Goal: Information Seeking & Learning: Find specific fact

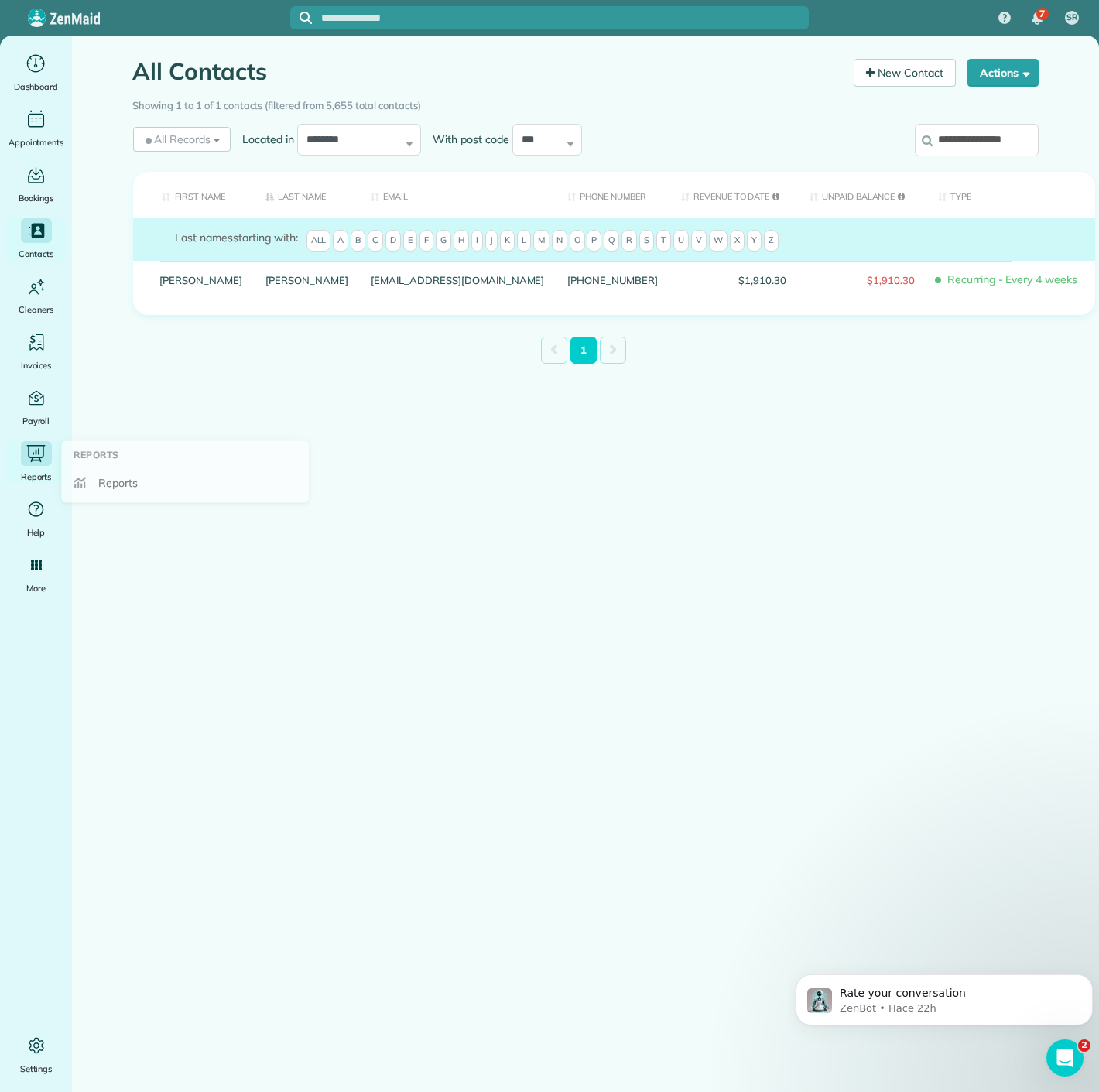
click at [32, 461] on icon "Main" at bounding box center [35, 453] width 23 height 21
click at [133, 488] on span "Reports" at bounding box center [121, 483] width 40 height 15
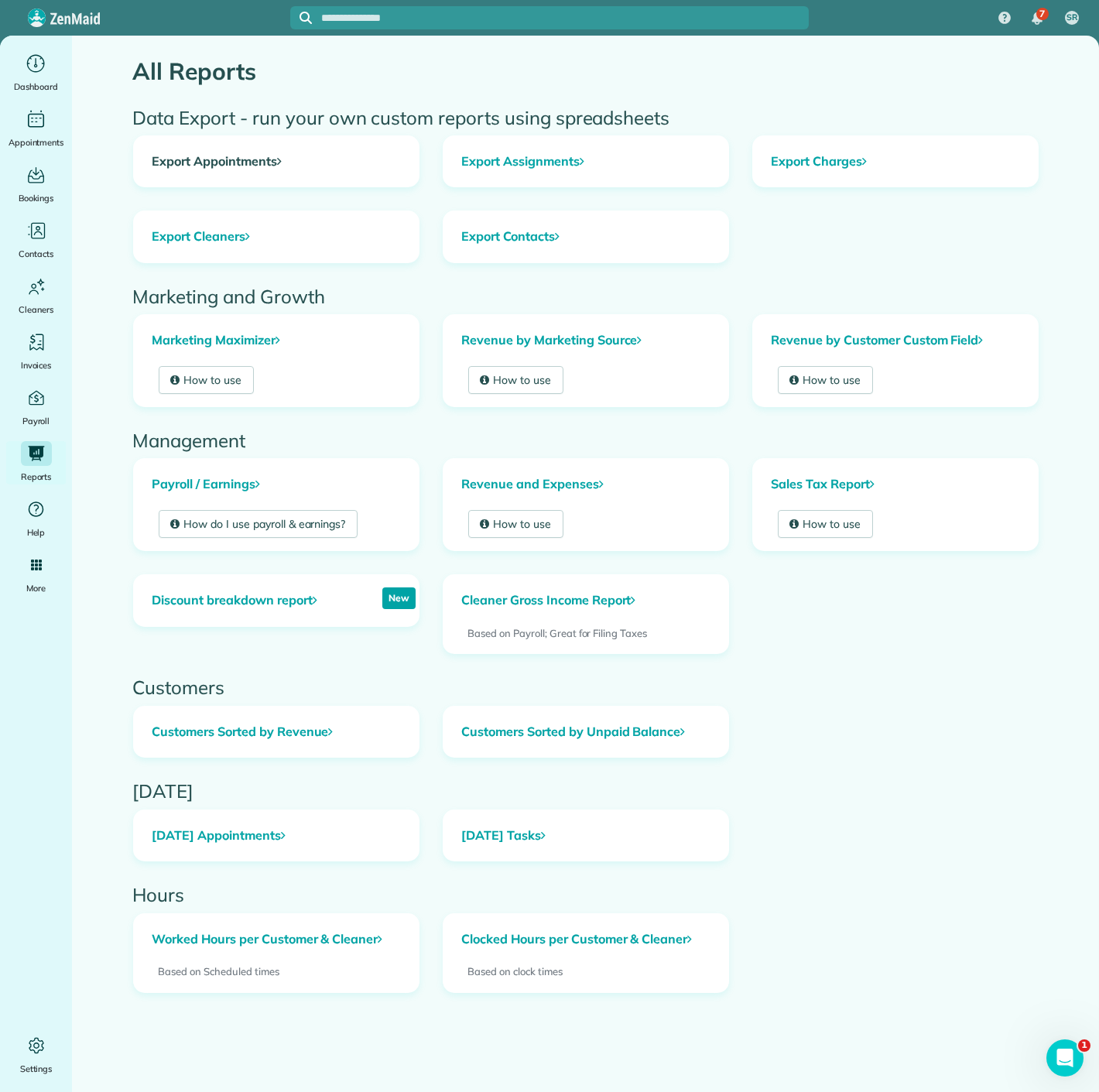
click at [276, 167] on link "Export Appointments" at bounding box center [276, 161] width 285 height 51
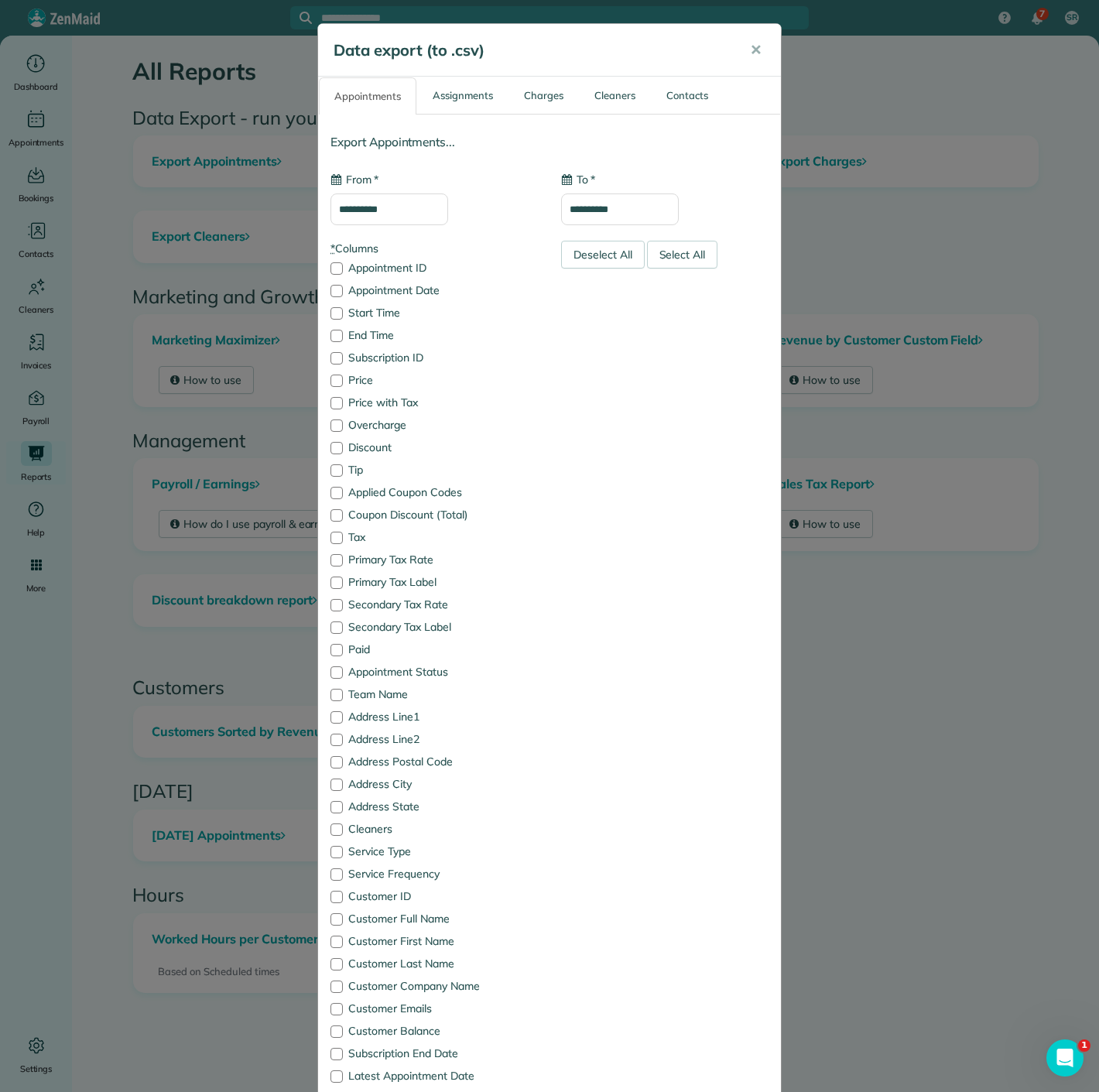
type input "**********"
click at [425, 209] on input "**********" at bounding box center [389, 209] width 117 height 32
click at [372, 392] on link "29" at bounding box center [370, 388] width 24 height 24
type input "**********"
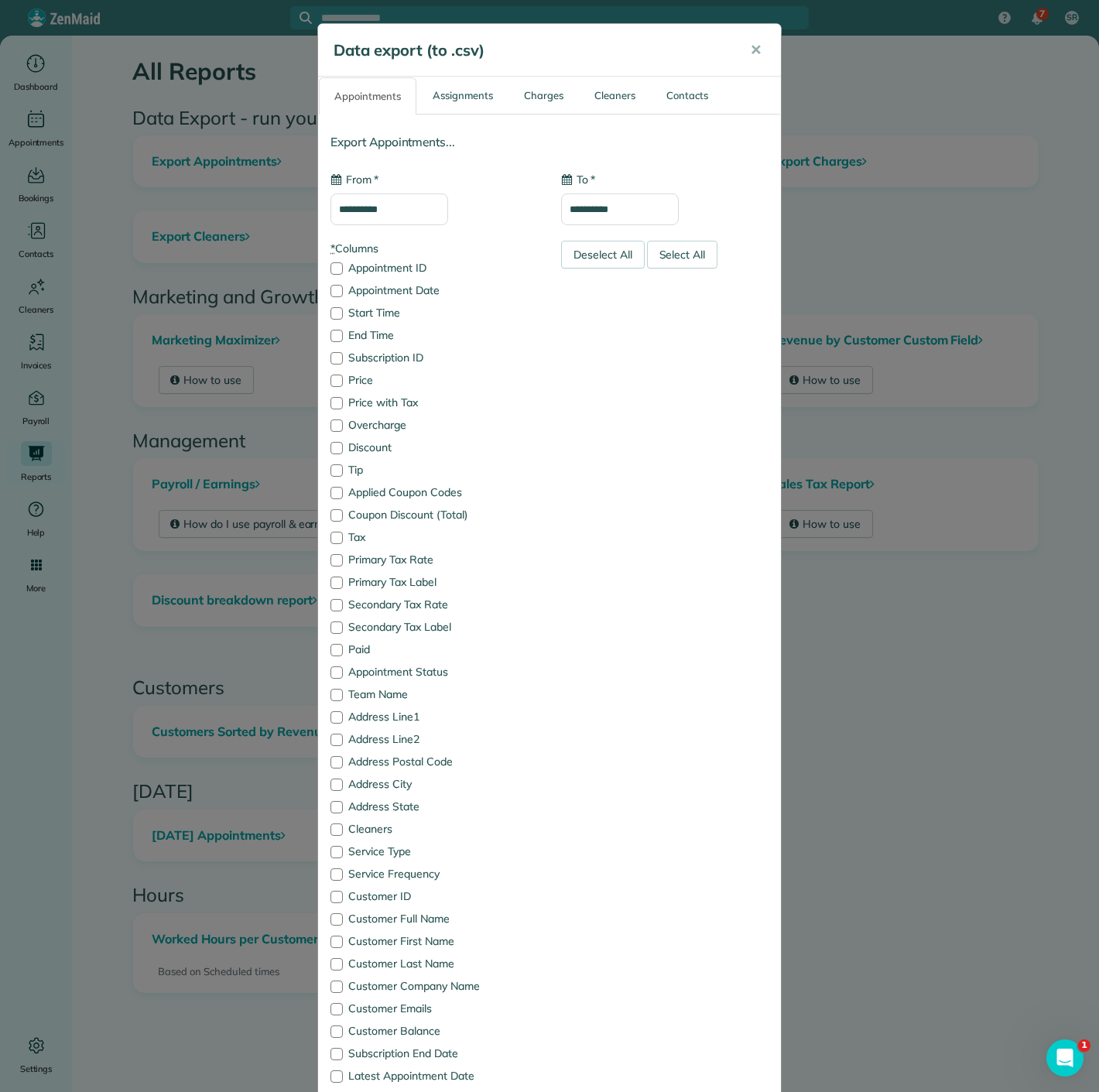
click at [561, 224] on input "**********" at bounding box center [619, 209] width 117 height 32
click at [596, 384] on link "29" at bounding box center [601, 388] width 24 height 24
type input "**********"
drag, startPoint x: 568, startPoint y: 253, endPoint x: 547, endPoint y: 255, distance: 21.1
click at [569, 253] on div "Deselect All" at bounding box center [602, 254] width 84 height 28
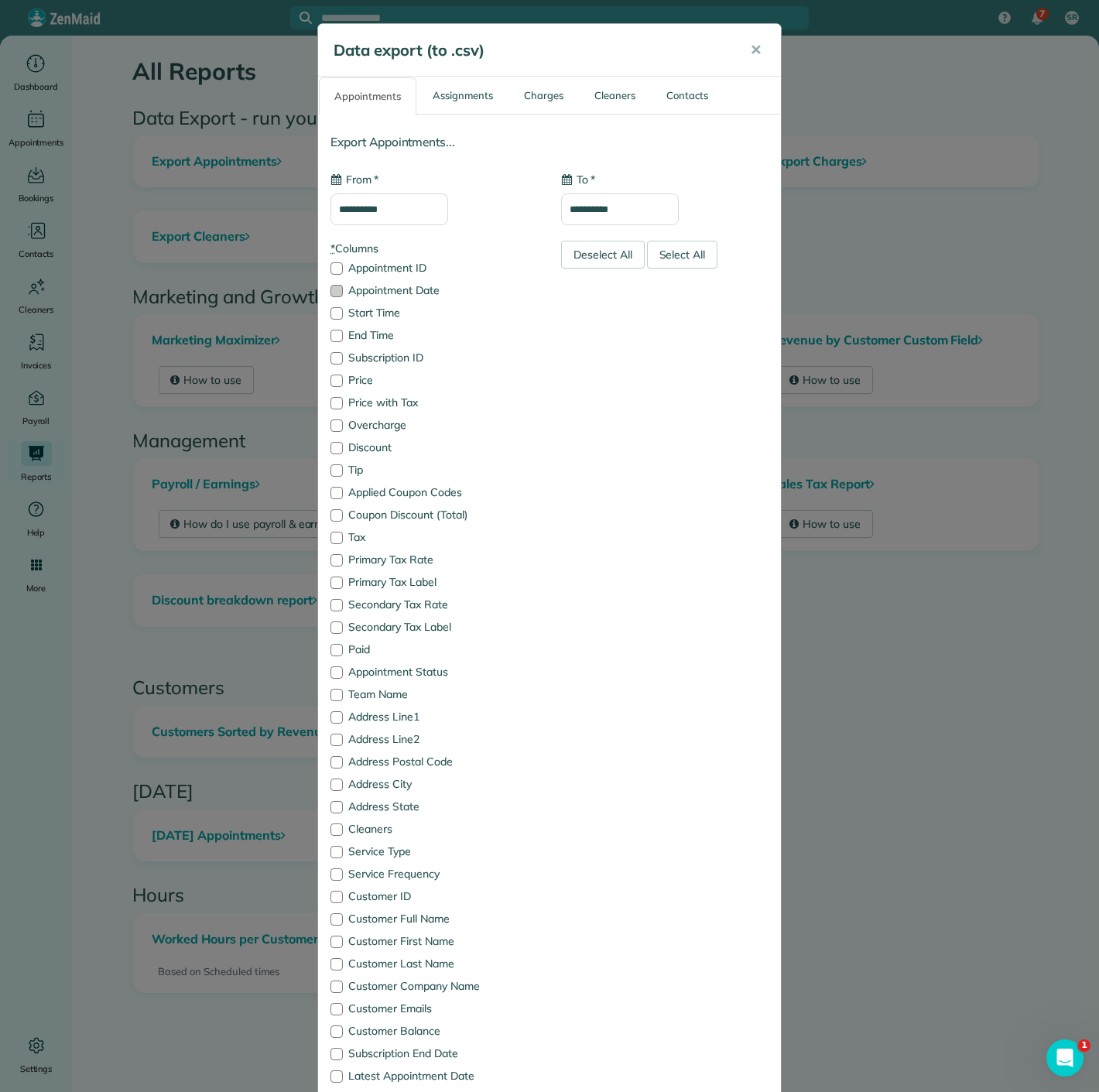
click at [394, 292] on label "Appointment Date" at bounding box center [434, 290] width 208 height 11
click at [398, 398] on label "Price with Tax" at bounding box center [434, 402] width 208 height 11
click at [378, 667] on label "Appointment Status" at bounding box center [434, 671] width 208 height 11
click at [369, 915] on label "Customer Full Name" at bounding box center [434, 918] width 208 height 11
click at [343, 819] on div "* Columns Appointment ID Appointment Date Start Time End Time Subscription ID P…" at bounding box center [434, 757] width 231 height 1032
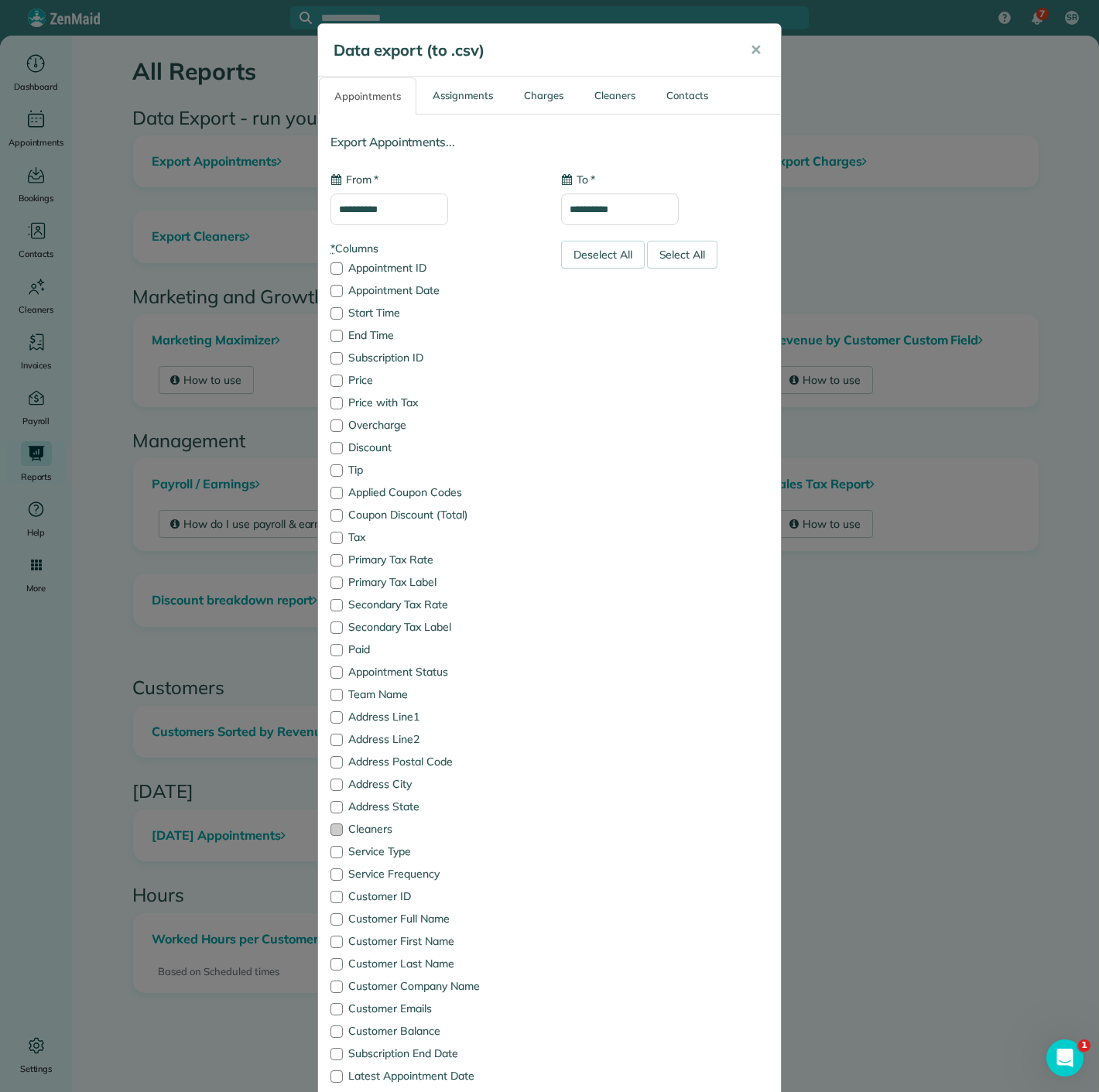
click at [336, 826] on label "Cleaners" at bounding box center [434, 829] width 208 height 11
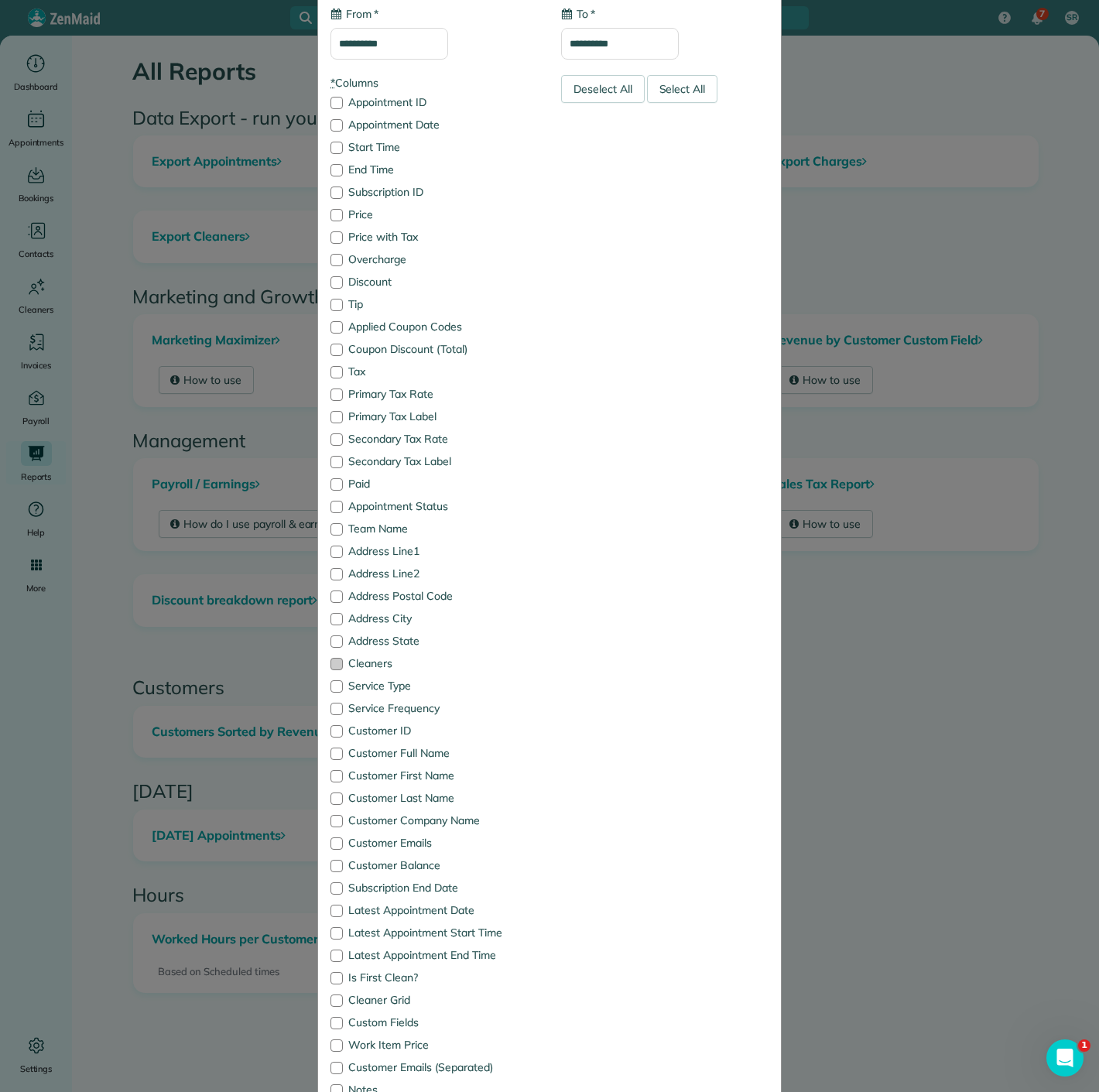
scroll to position [269, 0]
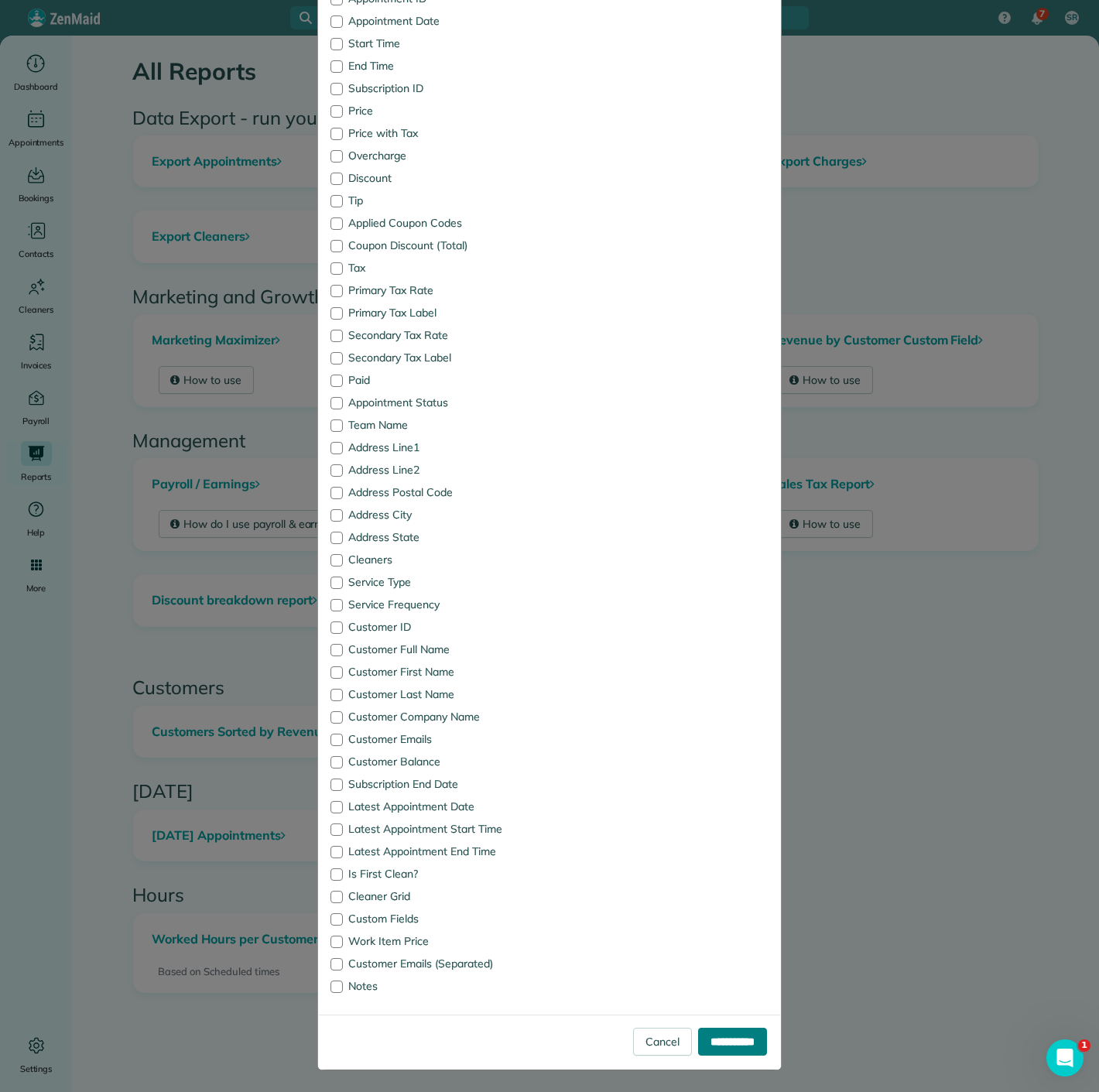
click at [699, 1051] on input "**********" at bounding box center [733, 1041] width 69 height 28
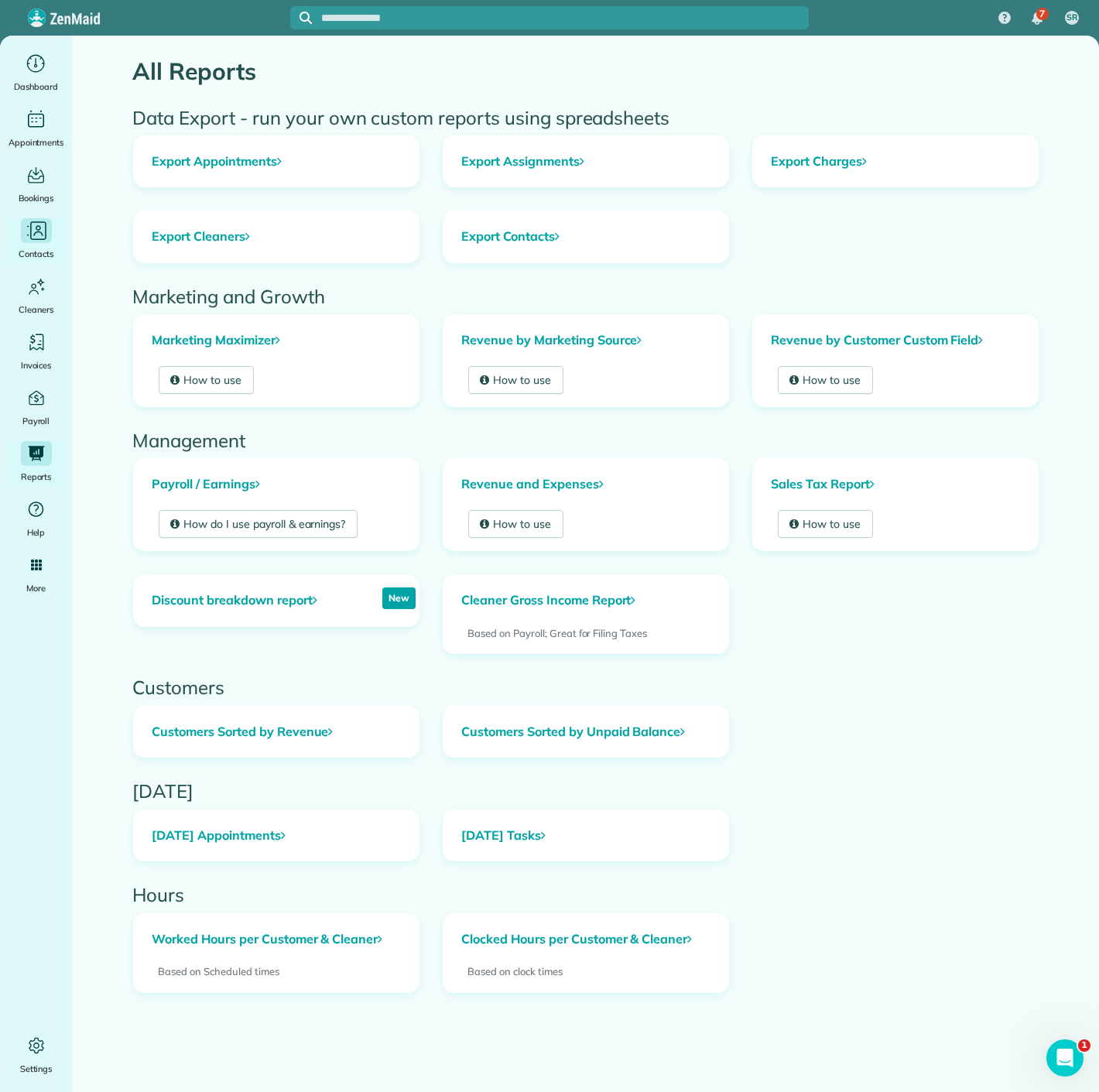
click at [35, 242] on div "Main" at bounding box center [36, 230] width 31 height 24
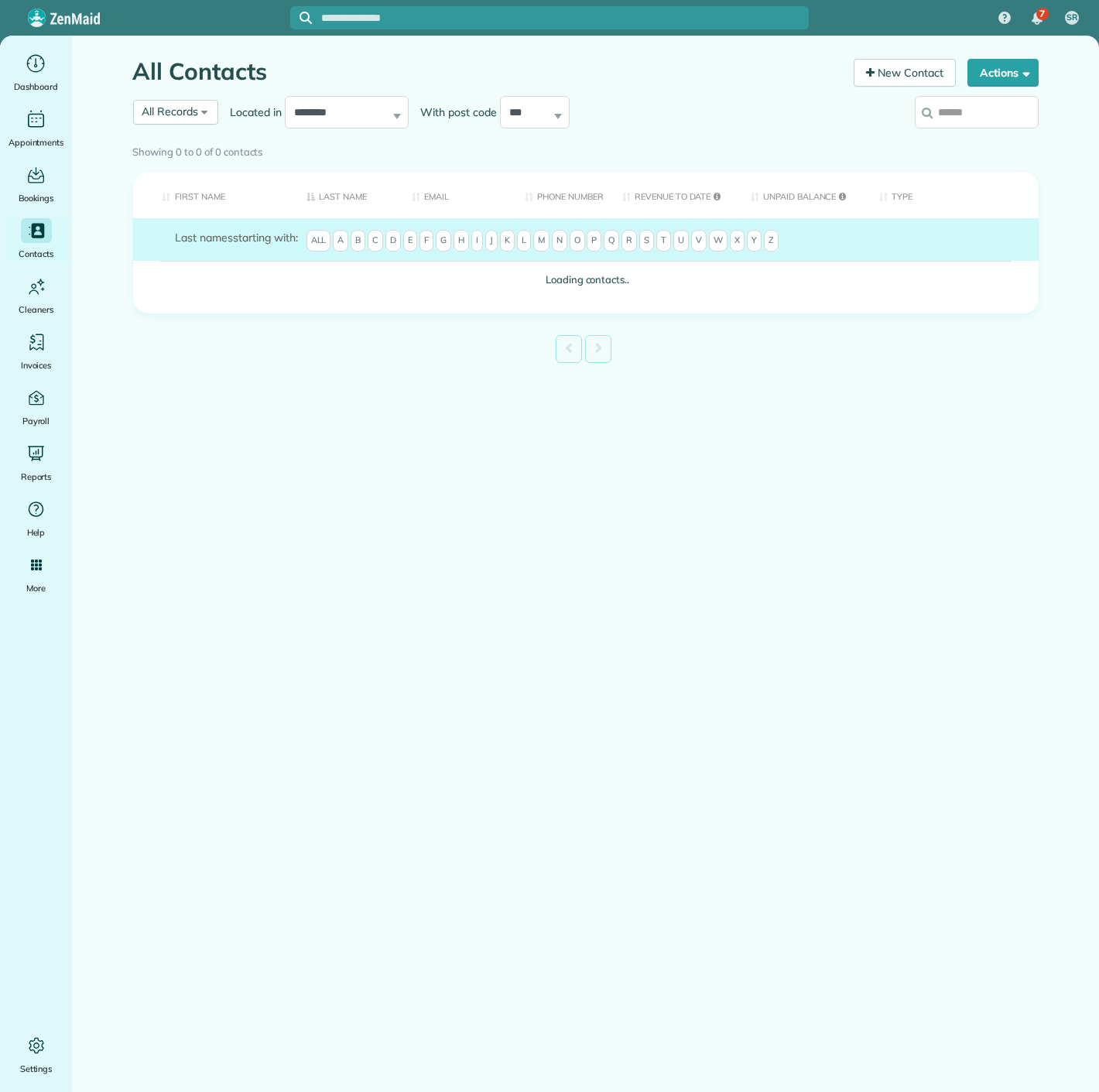
click at [940, 122] on input "search" at bounding box center [977, 112] width 124 height 32
paste input "**********"
type input "**********"
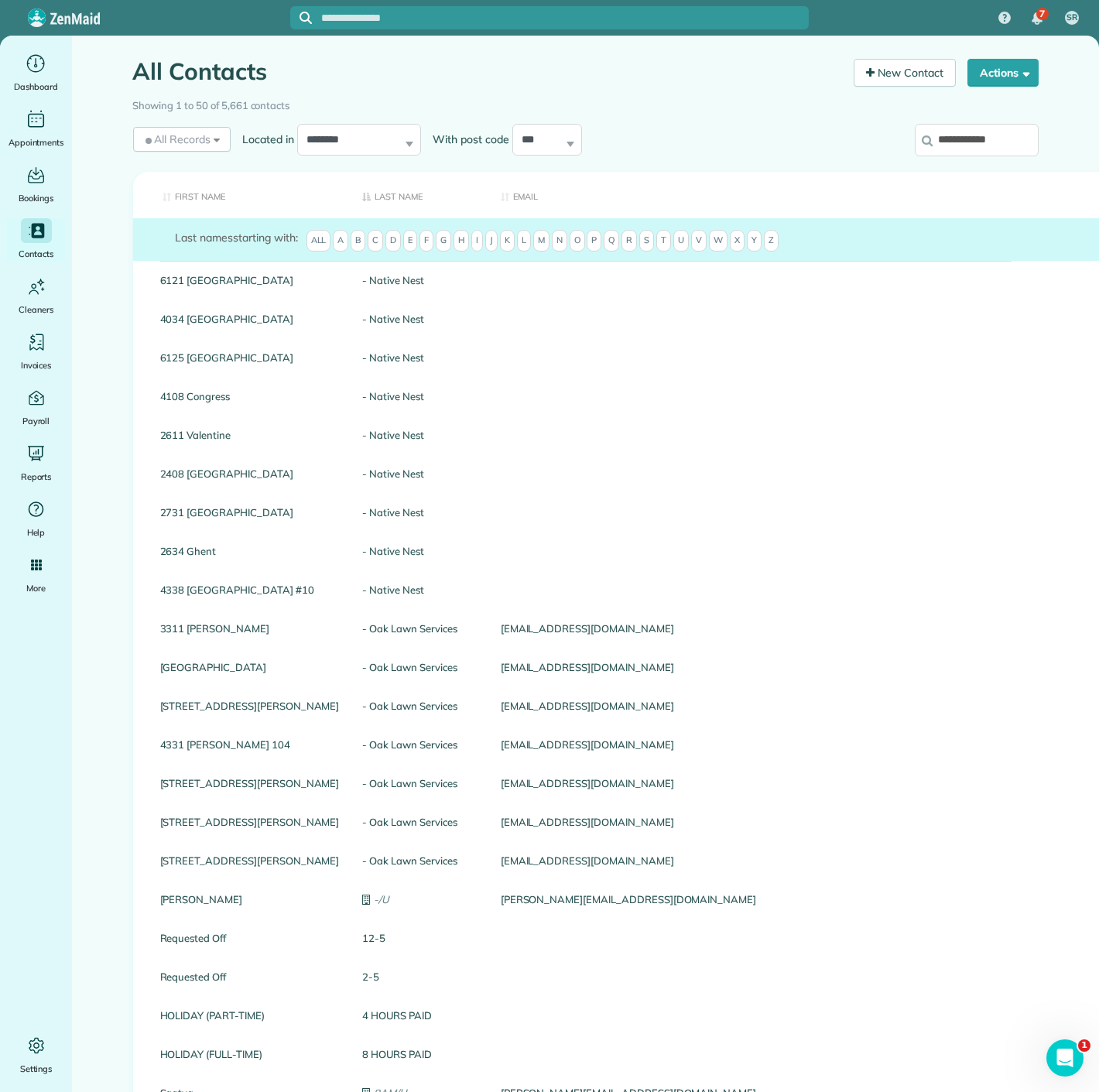
click at [955, 140] on input "**********" at bounding box center [977, 140] width 124 height 32
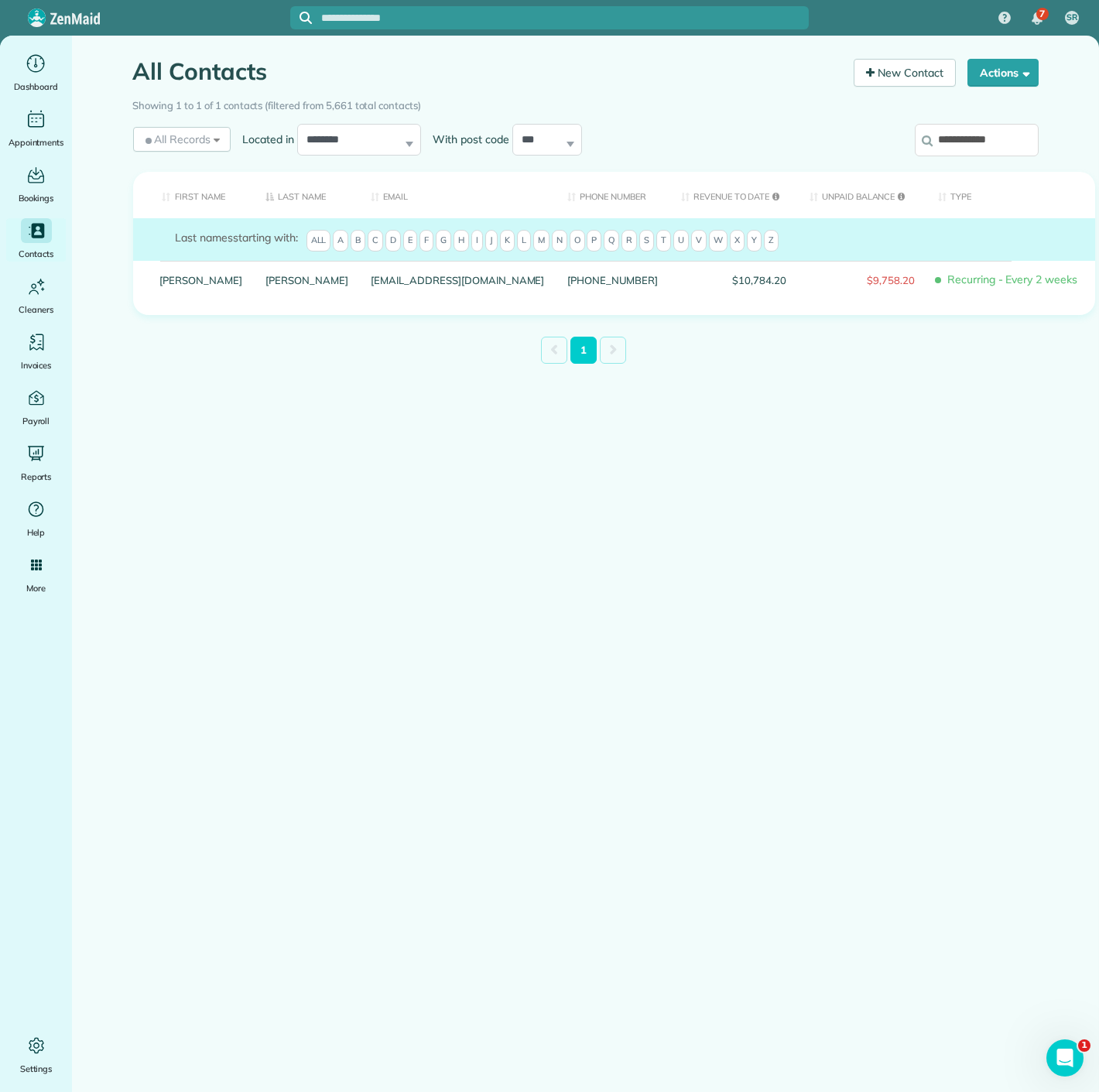
click at [949, 141] on input "**********" at bounding box center [977, 140] width 124 height 32
paste input "*"
click at [988, 147] on input "**********" at bounding box center [977, 140] width 124 height 32
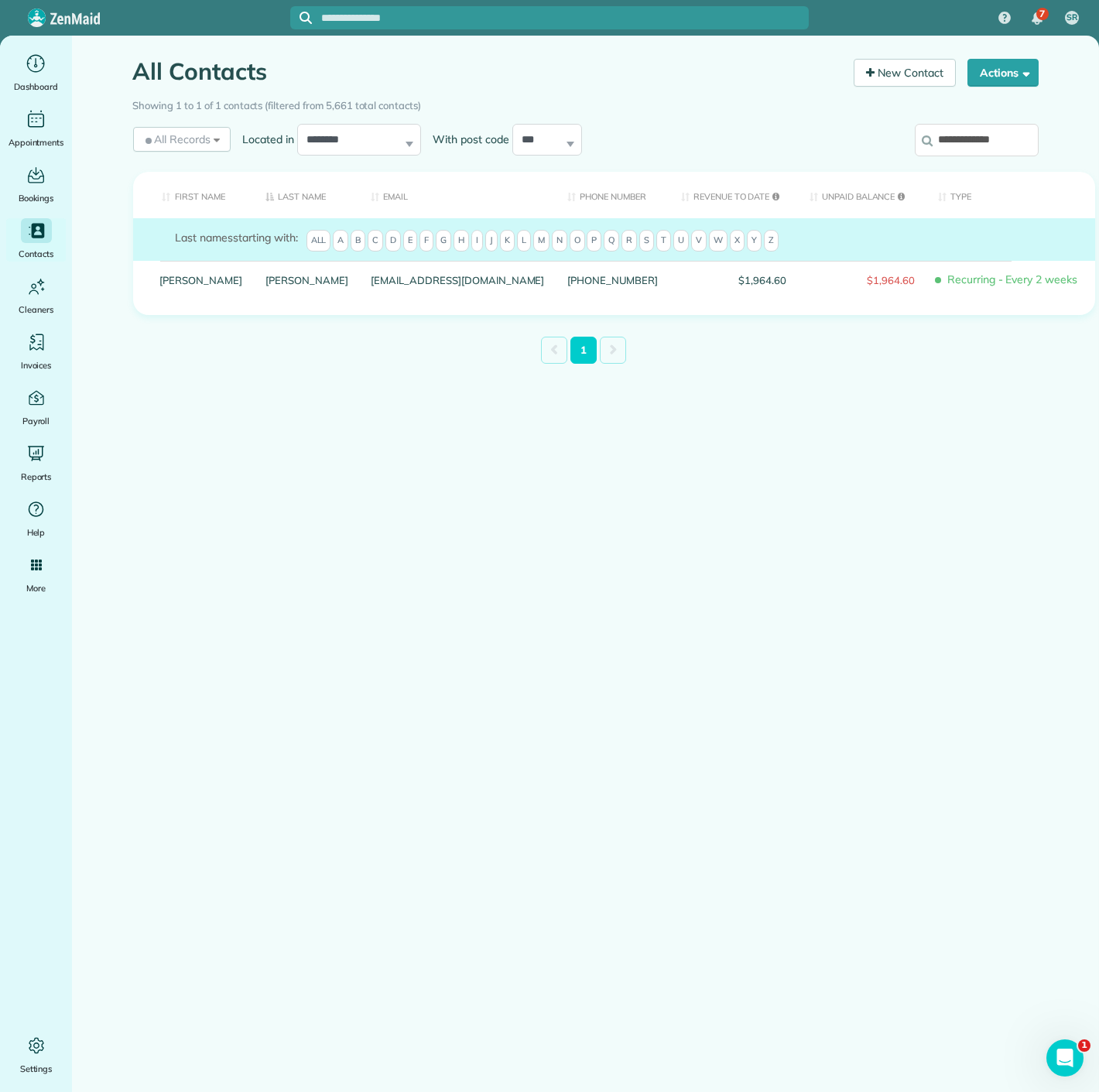
click at [988, 147] on input "**********" at bounding box center [977, 140] width 124 height 32
click at [989, 147] on input "**********" at bounding box center [977, 140] width 124 height 32
paste input "***"
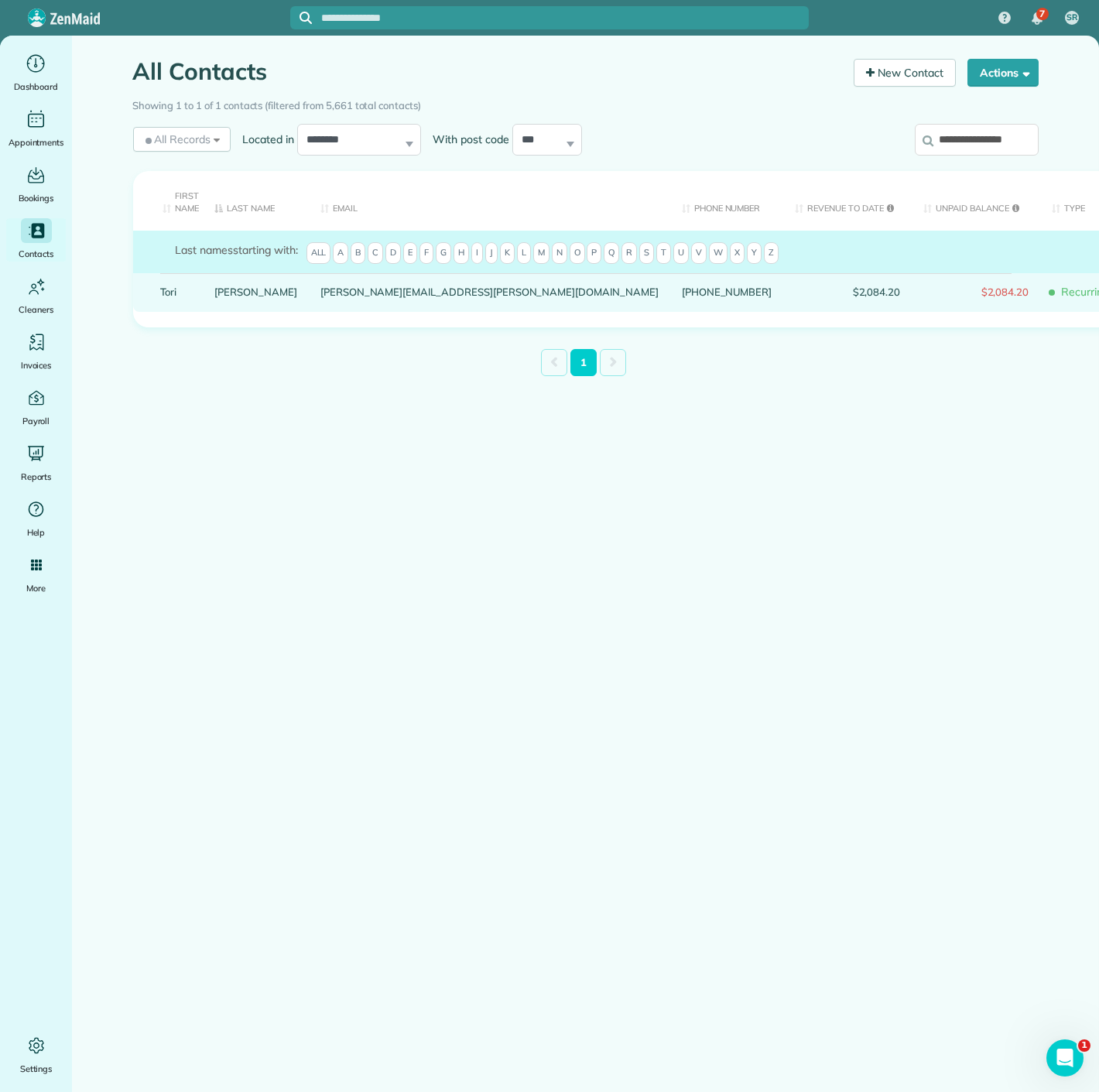
type input "**********"
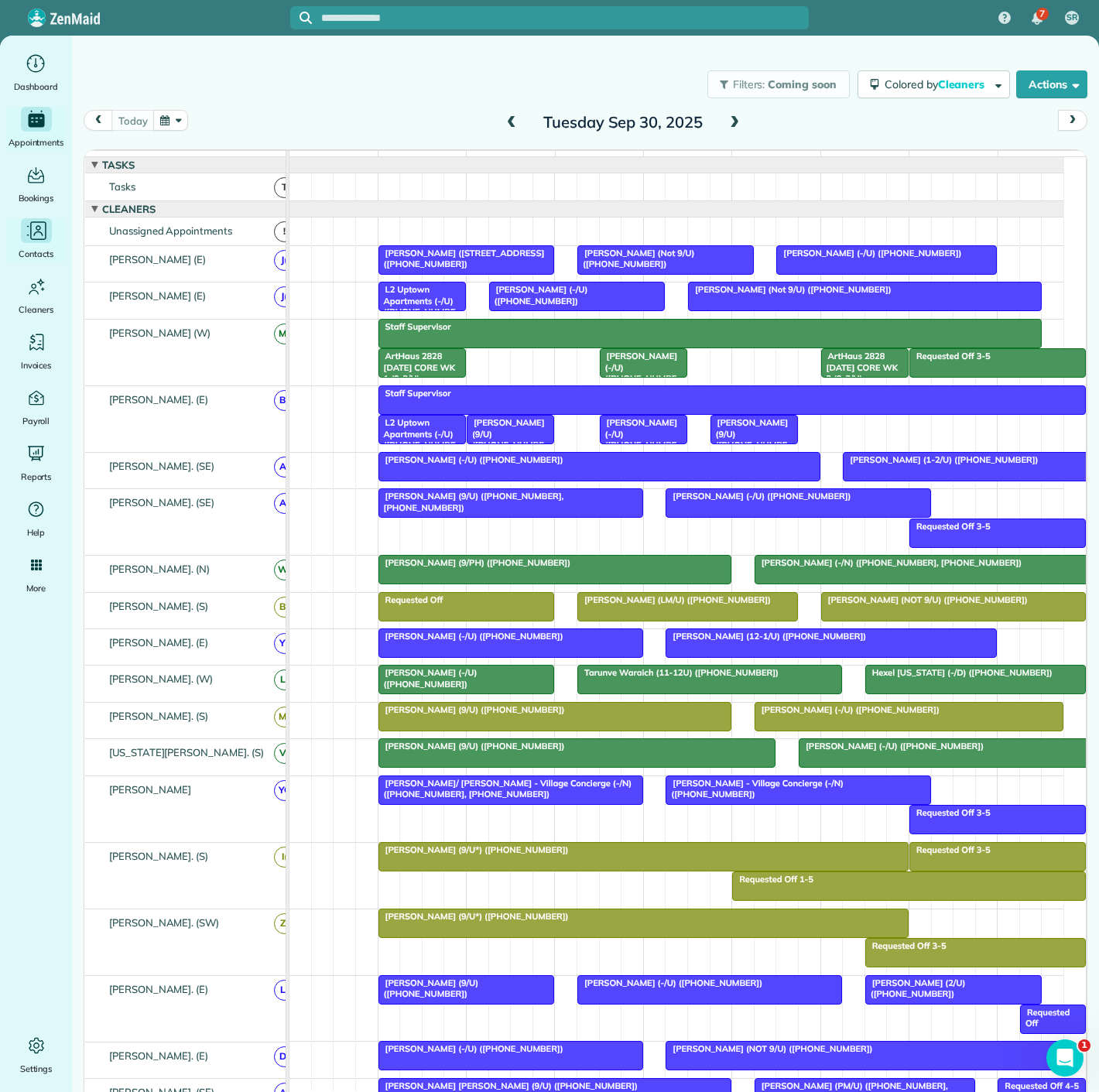
click at [24, 223] on icon "Main" at bounding box center [35, 230] width 23 height 23
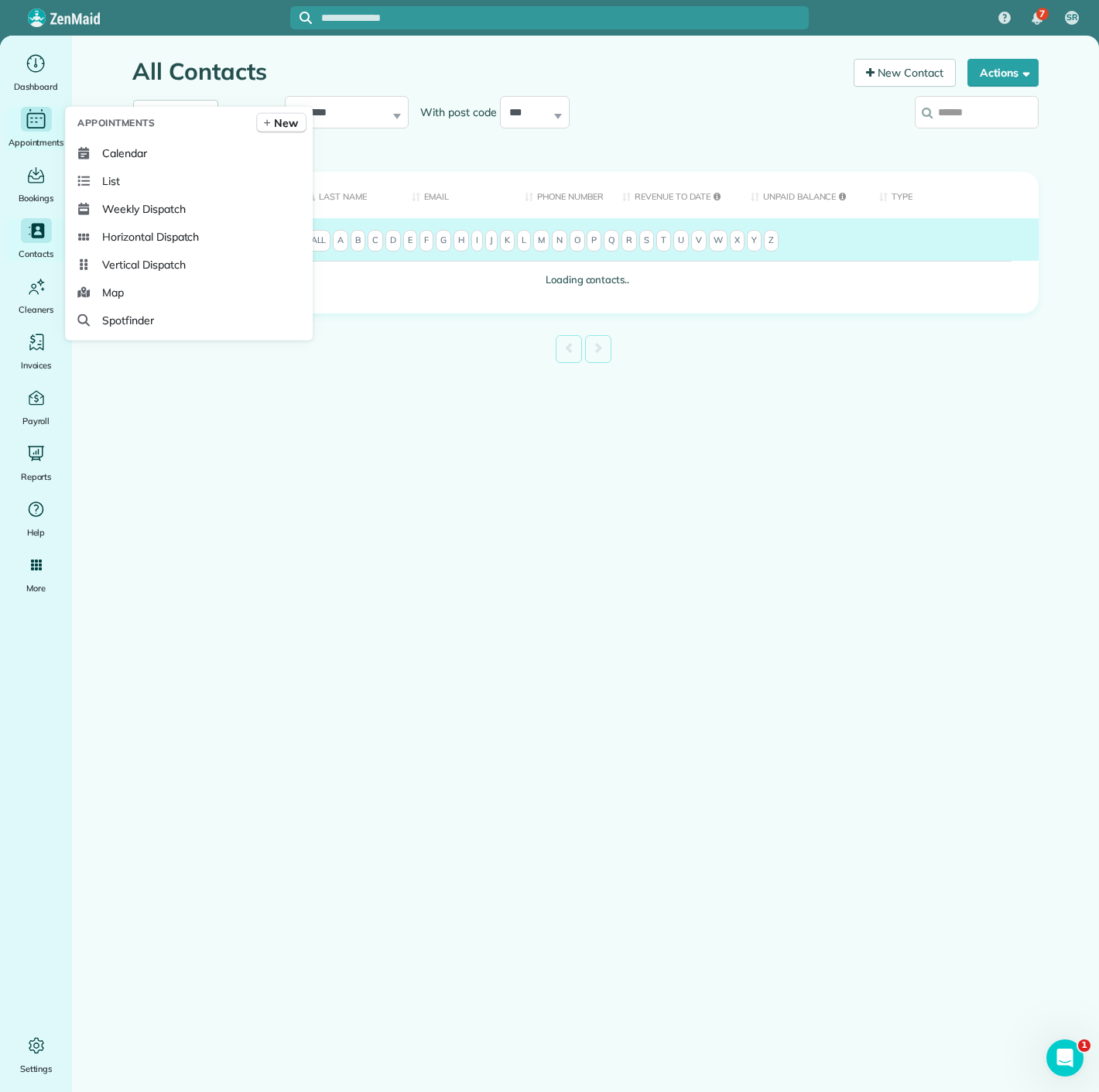
click at [35, 116] on icon "Main" at bounding box center [35, 118] width 24 height 23
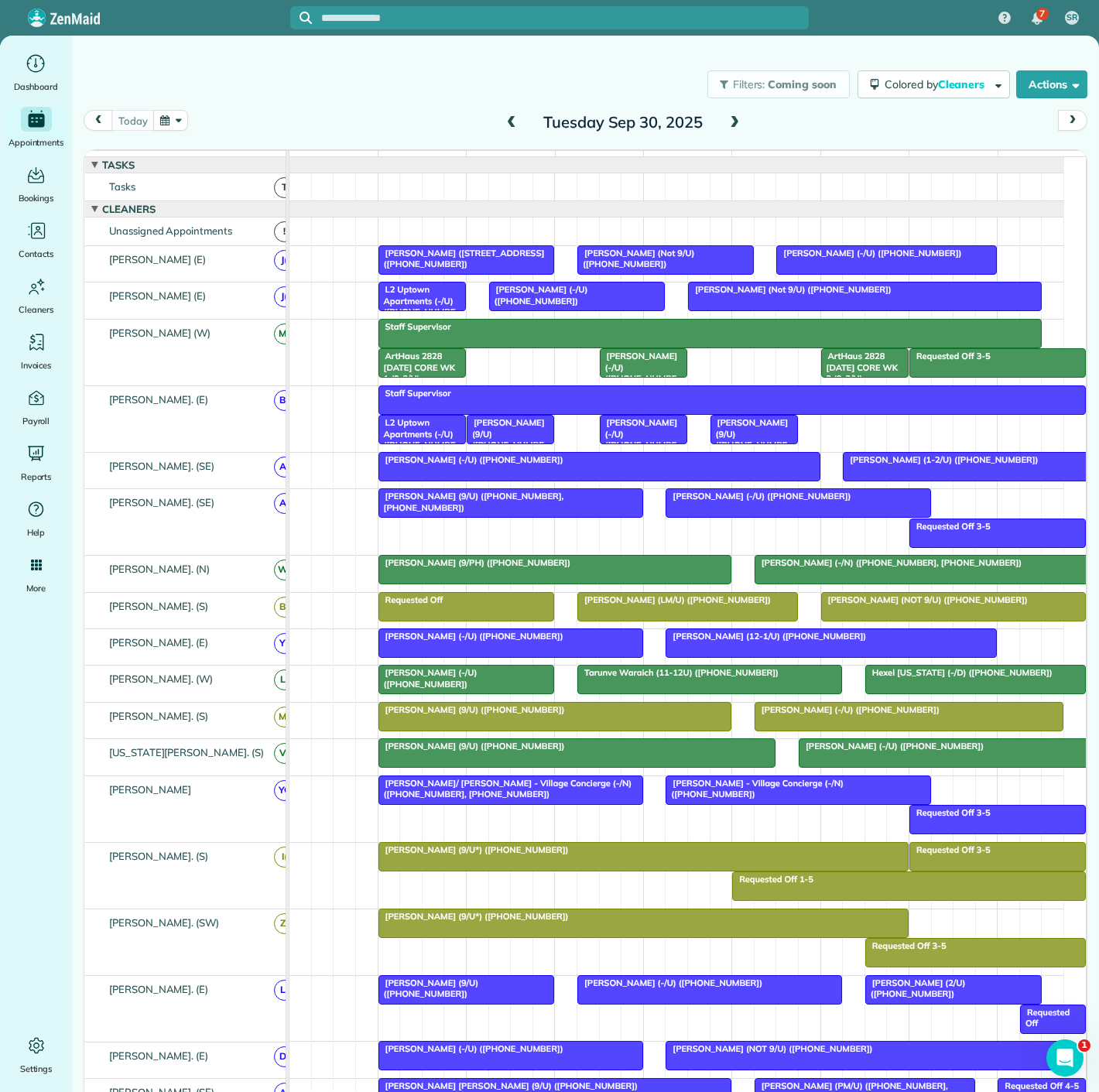
click at [445, 513] on link "Jason Fowler (9/U) (+16785248679, +16464181550)" at bounding box center [510, 503] width 264 height 30
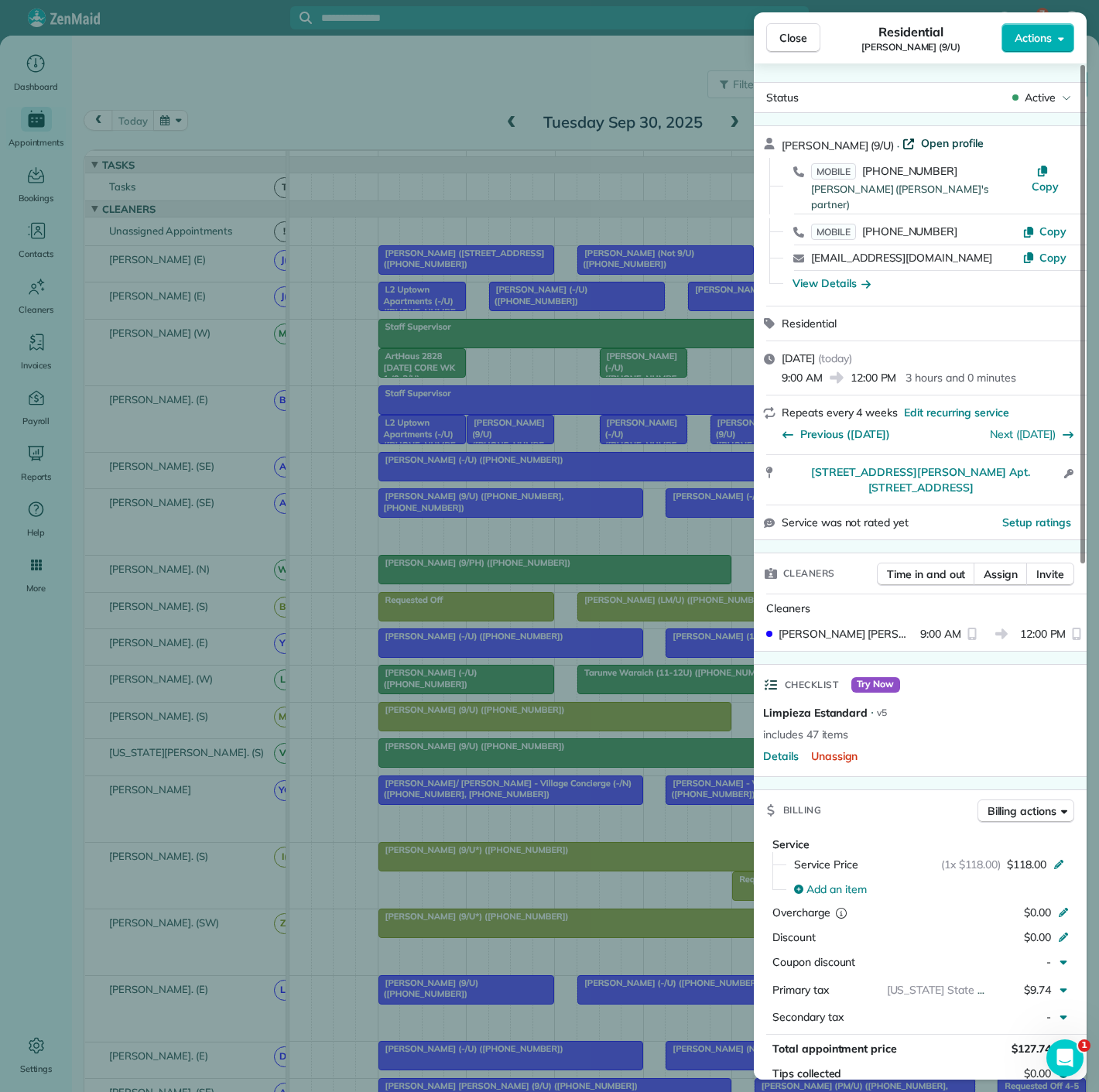
click at [928, 142] on span "Open profile" at bounding box center [953, 143] width 63 height 15
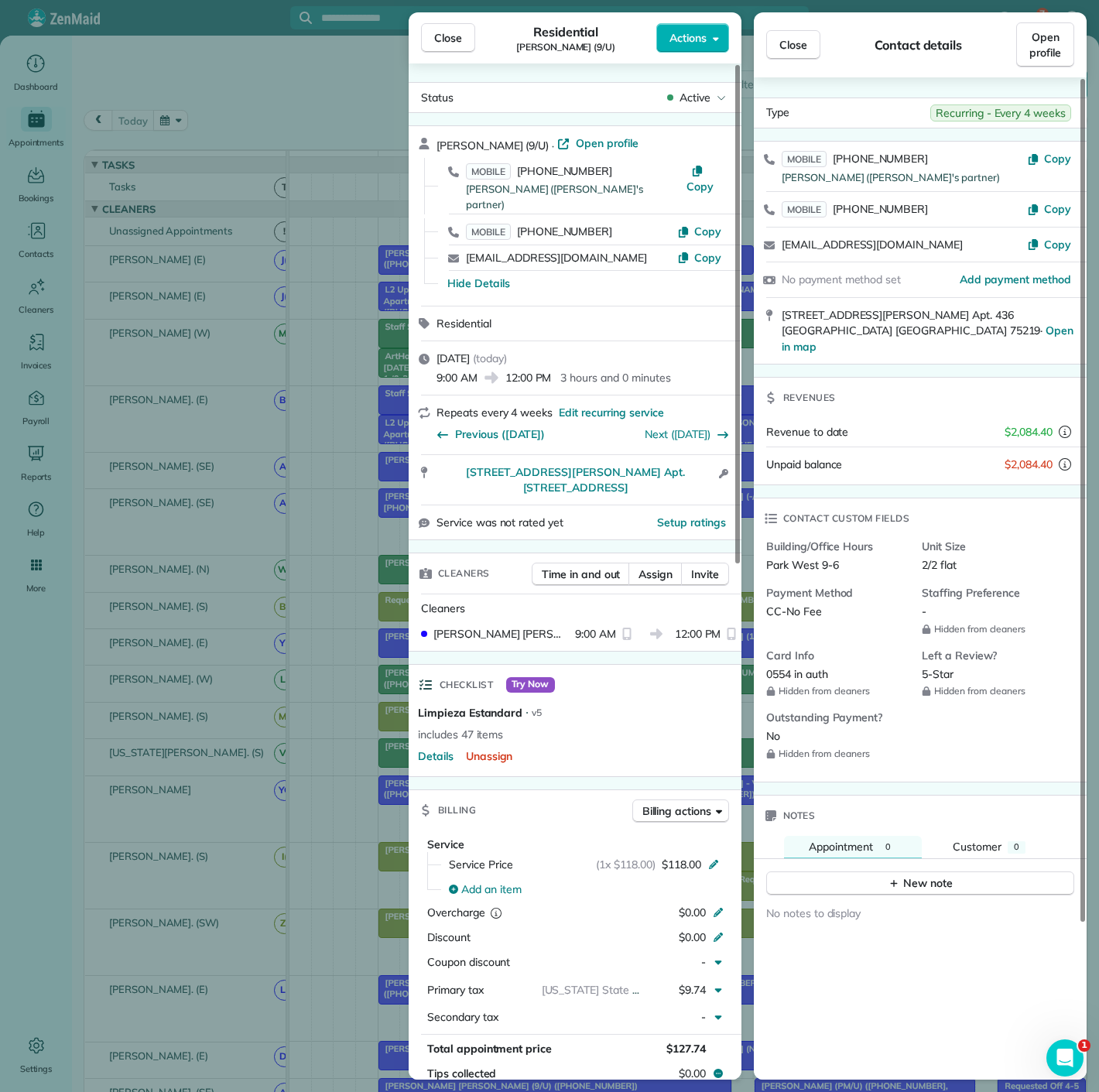
click at [297, 187] on div "Close Residential Jason Fowler (9/U) Actions Status Active Jason Fowler (9/U) ·…" at bounding box center [549, 546] width 1099 height 1092
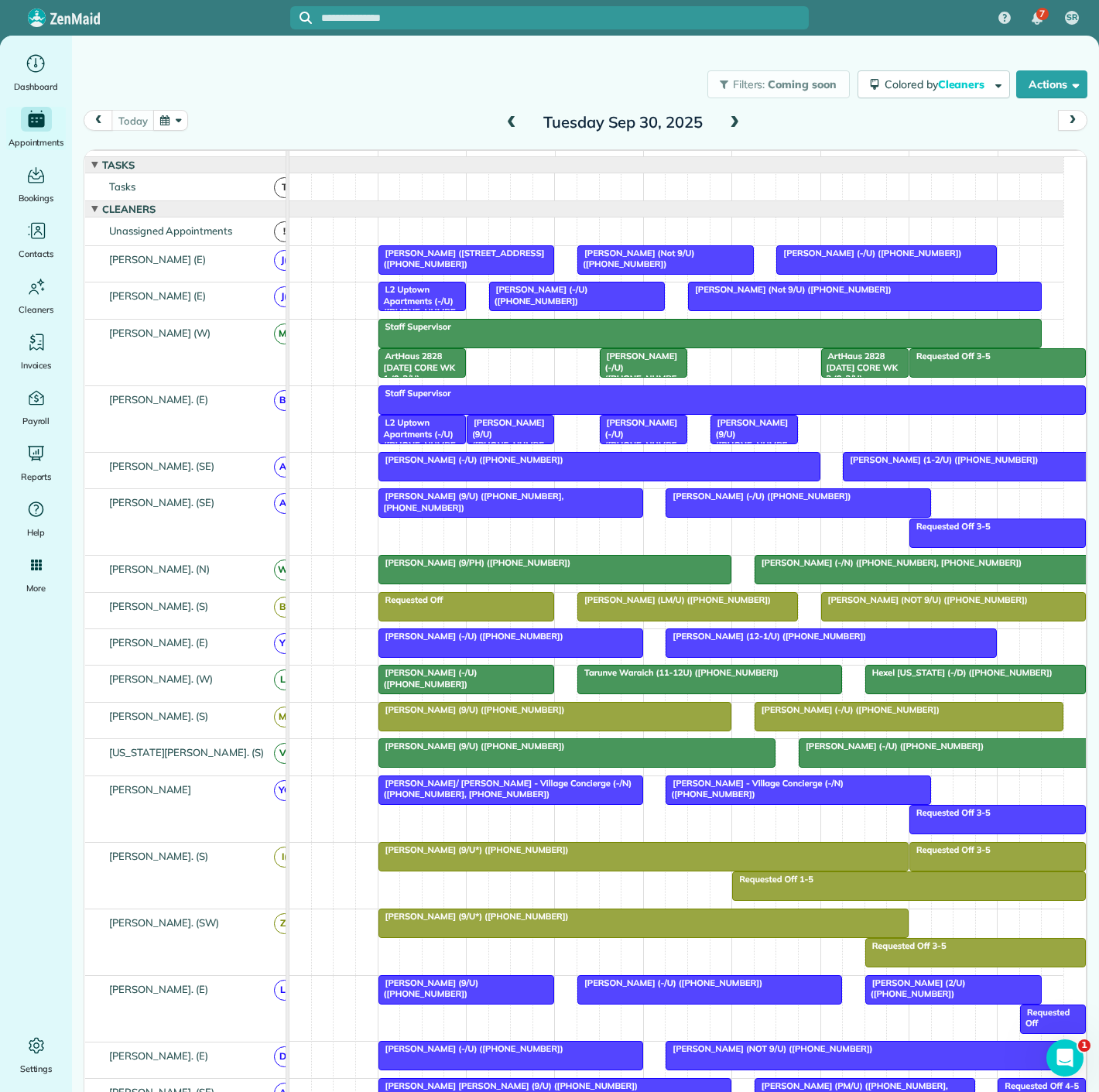
click at [512, 123] on span at bounding box center [512, 122] width 17 height 14
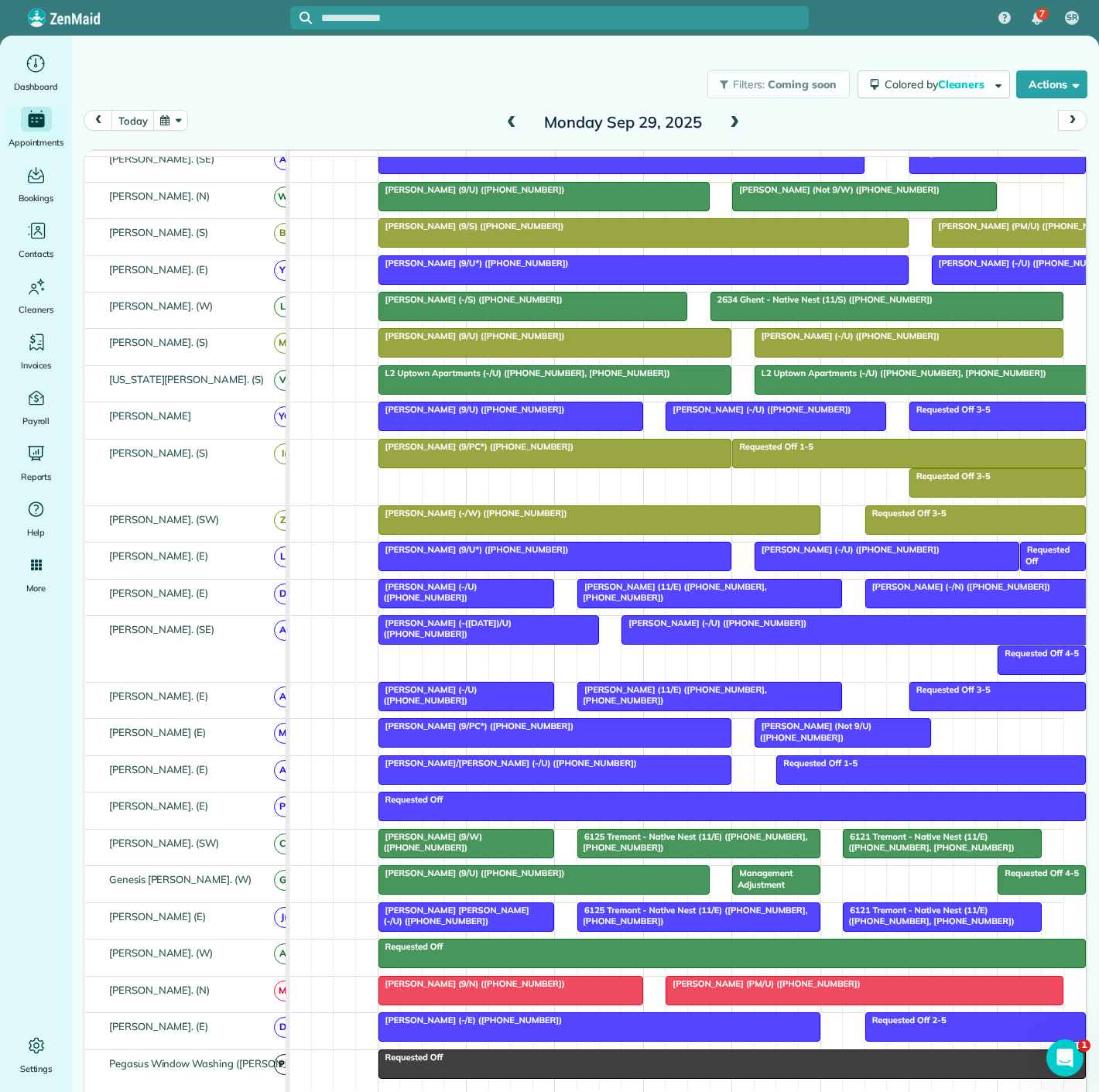
click at [467, 607] on div at bounding box center [466, 593] width 175 height 28
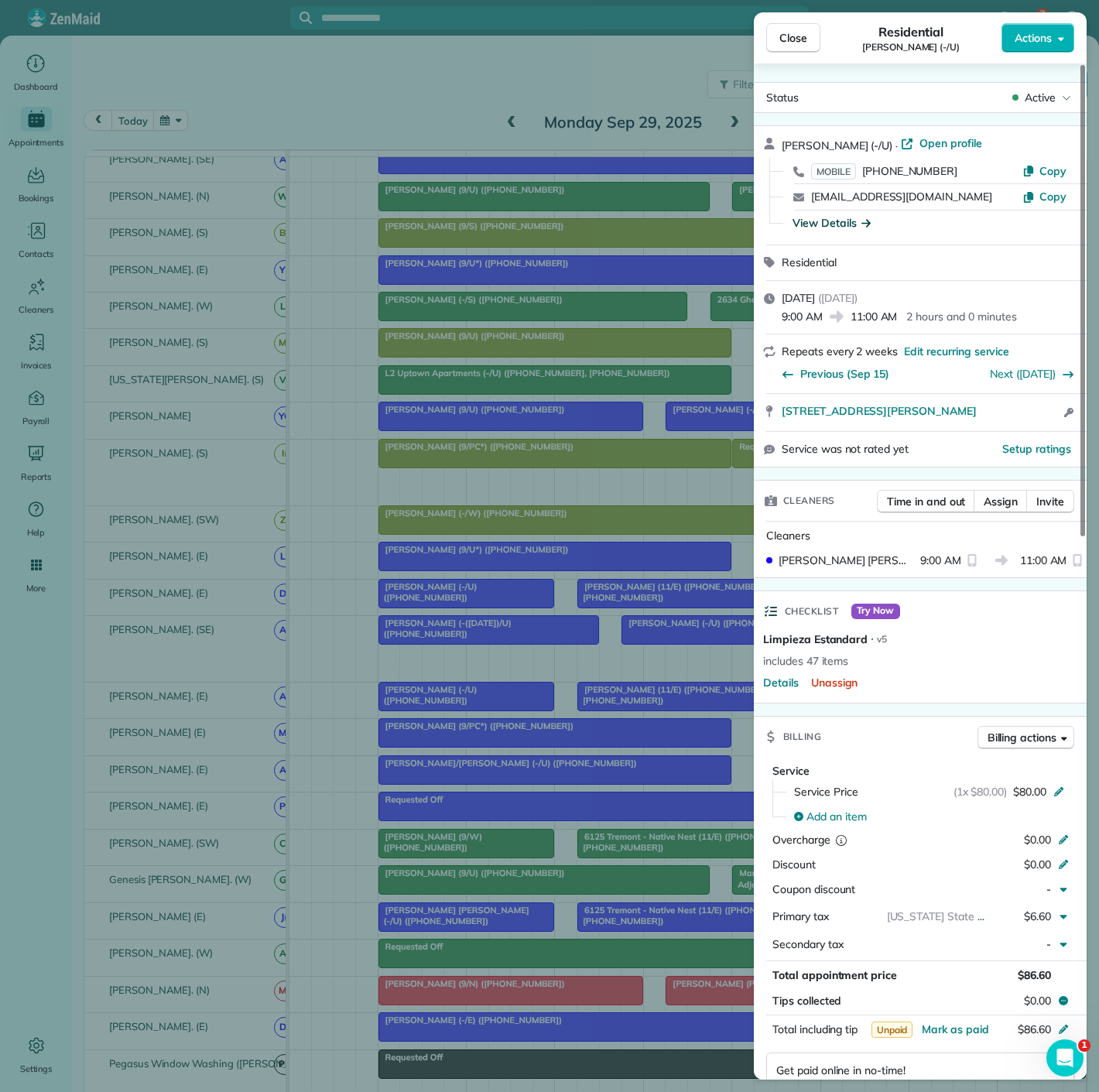
click at [809, 222] on div "View Details" at bounding box center [831, 223] width 79 height 15
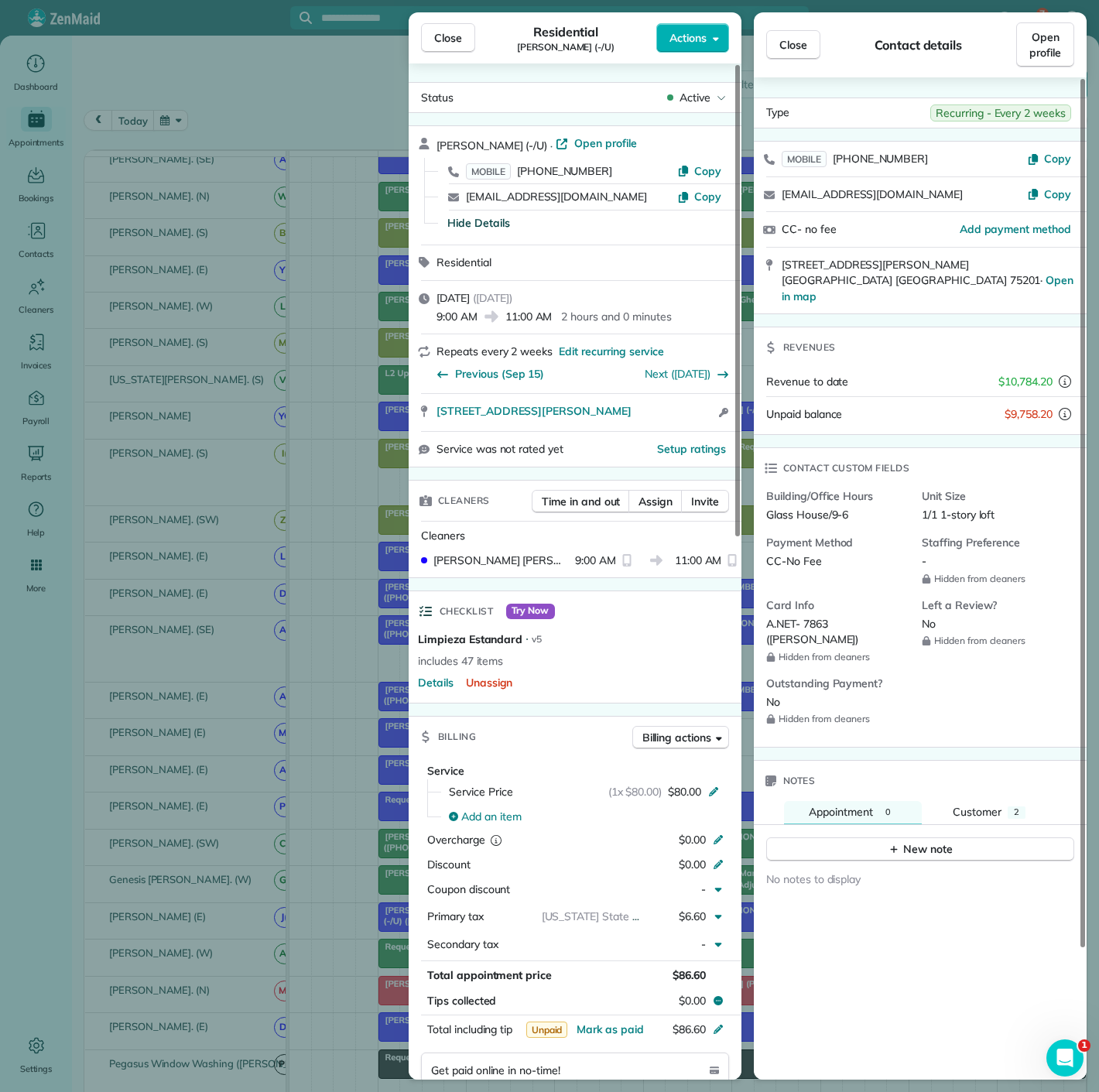
drag, startPoint x: 808, startPoint y: 604, endPoint x: 826, endPoint y: 602, distance: 18.1
click at [826, 617] on span "A.NET- 7863 (ROBERT D BATES)" at bounding box center [812, 632] width 92 height 30
click at [806, 617] on span "A.NET- 7863 (ROBERT D BATES)" at bounding box center [812, 632] width 92 height 30
copy span "7863"
drag, startPoint x: 802, startPoint y: 602, endPoint x: 830, endPoint y: 602, distance: 28.0
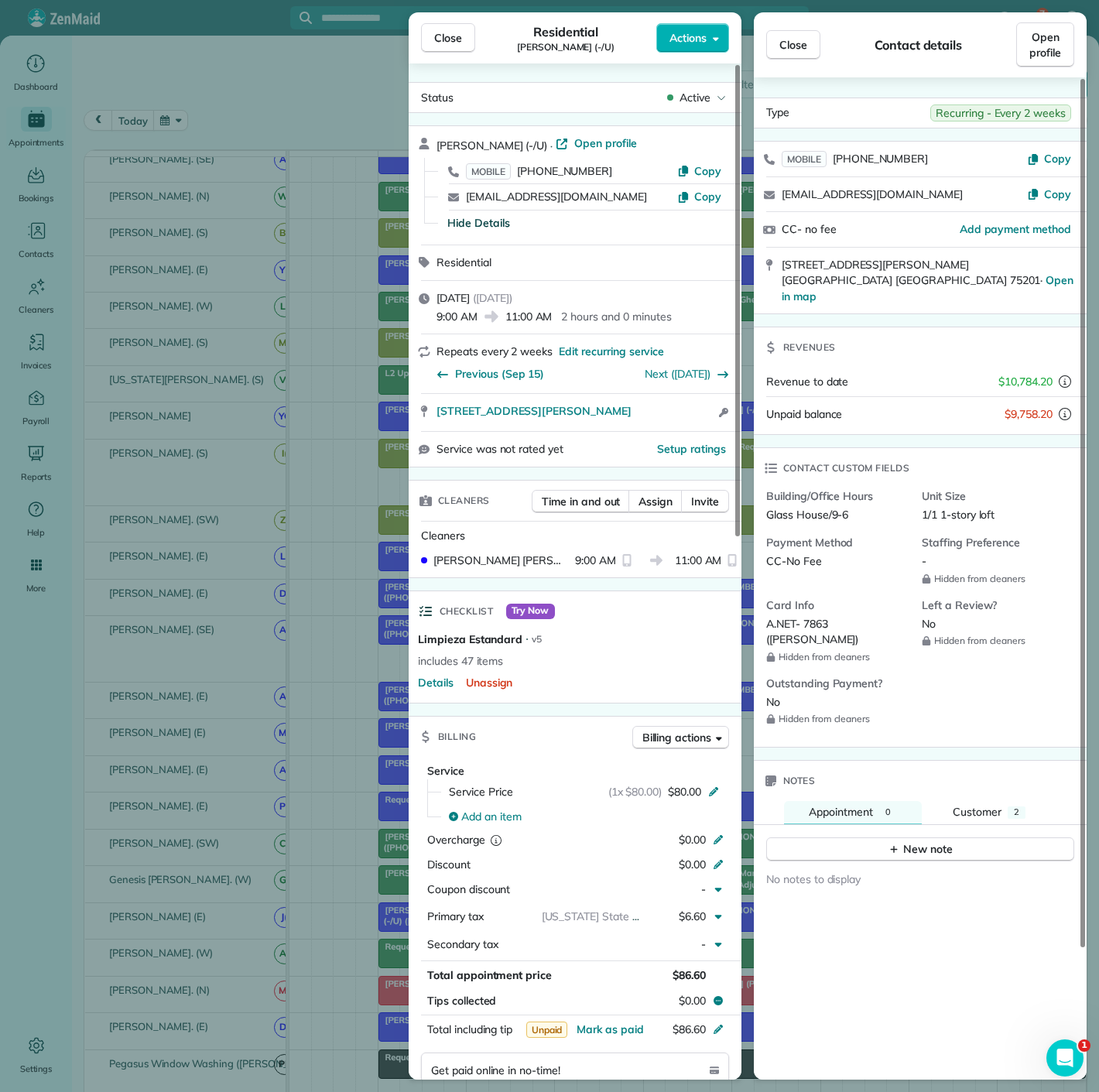
click at [830, 617] on span "A.NET- 7863 (ROBERT D BATES)" at bounding box center [812, 632] width 92 height 30
click at [259, 370] on div "Close Residential Duncan Bates (-/U) Actions Status Active Duncan Bates (-/U) ·…" at bounding box center [549, 546] width 1099 height 1092
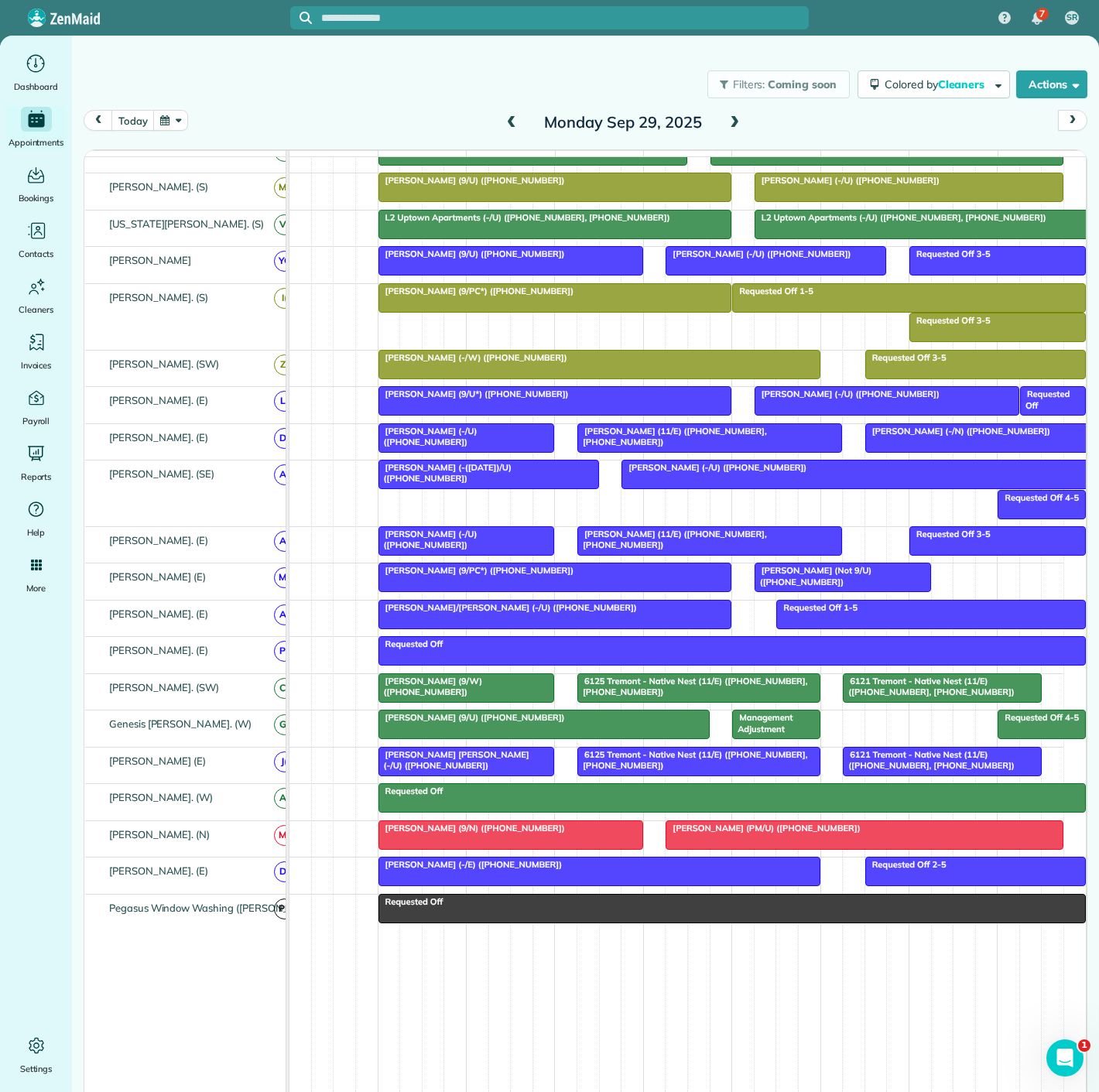
scroll to position [509, 0]
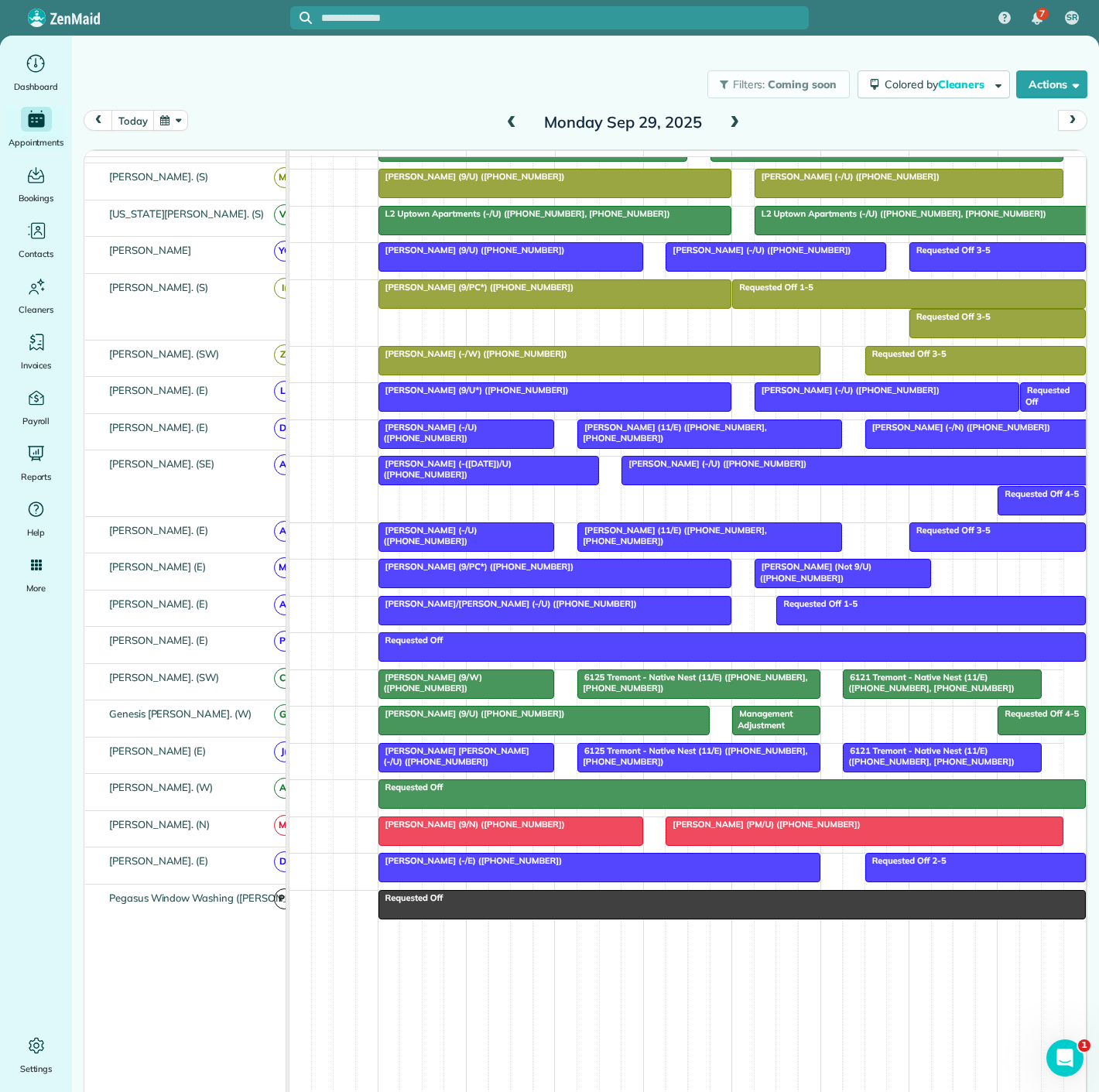
click at [442, 747] on span "Jean Baptiste (-/U) (+13216635044)" at bounding box center [454, 757] width 152 height 22
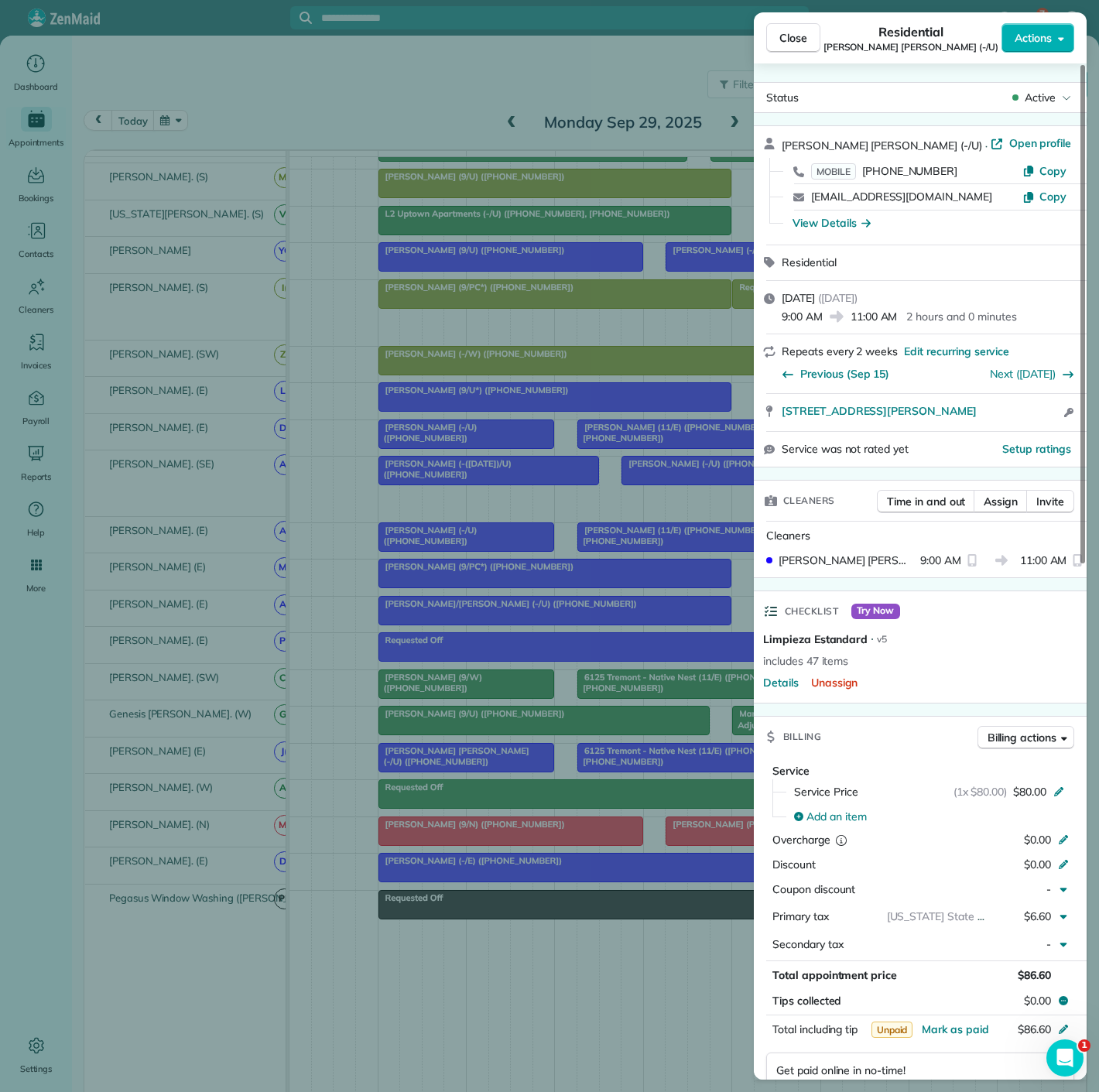
click at [848, 231] on div "View Details" at bounding box center [930, 223] width 296 height 25
click at [825, 224] on div "View Details" at bounding box center [831, 223] width 79 height 15
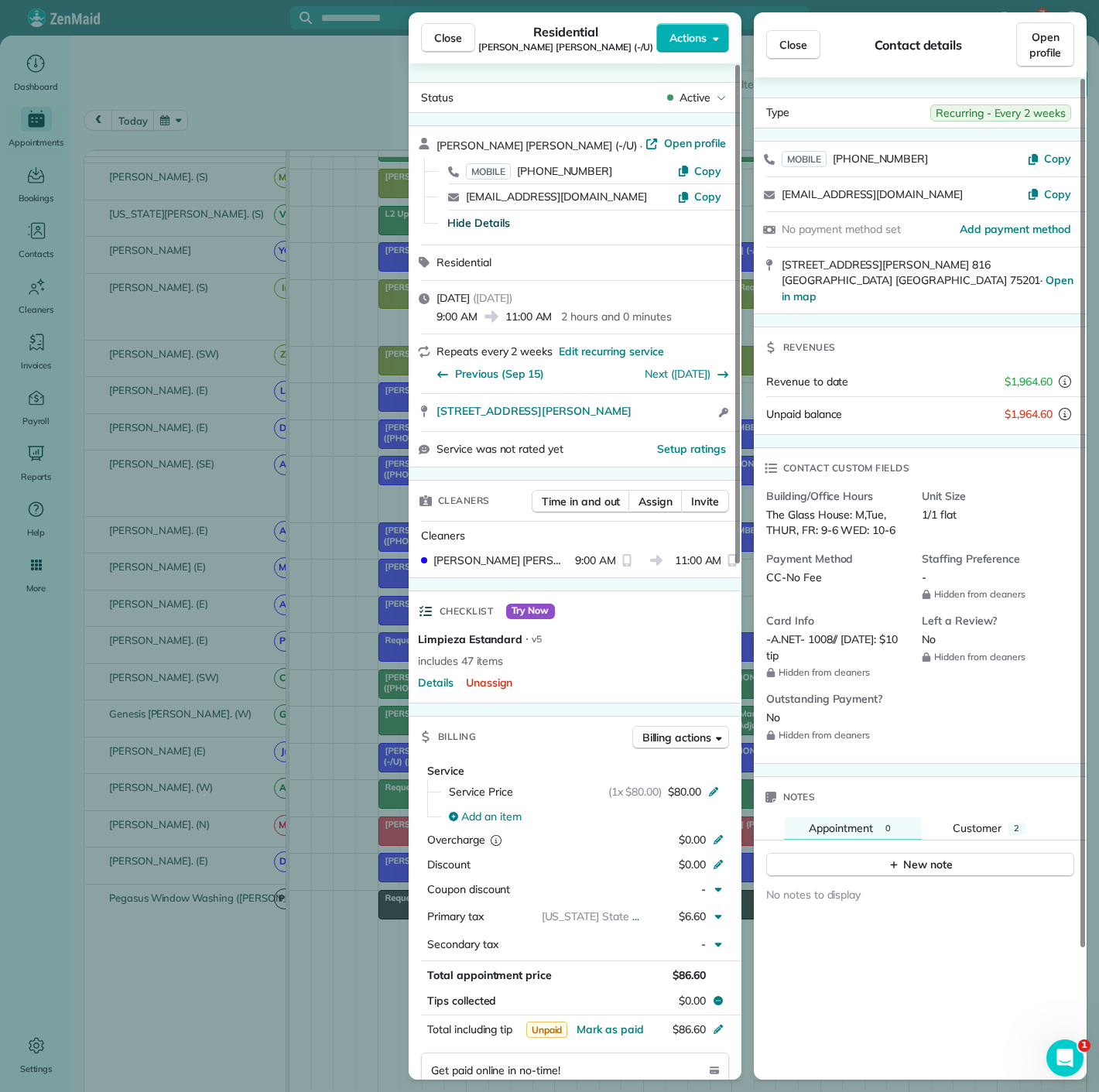
copy span "1008"
drag, startPoint x: 809, startPoint y: 600, endPoint x: 835, endPoint y: 600, distance: 26.0
click at [835, 633] on span "-A.NET- 1008// 9/15/25: $10 tip" at bounding box center [833, 648] width 134 height 30
click at [95, 125] on div "Close Residential Jean Baptiste (-/U) Actions Status Active Jean Baptiste (-/U)…" at bounding box center [549, 546] width 1099 height 1092
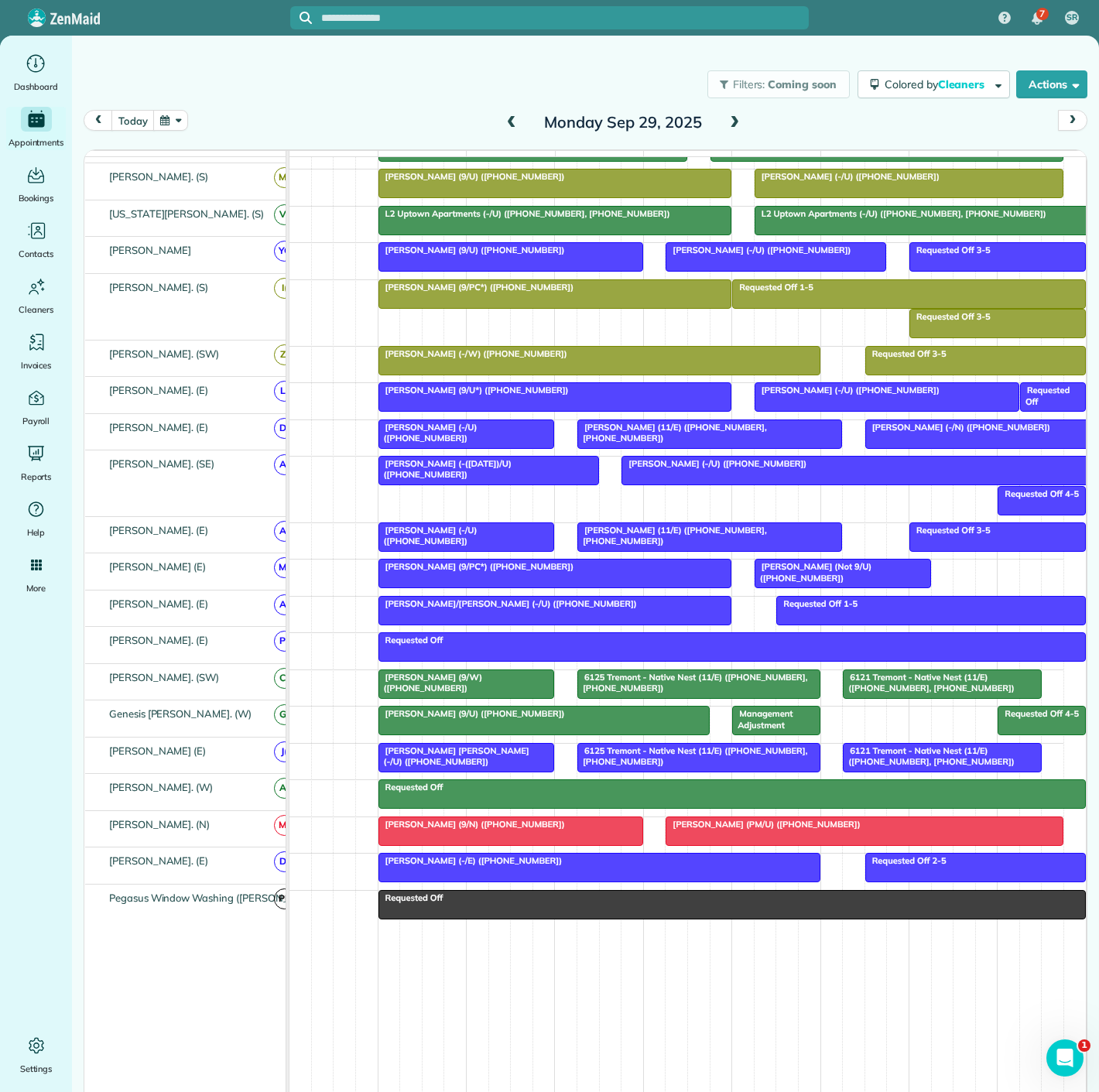
click at [822, 575] on span "Tori Gudmundsson (Not 9/U) (+14698343809)" at bounding box center [813, 572] width 117 height 22
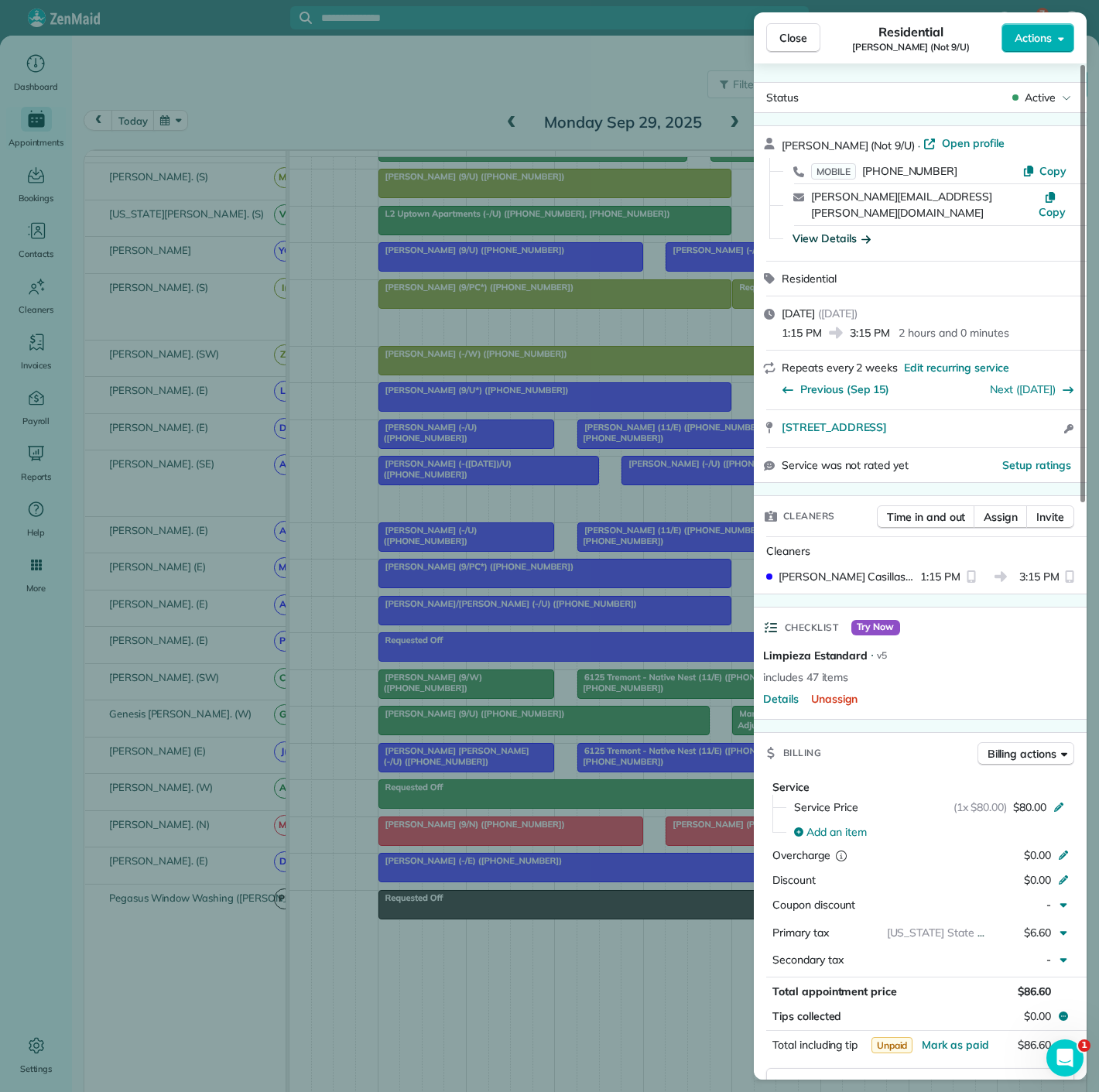
click at [832, 231] on div "View Details" at bounding box center [831, 238] width 79 height 15
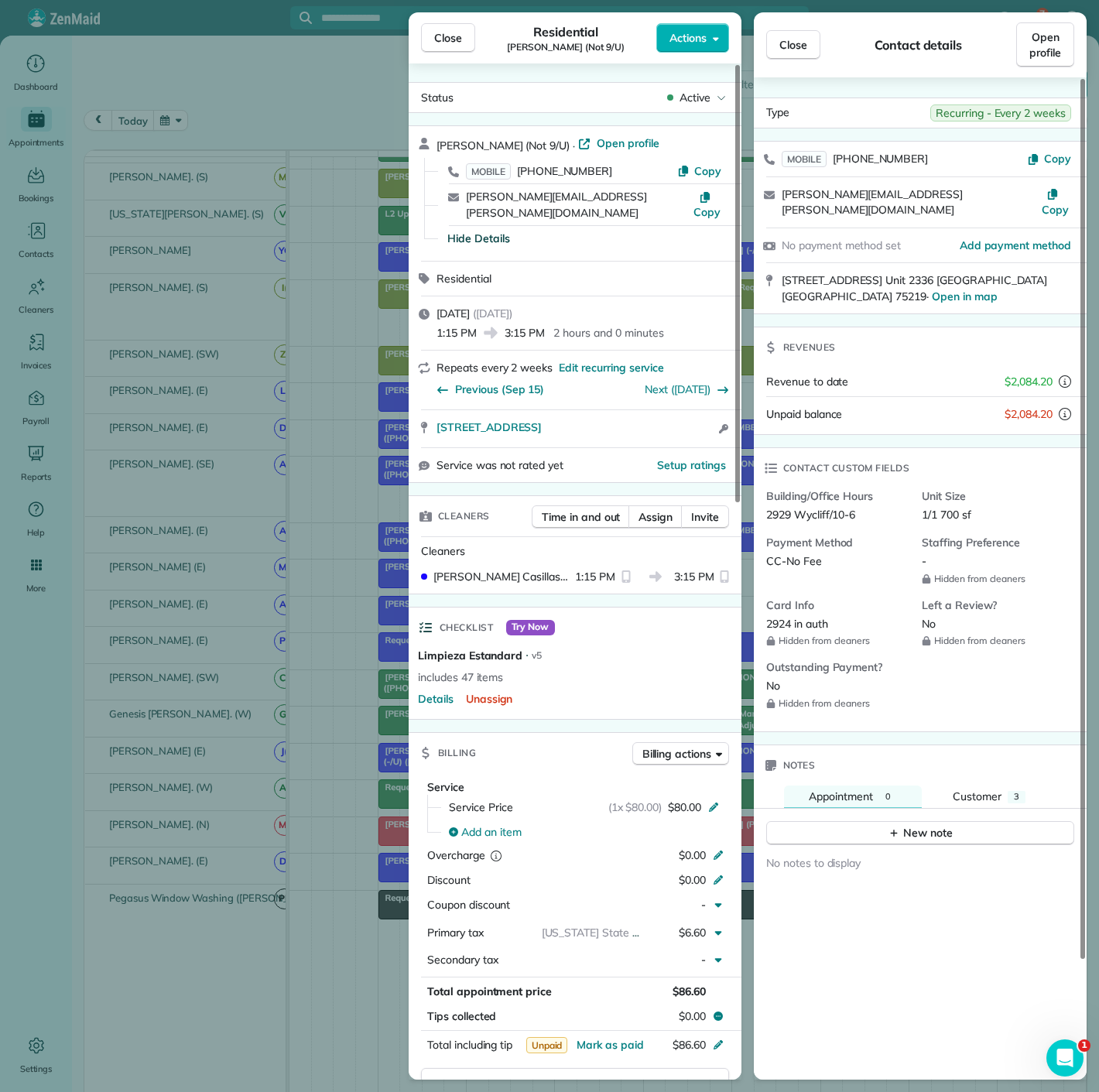
copy span "2924"
drag, startPoint x: 767, startPoint y: 601, endPoint x: 792, endPoint y: 601, distance: 25.0
click at [792, 617] on span "2924 in auth" at bounding box center [797, 623] width 62 height 14
copy span "2924"
drag, startPoint x: 796, startPoint y: 596, endPoint x: 764, endPoint y: 596, distance: 32.0
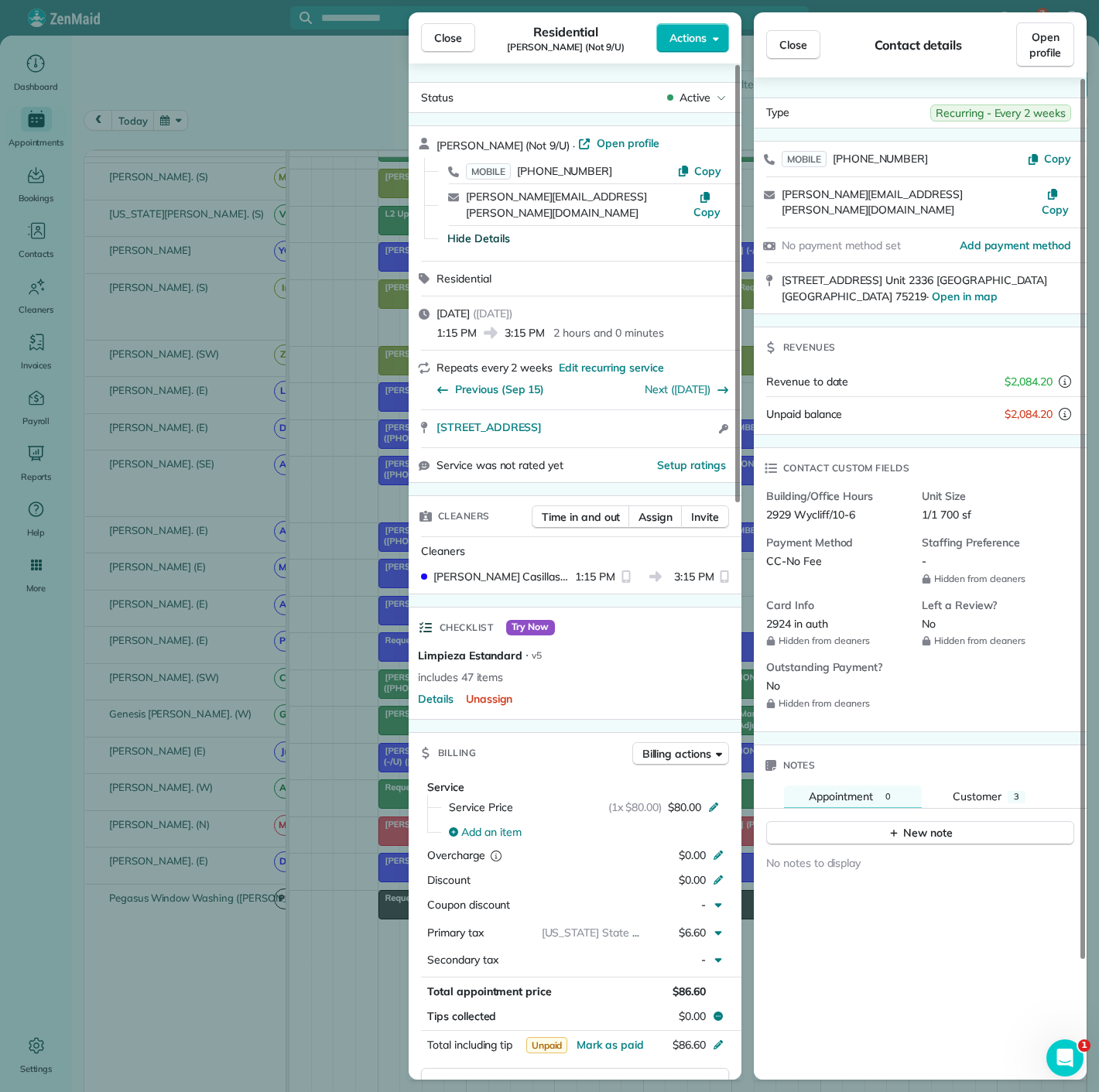
click at [764, 596] on div "Building/Office Hours 2929 Wycliff/10-6 Unit Size 1/1 700 sf Payment Method CC-…" at bounding box center [916, 606] width 324 height 236
click at [192, 590] on div "Close Residential Tori Gudmundsson (Not 9/U) Actions Status Active Tori Gudmund…" at bounding box center [549, 546] width 1099 height 1092
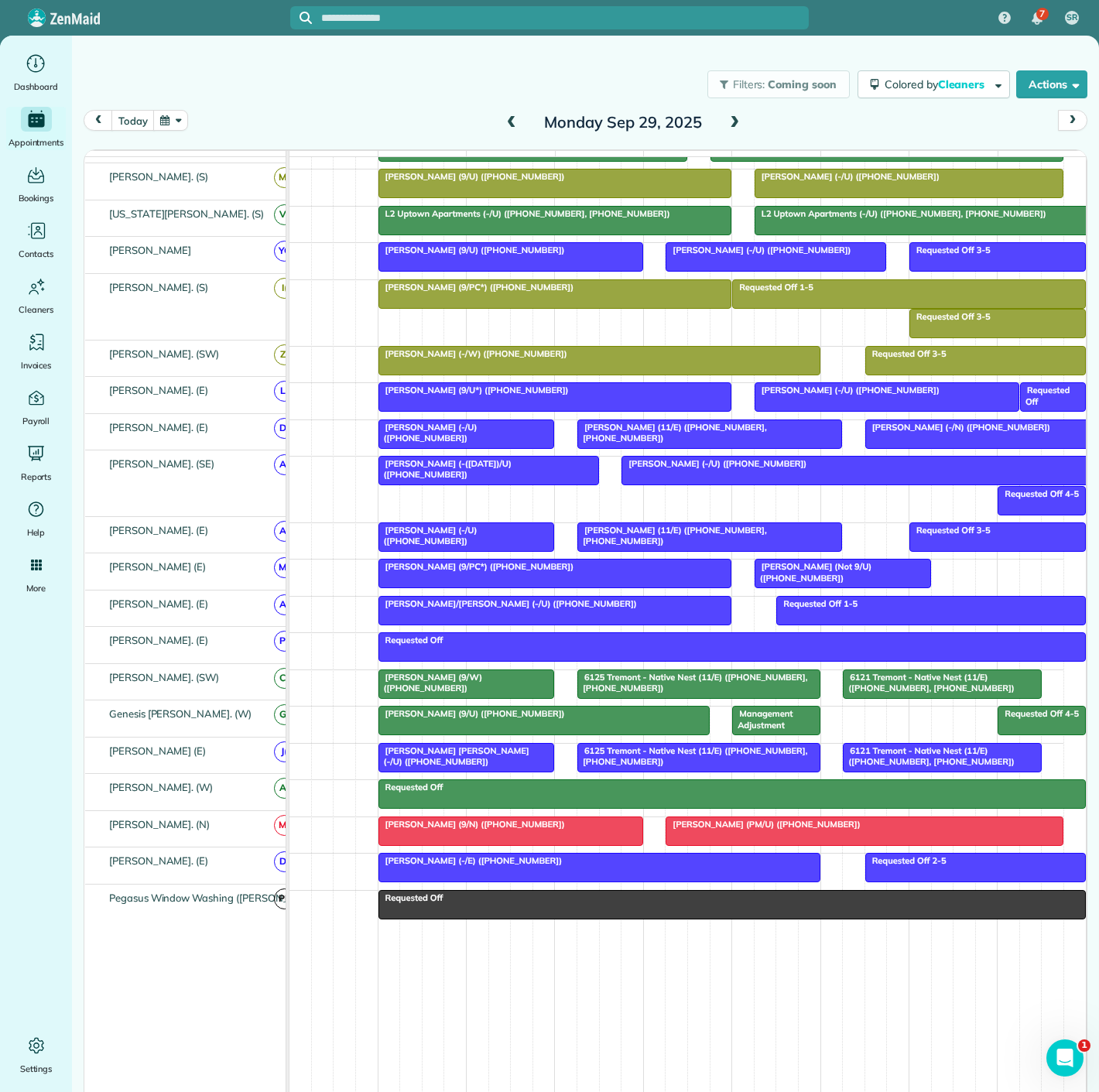
click at [477, 533] on span "Clayton Crosswell (-/U) (+17138582655)" at bounding box center [427, 535] width 100 height 22
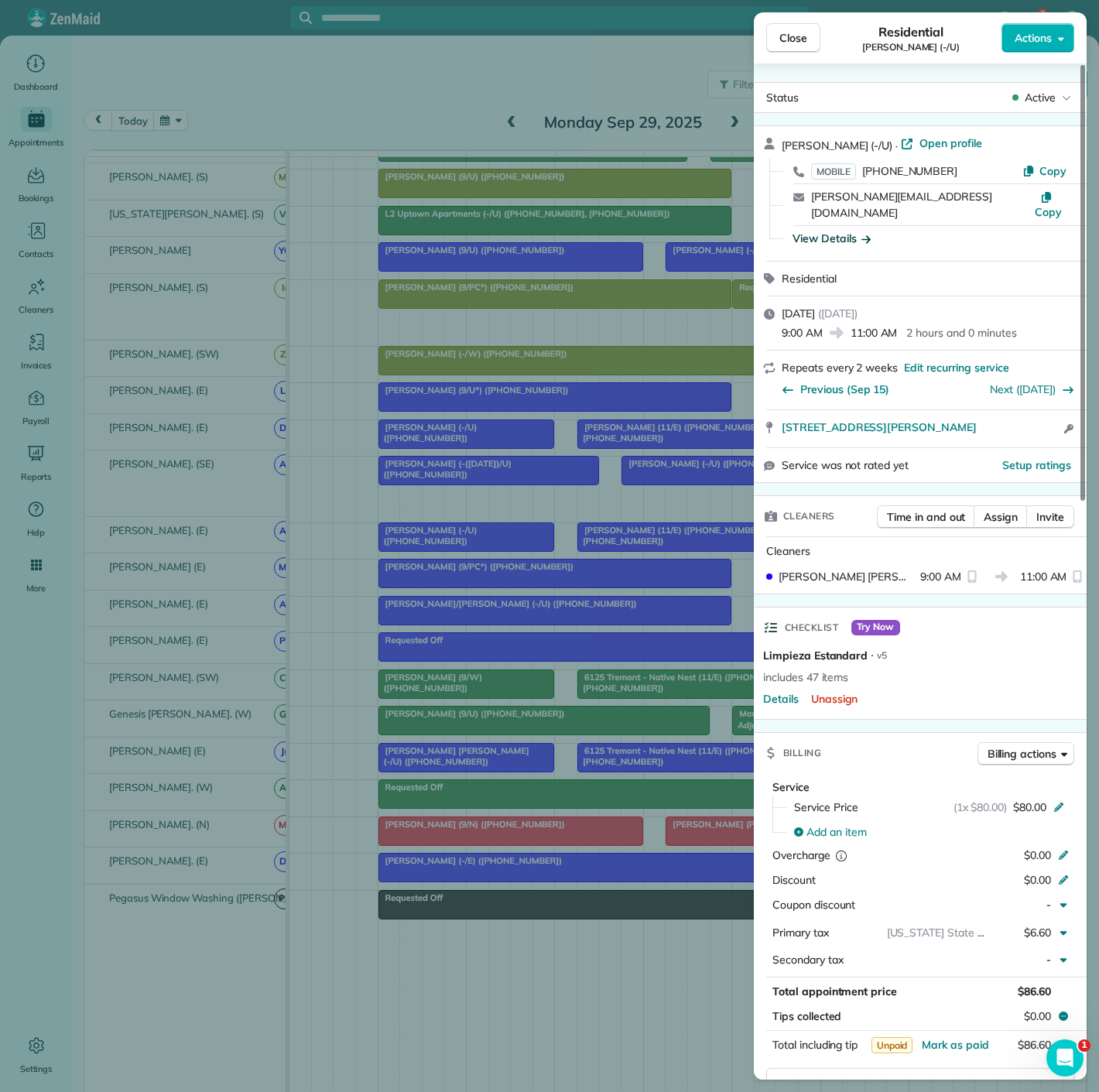
click at [848, 231] on div "View Details" at bounding box center [831, 238] width 79 height 15
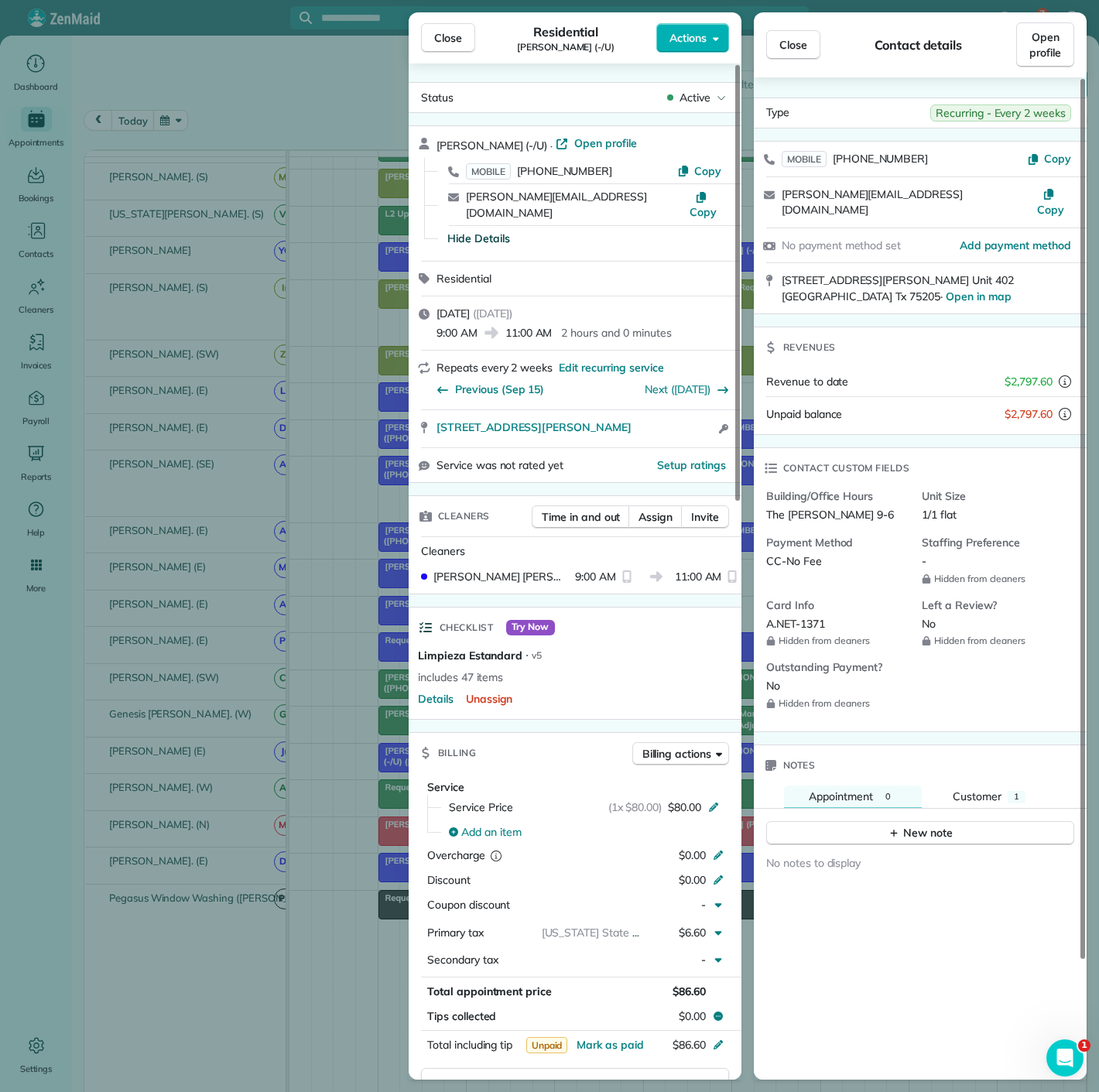
copy span "1371"
drag, startPoint x: 828, startPoint y: 603, endPoint x: 804, endPoint y: 606, distance: 24.2
click at [804, 616] on div "A.NET-1371" at bounding box center [838, 623] width 144 height 16
click at [329, 706] on div "Close Residential Clayton Crosswell (-/U) Actions Status Active Clayton Crosswe…" at bounding box center [549, 546] width 1099 height 1092
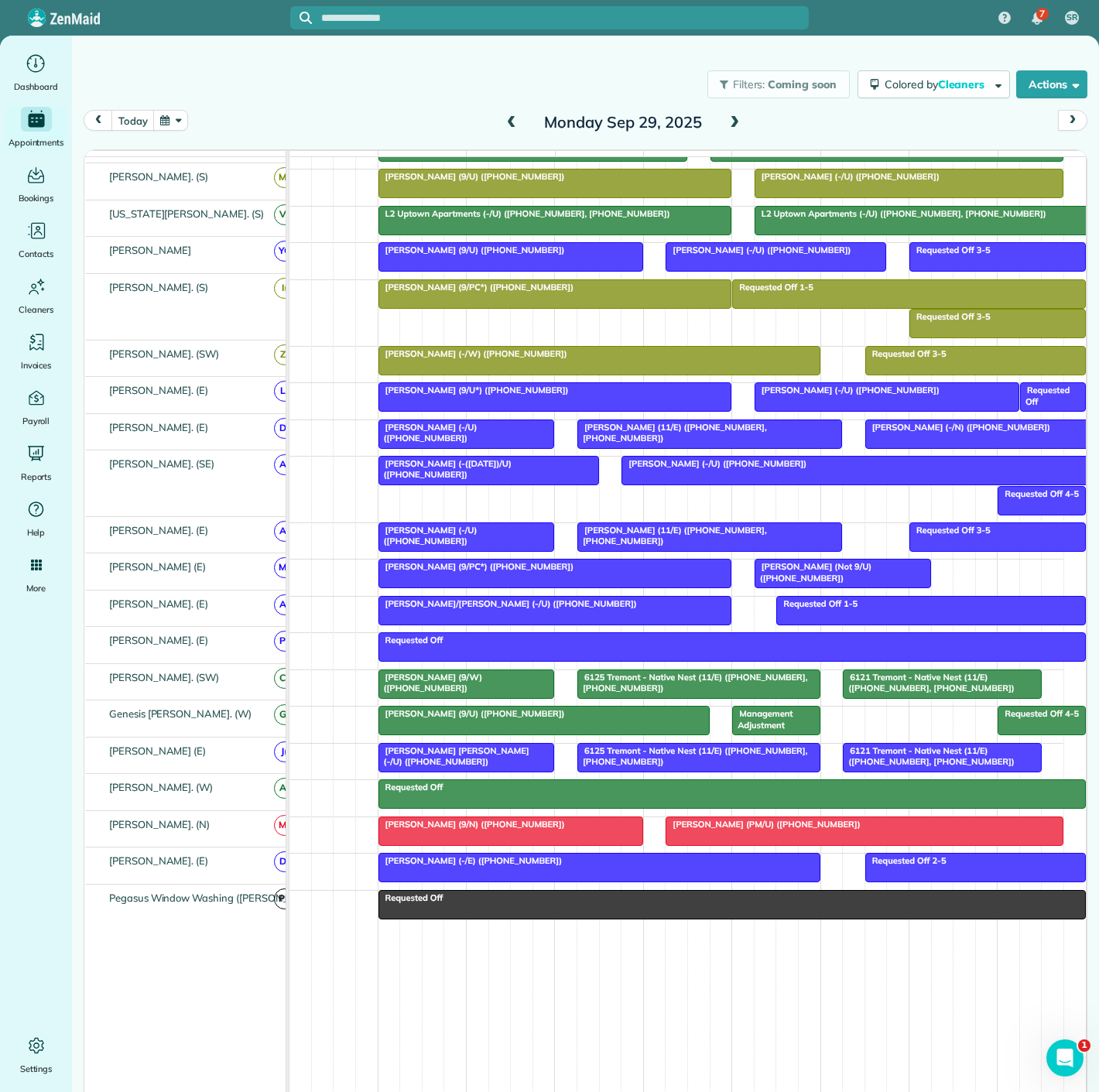
click at [457, 675] on span "Ron Wages (9/W) (+12144306049)" at bounding box center [430, 682] width 106 height 22
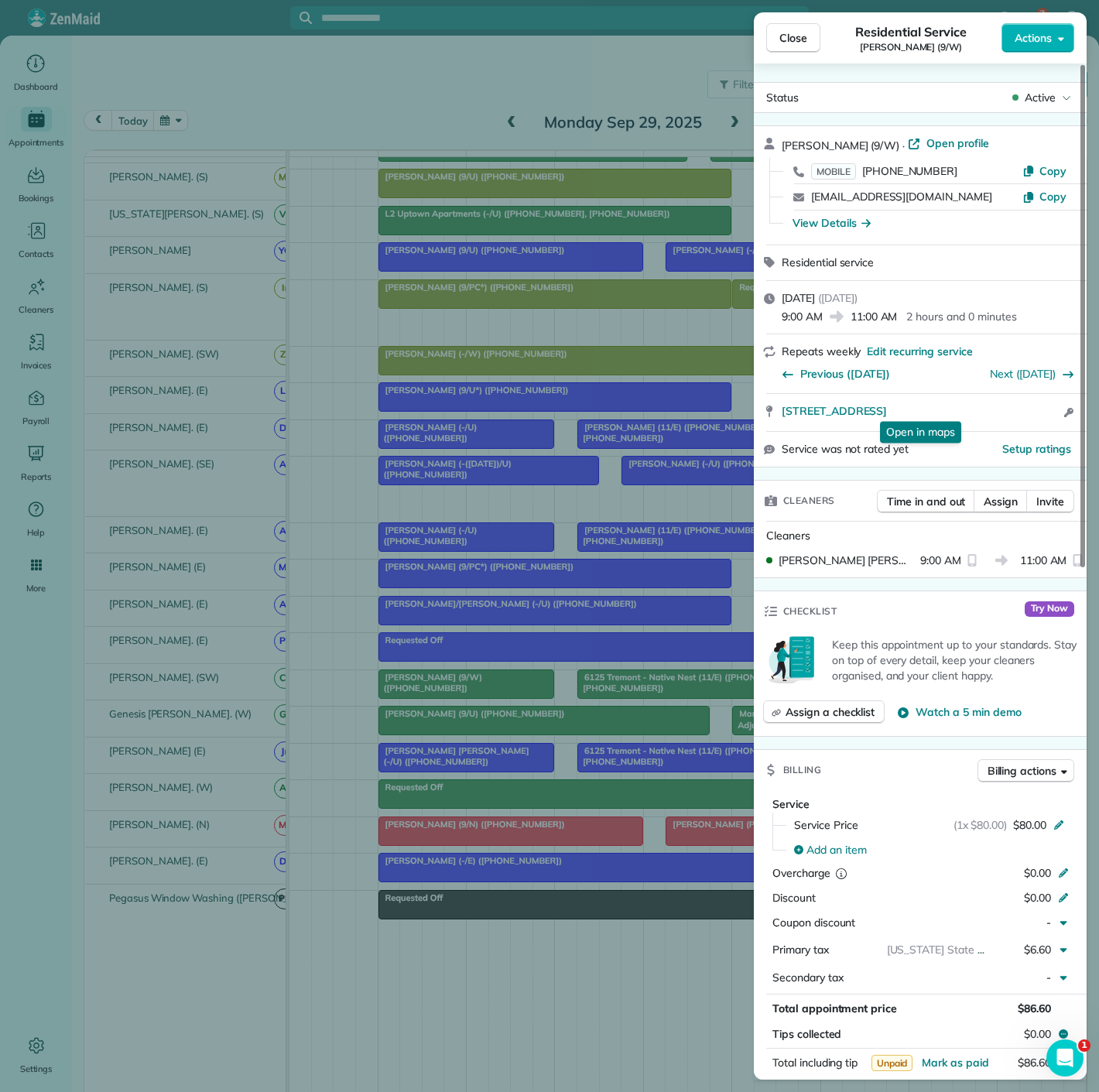
drag, startPoint x: 834, startPoint y: 225, endPoint x: 823, endPoint y: 311, distance: 86.7
click at [834, 225] on div "View Details" at bounding box center [831, 223] width 79 height 15
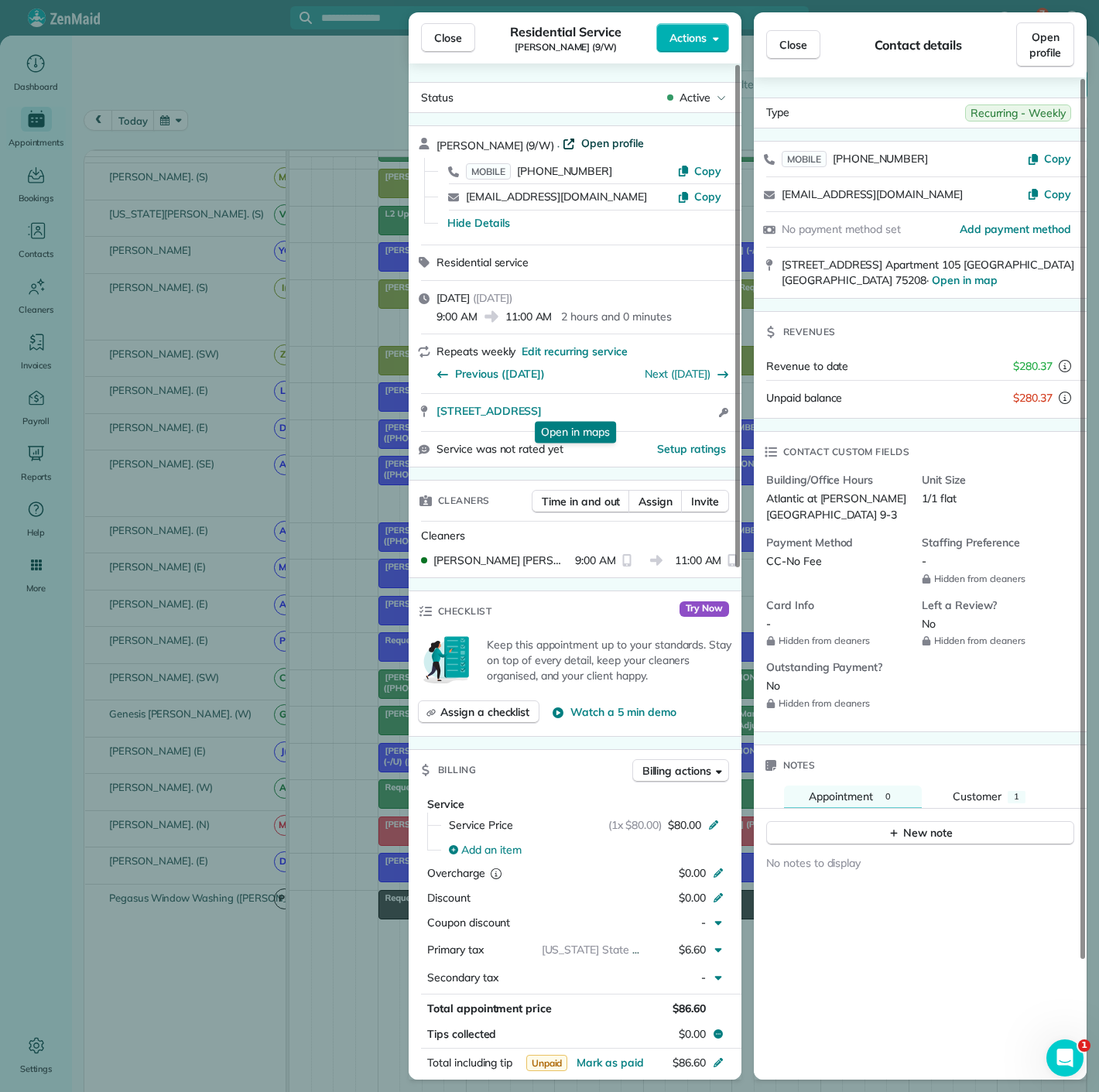
click at [581, 147] on span "Open profile" at bounding box center [612, 143] width 63 height 15
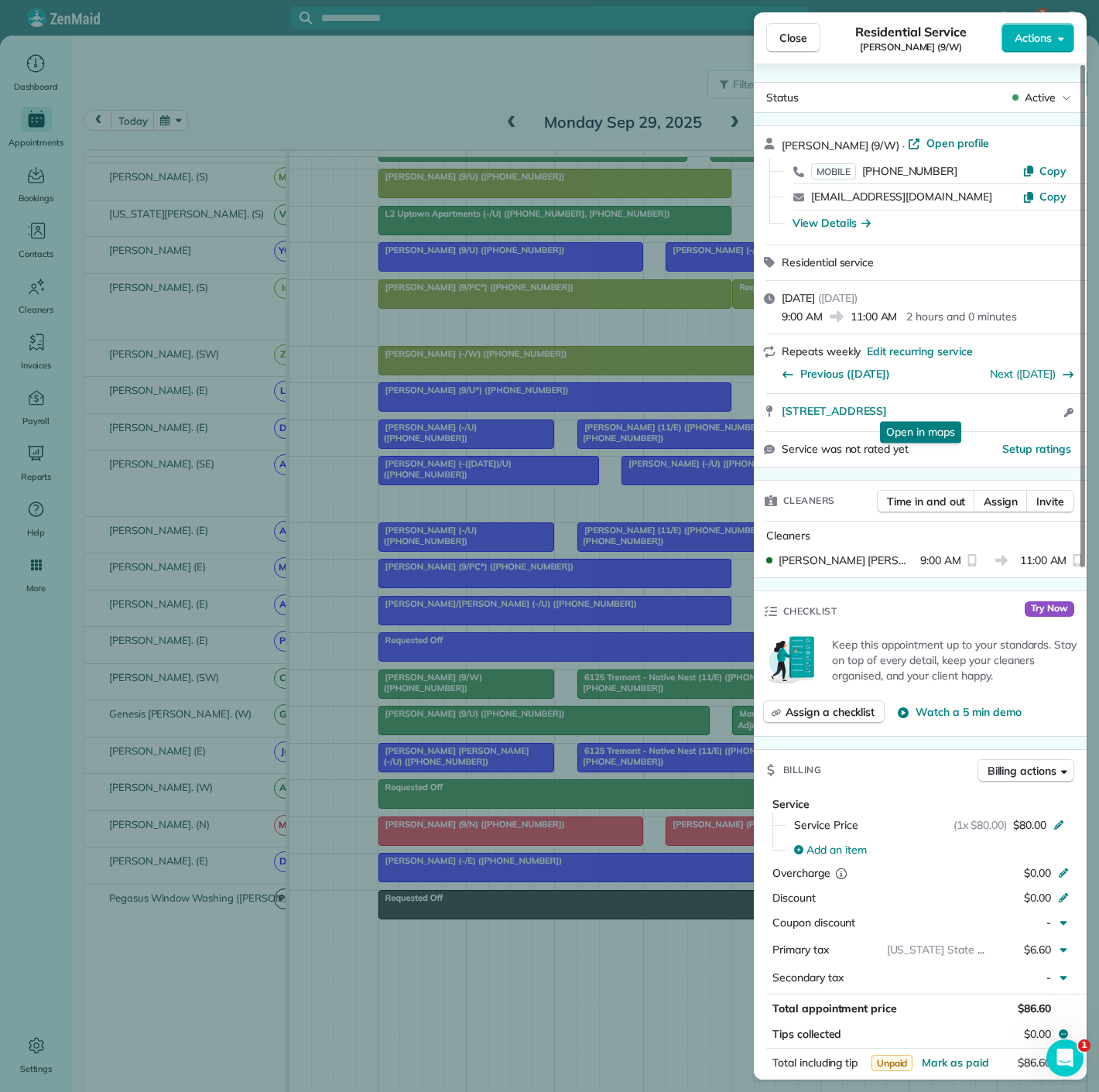
click at [333, 125] on div "Close Residential Service Ron Wages (9/W) Actions Status Active Ron Wages (9/W)…" at bounding box center [549, 546] width 1099 height 1092
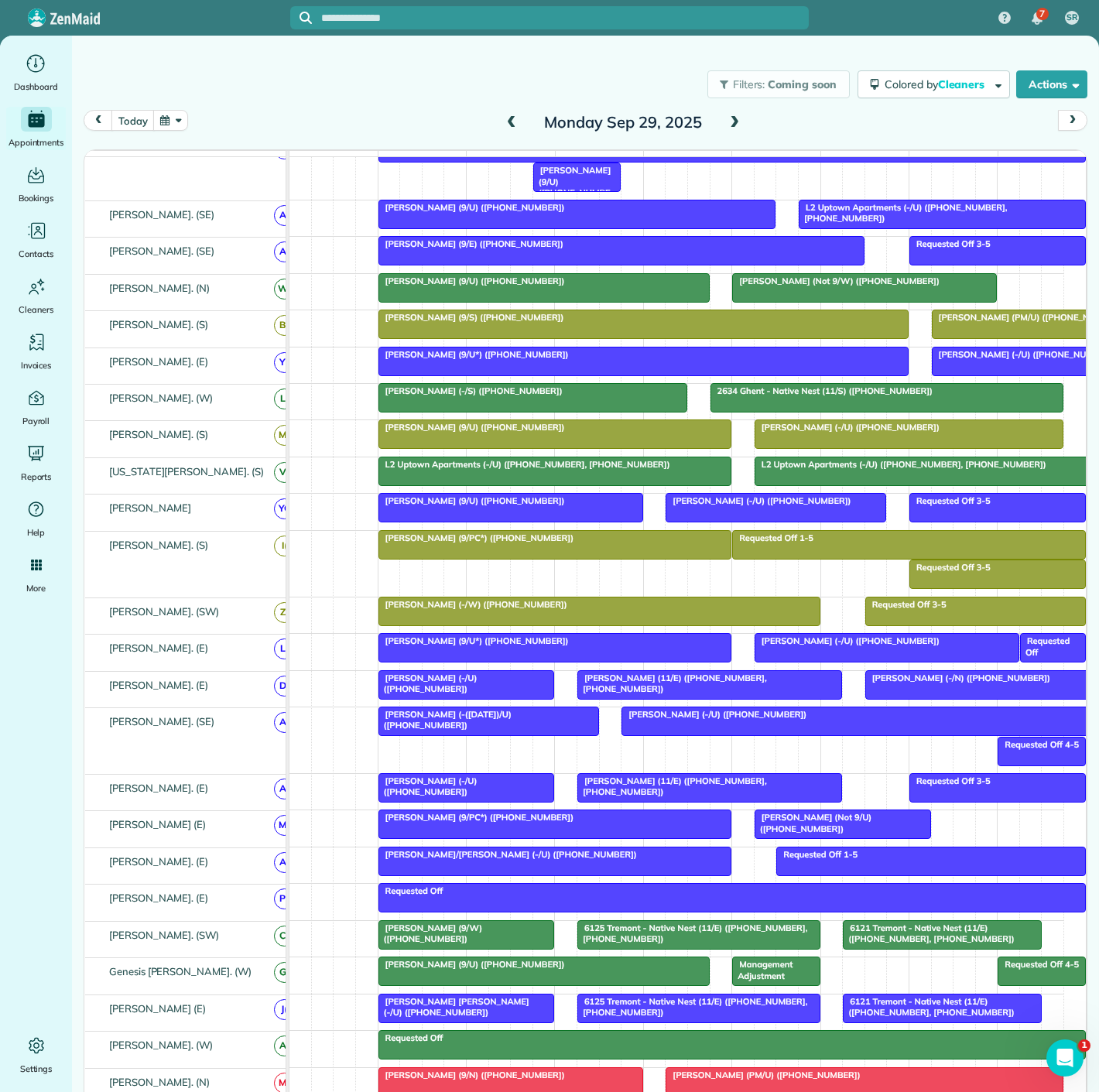
scroll to position [252, 0]
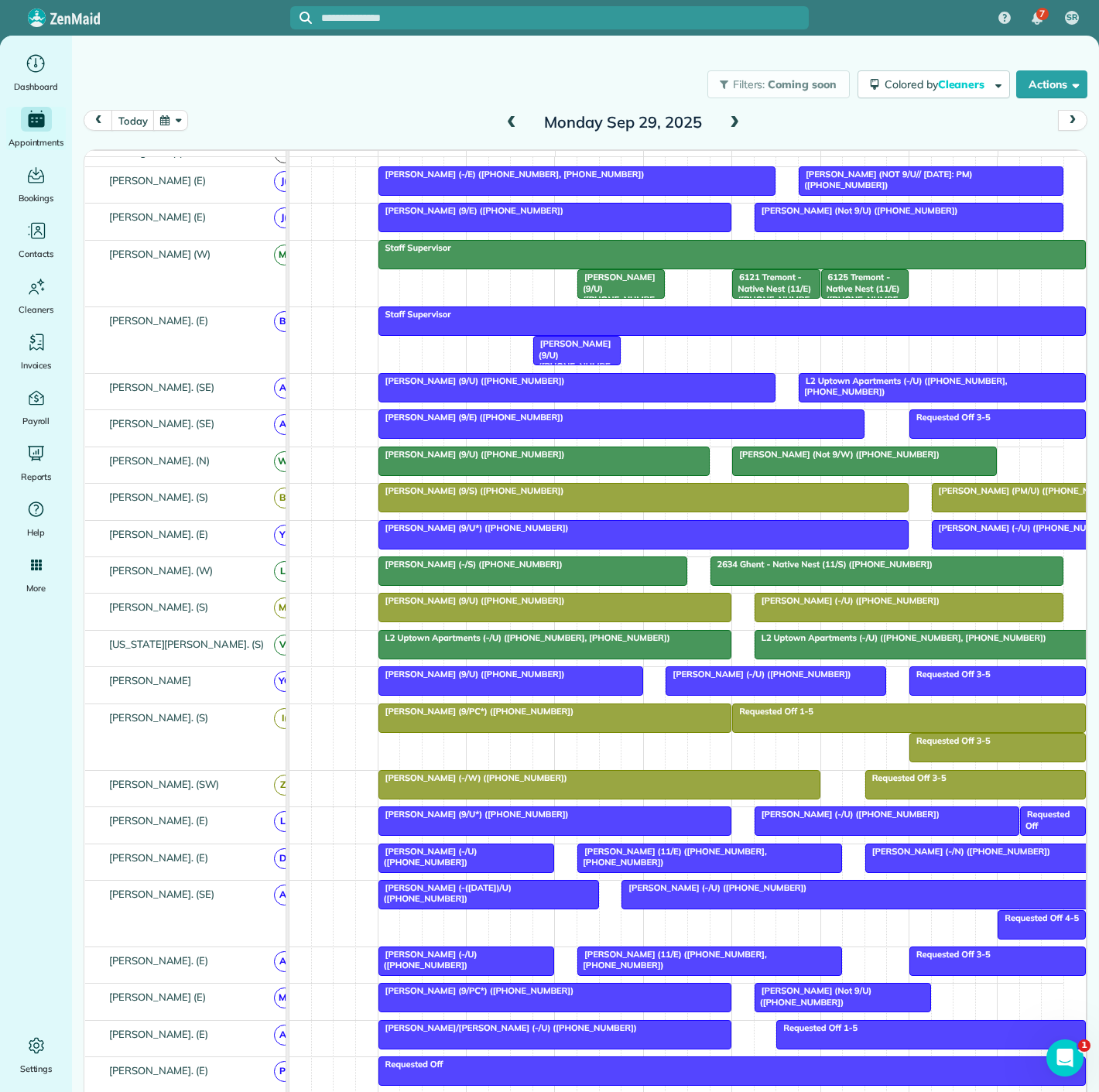
click at [752, 694] on div at bounding box center [775, 681] width 219 height 28
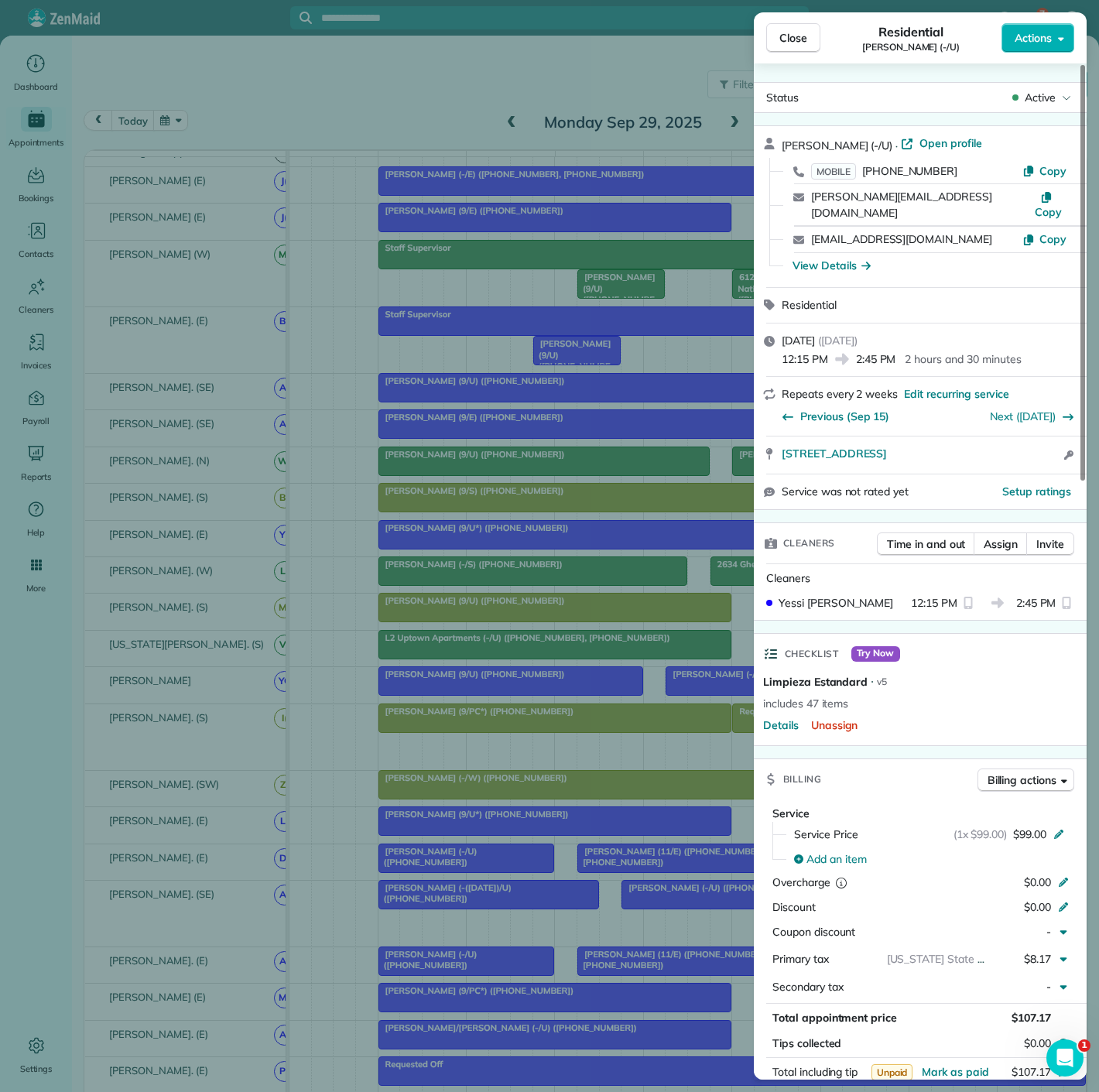
click at [889, 133] on div "Teri Galvez (-/U) · Open profile MOBILE (202) 258-8111 Copy mcleary@clearyandco…" at bounding box center [921, 206] width 333 height 161
click at [920, 140] on span "Open profile" at bounding box center [951, 143] width 63 height 15
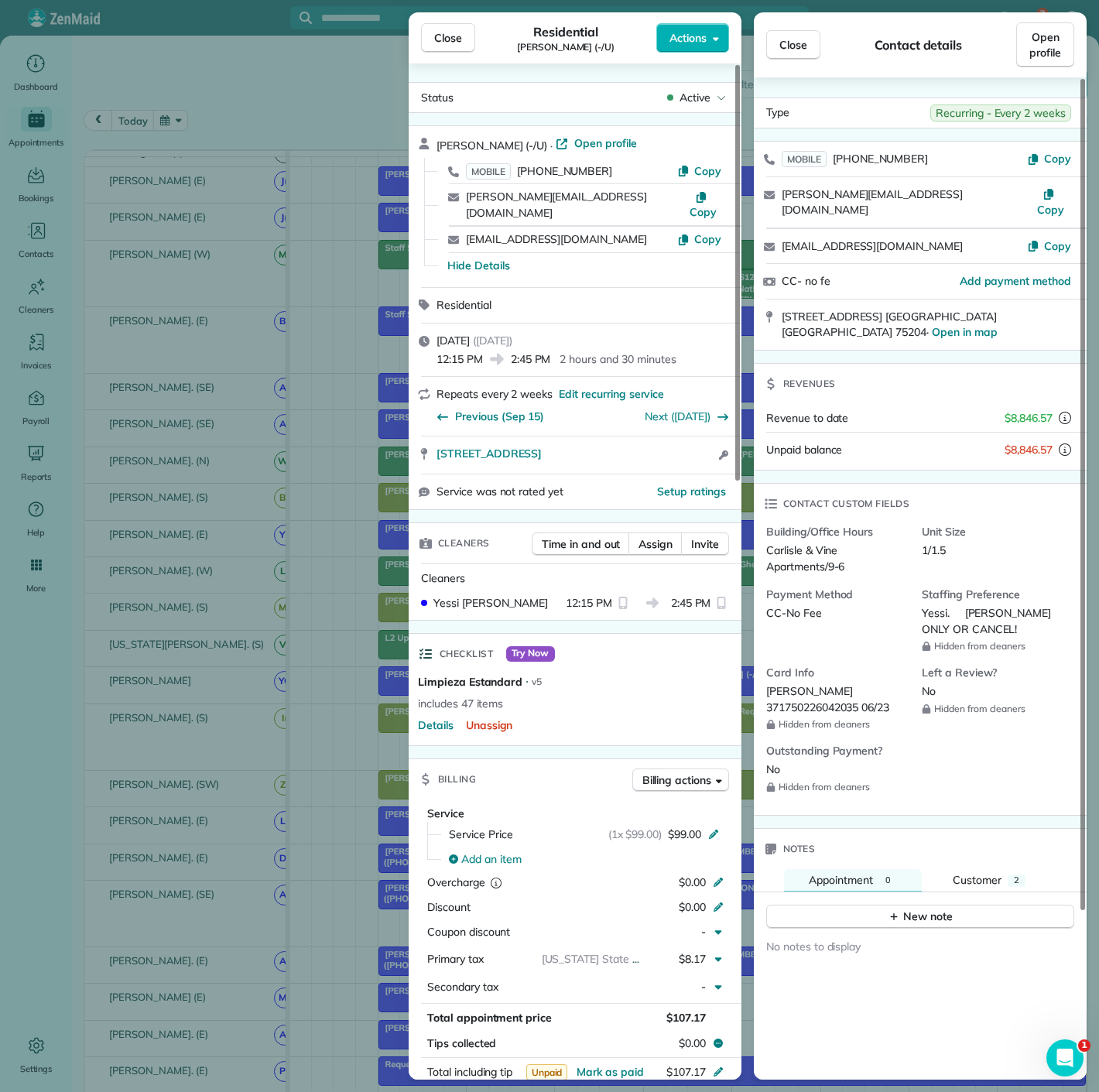
copy span "2035"
drag, startPoint x: 838, startPoint y: 673, endPoint x: 862, endPoint y: 671, distance: 24.1
click at [862, 684] on span "Teri Galvez 371750226042035 06/23" at bounding box center [828, 699] width 123 height 30
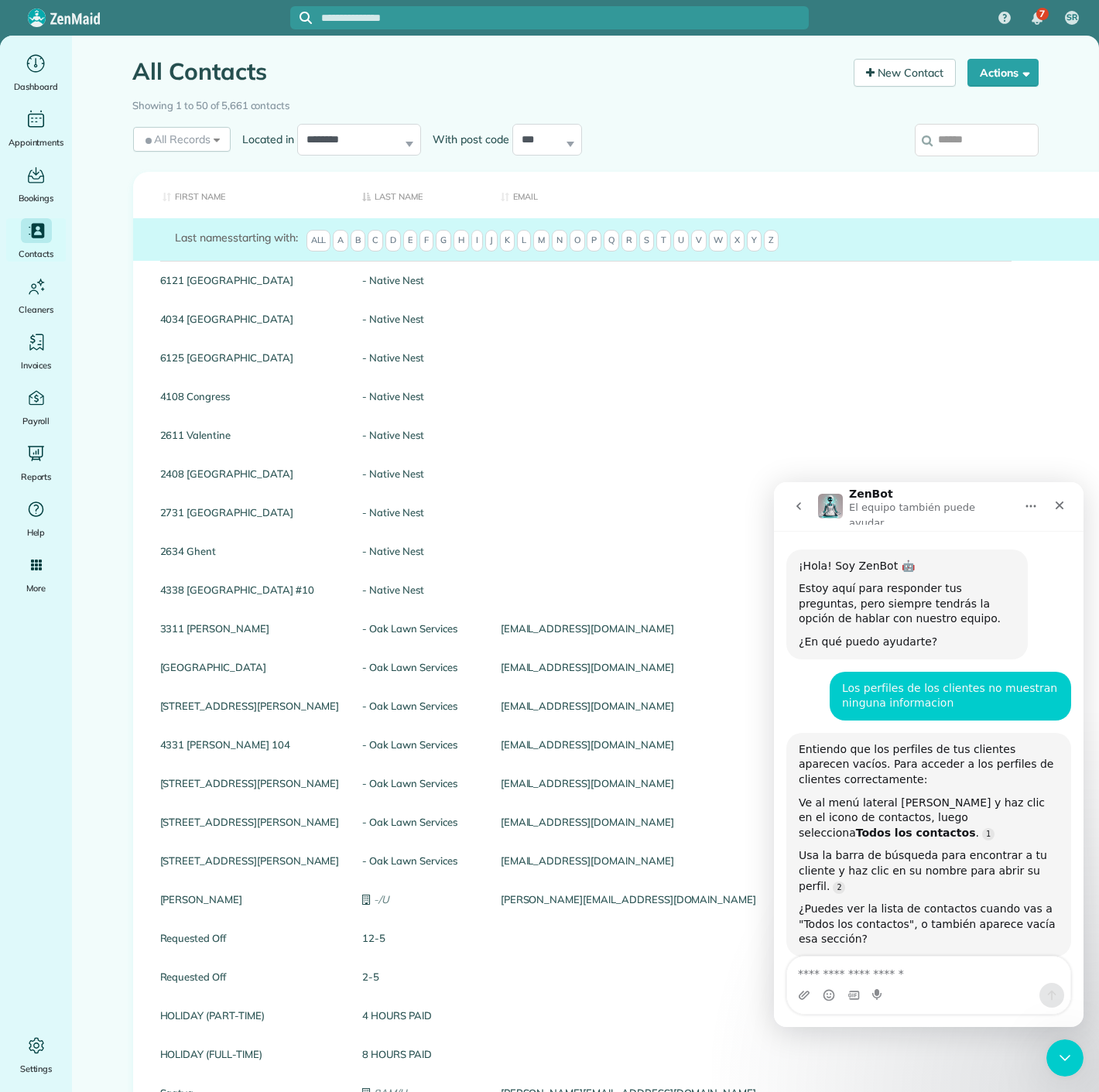
click at [853, 970] on textarea "Escribe un mensaje..." at bounding box center [928, 970] width 283 height 26
click at [932, 974] on textarea "**********" at bounding box center [929, 970] width 284 height 26
type textarea "**********"
click at [954, 139] on input "search" at bounding box center [977, 140] width 124 height 32
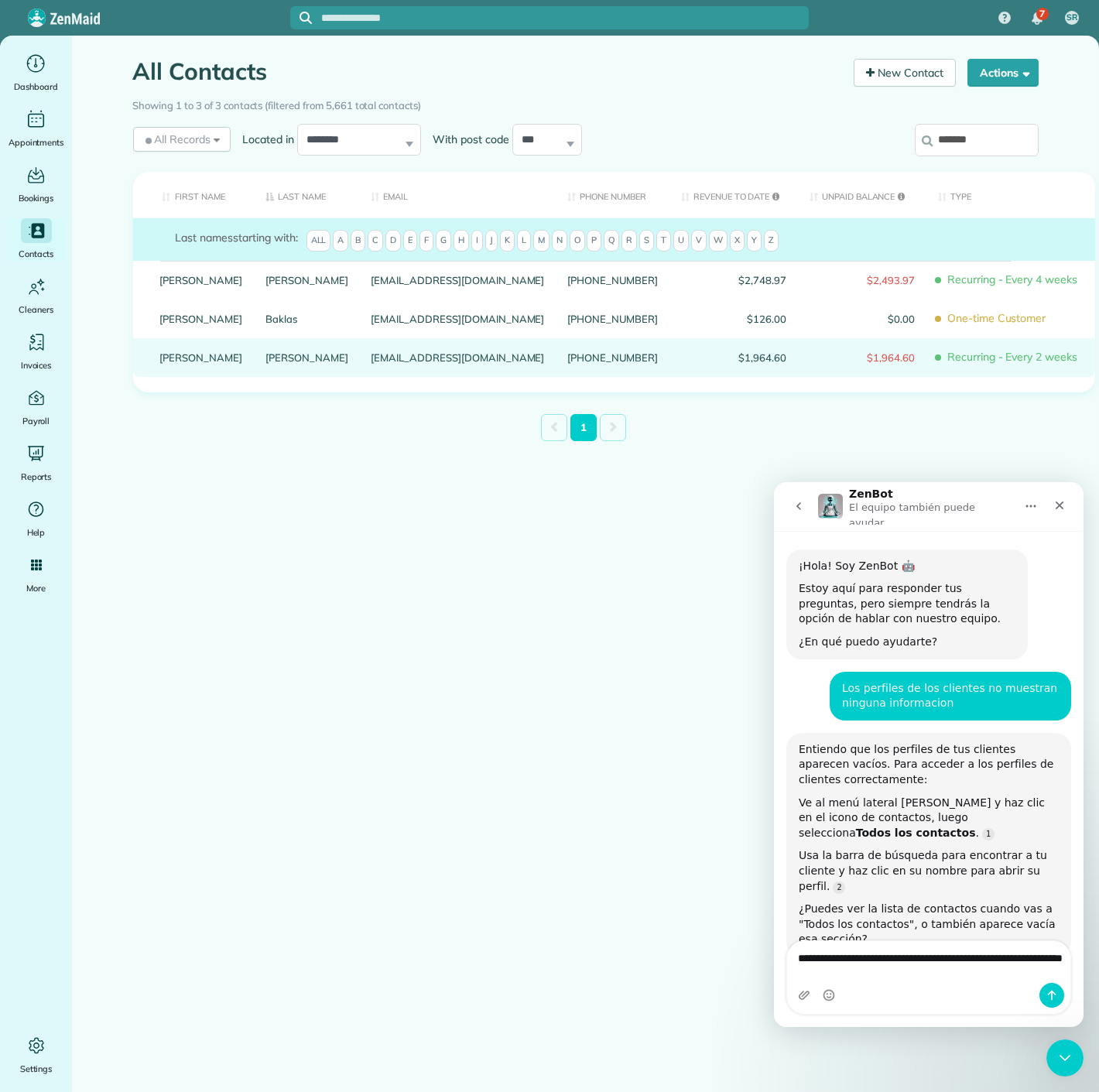
type input "*******"
click at [171, 363] on link "[PERSON_NAME]" at bounding box center [202, 357] width 83 height 11
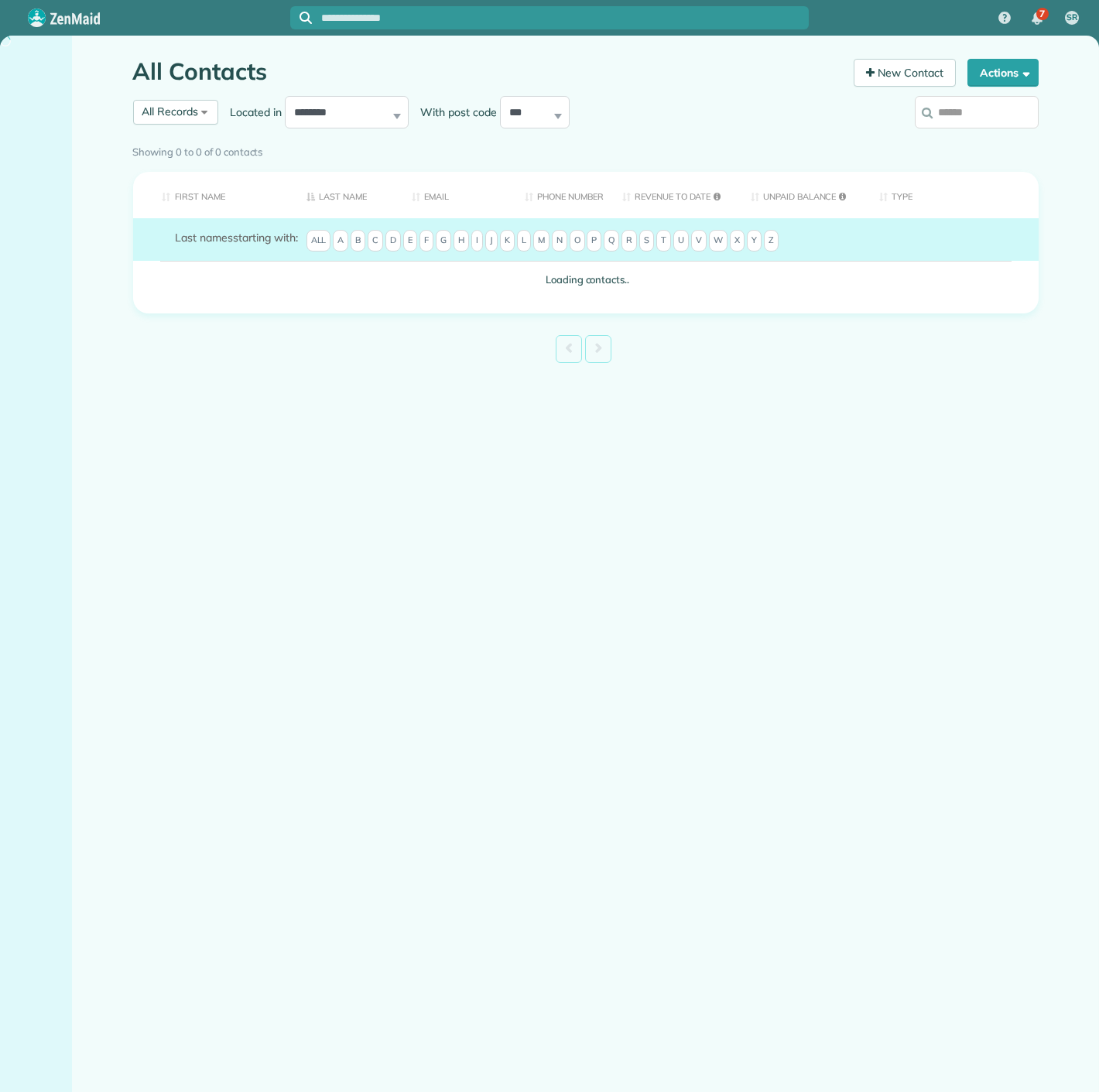
click at [929, 114] on icon at bounding box center [928, 112] width 11 height 12
click at [929, 114] on input "search" at bounding box center [977, 112] width 124 height 32
click at [939, 113] on input "search" at bounding box center [977, 112] width 124 height 32
paste input "**********"
type input "**********"
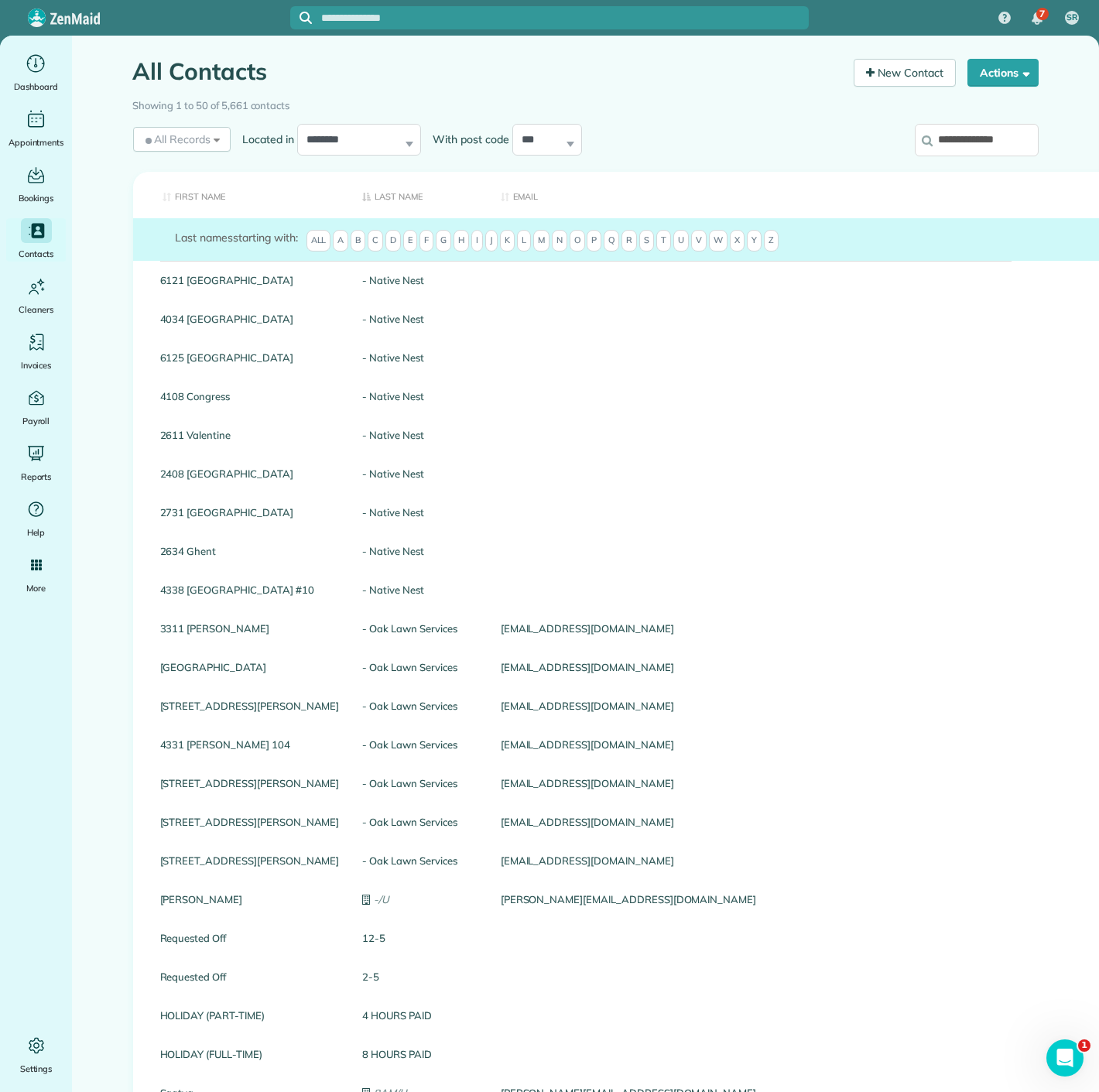
click at [953, 143] on input "**********" at bounding box center [977, 140] width 124 height 32
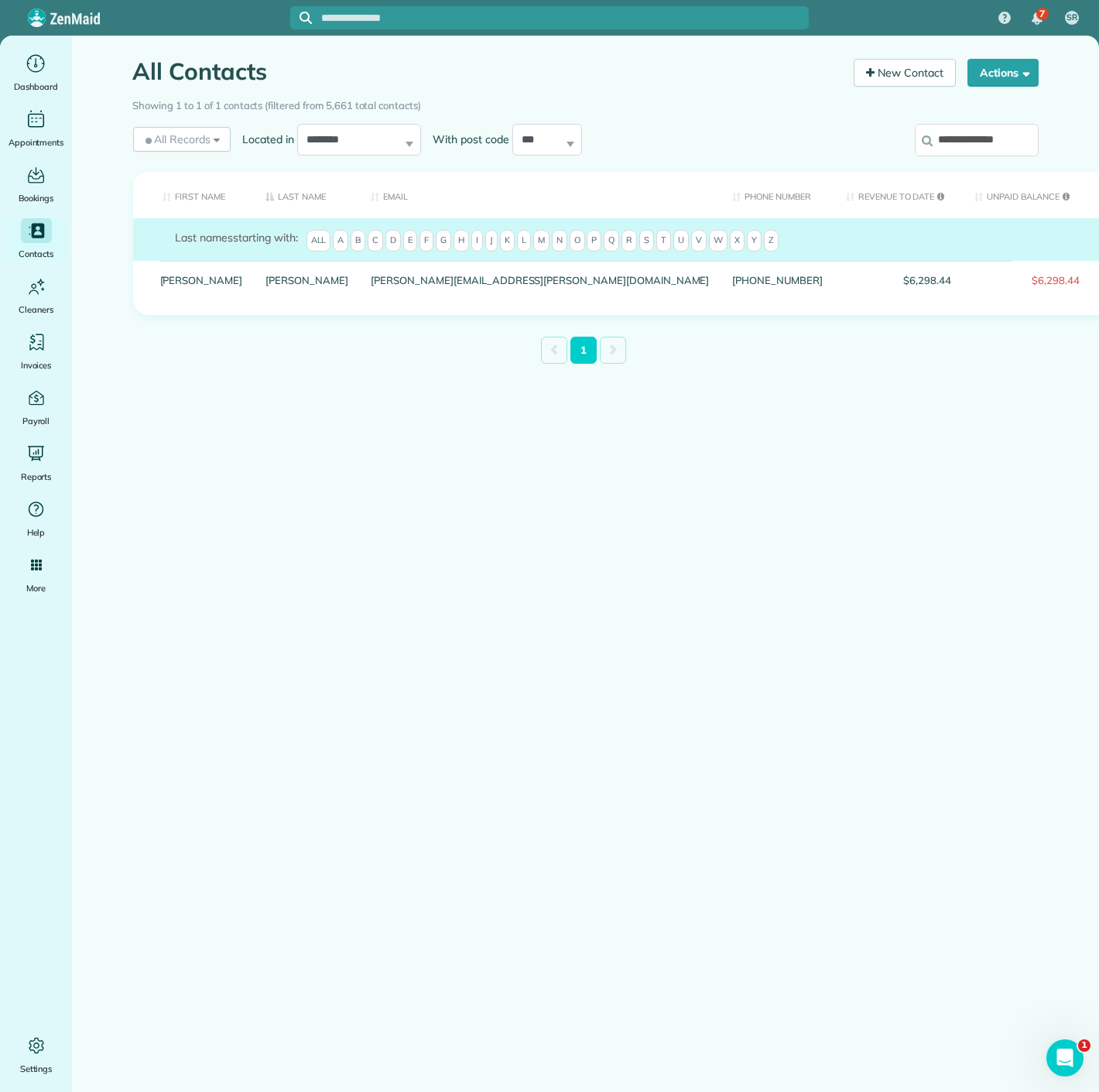
click at [1015, 133] on input "**********" at bounding box center [977, 140] width 124 height 32
paste input "search"
click at [988, 147] on input "**********" at bounding box center [977, 140] width 124 height 32
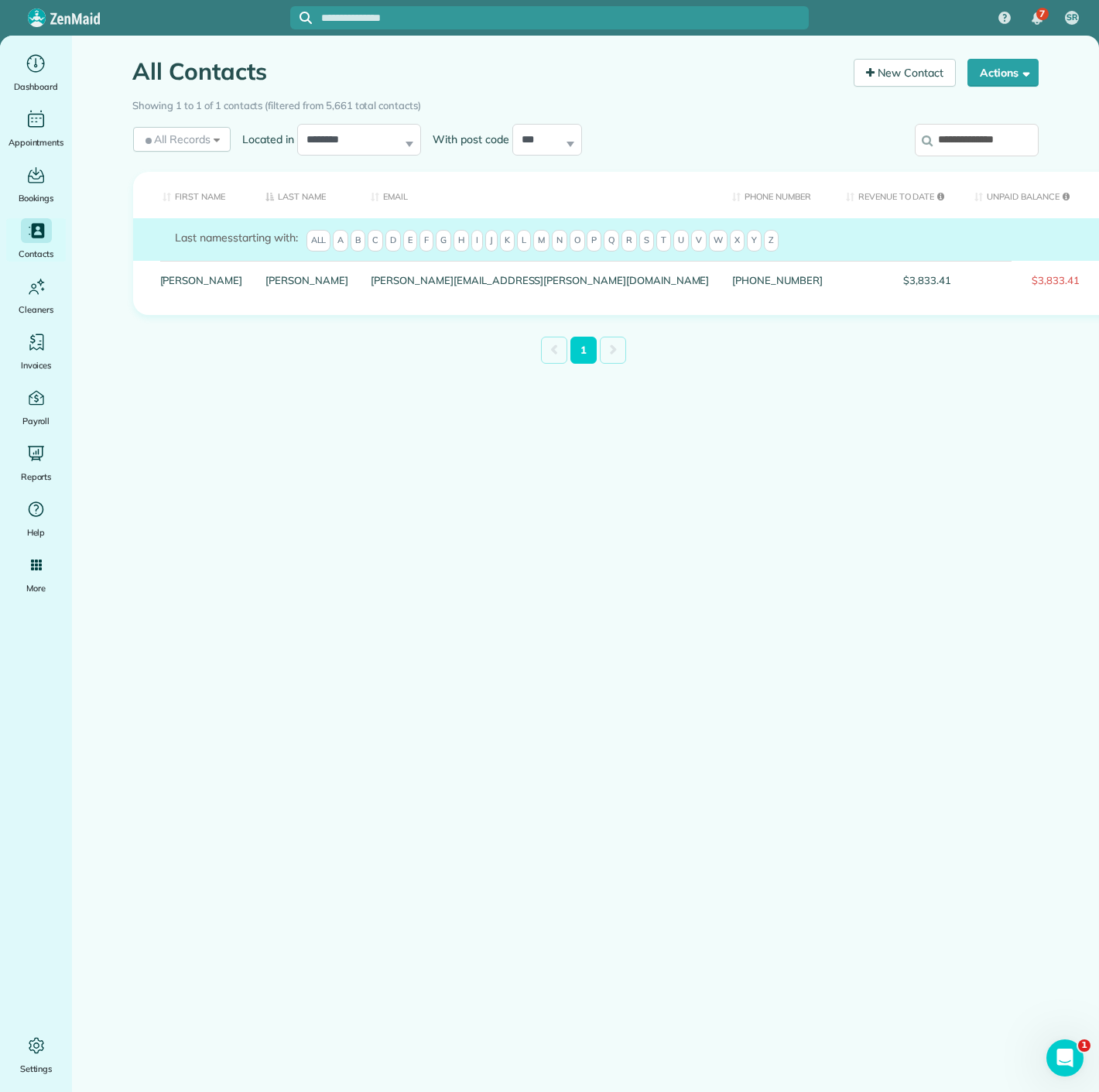
click at [988, 147] on input "**********" at bounding box center [977, 140] width 124 height 32
paste input "search"
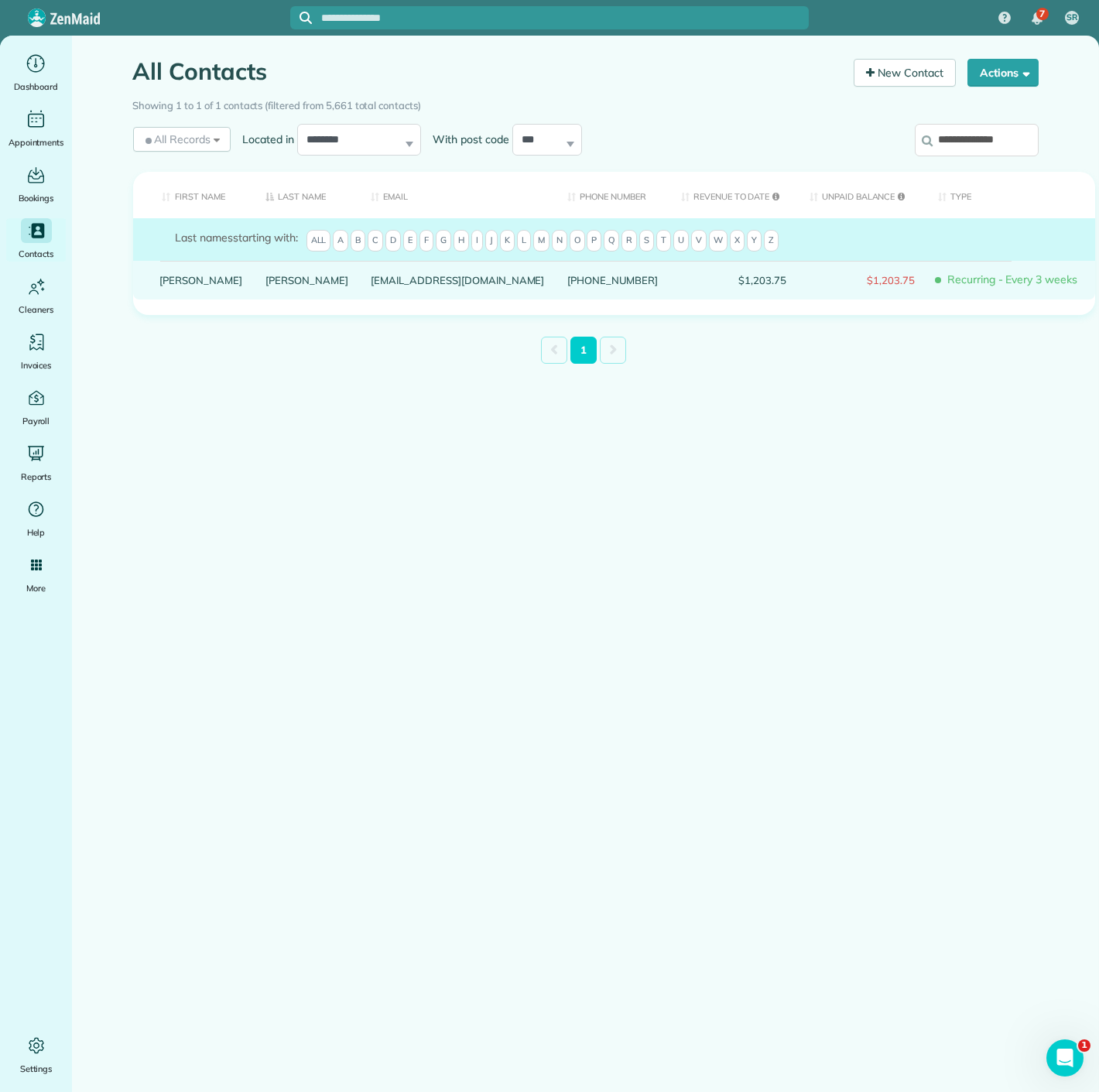
type input "**********"
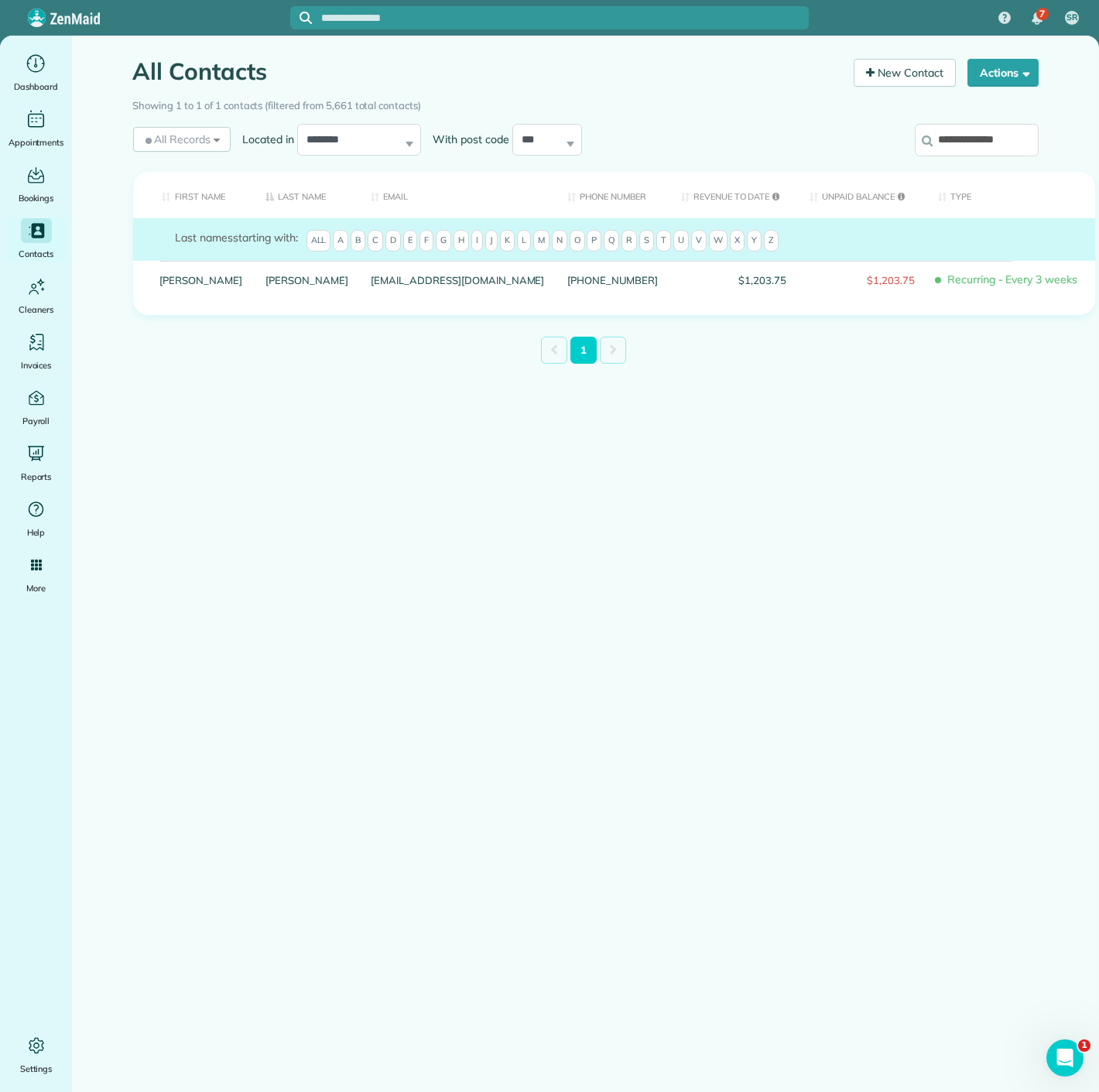
click at [971, 125] on input "**********" at bounding box center [977, 140] width 124 height 32
paste input "*"
click at [959, 151] on input "**********" at bounding box center [977, 140] width 124 height 32
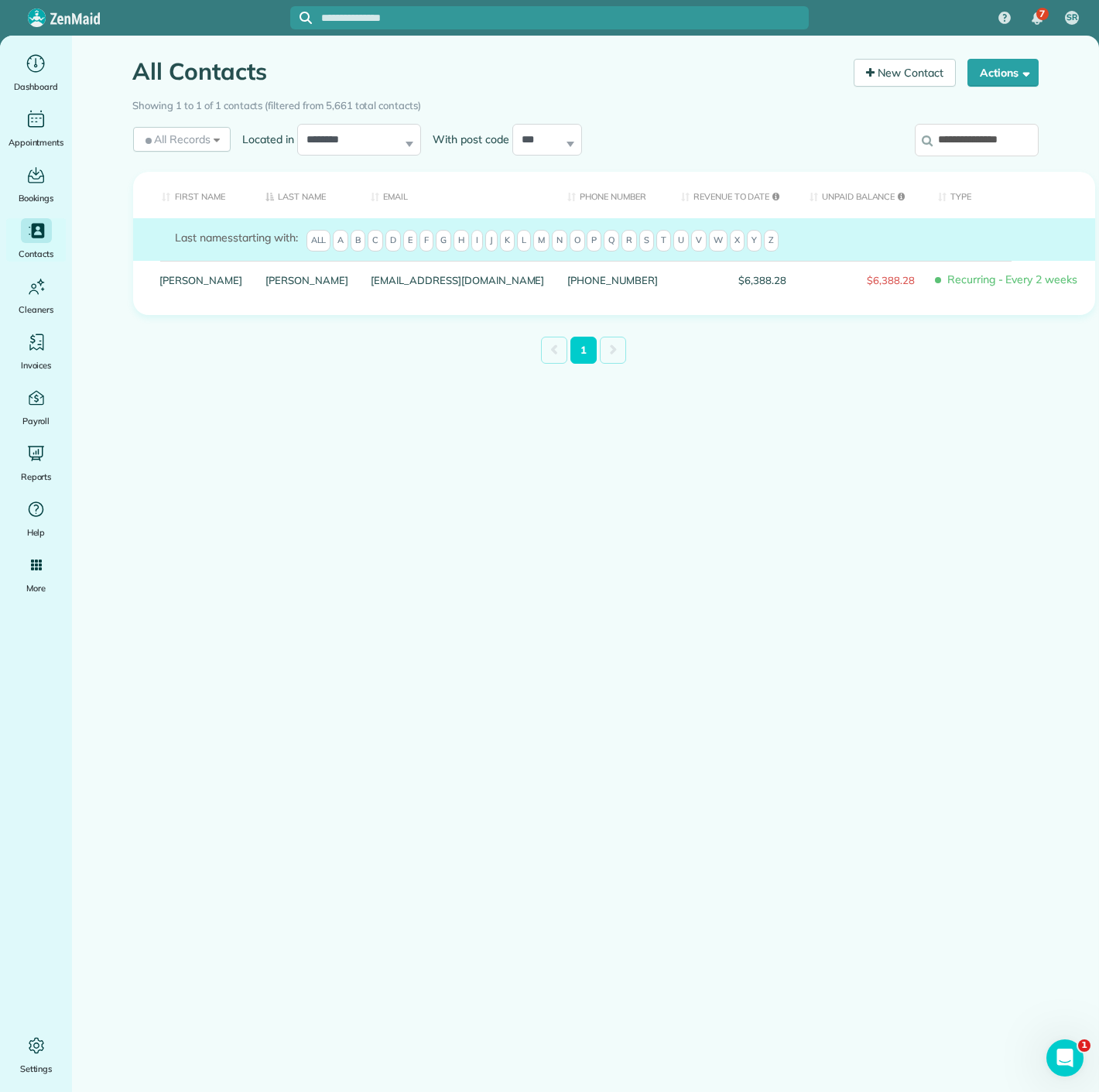
click at [959, 151] on input "**********" at bounding box center [977, 140] width 124 height 32
paste input "search"
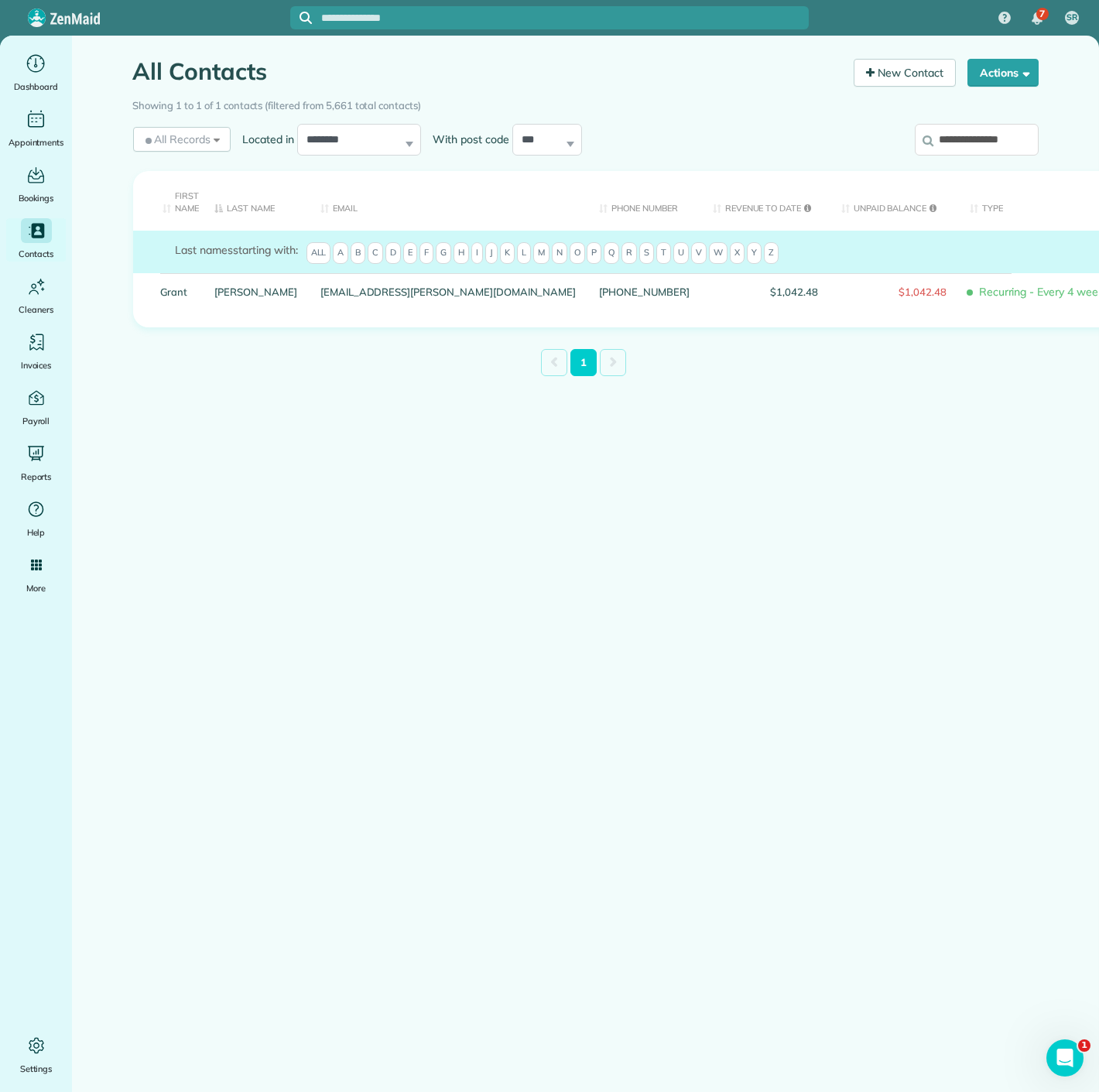
click at [976, 138] on input "**********" at bounding box center [977, 140] width 124 height 32
paste input "search"
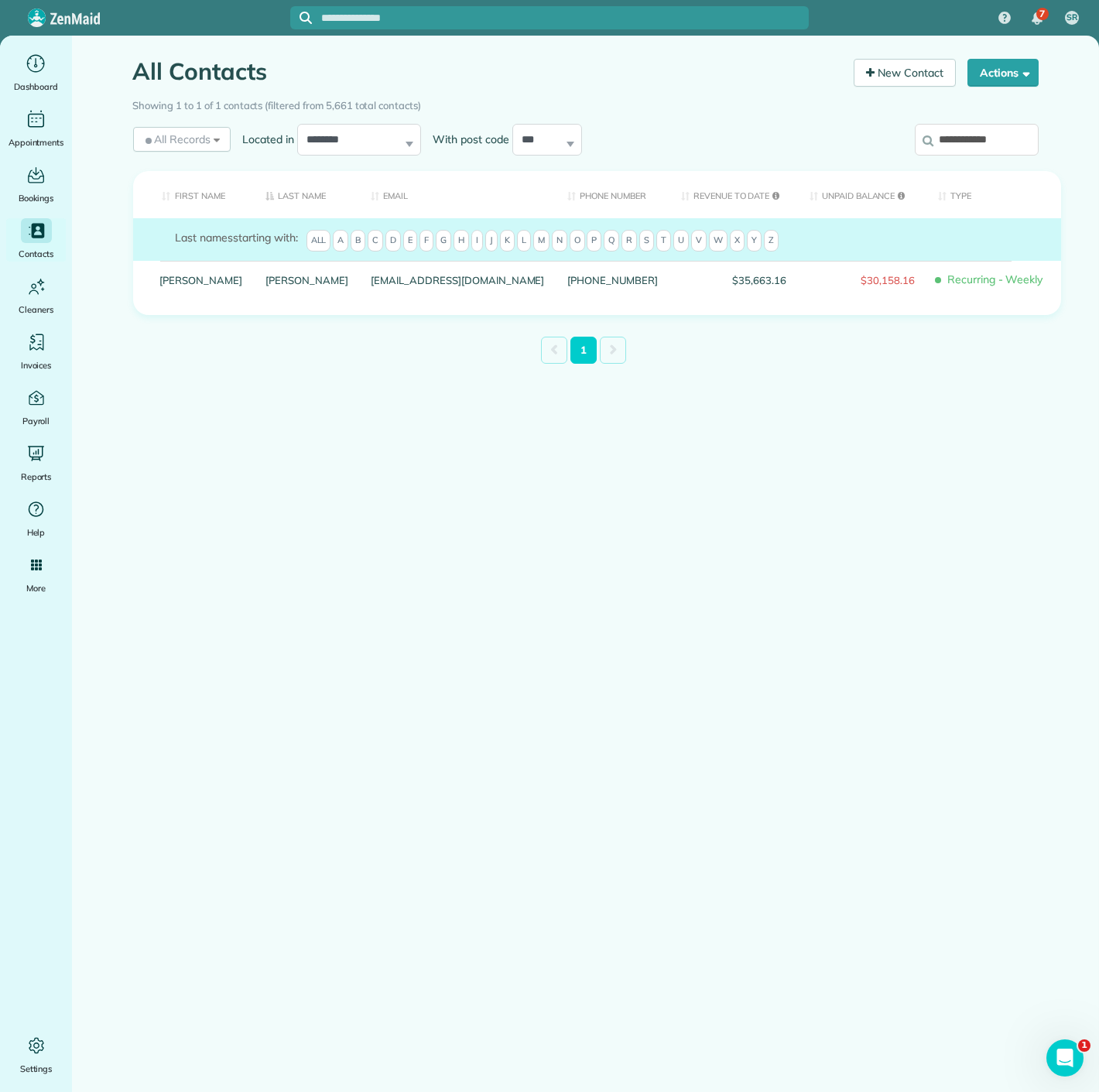
click at [993, 160] on div "**********" at bounding box center [933, 143] width 209 height 46
click at [993, 139] on input "**********" at bounding box center [977, 140] width 124 height 32
paste input "***"
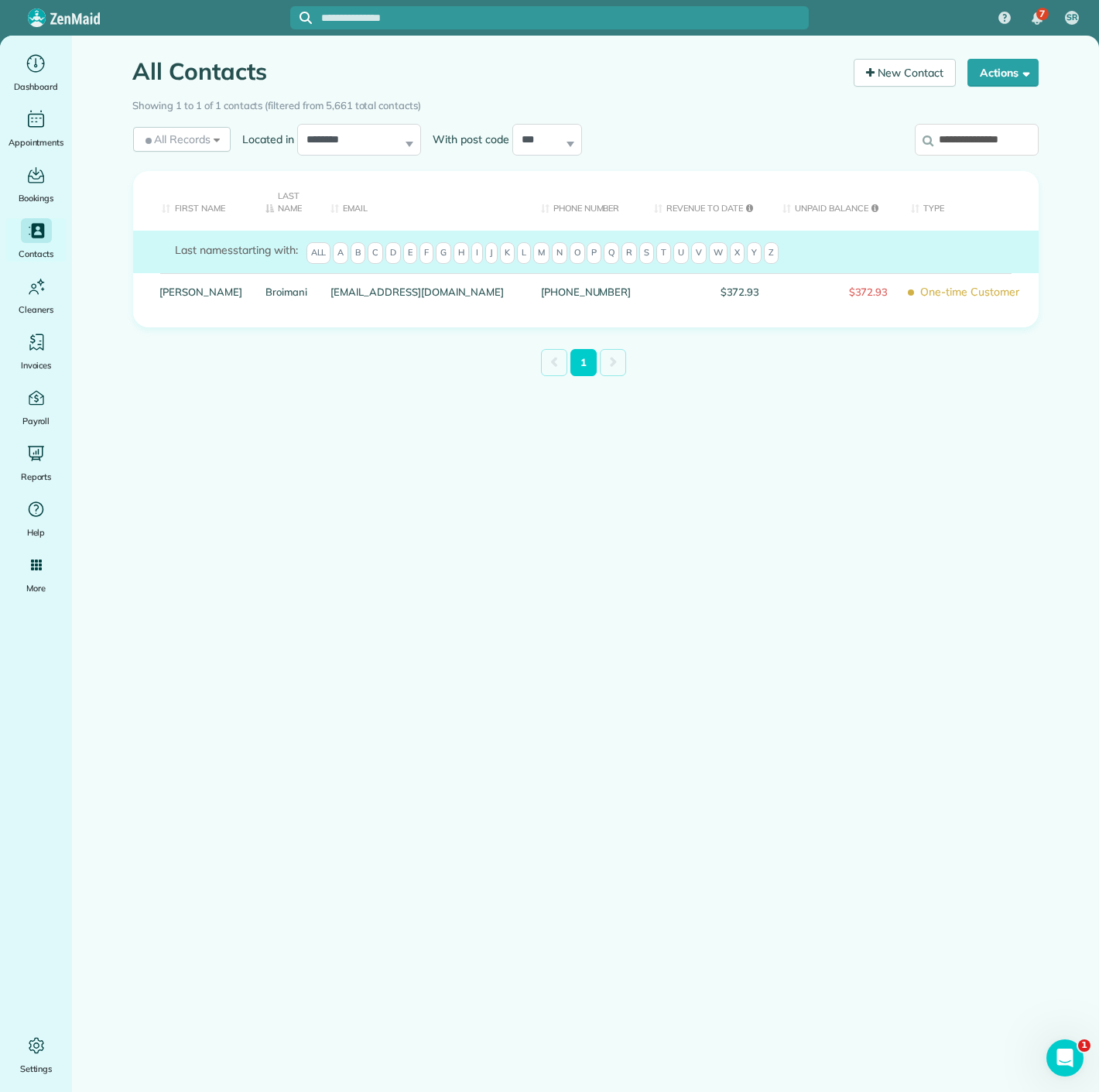
click at [988, 147] on input "**********" at bounding box center [977, 140] width 124 height 32
paste input "search"
click at [988, 147] on input "**********" at bounding box center [977, 140] width 124 height 32
click at [968, 141] on input "**********" at bounding box center [977, 140] width 124 height 32
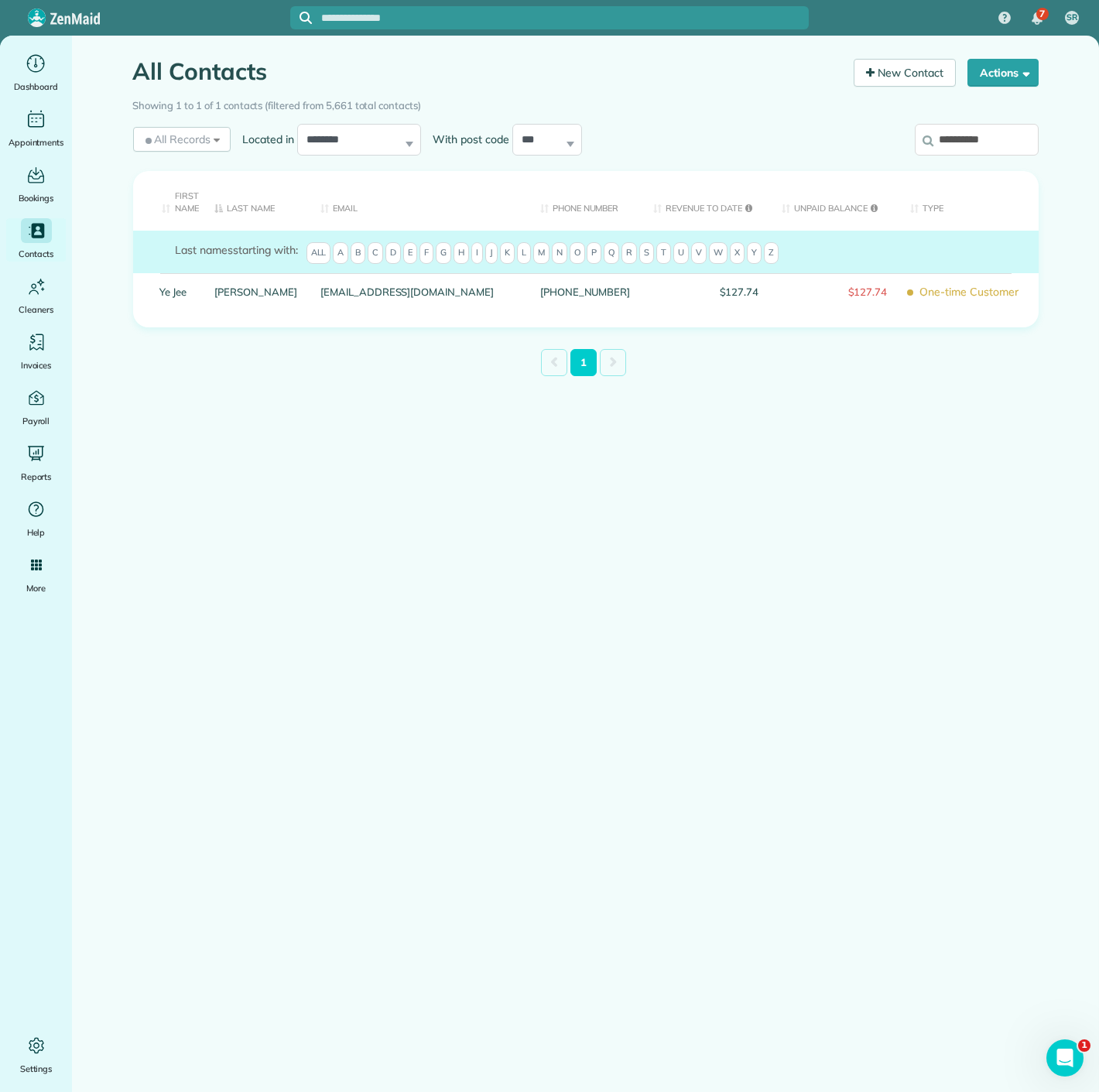
click at [968, 141] on input "**********" at bounding box center [977, 140] width 124 height 32
paste input "*"
click at [943, 126] on input "**********" at bounding box center [977, 140] width 124 height 32
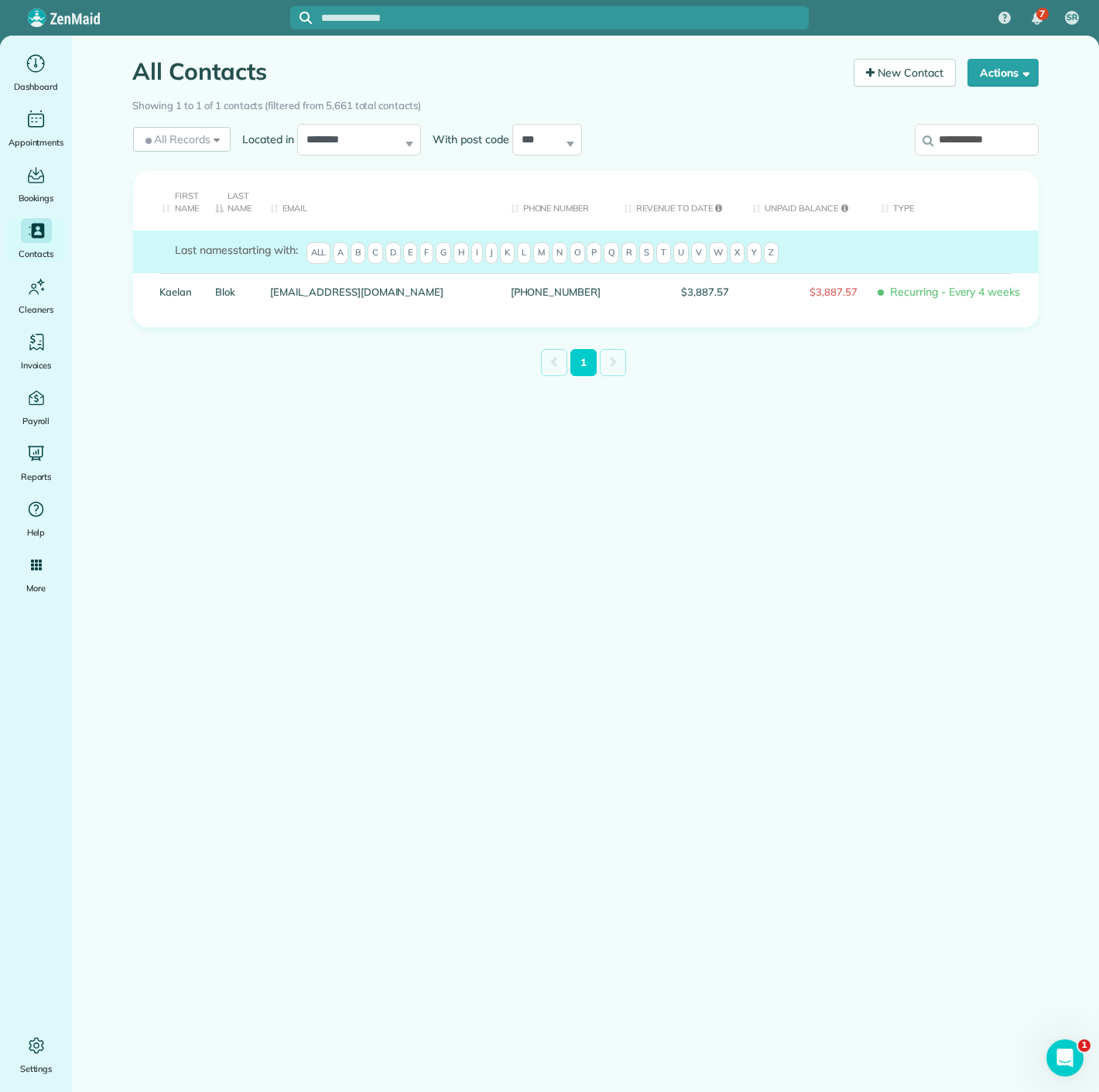
click at [943, 126] on input "**********" at bounding box center [977, 140] width 124 height 32
paste input "******"
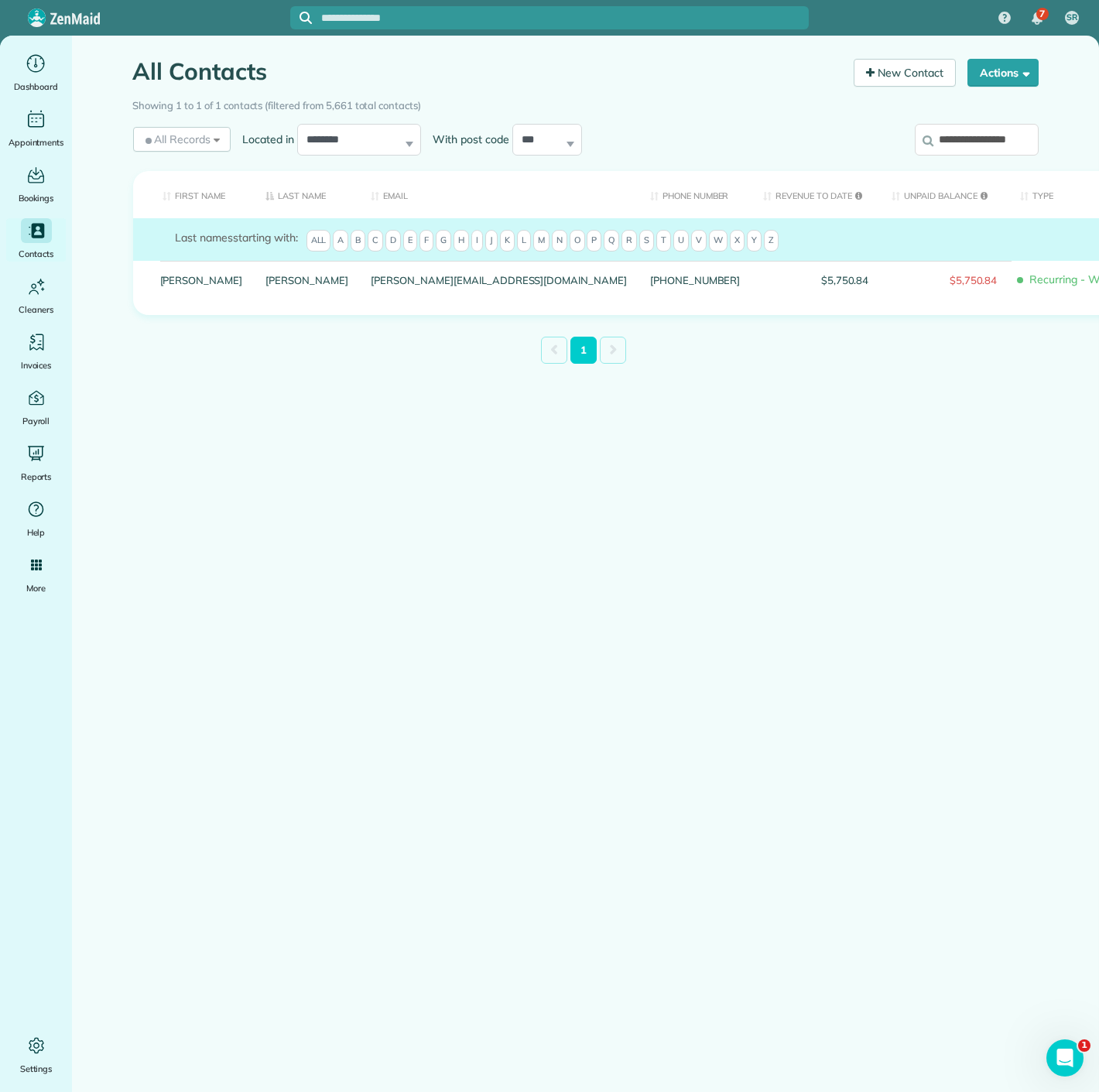
click at [942, 147] on input "**********" at bounding box center [977, 140] width 124 height 32
paste input "search"
click at [982, 127] on input "**********" at bounding box center [977, 140] width 124 height 32
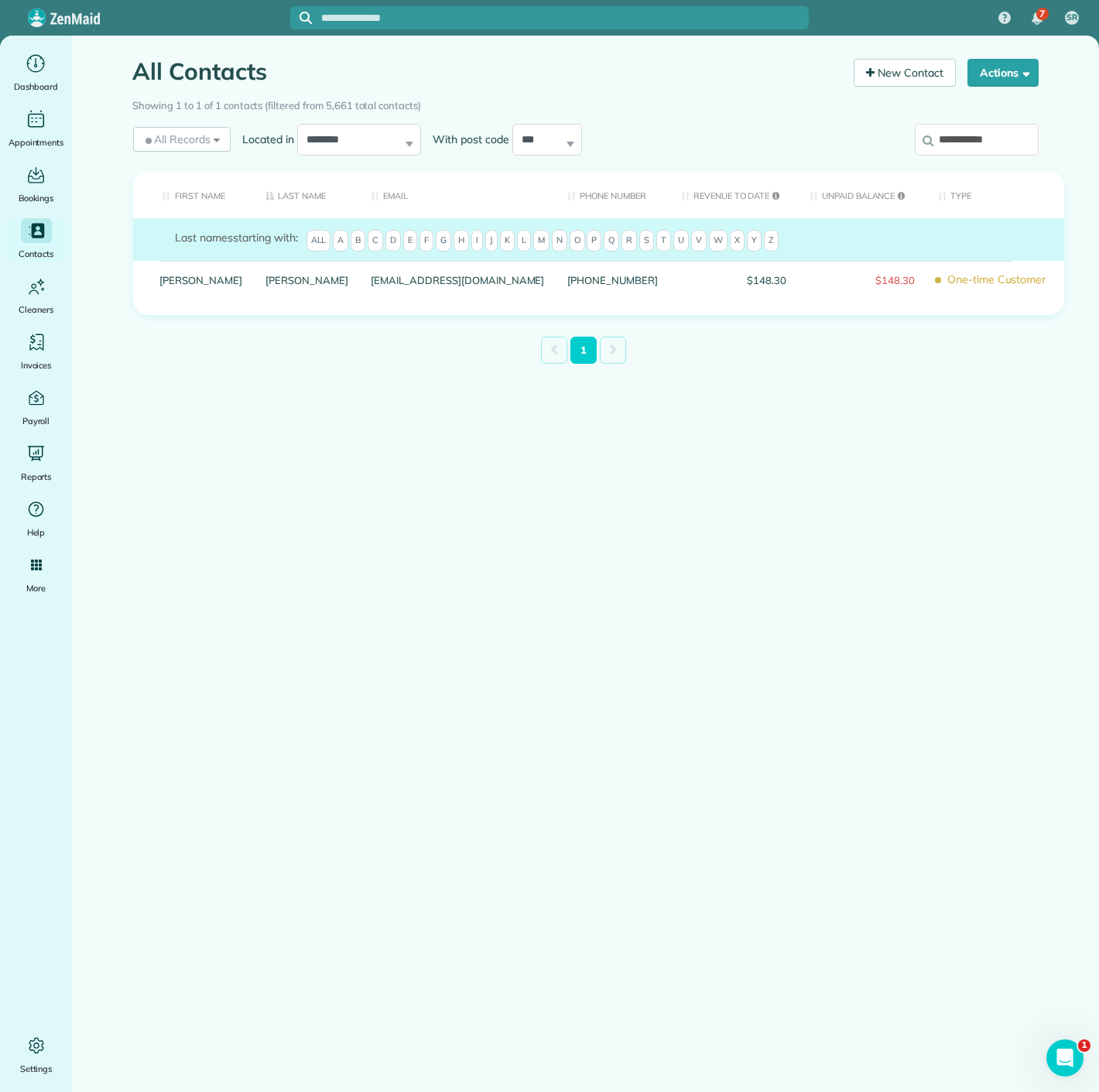
click at [982, 127] on input "**********" at bounding box center [977, 140] width 124 height 32
paste input "****"
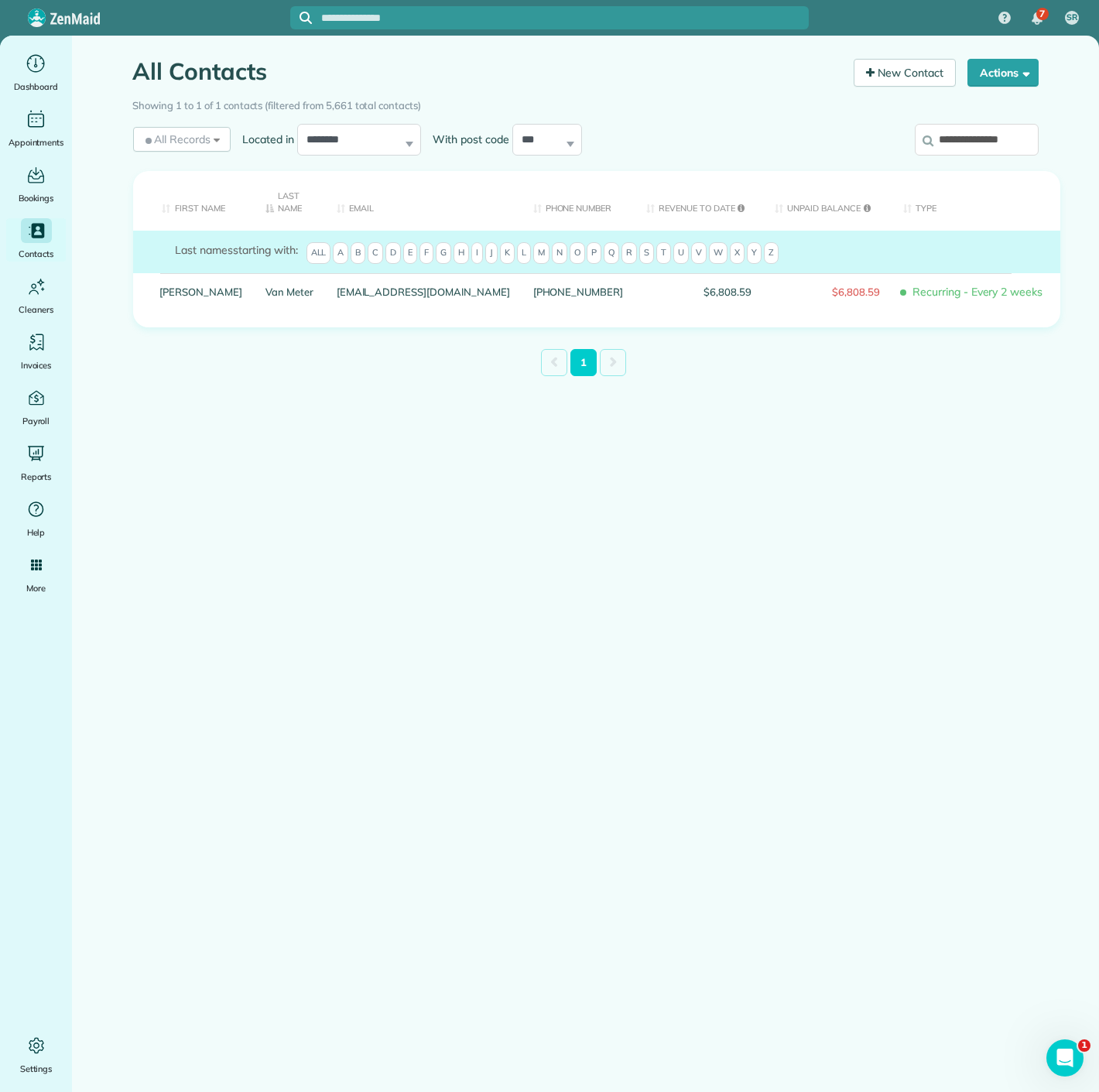
click at [959, 159] on label "**********" at bounding box center [977, 140] width 124 height 41
click at [959, 156] on input "**********" at bounding box center [977, 140] width 124 height 32
click at [959, 145] on input "**********" at bounding box center [977, 140] width 124 height 32
paste input "search"
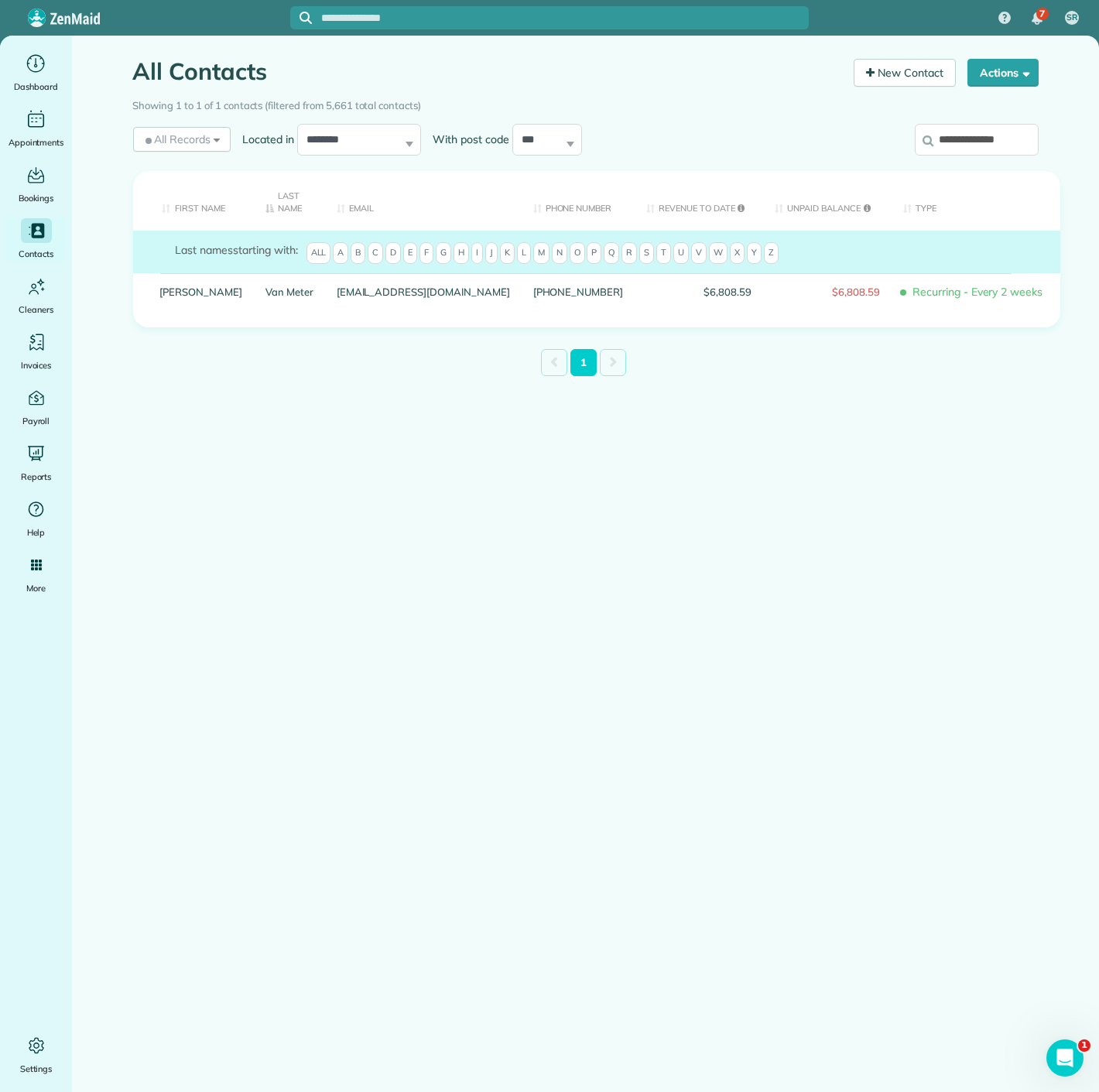
click at [959, 145] on input "**********" at bounding box center [977, 140] width 124 height 32
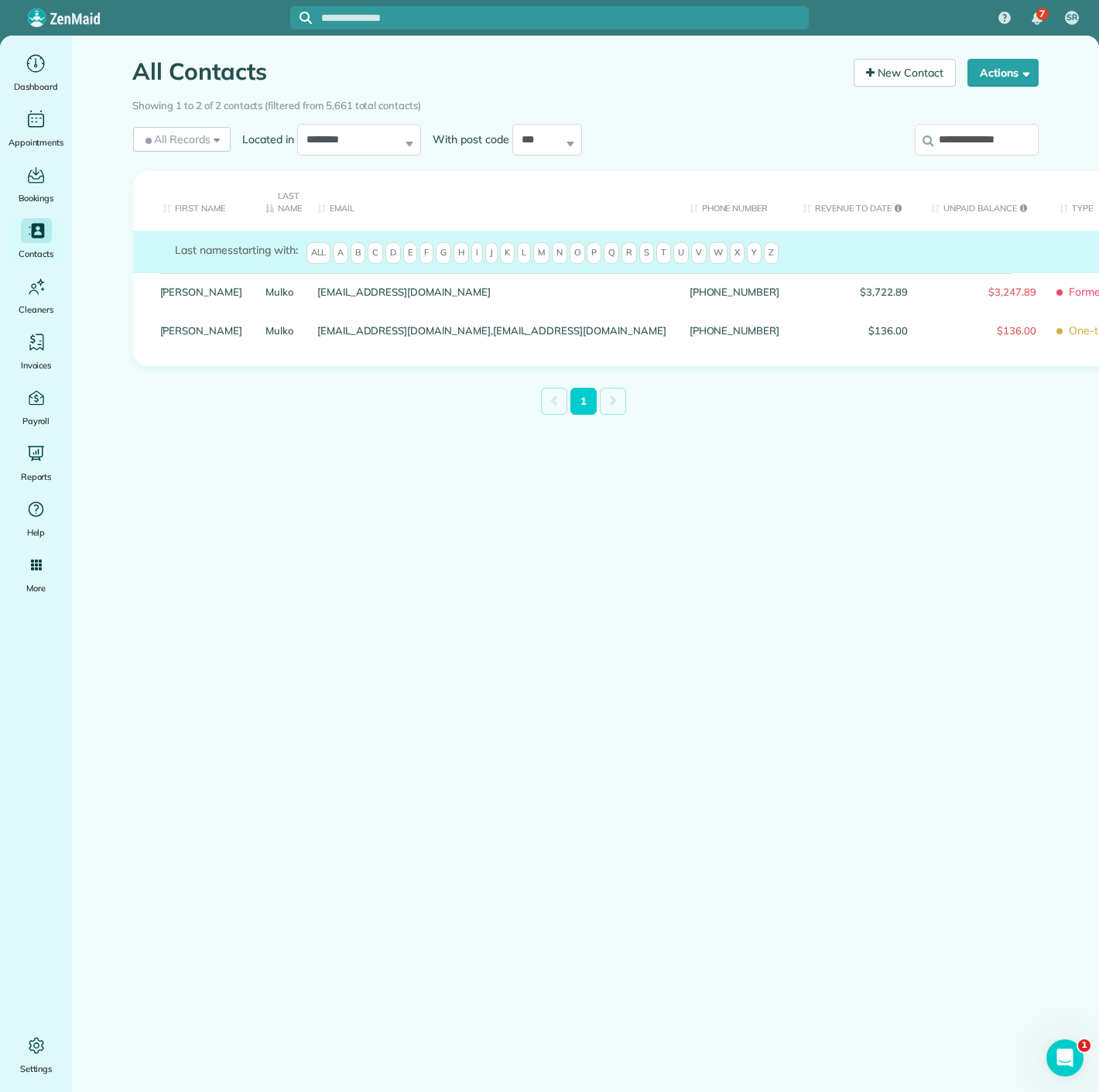
click at [946, 156] on label "**********" at bounding box center [977, 140] width 124 height 41
click at [946, 156] on input "**********" at bounding box center [977, 140] width 124 height 32
click at [953, 144] on input "**********" at bounding box center [977, 140] width 124 height 32
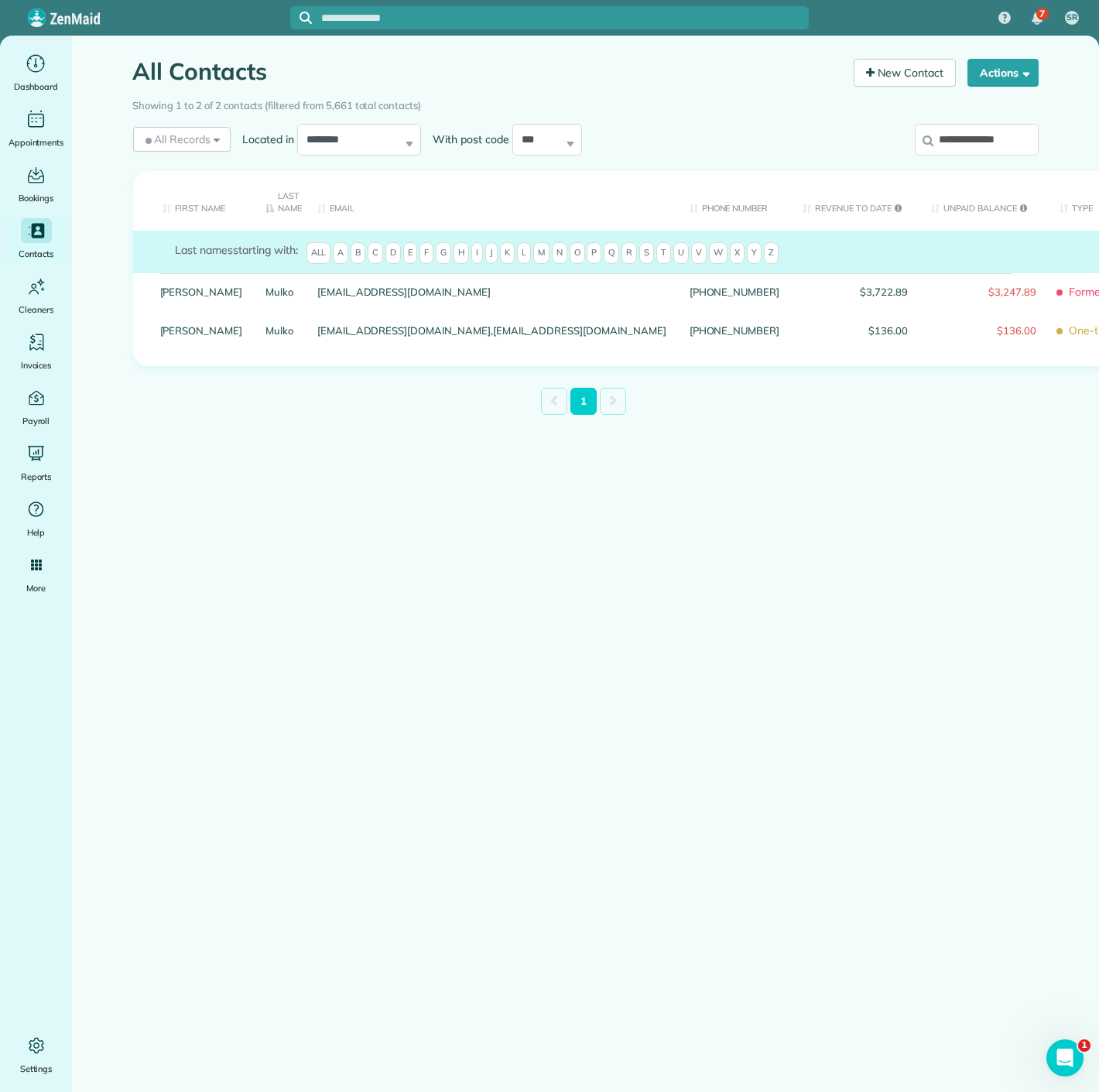
paste input "******"
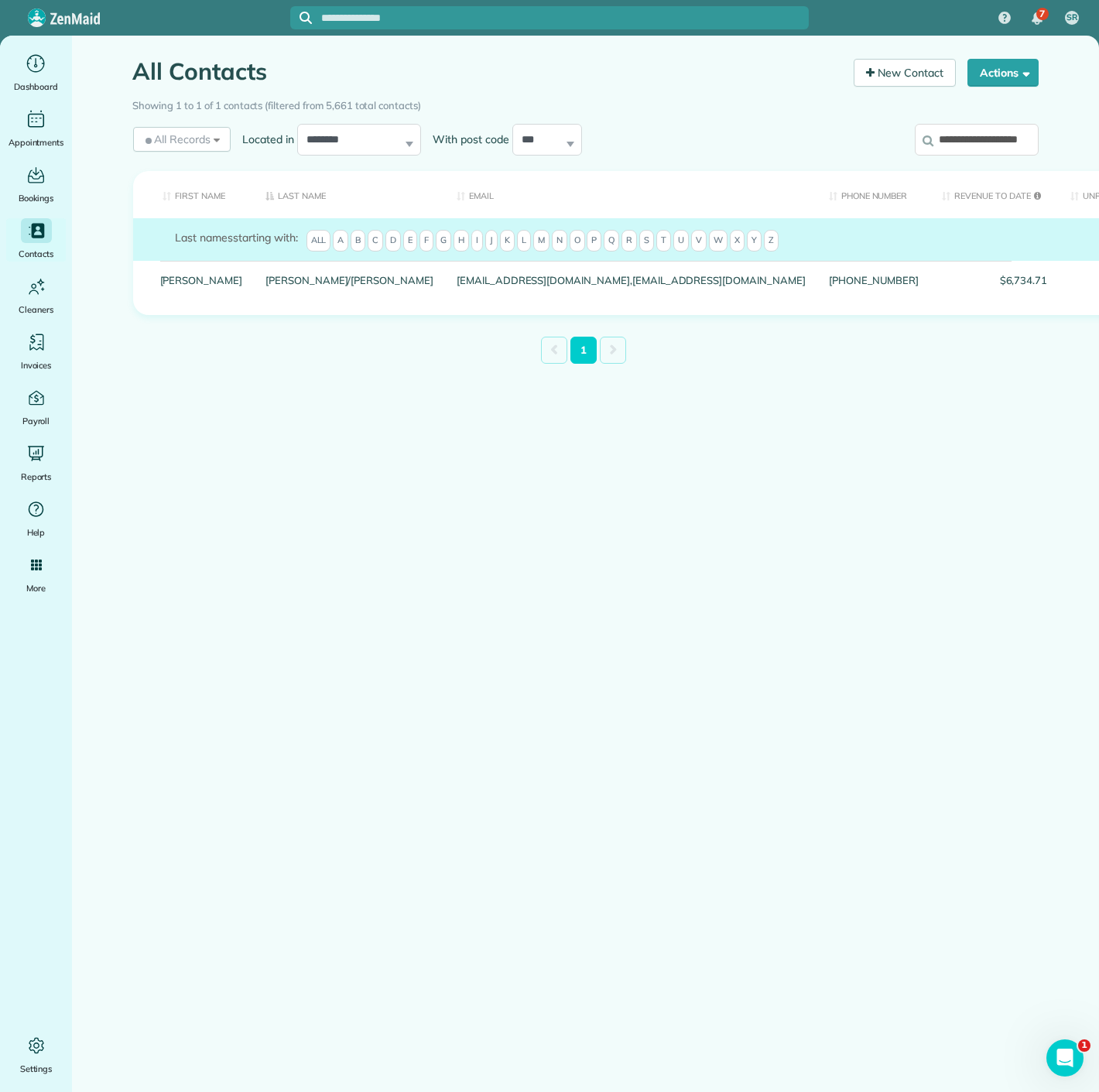
click at [955, 126] on input "**********" at bounding box center [977, 140] width 124 height 32
paste input "search"
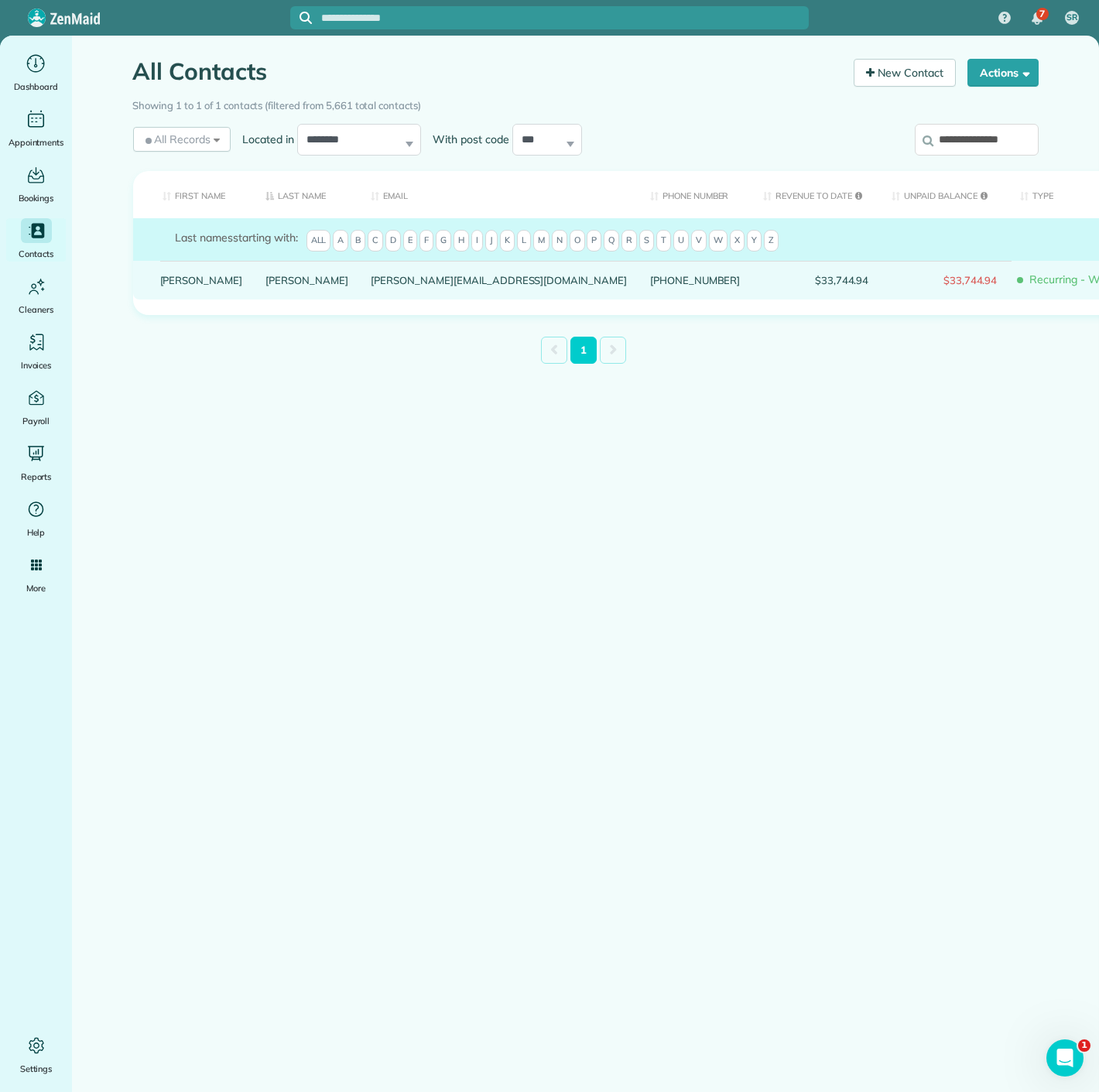
drag, startPoint x: 182, startPoint y: 284, endPoint x: 171, endPoint y: 292, distance: 13.6
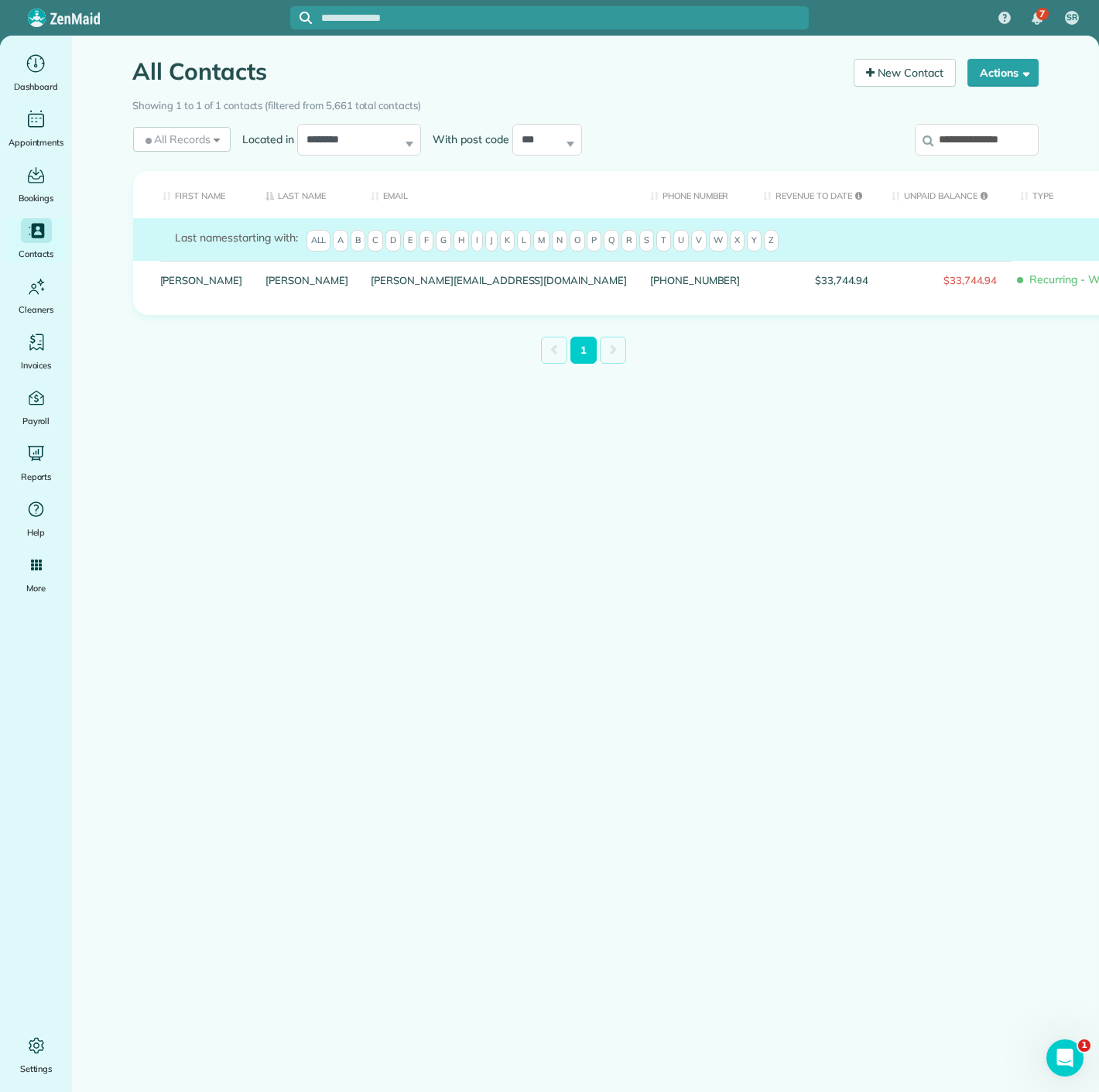
click at [977, 147] on input "**********" at bounding box center [977, 140] width 124 height 32
click at [977, 147] on input "**********" at bounding box center [977, 140] width 124 height 32
paste input "**********"
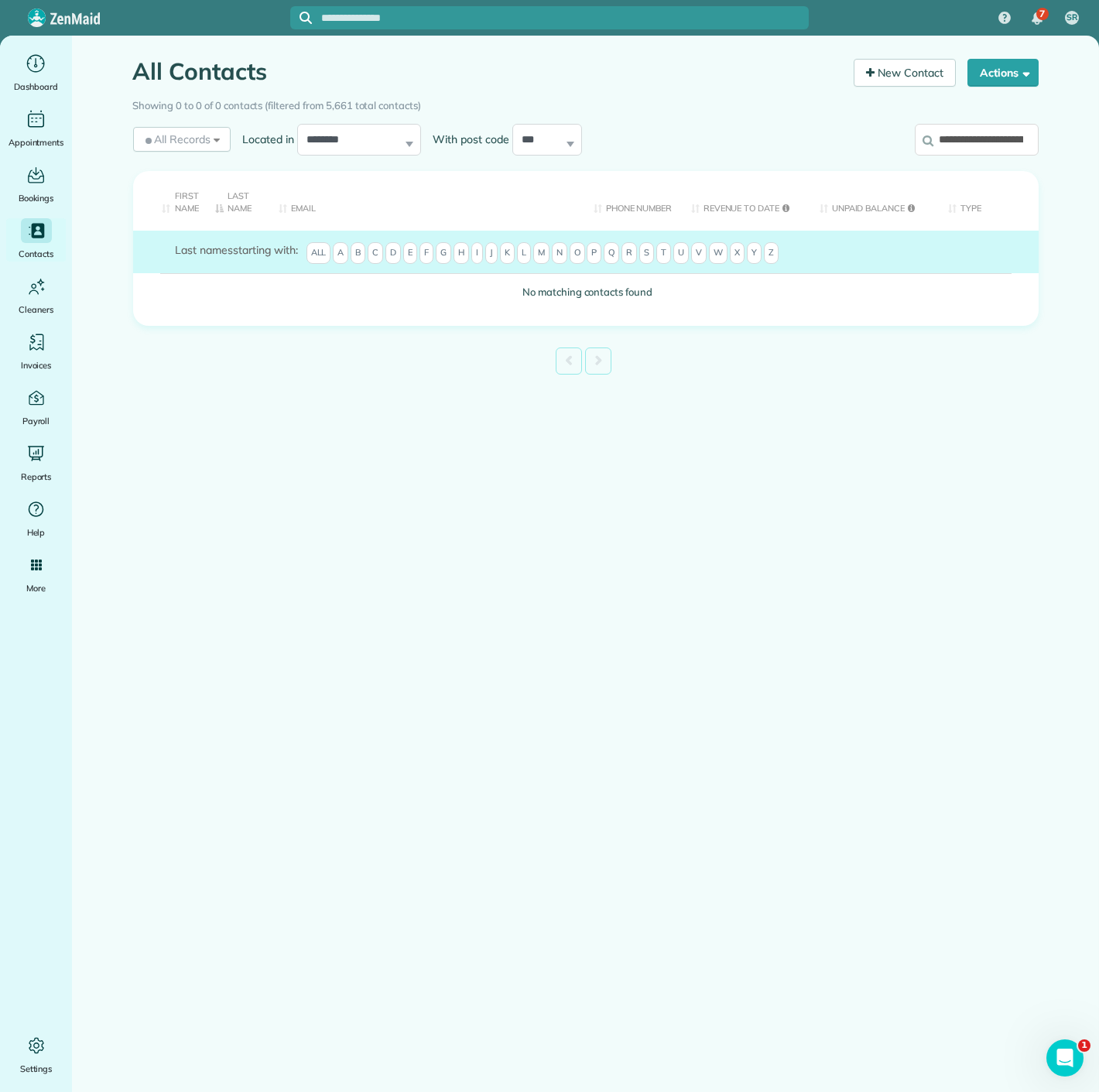
scroll to position [0, 44]
click at [986, 137] on input "**********" at bounding box center [977, 140] width 124 height 32
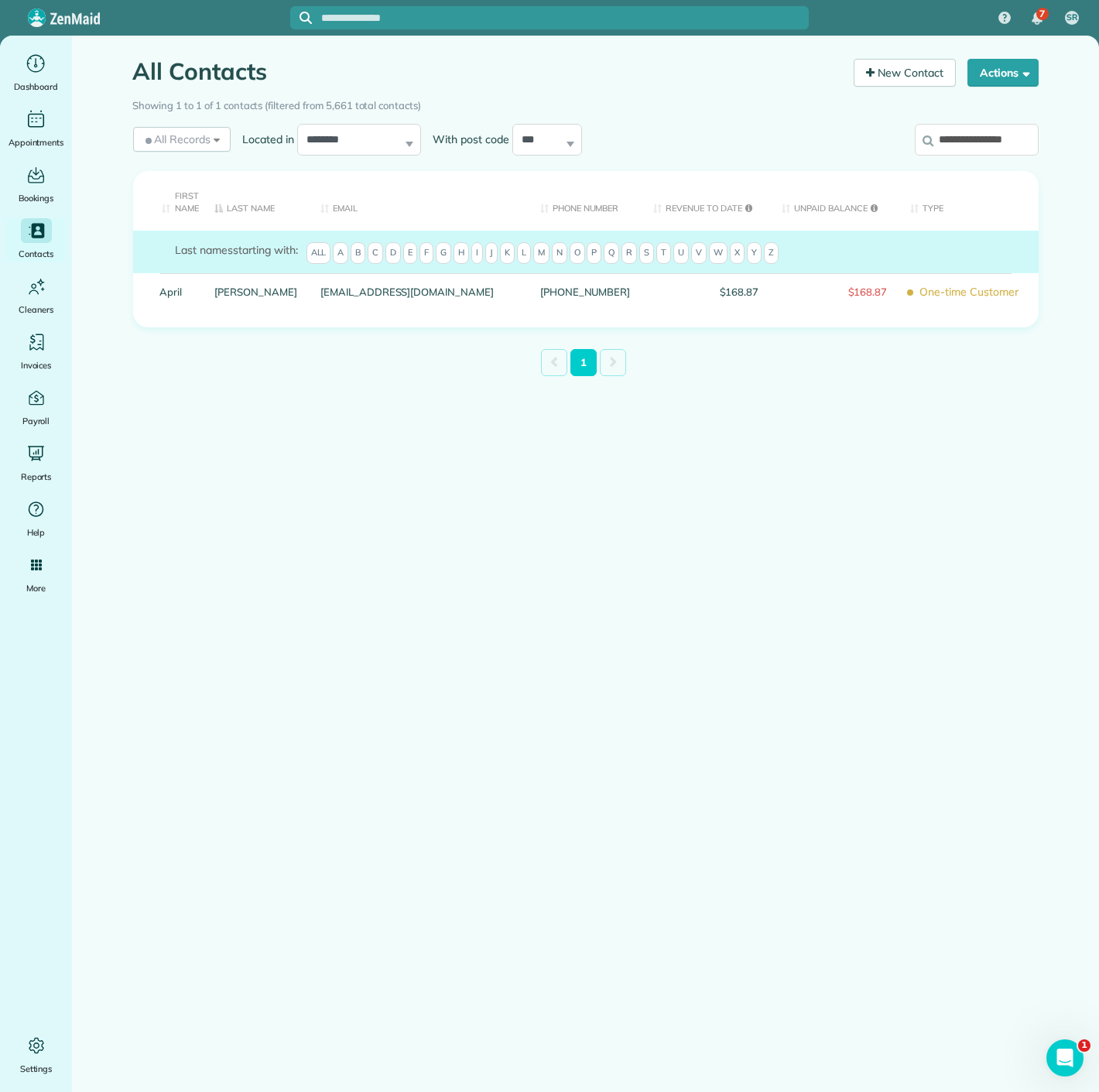
click at [987, 147] on input "**********" at bounding box center [977, 140] width 124 height 32
paste input "**"
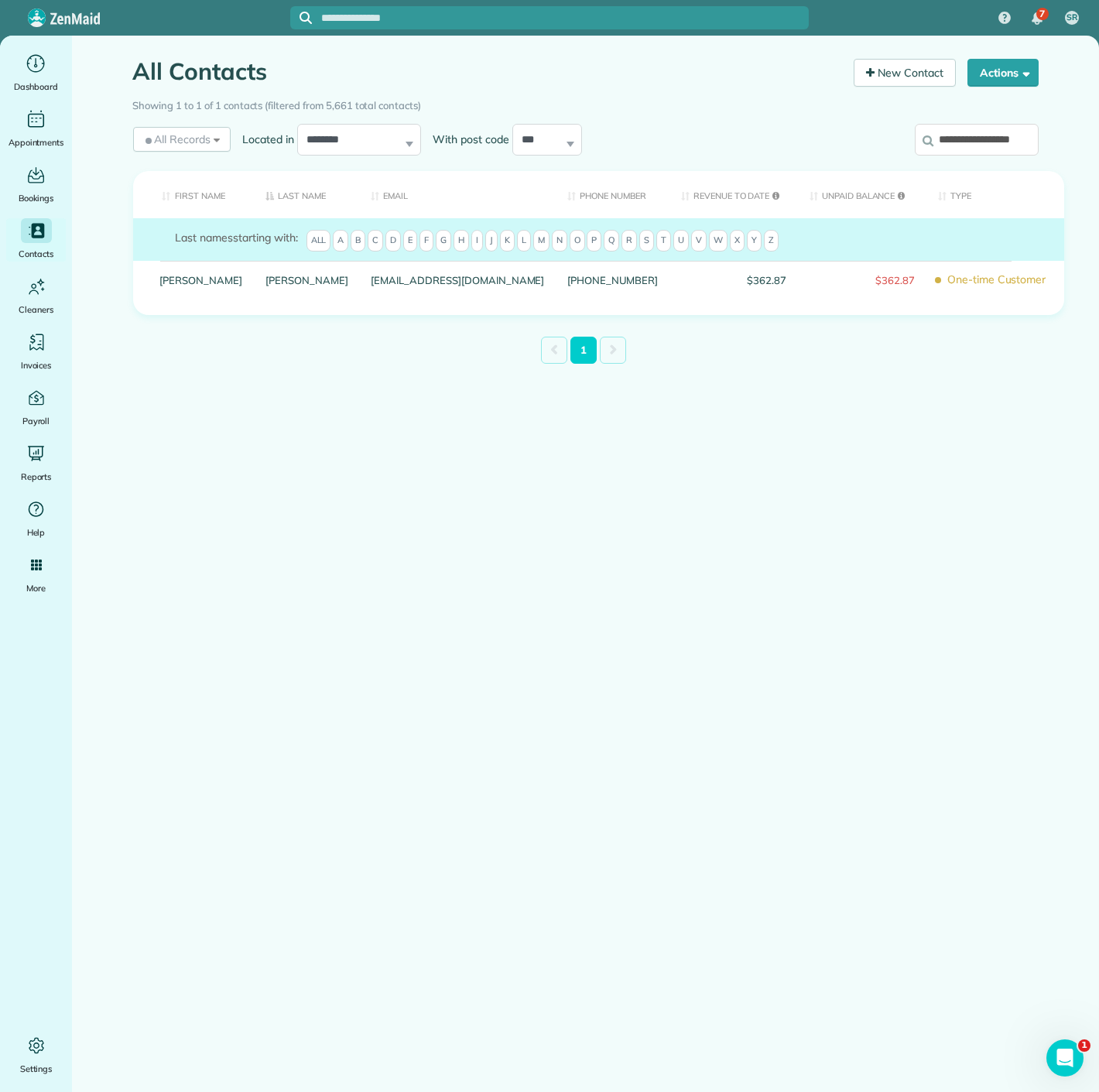
click at [987, 143] on input "**********" at bounding box center [977, 140] width 124 height 32
paste input "search"
click at [987, 143] on input "**********" at bounding box center [977, 140] width 124 height 32
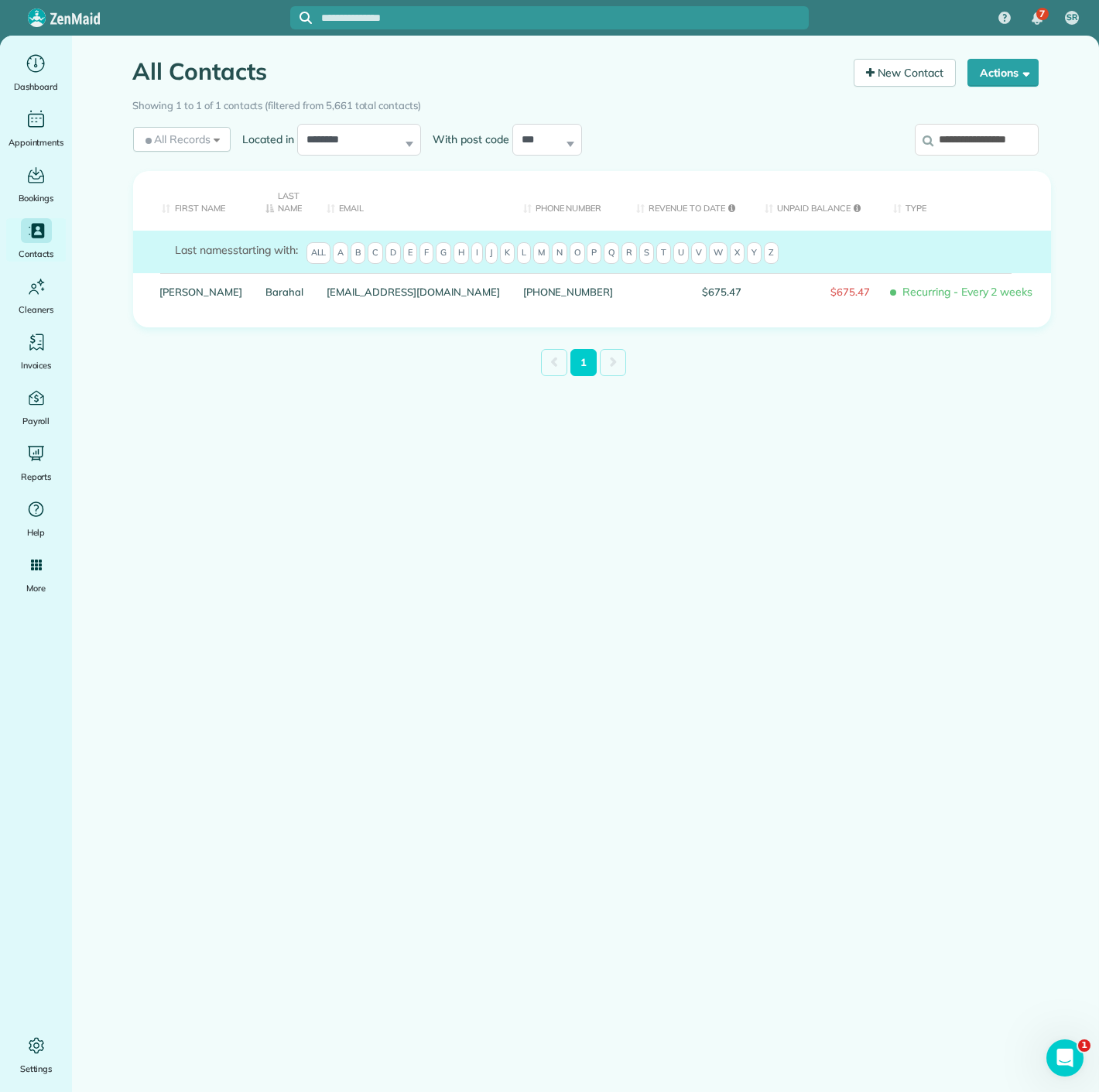
click at [977, 144] on input "**********" at bounding box center [977, 140] width 124 height 32
paste input "search"
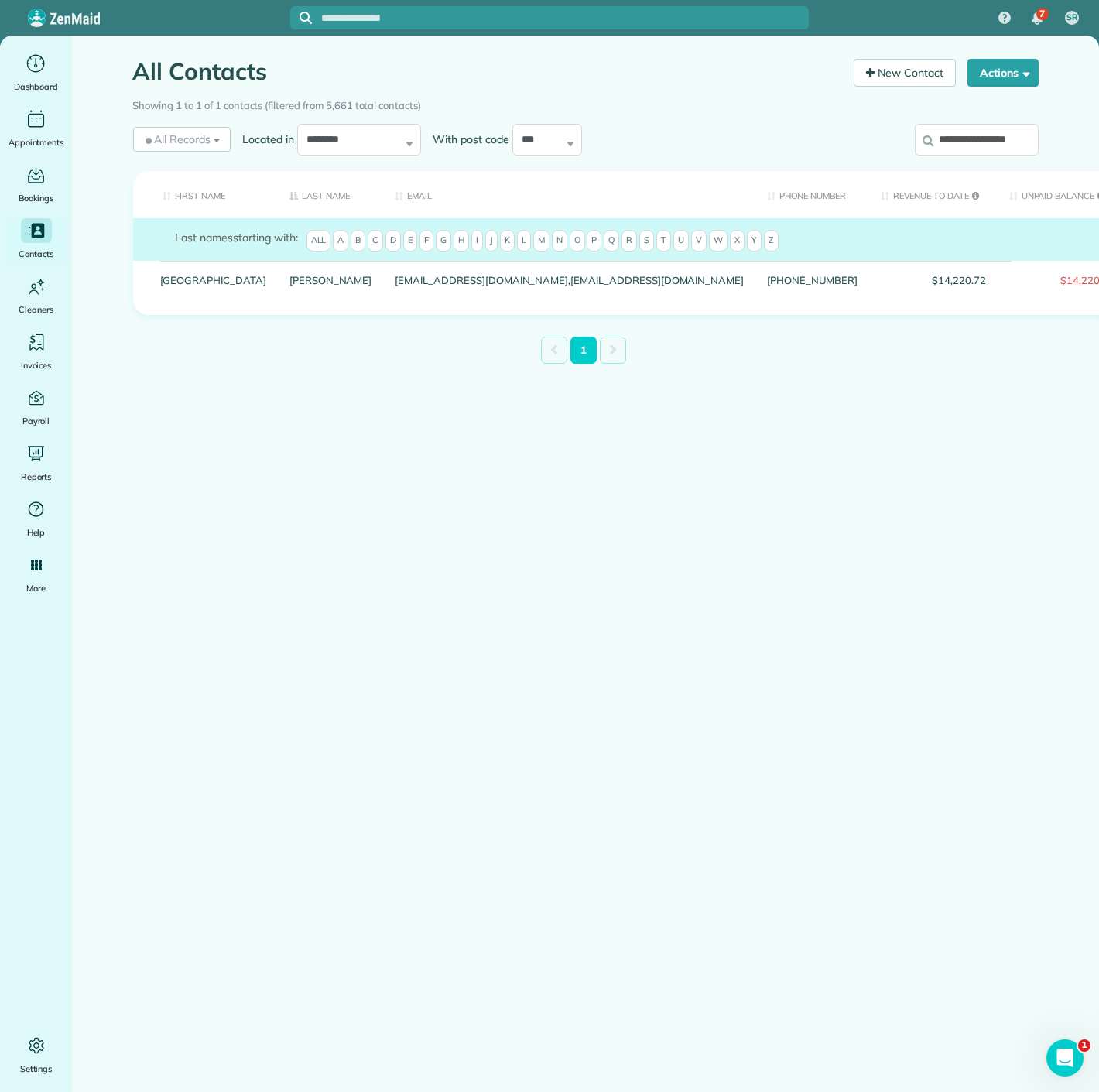
click at [968, 144] on input "**********" at bounding box center [977, 140] width 124 height 32
paste input "search"
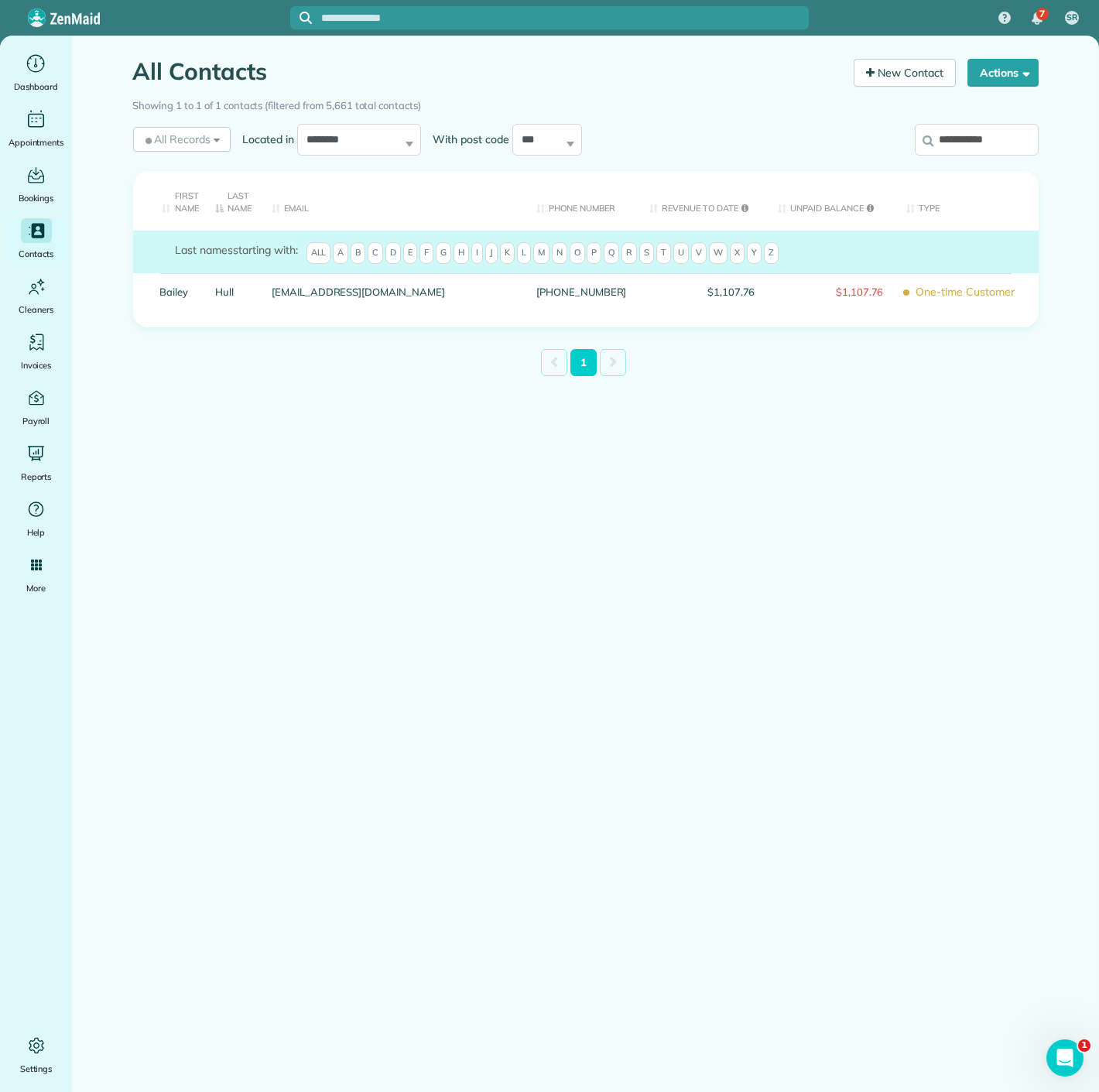
click at [982, 134] on input "**********" at bounding box center [977, 140] width 124 height 32
paste input "search"
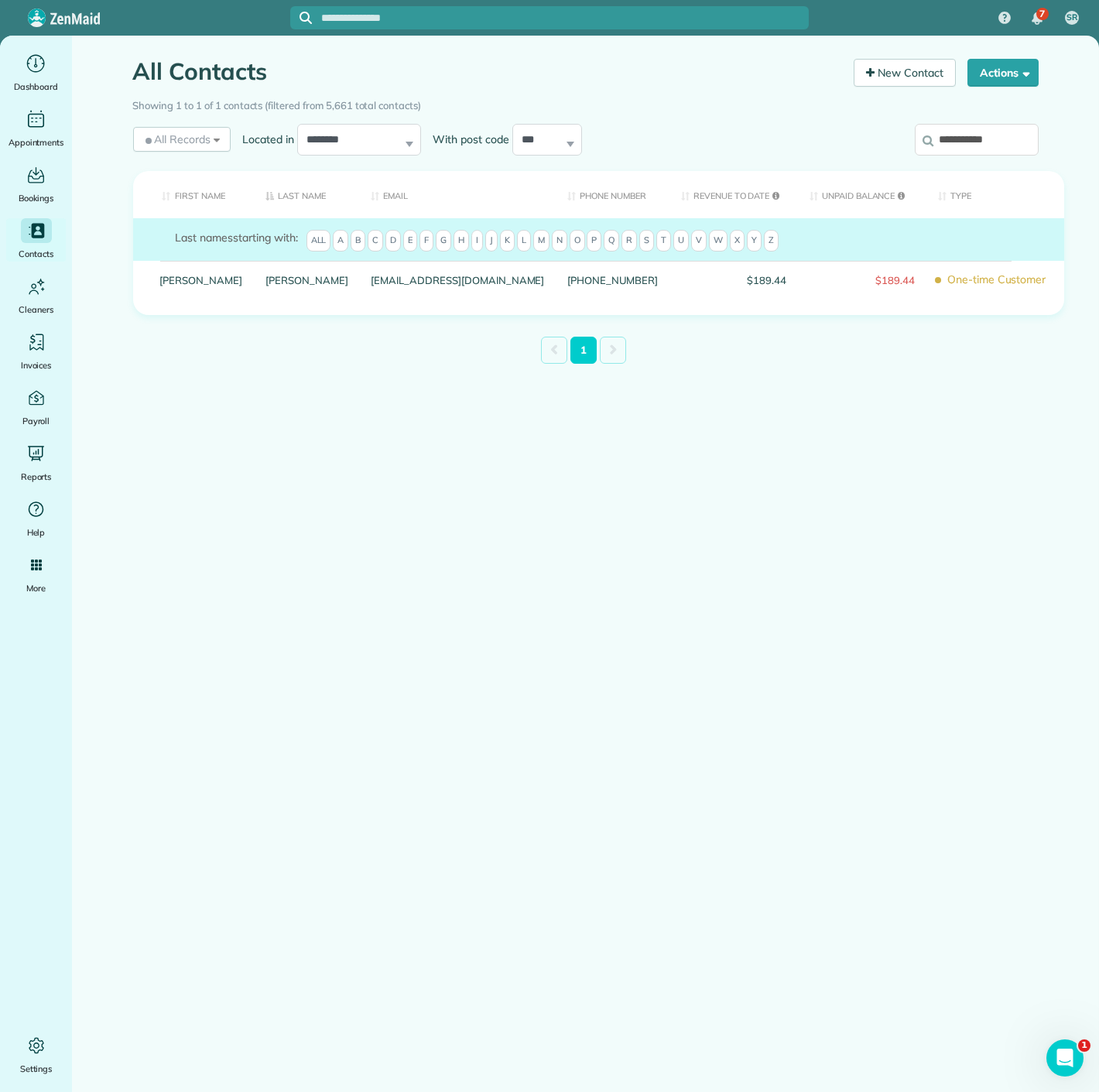
click at [970, 151] on input "**********" at bounding box center [977, 140] width 124 height 32
paste input "*"
click at [953, 109] on div "Showing 1 to 1 of 1 contacts (filtered from 5,661 total contacts)" at bounding box center [586, 103] width 906 height 22
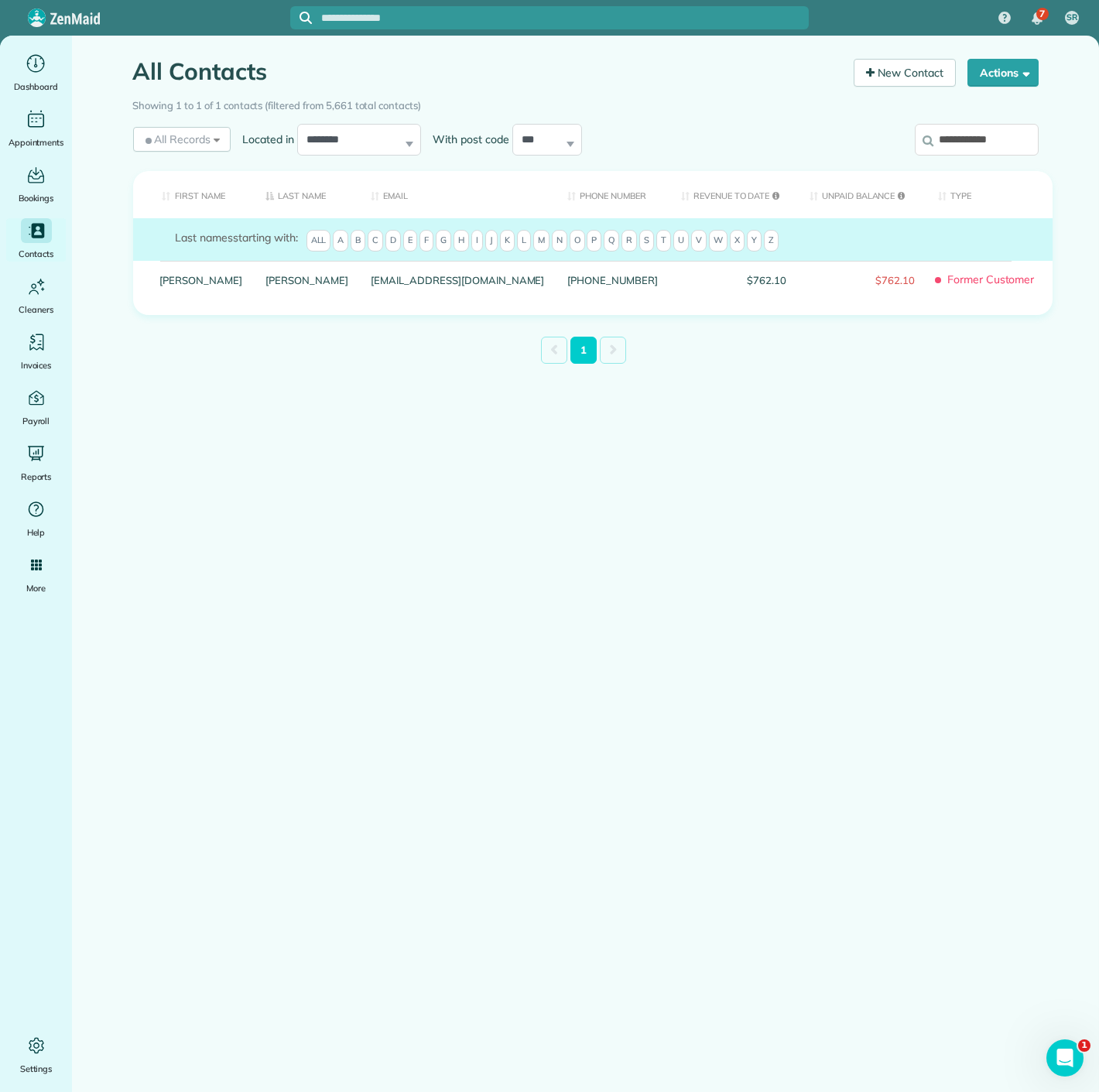
click at [959, 146] on input "**********" at bounding box center [977, 140] width 124 height 32
click at [957, 144] on input "**********" at bounding box center [977, 140] width 124 height 32
paste input "**********"
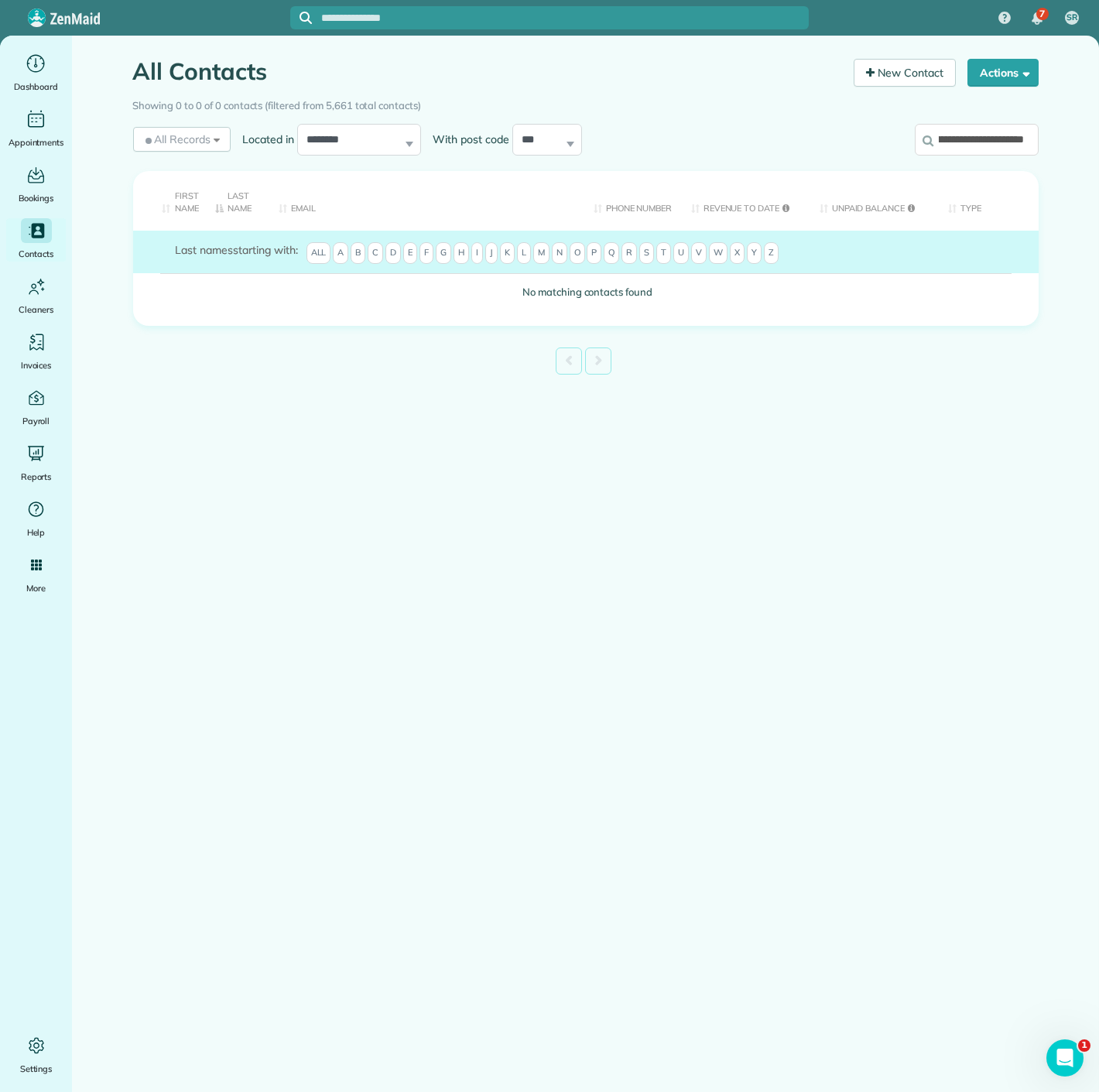
click at [987, 153] on input "**********" at bounding box center [977, 140] width 124 height 32
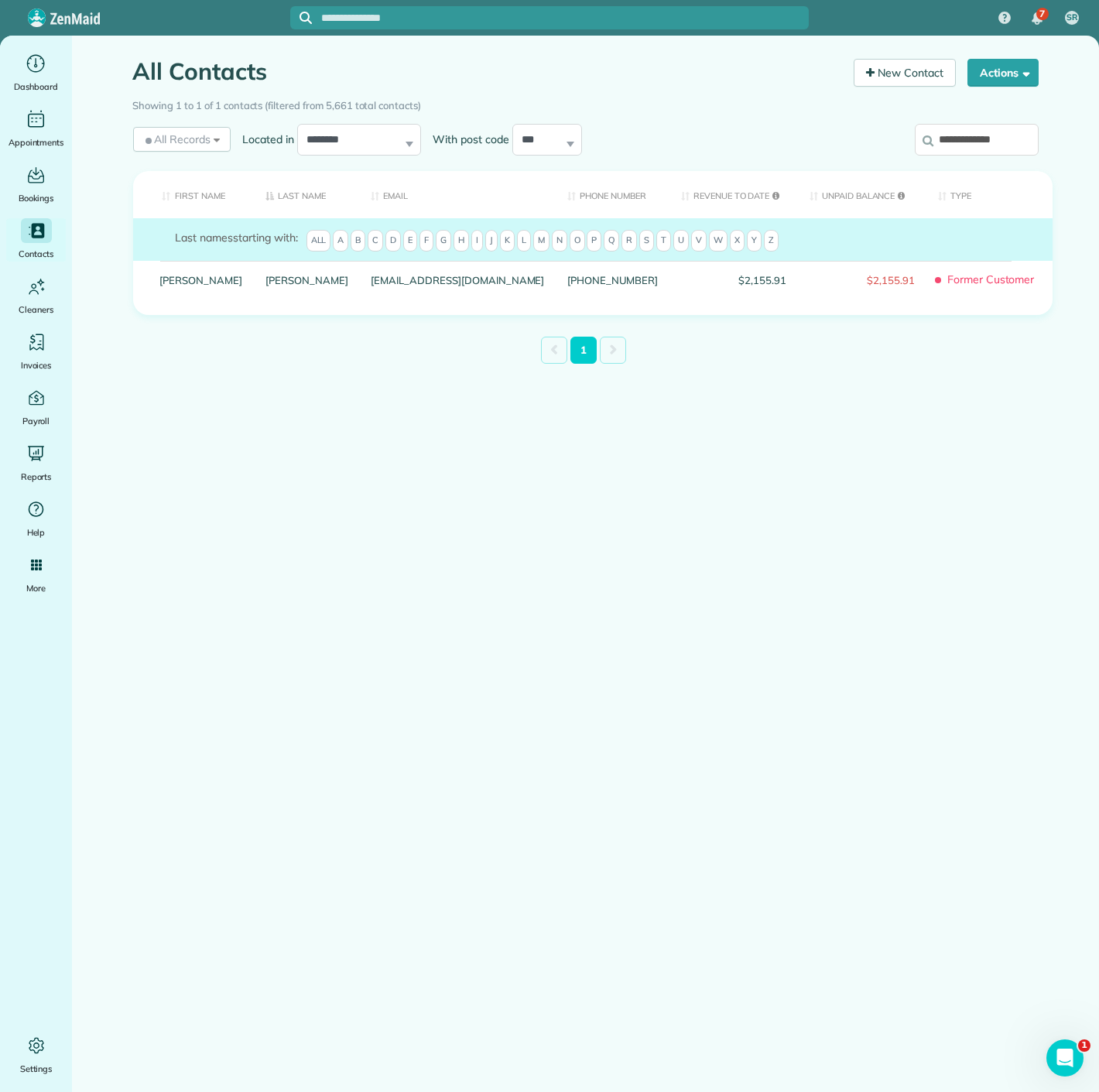
click at [933, 139] on icon at bounding box center [928, 140] width 11 height 12
click at [933, 139] on input "**********" at bounding box center [977, 140] width 124 height 32
click at [946, 139] on input "**********" at bounding box center [977, 140] width 124 height 32
click at [947, 139] on input "**********" at bounding box center [977, 140] width 124 height 32
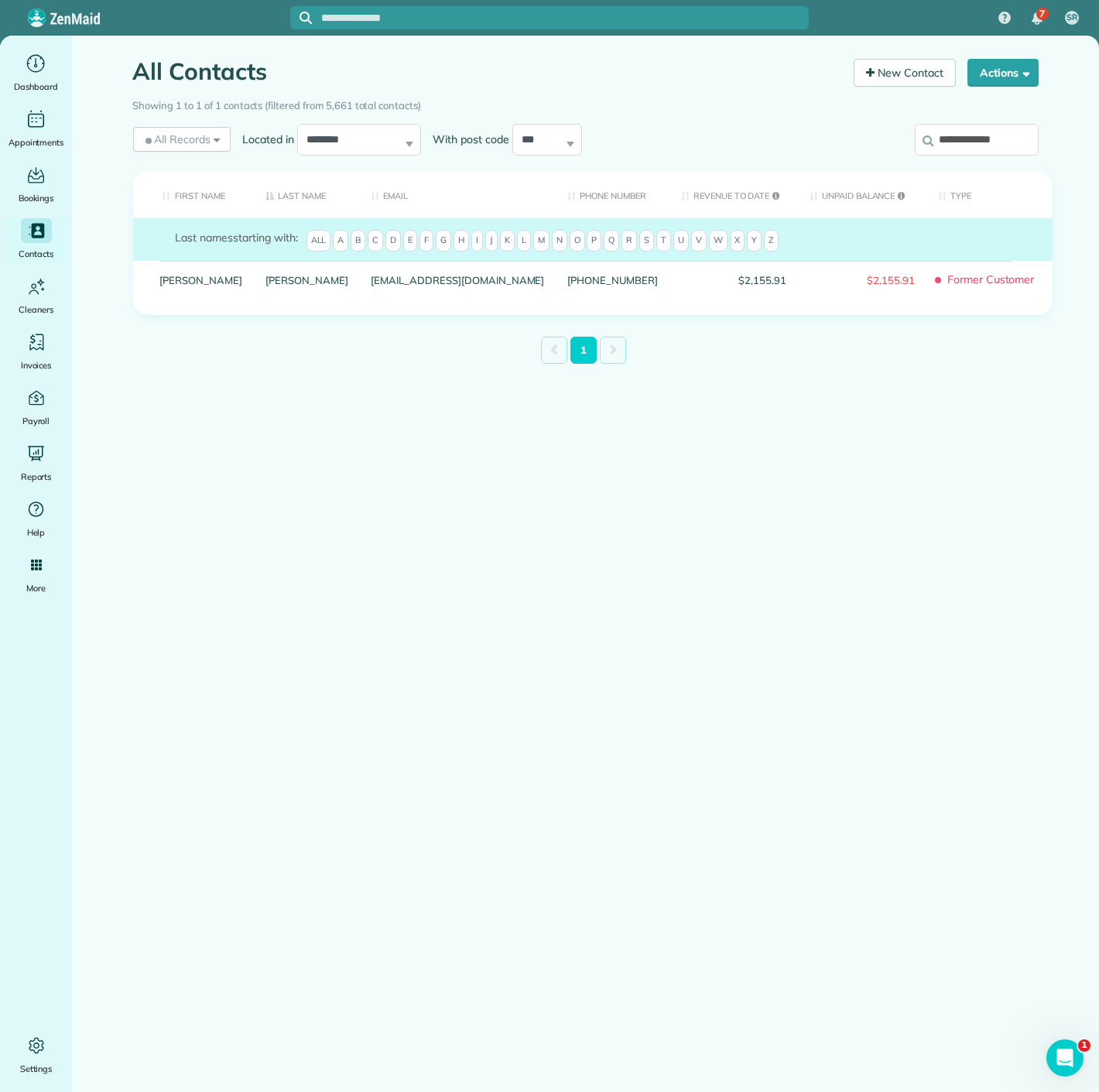
paste input "search"
click at [950, 148] on input "**********" at bounding box center [977, 140] width 124 height 32
paste input "**"
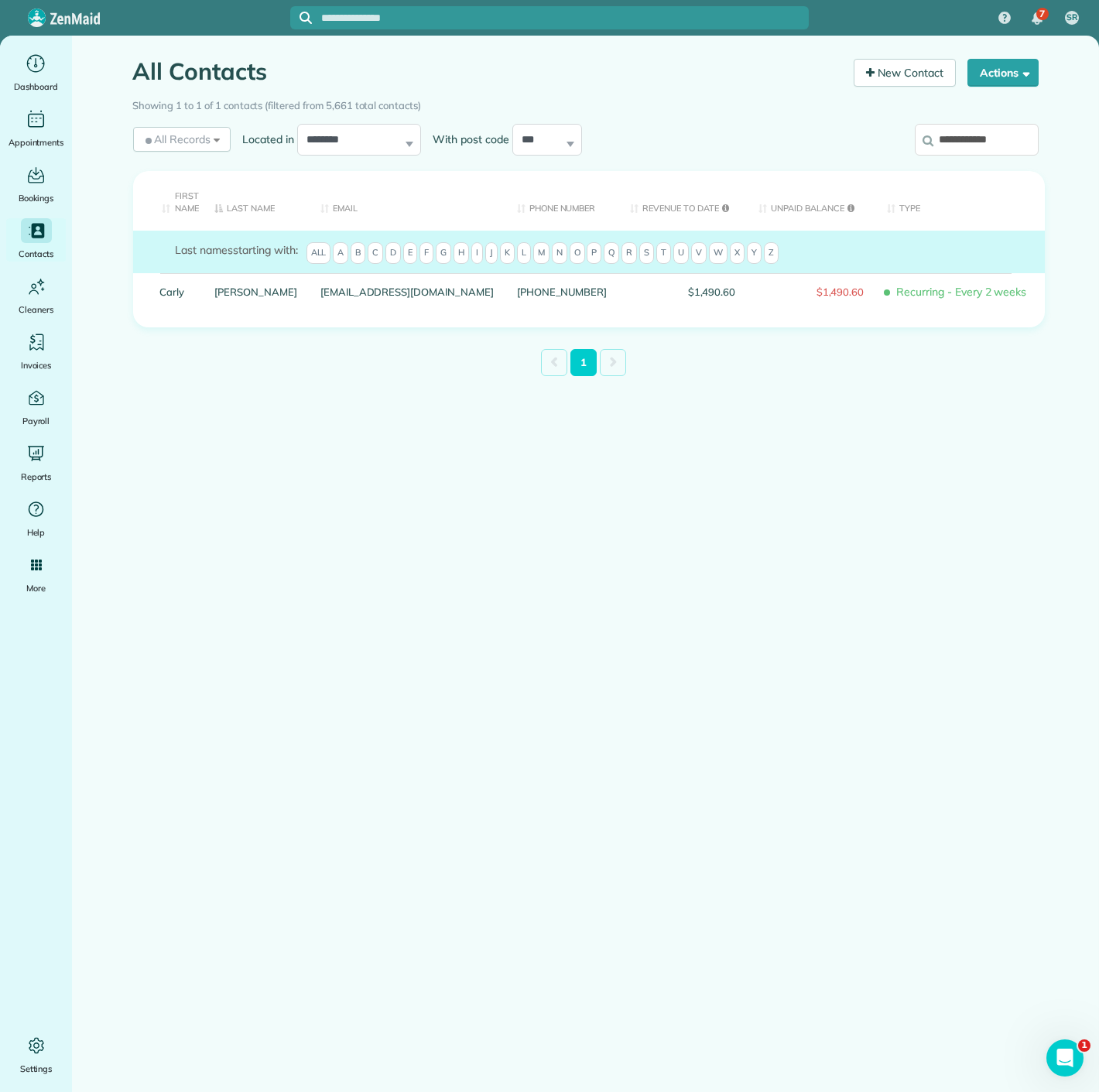
click at [999, 152] on input "**********" at bounding box center [977, 140] width 124 height 32
click at [1000, 152] on input "**********" at bounding box center [977, 140] width 124 height 32
paste input "*****"
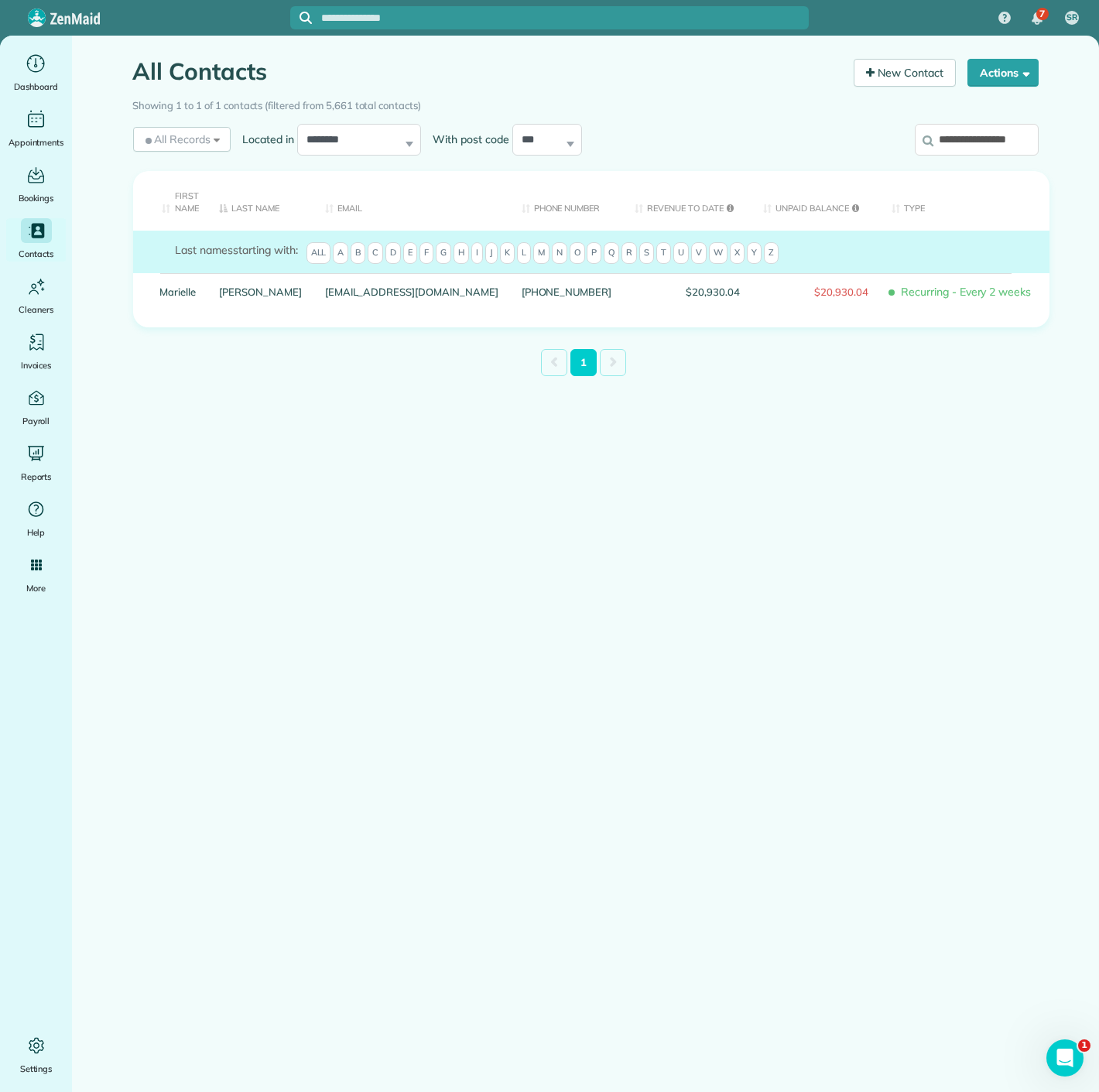
click at [944, 138] on input "**********" at bounding box center [977, 140] width 124 height 32
click at [942, 138] on input "**********" at bounding box center [977, 140] width 124 height 32
paste input "**********"
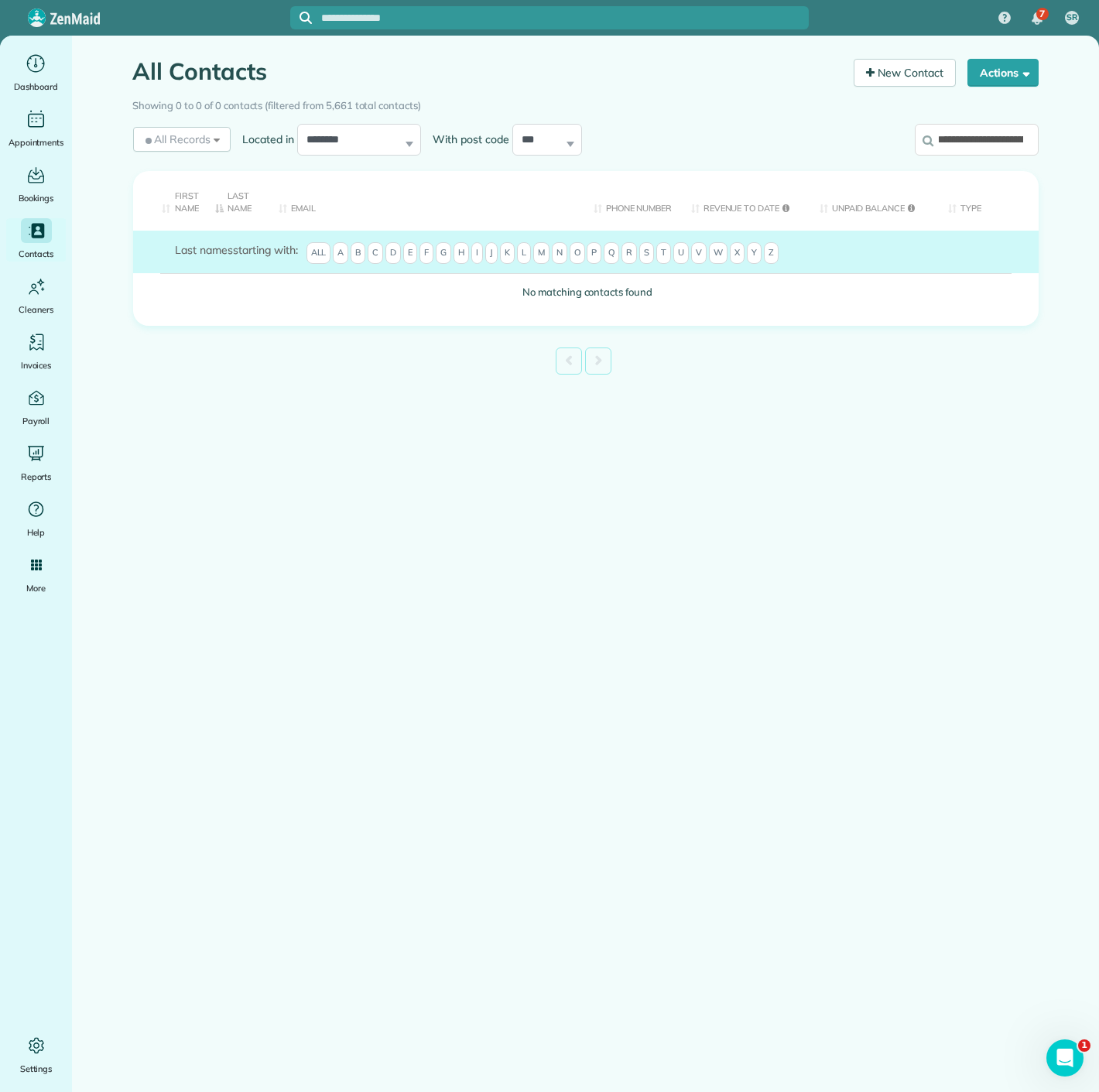
click at [959, 132] on input "**********" at bounding box center [977, 140] width 124 height 32
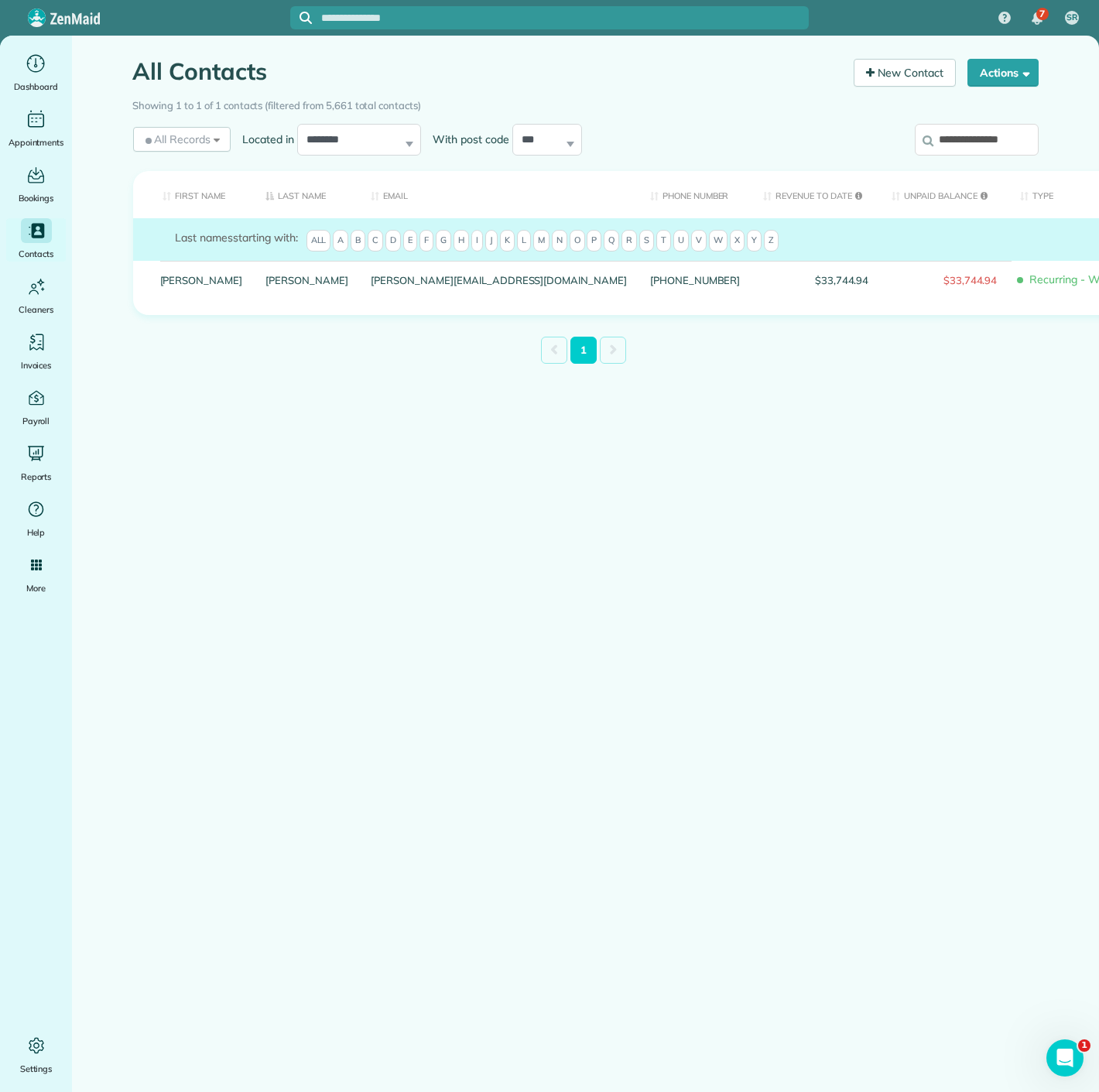
click at [959, 140] on input "**********" at bounding box center [977, 140] width 124 height 32
paste input "search"
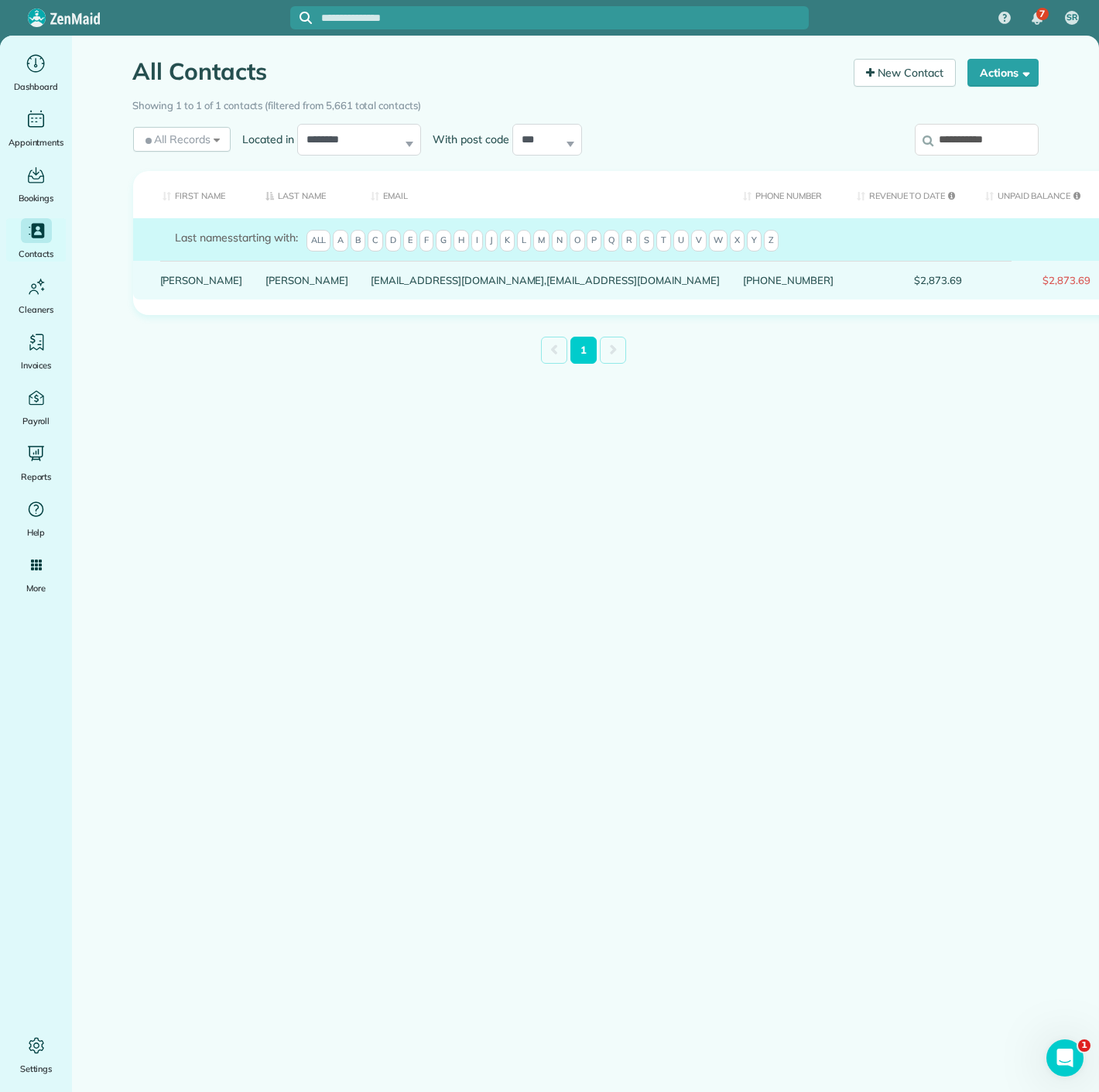
type input "**********"
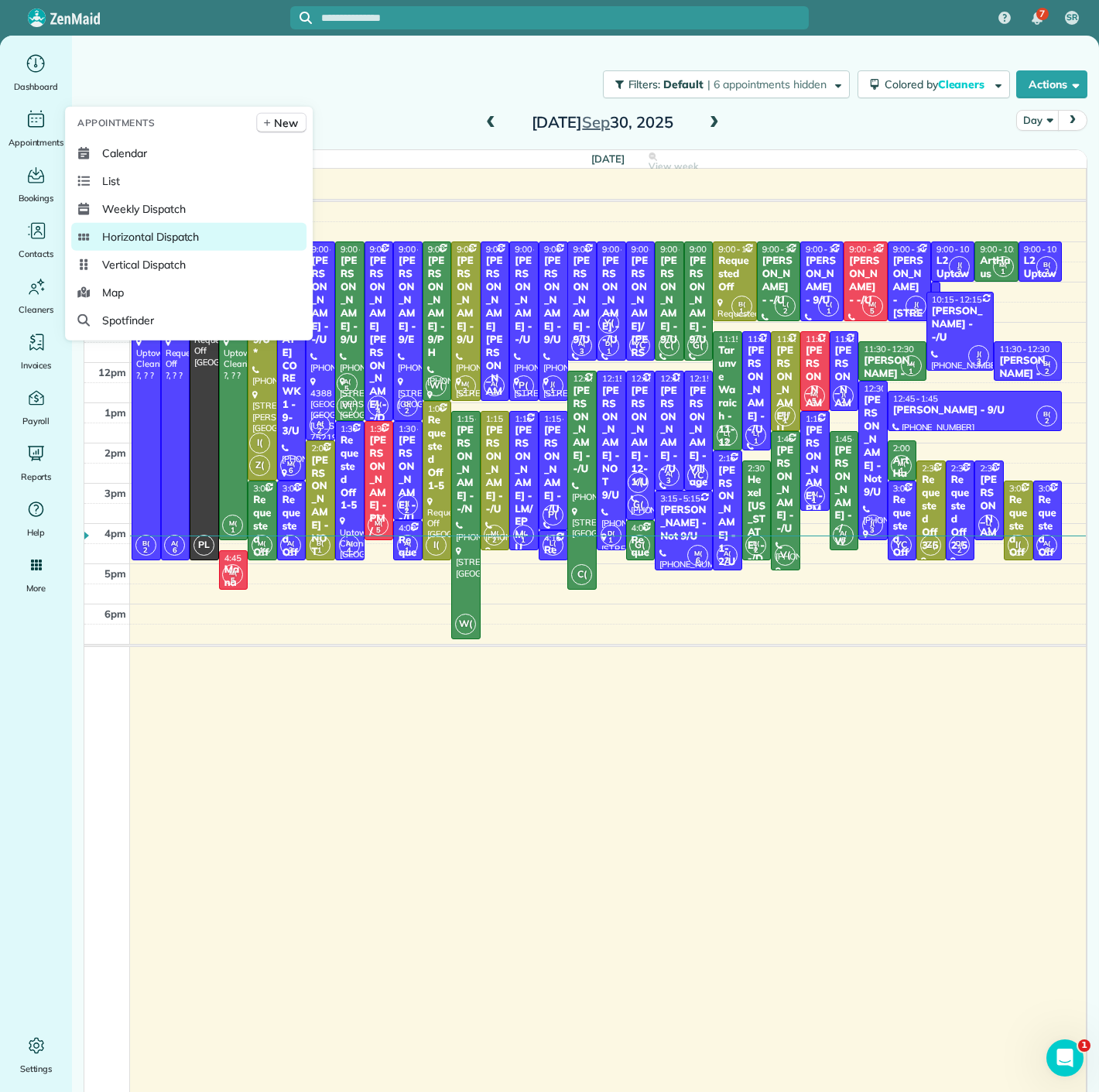
click at [128, 237] on span "Horizontal Dispatch" at bounding box center [150, 236] width 97 height 15
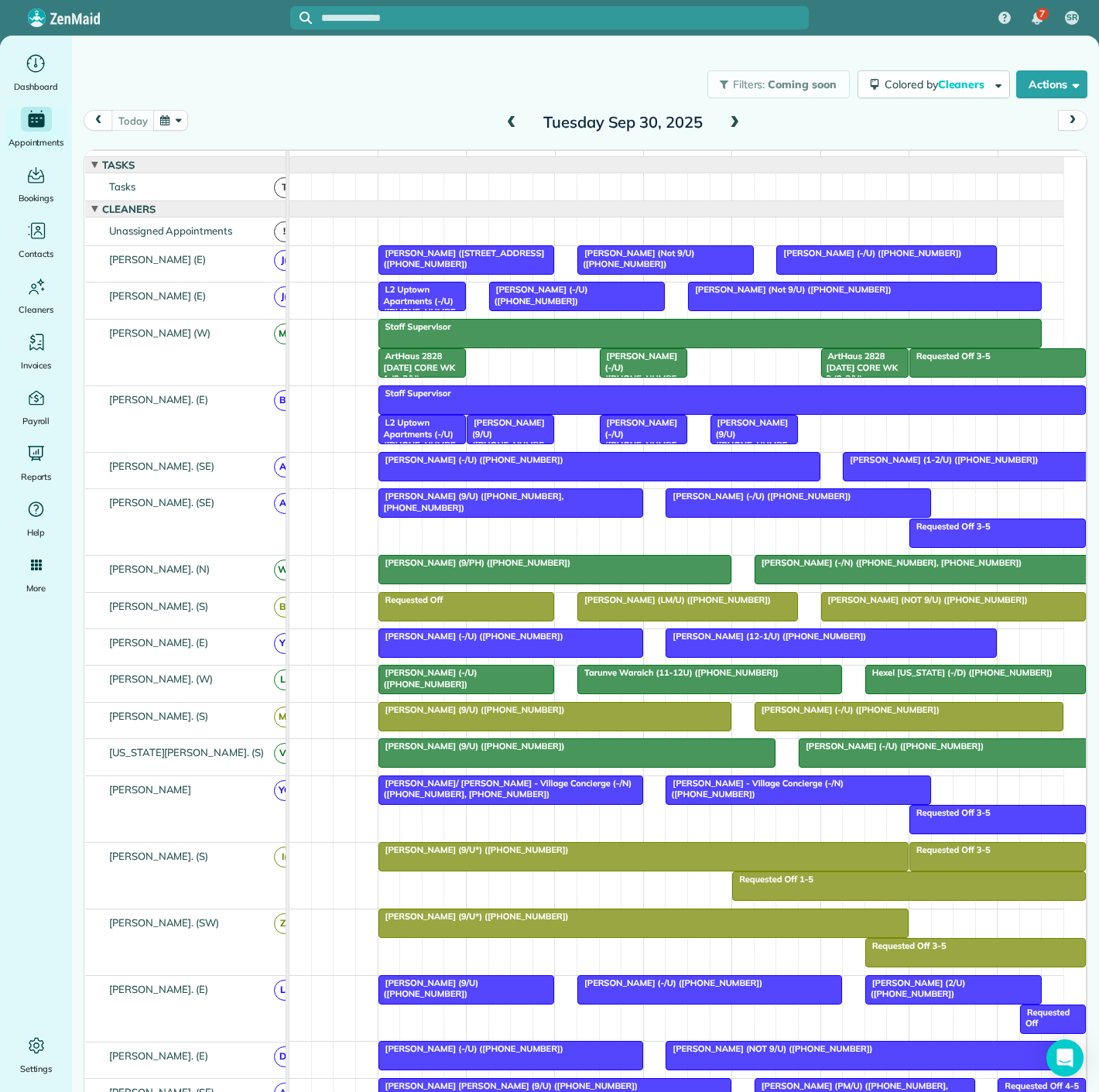
click at [503, 121] on span at bounding box center [512, 122] width 17 height 14
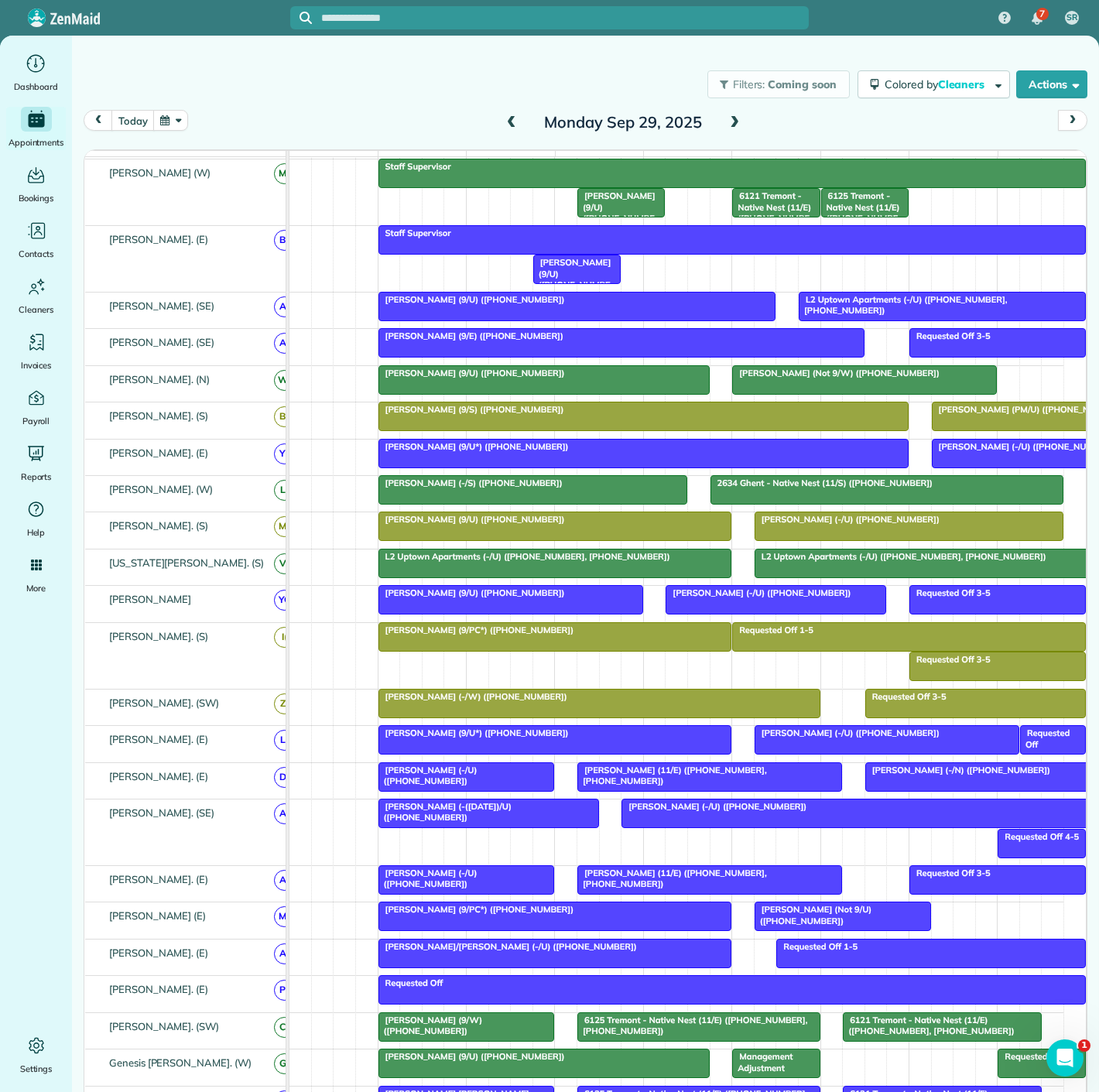
scroll to position [86, 0]
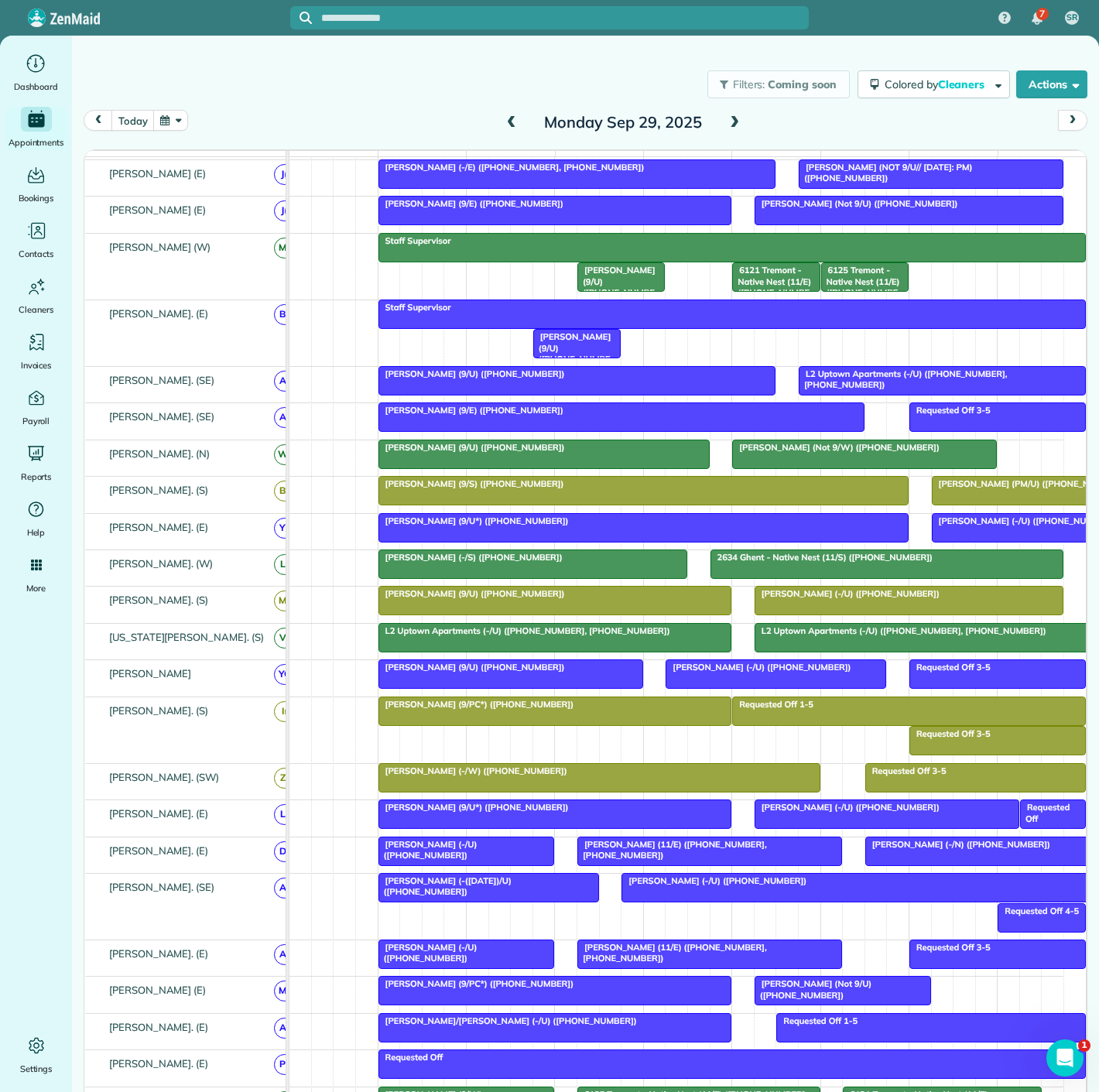
click at [829, 452] on span "Felicia Gordon (Not 9/W) (+16019068150)" at bounding box center [835, 447] width 209 height 11
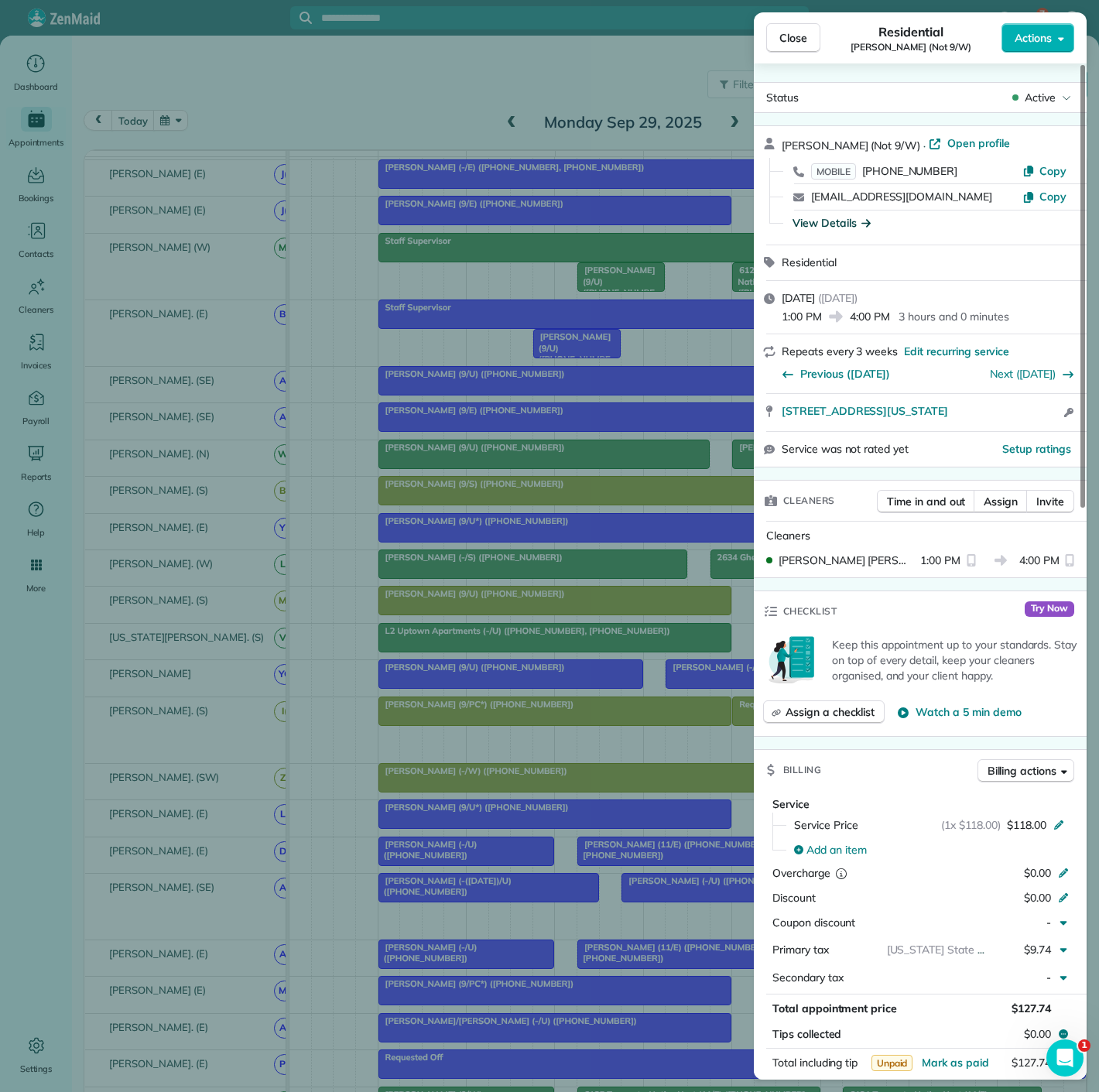
click at [838, 216] on div "View Details" at bounding box center [831, 223] width 79 height 15
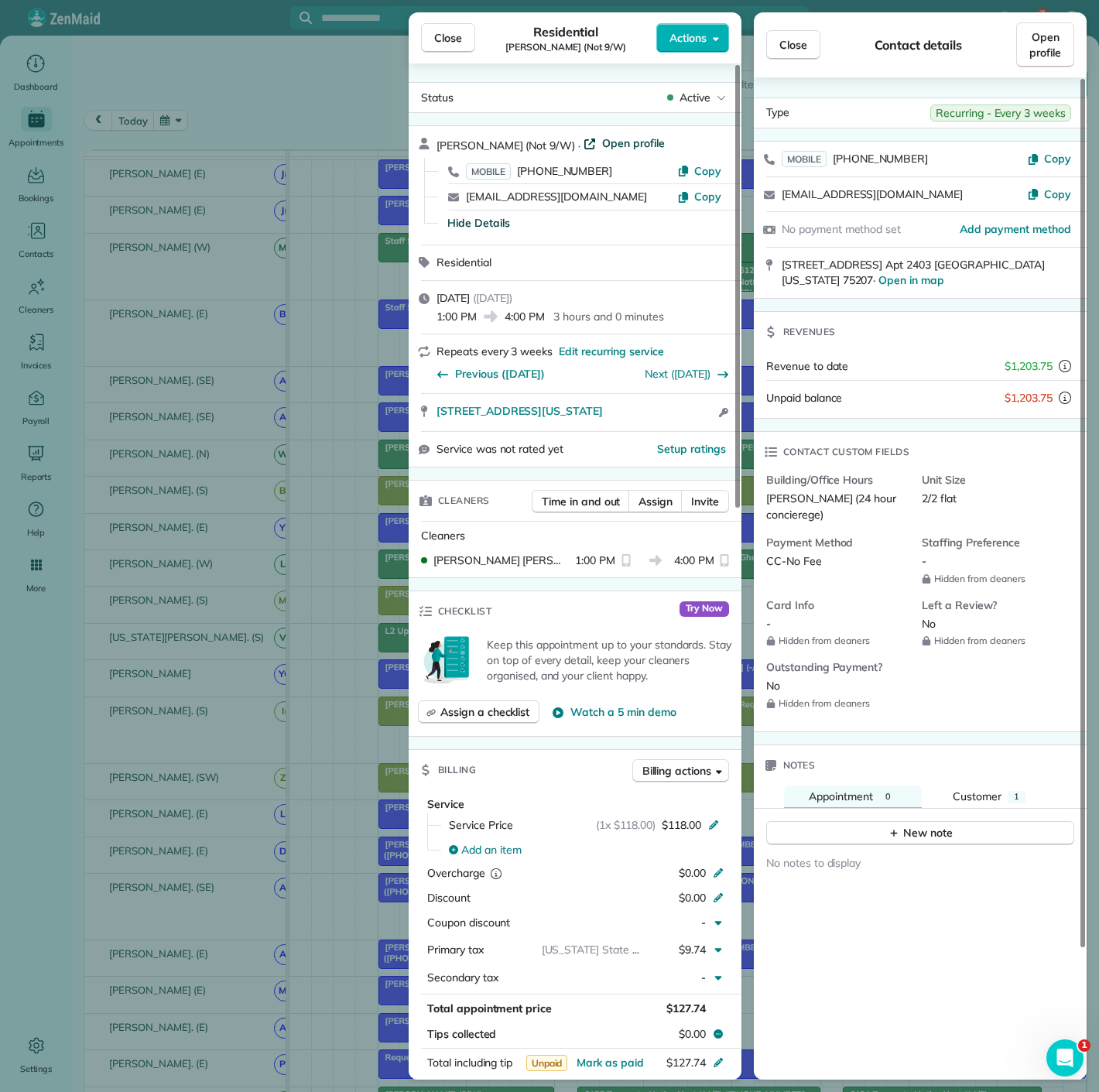
click at [605, 144] on span "Open profile" at bounding box center [634, 143] width 63 height 15
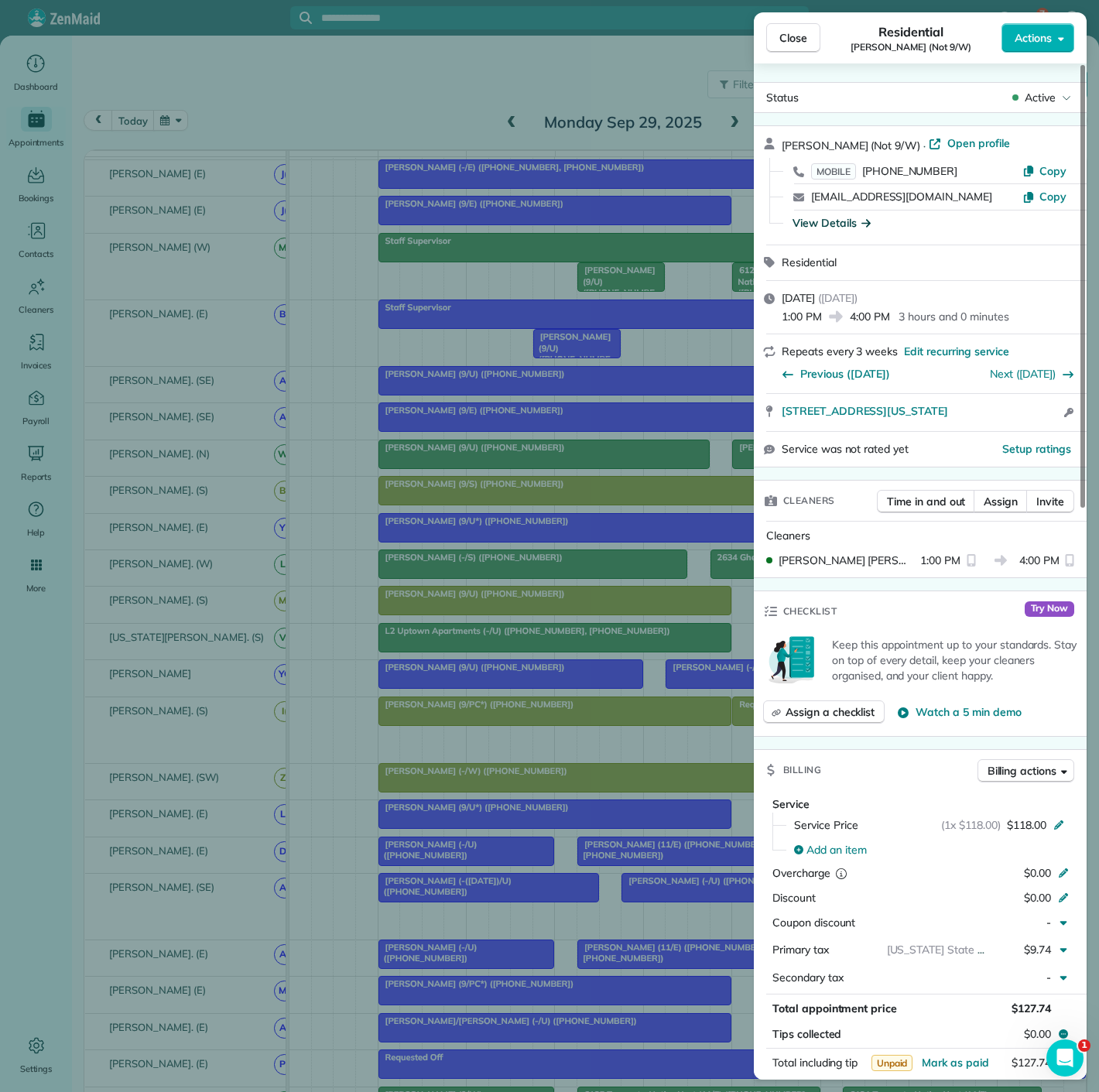
click at [254, 699] on div "Close Residential Felicia Gordon (Not 9/W) Actions Status Active Felicia Gordon…" at bounding box center [549, 546] width 1099 height 1092
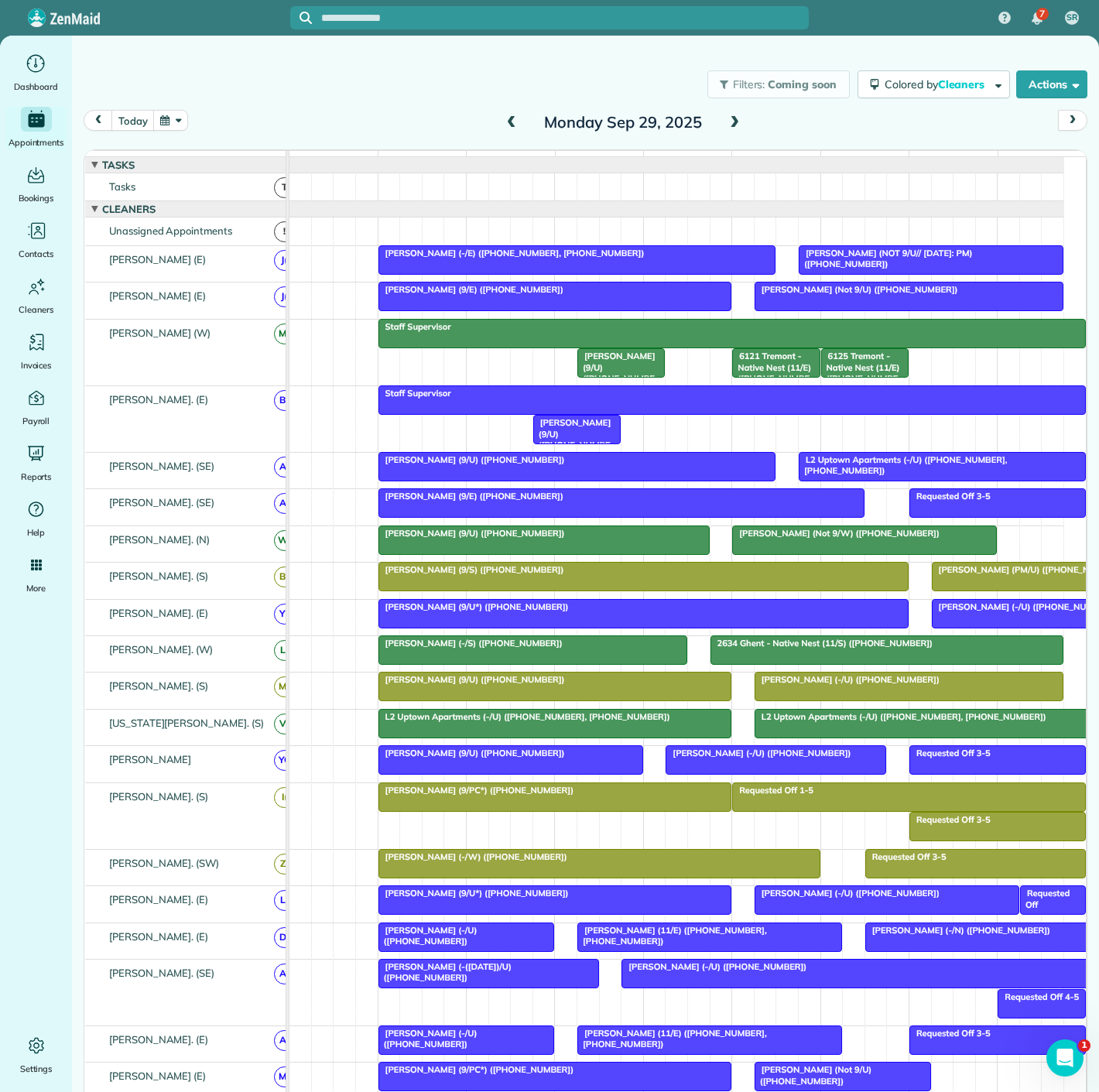
click at [436, 258] on span "Madison Alexander (-/E) (+14059734349, +14055703222)" at bounding box center [511, 253] width 268 height 11
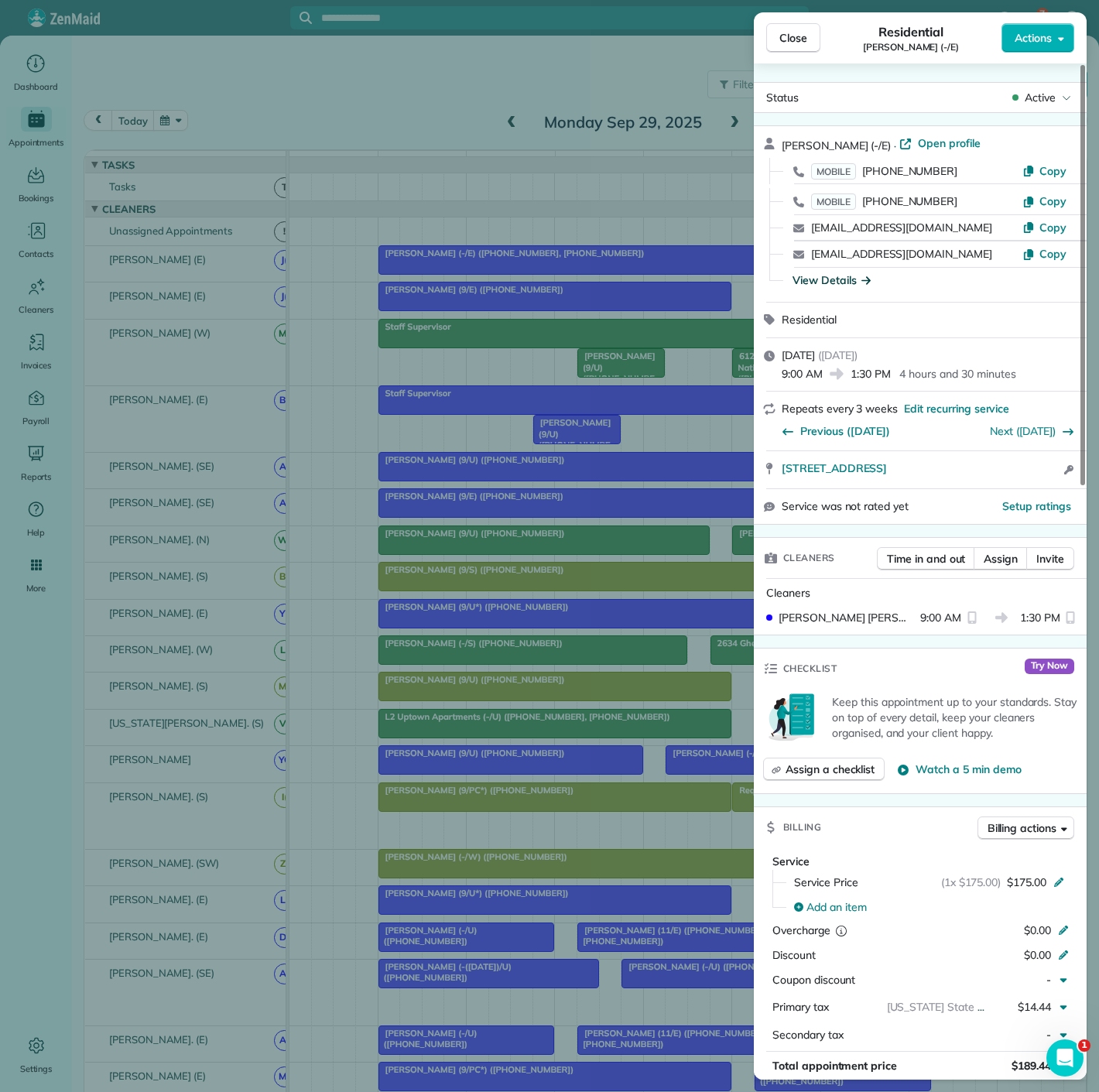
click at [813, 279] on div "View Details" at bounding box center [831, 280] width 79 height 15
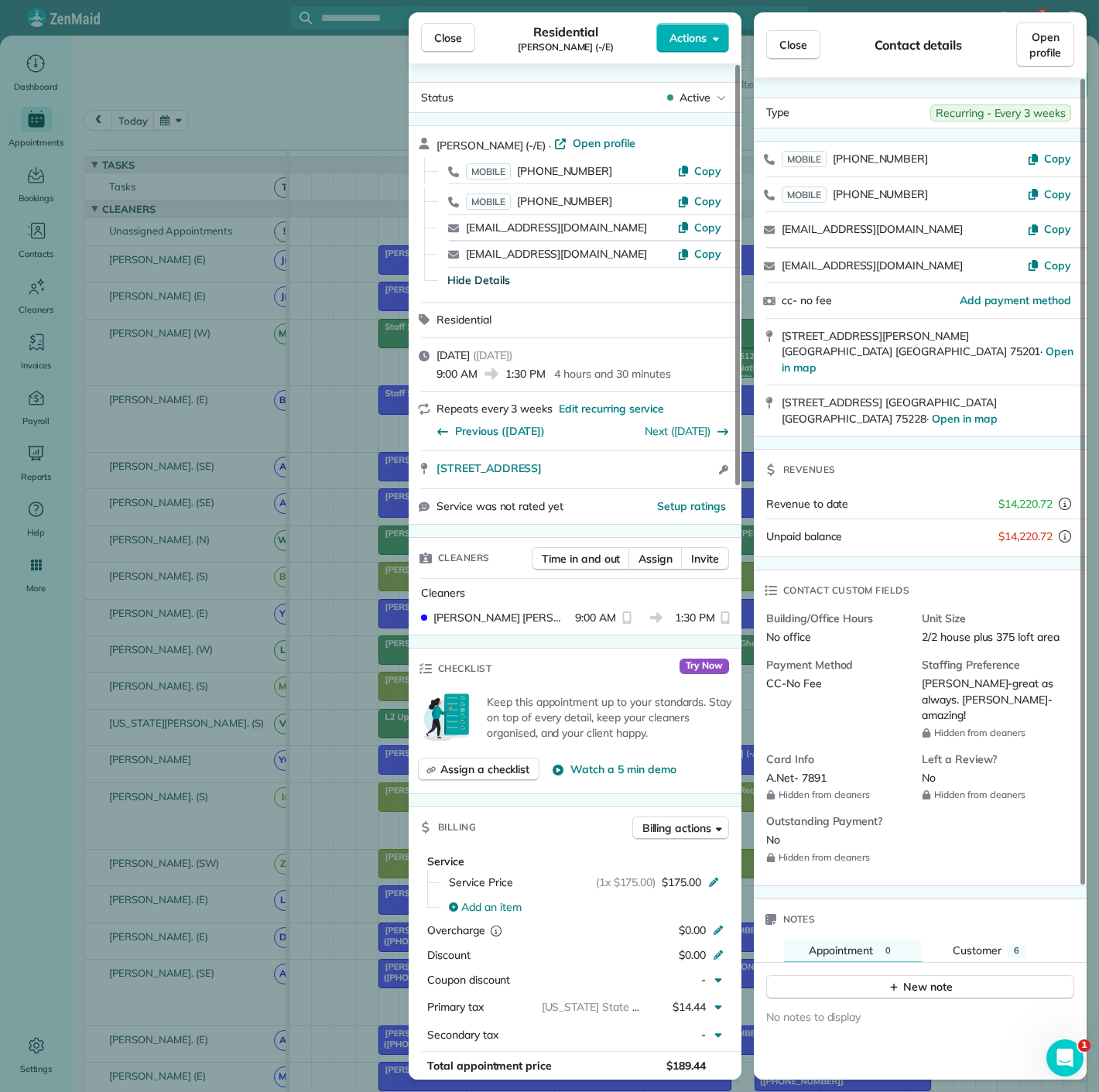
copy span "7891"
drag, startPoint x: 829, startPoint y: 700, endPoint x: 802, endPoint y: 702, distance: 27.1
click at [802, 770] on div "A.Net- 7891" at bounding box center [838, 778] width 144 height 16
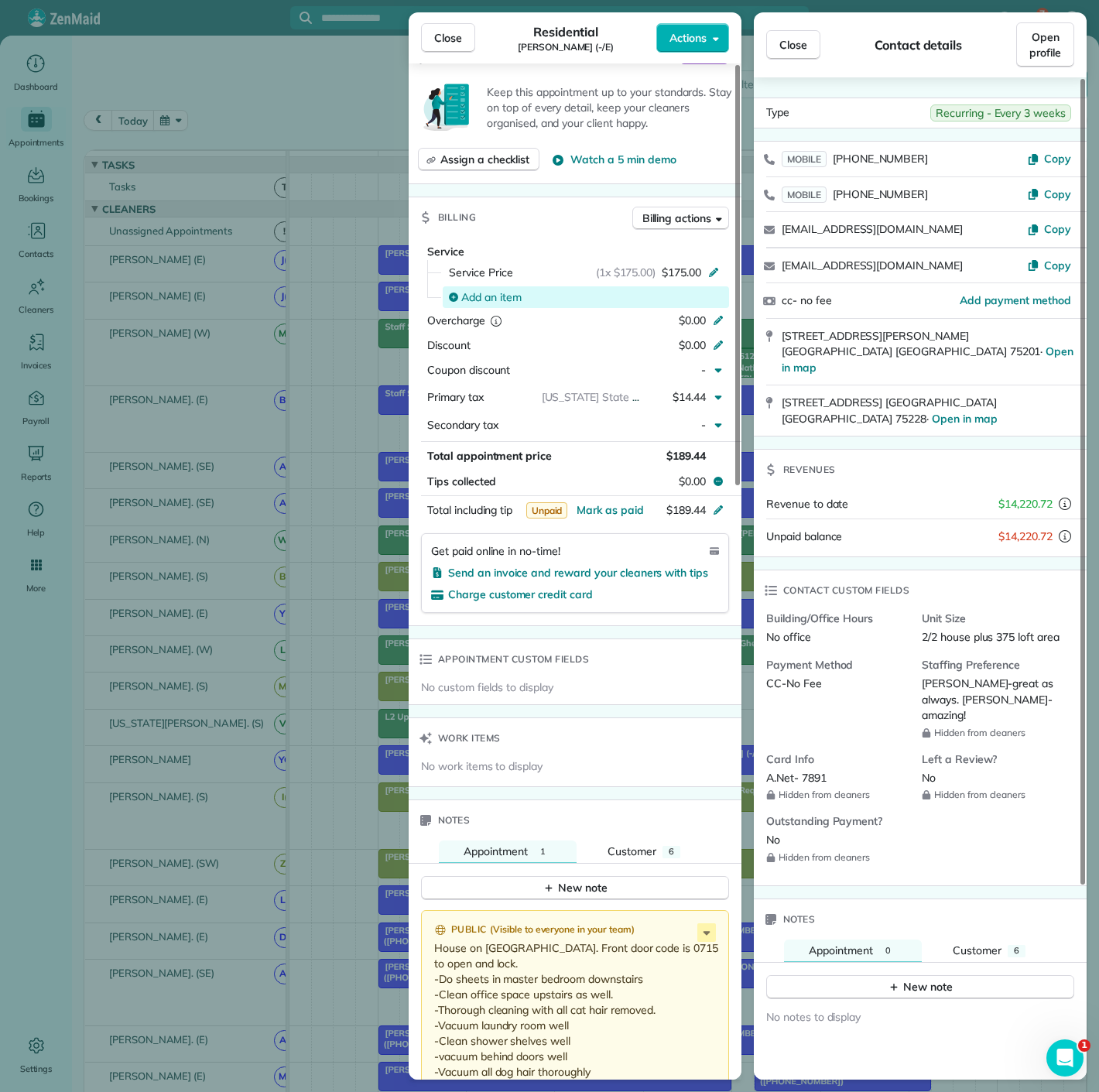
scroll to position [486, 0]
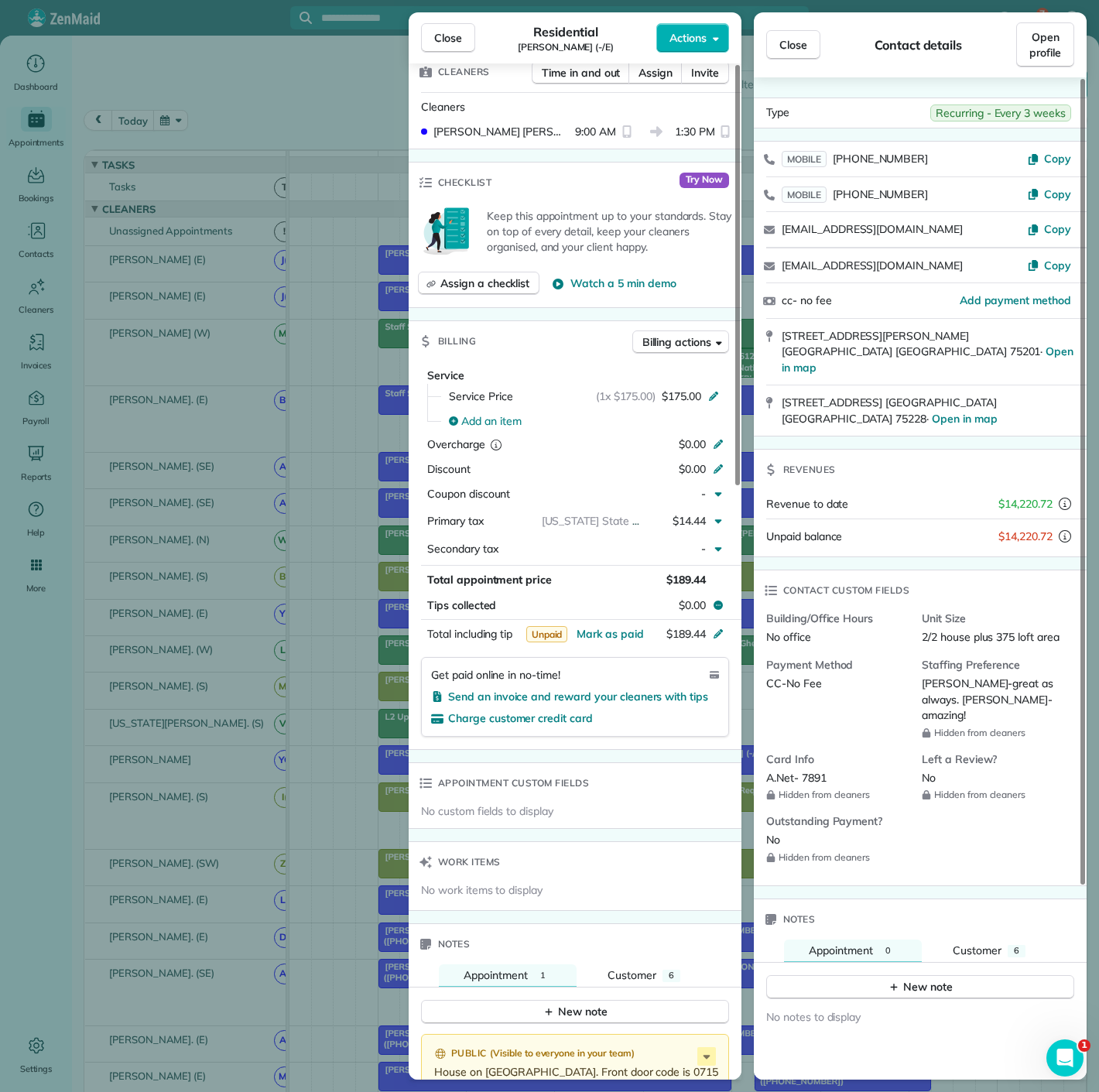
drag, startPoint x: 802, startPoint y: 706, endPoint x: 845, endPoint y: 704, distance: 43.0
click at [845, 770] on div "A.Net- 7891" at bounding box center [838, 778] width 144 height 16
copy span "7891"
click at [183, 354] on div "Close Residential Madison Alexander (-/E) Actions Status Active Madison Alexand…" at bounding box center [549, 546] width 1099 height 1092
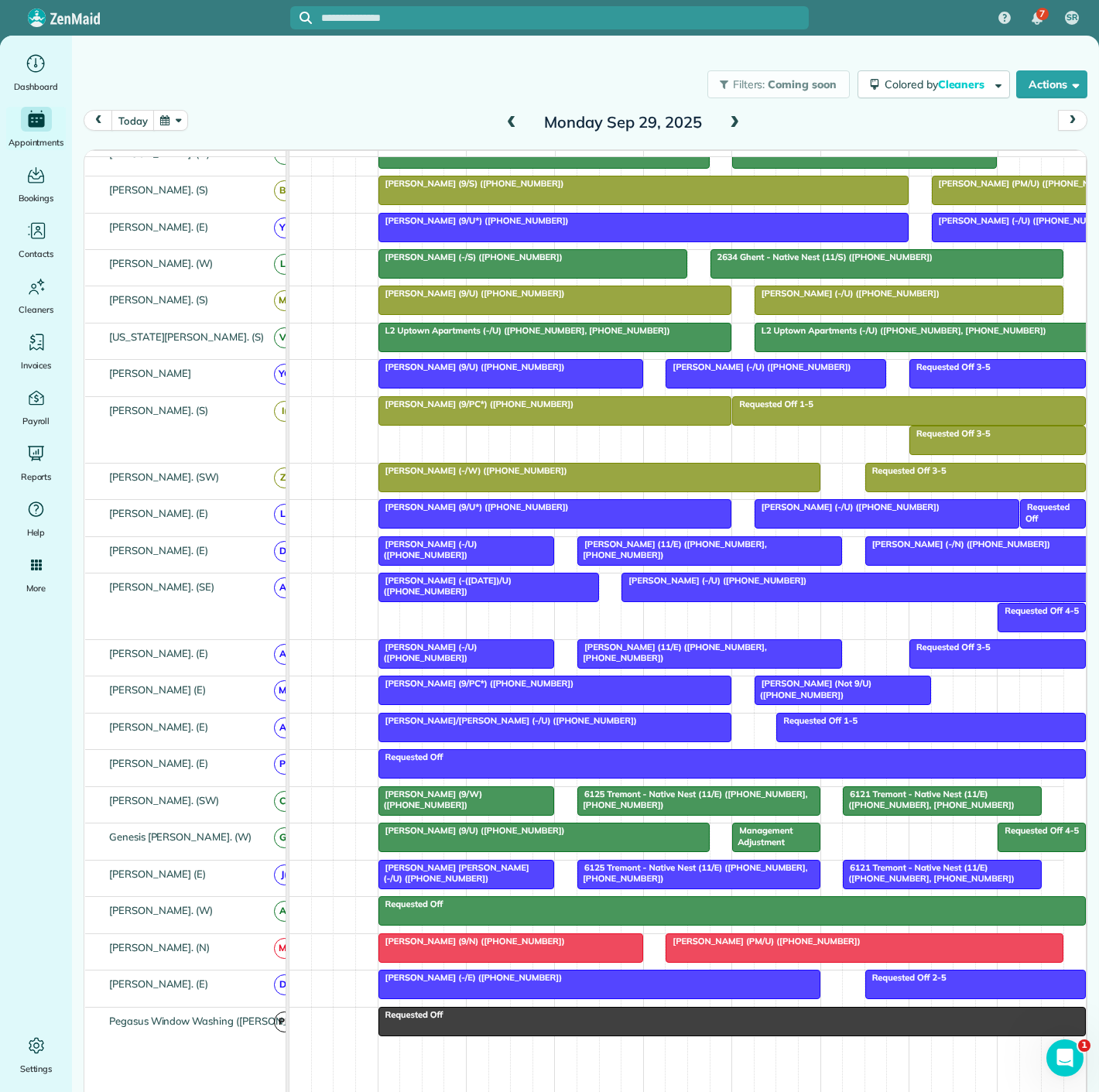
scroll to position [509, 0]
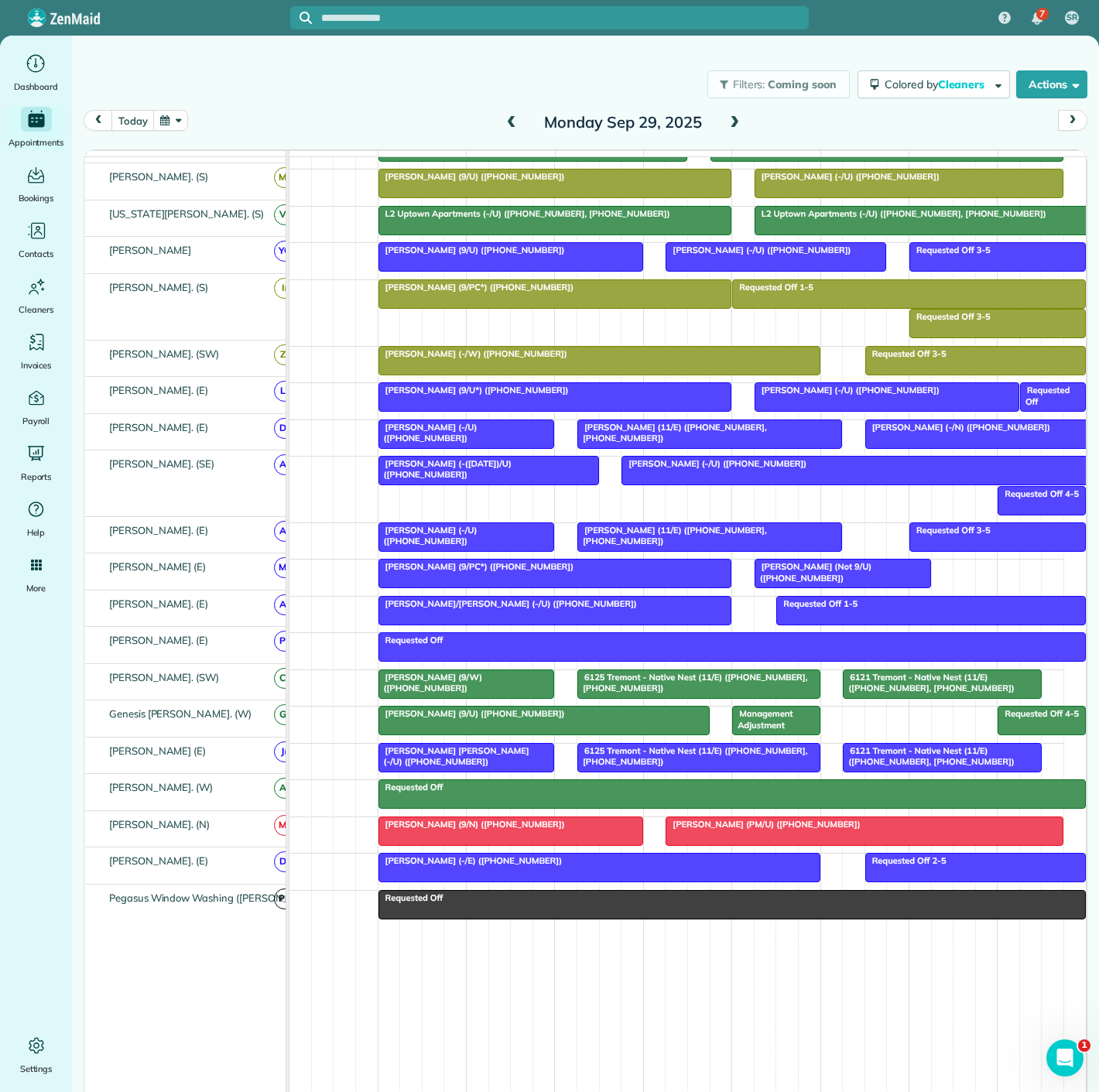
click at [589, 867] on div at bounding box center [599, 867] width 440 height 28
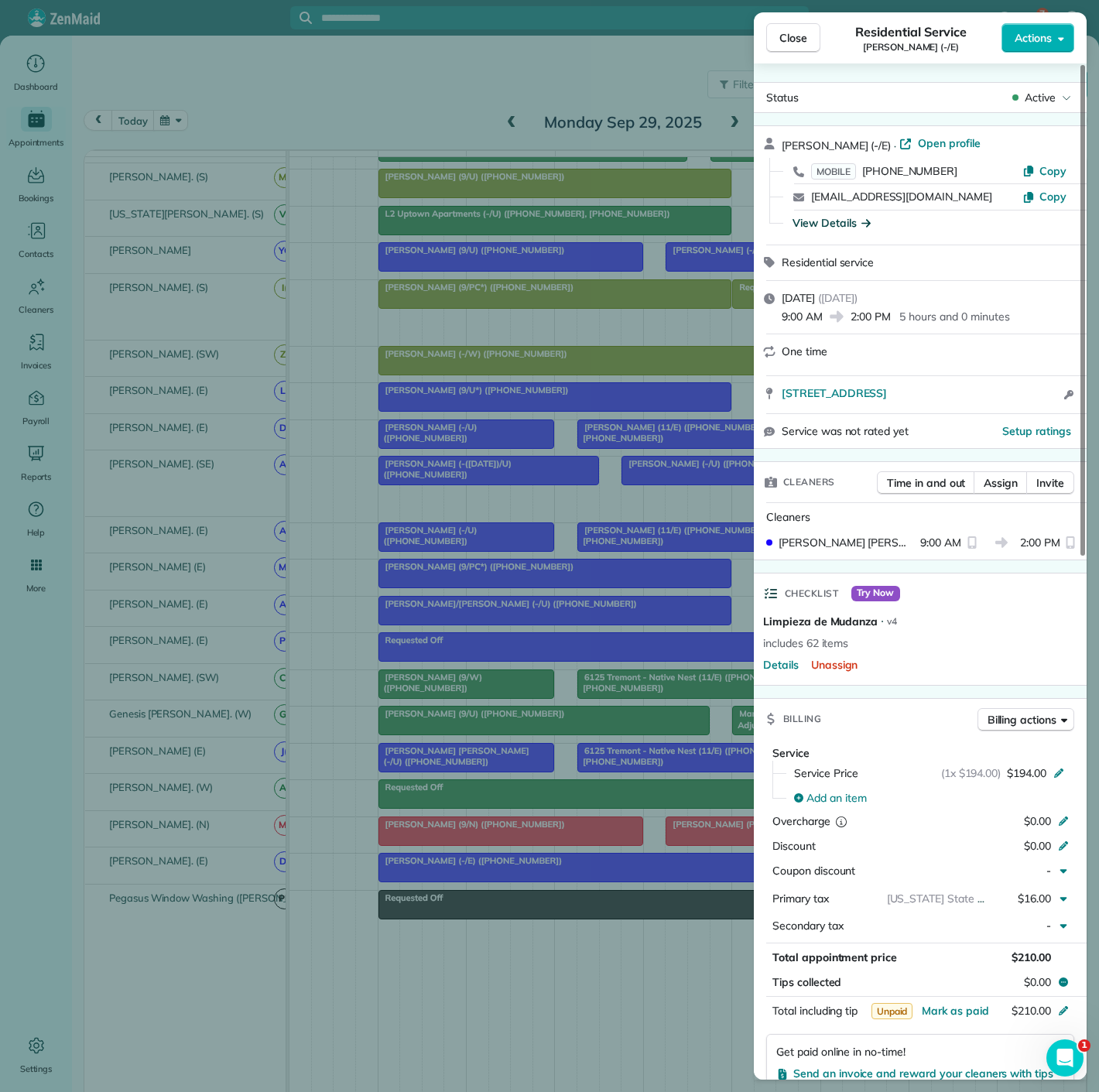
click at [855, 226] on div "View Details" at bounding box center [831, 223] width 79 height 15
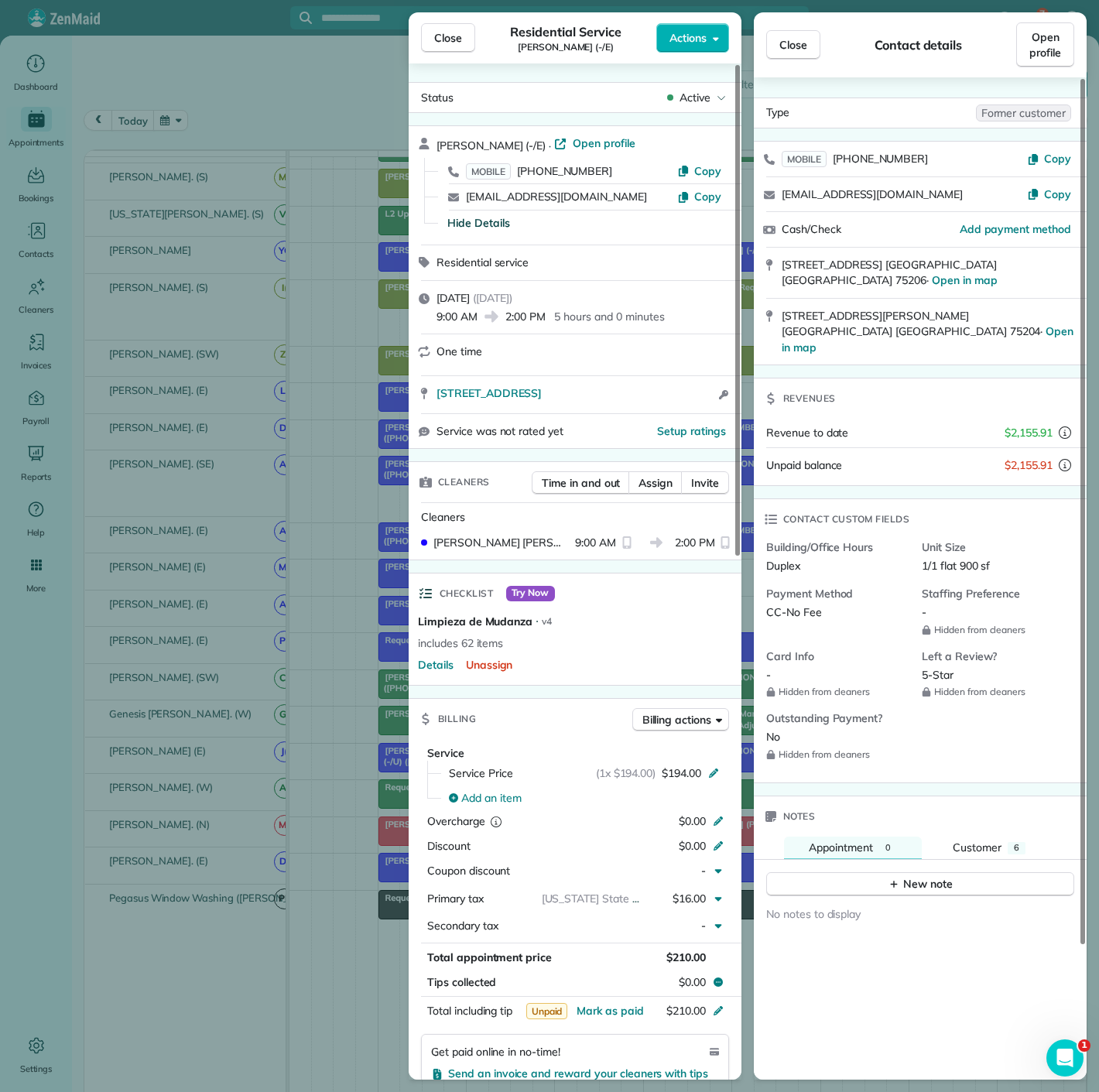
click at [282, 466] on div "Close Residential Service Audrey Haynes (-/E) Actions Status Active Audrey Hayn…" at bounding box center [549, 546] width 1099 height 1092
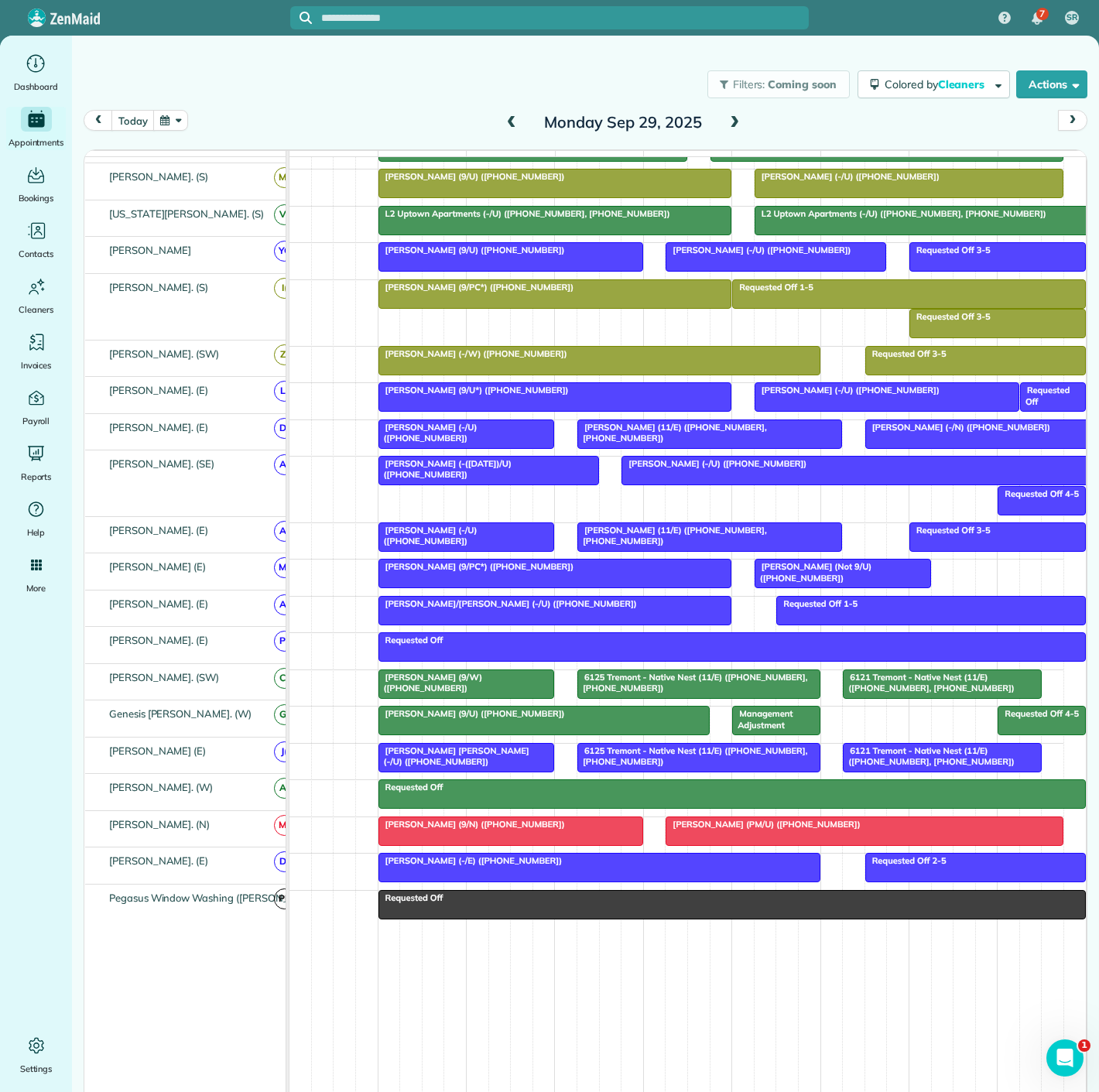
click at [182, 117] on button "button" at bounding box center [171, 120] width 35 height 21
click at [364, 134] on link "Next" at bounding box center [357, 130] width 42 height 39
click at [226, 227] on link "13" at bounding box center [232, 224] width 24 height 24
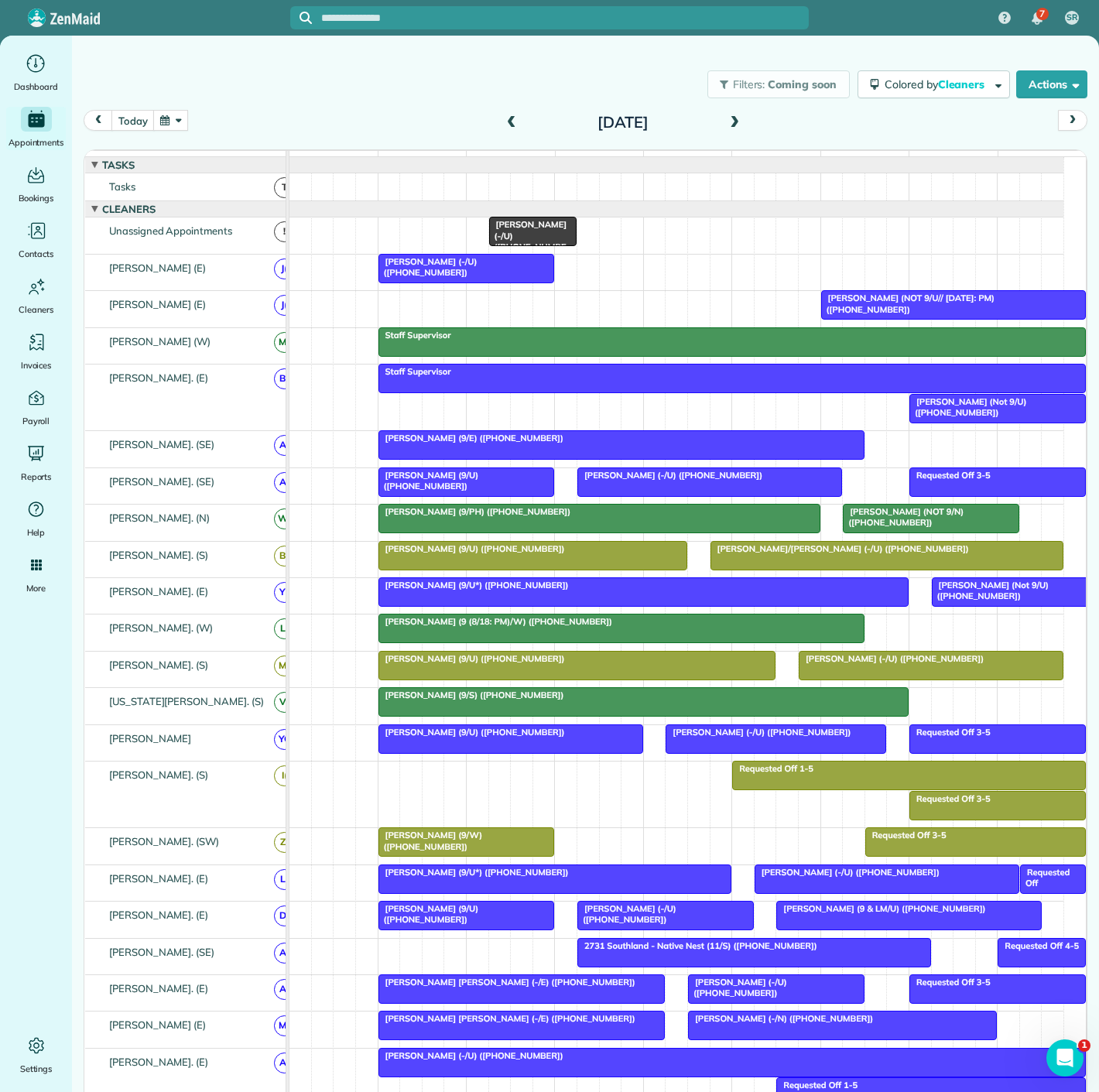
click at [726, 125] on span at bounding box center [735, 122] width 17 height 14
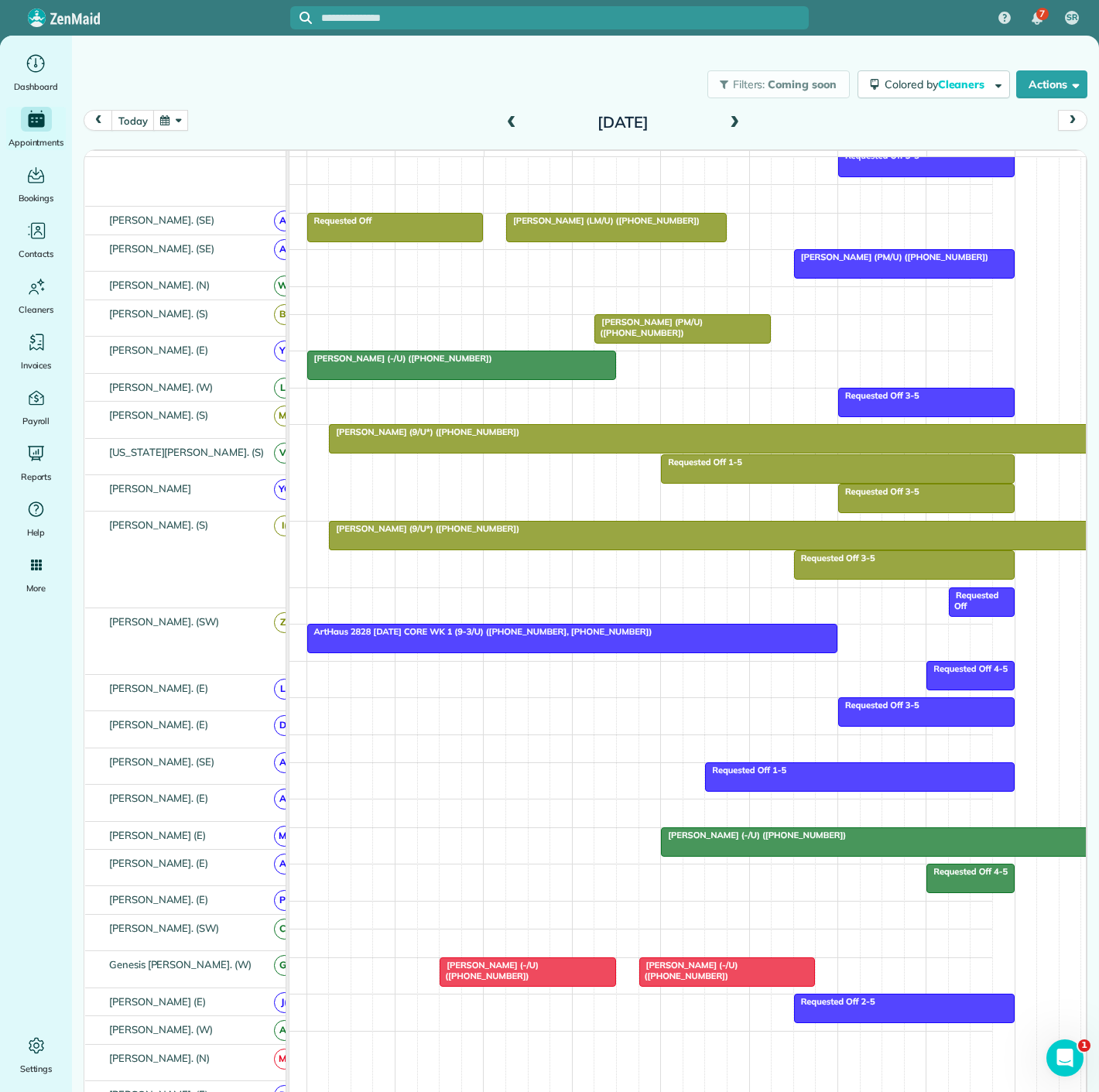
scroll to position [860, 0]
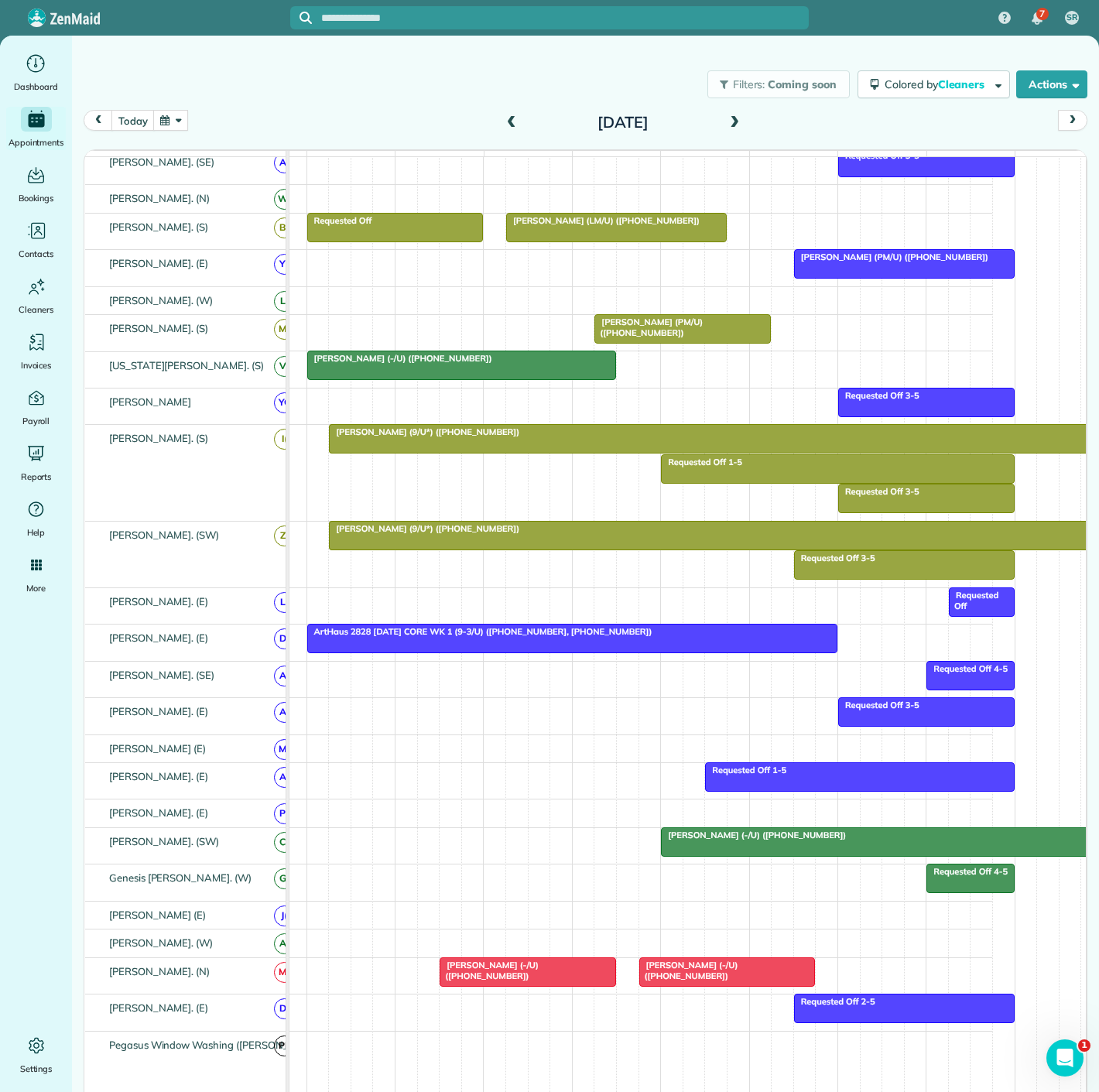
click at [361, 534] on span "Laura McAndrew (9/U*) (+19725697279)" at bounding box center [424, 529] width 192 height 11
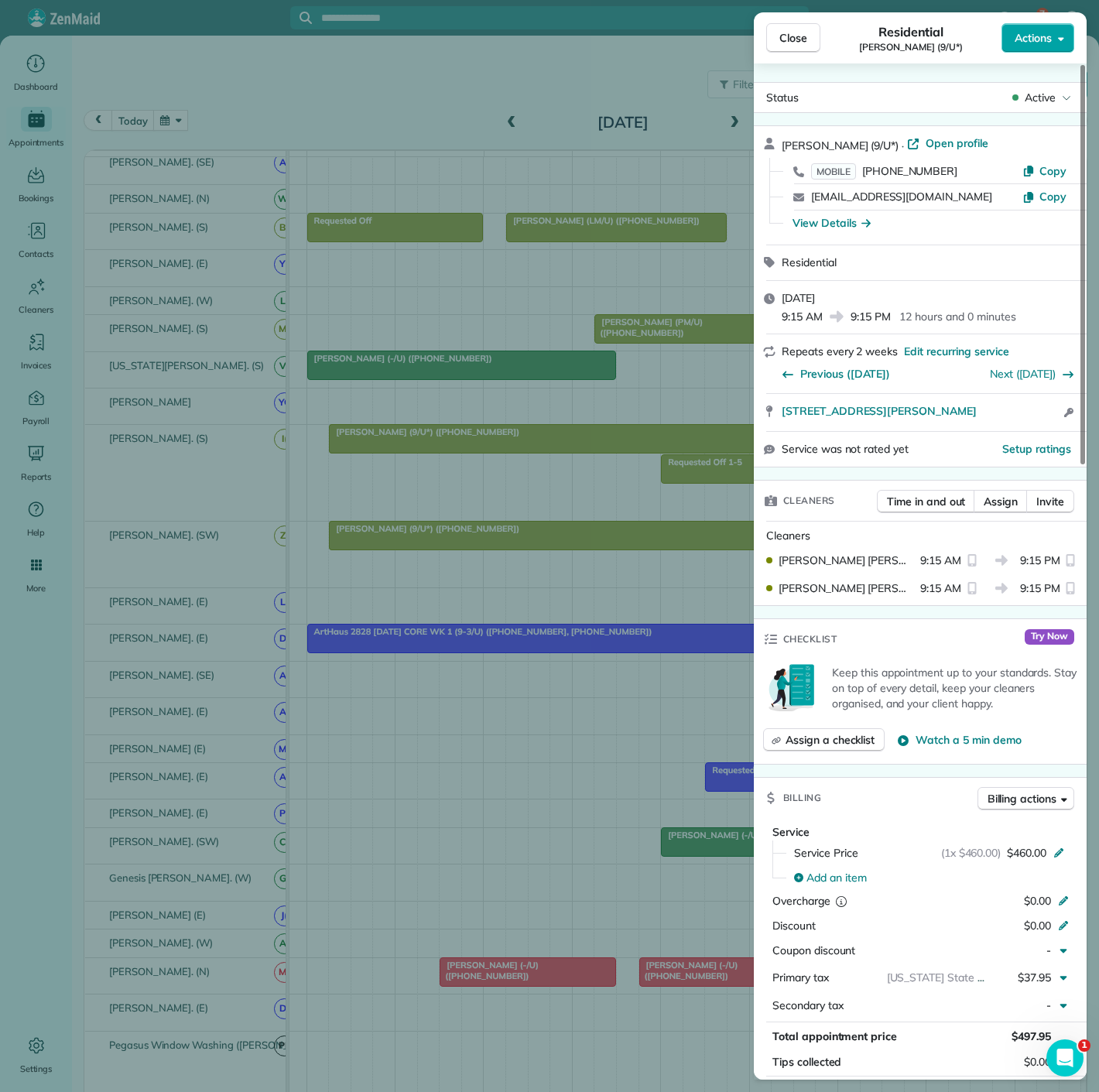
click at [1026, 41] on span "Actions" at bounding box center [1033, 38] width 37 height 15
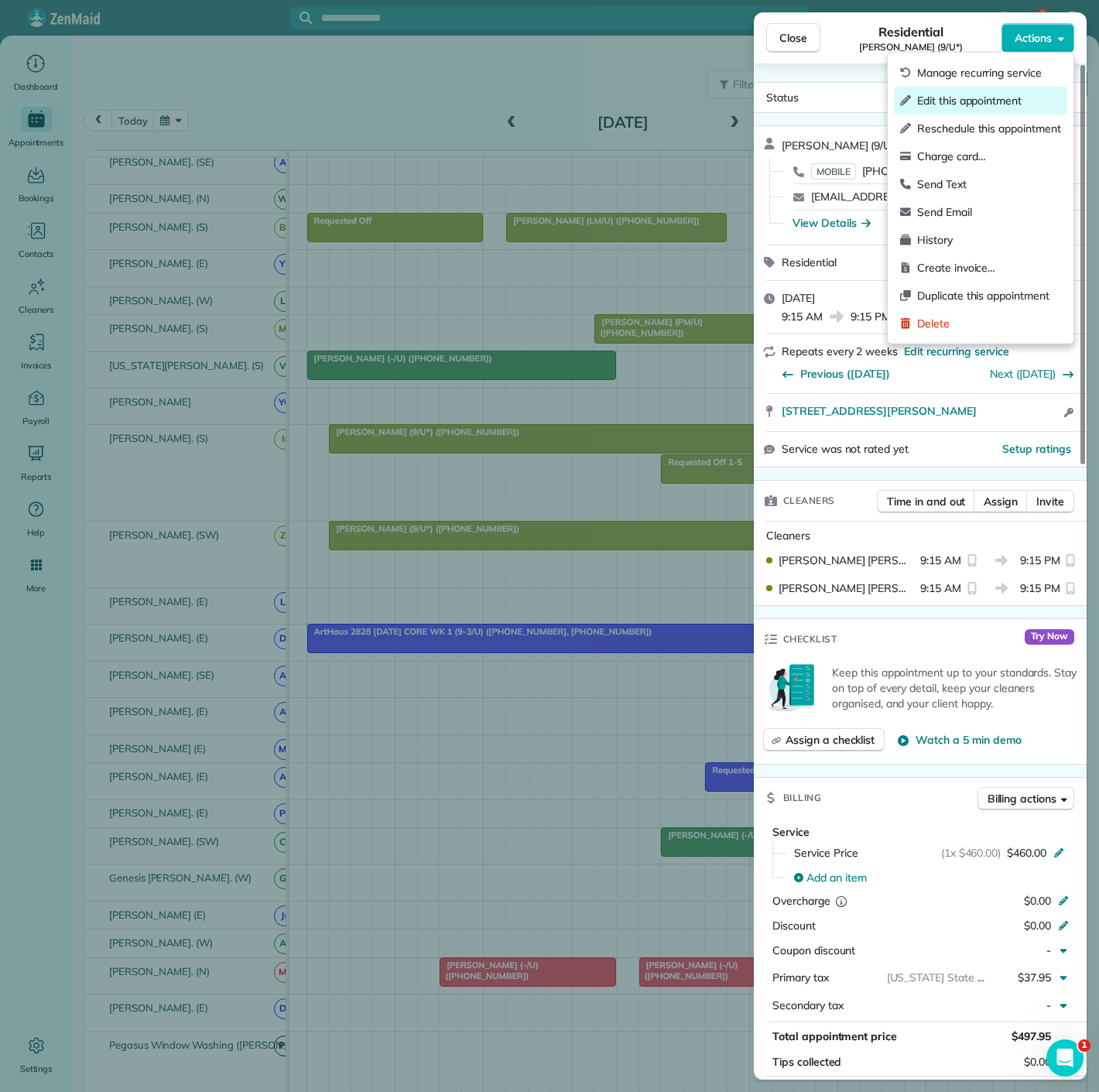
click at [996, 100] on span "Edit this appointment" at bounding box center [989, 101] width 144 height 15
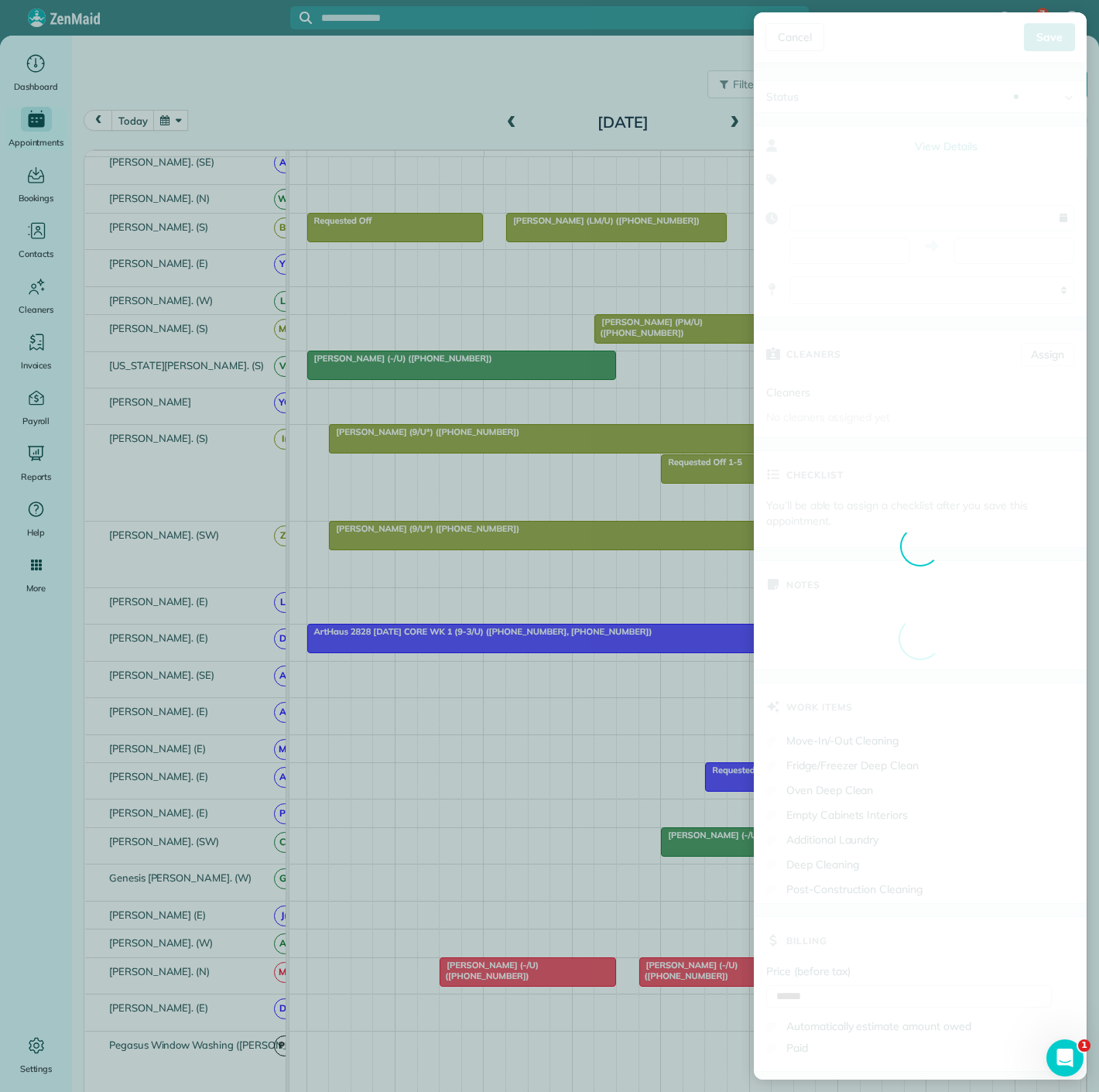
type input "**********"
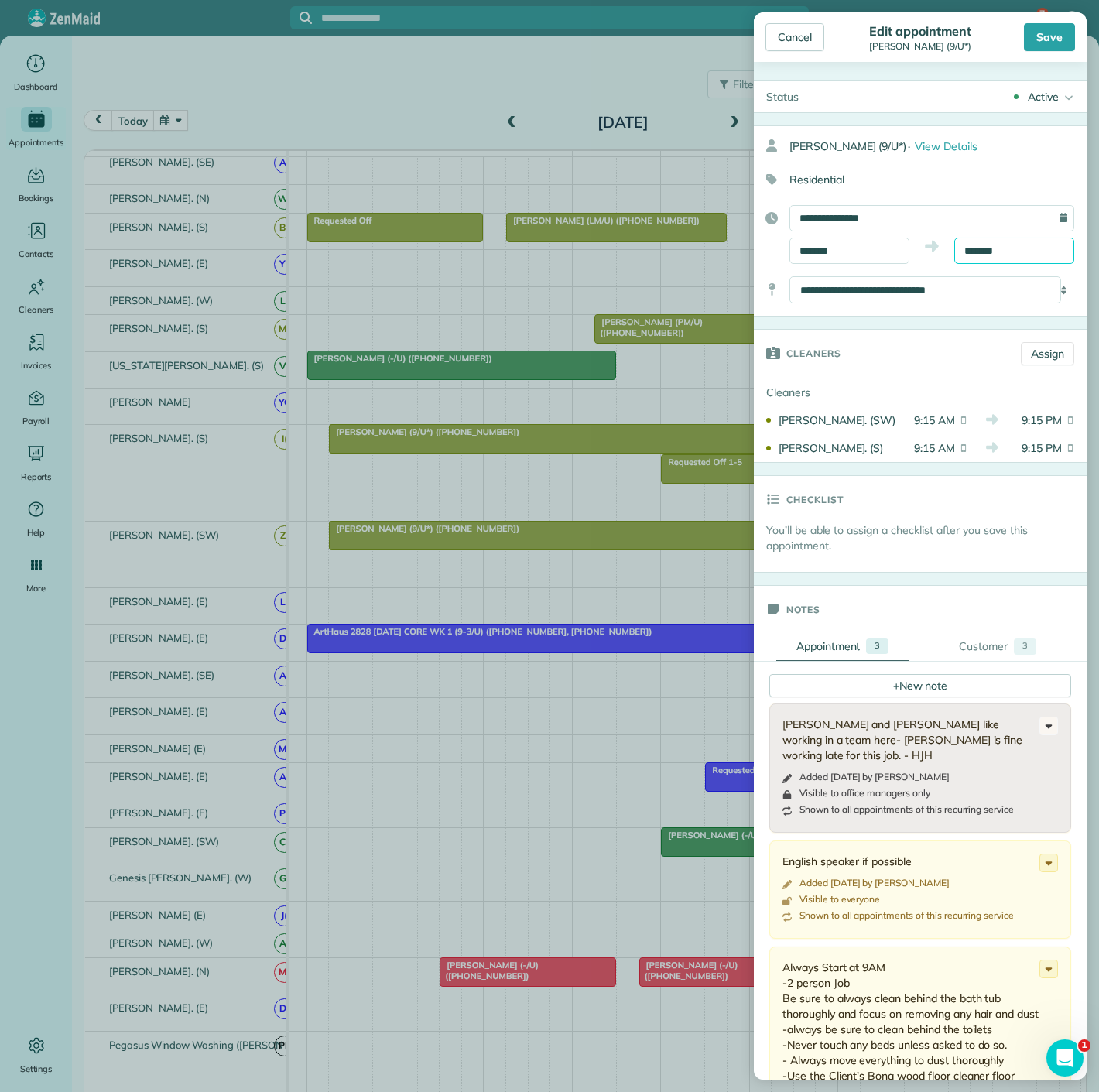
click at [987, 254] on input "*******" at bounding box center [1015, 250] width 120 height 26
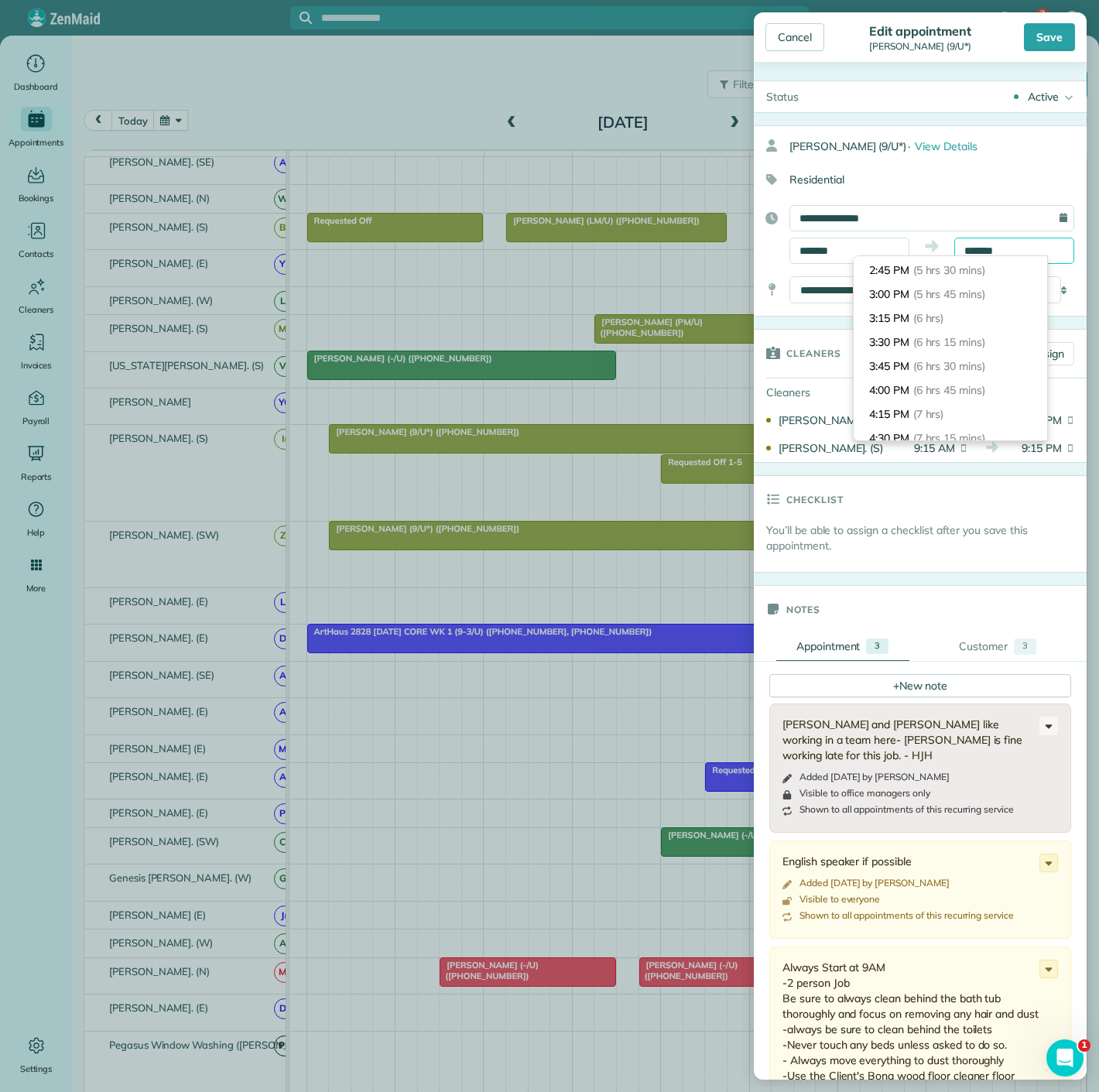
scroll to position [524, 0]
type input "*******"
drag, startPoint x: 961, startPoint y: 329, endPoint x: 965, endPoint y: 315, distance: 14.6
click at [965, 315] on li "3:15 PM (6 hrs)" at bounding box center [950, 319] width 193 height 24
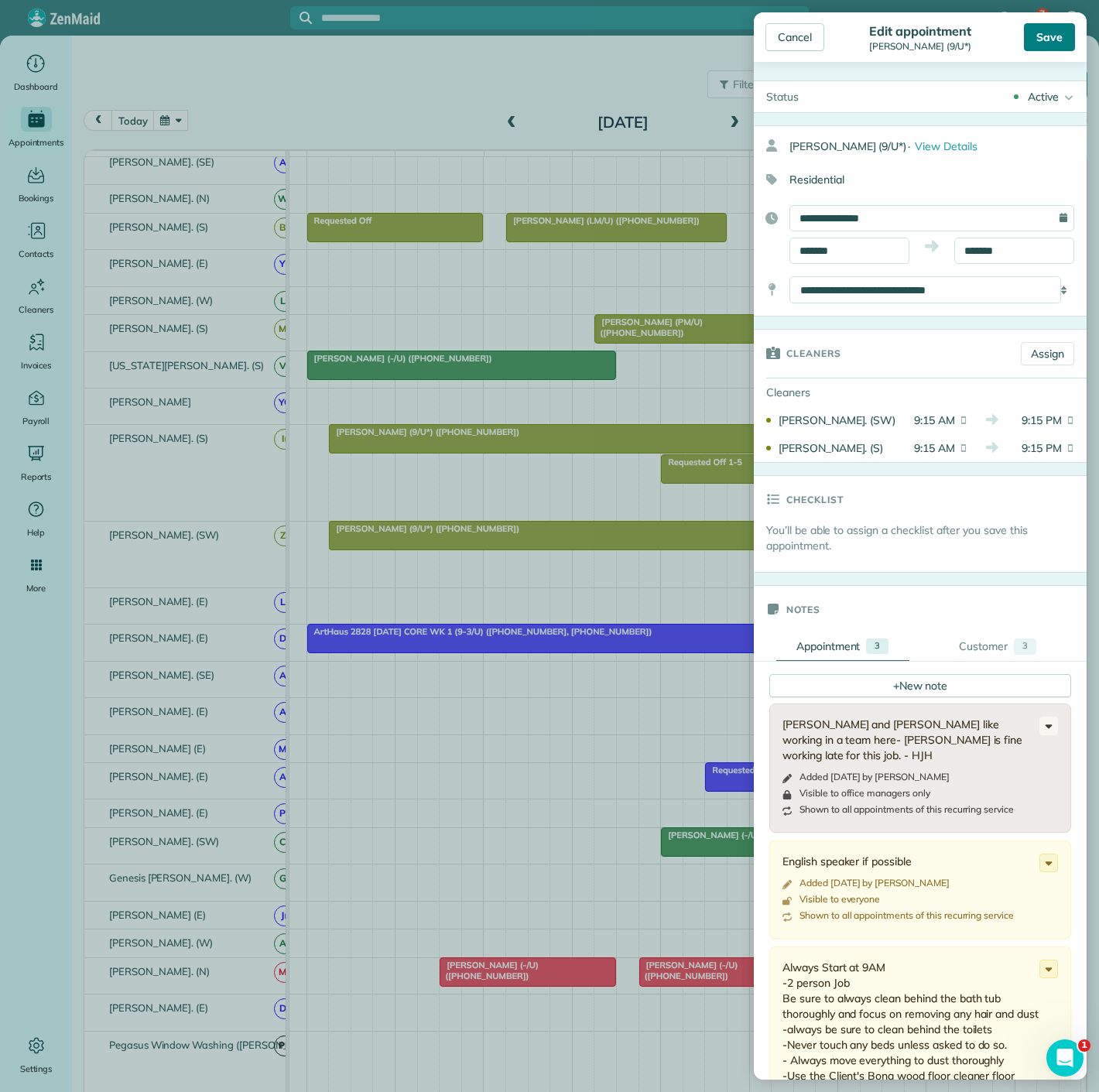
click at [1056, 44] on div "Save" at bounding box center [1049, 36] width 51 height 28
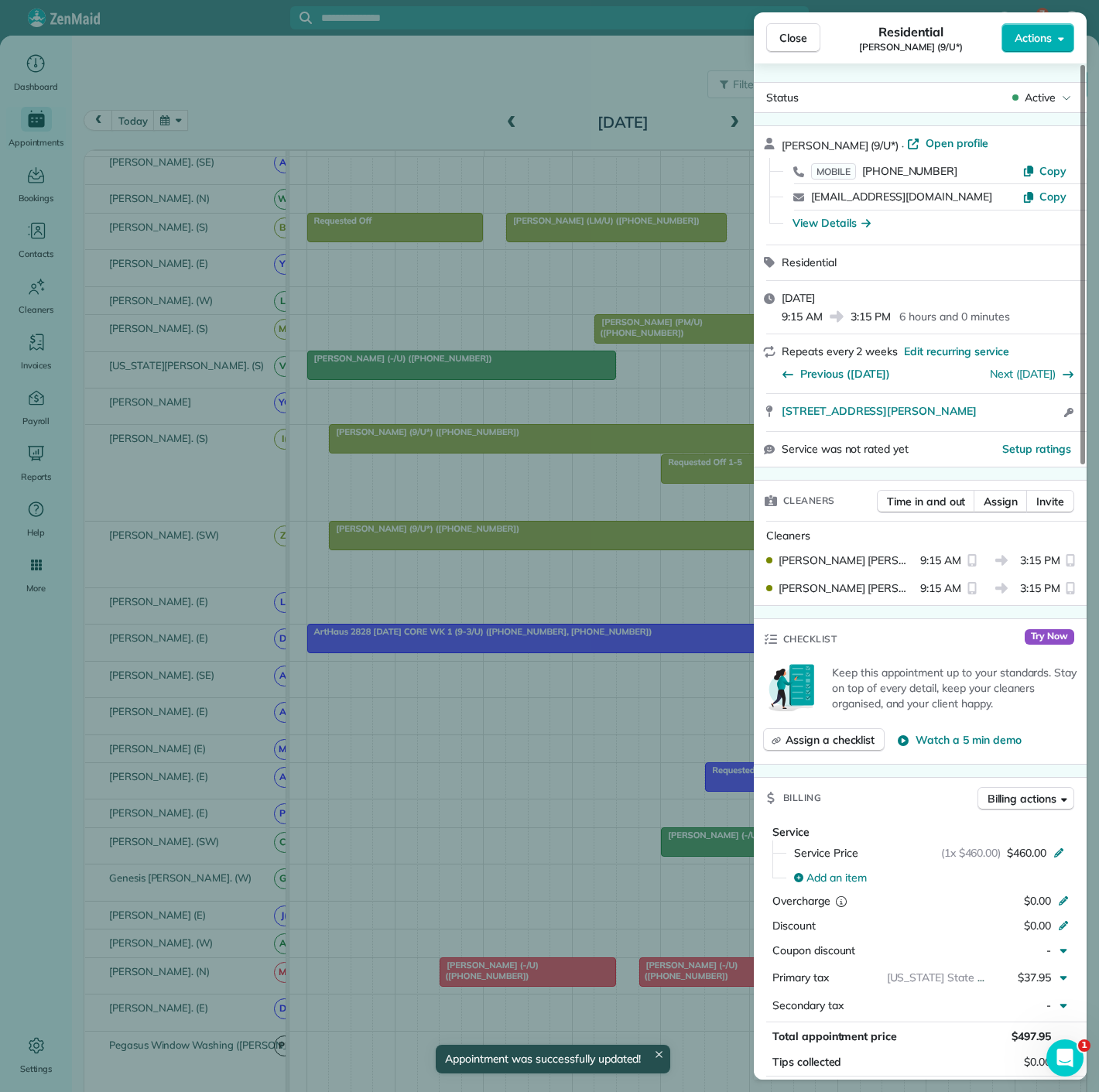
click at [421, 551] on div "Close Residential Laura McAndrew (9/U*) Actions Status Active Laura McAndrew (9…" at bounding box center [549, 546] width 1099 height 1092
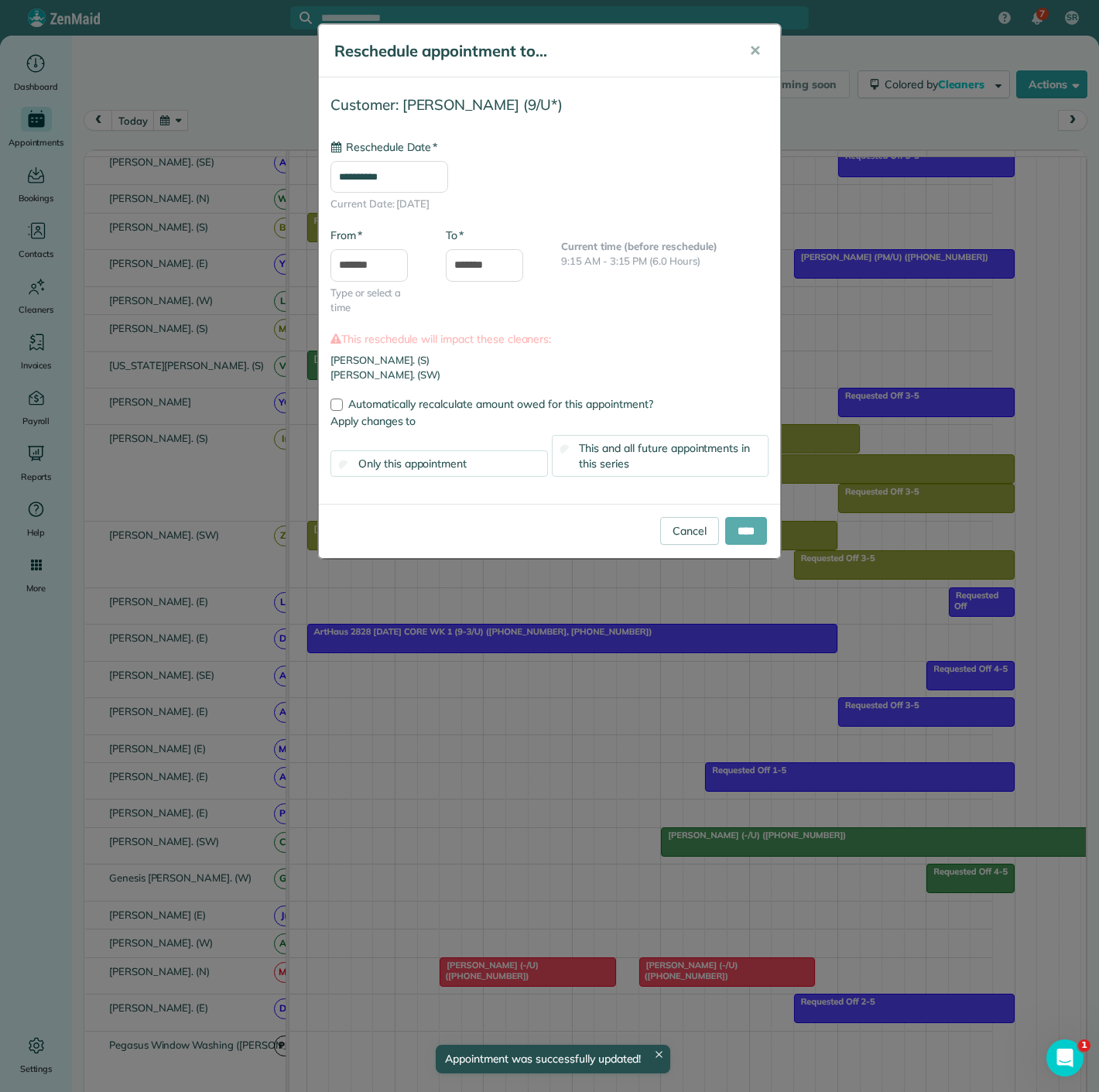
type input "**********"
click at [727, 520] on input "****" at bounding box center [746, 530] width 41 height 28
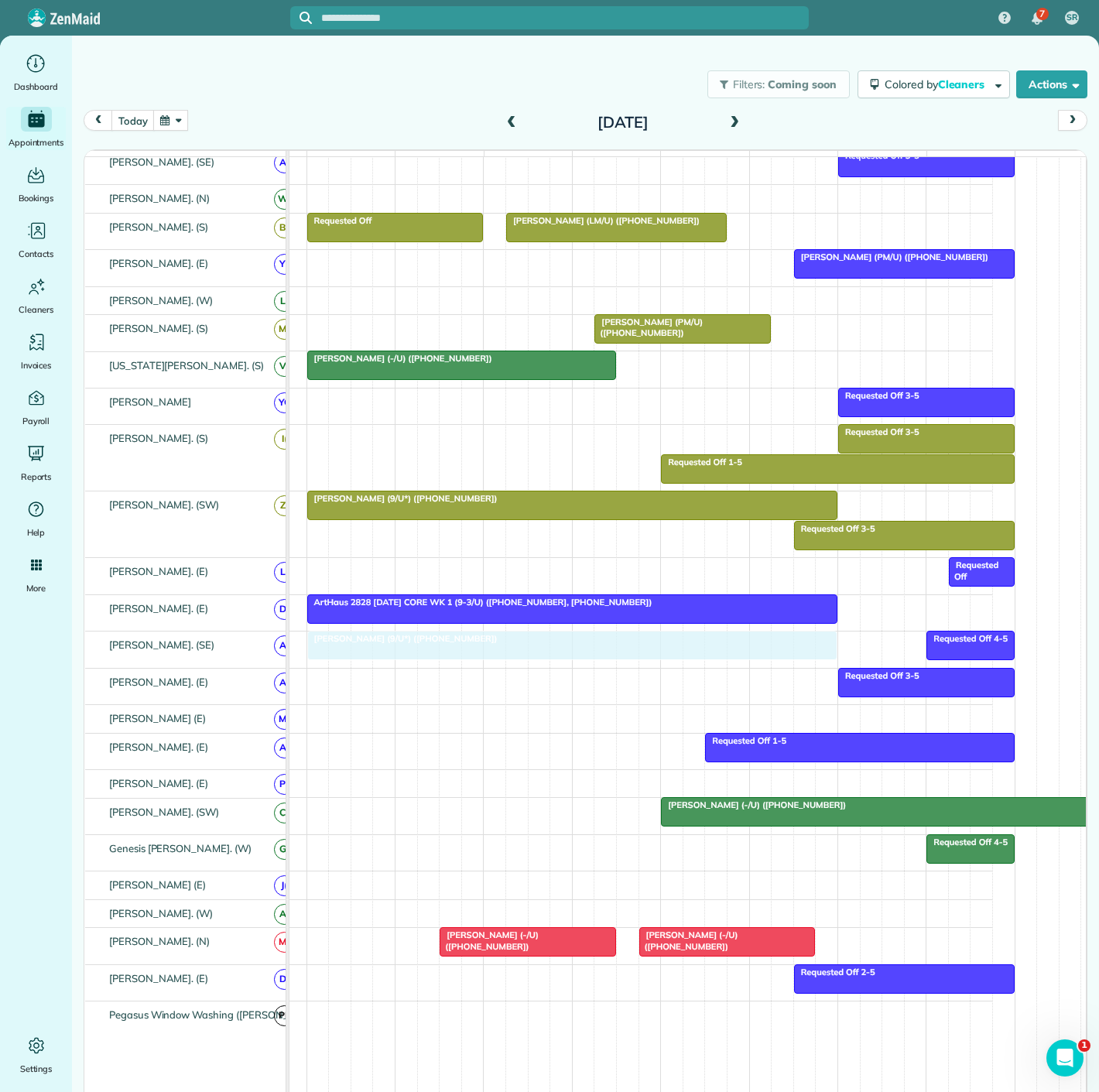
drag, startPoint x: 456, startPoint y: 446, endPoint x: 458, endPoint y: 671, distance: 225.0
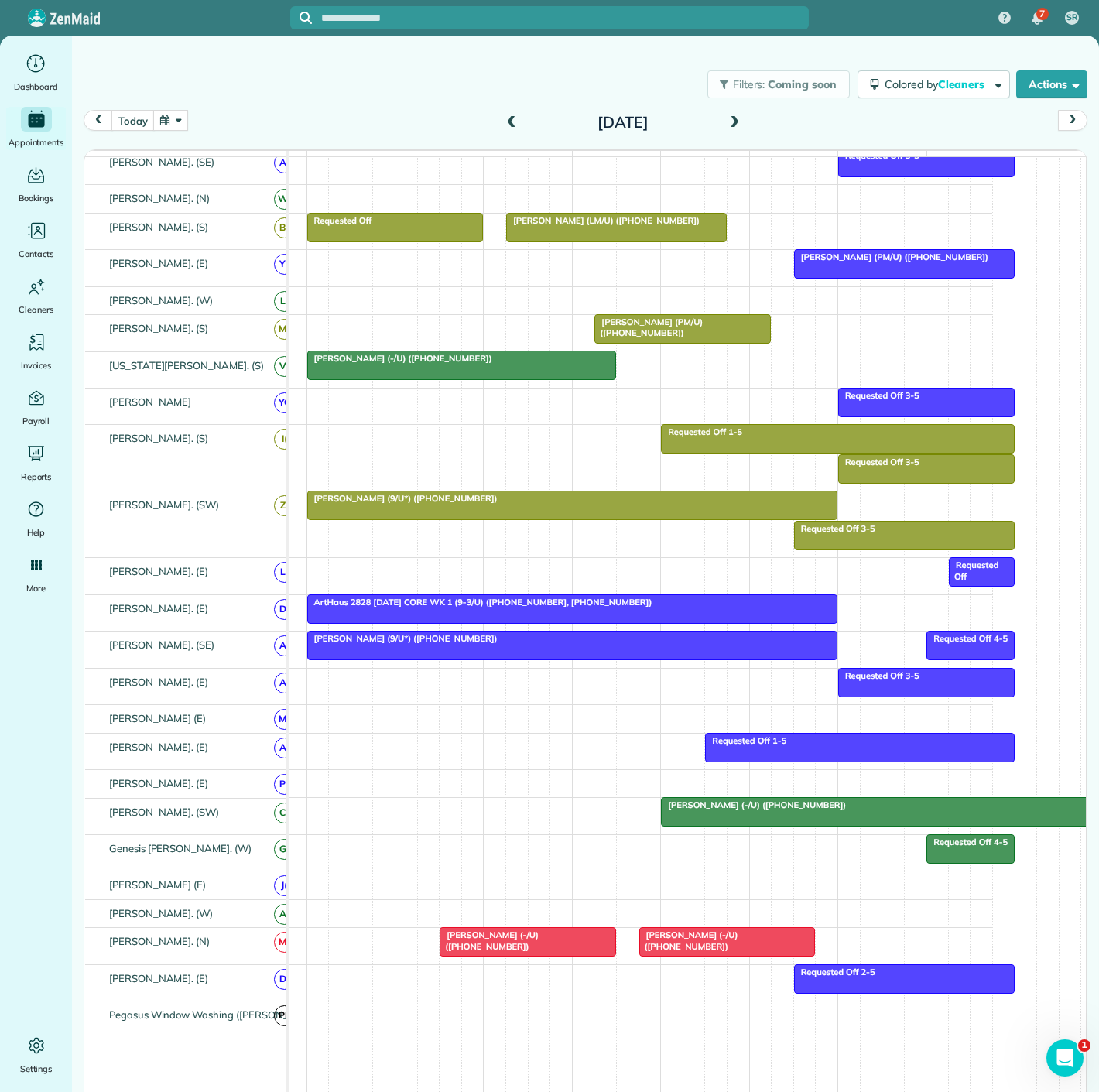
click at [524, 516] on div at bounding box center [573, 505] width 529 height 28
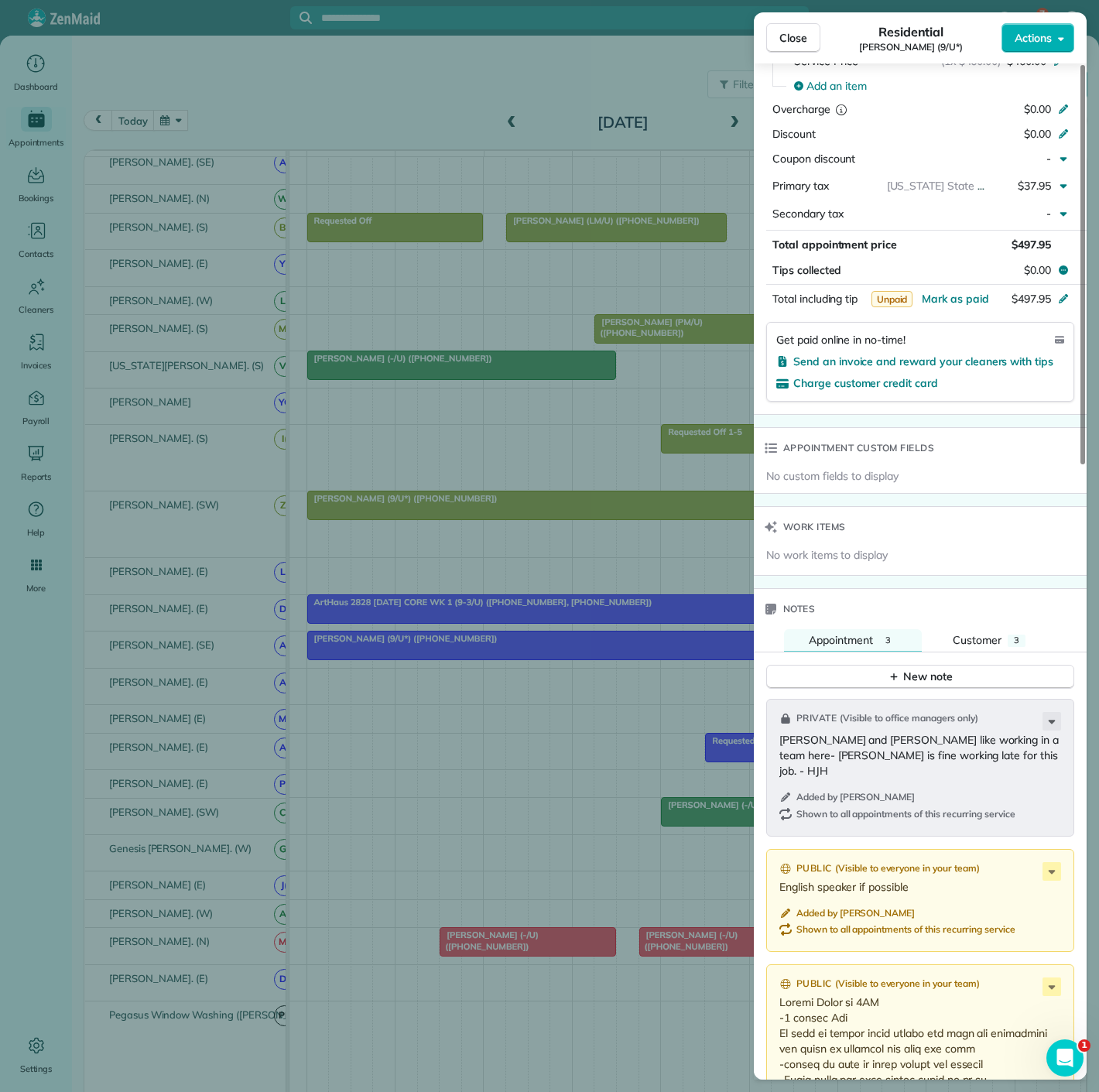
click at [496, 620] on div "Close Residential Laura McAndrew (9/U*) Actions Status Active Laura McAndrew (9…" at bounding box center [549, 546] width 1099 height 1092
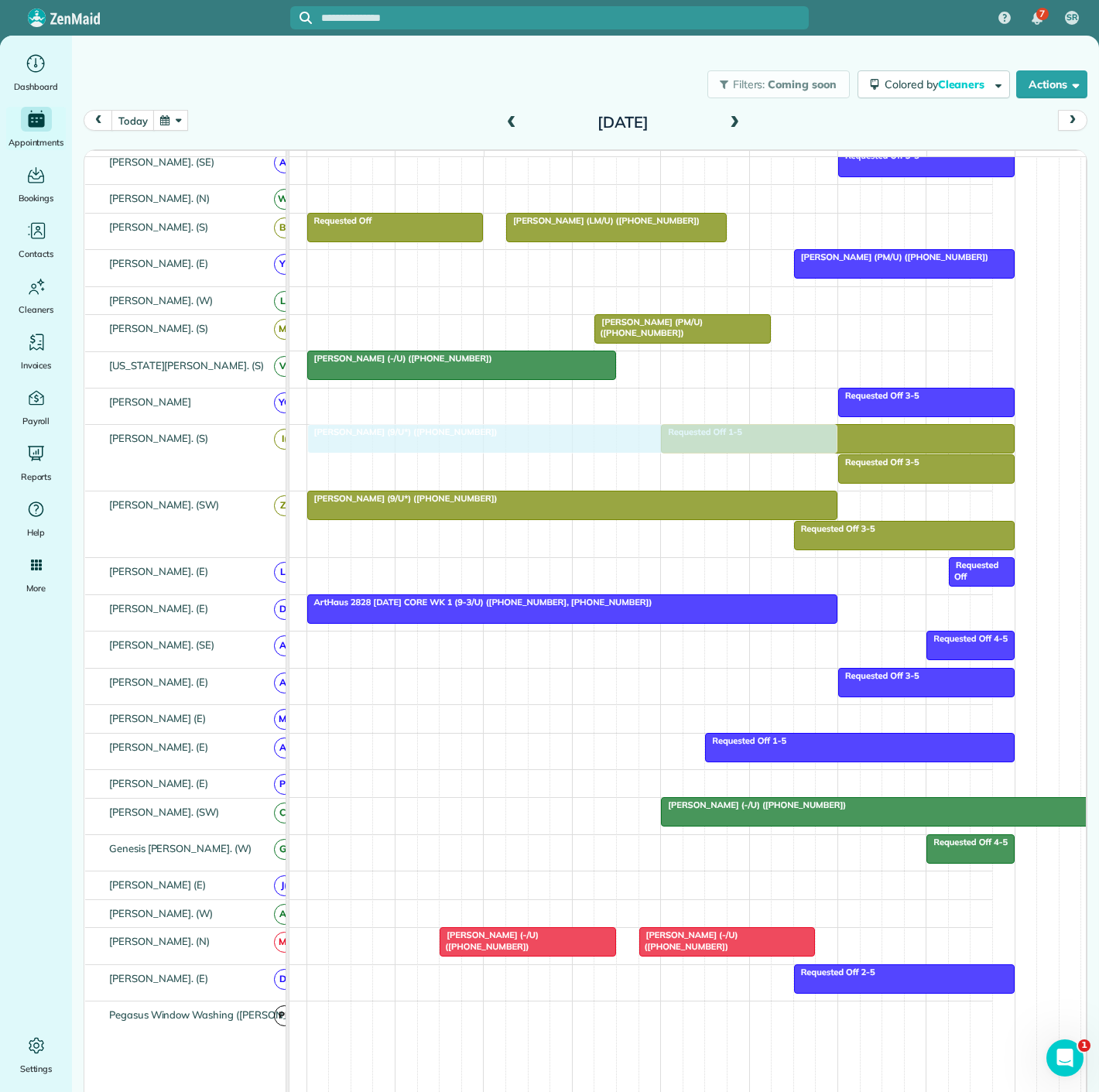
drag, startPoint x: 394, startPoint y: 649, endPoint x: 394, endPoint y: 449, distance: 200.0
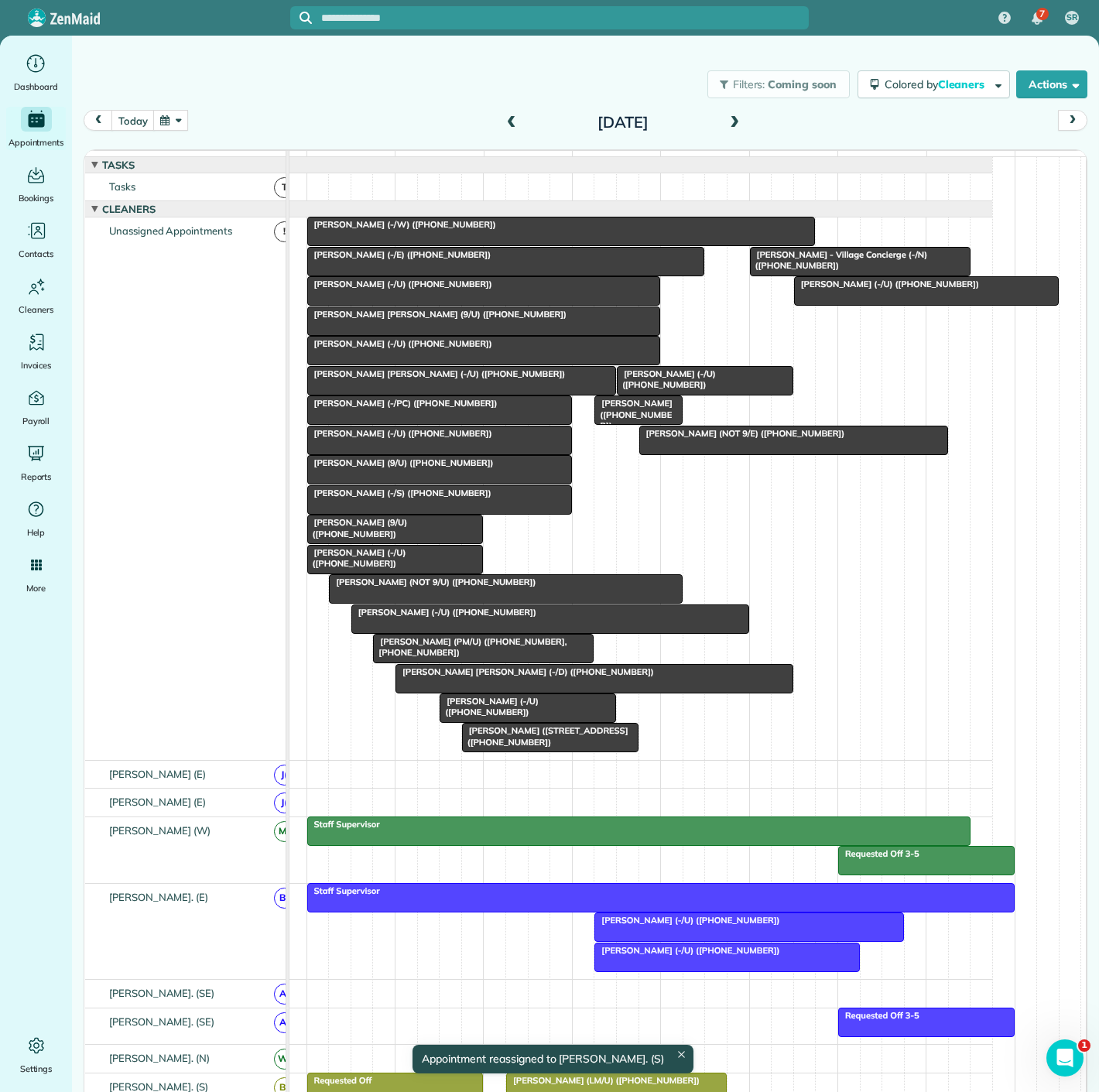
click at [438, 274] on div at bounding box center [506, 261] width 396 height 28
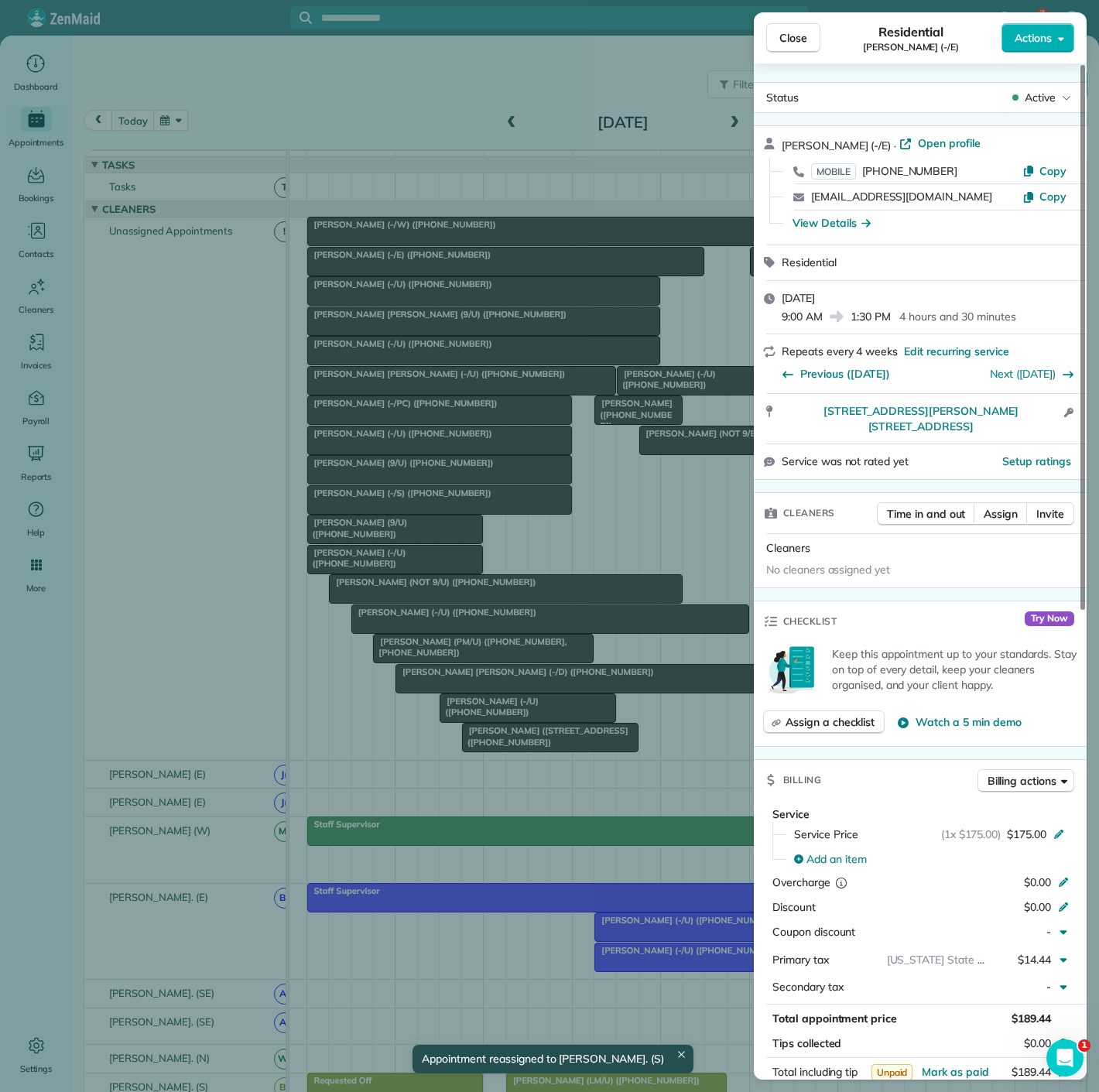
click at [460, 281] on div "Close Residential Samantha Tracy (-/E) Actions Status Active Samantha Tracy (-/…" at bounding box center [549, 546] width 1099 height 1092
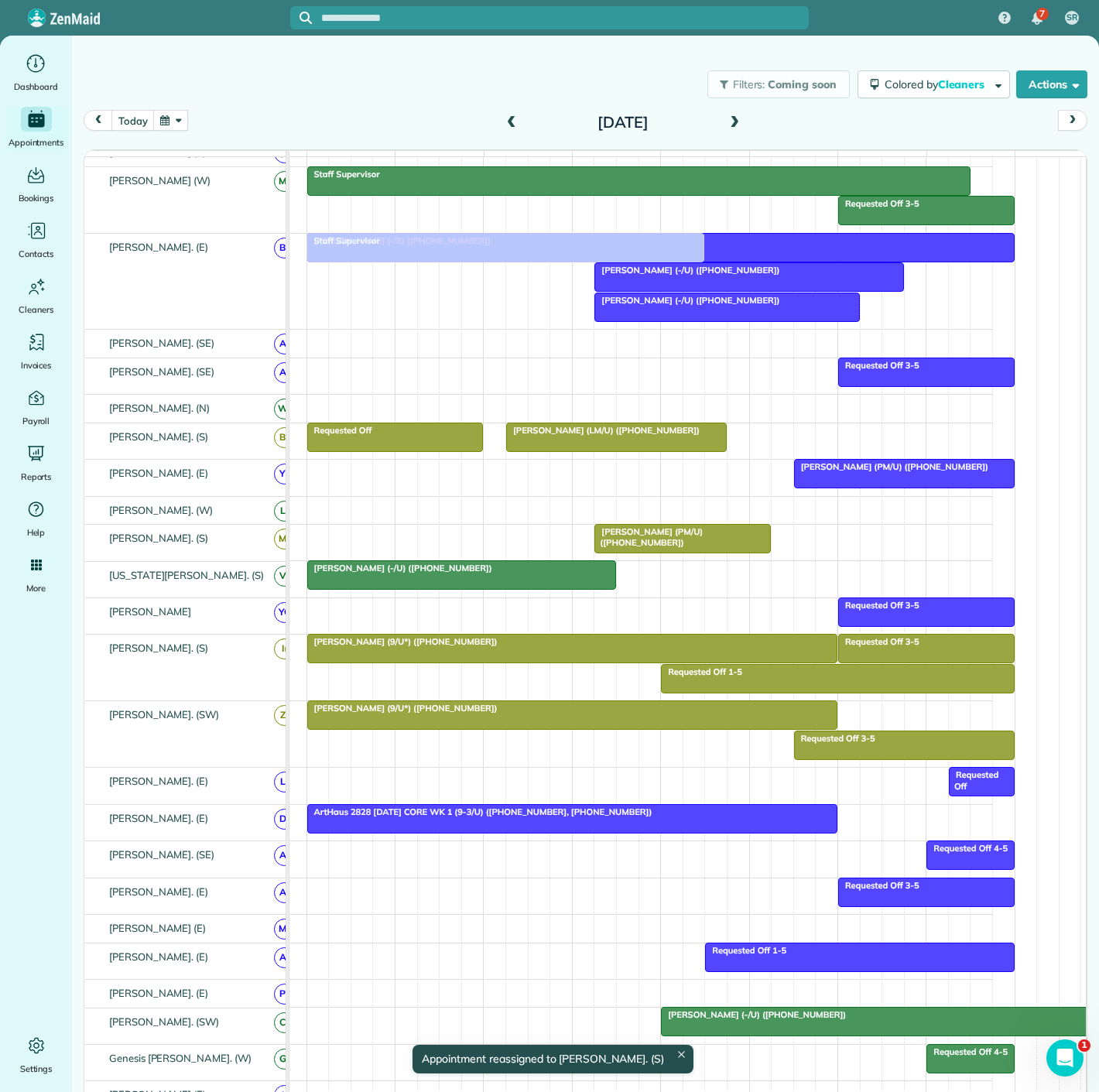
scroll to position [774, 71]
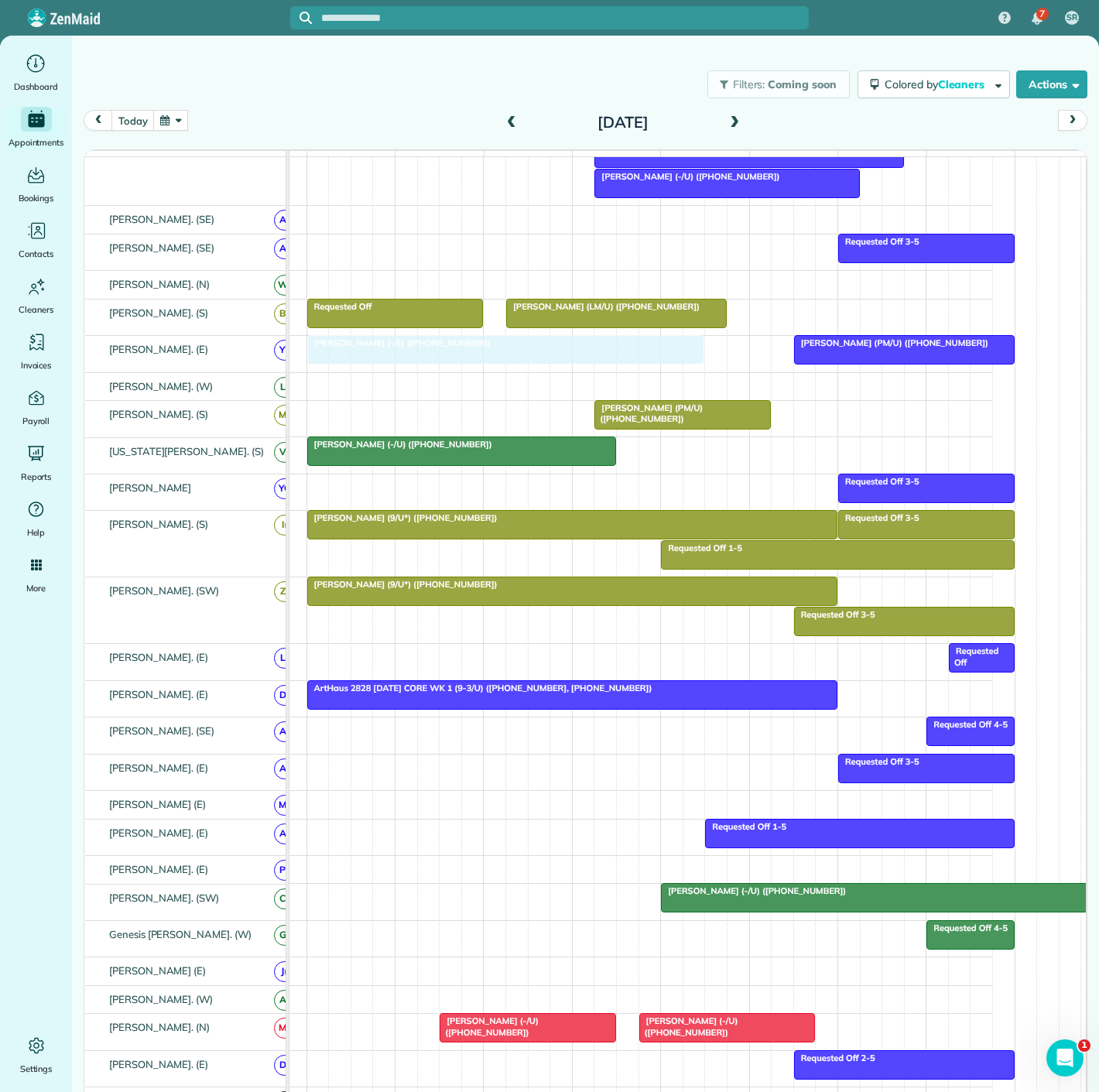
drag, startPoint x: 464, startPoint y: 271, endPoint x: 453, endPoint y: 361, distance: 90.7
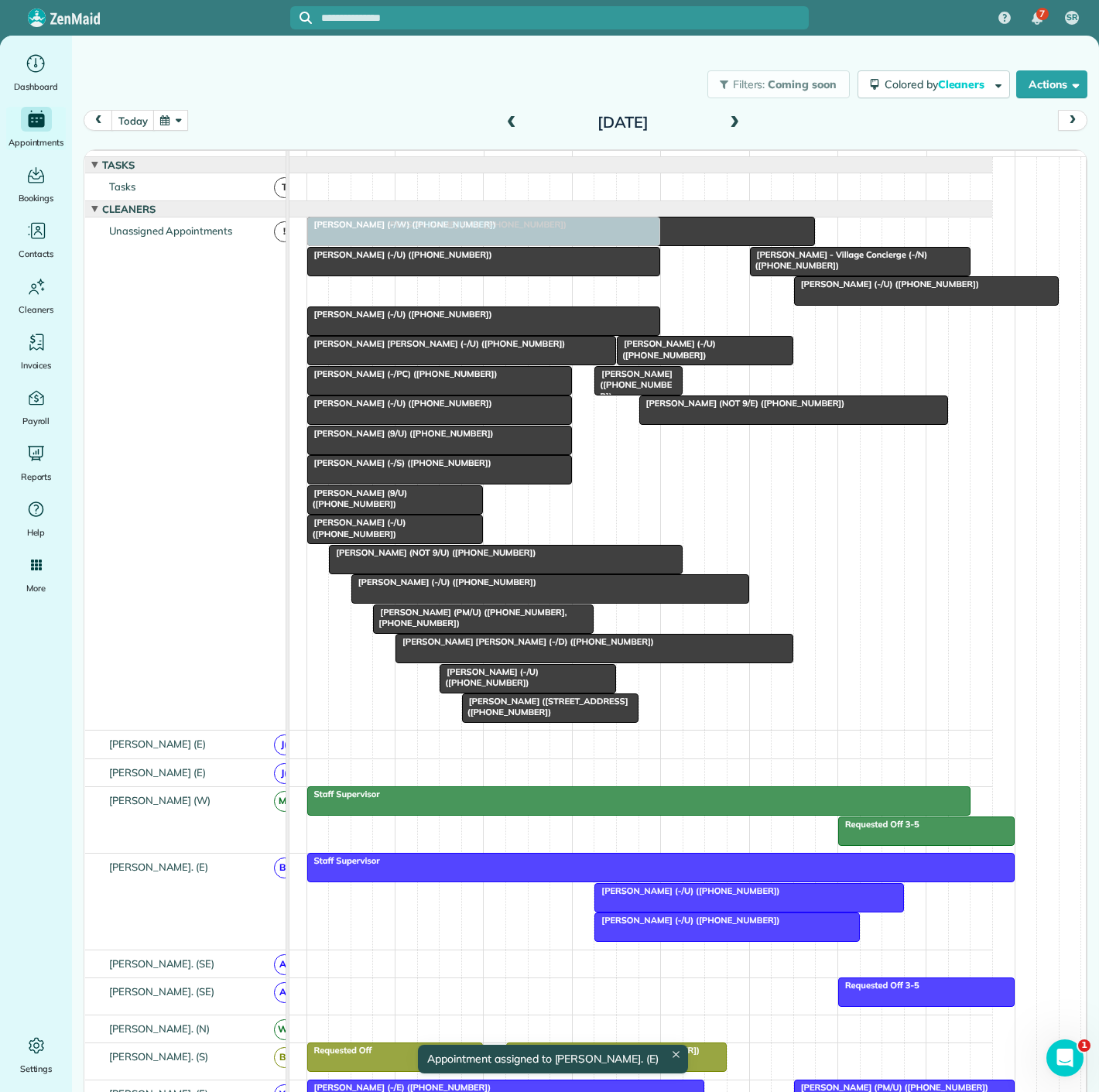
scroll to position [249, 71]
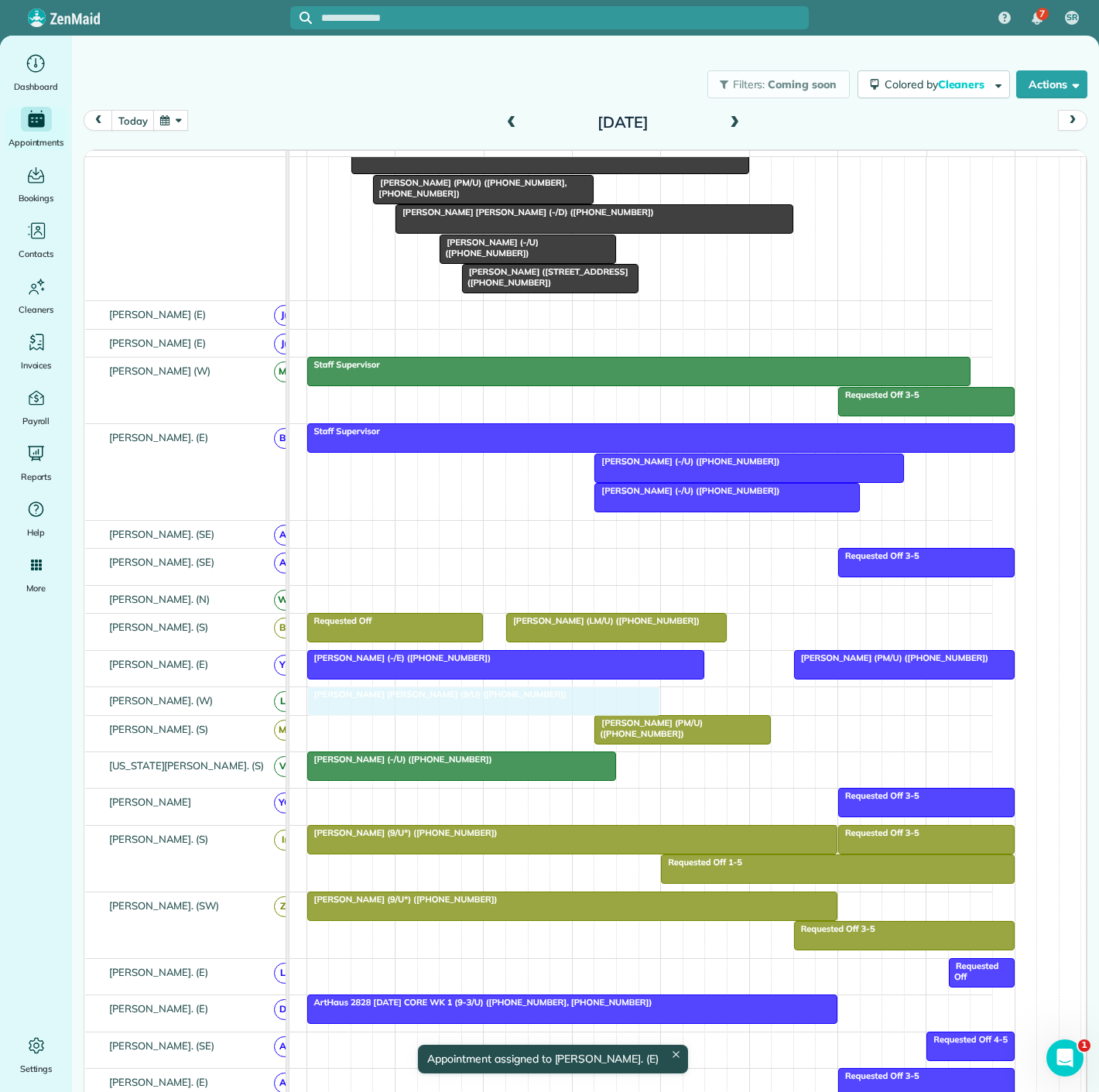
drag, startPoint x: 431, startPoint y: 296, endPoint x: 433, endPoint y: 716, distance: 420.0
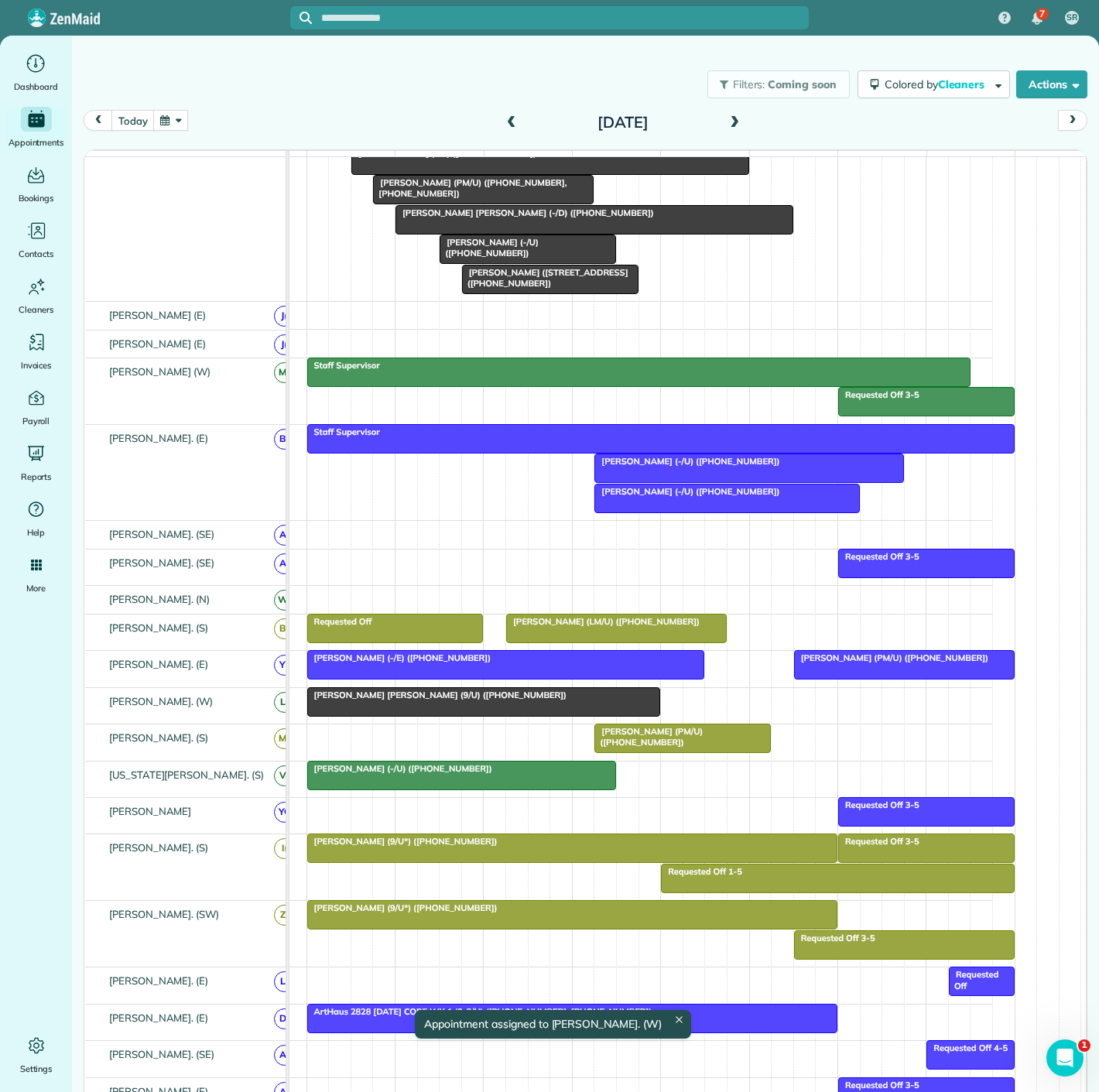
click at [432, 700] on span "Susan Perry Solomon (9/U) (+13109271124)" at bounding box center [437, 695] width 261 height 11
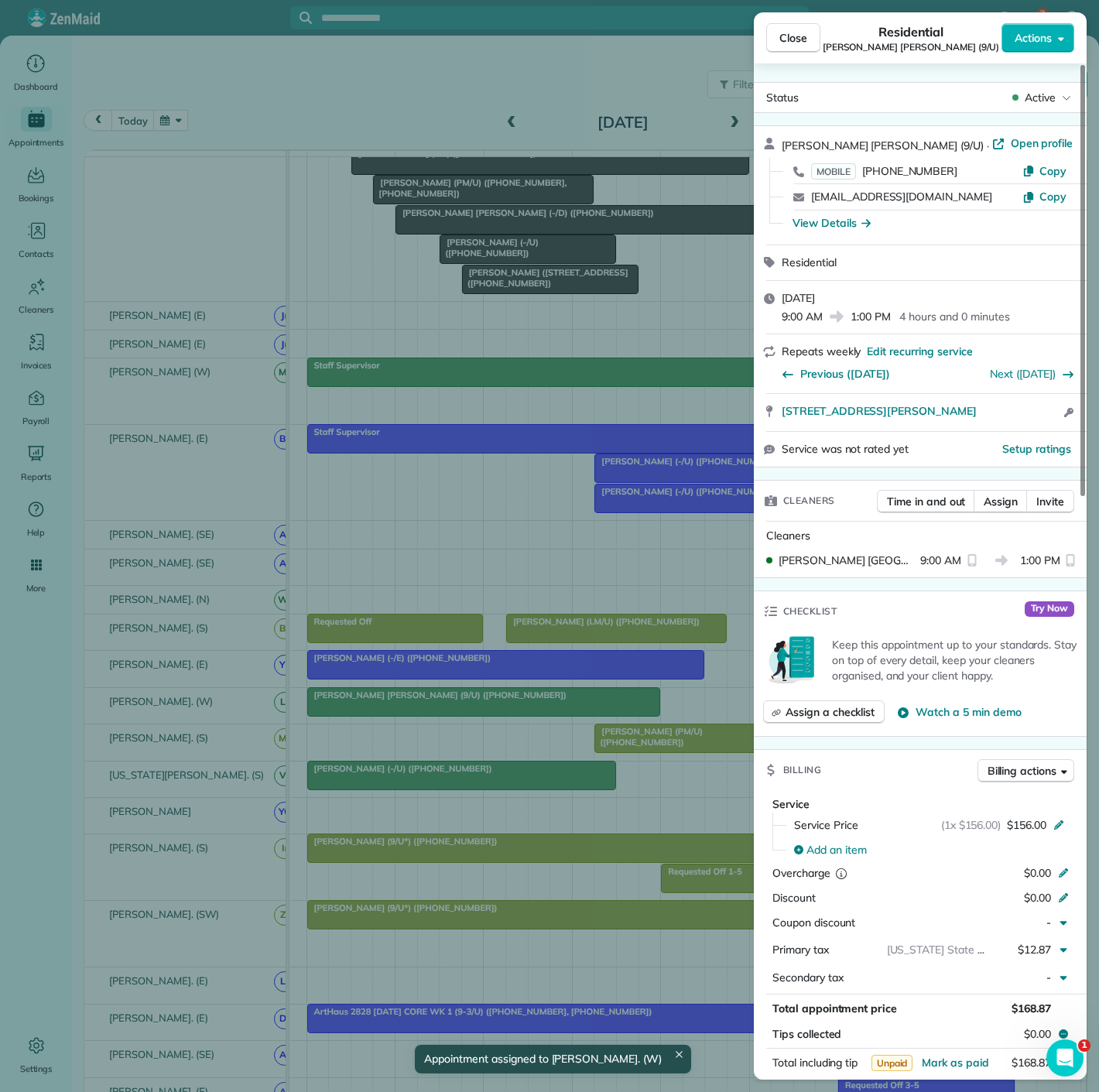
click at [432, 706] on div "Close Residential Susan Perry Solomon (9/U) Actions Status Active Susan Perry S…" at bounding box center [549, 546] width 1099 height 1092
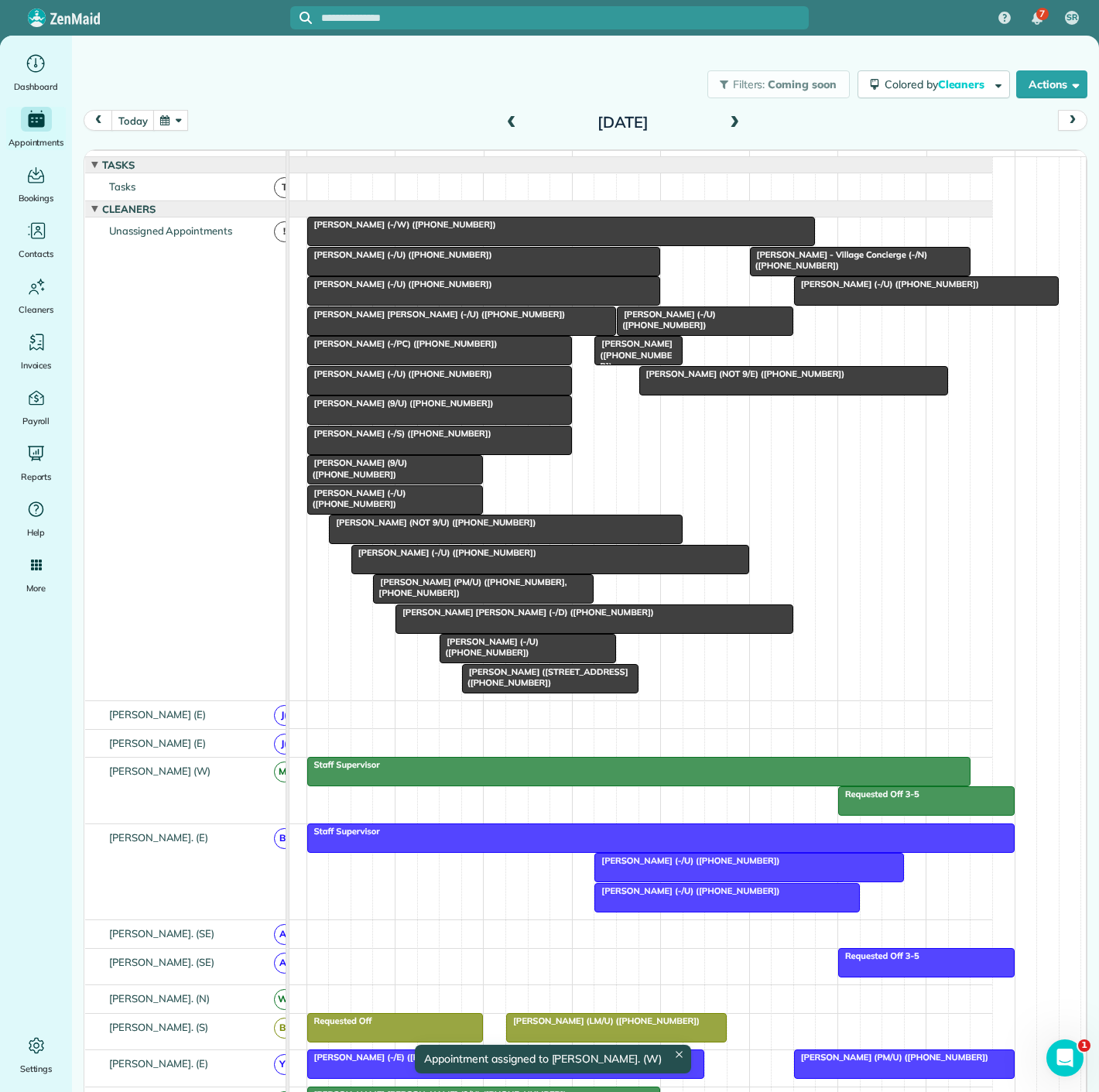
click at [412, 421] on div at bounding box center [440, 410] width 264 height 28
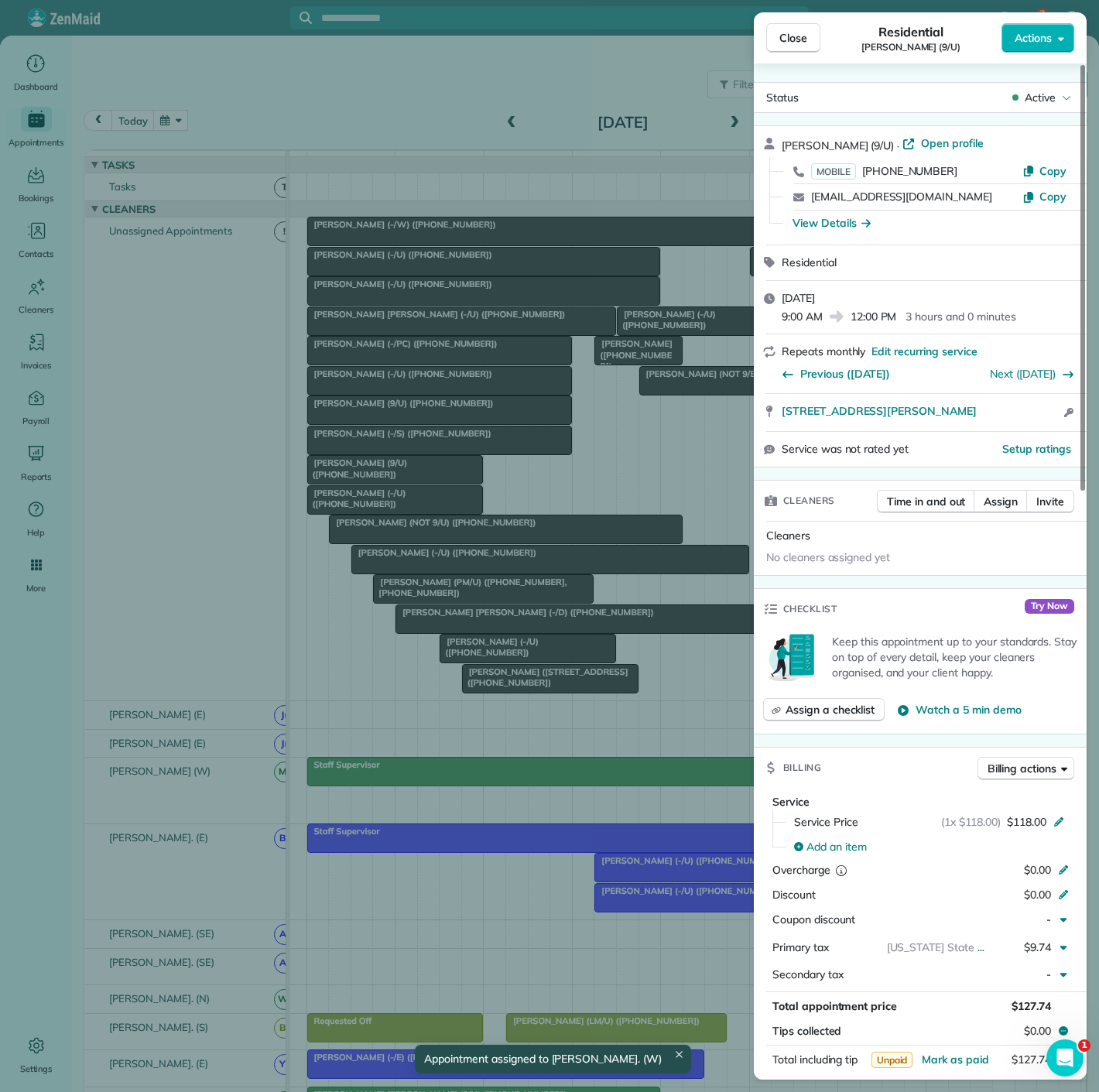
click at [412, 421] on div "Close Residential Jennifer Williamson (9/U) Actions Status Active Jennifer Will…" at bounding box center [549, 546] width 1099 height 1092
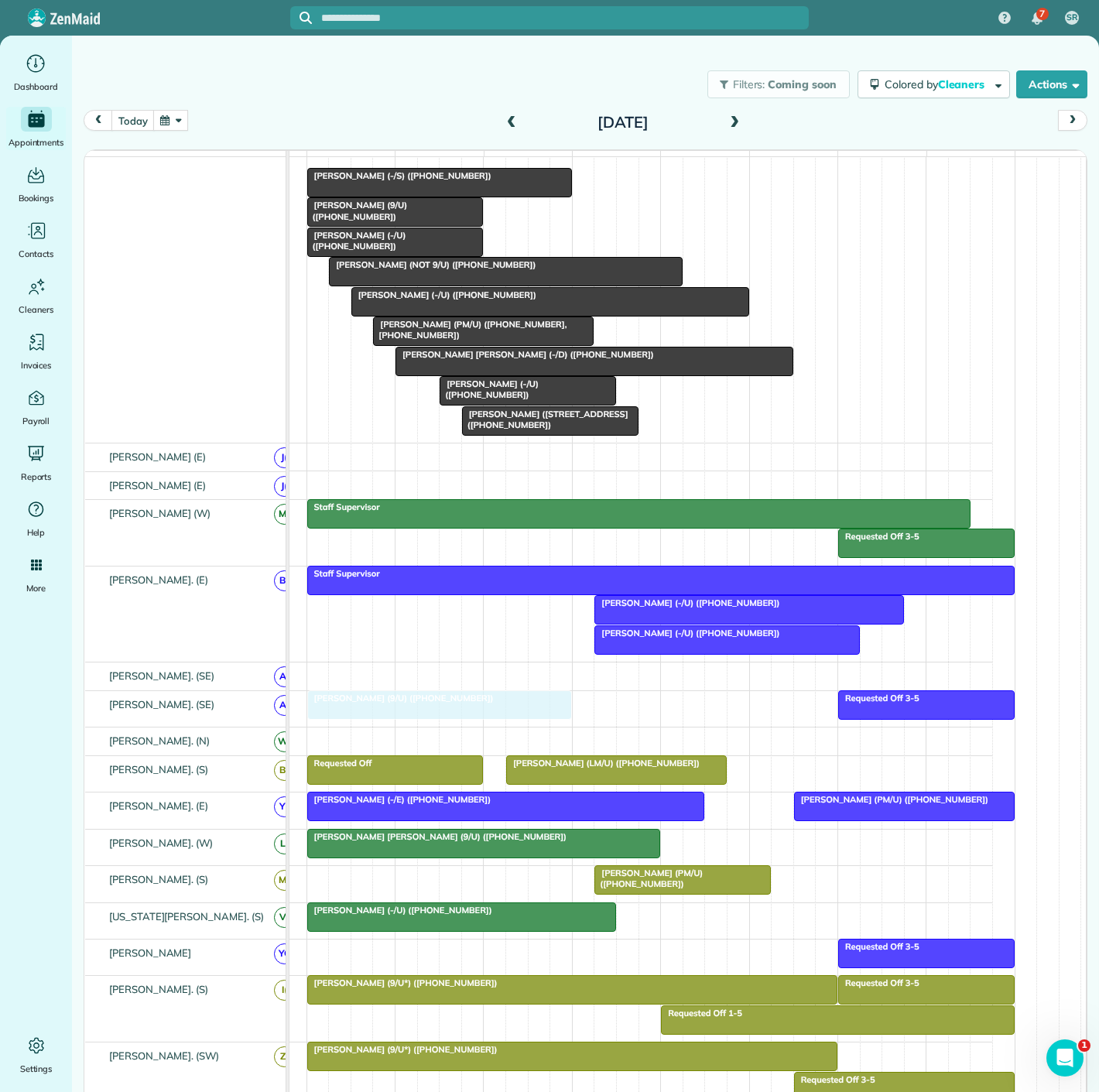
drag, startPoint x: 412, startPoint y: 421, endPoint x: 417, endPoint y: 731, distance: 310.0
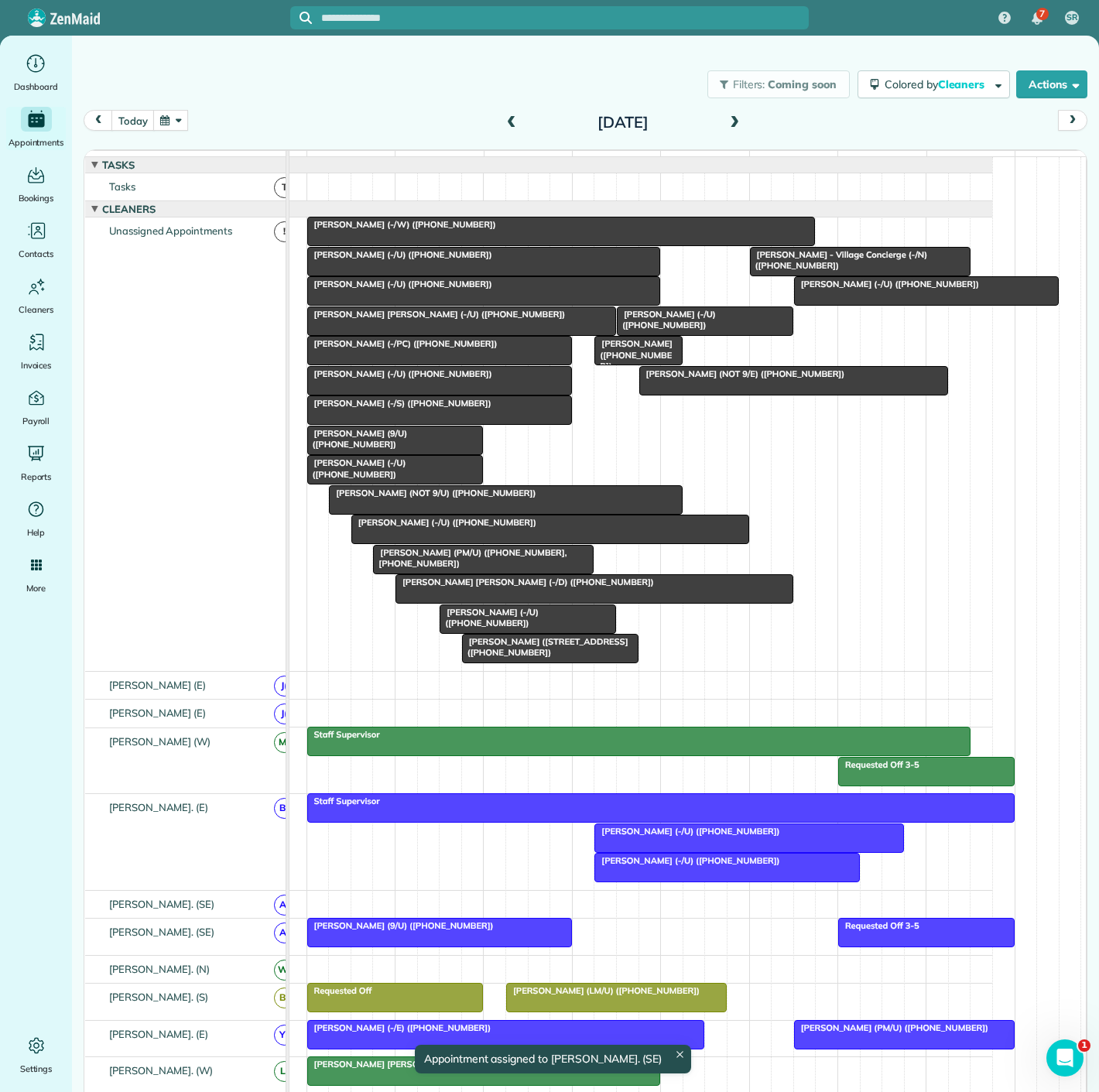
click at [420, 409] on span "Tina Cao (-/S) (+14698106919)" at bounding box center [400, 403] width 186 height 11
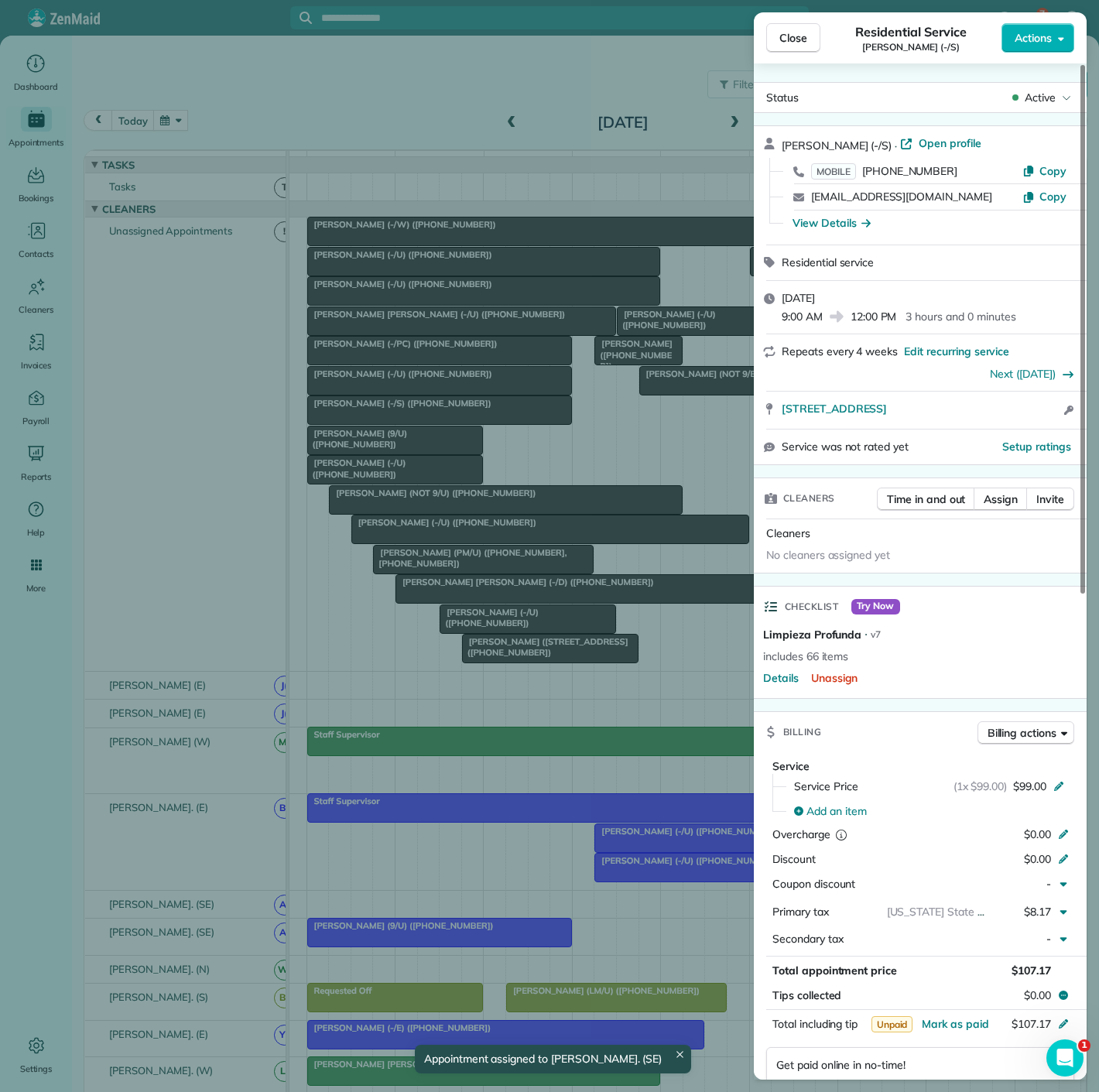
click at [420, 411] on div "Close Residential Service Tina Cao (-/S) Actions Status Active Tina Cao (-/S) ·…" at bounding box center [549, 546] width 1099 height 1092
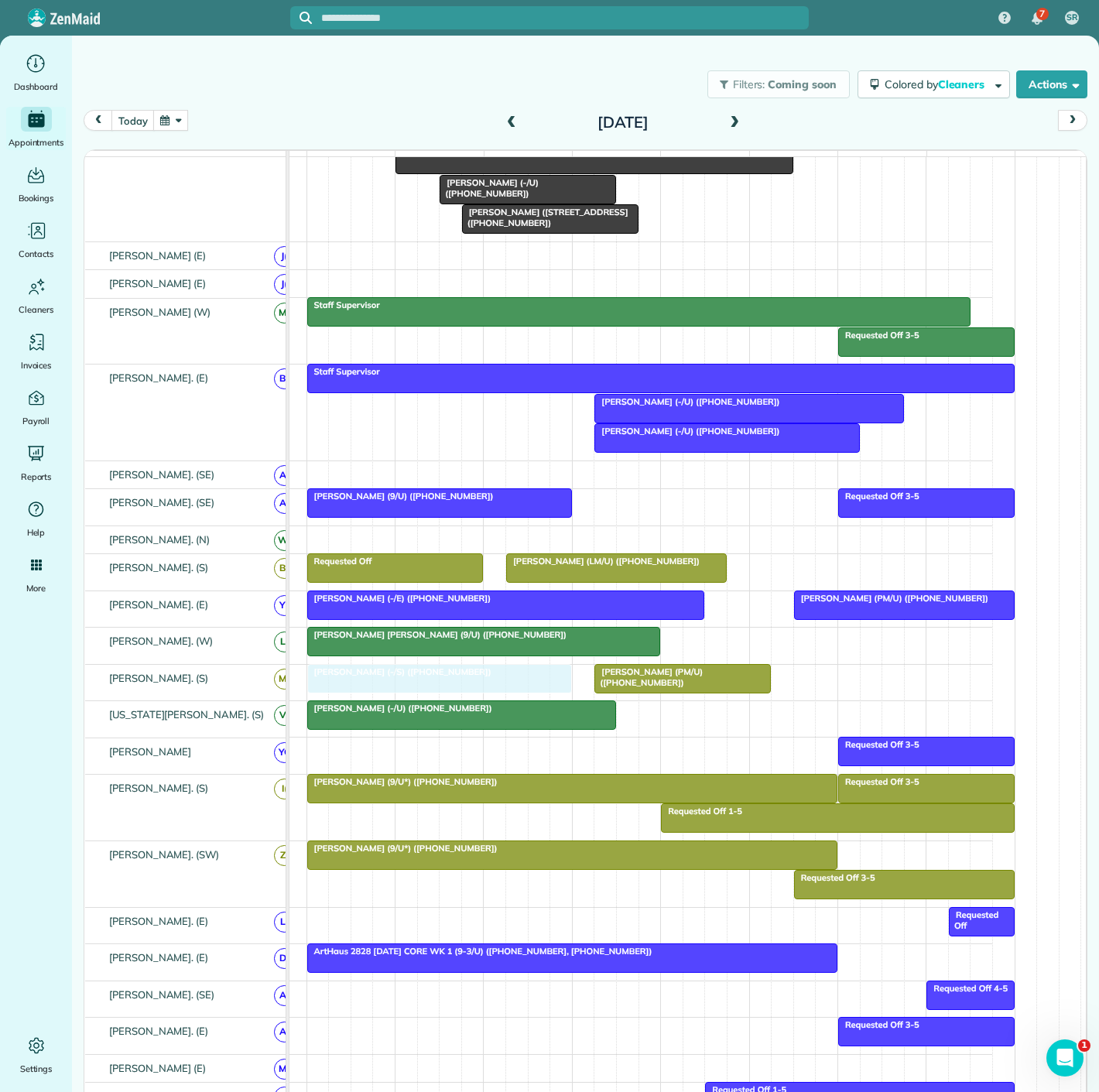
drag, startPoint x: 417, startPoint y: 416, endPoint x: 427, endPoint y: 682, distance: 266.2
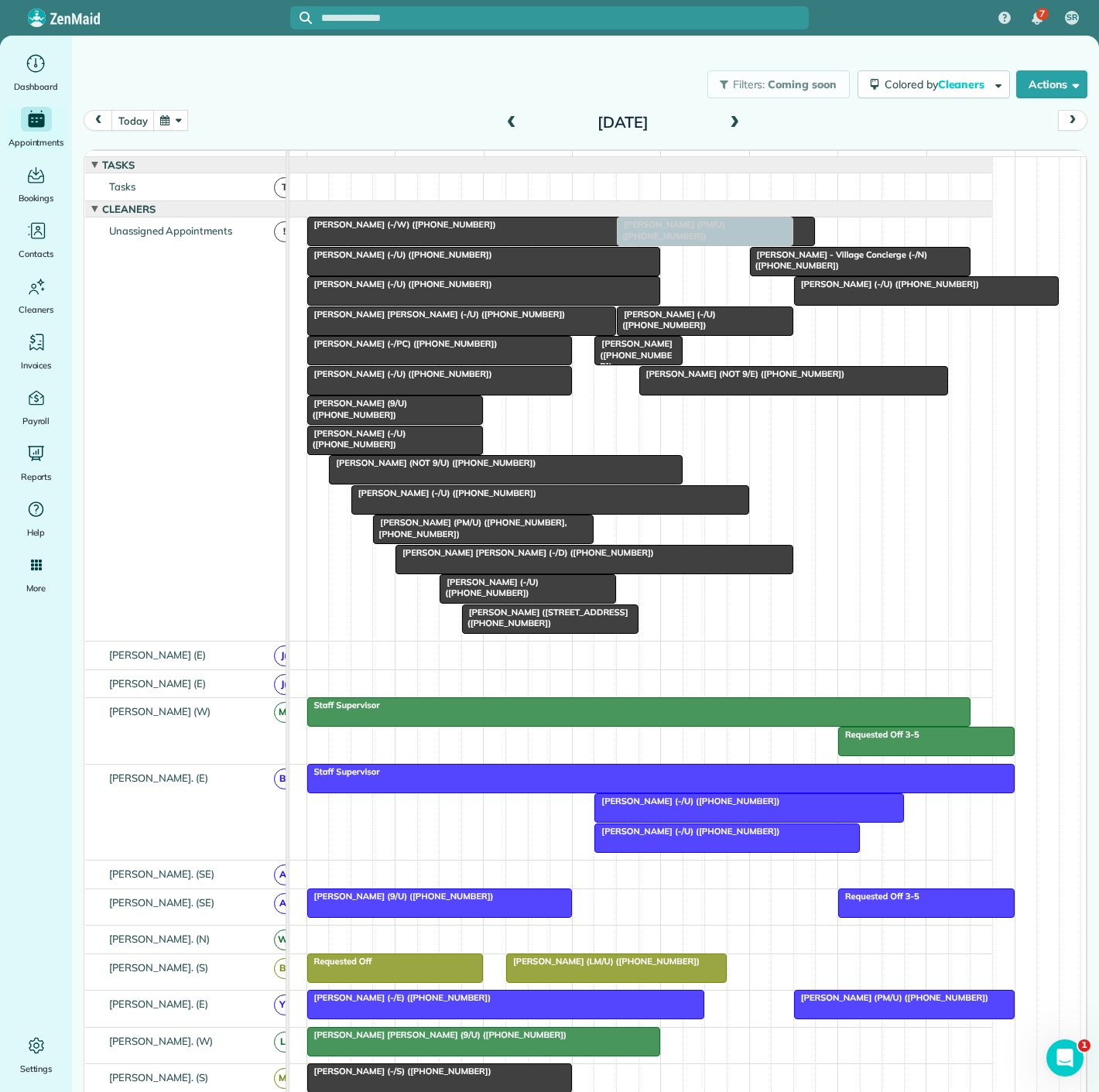
drag, startPoint x: 699, startPoint y: 682, endPoint x: 731, endPoint y: 384, distance: 299.7
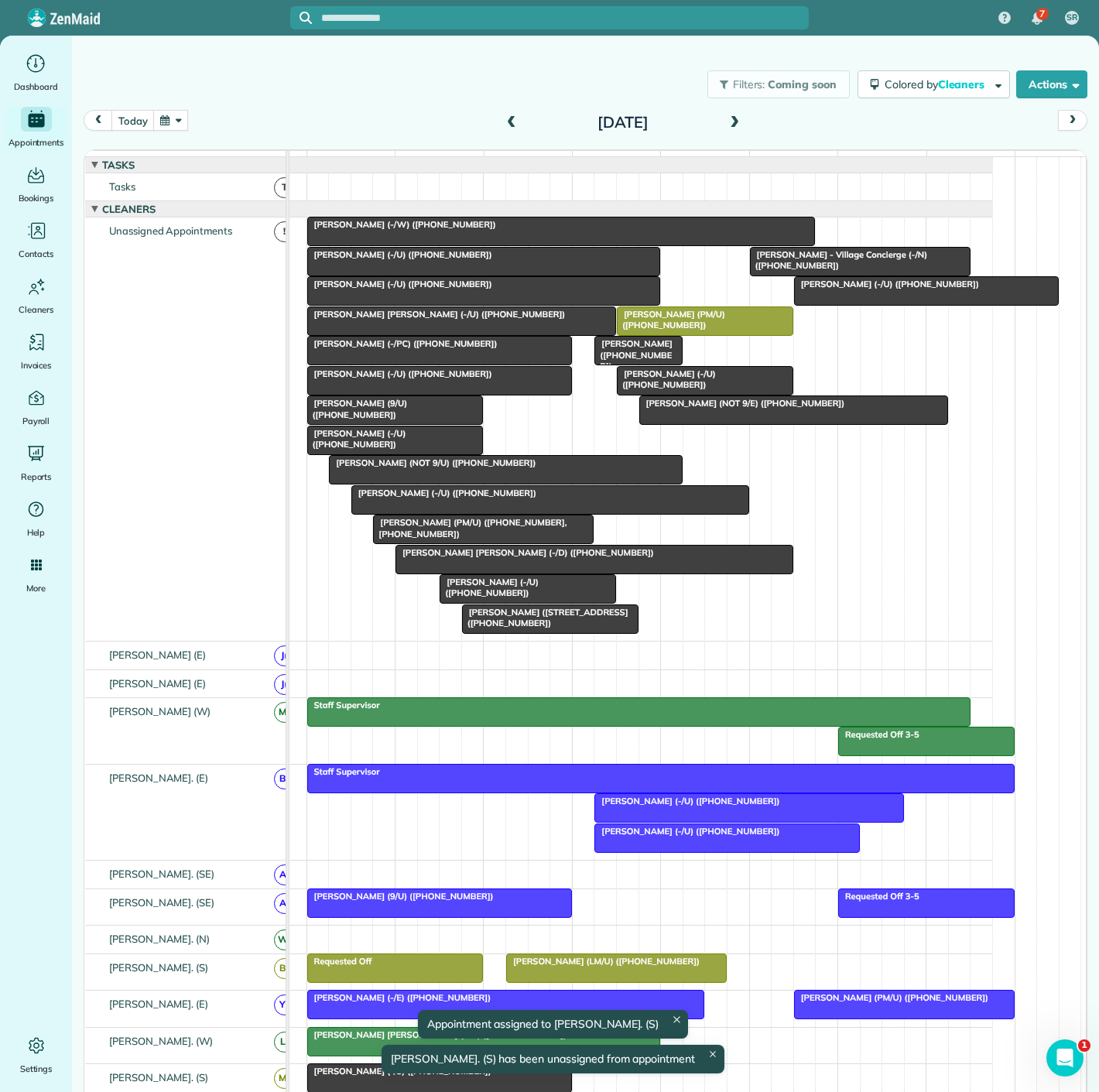
click at [382, 420] on span "Steve Lancaster (9/U) (+12142128119)" at bounding box center [357, 409] width 101 height 22
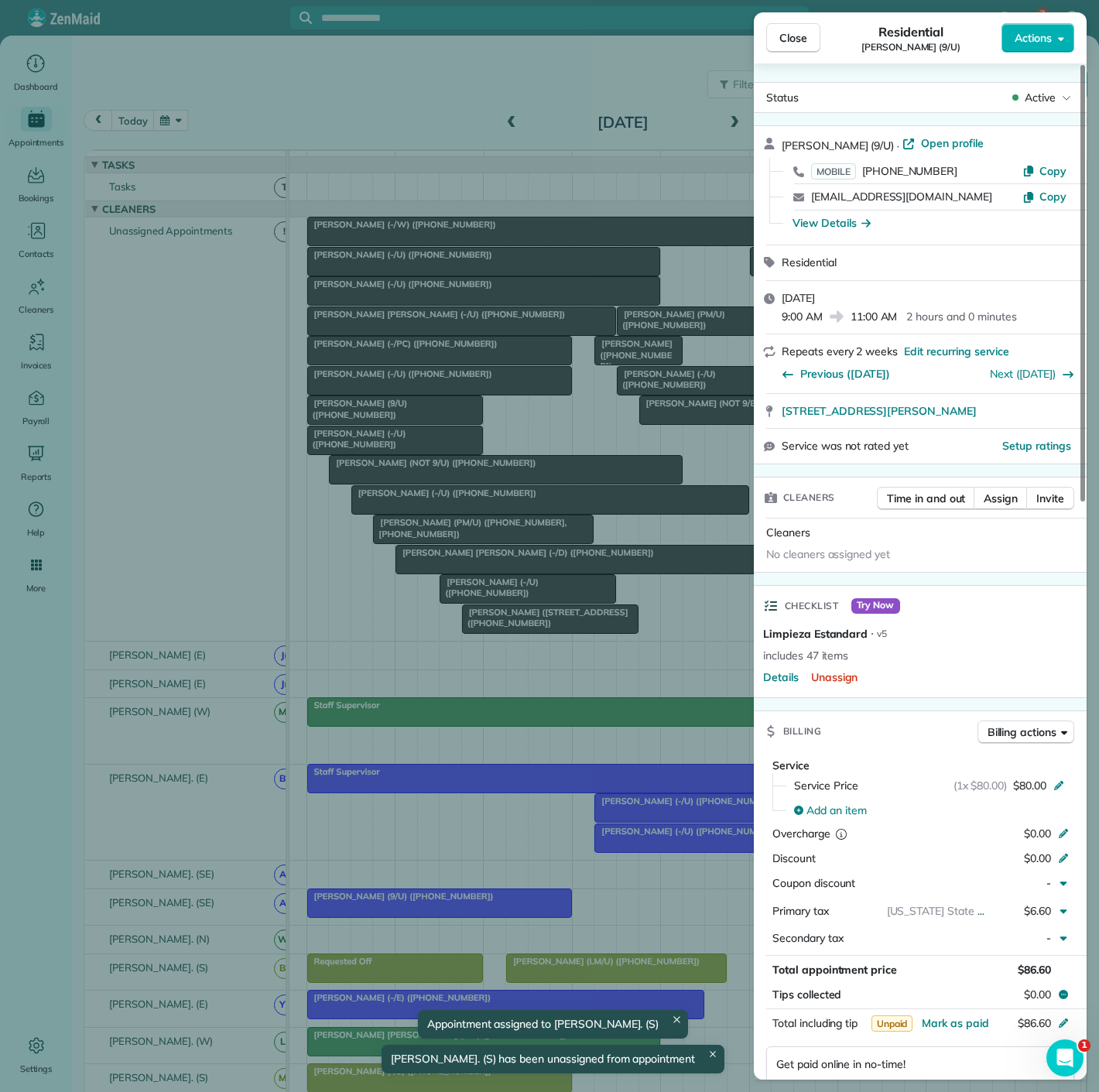
click at [382, 420] on div "Close Residential Steve Lancaster (9/U) Actions Status Active Steve Lancaster (…" at bounding box center [549, 546] width 1099 height 1092
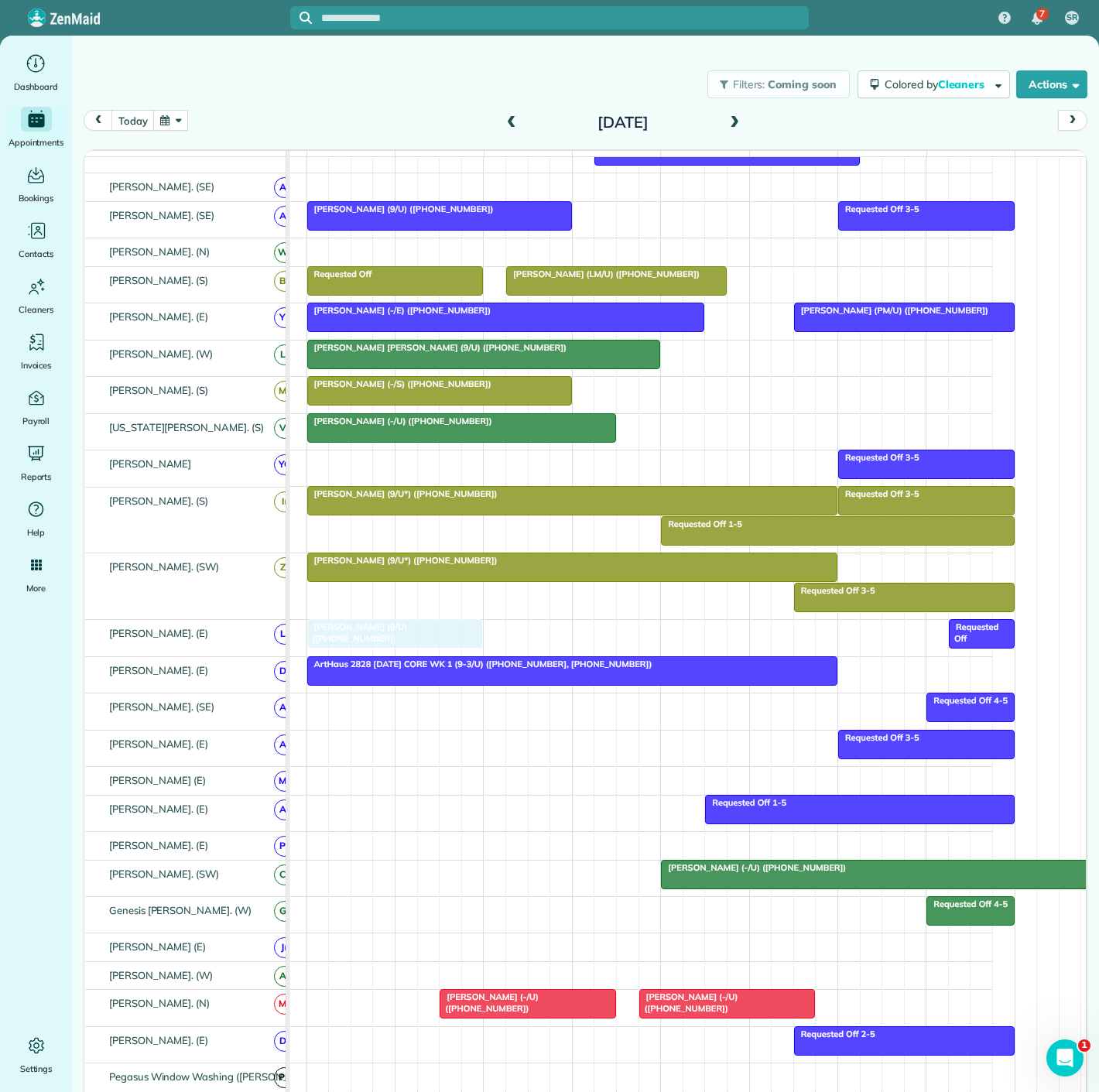
drag, startPoint x: 382, startPoint y: 420, endPoint x: 384, endPoint y: 658, distance: 238.0
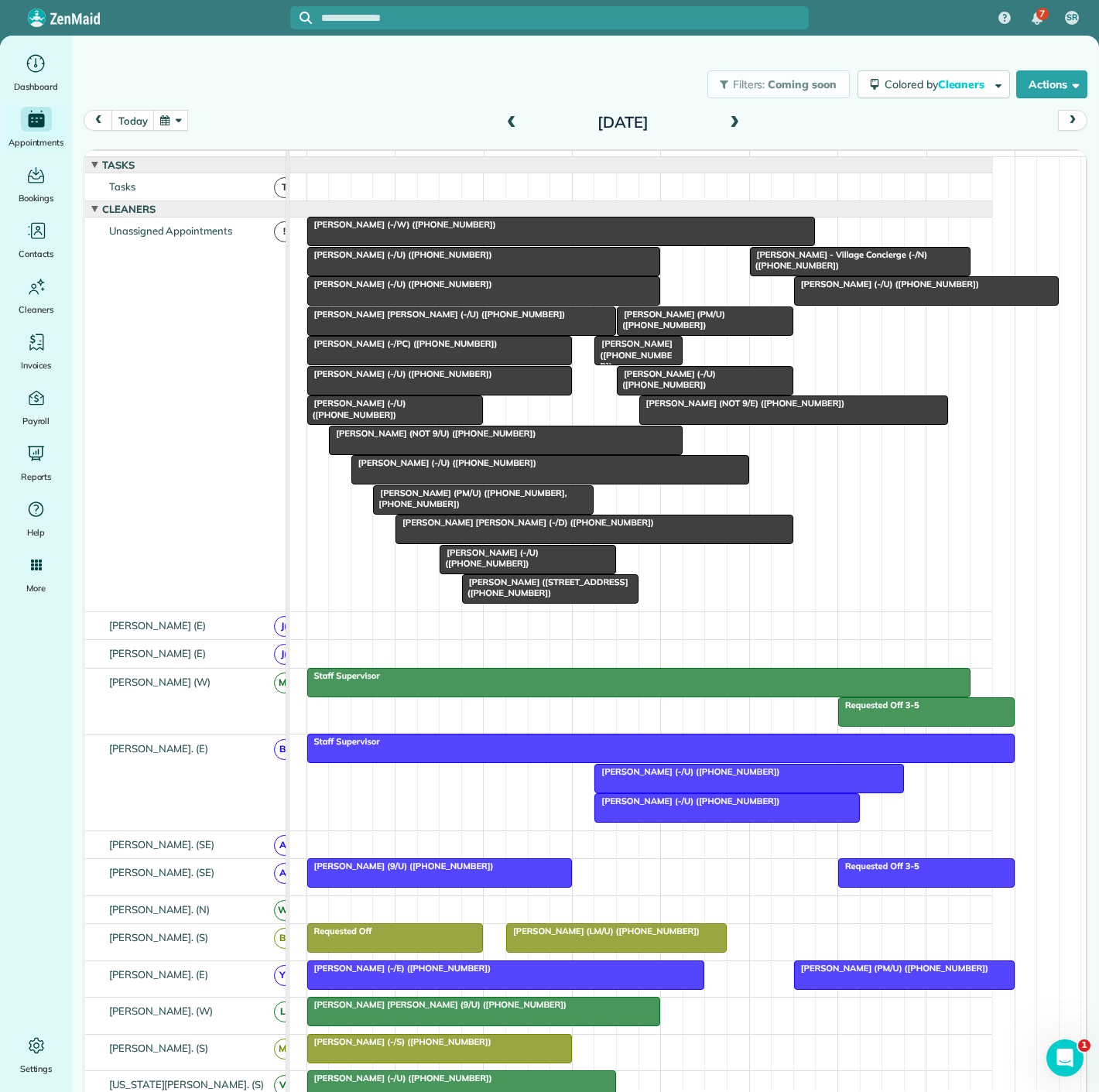
click at [428, 230] on span "Amber Ali (-/W) (+16302024150)" at bounding box center [401, 224] width 190 height 11
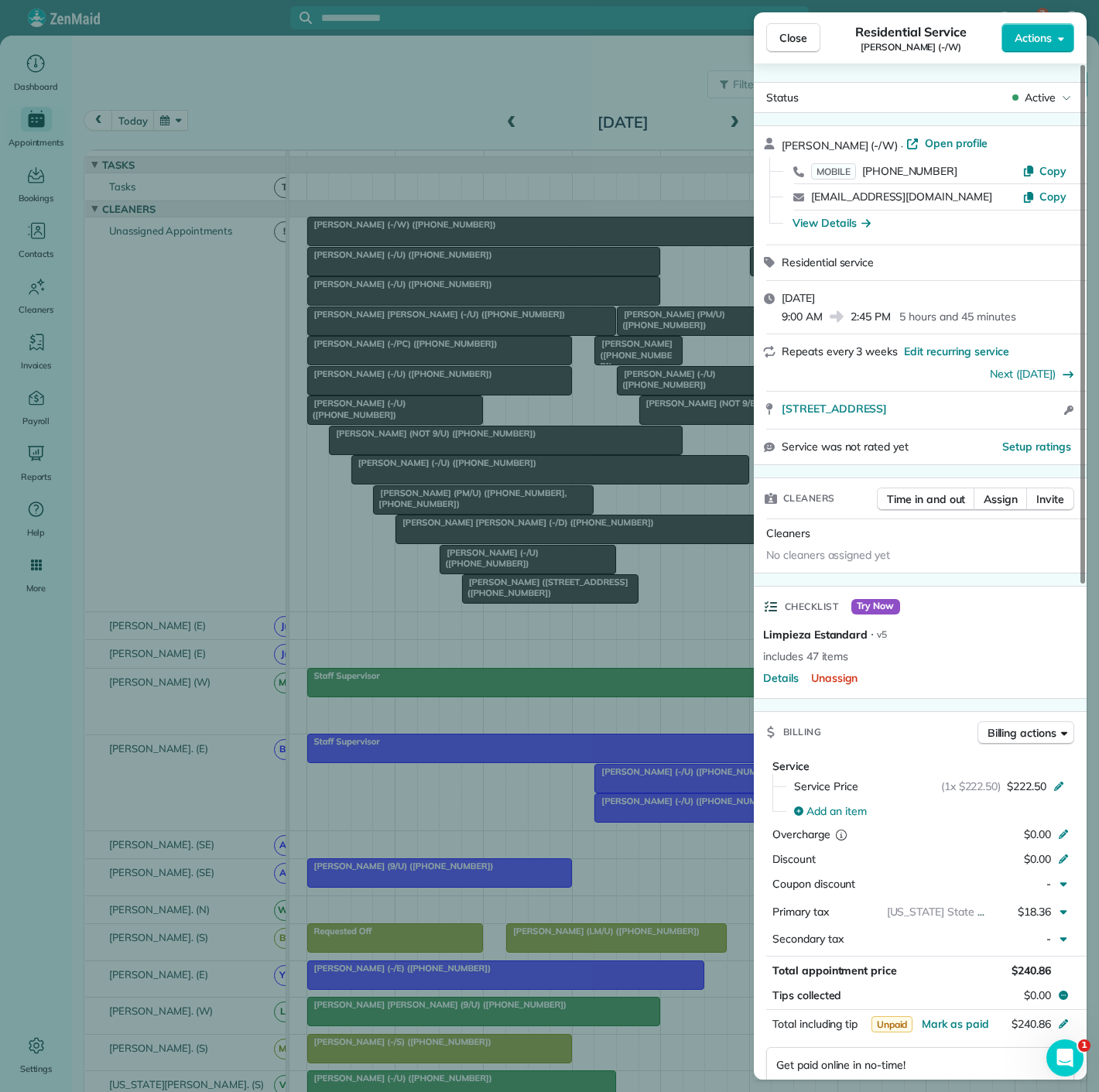
click at [428, 240] on div "Close Residential Service Amber Ali (-/W) Actions Status Active Amber Ali (-/W)…" at bounding box center [549, 546] width 1099 height 1092
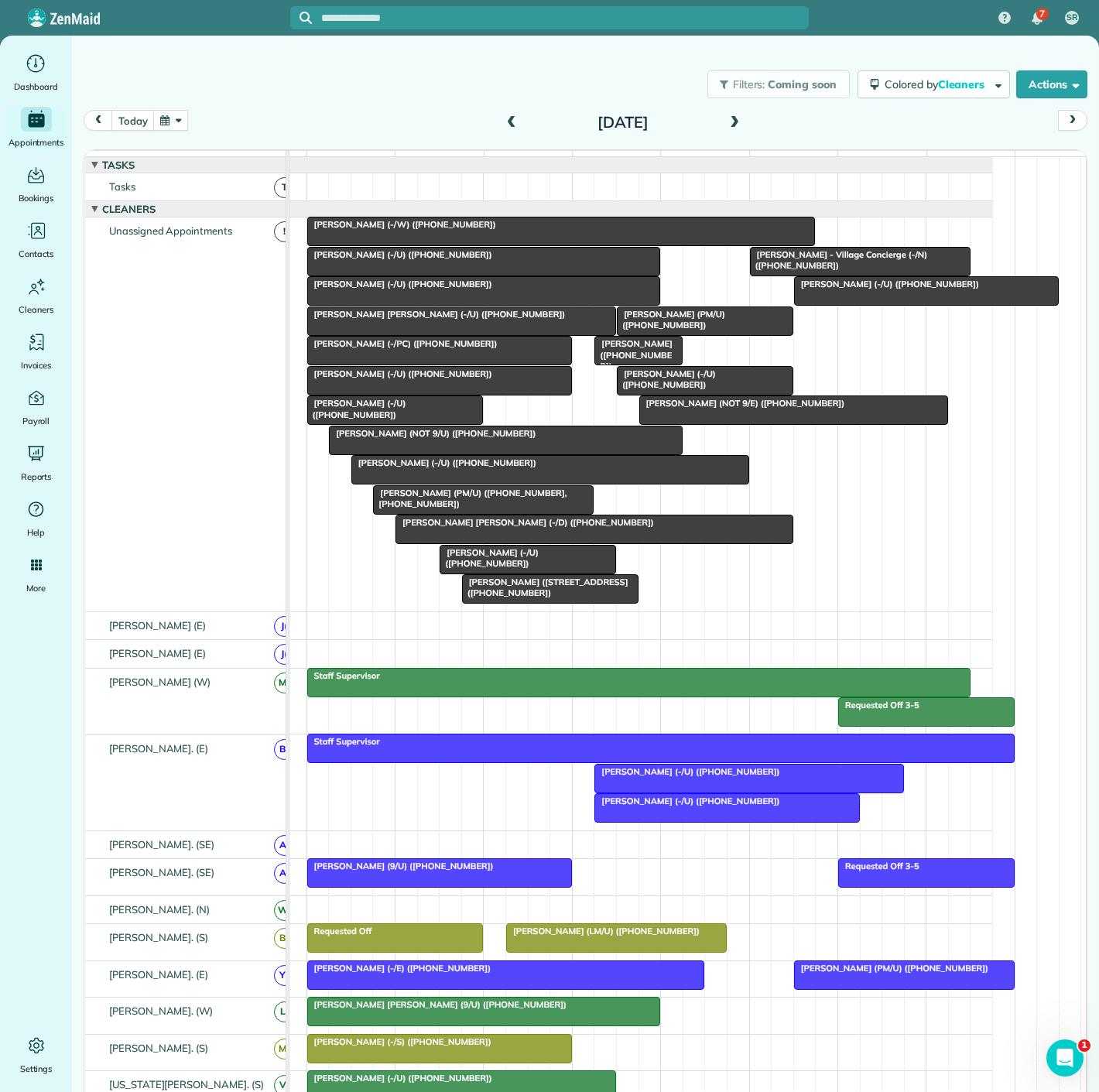
click at [428, 230] on span "Amber Ali (-/W) (+16302024150)" at bounding box center [401, 224] width 190 height 11
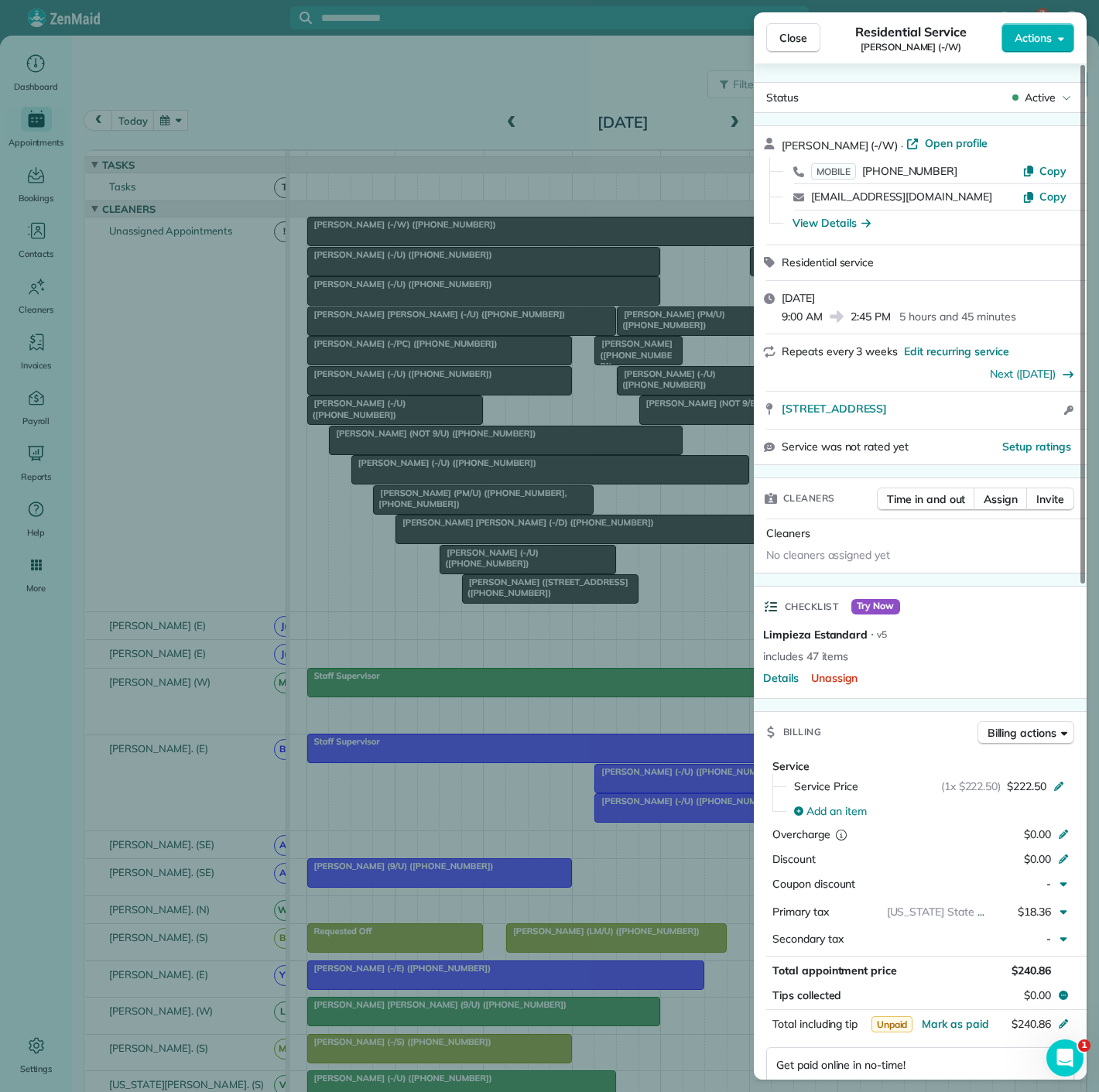
click at [411, 383] on div "Close Residential Service Amber Ali (-/W) Actions Status Active Amber Ali (-/W)…" at bounding box center [549, 546] width 1099 height 1092
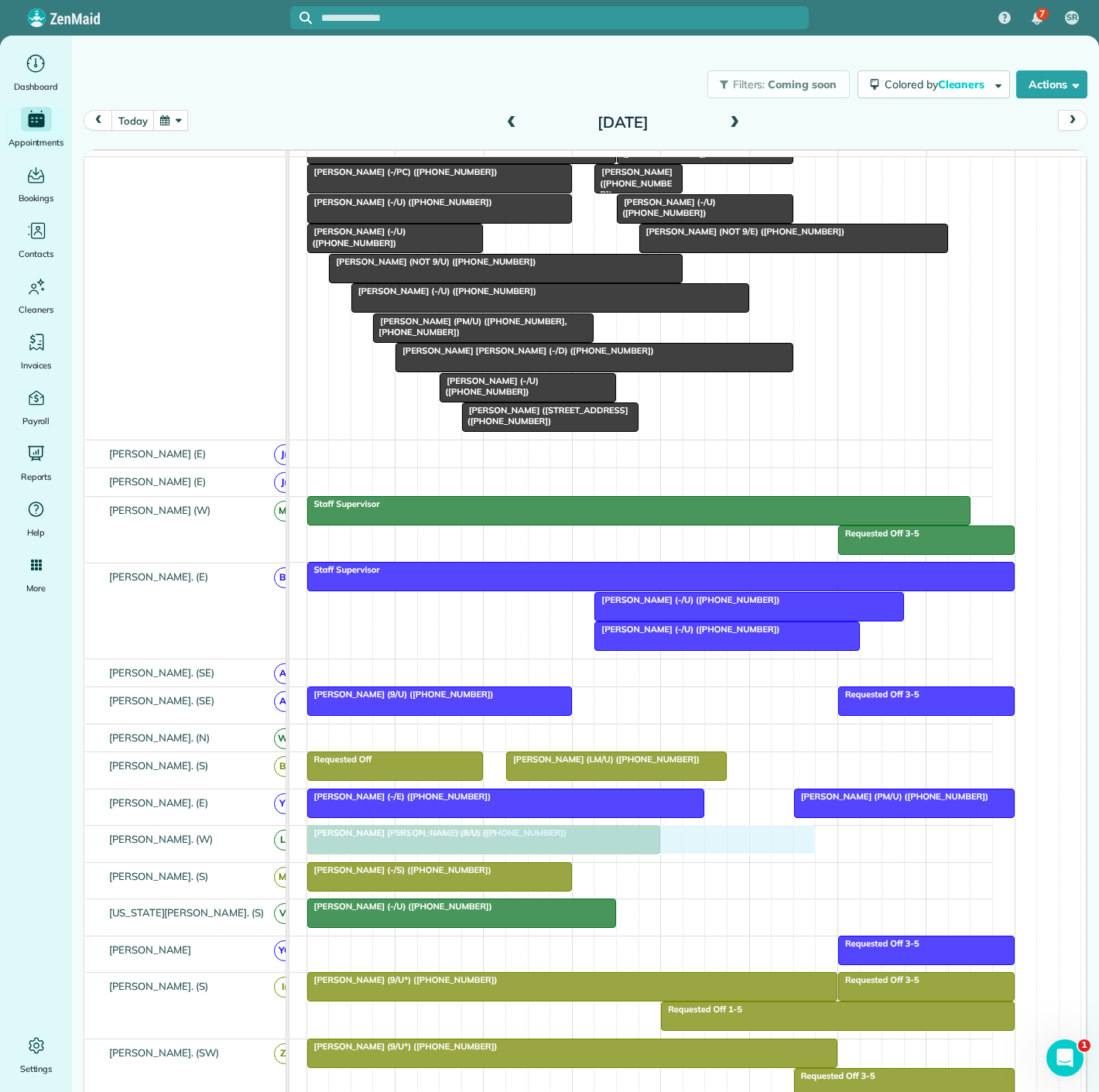
drag, startPoint x: 407, startPoint y: 242, endPoint x: 418, endPoint y: 856, distance: 614.1
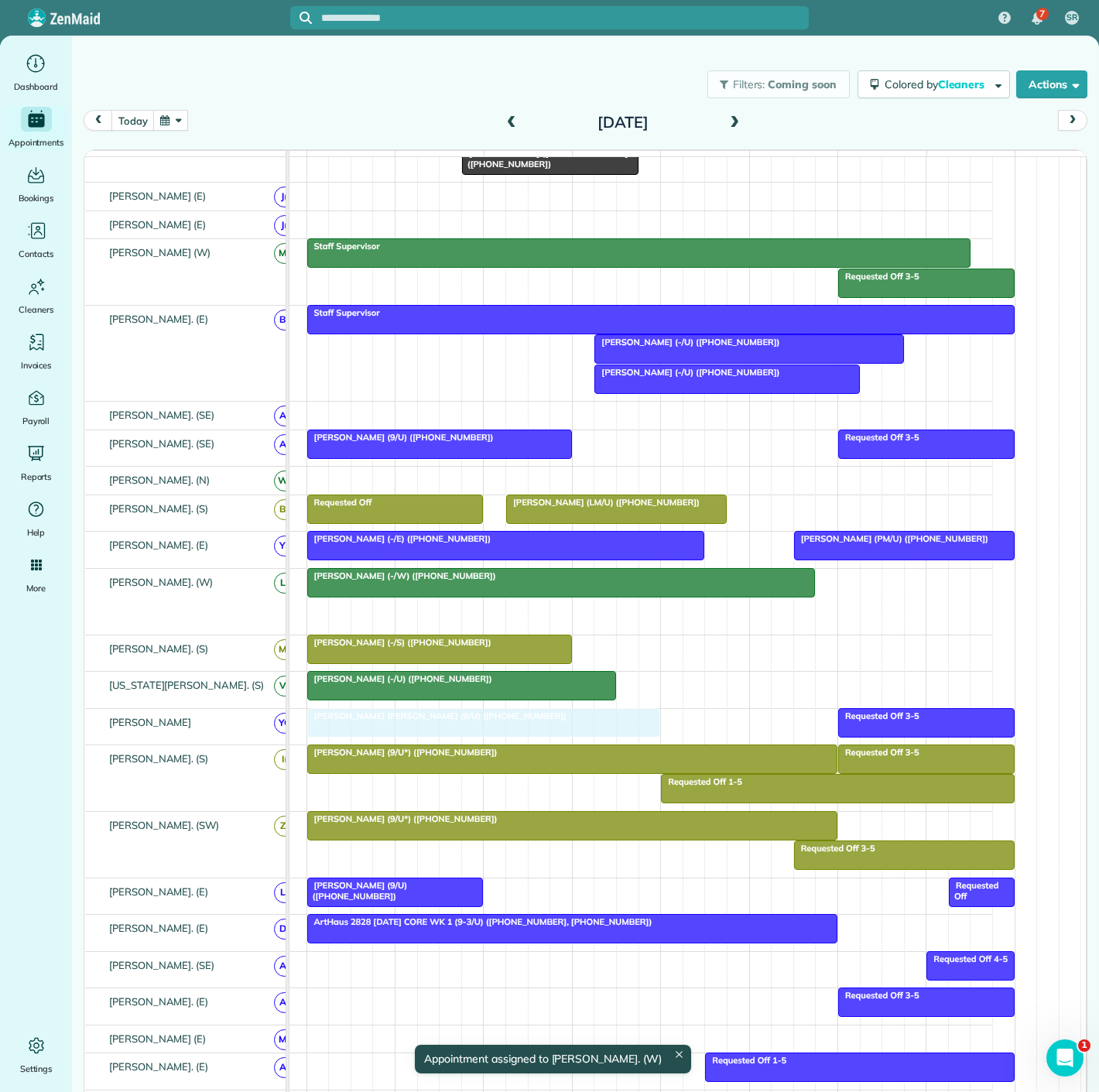
drag, startPoint x: 373, startPoint y: 622, endPoint x: 380, endPoint y: 748, distance: 126.2
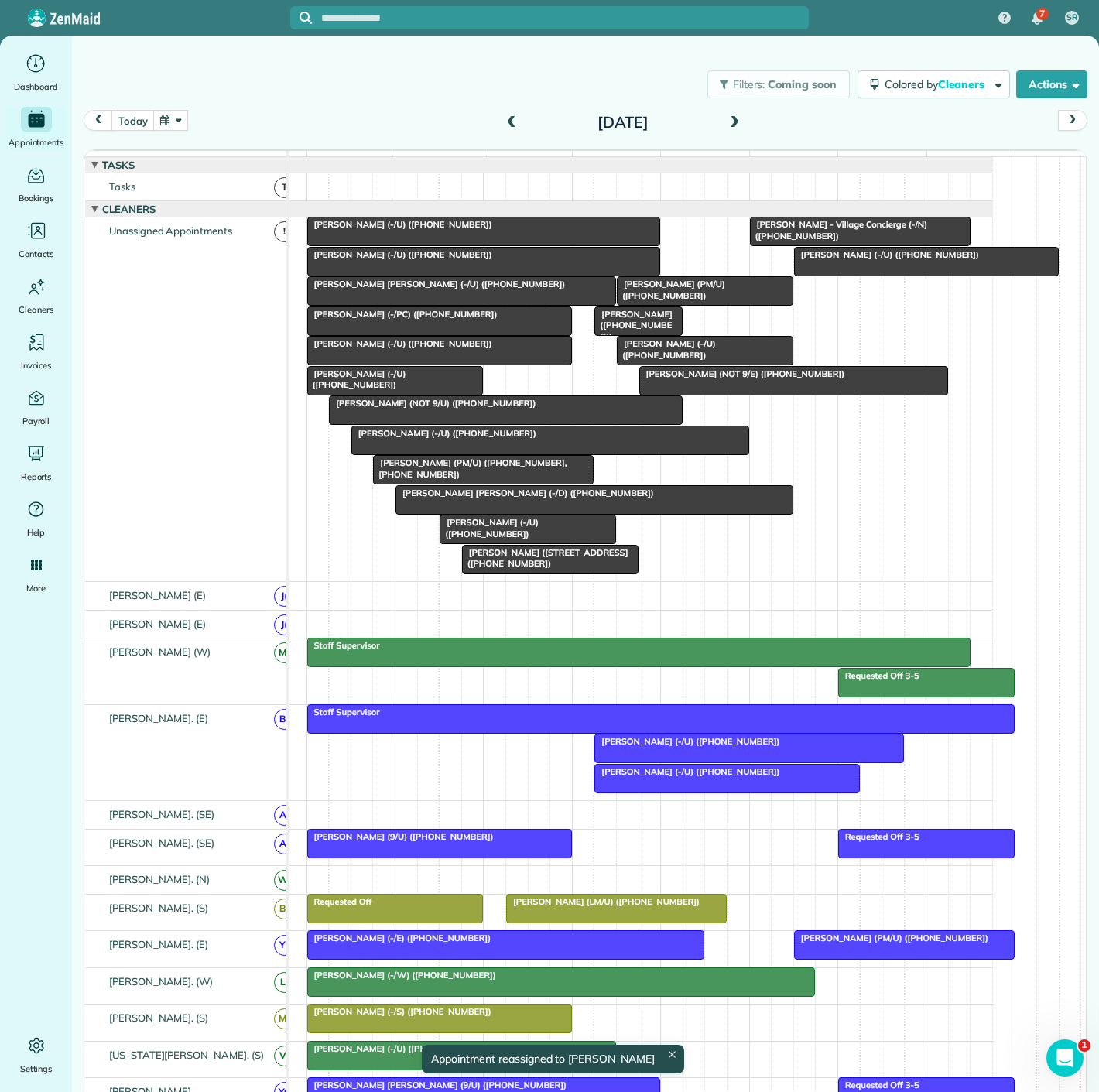
click at [861, 274] on div at bounding box center [927, 261] width 264 height 28
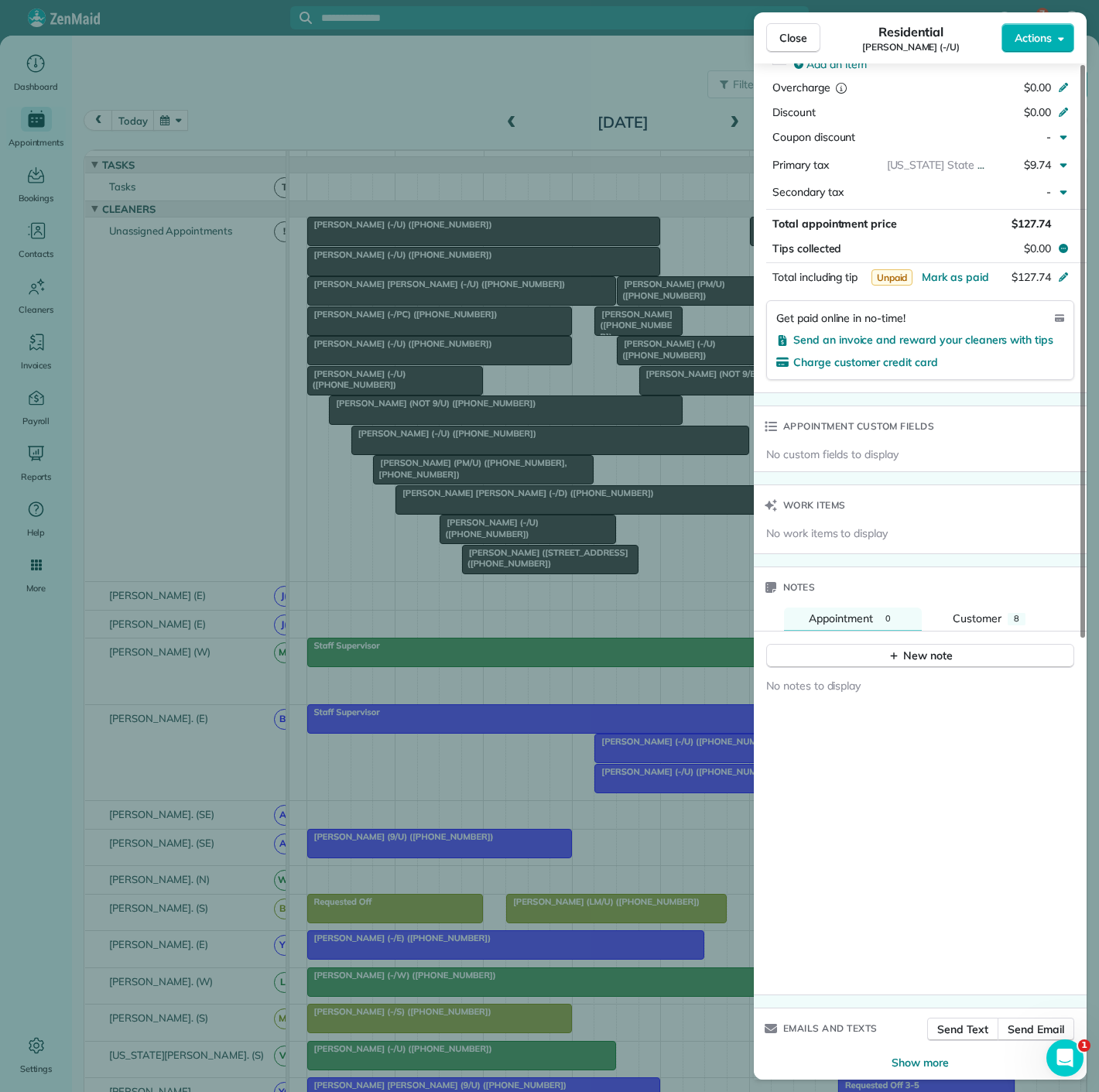
drag, startPoint x: 466, startPoint y: 395, endPoint x: 512, endPoint y: 369, distance: 52.8
click at [466, 395] on div "Close Residential Perla Sanchez (-/U) Actions Status Active Perla Sanchez (-/U)…" at bounding box center [549, 546] width 1099 height 1092
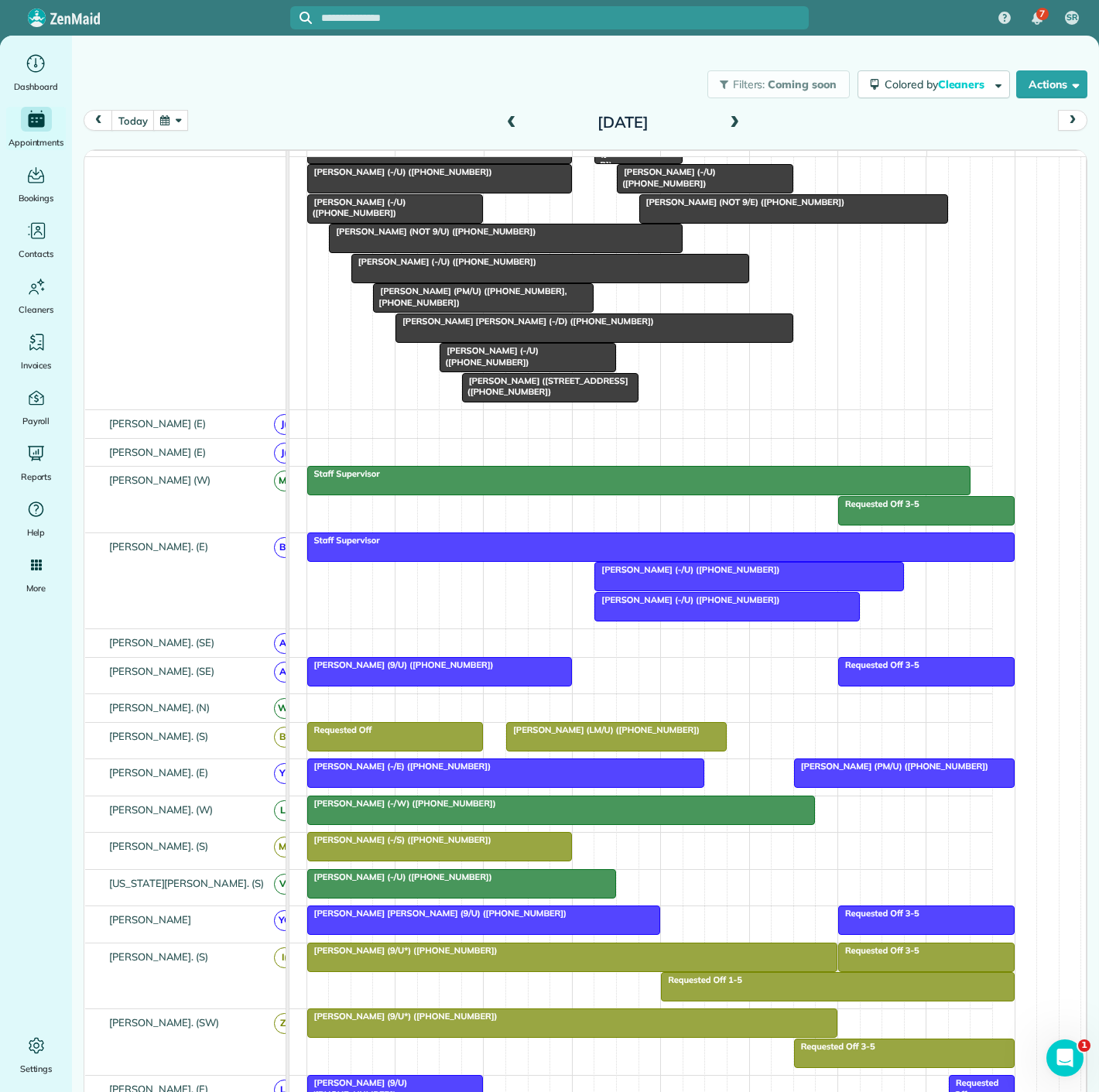
click at [514, 883] on div "Tresea Moses (-/U) (+15805850762)" at bounding box center [461, 877] width 300 height 11
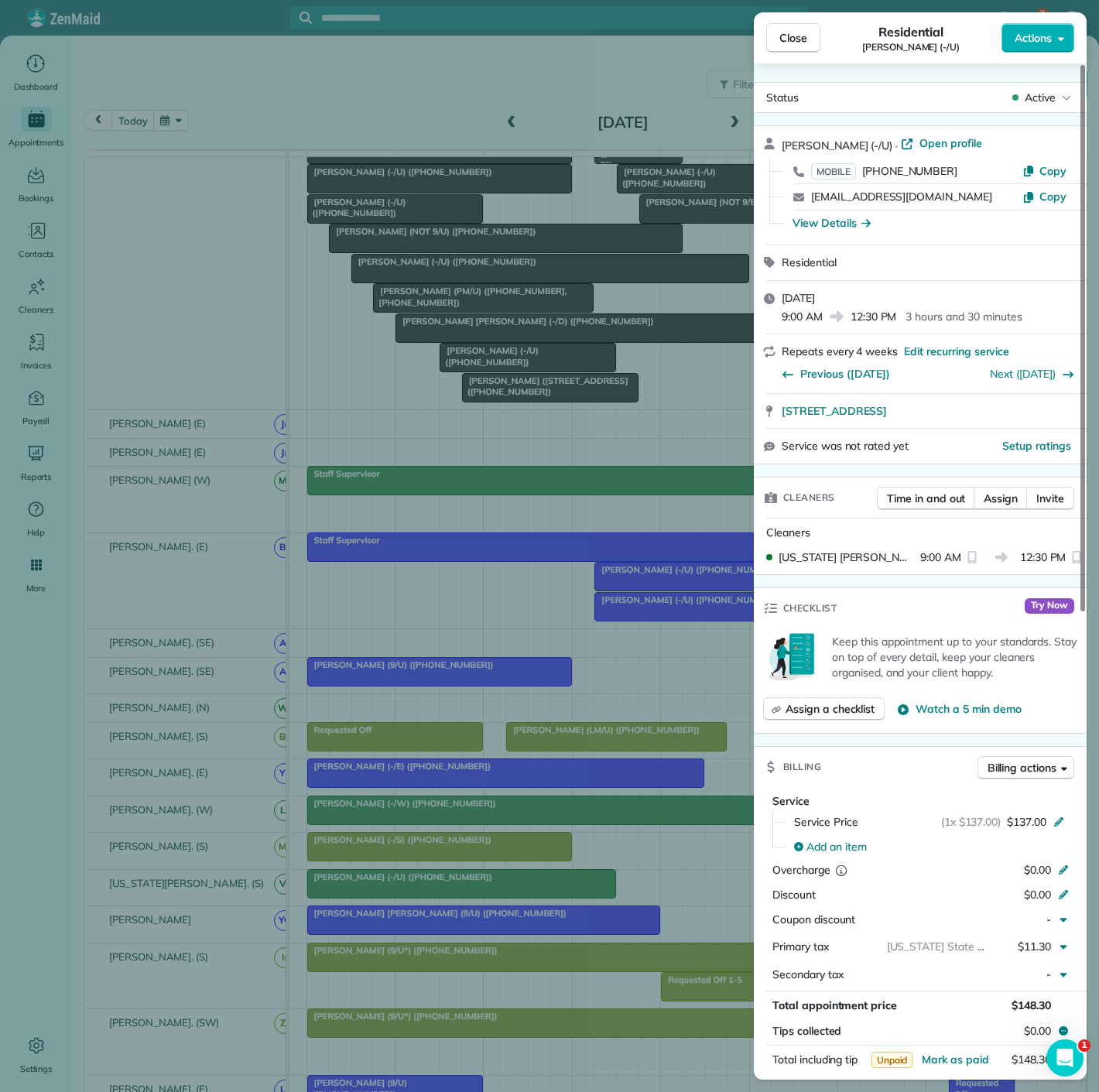
click at [514, 886] on div "Close Residential Tresea Moses (-/U) Actions Status Active Tresea Moses (-/U) ·…" at bounding box center [549, 546] width 1099 height 1092
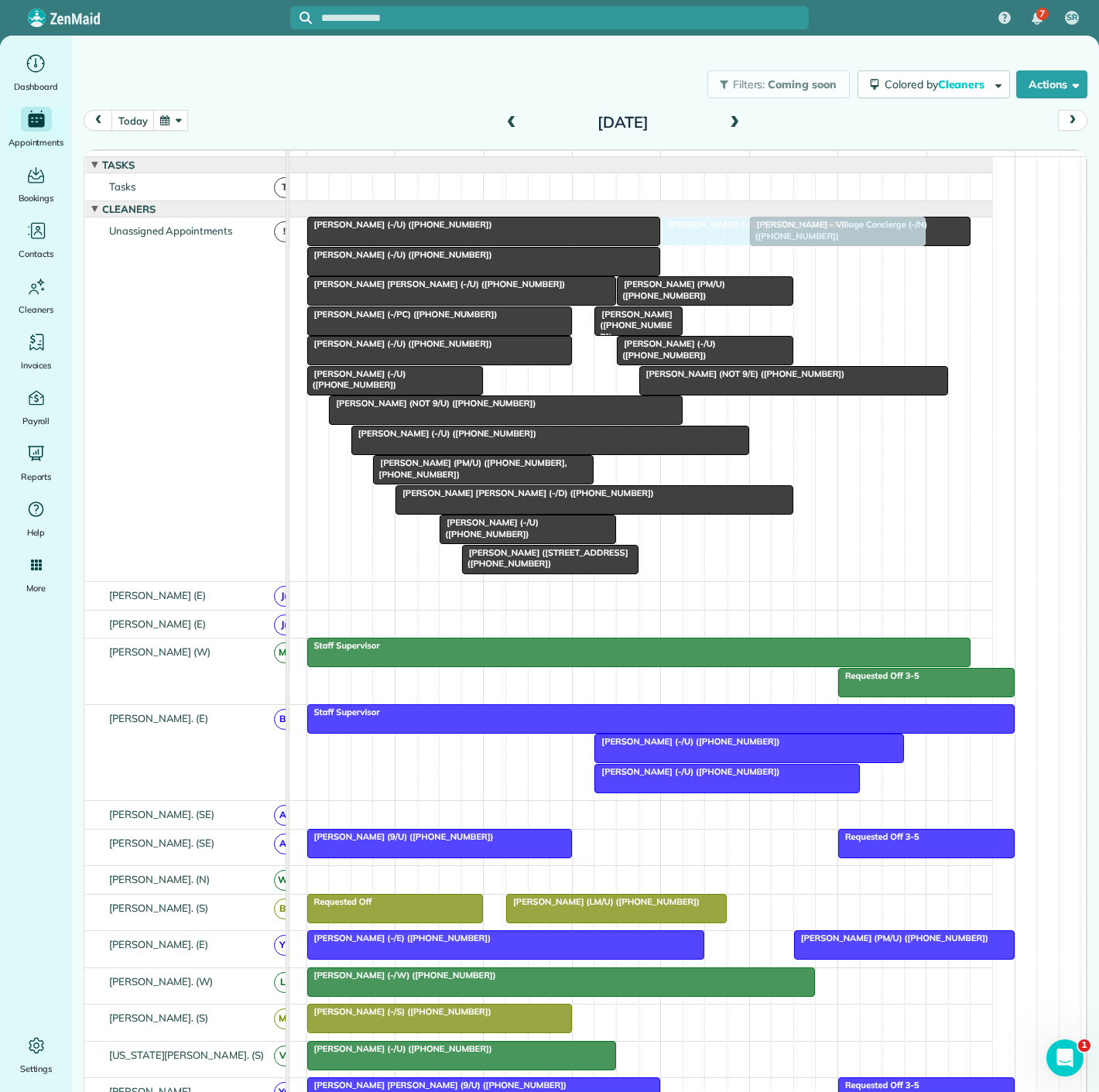
drag, startPoint x: 847, startPoint y: 267, endPoint x: 727, endPoint y: 283, distance: 121.1
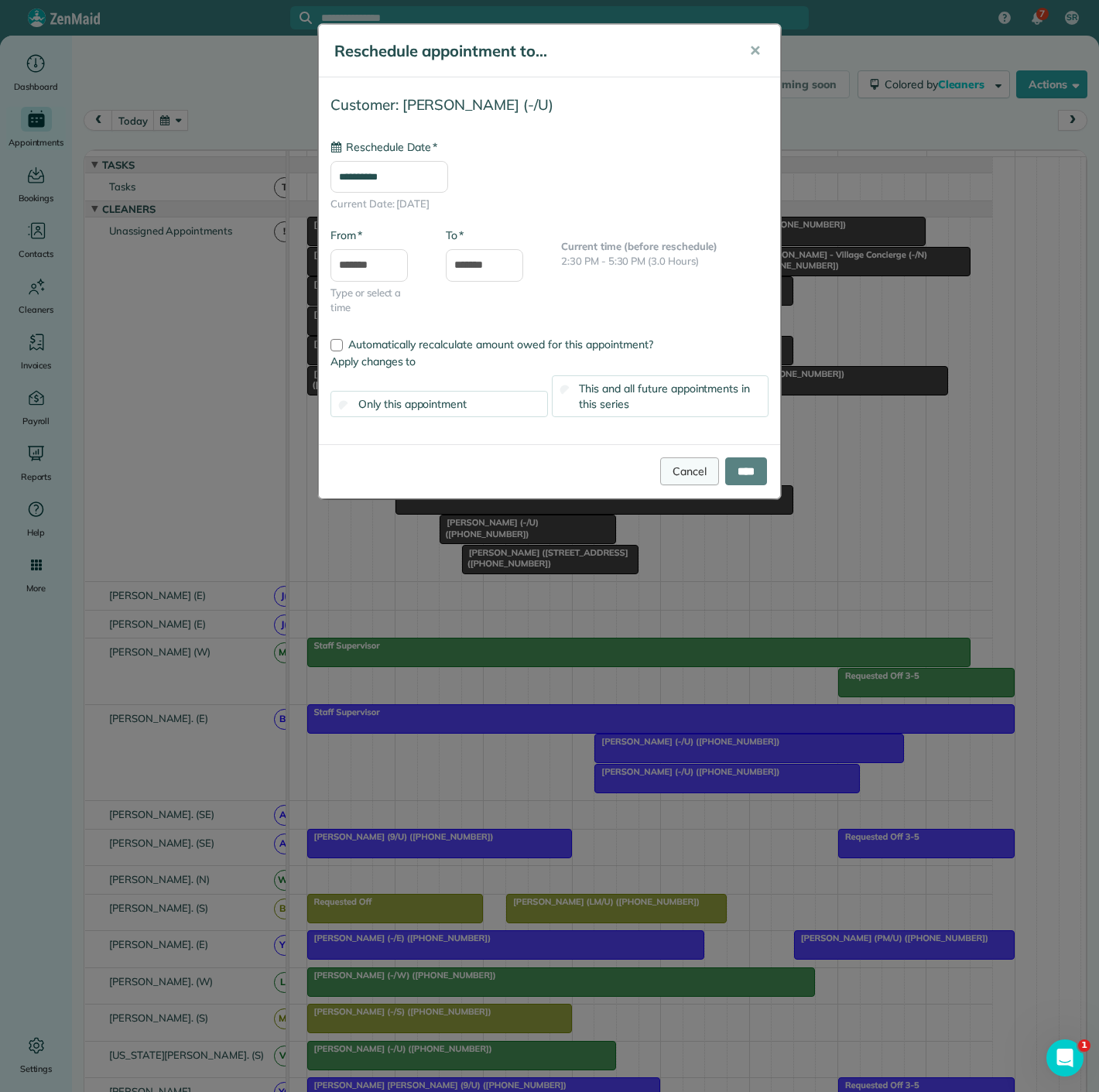
type input "**********"
click at [676, 470] on link "Cancel" at bounding box center [690, 471] width 59 height 28
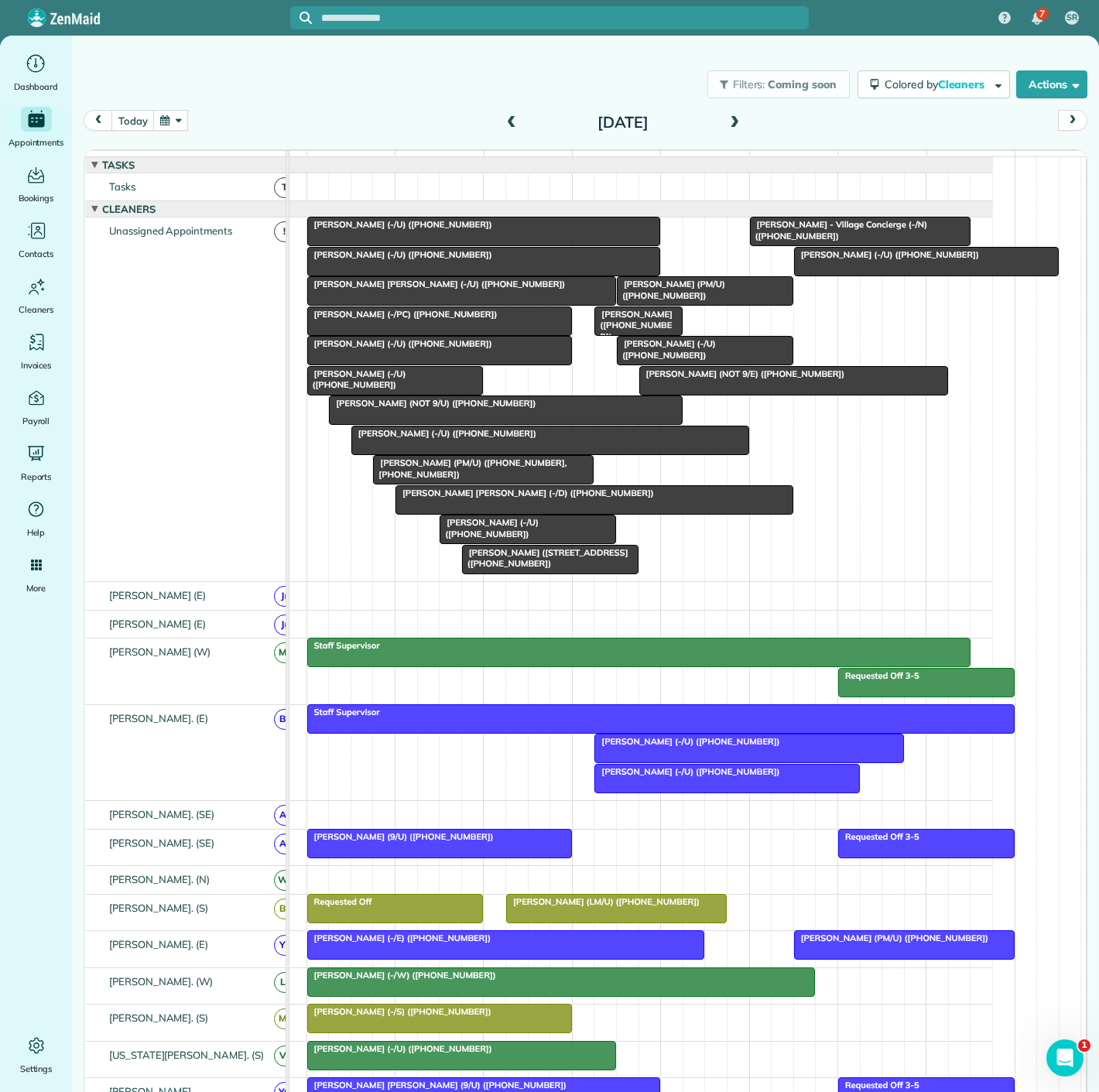
click at [375, 275] on div at bounding box center [484, 261] width 352 height 28
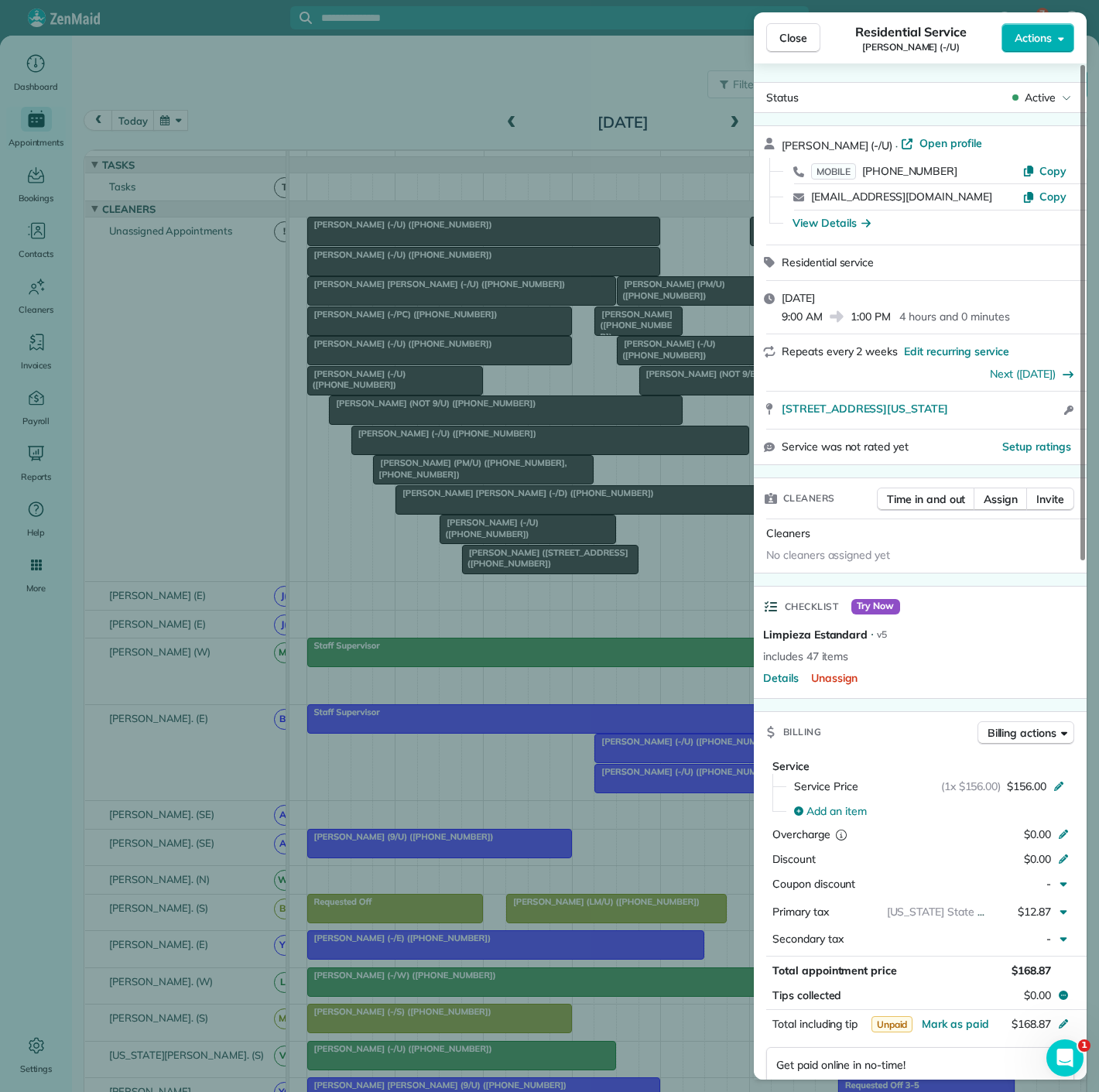
click at [375, 283] on div "Close Residential Service Todd Thorson (-/U) Actions Status Active Todd Thorson…" at bounding box center [549, 546] width 1099 height 1092
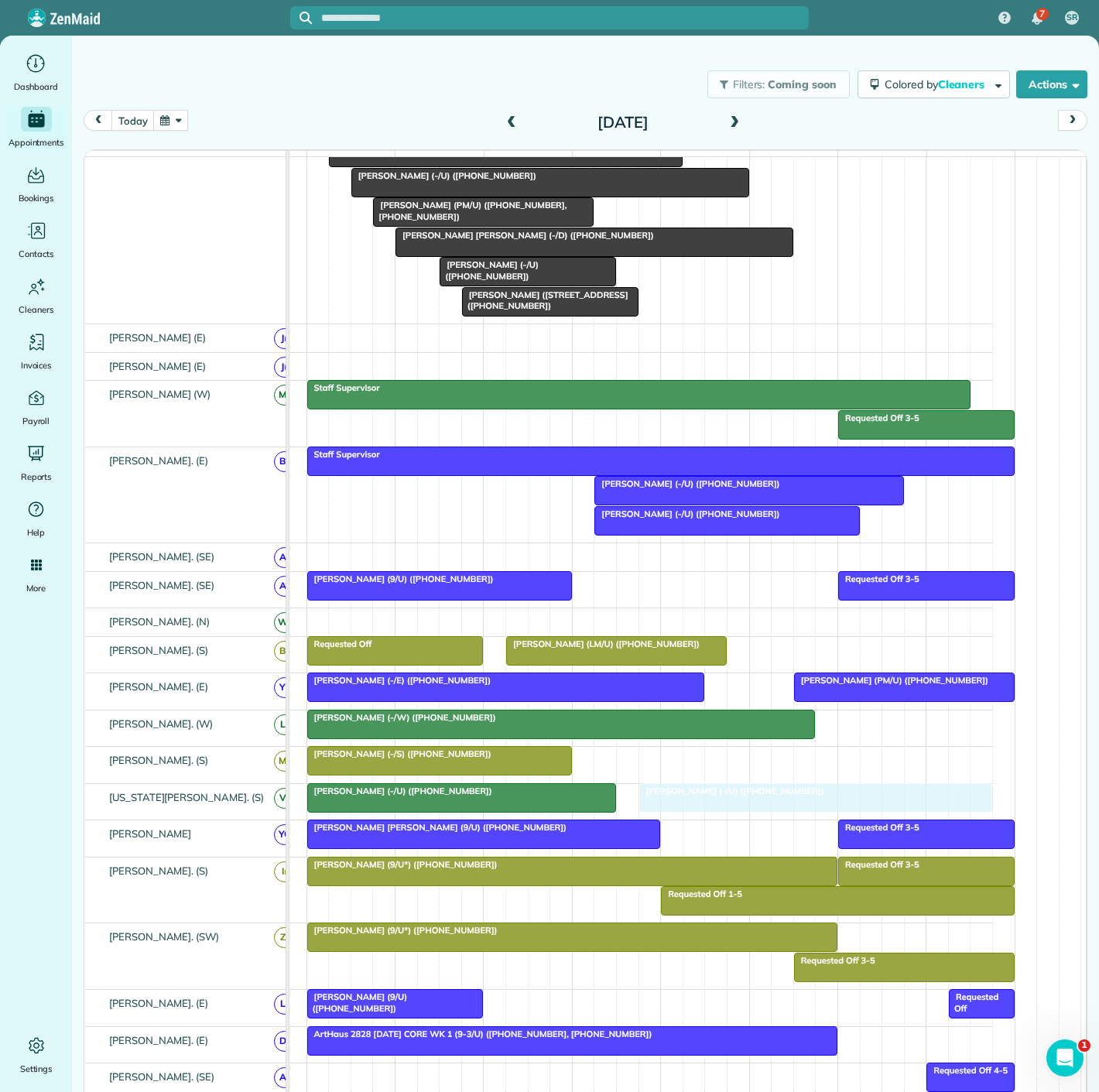
drag, startPoint x: 373, startPoint y: 278, endPoint x: 697, endPoint y: 805, distance: 618.6
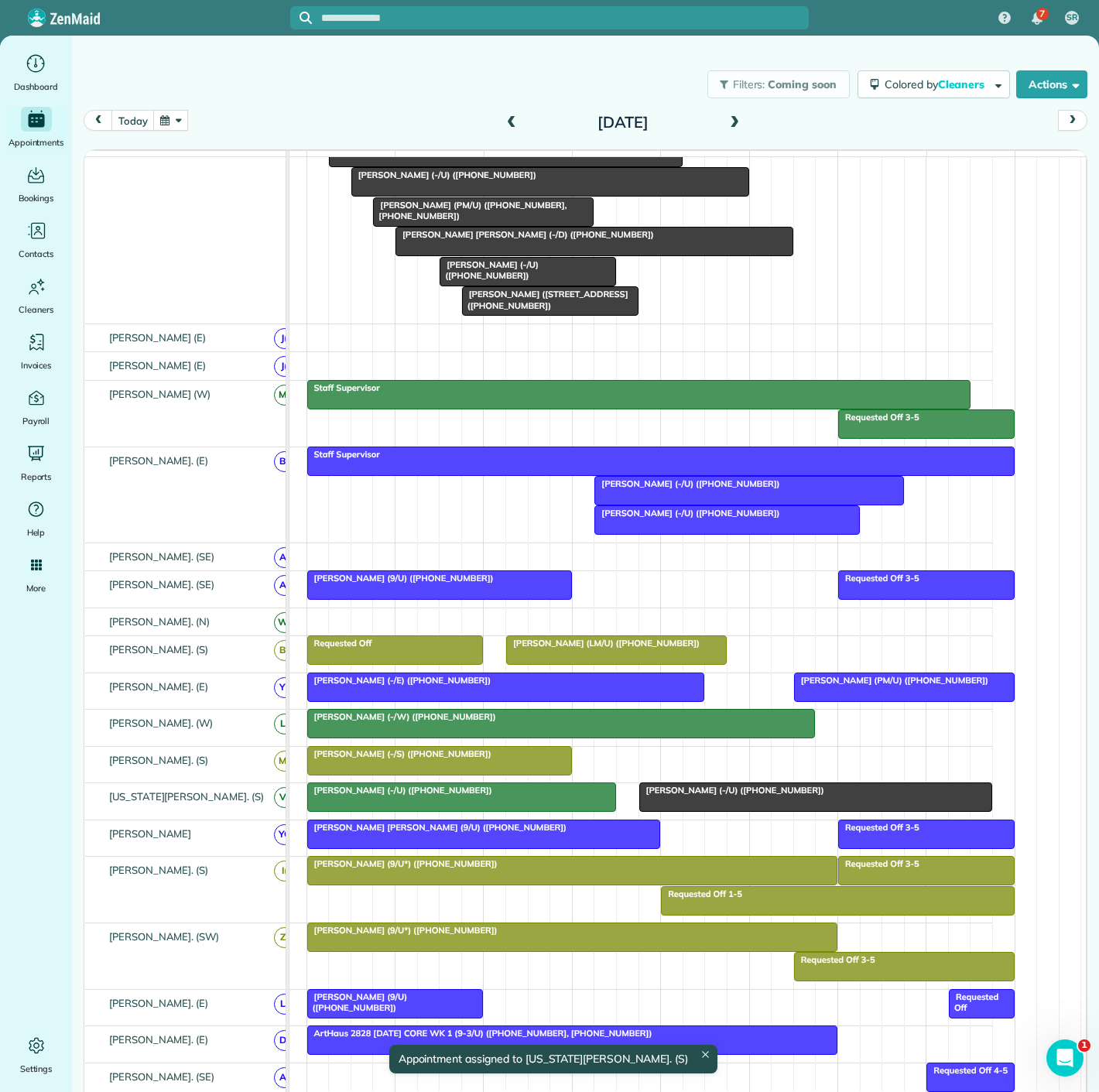
click at [477, 796] on div "Tresea Moses (-/U) (+15805850762)" at bounding box center [461, 790] width 300 height 11
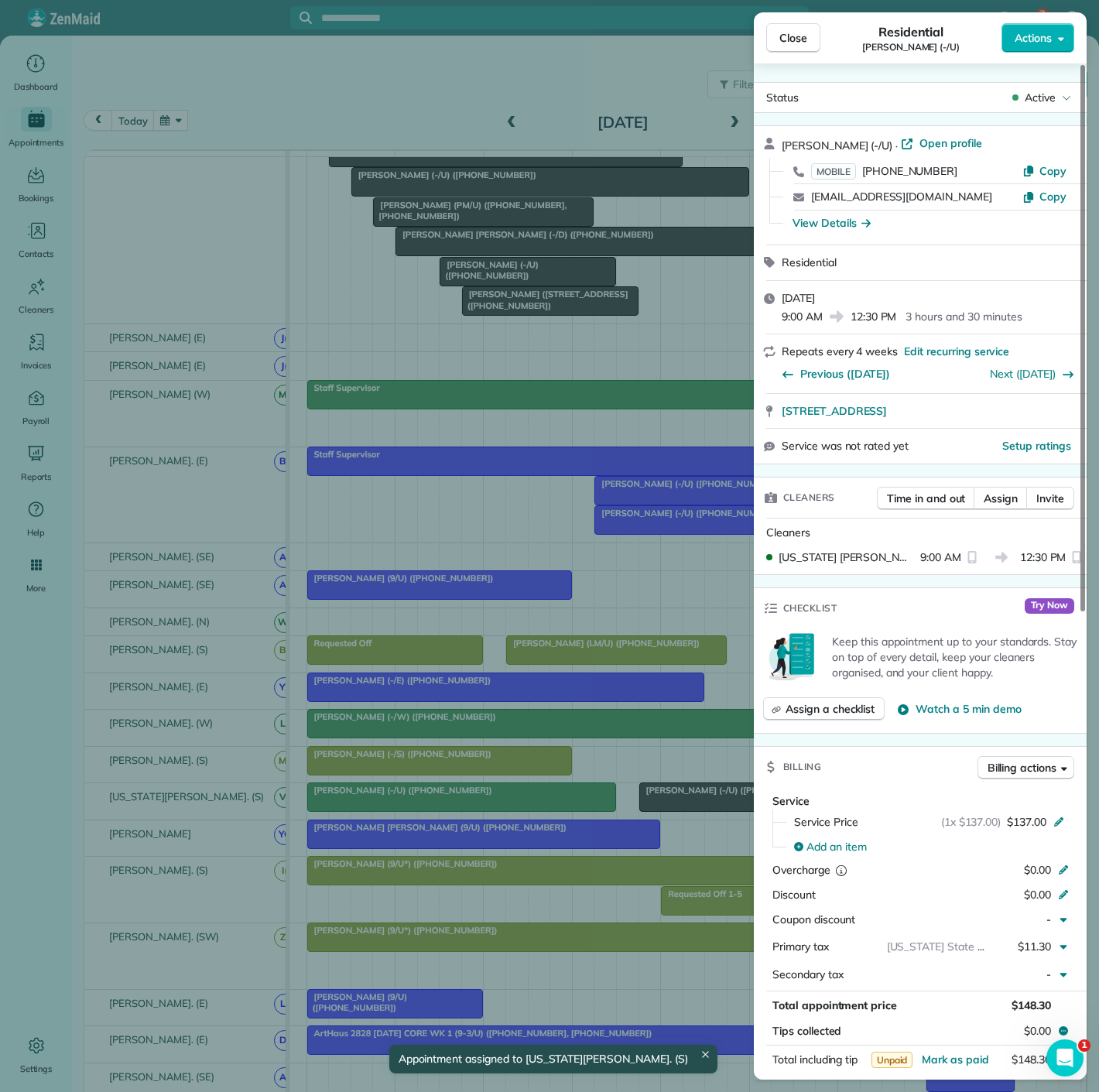
click at [477, 800] on div "Close Residential Tresea Moses (-/U) Actions Status Active Tresea Moses (-/U) ·…" at bounding box center [549, 546] width 1099 height 1092
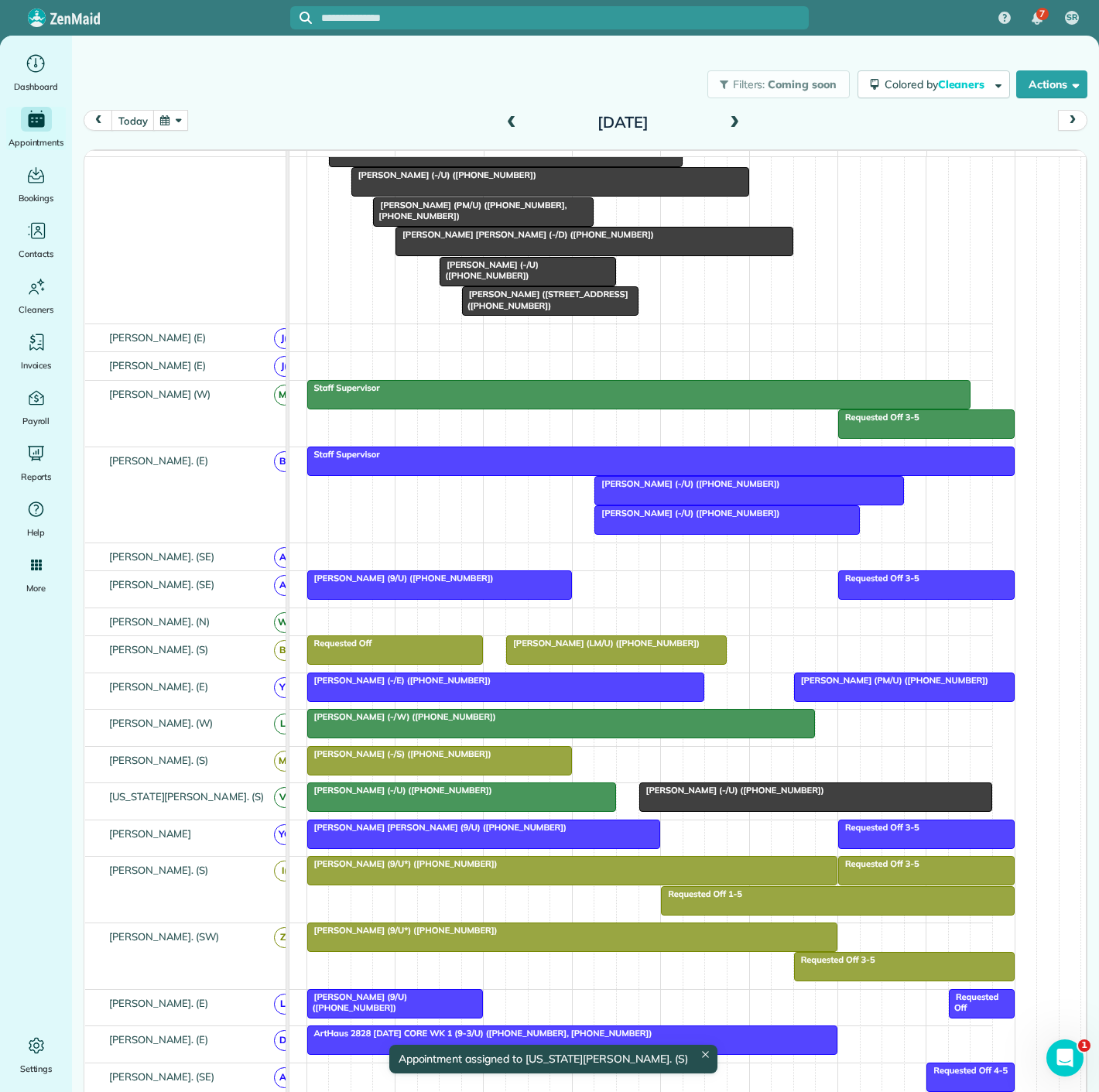
click at [654, 796] on span "Todd Thorson (-/U) (+12148683678)" at bounding box center [732, 790] width 187 height 11
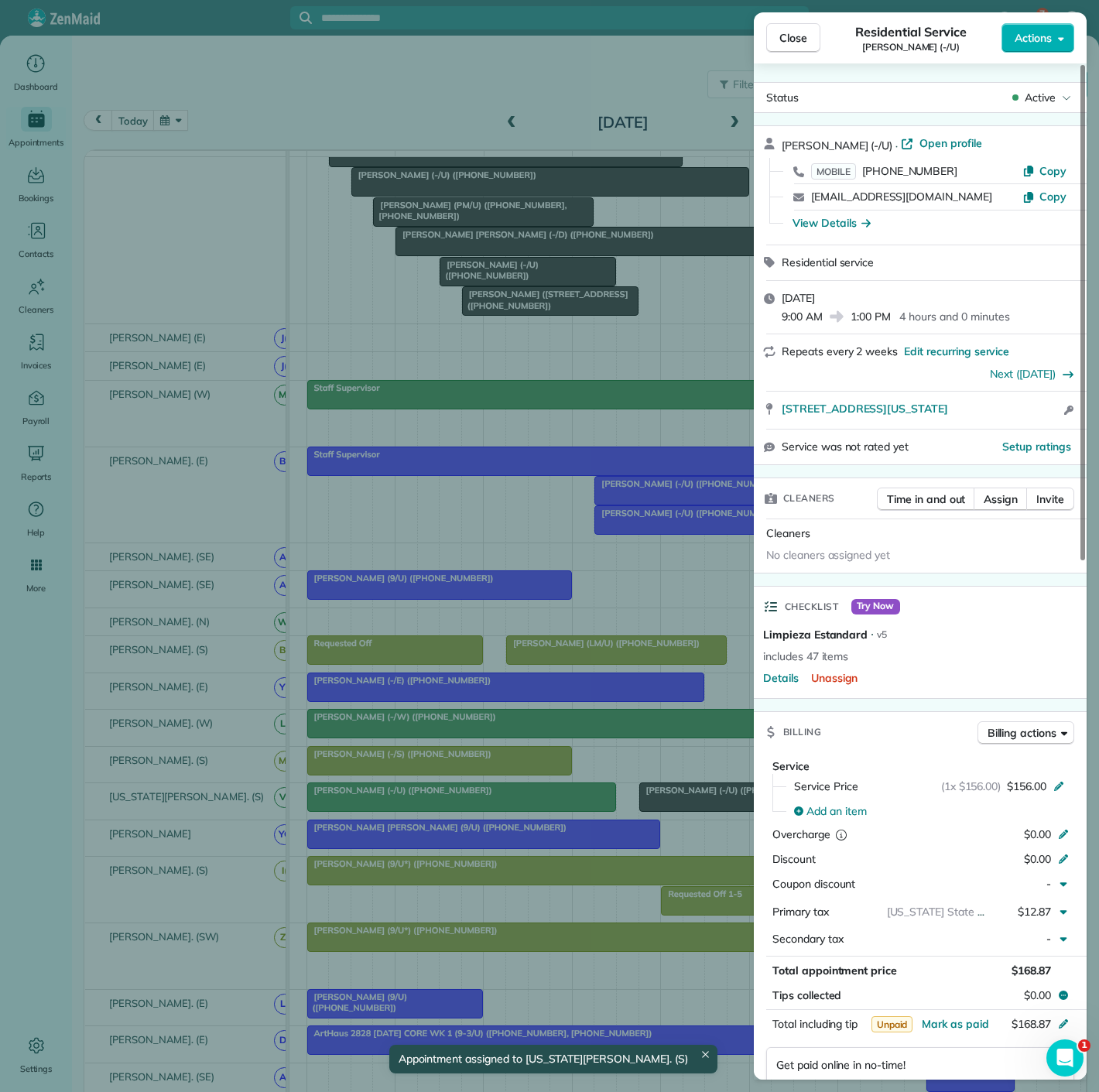
click at [514, 799] on div "Close Residential Service Todd Thorson (-/U) Actions Status Active Todd Thorson…" at bounding box center [549, 546] width 1099 height 1092
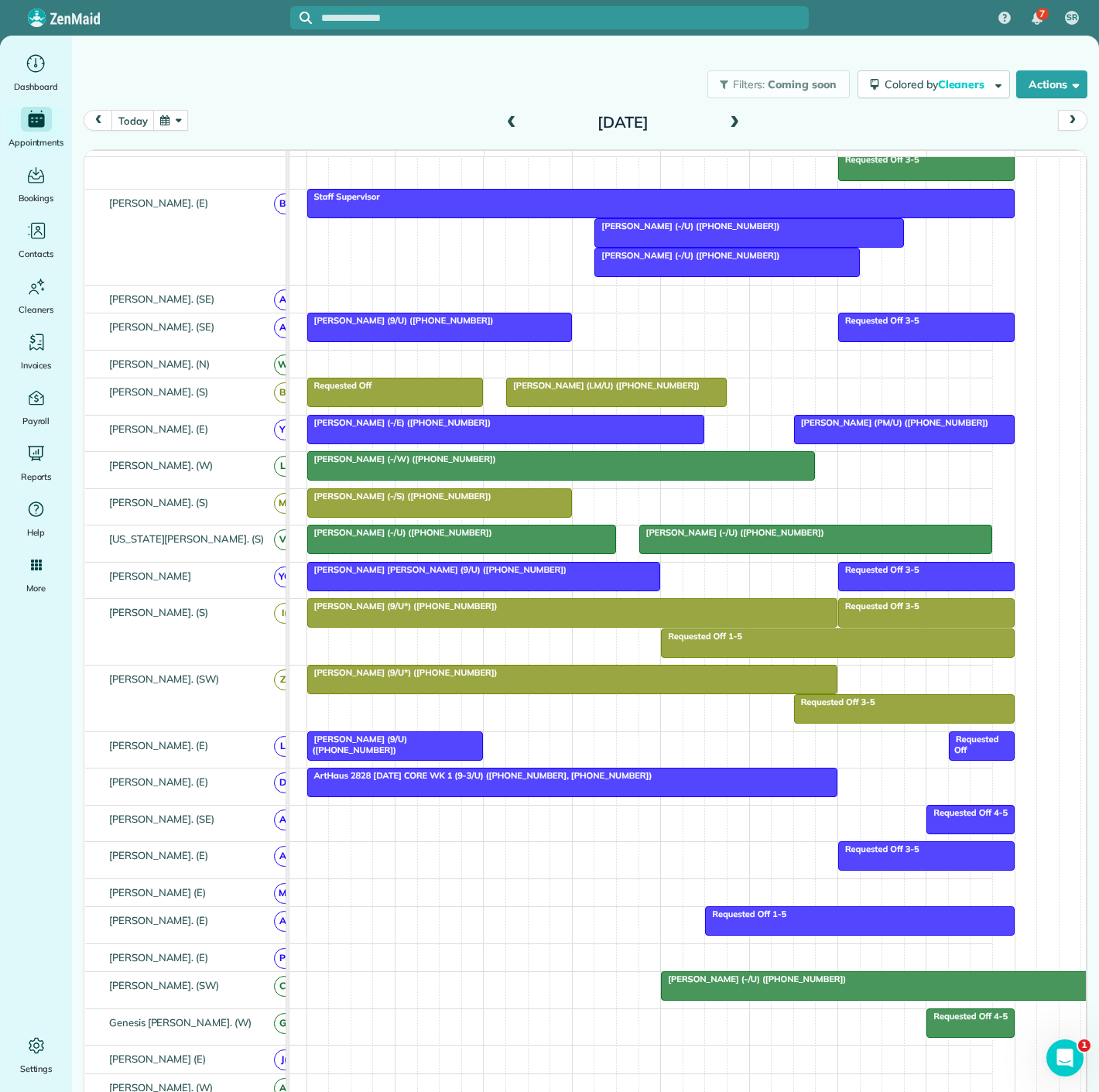
click at [376, 752] on div at bounding box center [395, 746] width 175 height 28
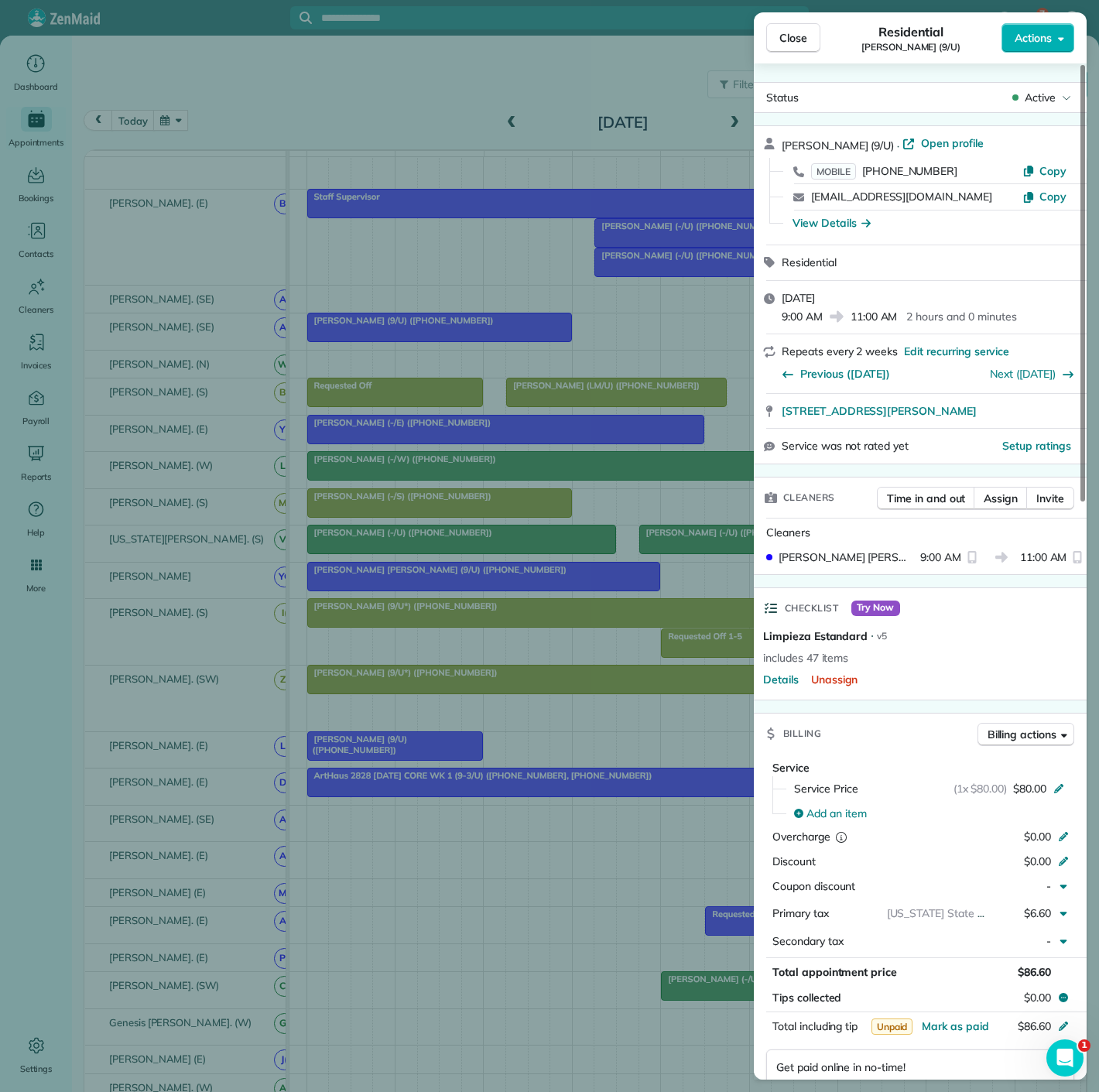
click at [376, 752] on div "Close Residential Steve Lancaster (9/U) Actions Status Active Steve Lancaster (…" at bounding box center [549, 546] width 1099 height 1092
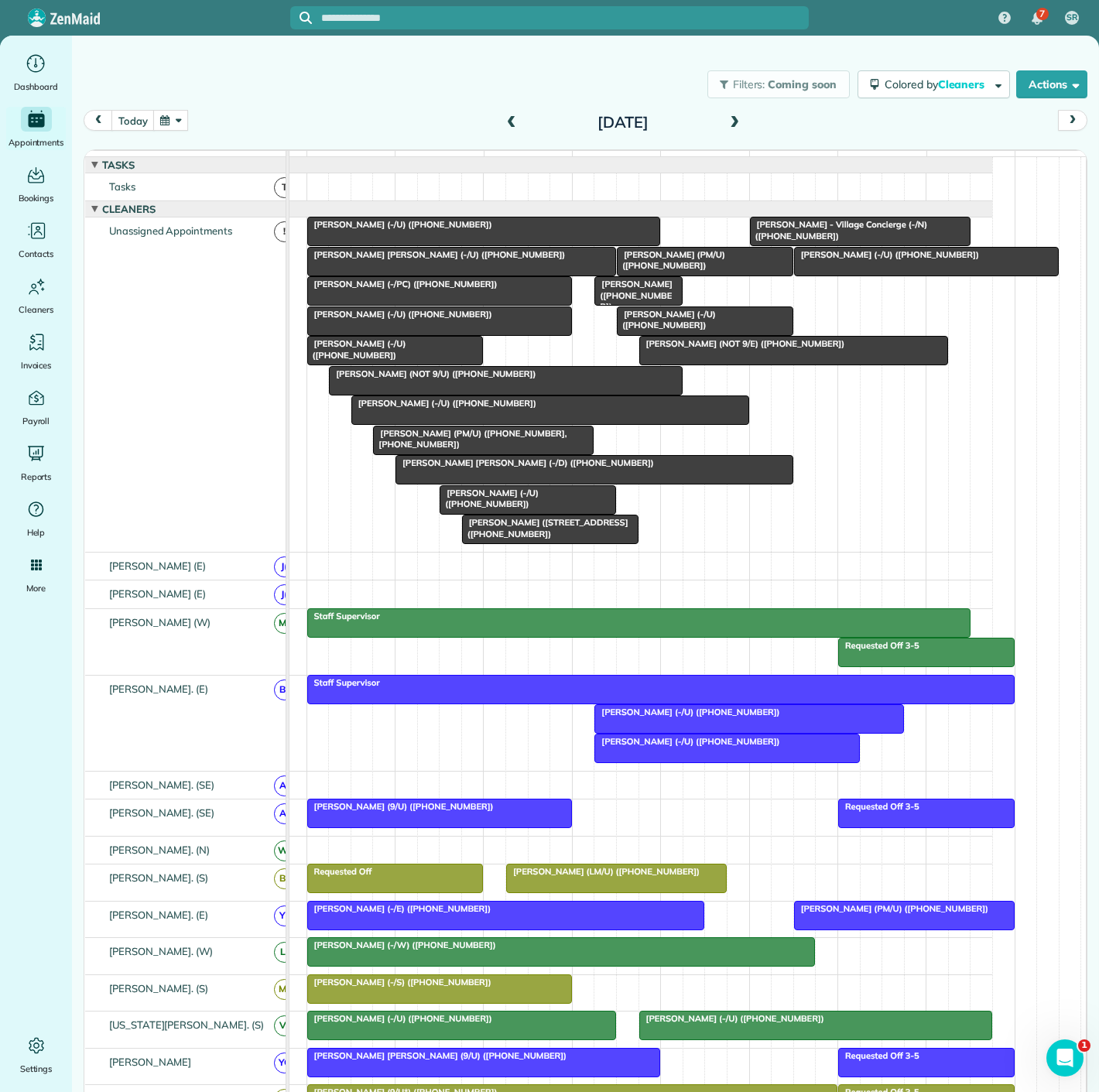
click at [410, 421] on div at bounding box center [550, 410] width 396 height 28
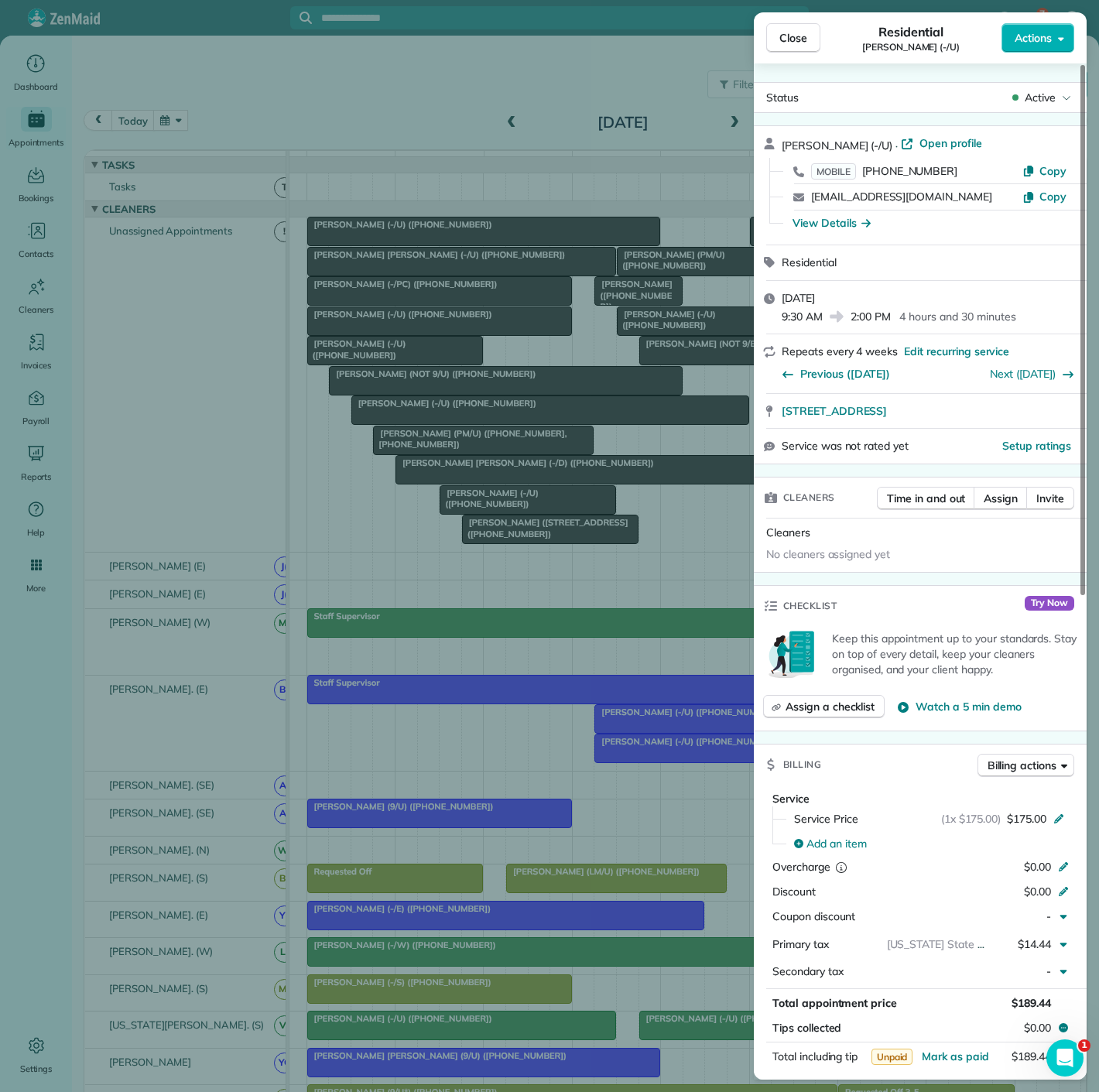
click at [410, 421] on div "Close Residential David Bartus (-/U) Actions Status Active David Bartus (-/U) ·…" at bounding box center [549, 546] width 1099 height 1092
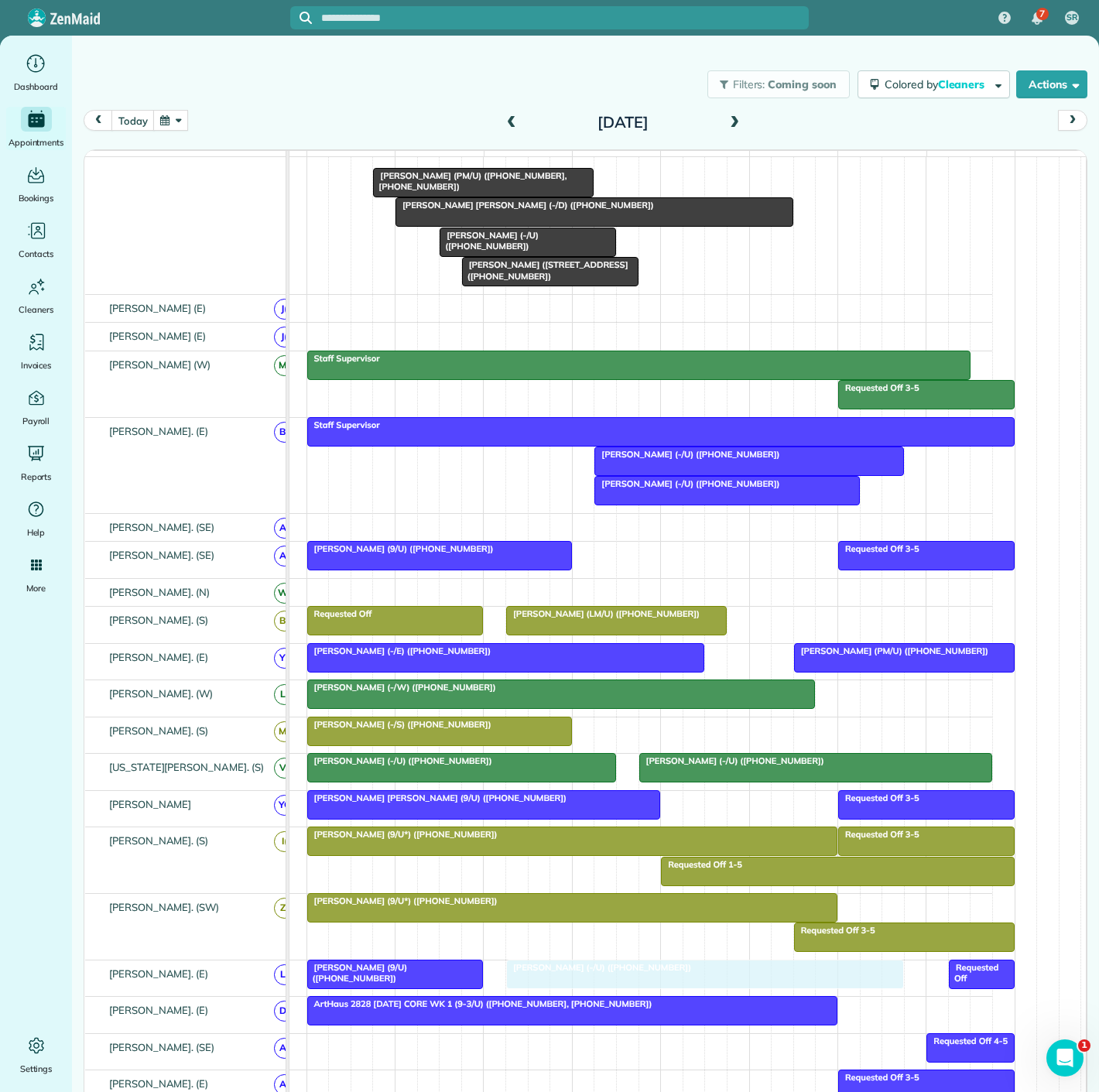
drag, startPoint x: 410, startPoint y: 421, endPoint x: 561, endPoint y: 986, distance: 584.8
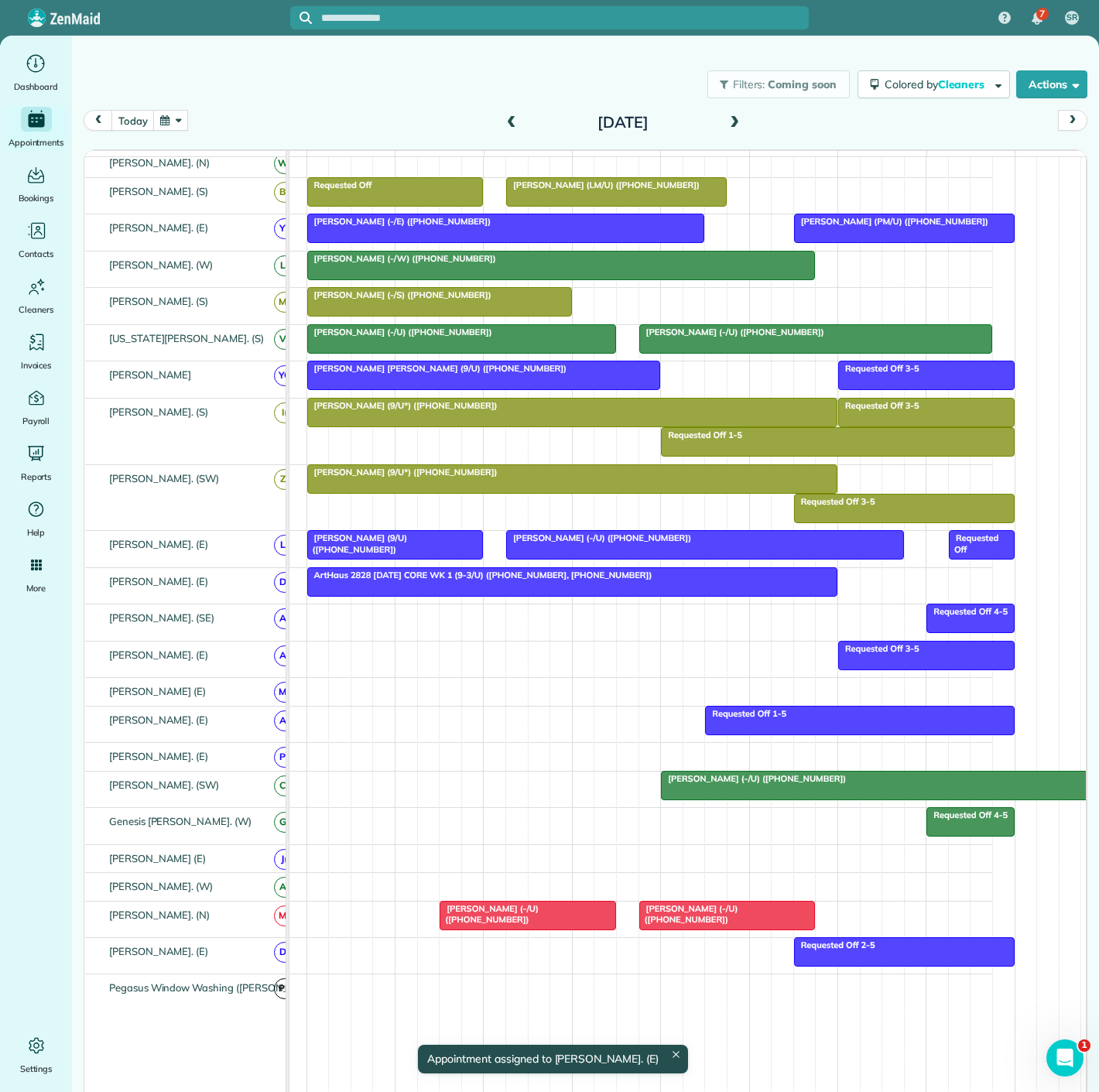
click at [748, 806] on div "Jeff Blackman (-/U) (+12145570465)" at bounding box center [605, 790] width 774 height 35
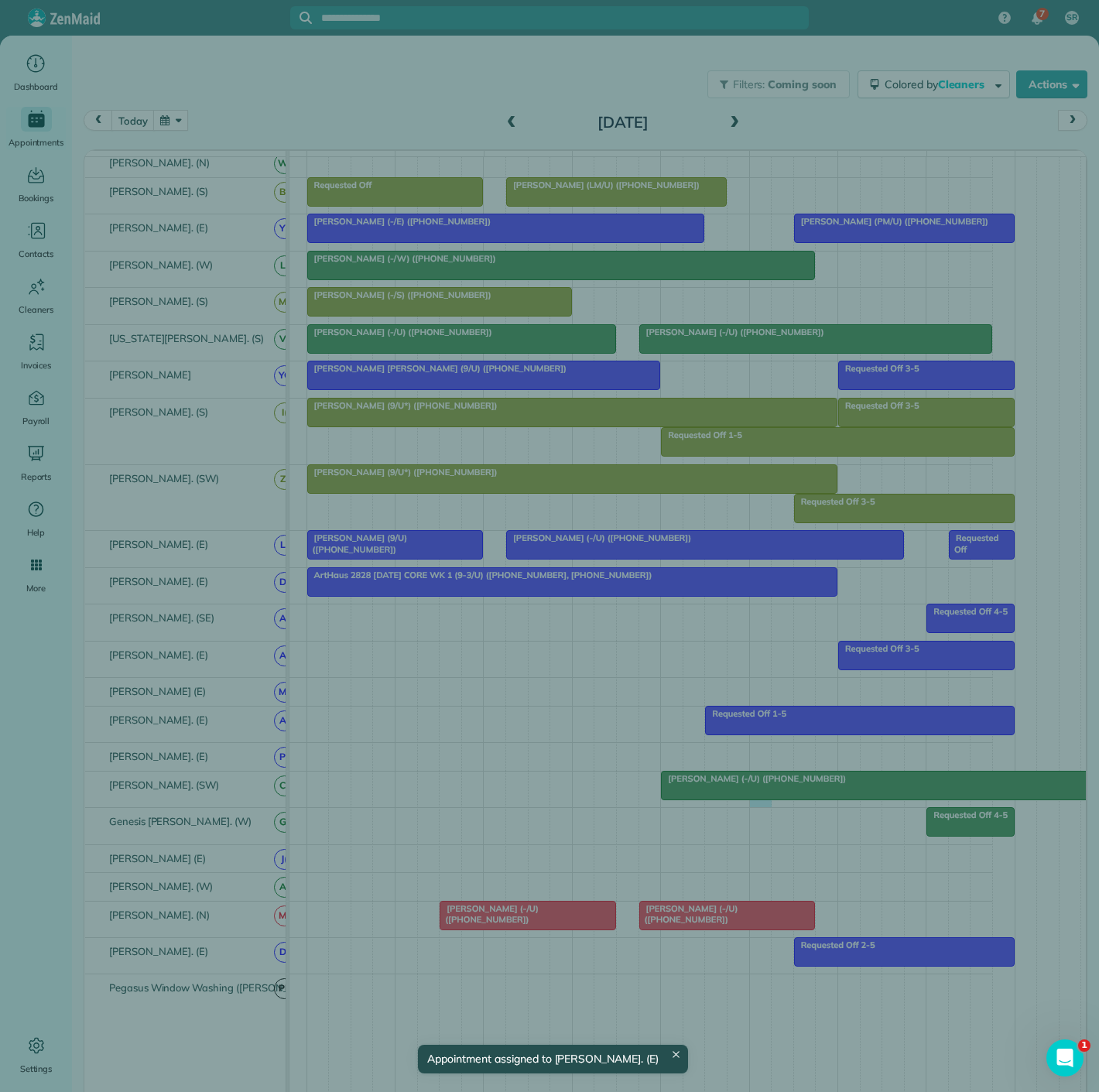
click at [677, 792] on div "Cancel New appointment Select a contact Add new" at bounding box center [549, 546] width 1099 height 1092
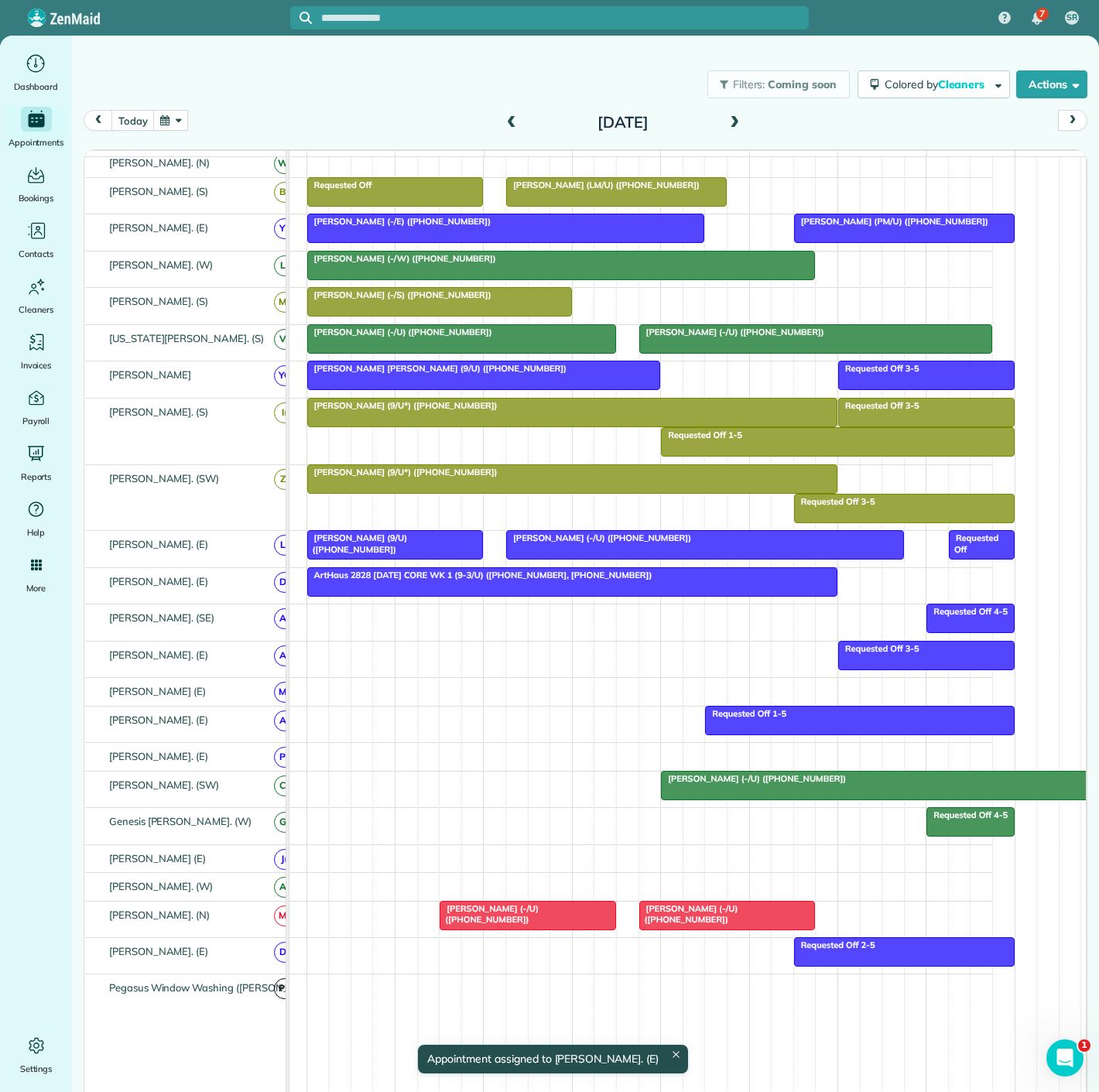
click at [688, 784] on span "Jeff Blackman (-/U) (+12145570465)" at bounding box center [754, 779] width 187 height 11
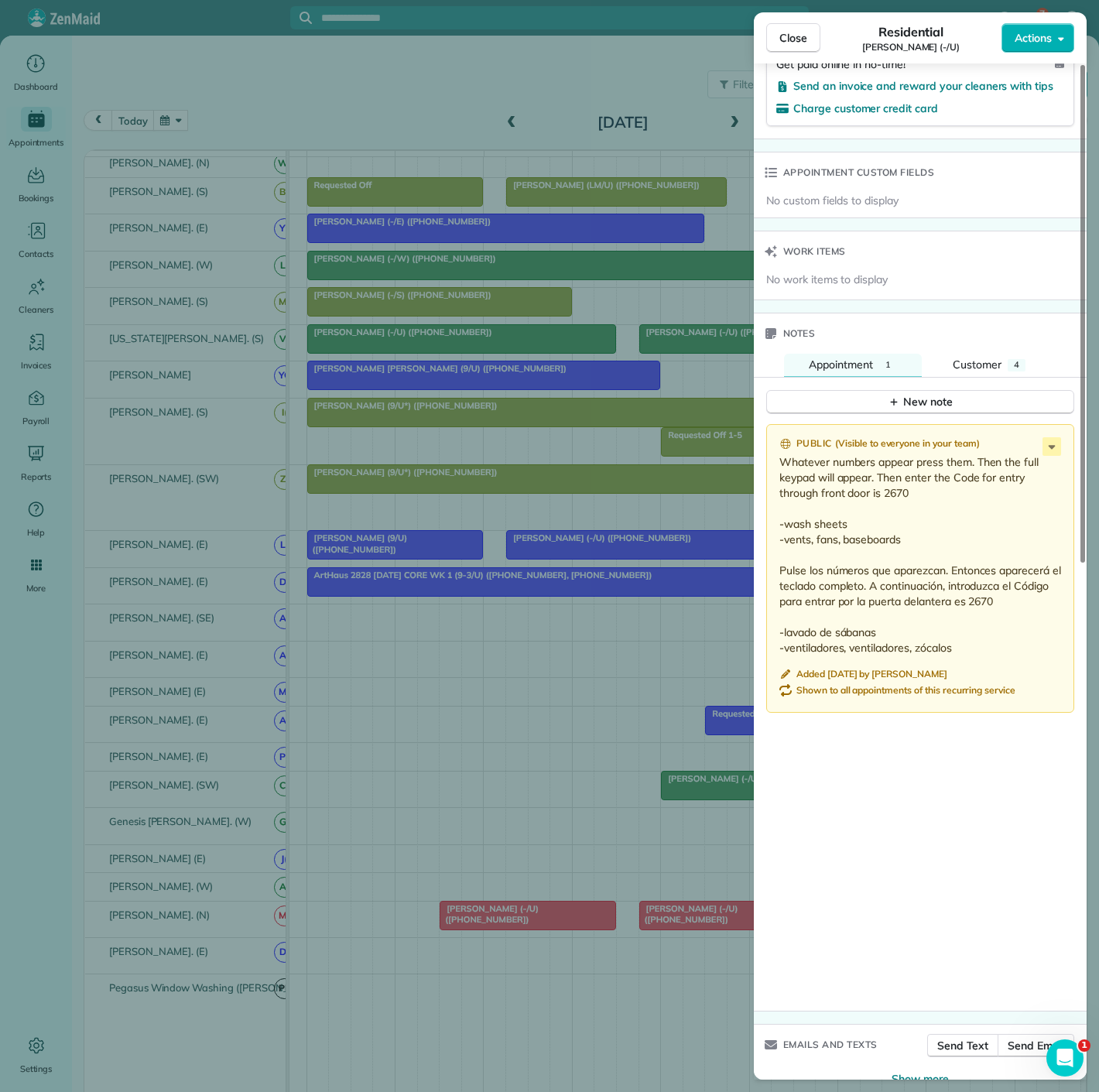
click at [555, 820] on div "Close Residential Jeff Blackman (-/U) Actions Status Active Jeff Blackman (-/U)…" at bounding box center [549, 546] width 1099 height 1092
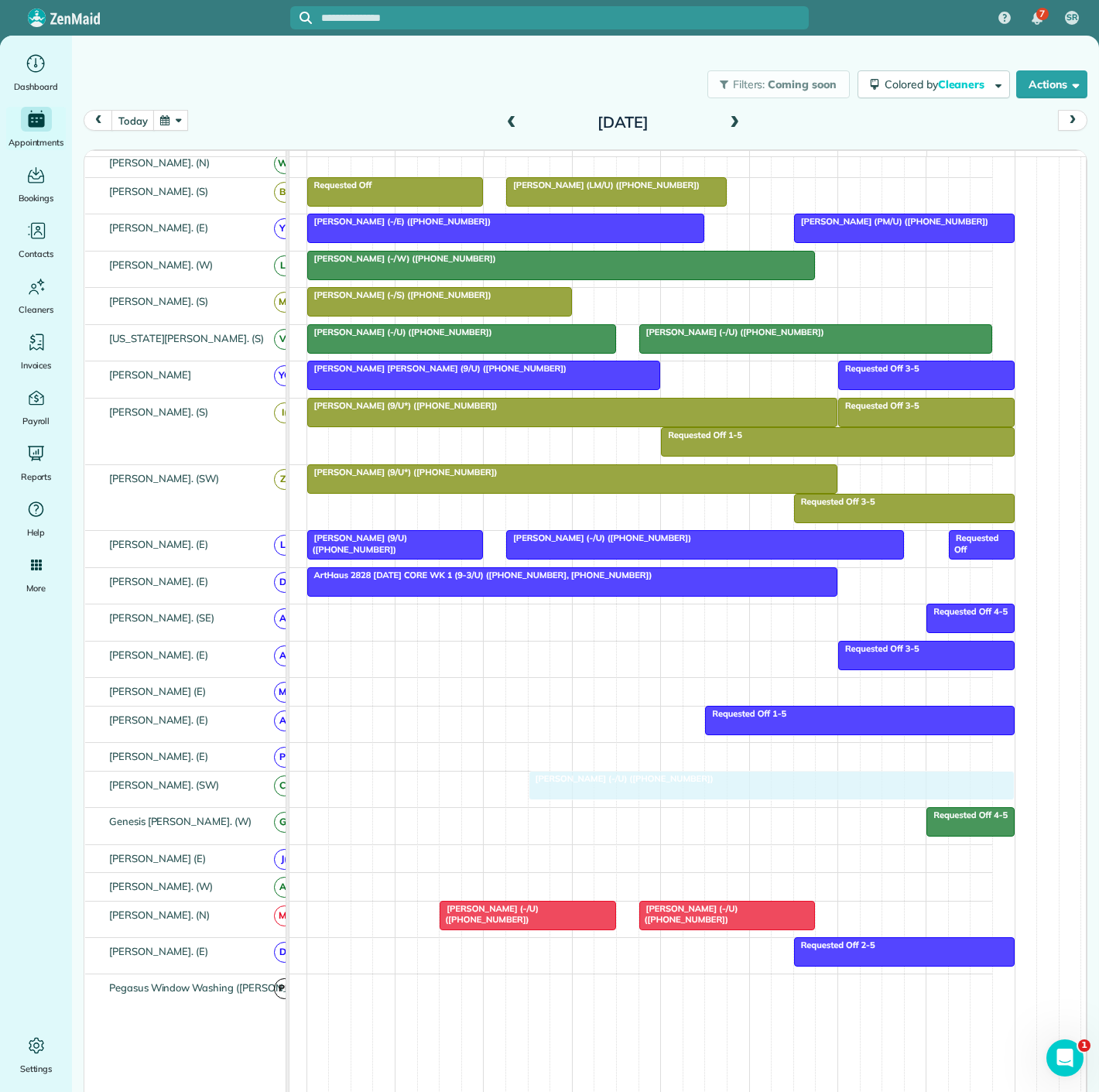
drag, startPoint x: 721, startPoint y: 792, endPoint x: 584, endPoint y: 801, distance: 137.3
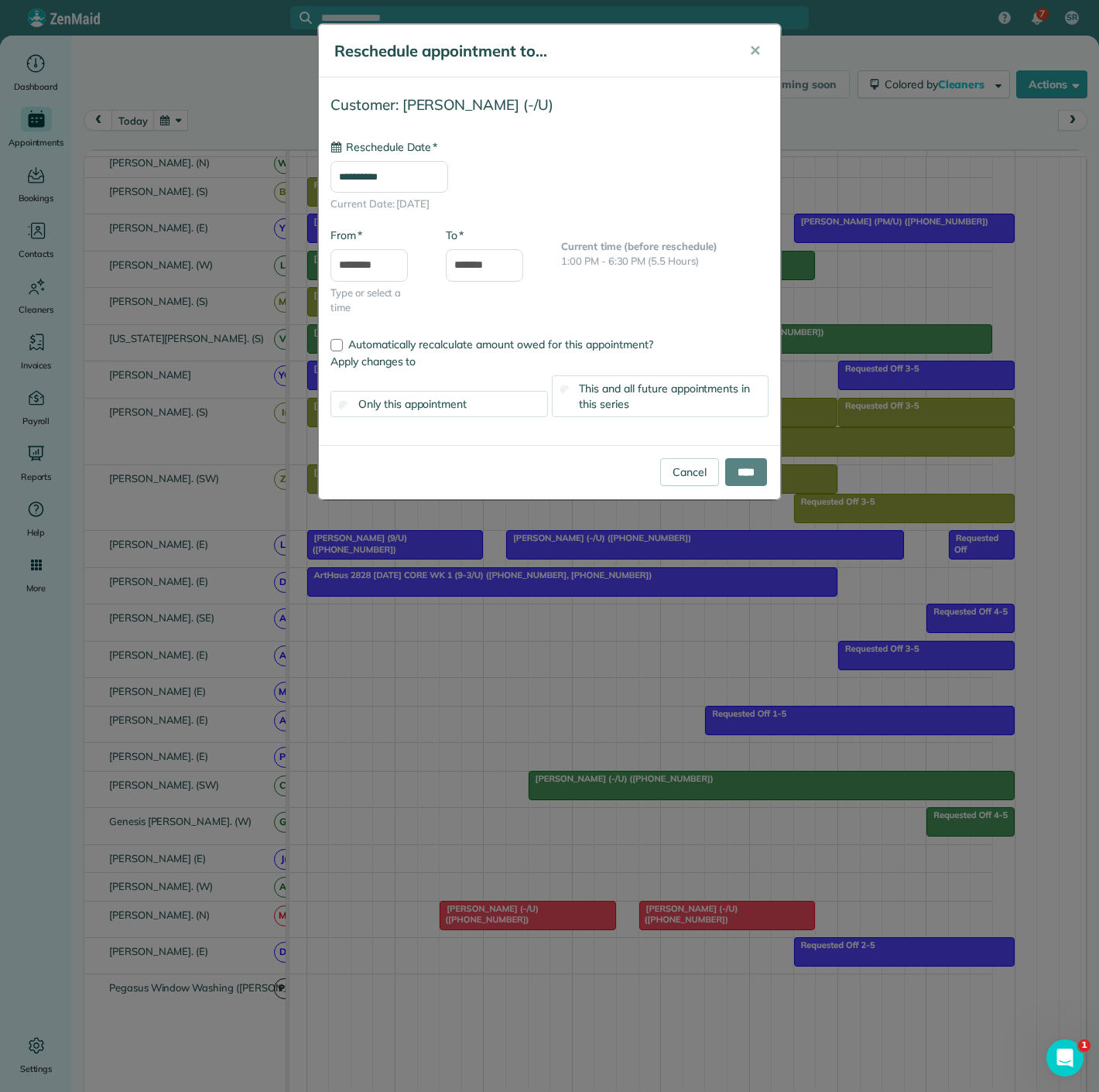
click at [585, 800] on div "**********" at bounding box center [549, 546] width 1099 height 1092
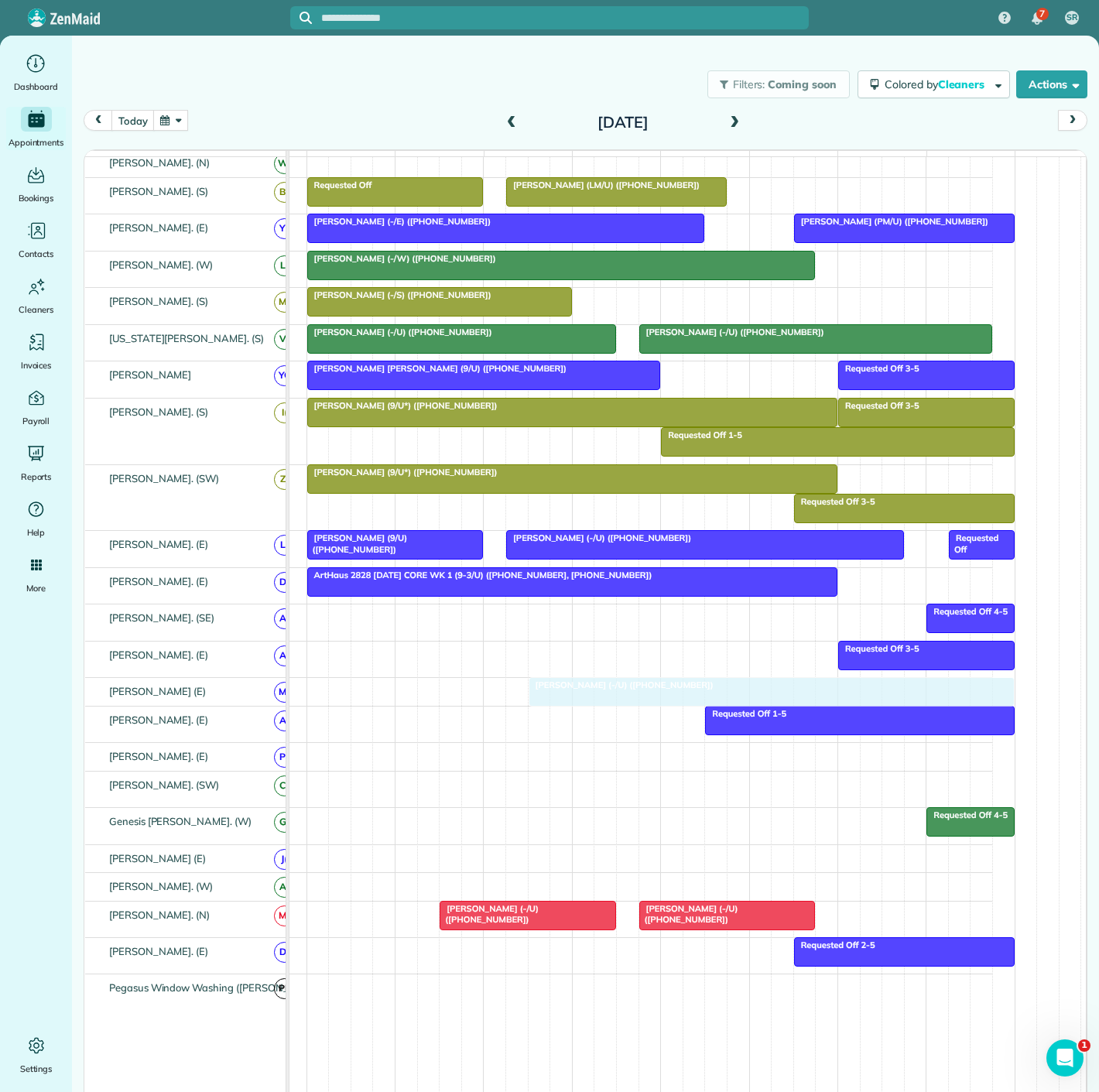
drag, startPoint x: 552, startPoint y: 788, endPoint x: 563, endPoint y: 708, distance: 80.8
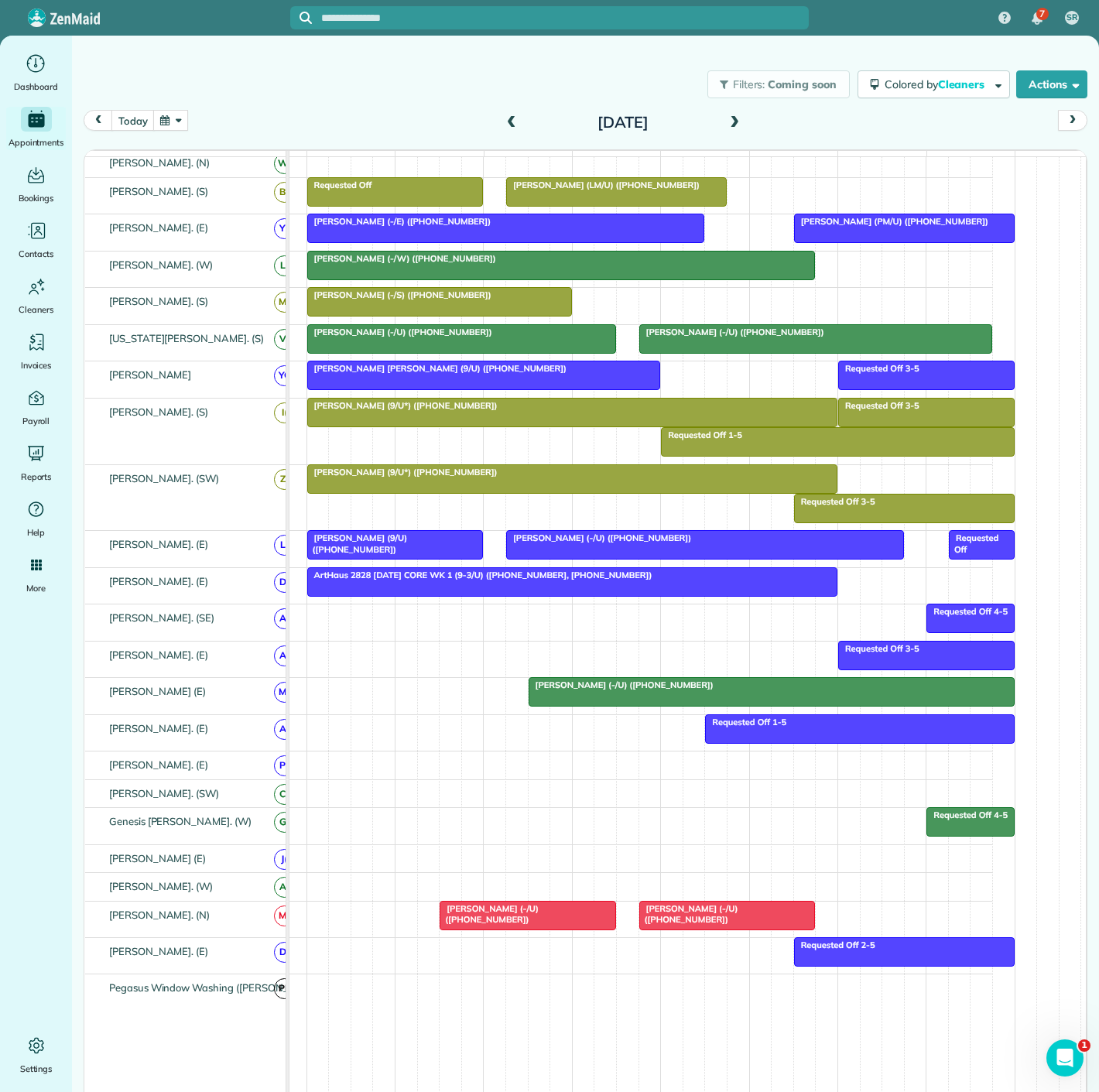
click at [558, 706] on div at bounding box center [772, 692] width 485 height 28
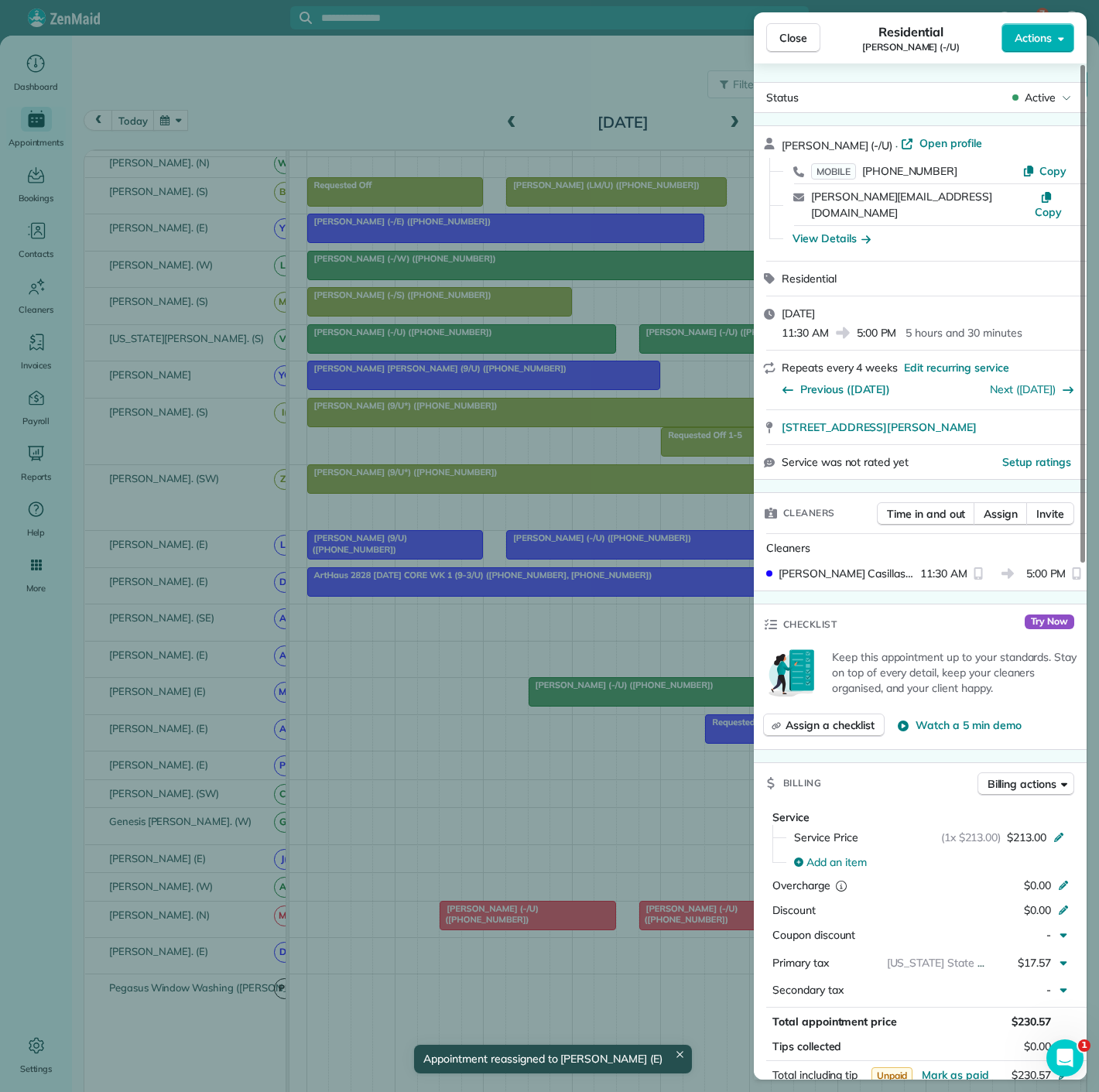
click at [558, 706] on div "Close Residential Jeff Blackman (-/U) Actions Status Active Jeff Blackman (-/U)…" at bounding box center [549, 546] width 1099 height 1092
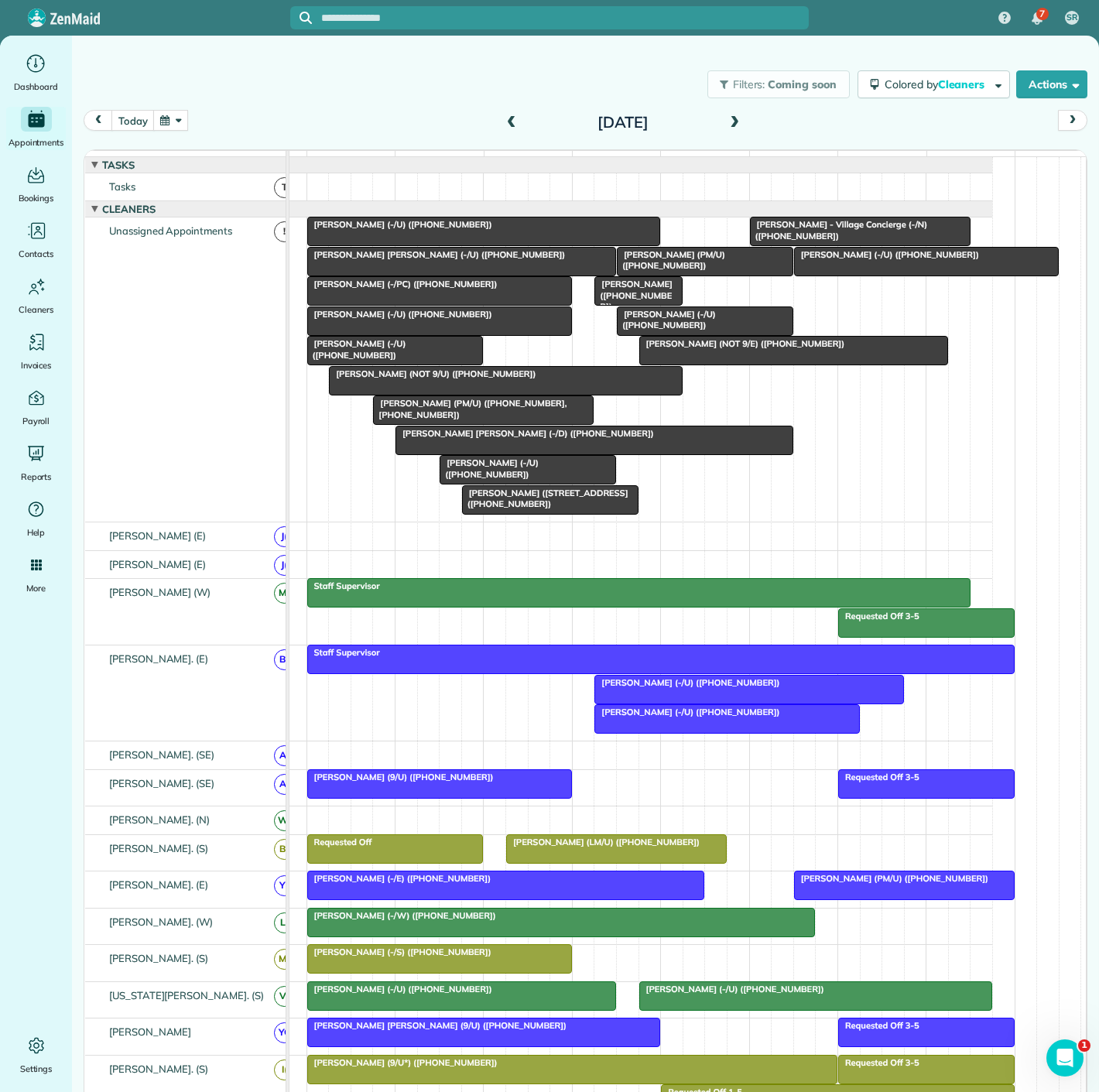
click at [460, 392] on div at bounding box center [505, 380] width 352 height 28
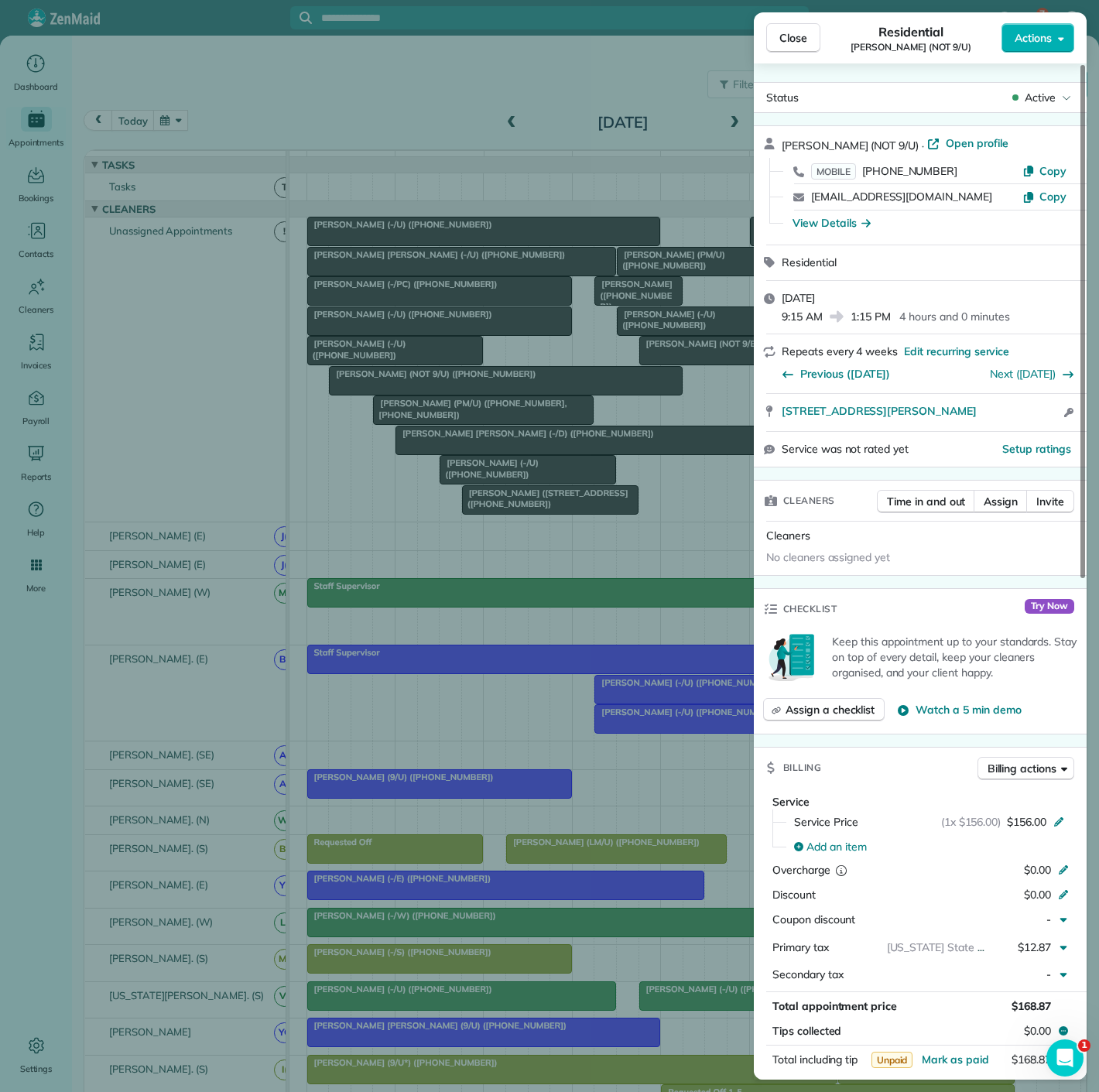
click at [460, 392] on div "Close Residential Stacy Zoeller (NOT 9/U) Actions Status Active Stacy Zoeller (…" at bounding box center [549, 546] width 1099 height 1092
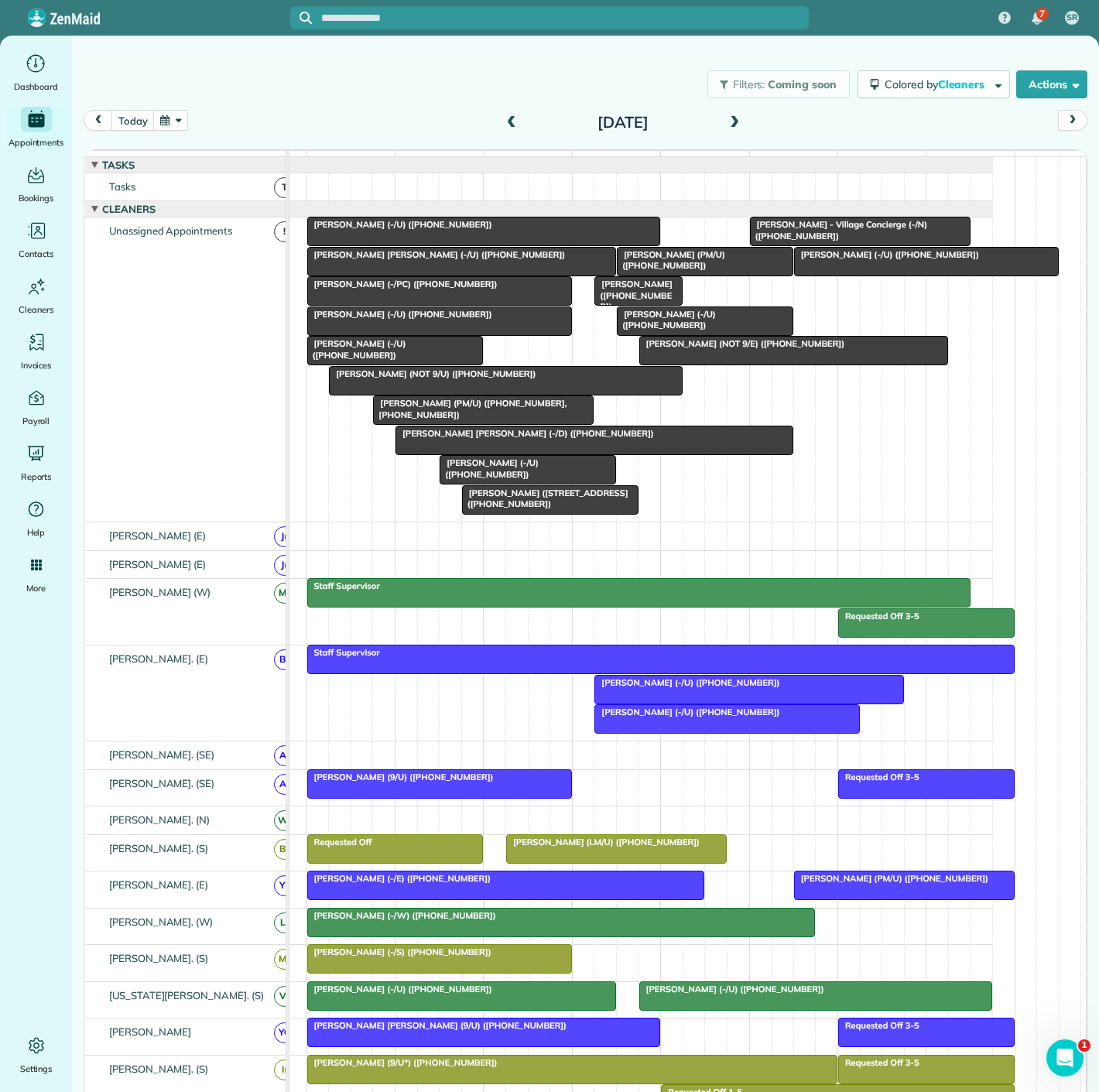
click at [420, 260] on span "Connor Nassetta (-/U) (+15712715034)" at bounding box center [437, 254] width 260 height 11
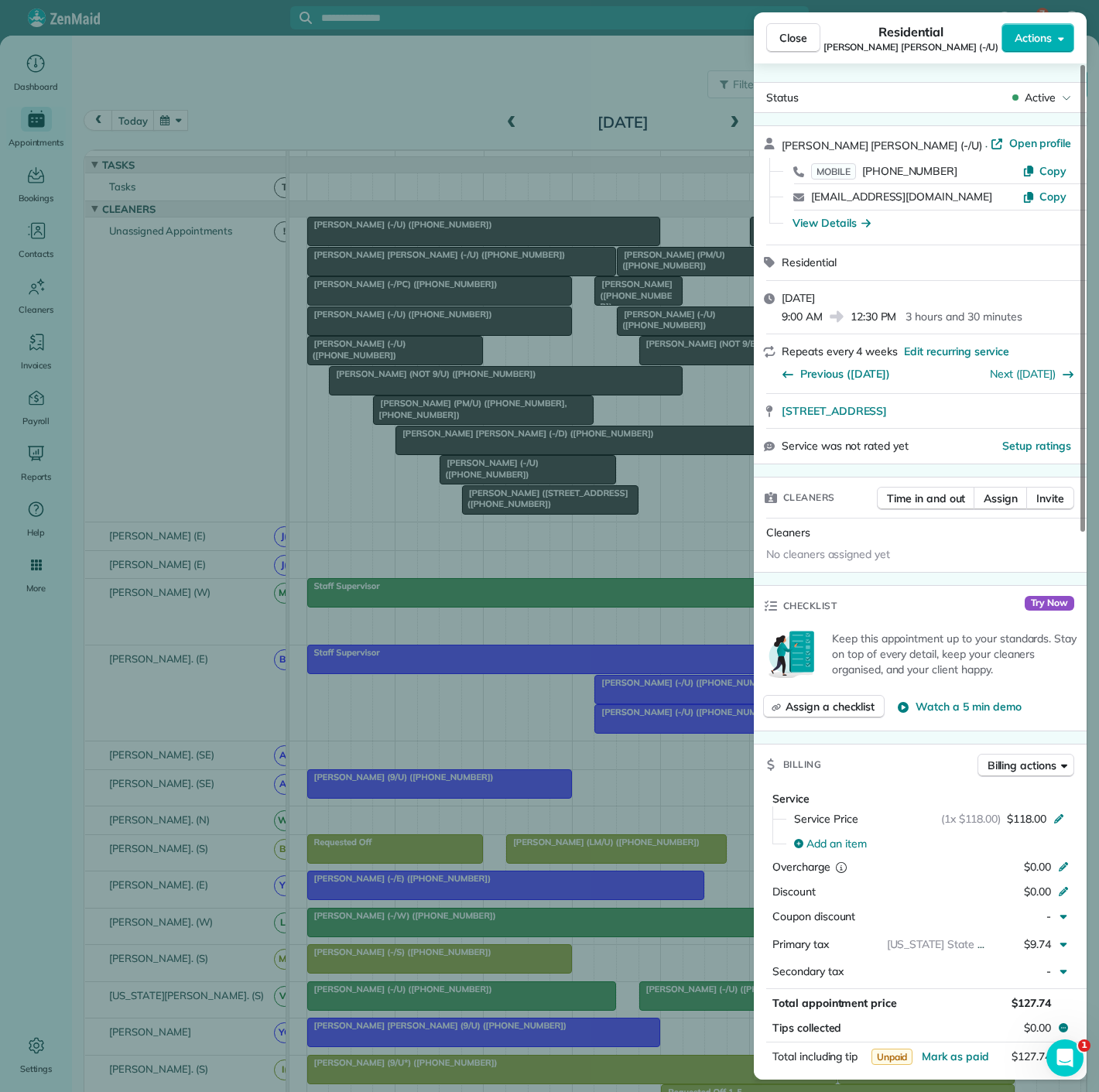
click at [420, 268] on div "Close Residential Connor Nassetta (-/U) Actions Status Active Connor Nassetta (…" at bounding box center [549, 546] width 1099 height 1092
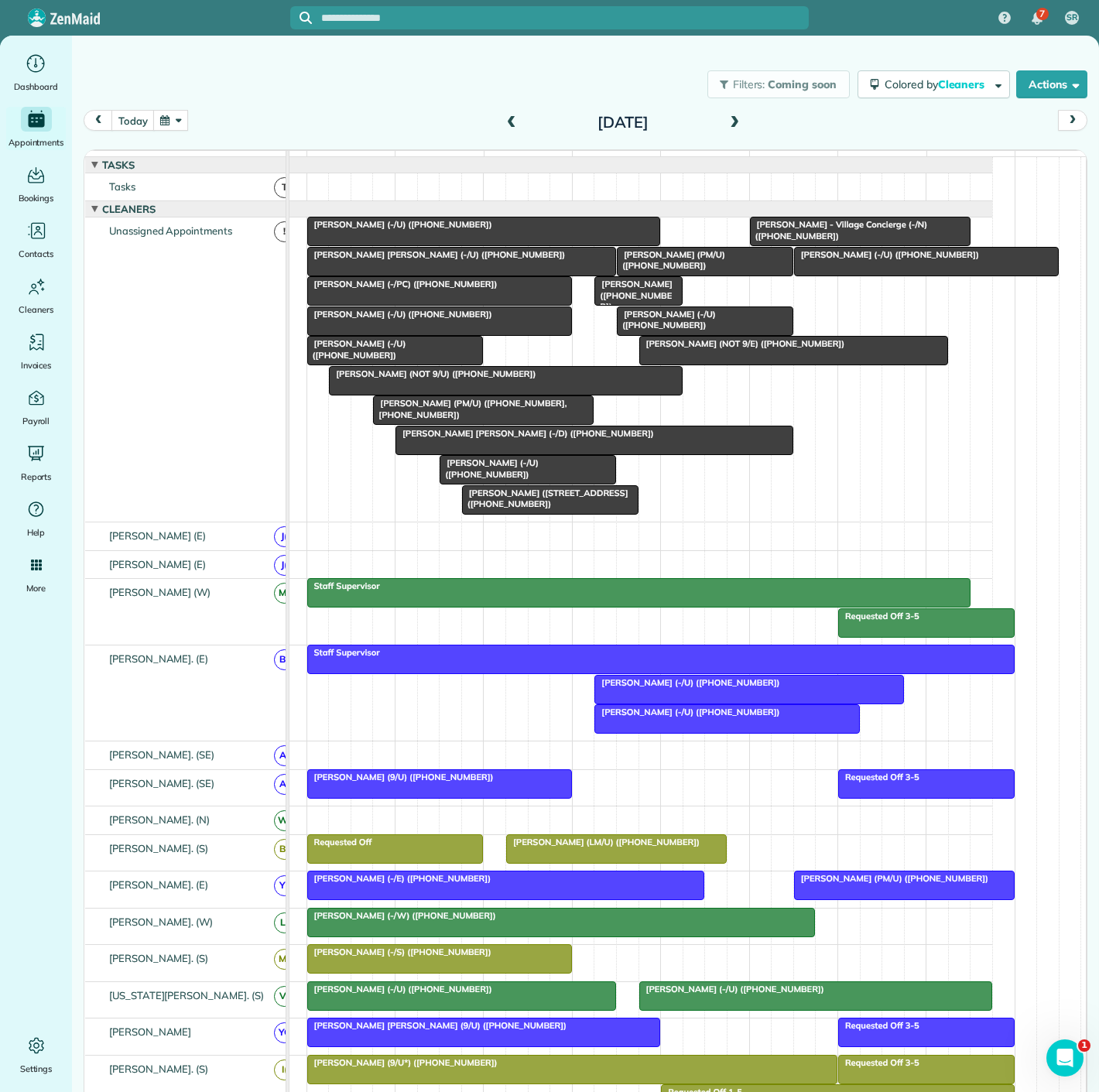
click at [420, 246] on div at bounding box center [484, 231] width 352 height 28
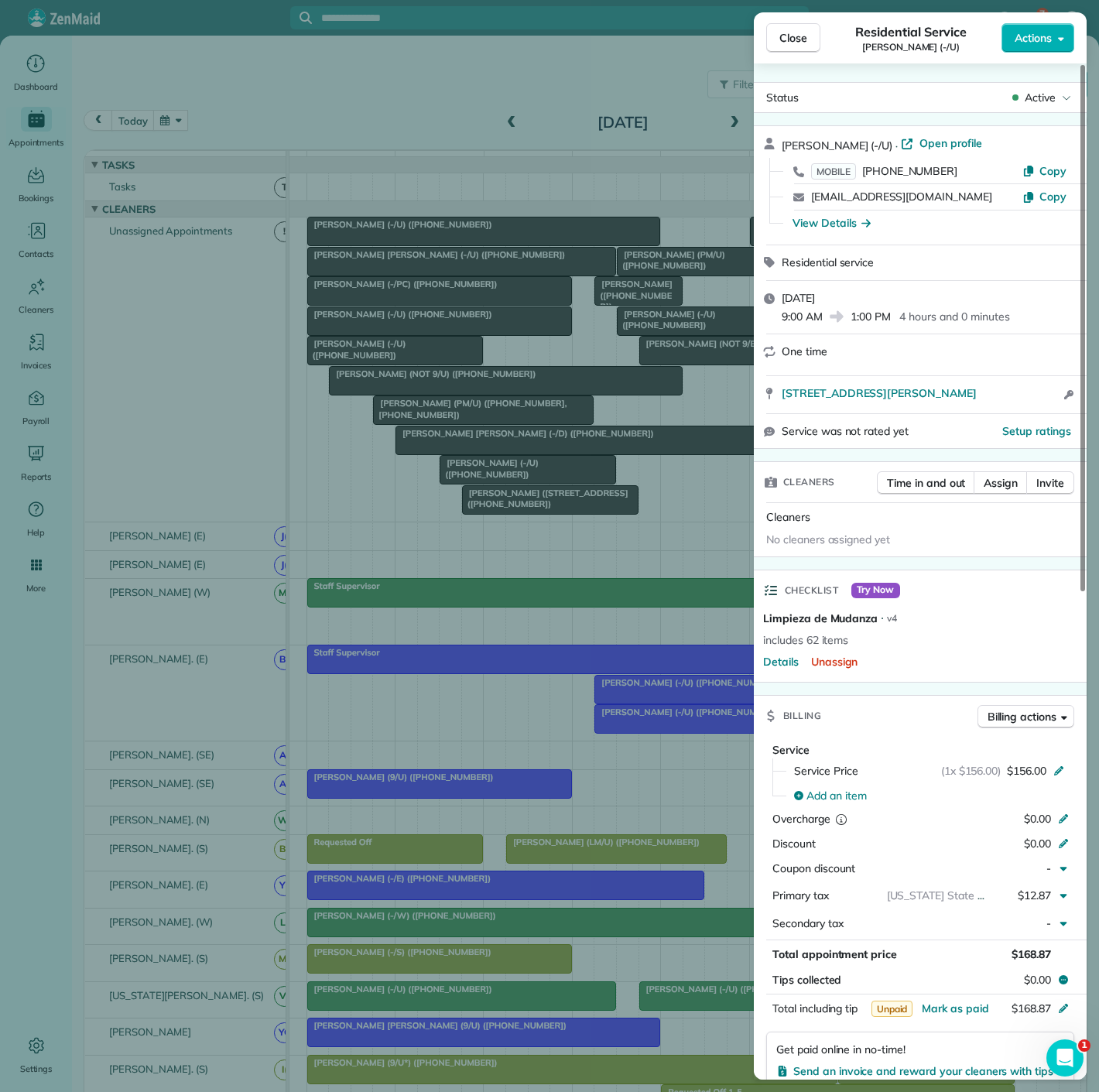
click at [420, 246] on div "Close Residential Service Jacob Young (-/U) Actions Status Active Jacob Young (…" at bounding box center [549, 546] width 1099 height 1092
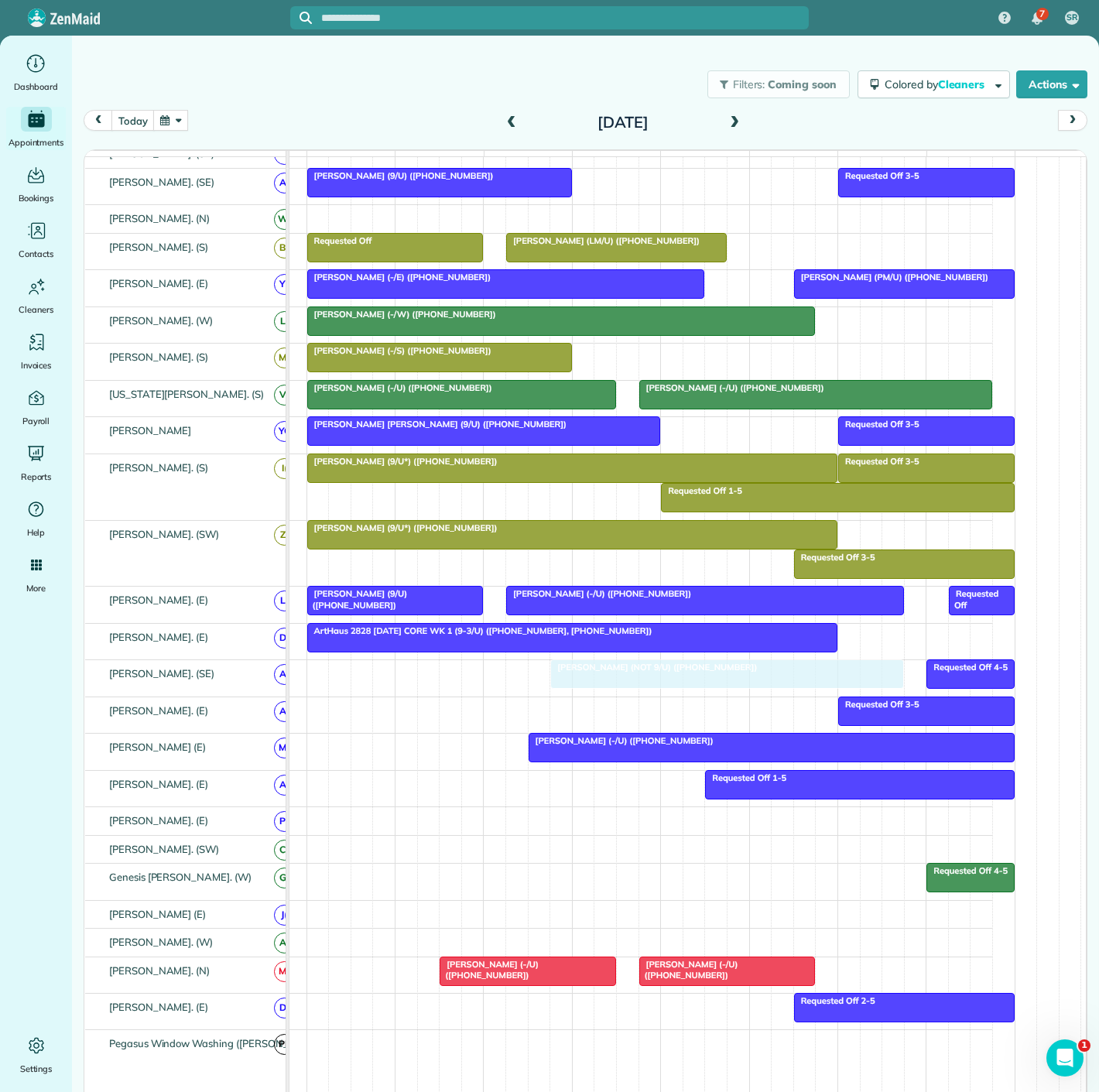
drag, startPoint x: 395, startPoint y: 394, endPoint x: 625, endPoint y: 700, distance: 382.8
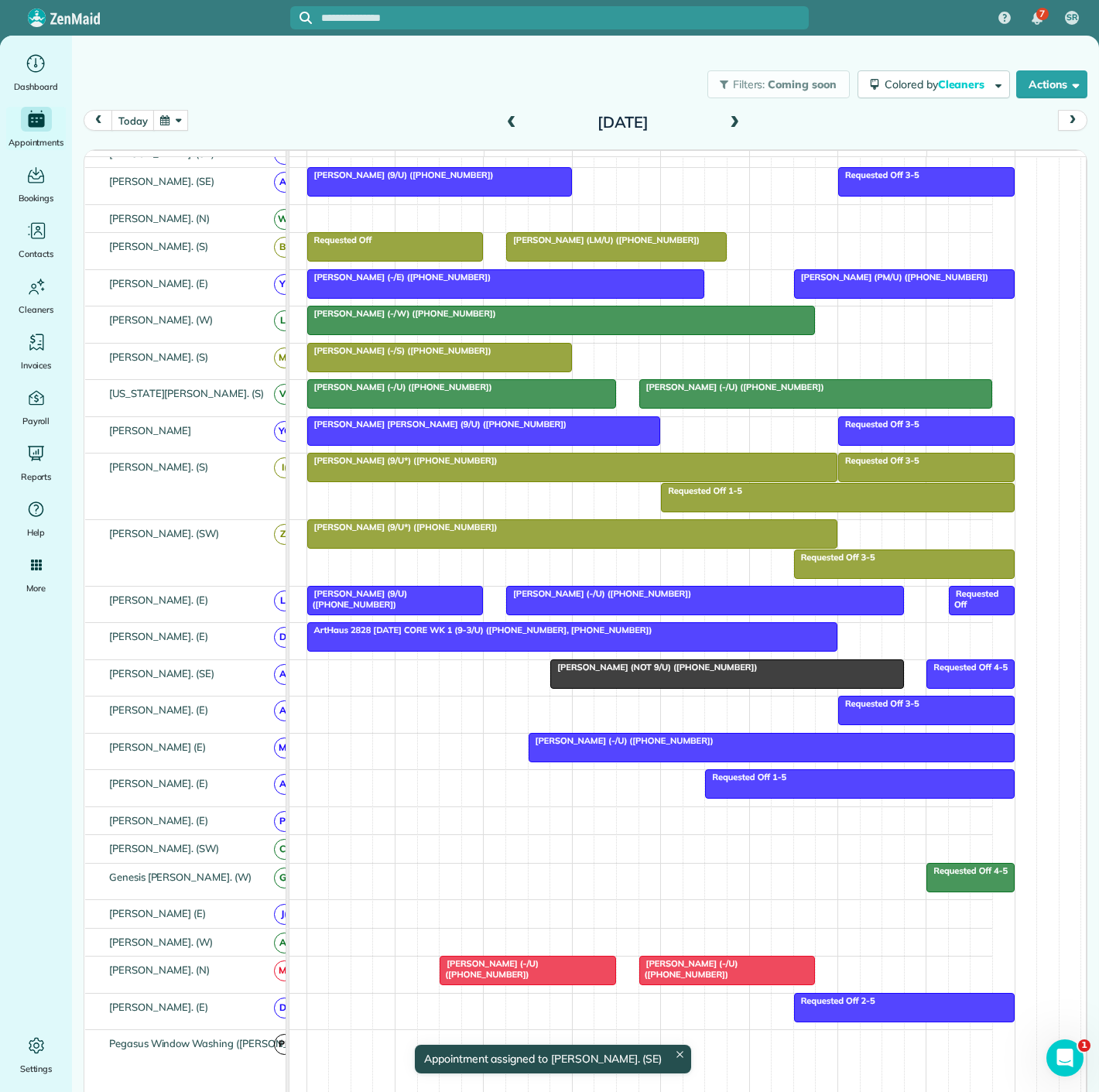
click at [556, 682] on div at bounding box center [727, 674] width 352 height 28
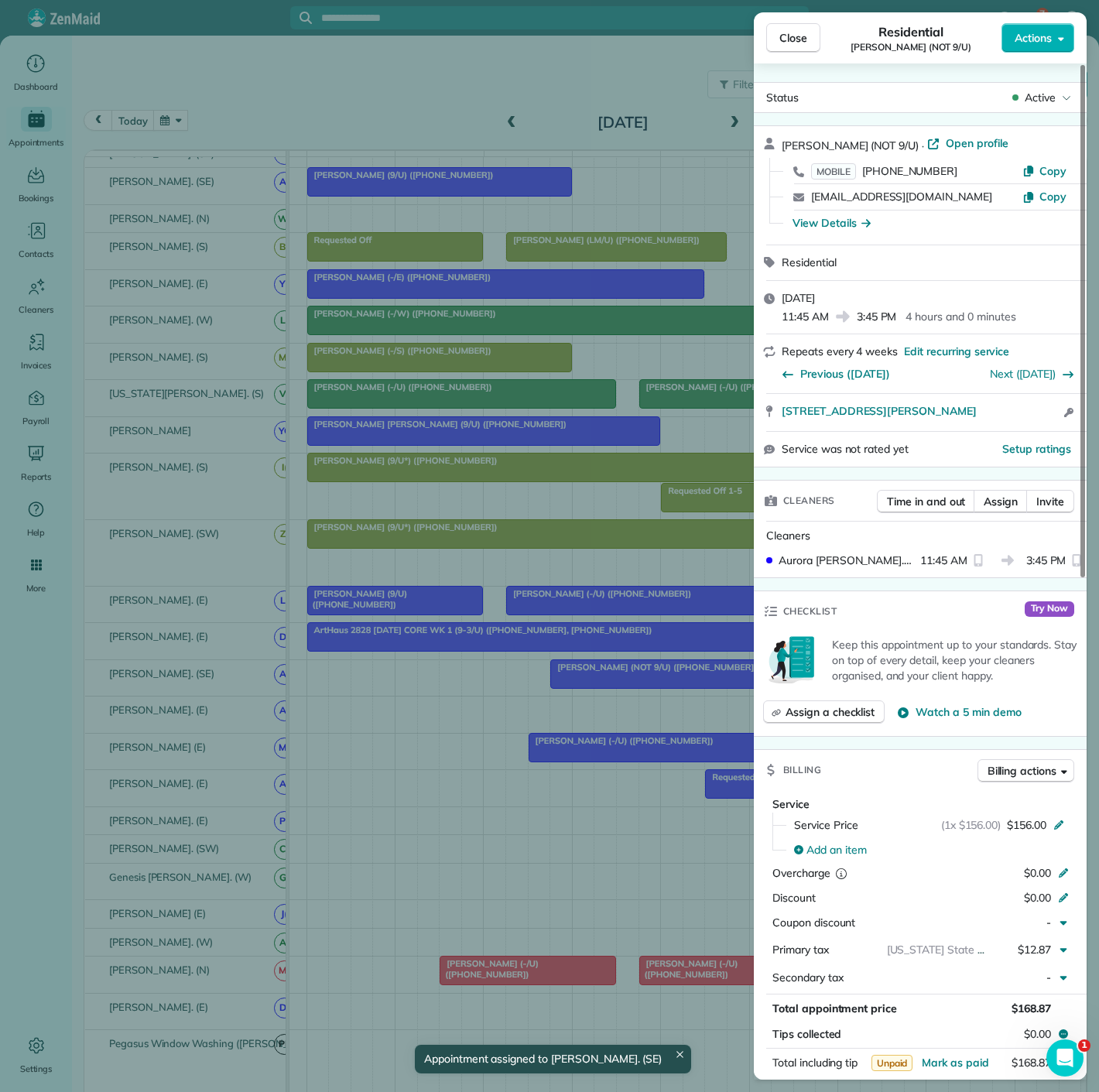
click at [556, 682] on div "Close Residential Stacy Zoeller (NOT 9/U) Actions Status Active Stacy Zoeller (…" at bounding box center [549, 546] width 1099 height 1092
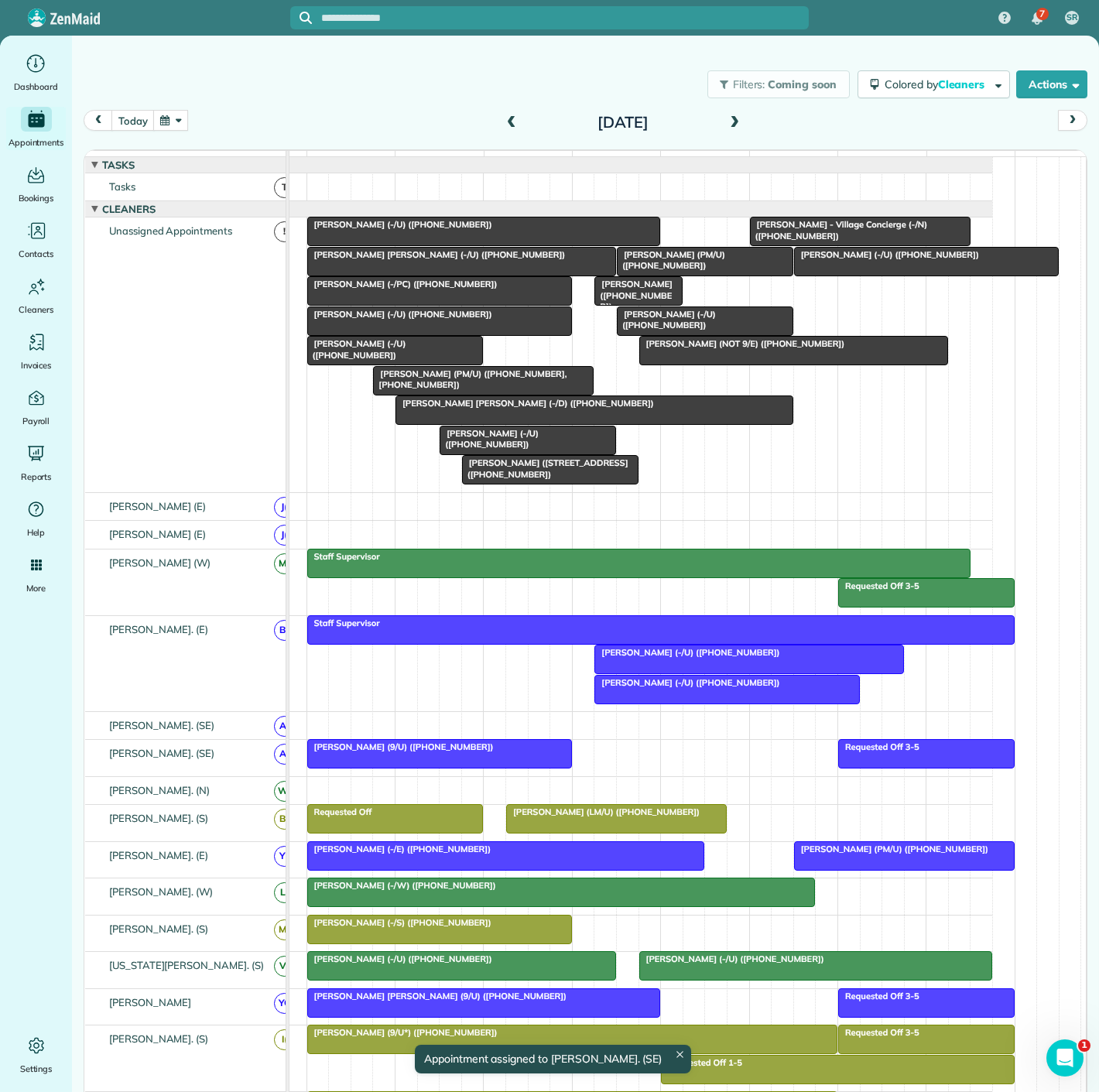
click at [716, 324] on span "Megan Fontenot (-/U) (+13375804460)" at bounding box center [666, 320] width 100 height 22
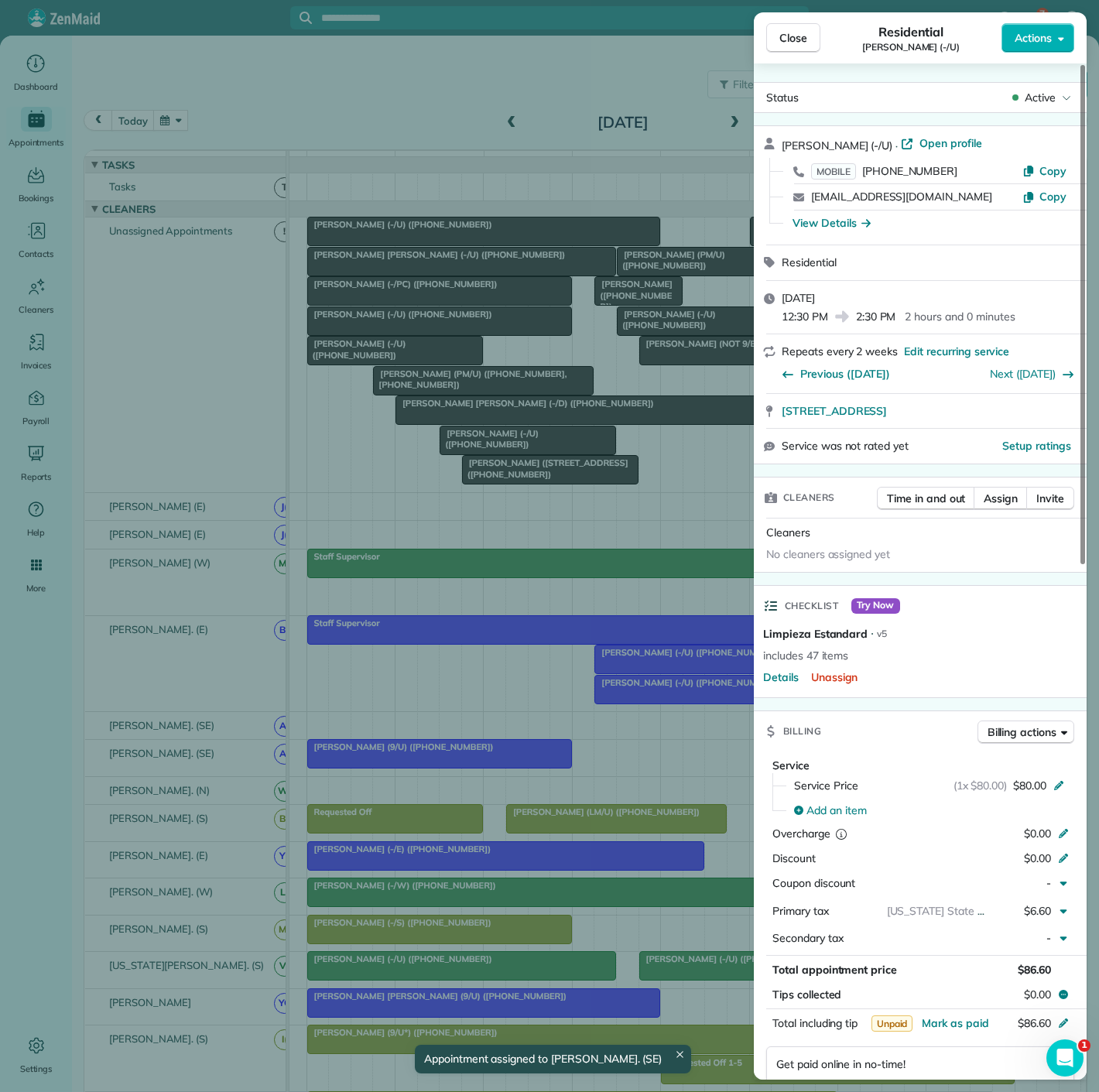
click at [640, 337] on div "Close Residential Megan Fontenot (-/U) Actions Status Active Megan Fontenot (-/…" at bounding box center [549, 546] width 1099 height 1092
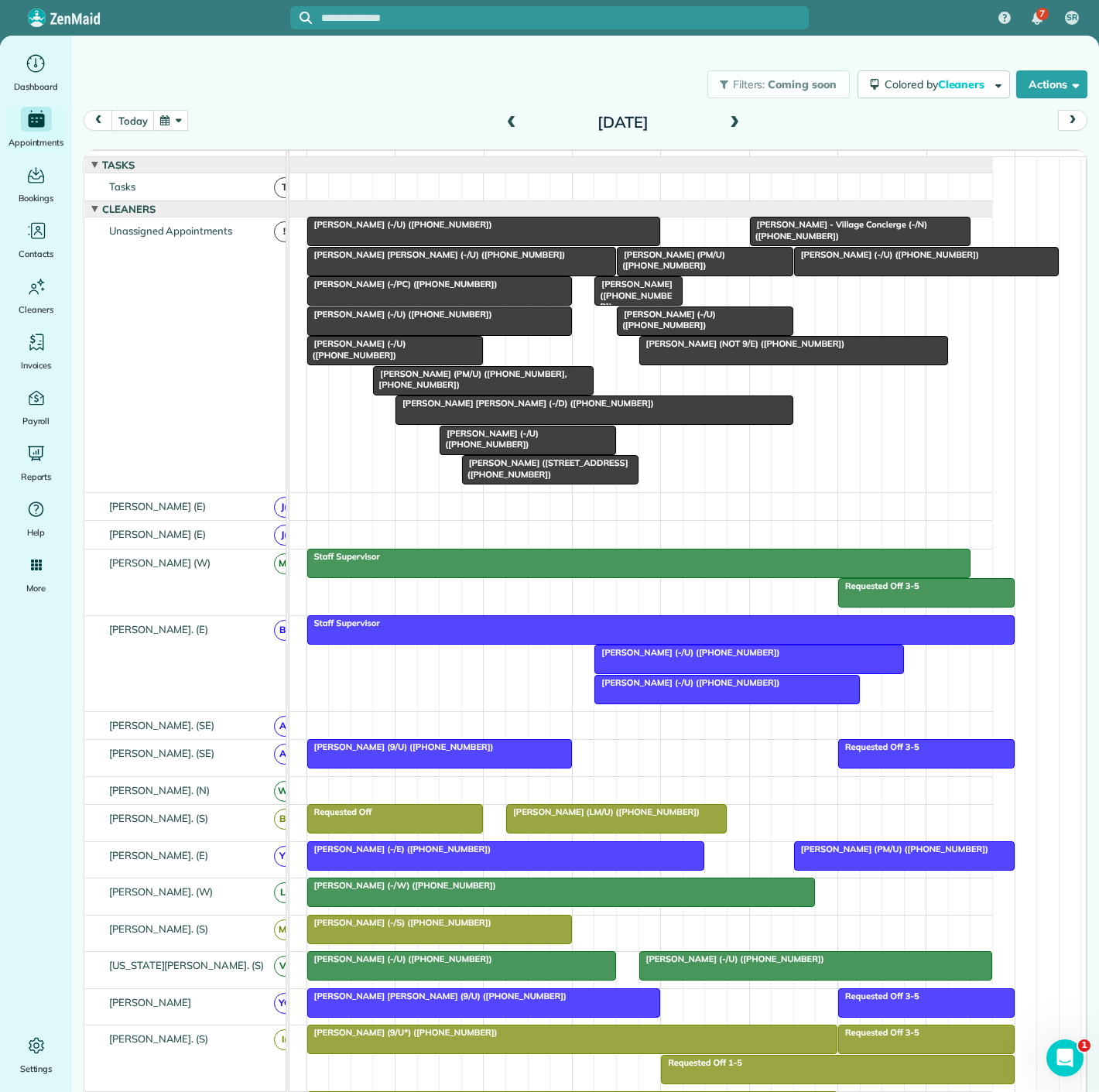
click at [496, 444] on span "Jordan Hames (-/U) (+12149269298)" at bounding box center [489, 439] width 100 height 22
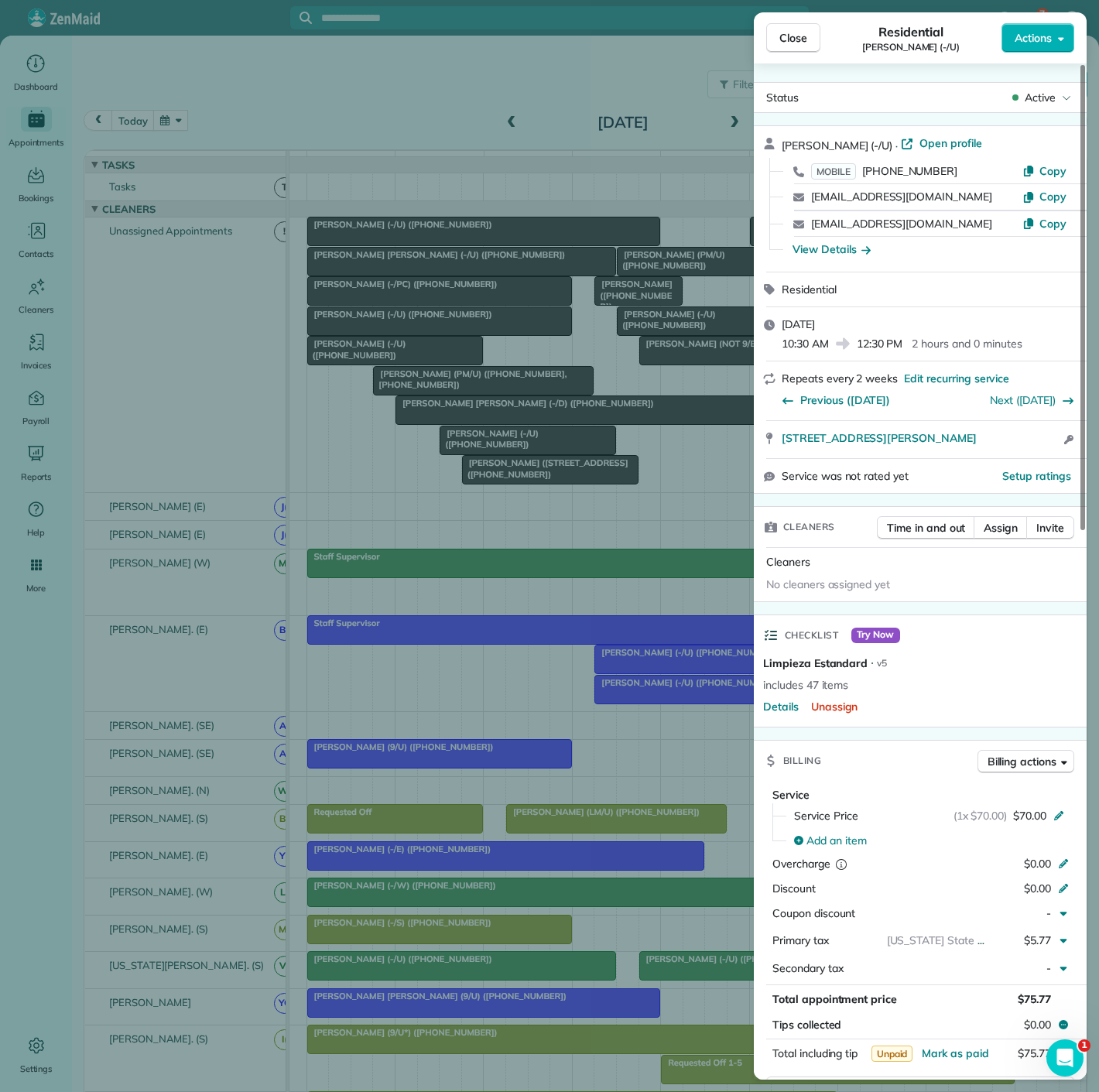
click at [496, 444] on div "Close Residential Jordan Hames (-/U) Actions Status Active Jordan Hames (-/U) ·…" at bounding box center [549, 546] width 1099 height 1092
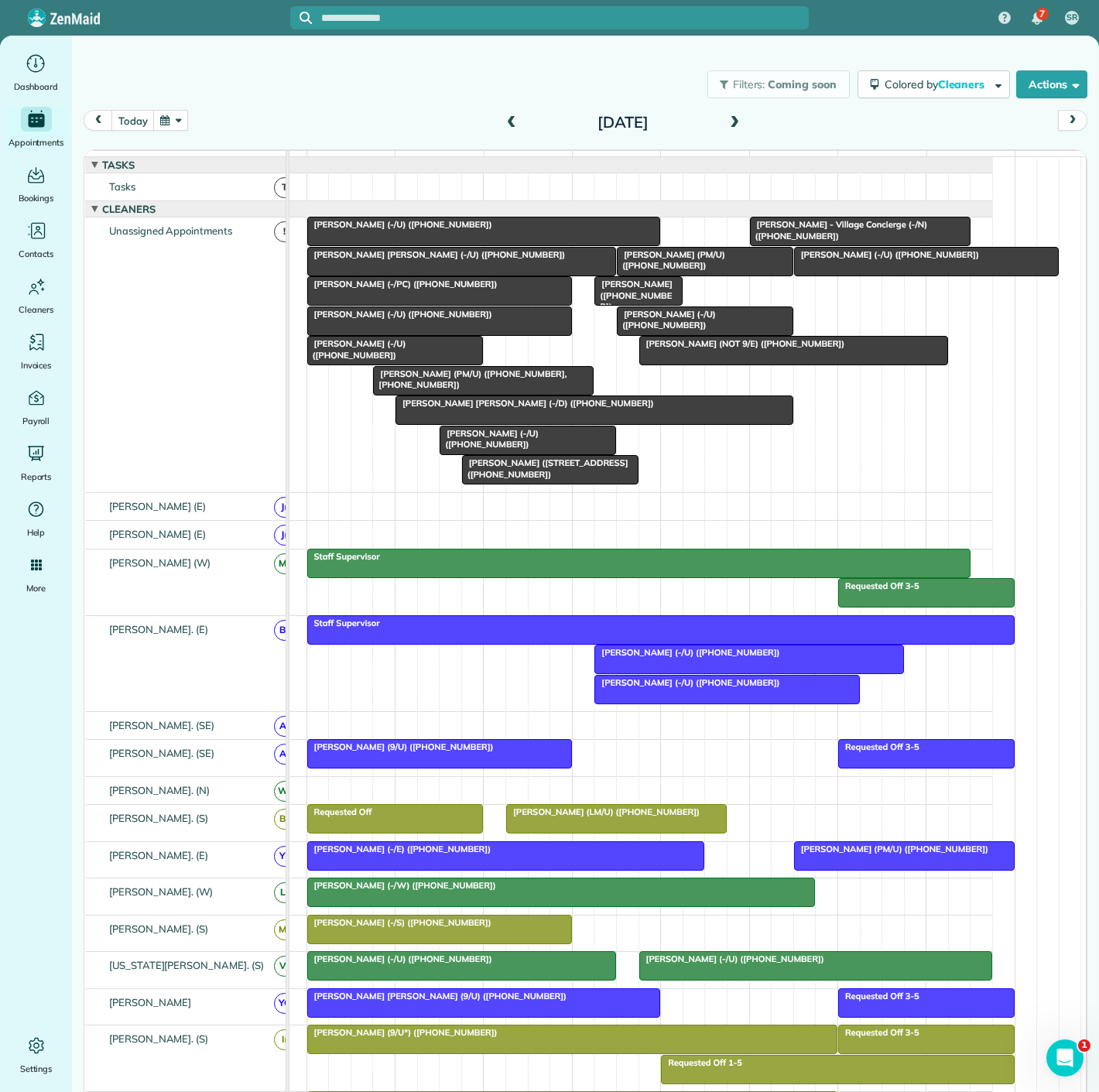
click at [355, 335] on div at bounding box center [440, 321] width 264 height 28
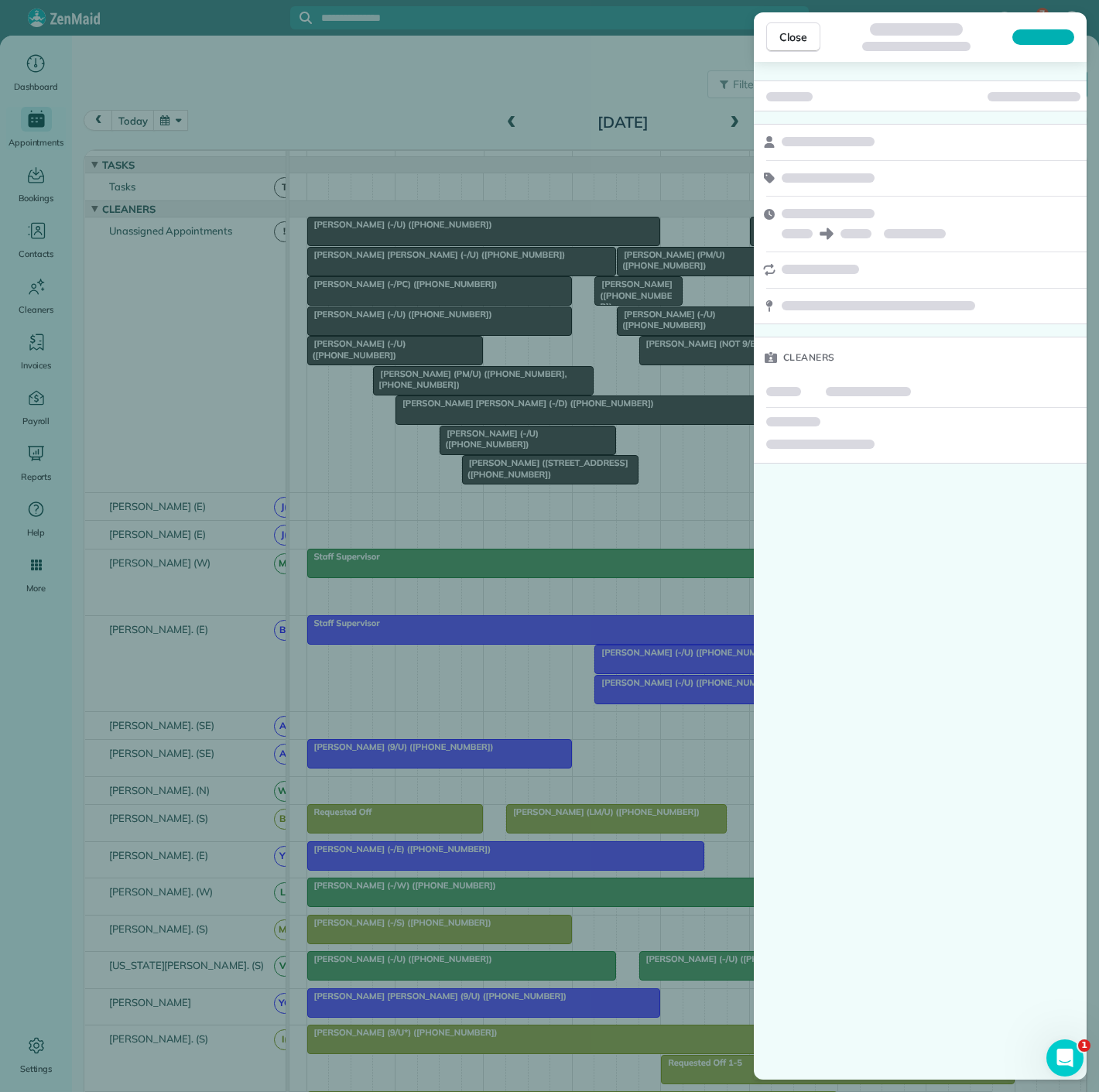
click at [342, 364] on div "Close Cleaners" at bounding box center [549, 546] width 1099 height 1092
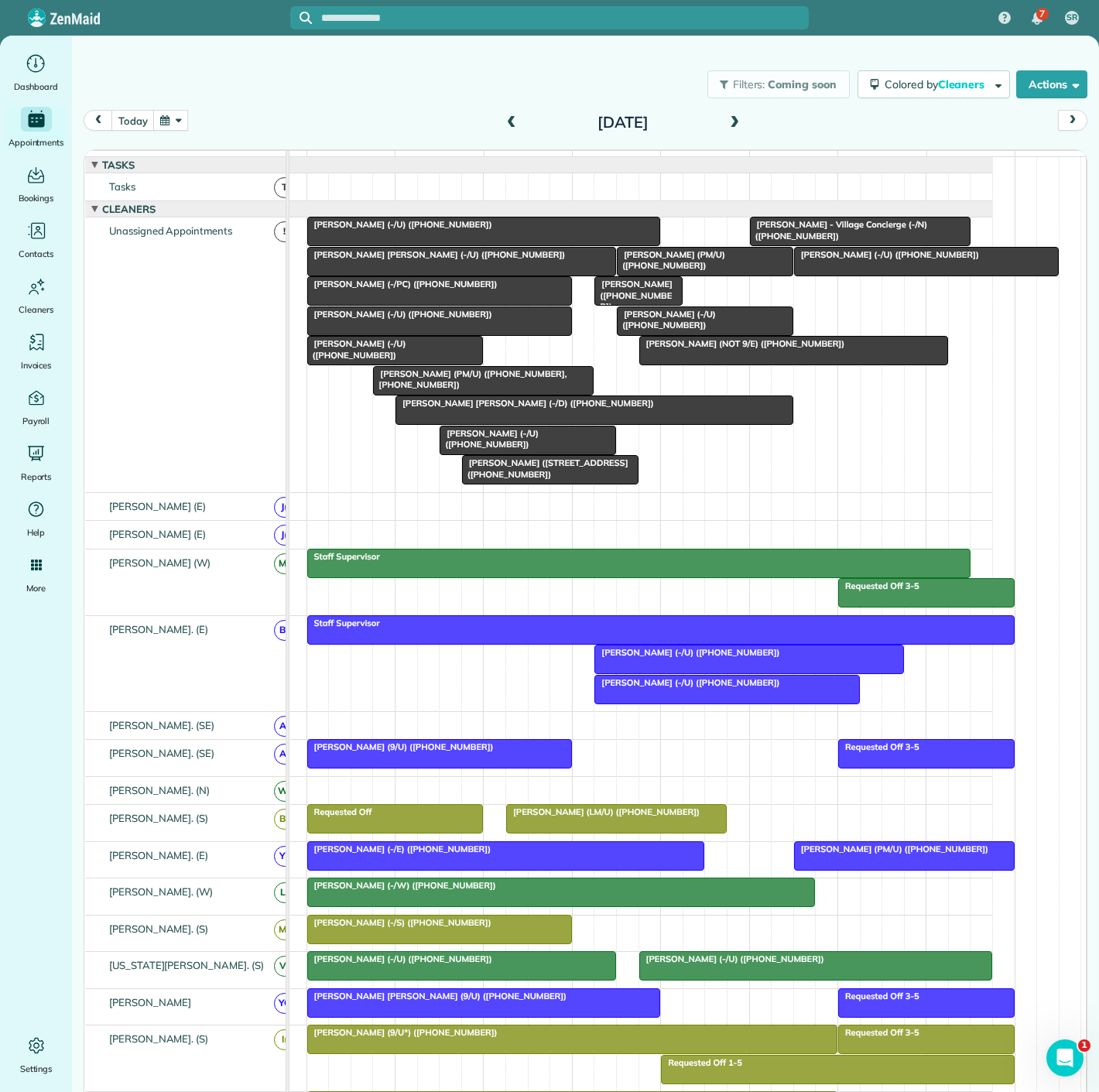
click at [342, 364] on div at bounding box center [395, 350] width 175 height 28
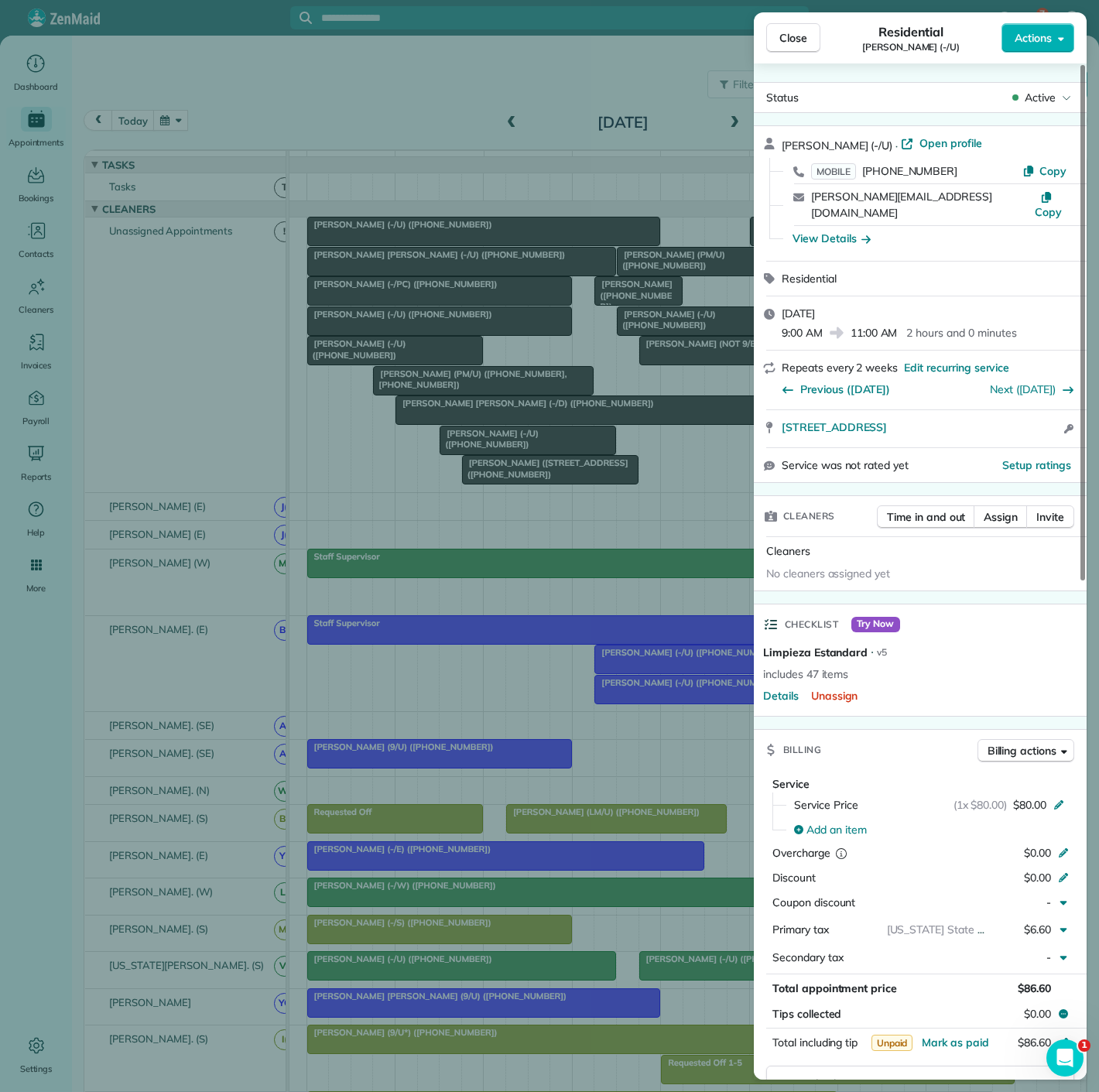
click at [342, 364] on div "Close Residential Tim Zorka (-/U) Actions Status Active Tim Zorka (-/U) · Open …" at bounding box center [549, 546] width 1099 height 1092
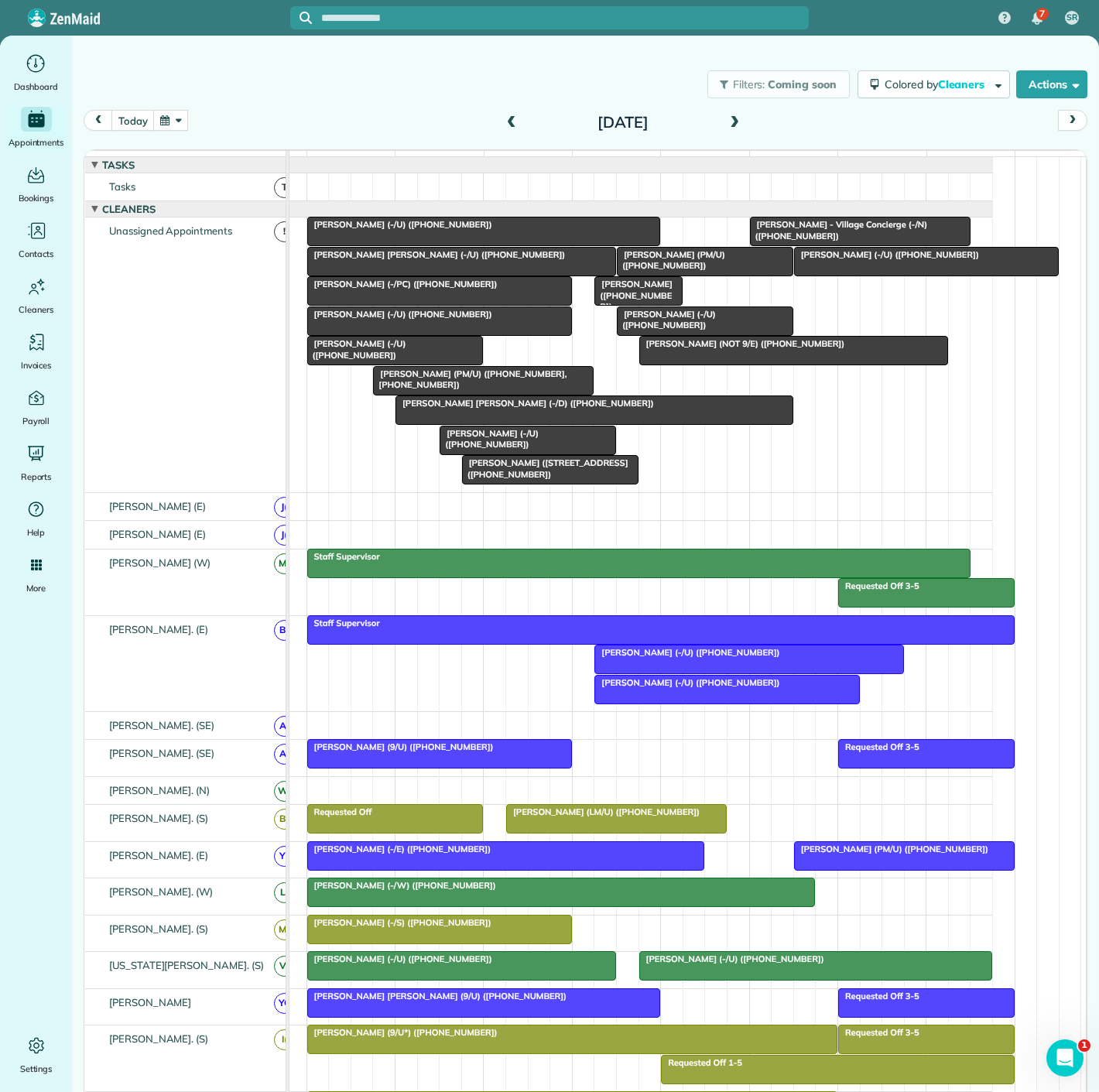
click at [365, 365] on div at bounding box center [395, 350] width 175 height 28
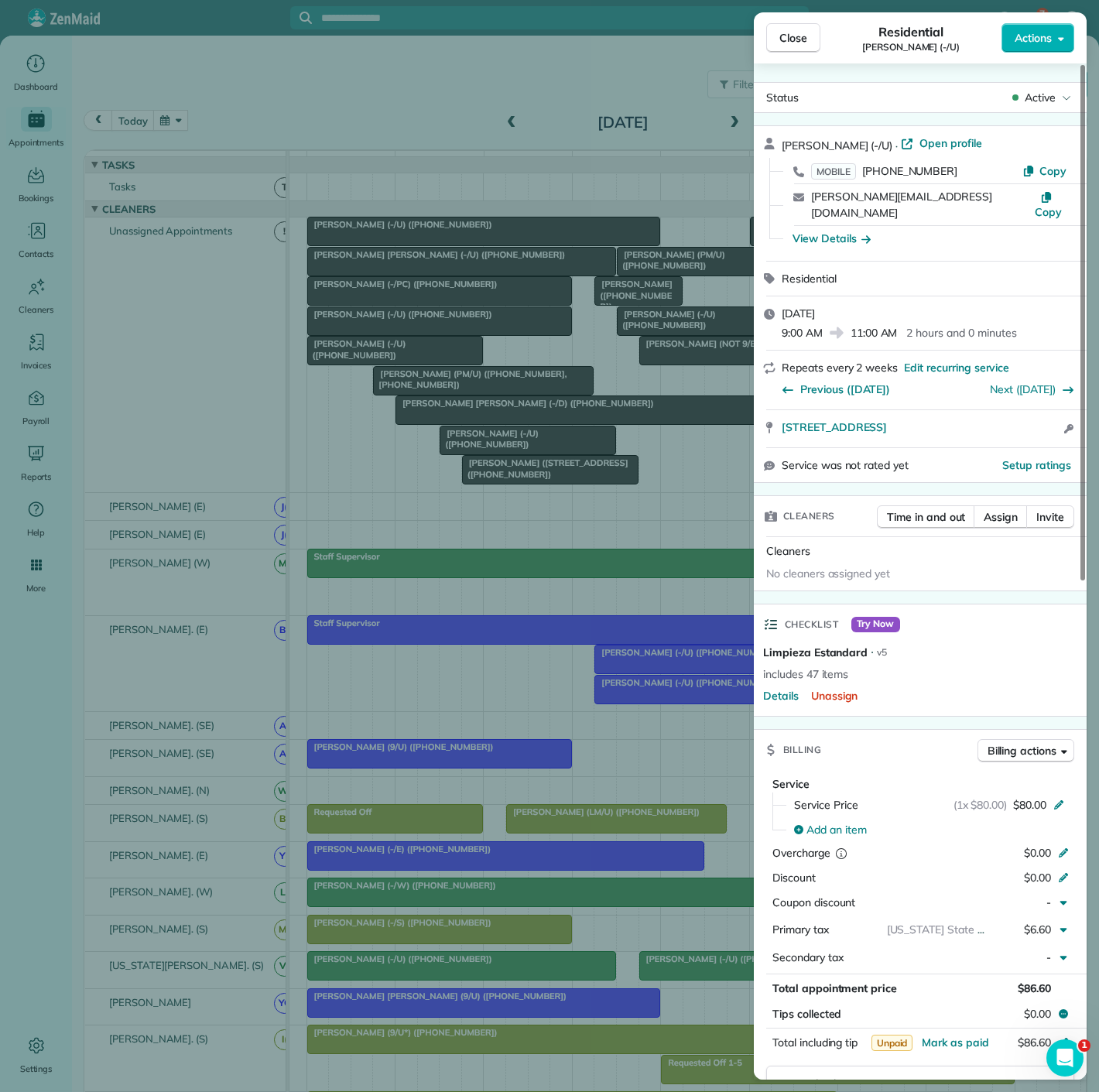
click at [365, 367] on div "Close Residential Tim Zorka (-/U) Actions Status Active Tim Zorka (-/U) · Open …" at bounding box center [549, 546] width 1099 height 1092
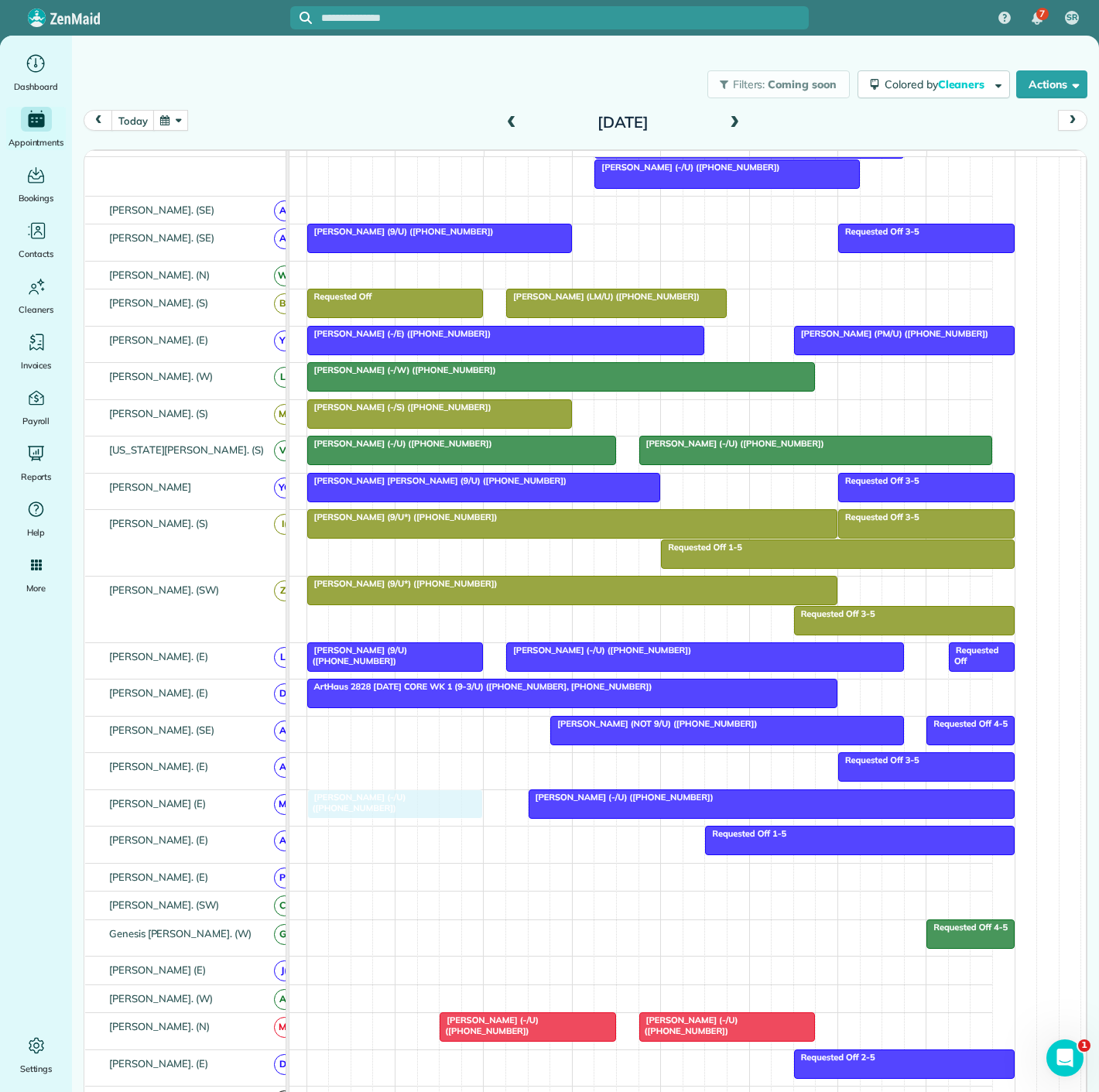
drag, startPoint x: 372, startPoint y: 362, endPoint x: 373, endPoint y: 825, distance: 463.0
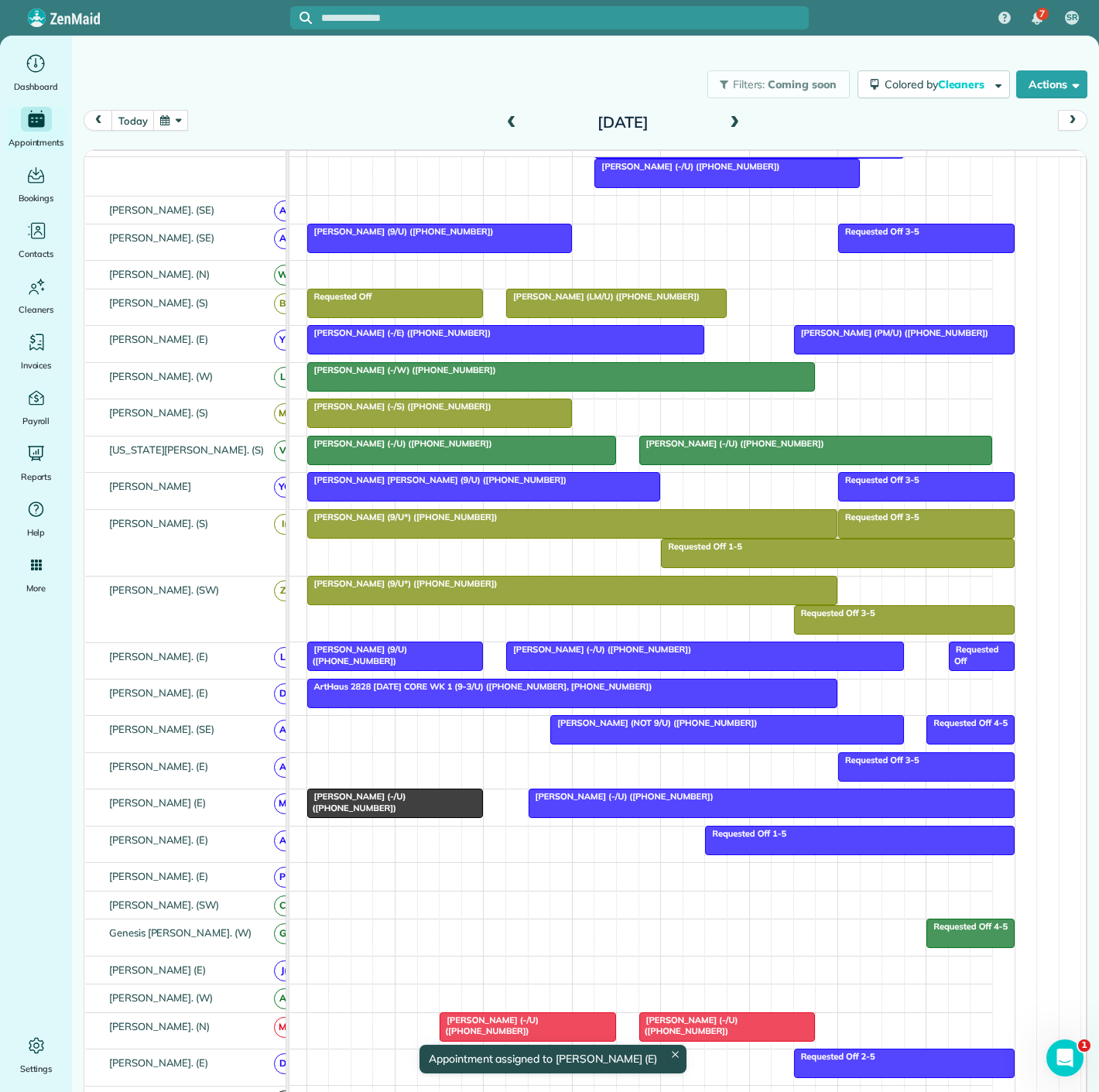
click at [373, 804] on span "Tim Zorka (-/U) (+12146208552)" at bounding box center [356, 802] width 100 height 22
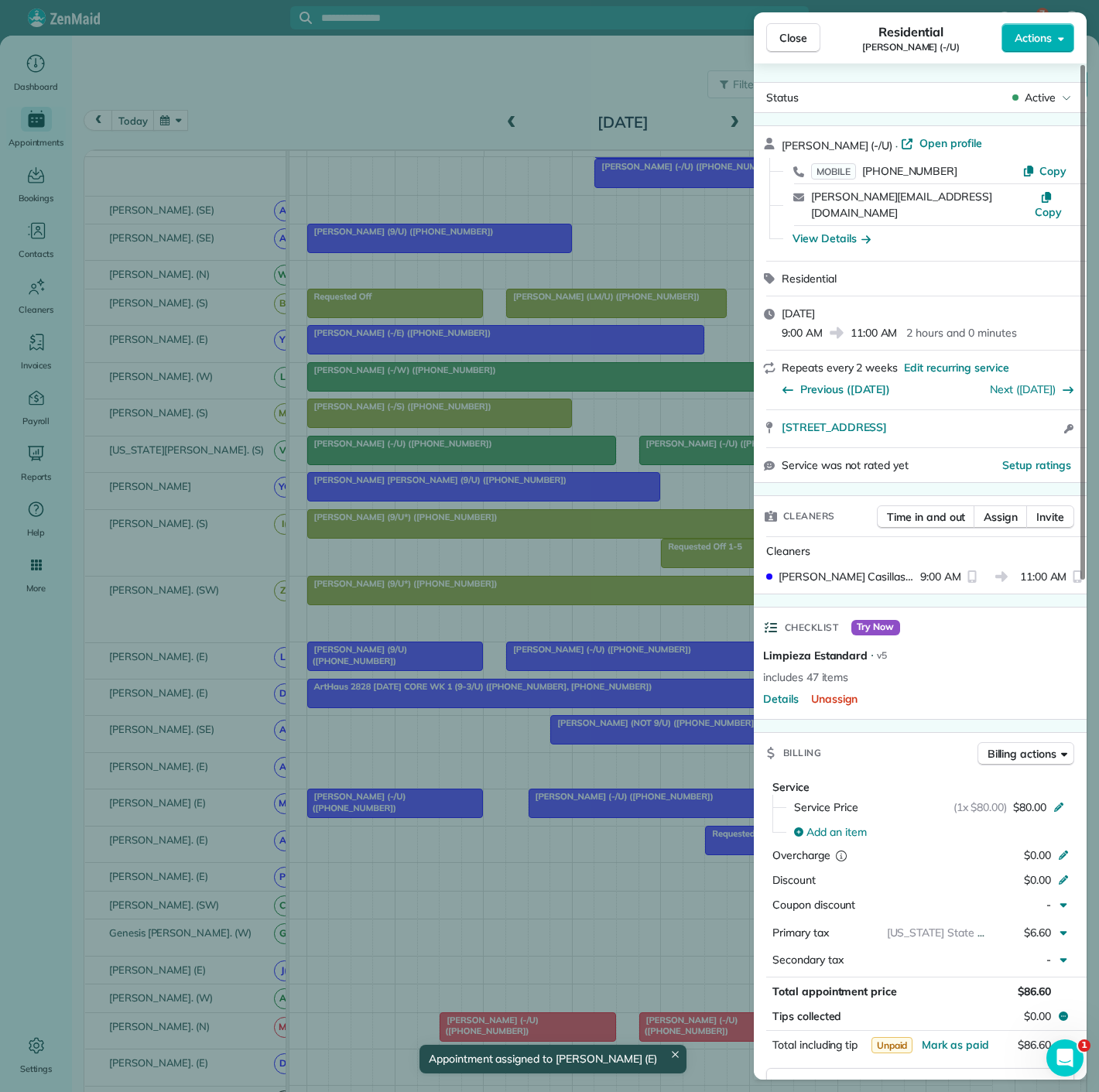
click at [373, 804] on div "Close Residential Tim Zorka (-/U) Actions Status Active Tim Zorka (-/U) · Open …" at bounding box center [549, 546] width 1099 height 1092
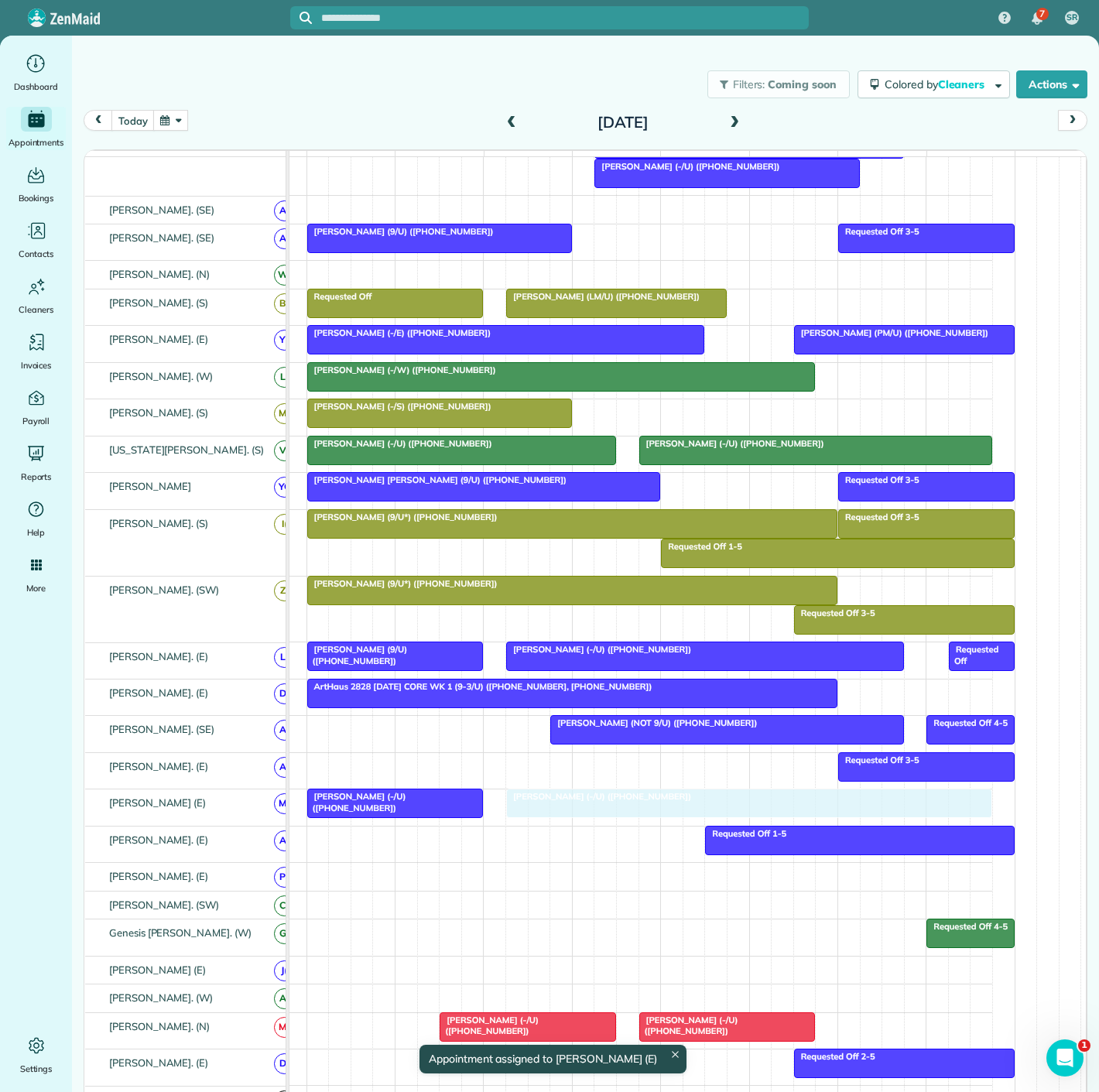
drag, startPoint x: 601, startPoint y: 814, endPoint x: 573, endPoint y: 817, distance: 28.2
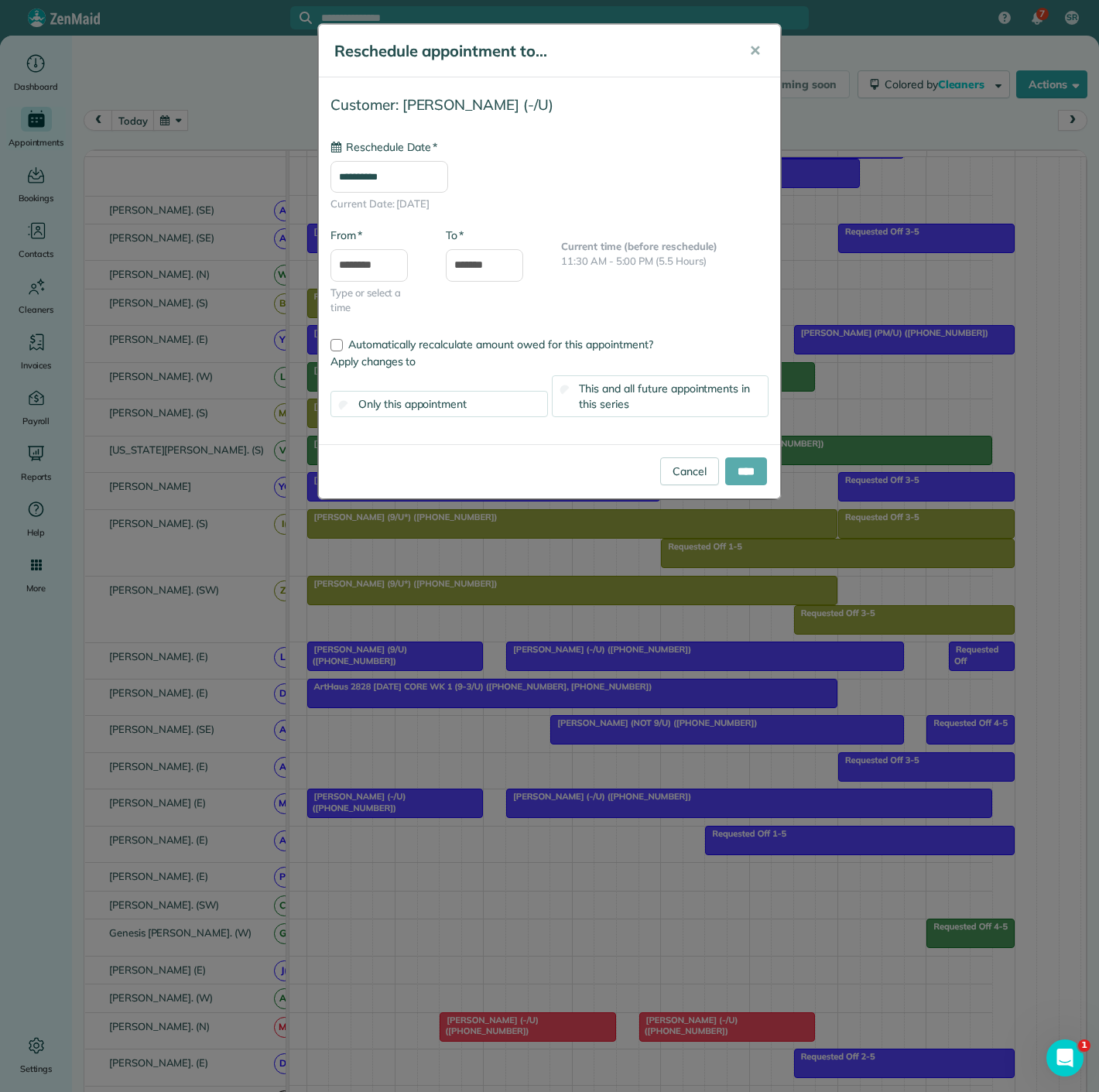
type input "**********"
click at [741, 481] on input "****" at bounding box center [746, 471] width 41 height 28
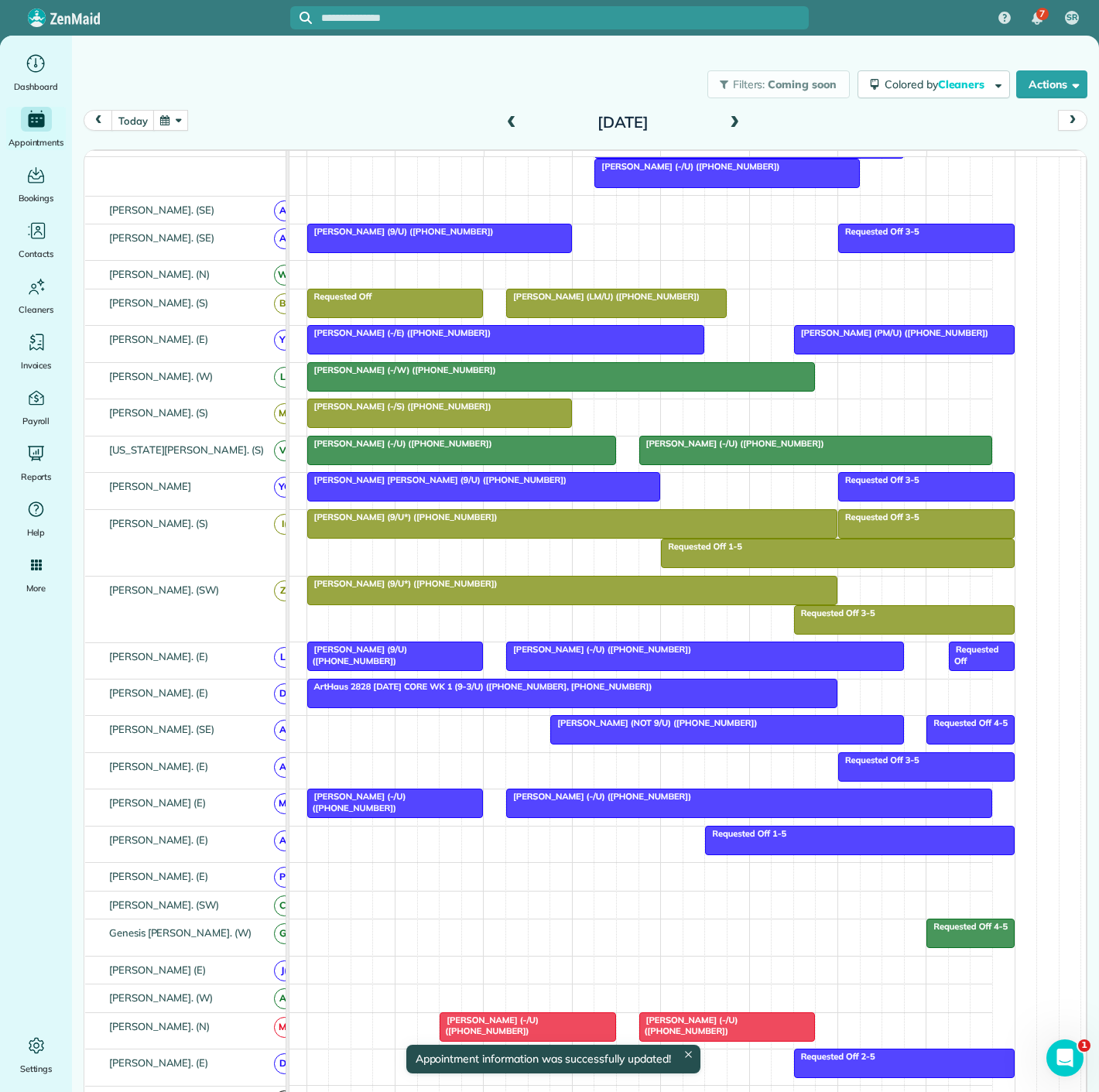
click at [640, 811] on div at bounding box center [749, 803] width 485 height 28
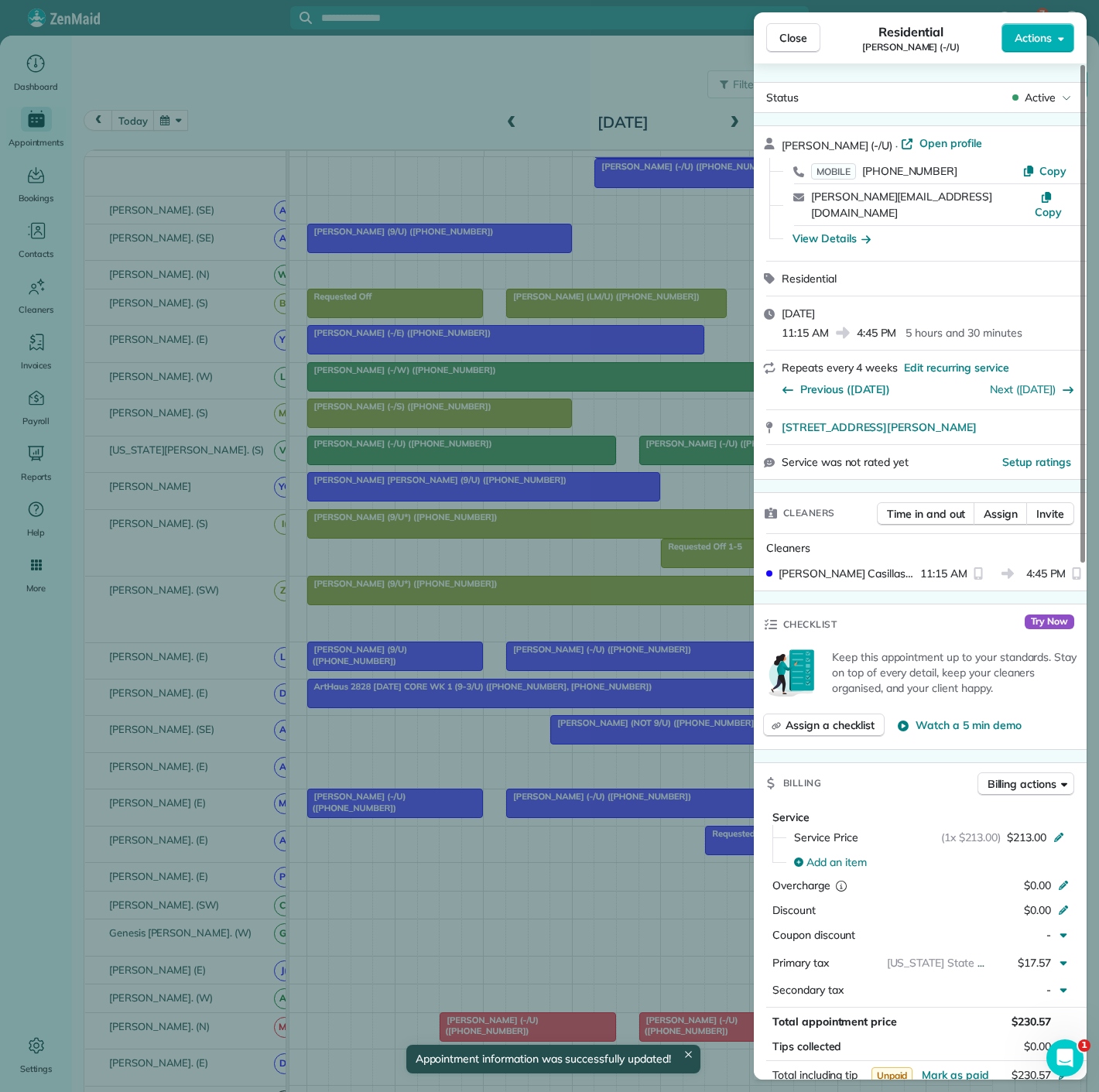
click at [634, 806] on div "Close Residential Jeff Blackman (-/U) Actions Status Active Jeff Blackman (-/U)…" at bounding box center [549, 546] width 1099 height 1092
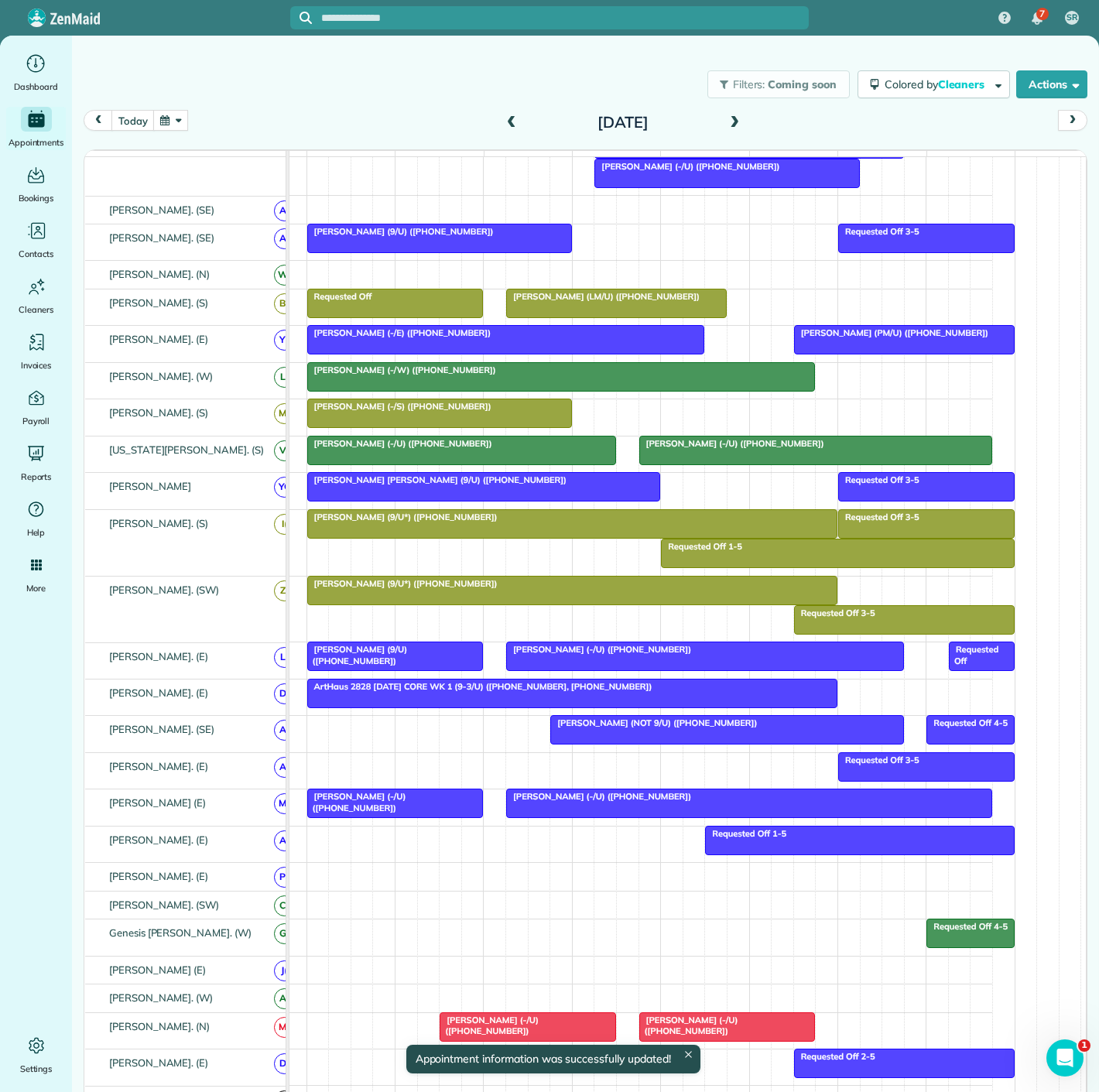
click at [580, 812] on div at bounding box center [749, 803] width 485 height 28
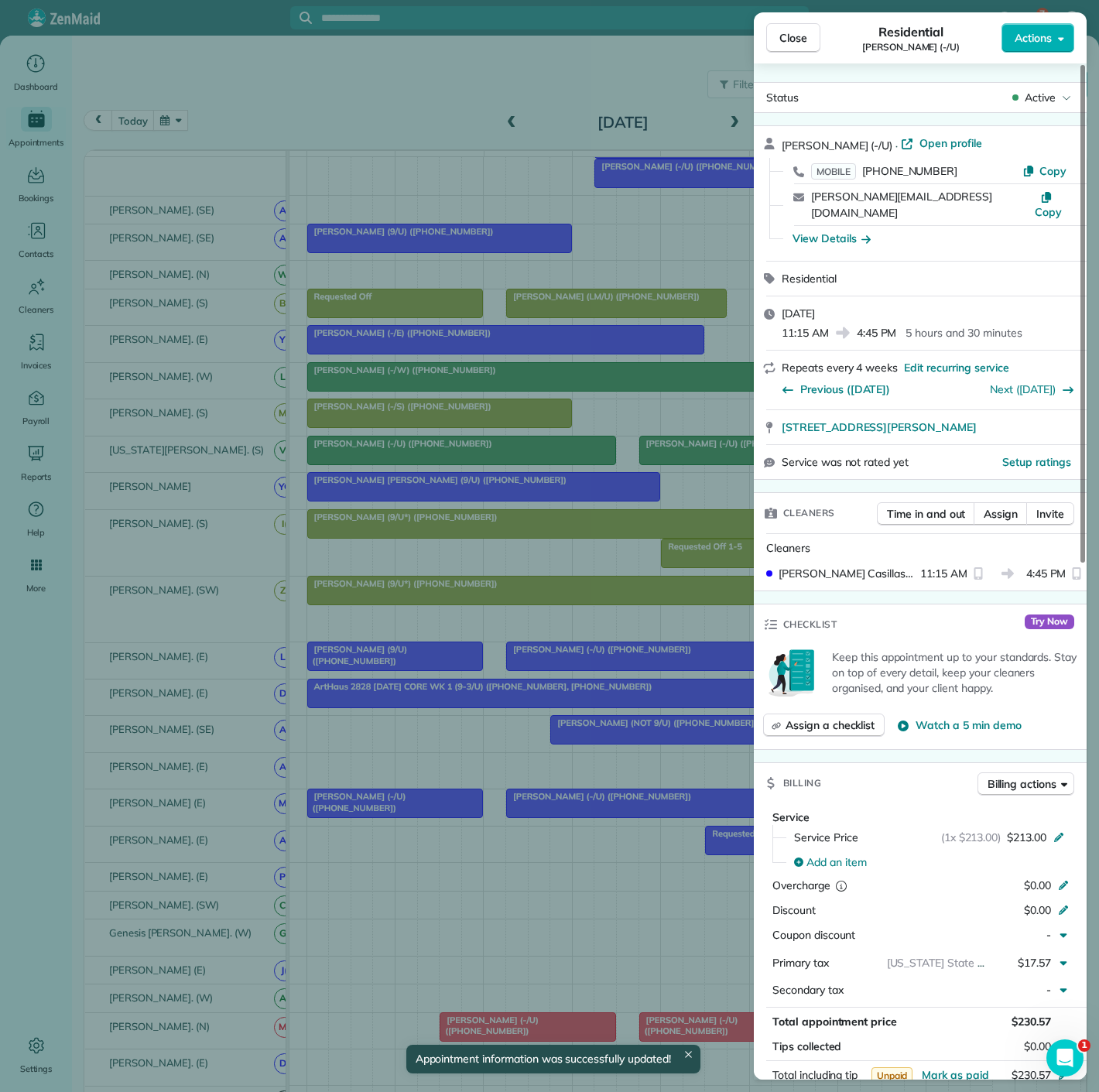
click at [580, 812] on div "Close Residential Jeff Blackman (-/U) Actions Status Active Jeff Blackman (-/U)…" at bounding box center [549, 546] width 1099 height 1092
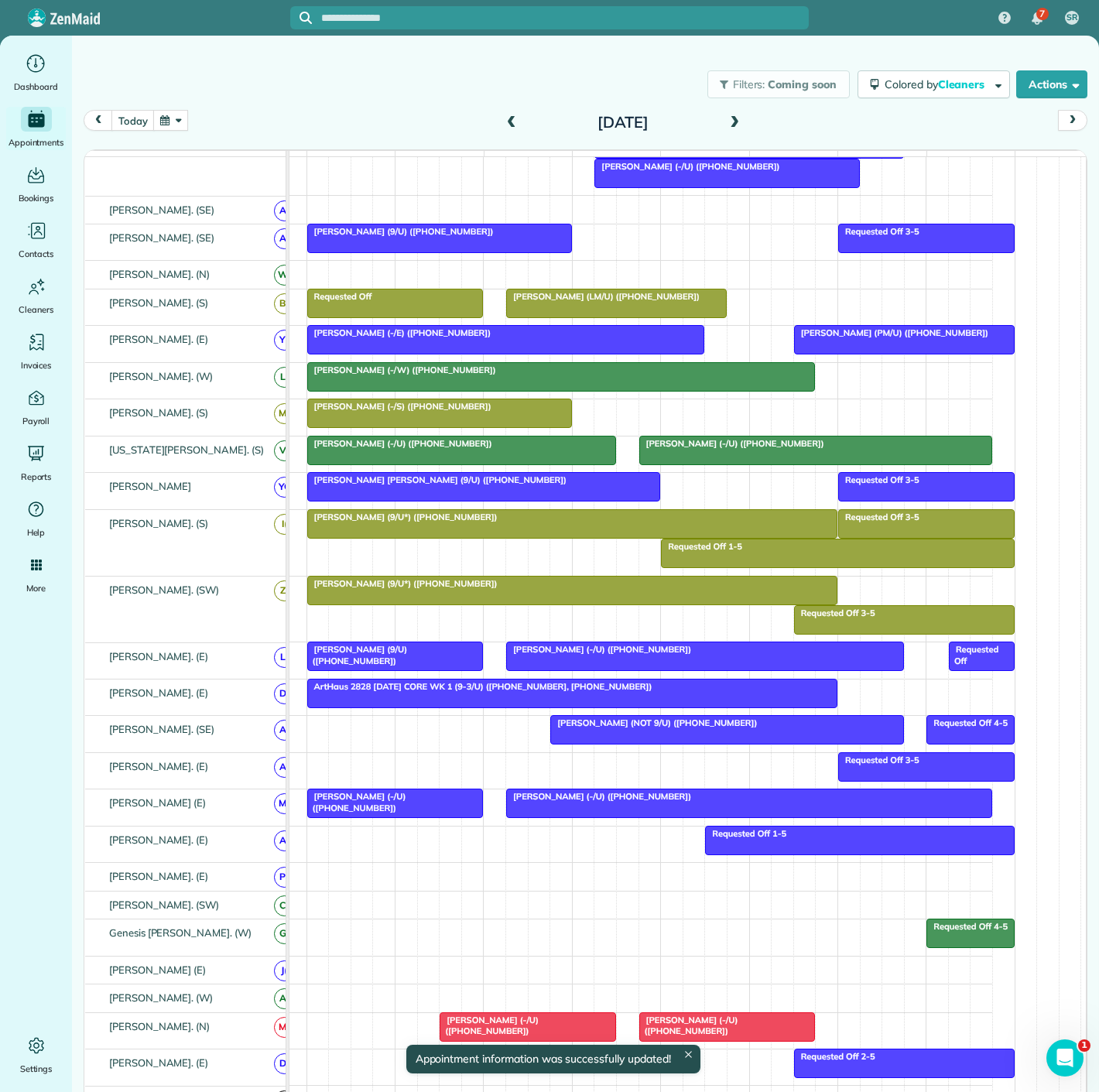
click at [412, 818] on div at bounding box center [395, 803] width 175 height 28
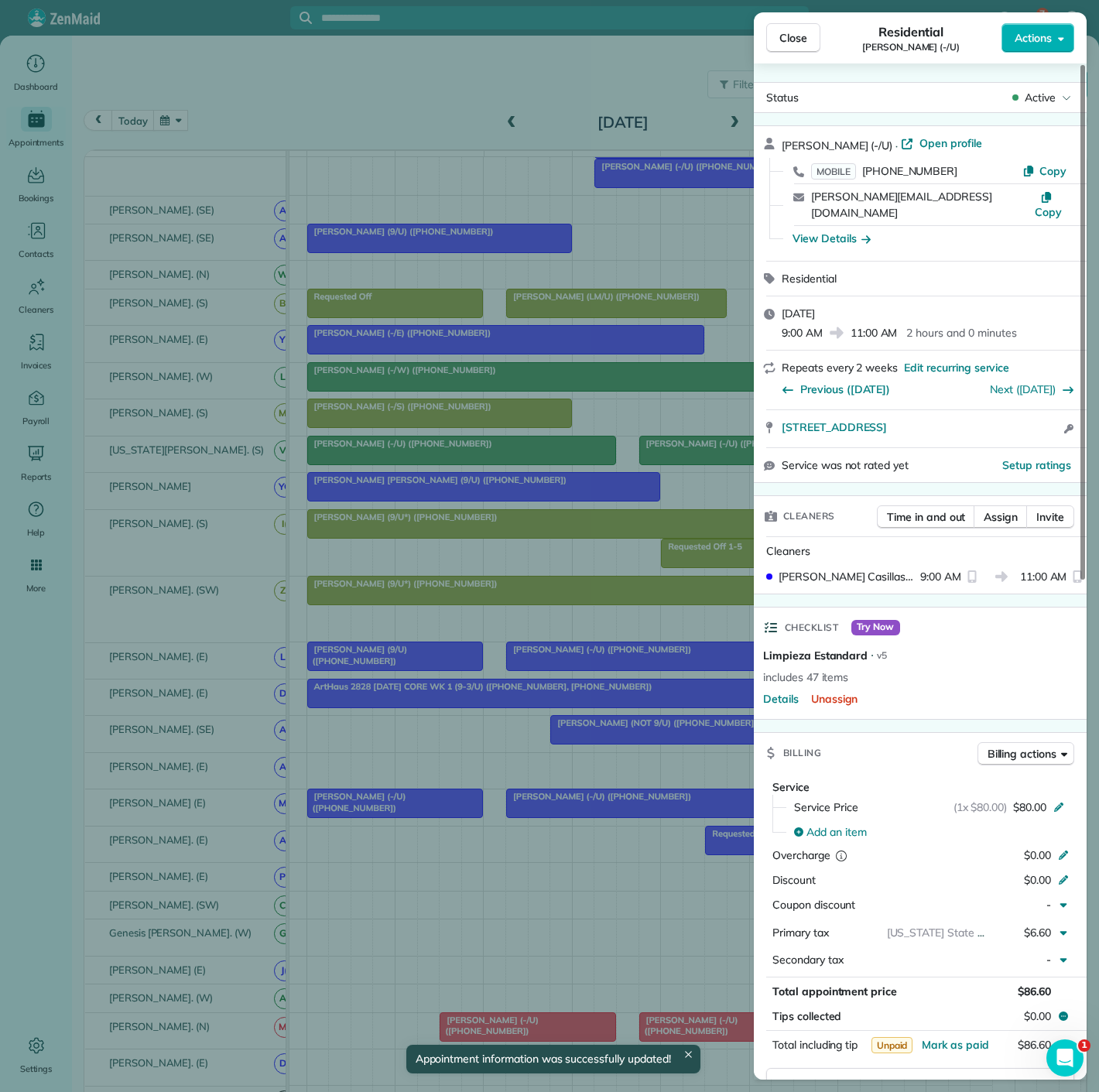
click at [412, 820] on div "Close Residential Tim Zorka (-/U) Actions Status Active Tim Zorka (-/U) · Open …" at bounding box center [549, 546] width 1099 height 1092
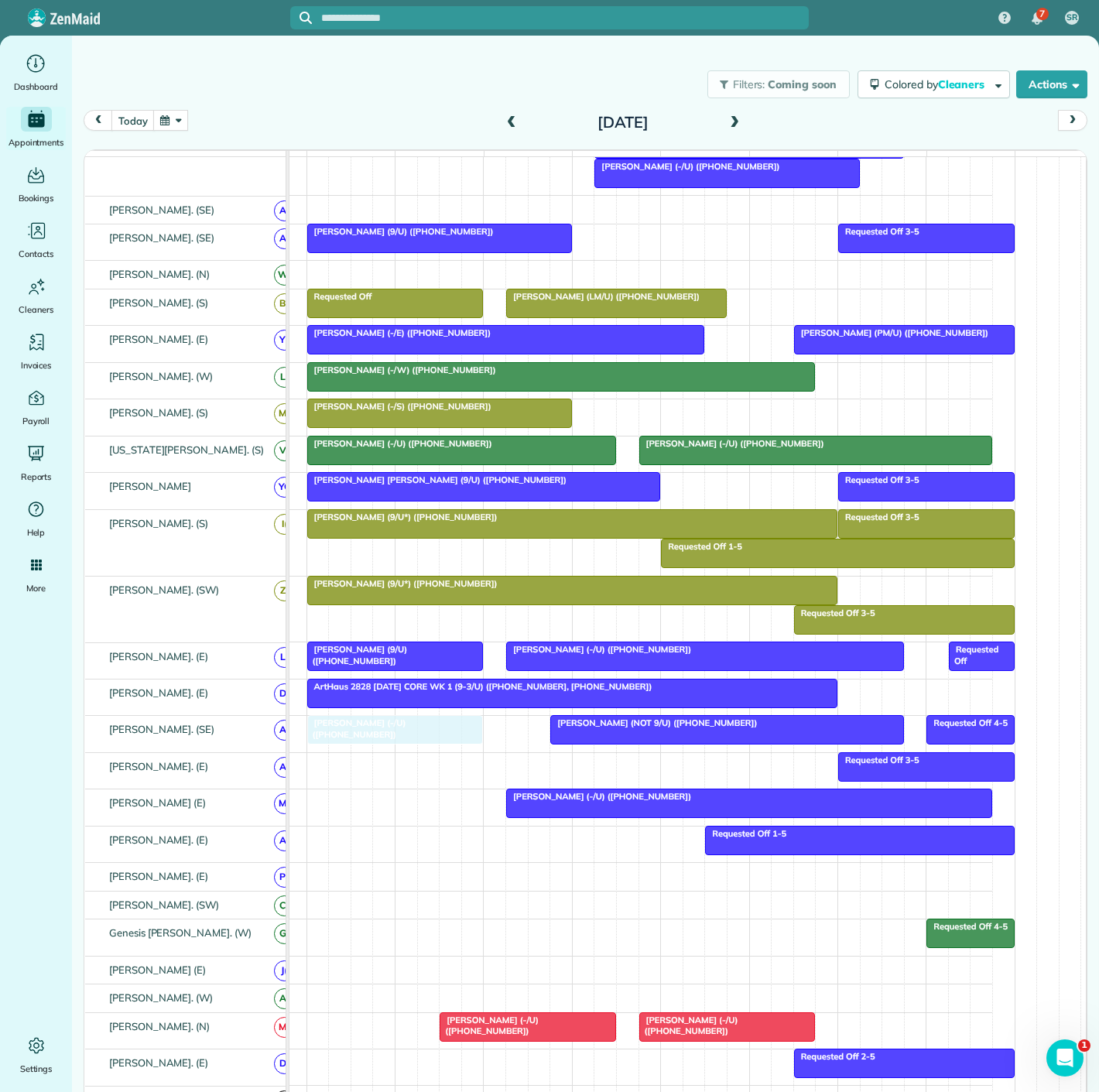
drag, startPoint x: 413, startPoint y: 820, endPoint x: 412, endPoint y: 756, distance: 64.0
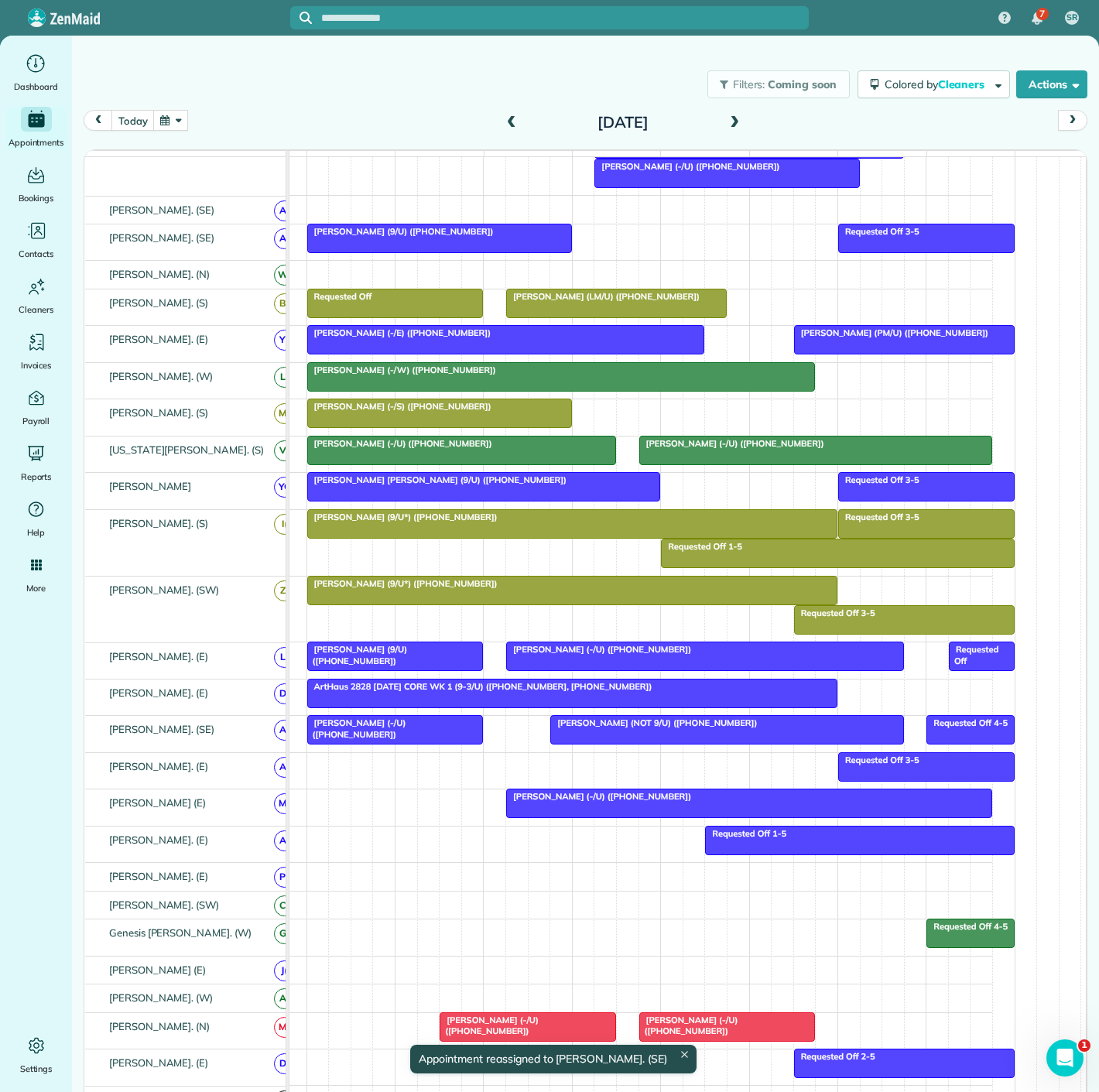
click at [567, 728] on span "Stacy Zoeller (NOT 9/U) (+12695479690)" at bounding box center [654, 723] width 209 height 11
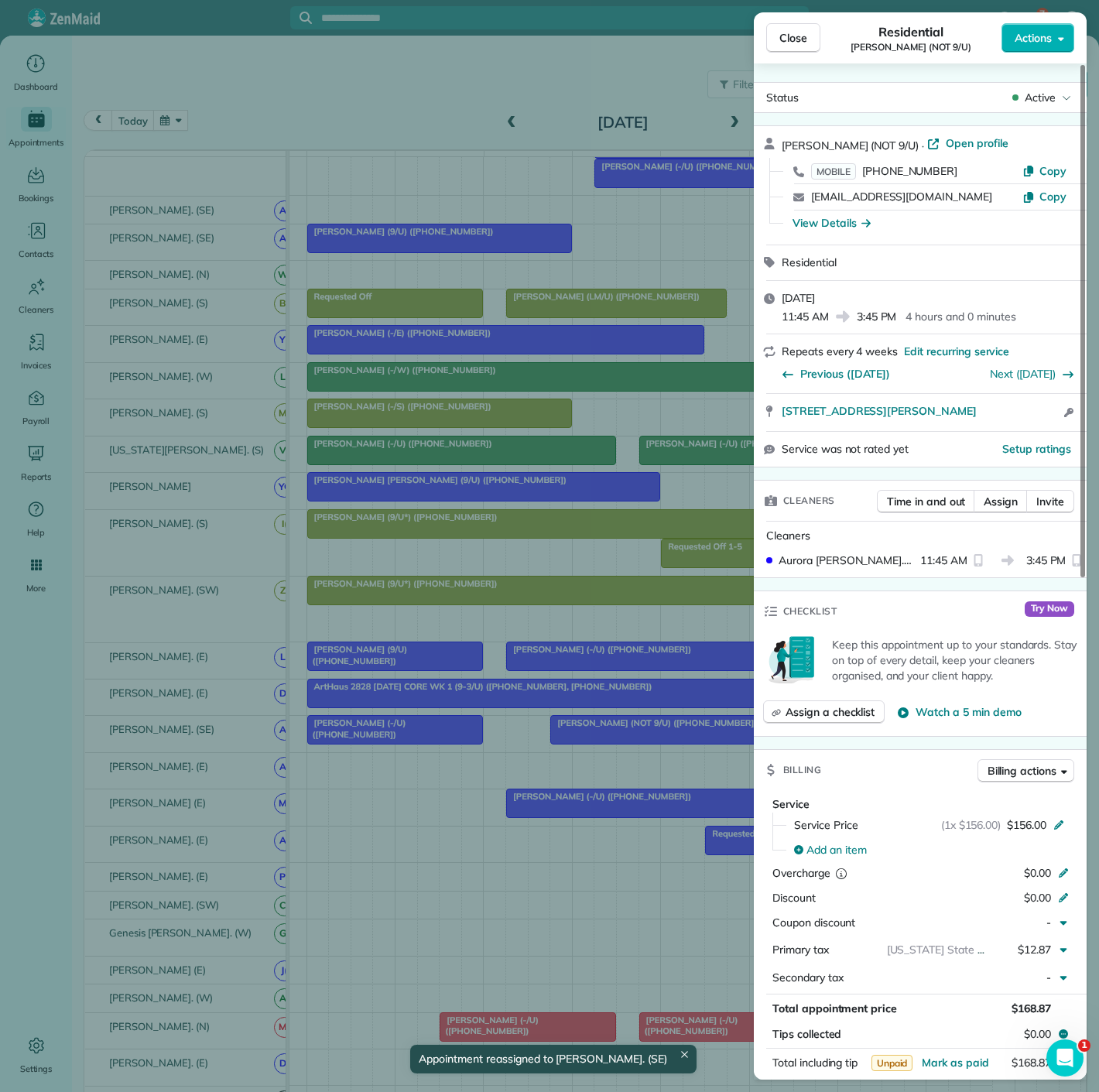
click at [567, 736] on div "Close Residential Stacy Zoeller (NOT 9/U) Actions Status Active Stacy Zoeller (…" at bounding box center [549, 546] width 1099 height 1092
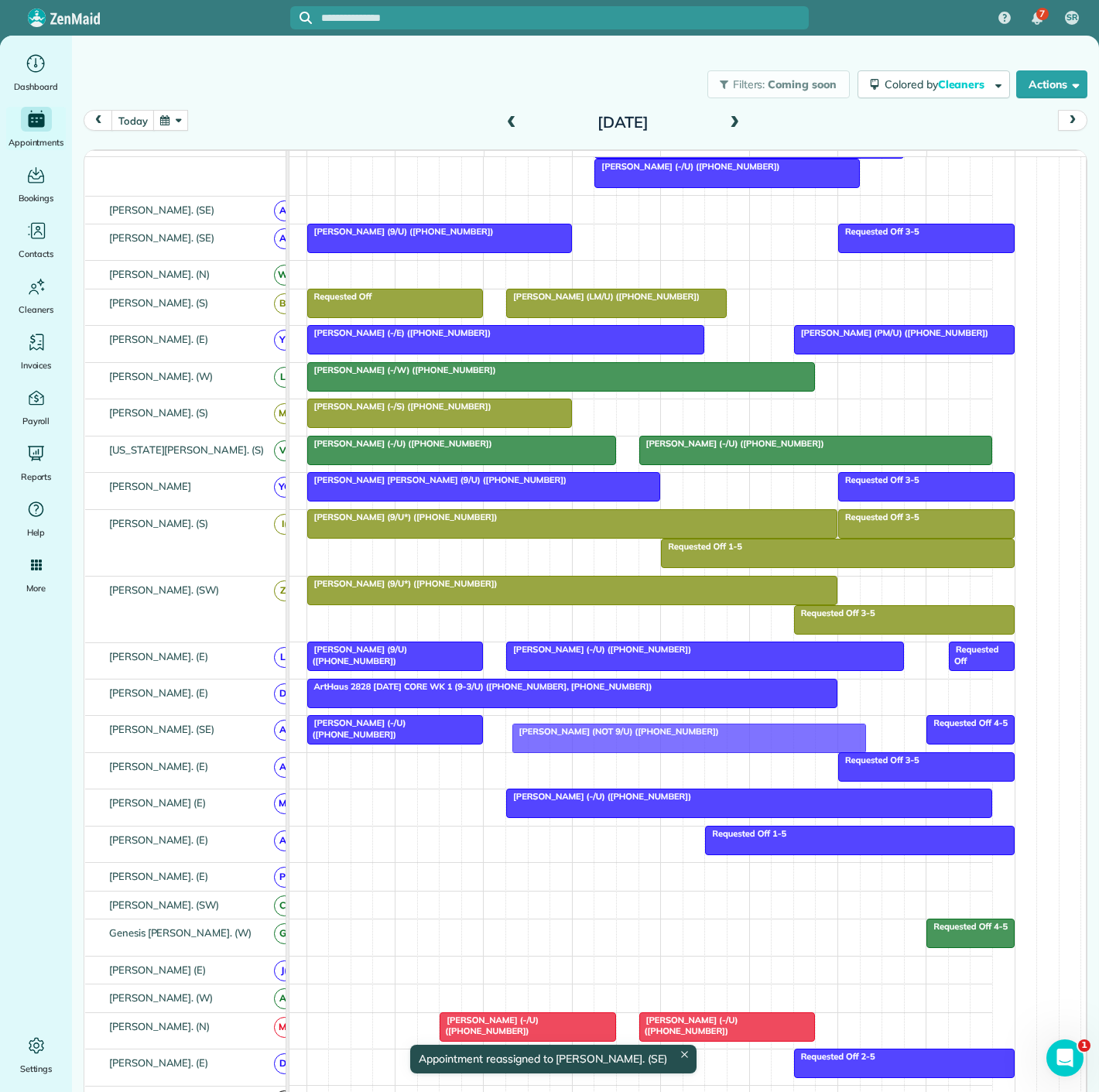
drag, startPoint x: 573, startPoint y: 736, endPoint x: 525, endPoint y: 736, distance: 48.0
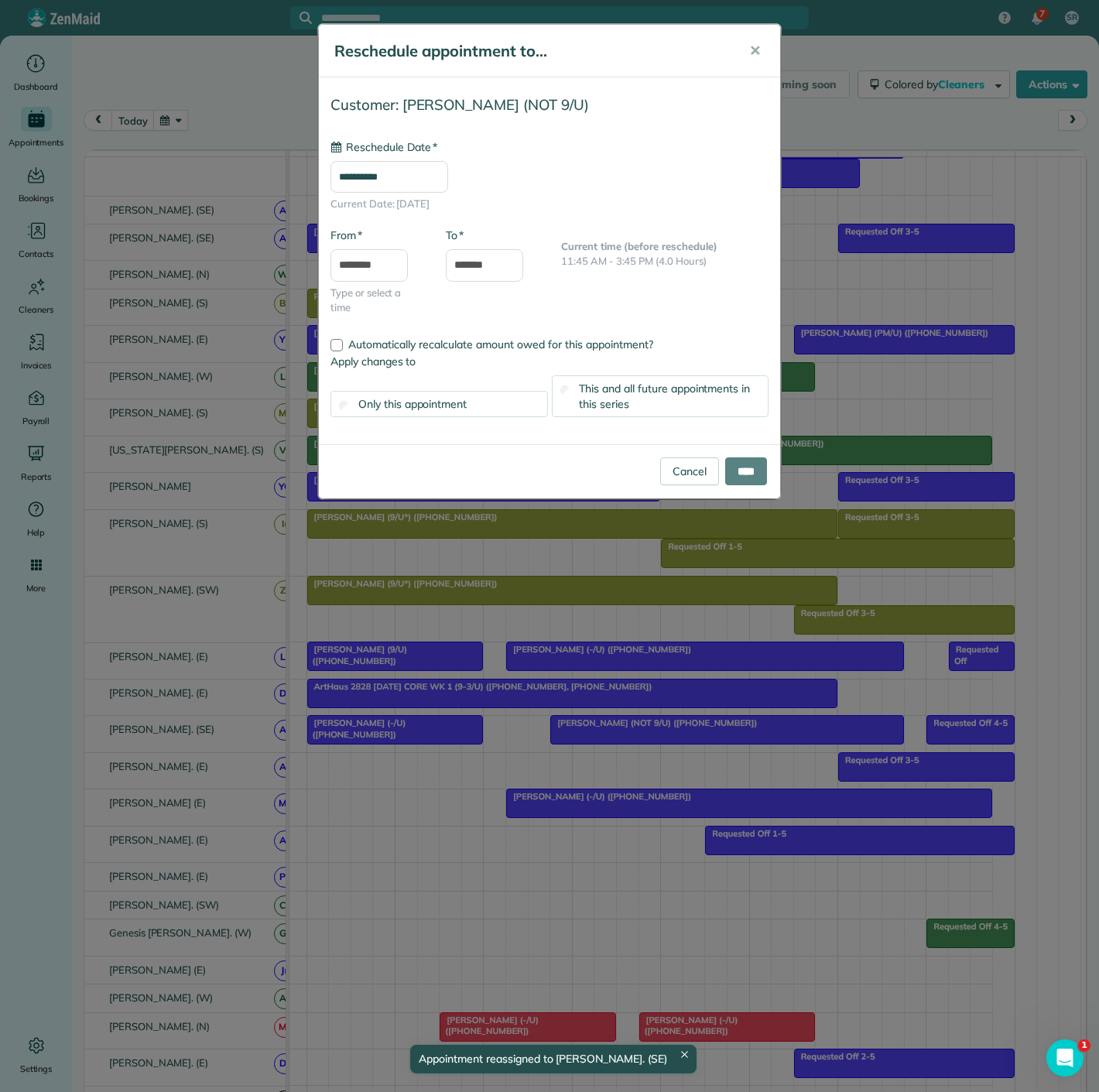
type input "**********"
drag, startPoint x: 756, startPoint y: 465, endPoint x: 746, endPoint y: 459, distance: 11.7
click at [756, 465] on input "****" at bounding box center [746, 471] width 41 height 28
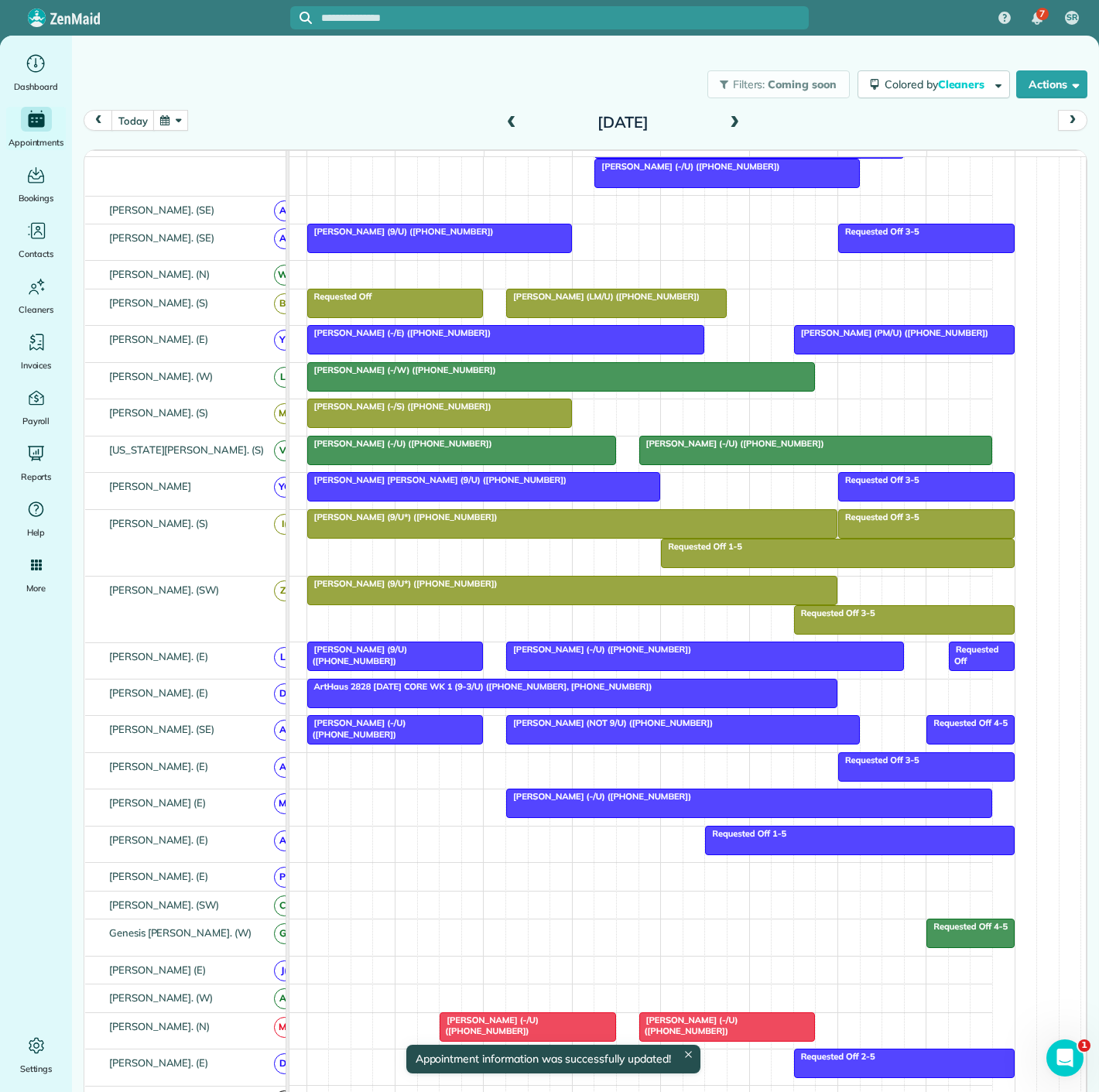
click at [408, 658] on span "Steve Lancaster (9/U) (+12142128119)" at bounding box center [357, 655] width 101 height 22
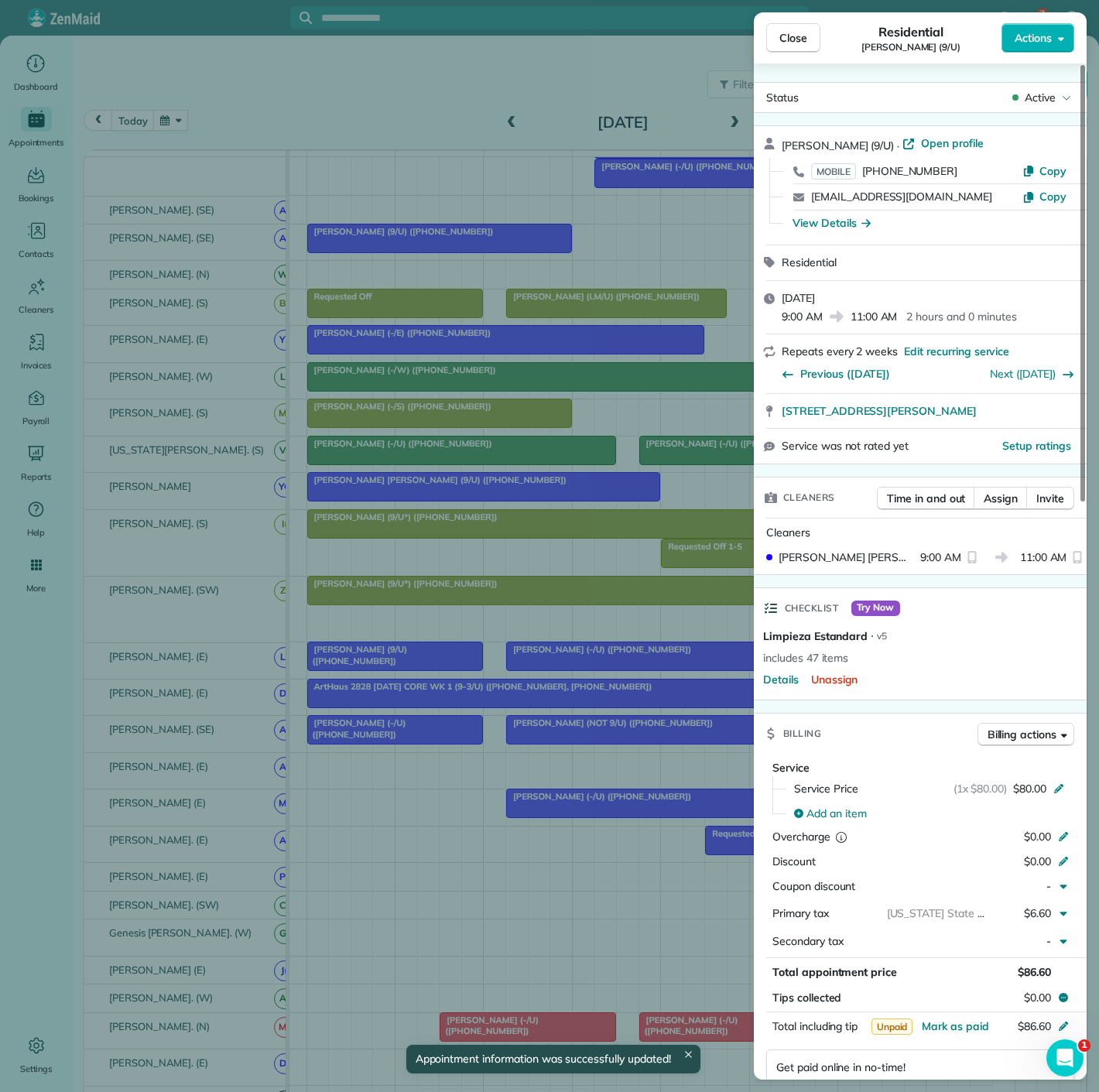
copy span "3355 Blackburn St. #4201 Dallas TX 75204"
drag, startPoint x: 806, startPoint y: 410, endPoint x: 1012, endPoint y: 418, distance: 206.2
click at [1012, 418] on div "3355 Blackburn St. #4201 Dallas TX 75204" at bounding box center [921, 410] width 333 height 34
click at [547, 698] on div "Close Residential Steve Lancaster (9/U) Actions Status Active Steve Lancaster (…" at bounding box center [549, 546] width 1099 height 1092
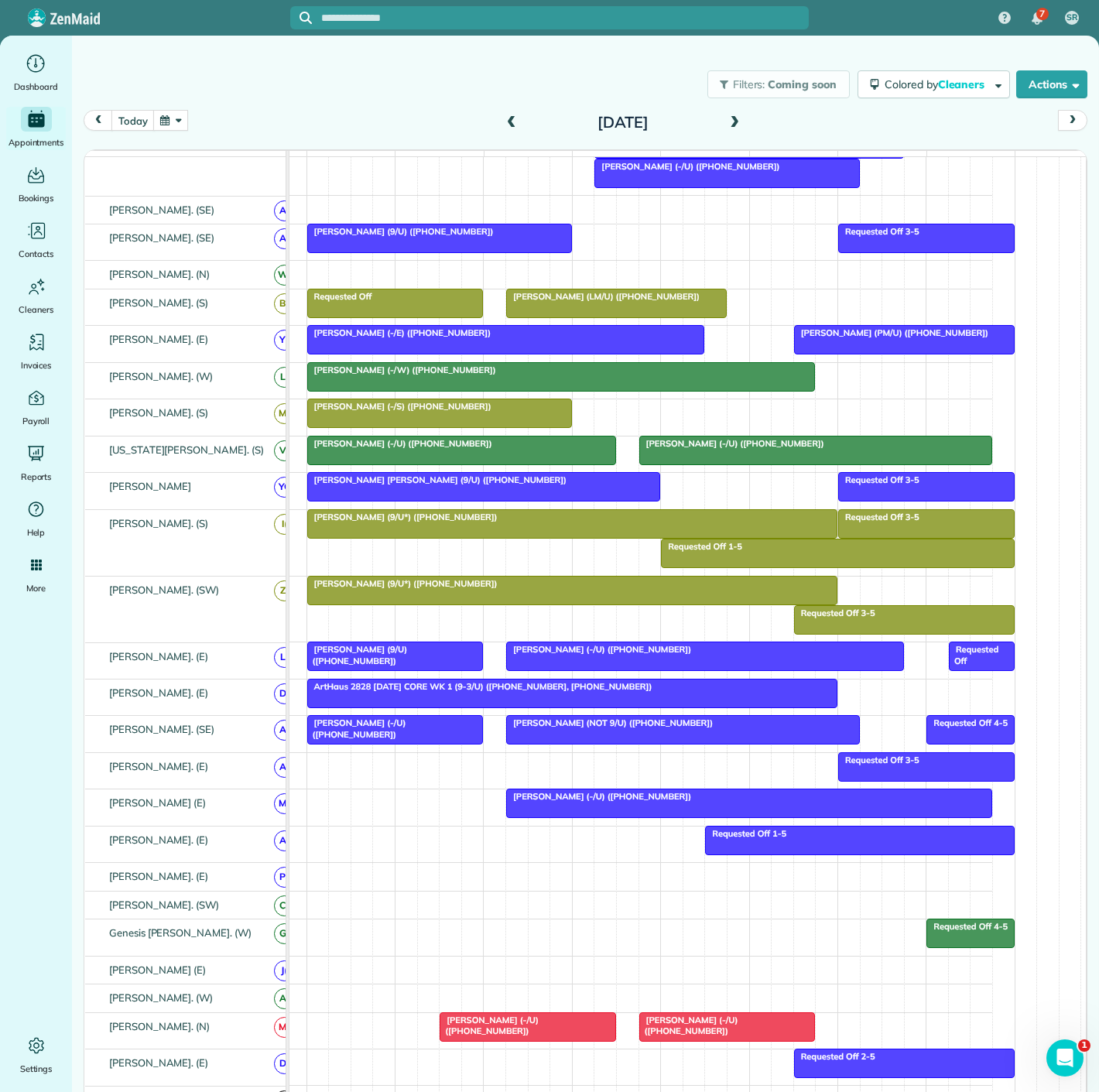
click at [538, 655] on span "David Bartus (-/U) (+13174353069)" at bounding box center [598, 649] width 187 height 11
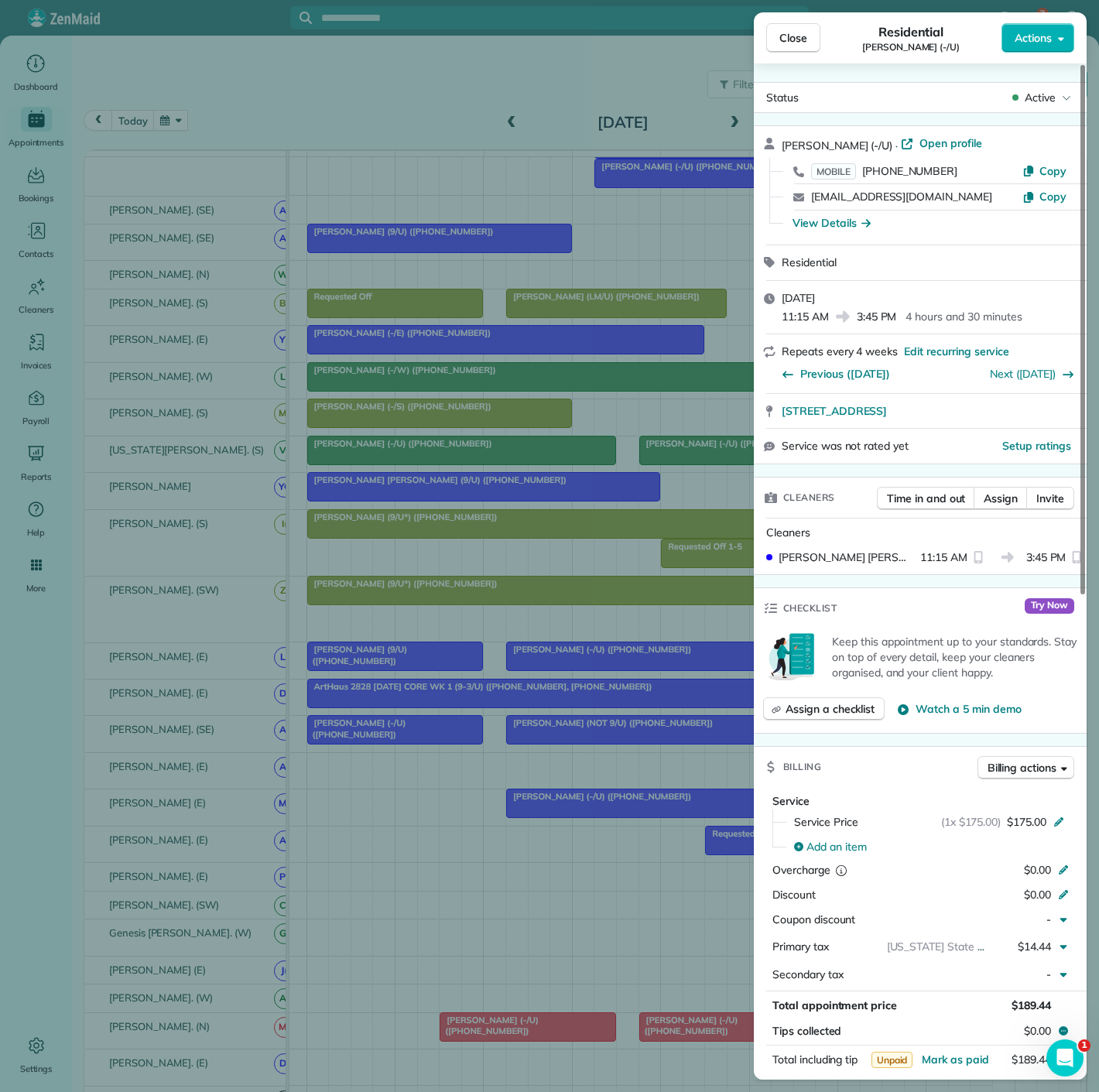
copy div "3225 Turtle Creek Boulevard 1703 Dallas TX 75219 Open in maps Open in maps S"
drag, startPoint x: 785, startPoint y: 425, endPoint x: 778, endPoint y: 411, distance: 15.7
click at [778, 411] on div "David Bartus (-/U) · Open profile MOBILE (317) 435-3069 Copy dbartus@sbcglobal.…" at bounding box center [921, 294] width 333 height 339
click at [394, 516] on div "Close Residential David Bartus (-/U) Actions Status Active David Bartus (-/U) ·…" at bounding box center [549, 546] width 1099 height 1092
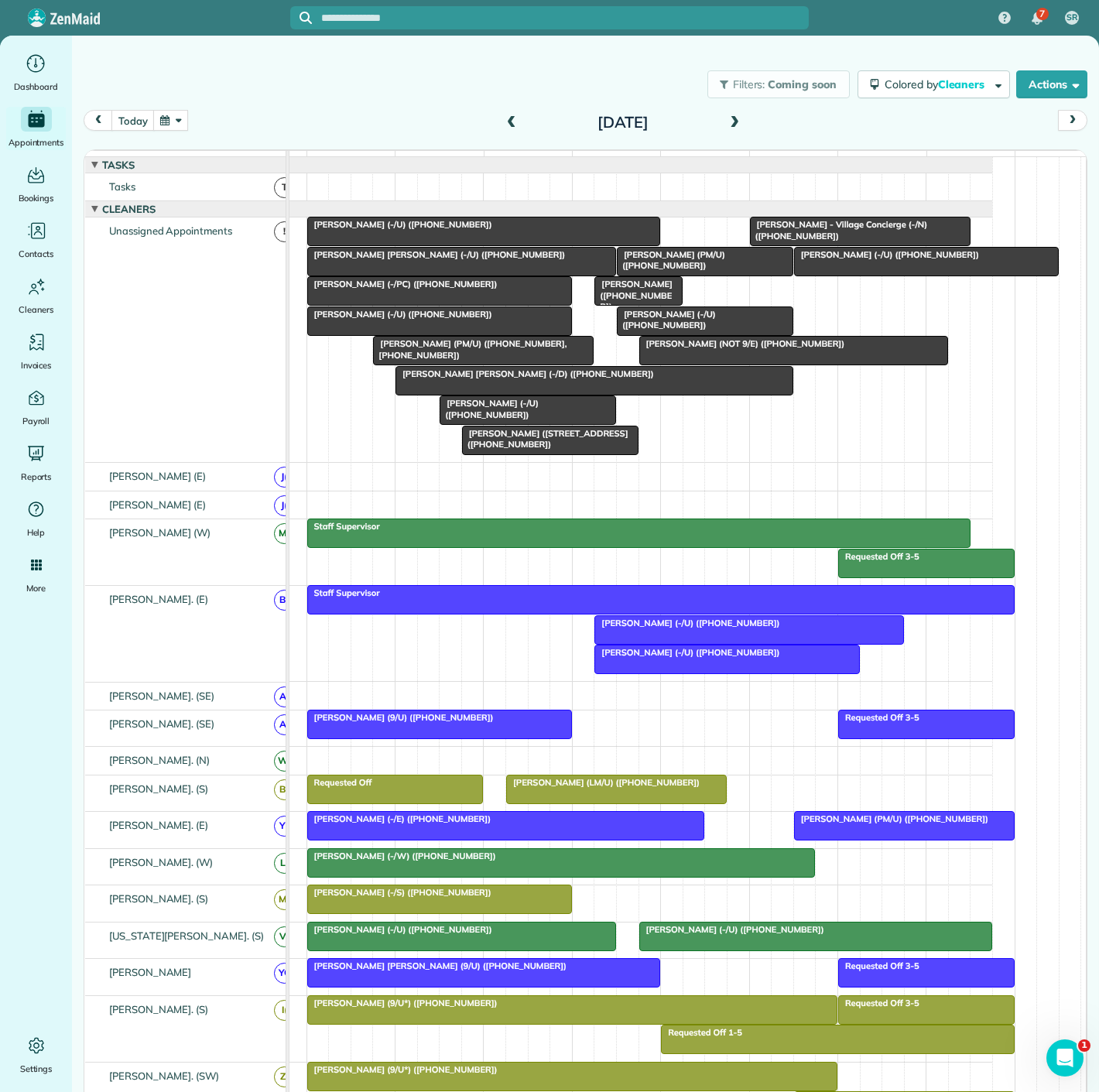
click at [845, 260] on span "Perla Sanchez (-/U) (+17205303741)" at bounding box center [886, 254] width 187 height 11
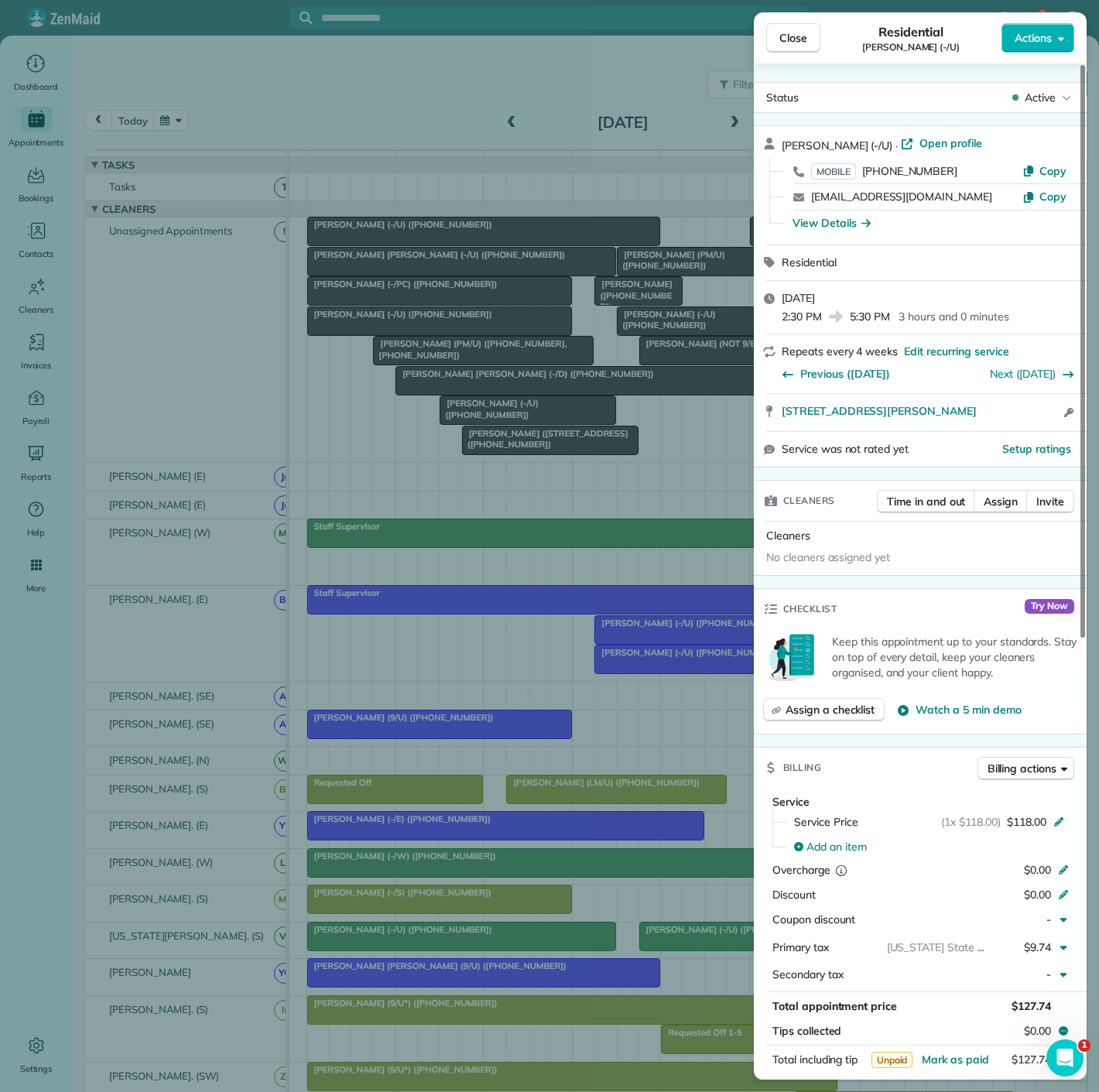
scroll to position [783, 0]
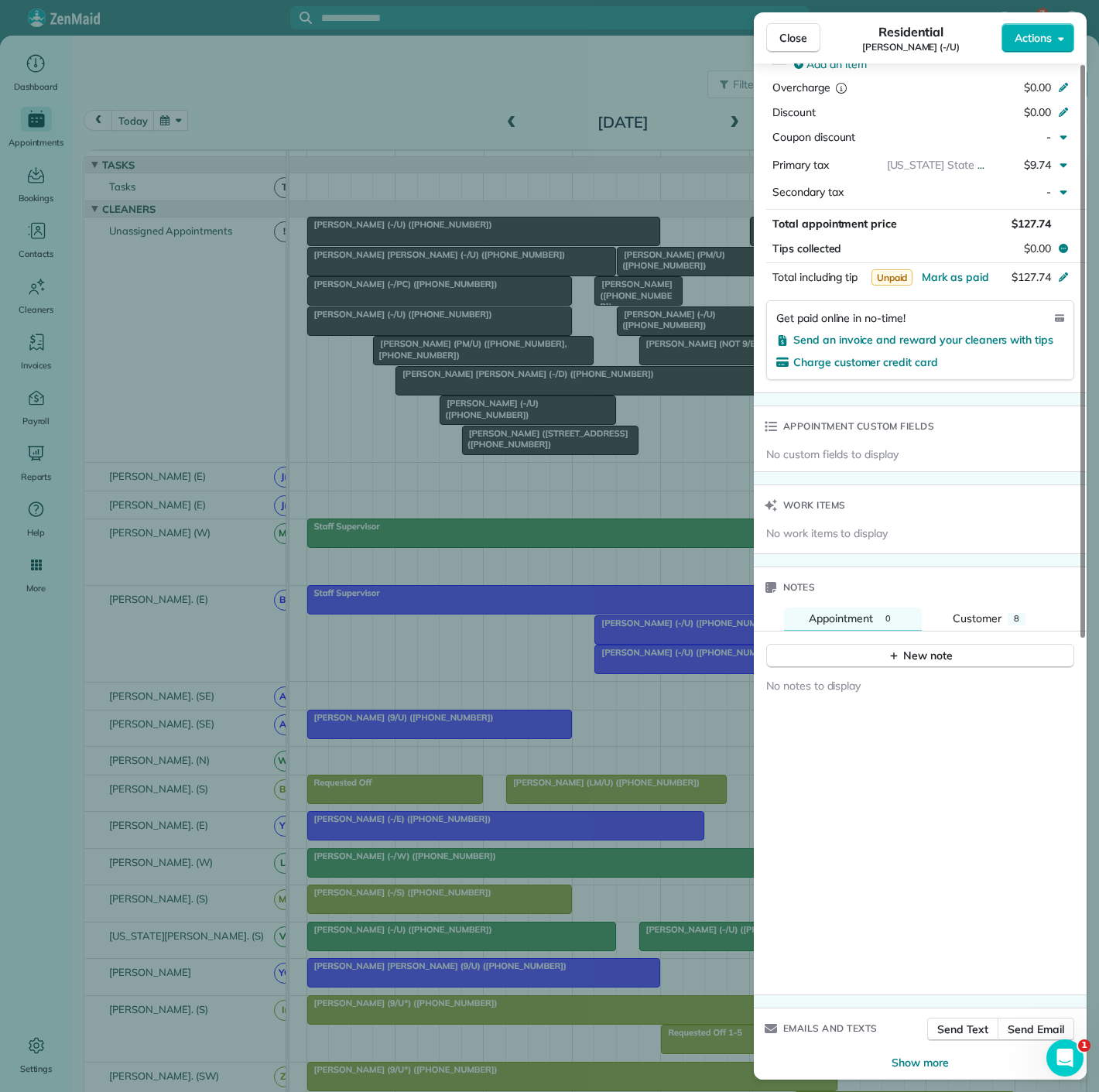
click at [582, 387] on div "Close Residential Perla Sanchez (-/U) Actions Status Active Perla Sanchez (-/U)…" at bounding box center [549, 546] width 1099 height 1092
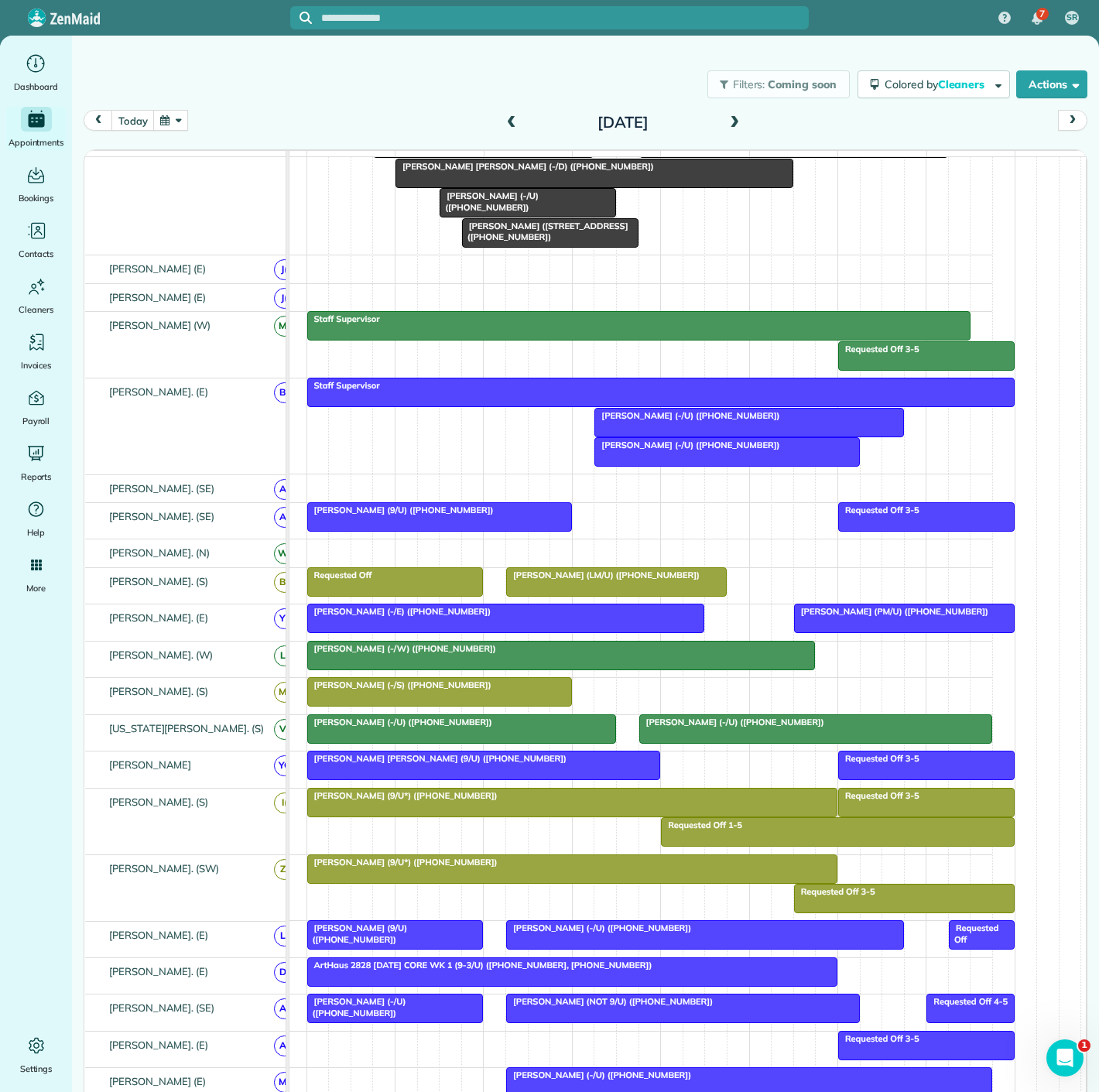
scroll to position [258, 0]
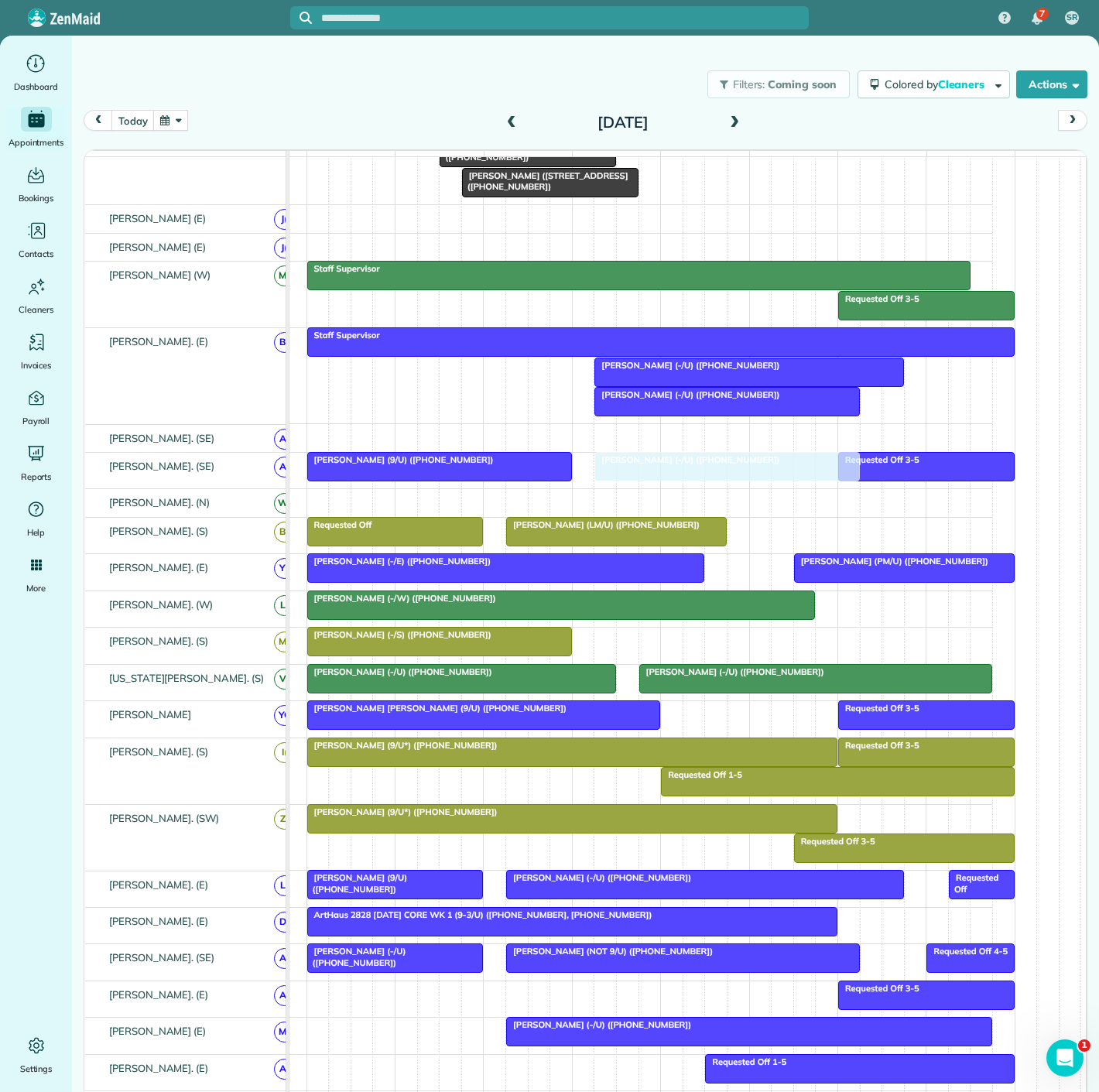
drag, startPoint x: 891, startPoint y: 269, endPoint x: 685, endPoint y: 487, distance: 299.9
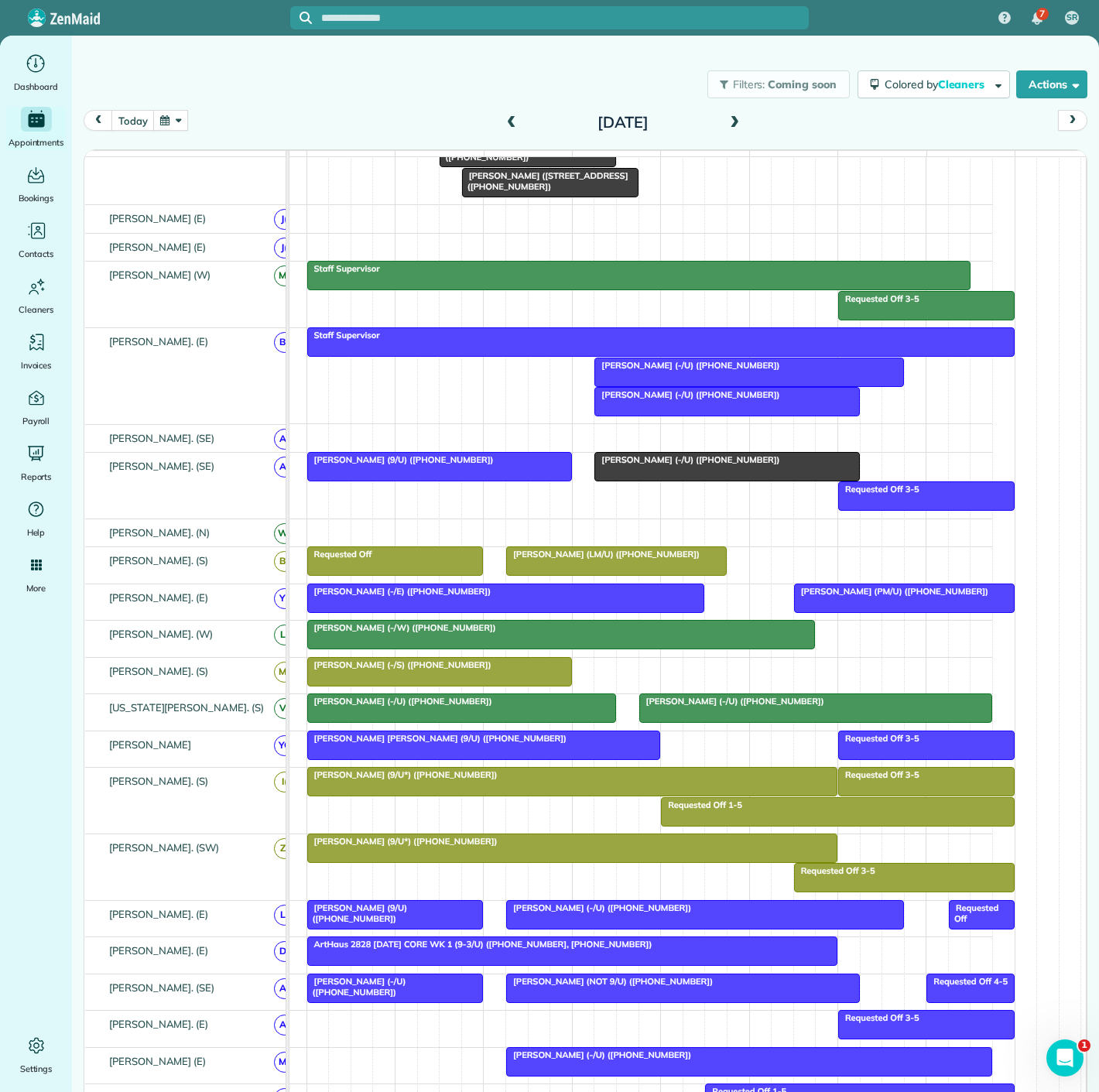
click at [476, 465] on span "Jennifer Williamson (9/U) (+16828886400)" at bounding box center [400, 459] width 188 height 11
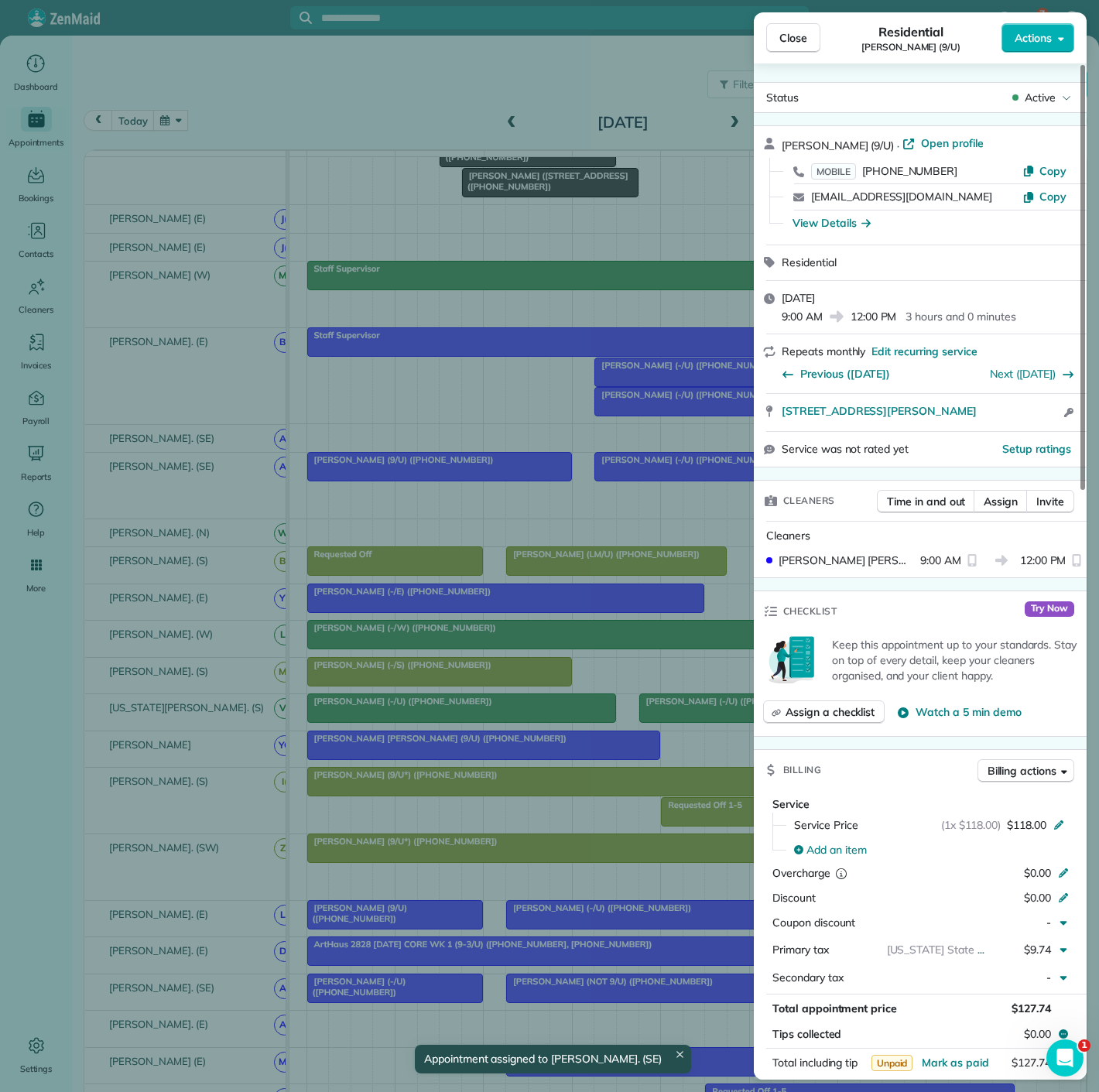
click at [475, 470] on div "Close Residential Jennifer Williamson (9/U) Actions Status Active Jennifer Will…" at bounding box center [549, 546] width 1099 height 1092
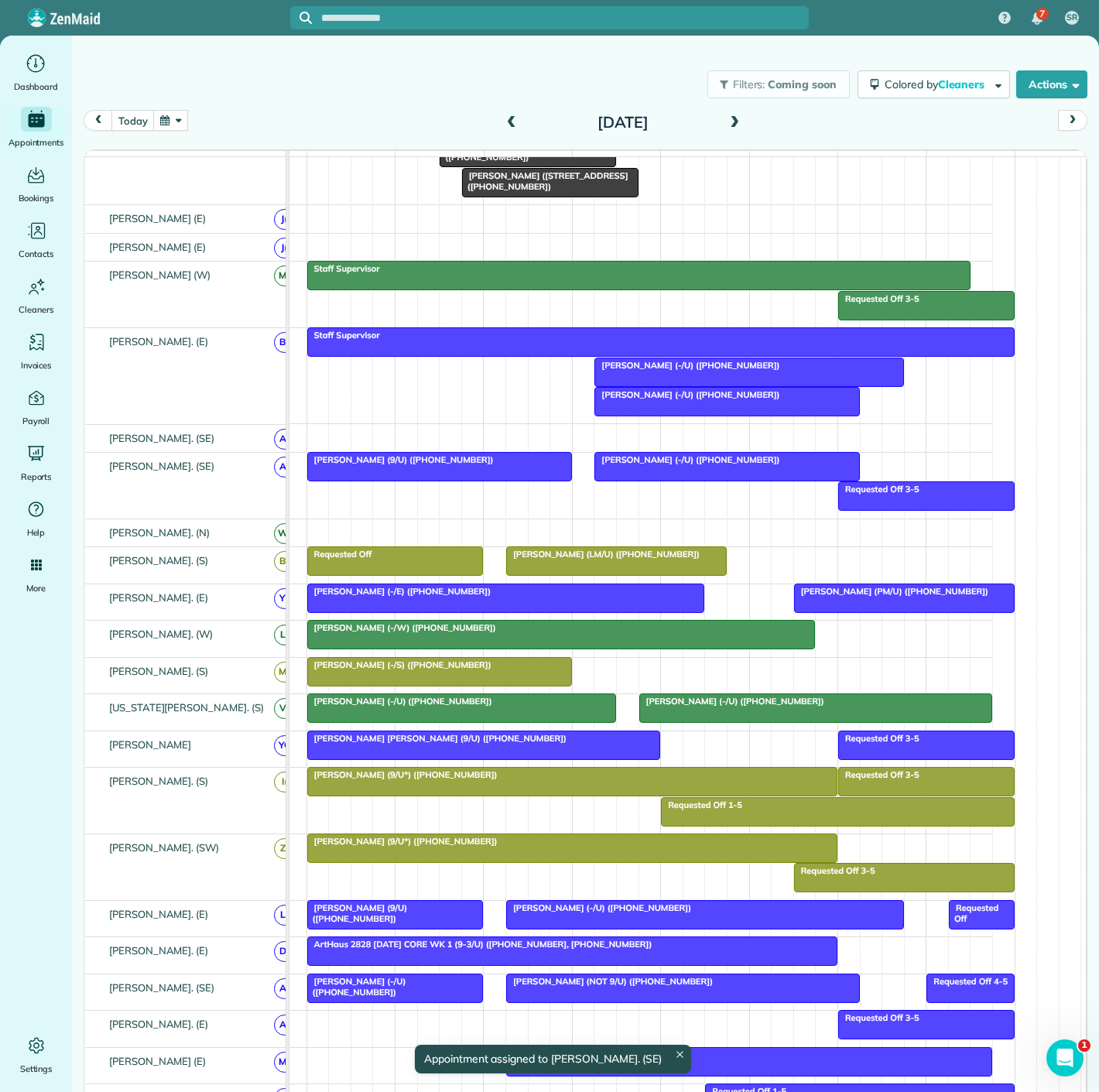
click at [636, 479] on div at bounding box center [727, 466] width 264 height 28
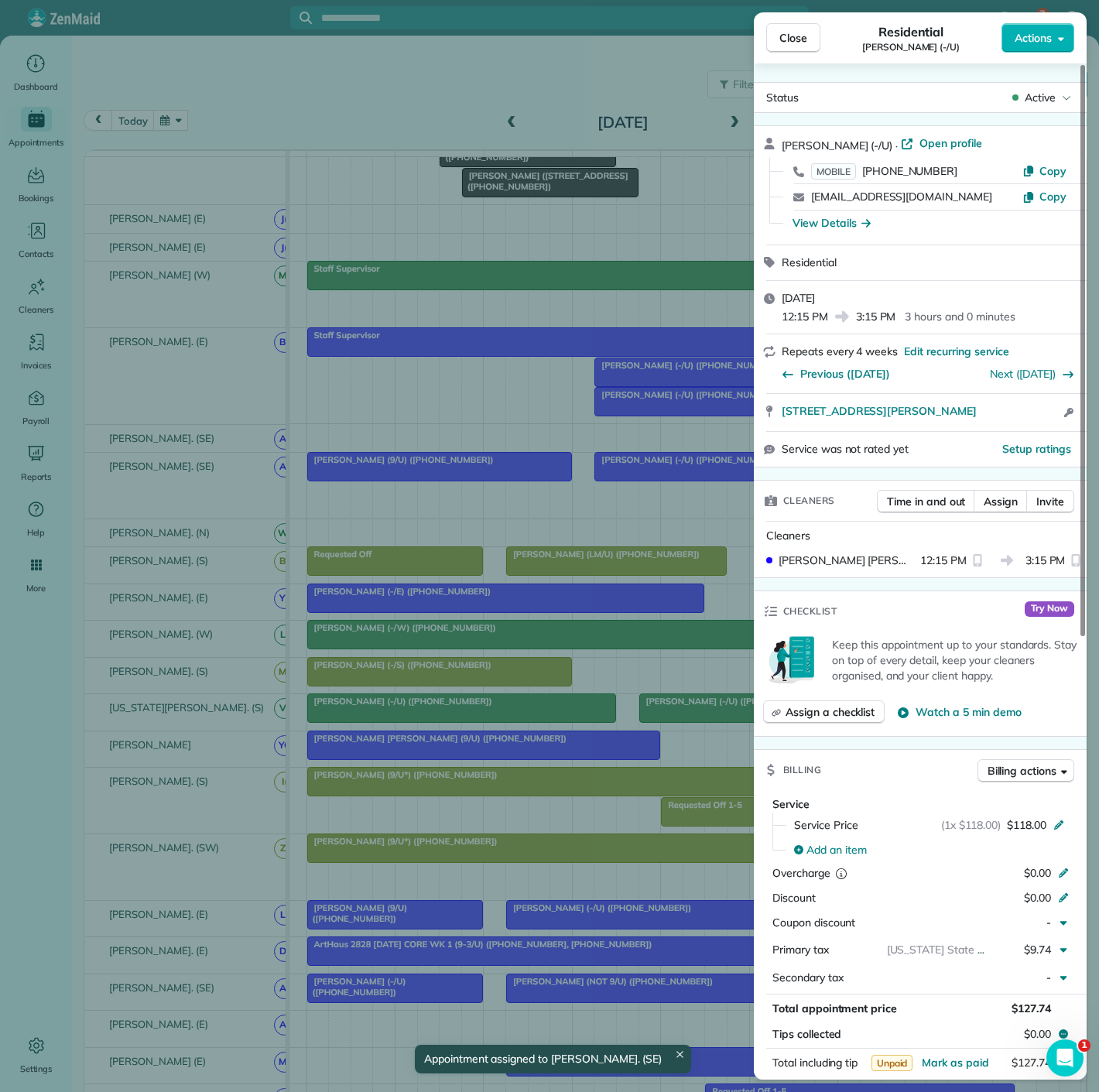
click at [449, 467] on div "Close Residential Perla Sanchez (-/U) Actions Status Active Perla Sanchez (-/U)…" at bounding box center [549, 546] width 1099 height 1092
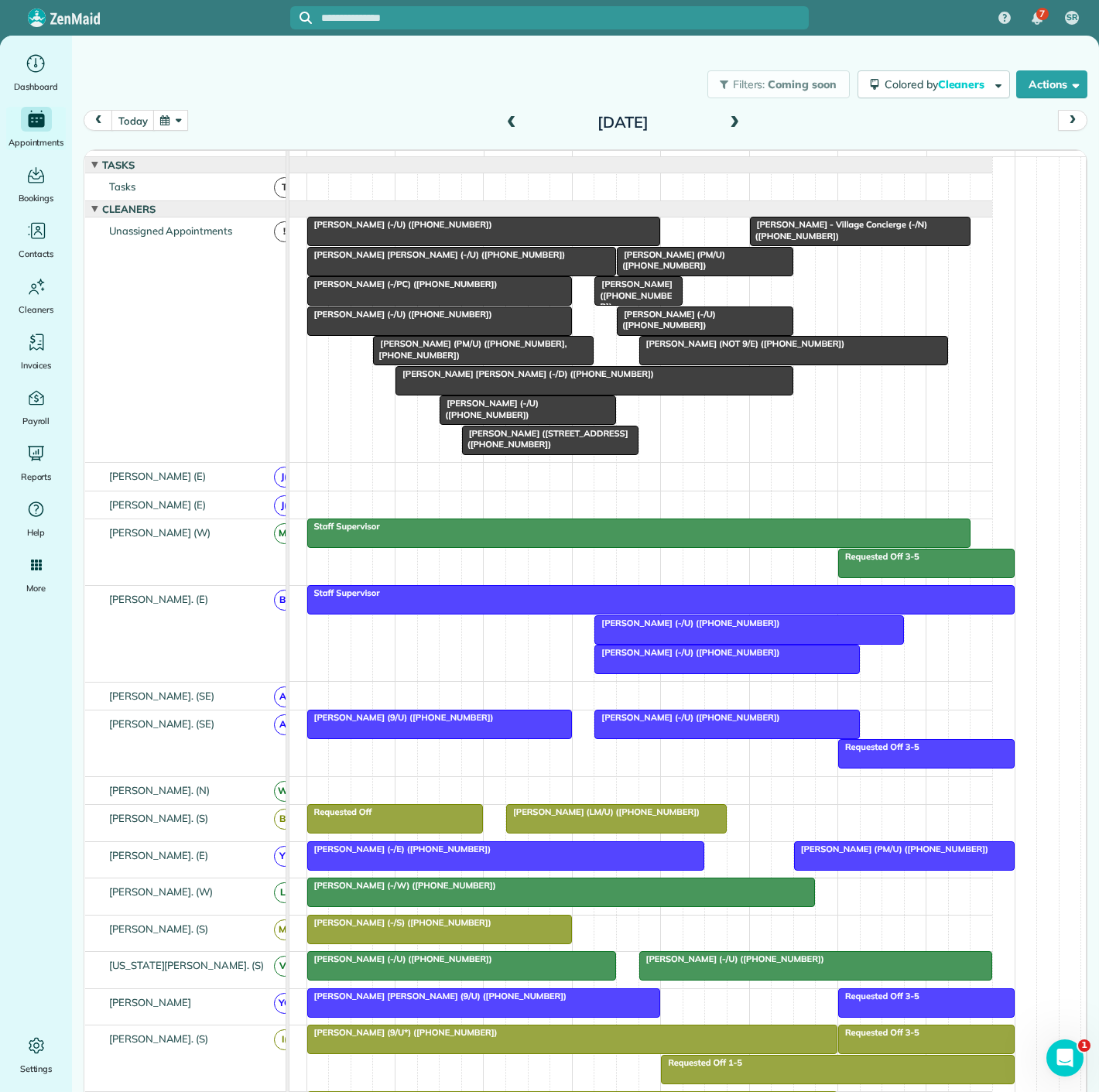
click at [437, 230] on span "Jacob Young (-/U) (+12148830958)" at bounding box center [400, 224] width 187 height 11
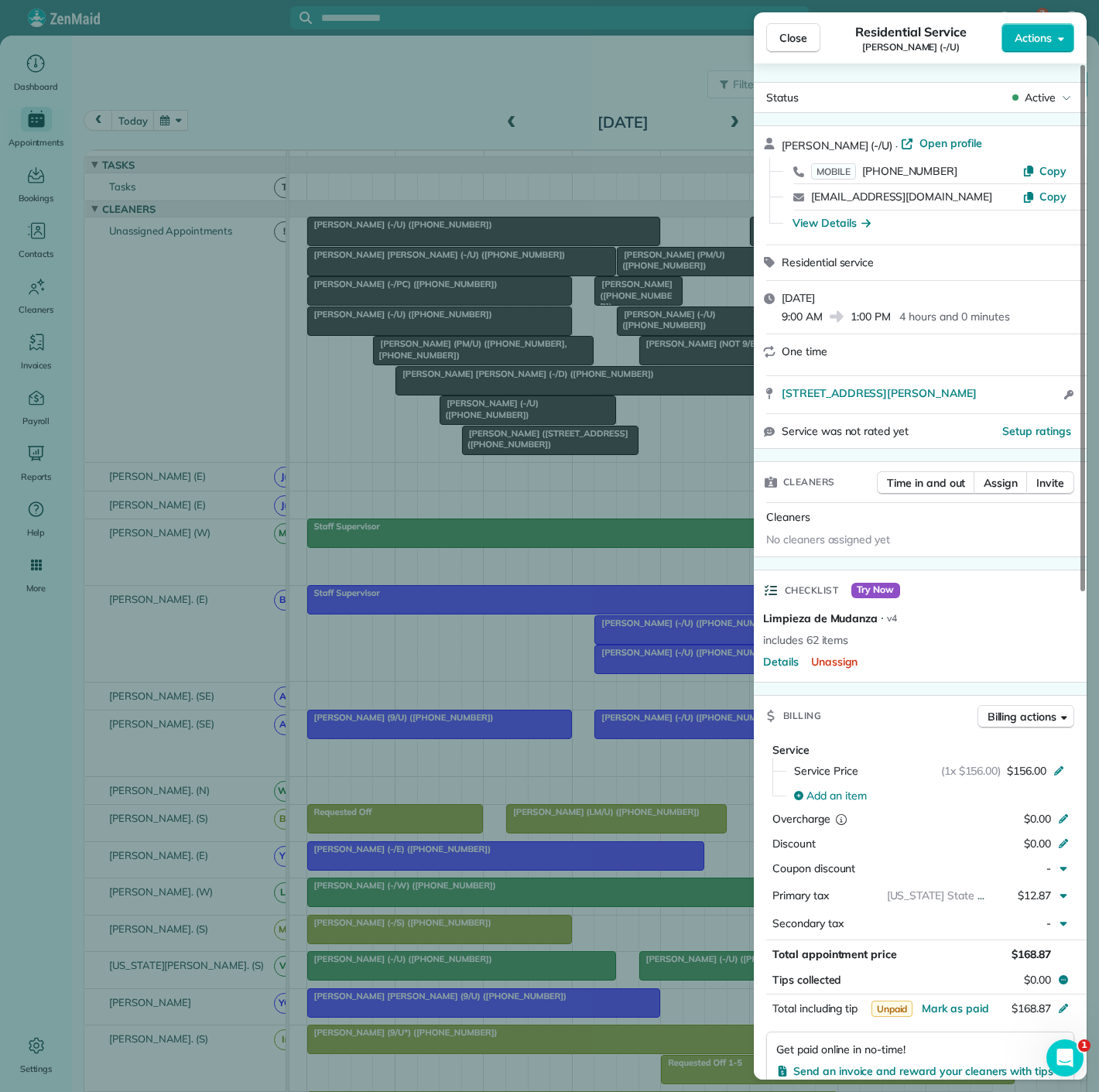
click at [437, 240] on div "Close Residential Service Jacob Young (-/U) Actions Status Active Jacob Young (…" at bounding box center [549, 546] width 1099 height 1092
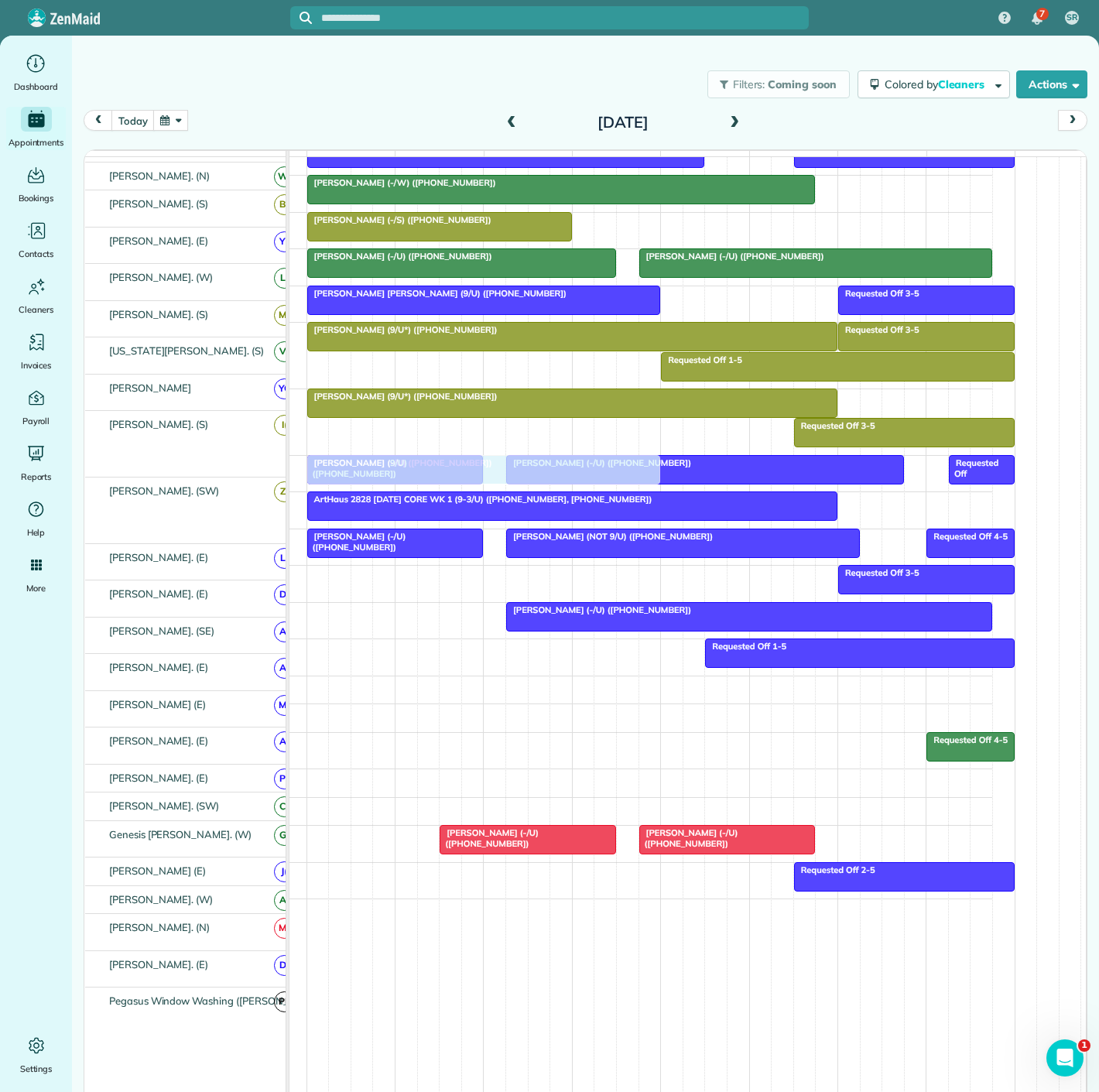
scroll to position [709, 0]
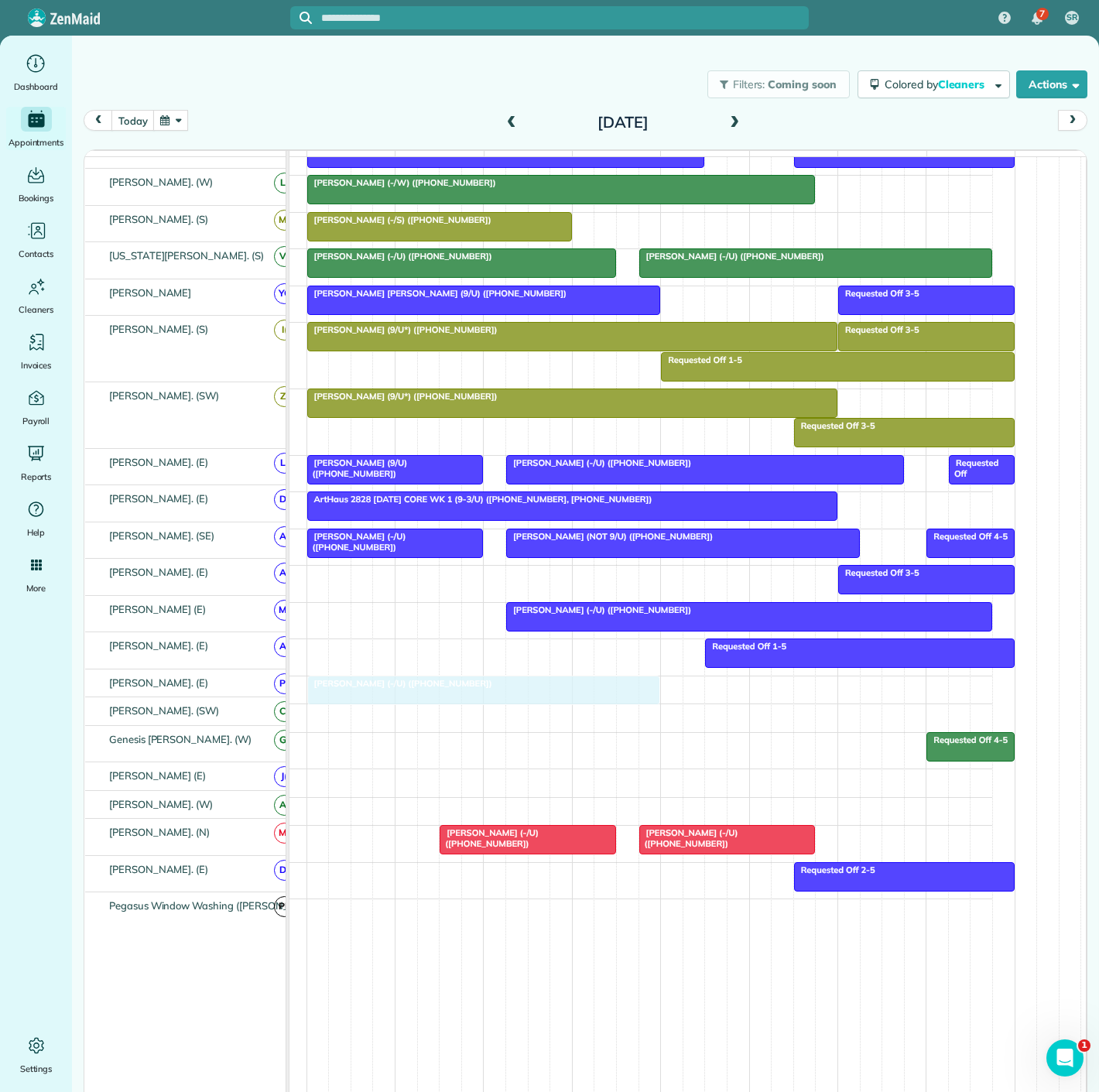
drag, startPoint x: 437, startPoint y: 240, endPoint x: 441, endPoint y: 684, distance: 444.0
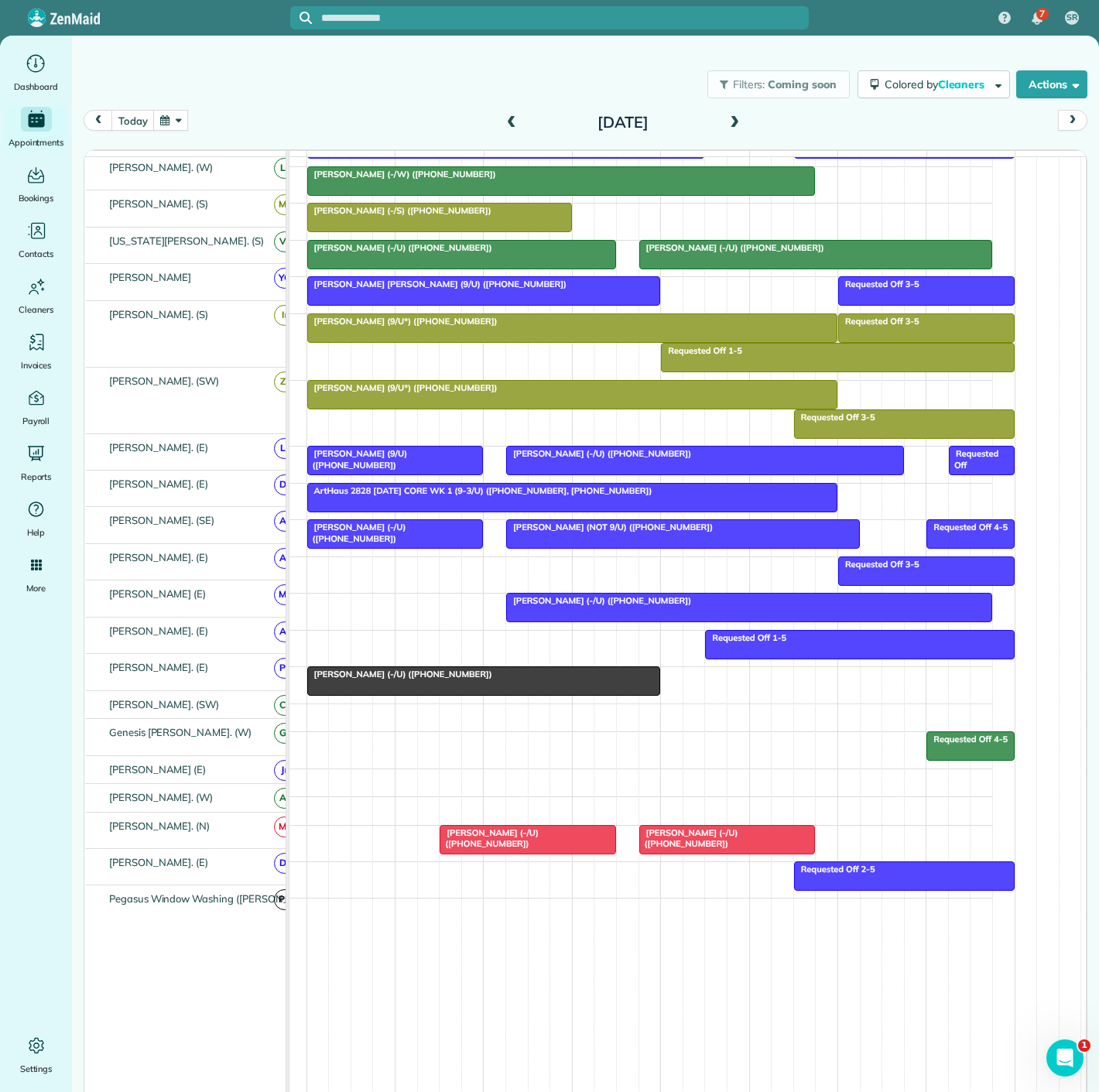
scroll to position [680, 0]
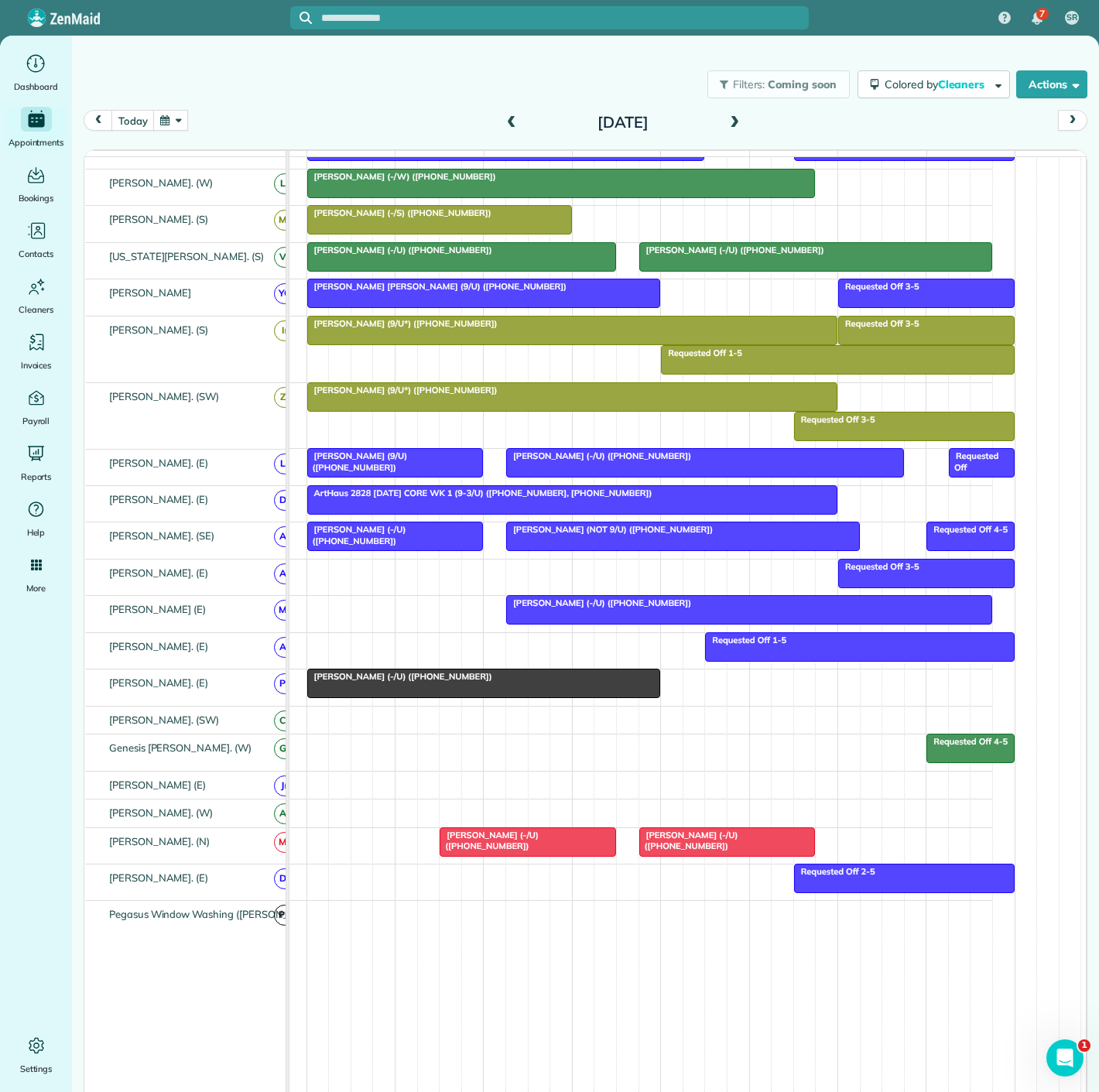
click at [441, 682] on span "Jacob Young (-/U) (+12148830958)" at bounding box center [400, 676] width 187 height 11
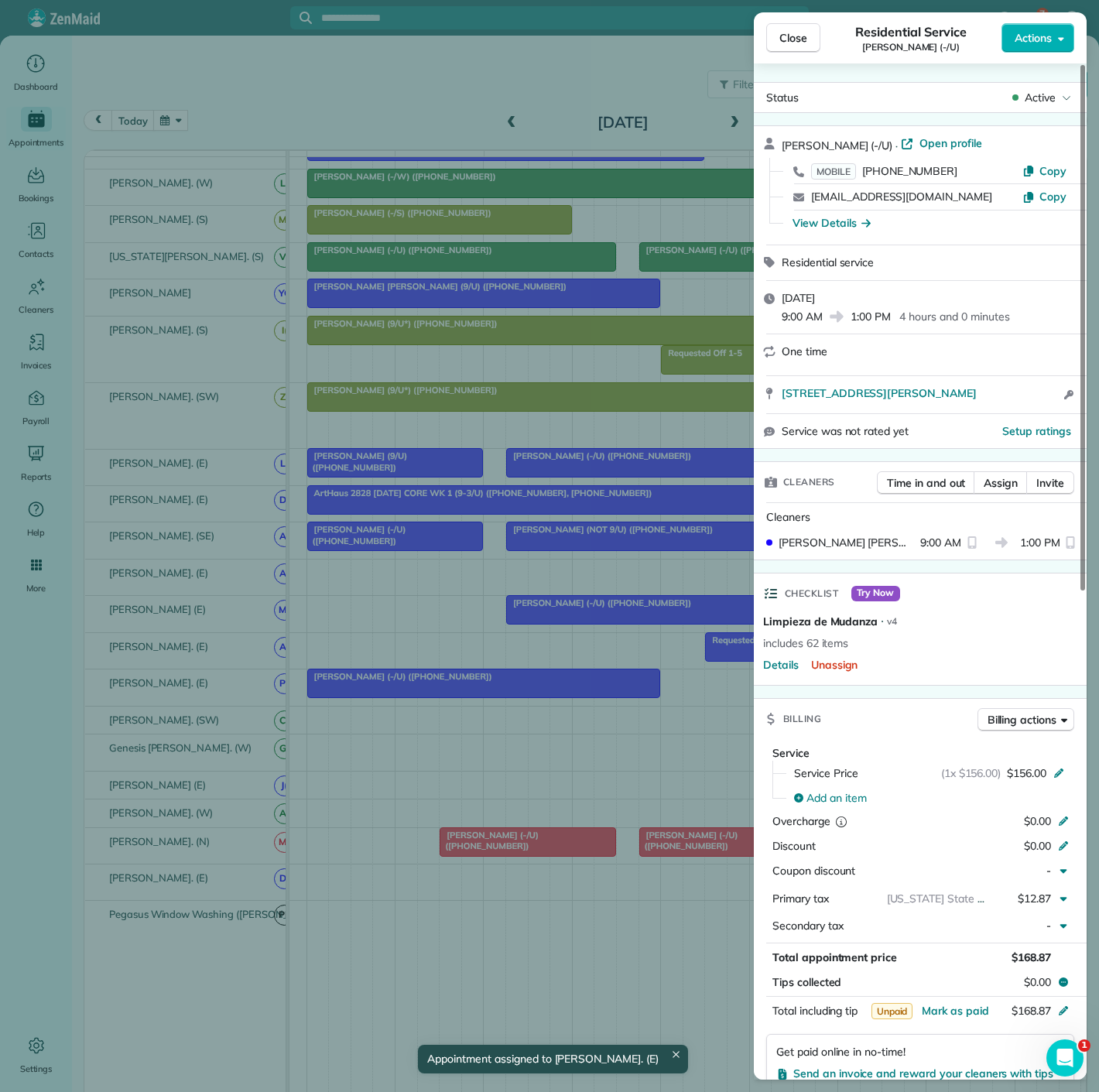
copy span "2355 Thomas Ave Apt 1803 Dallas TX 75201"
drag, startPoint x: 774, startPoint y: 393, endPoint x: 1026, endPoint y: 400, distance: 252.1
click at [1026, 400] on div "2355 Thomas Ave Apt 1803 Dallas TX 75201 Open access information" at bounding box center [921, 394] width 333 height 37
click at [166, 651] on div "Close Residential Service Jacob Young (-/U) Actions Status Active Jacob Young (…" at bounding box center [549, 546] width 1099 height 1092
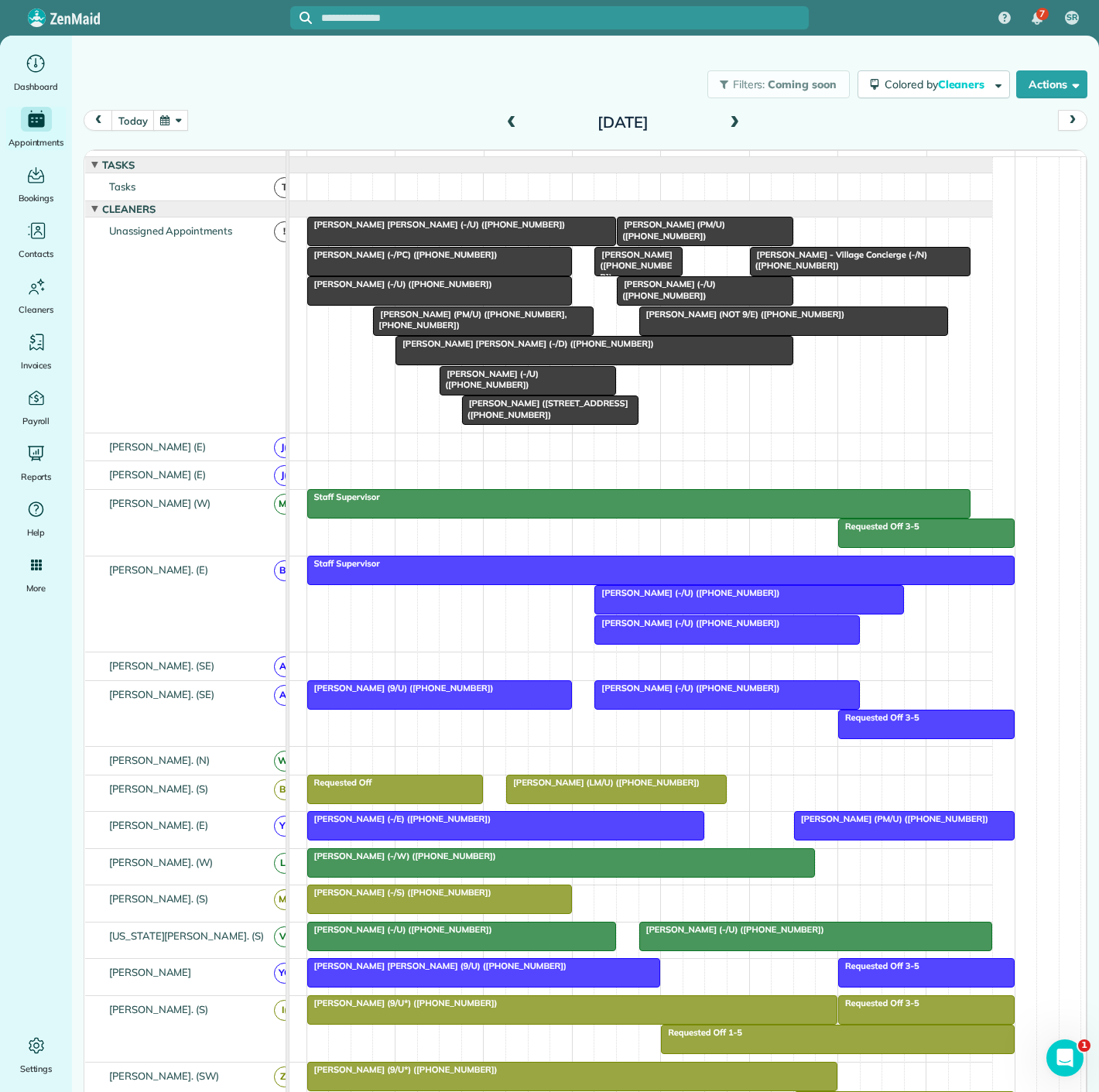
click at [666, 319] on span "Maddie Pritchard (NOT 9/E) (+19169906167)" at bounding box center [743, 314] width 208 height 11
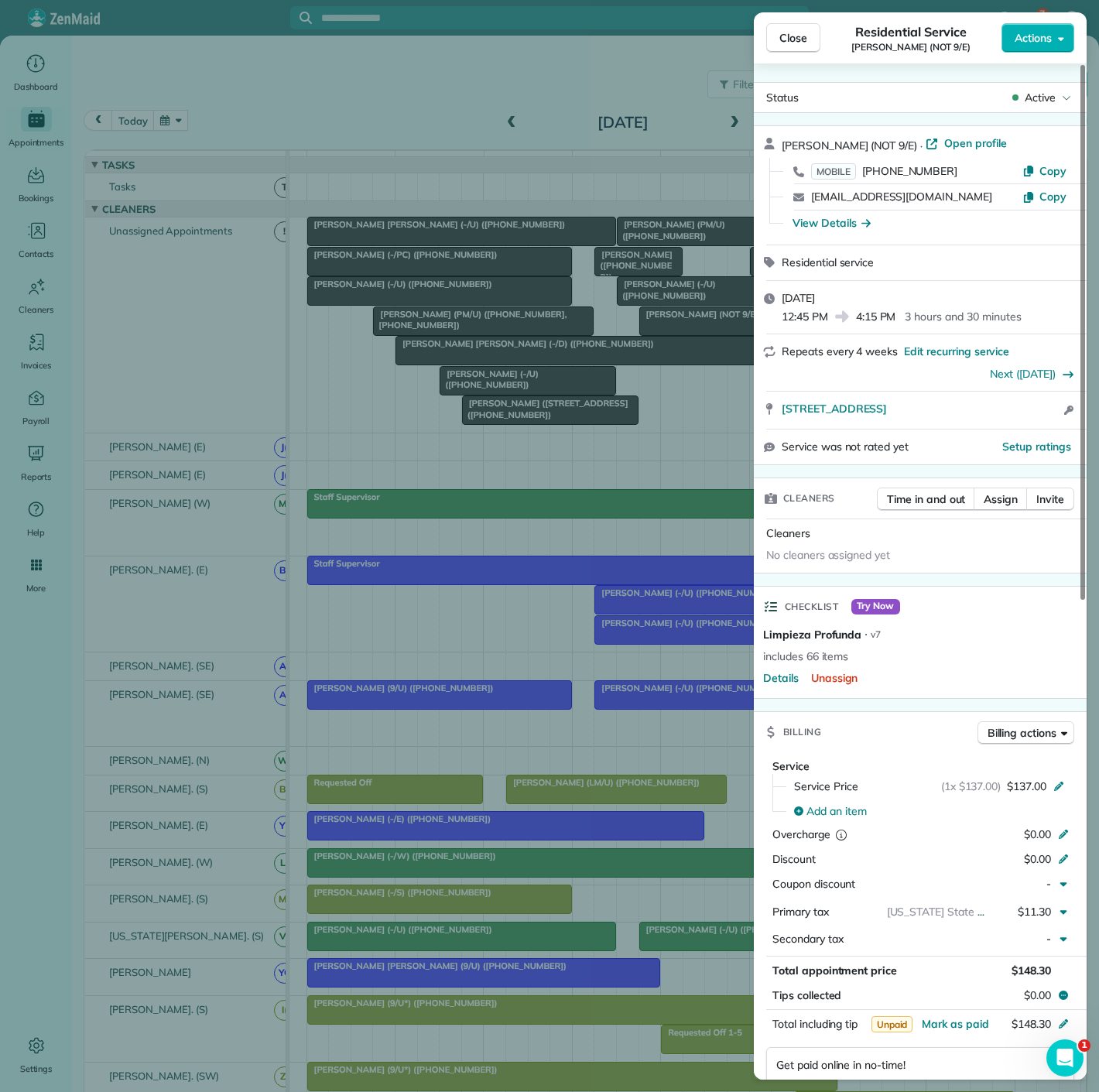
click at [360, 380] on div "Close Residential Service Maddie Pritchard (NOT 9/E) Actions Status Active Madd…" at bounding box center [549, 546] width 1099 height 1092
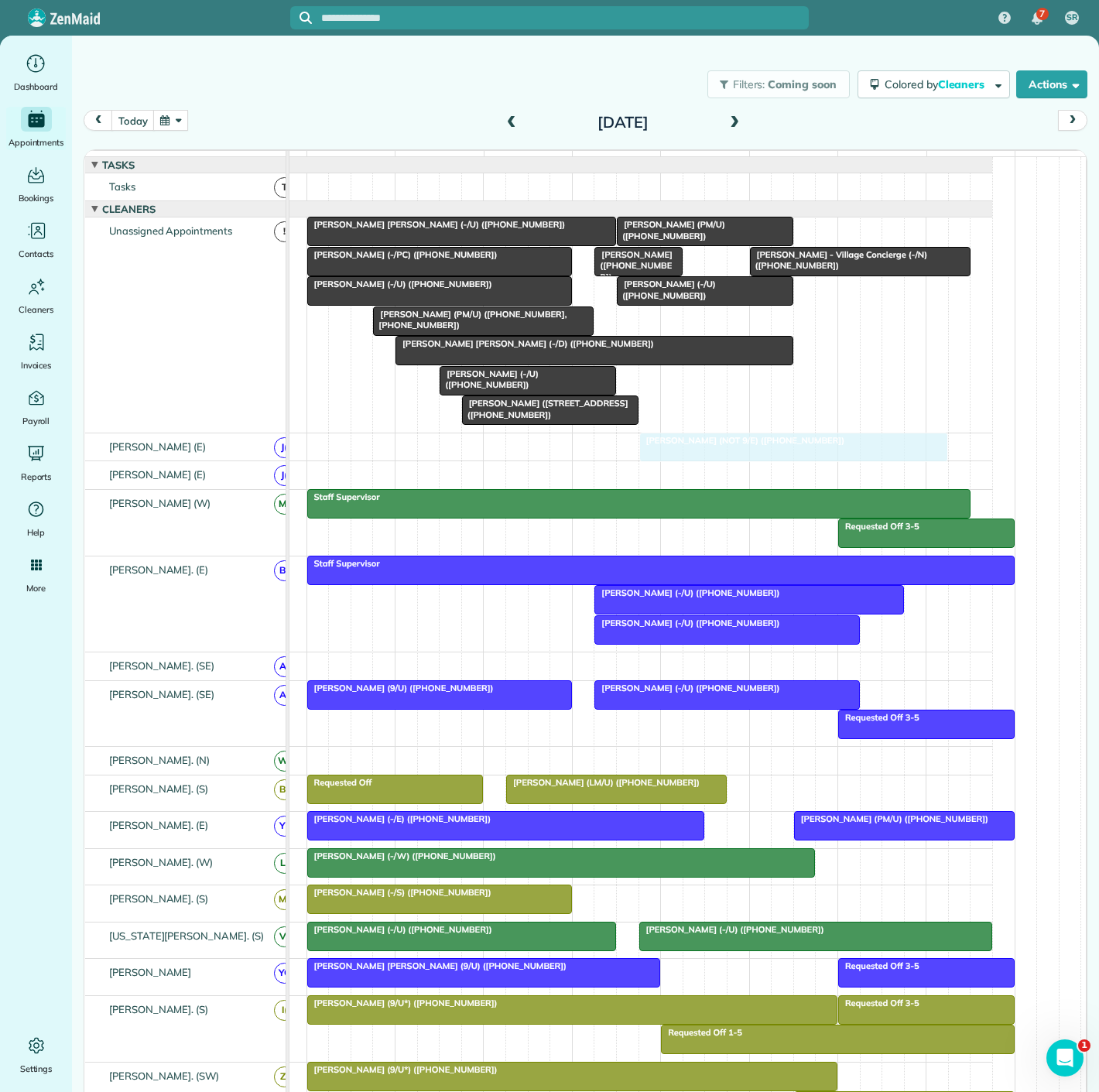
scroll to position [101, 71]
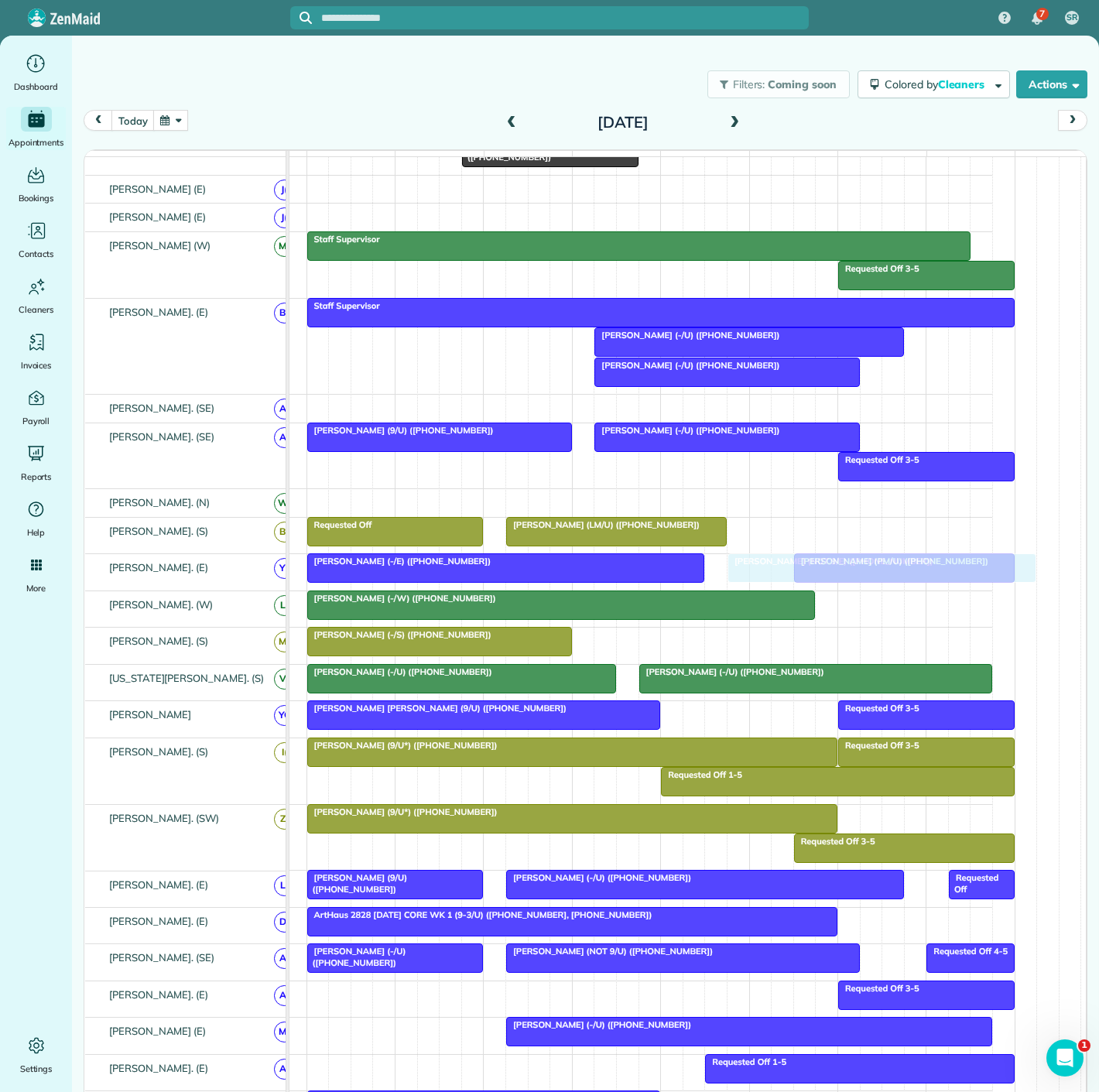
drag, startPoint x: 705, startPoint y: 333, endPoint x: 784, endPoint y: 576, distance: 255.5
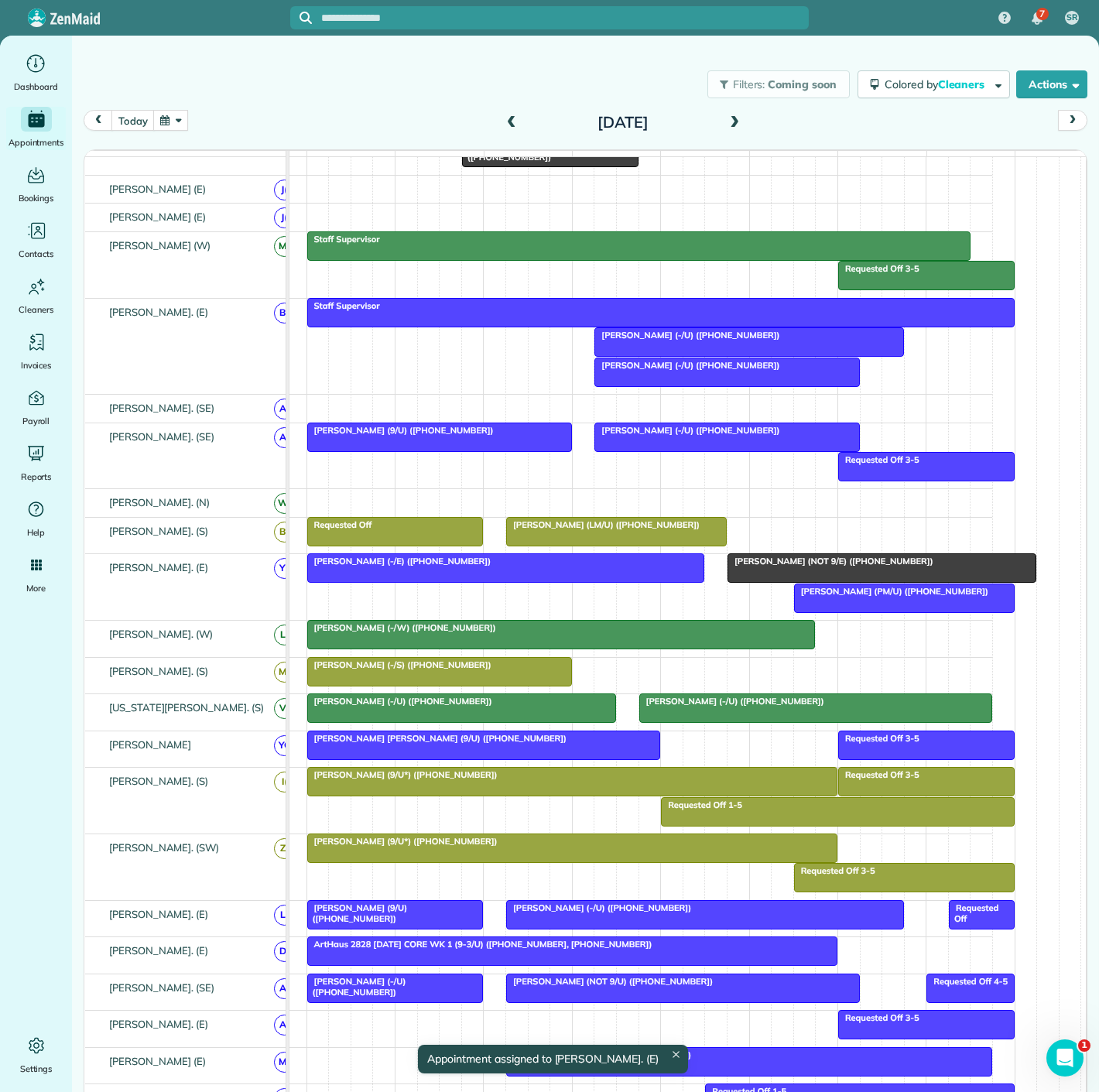
click at [792, 578] on div at bounding box center [882, 568] width 307 height 28
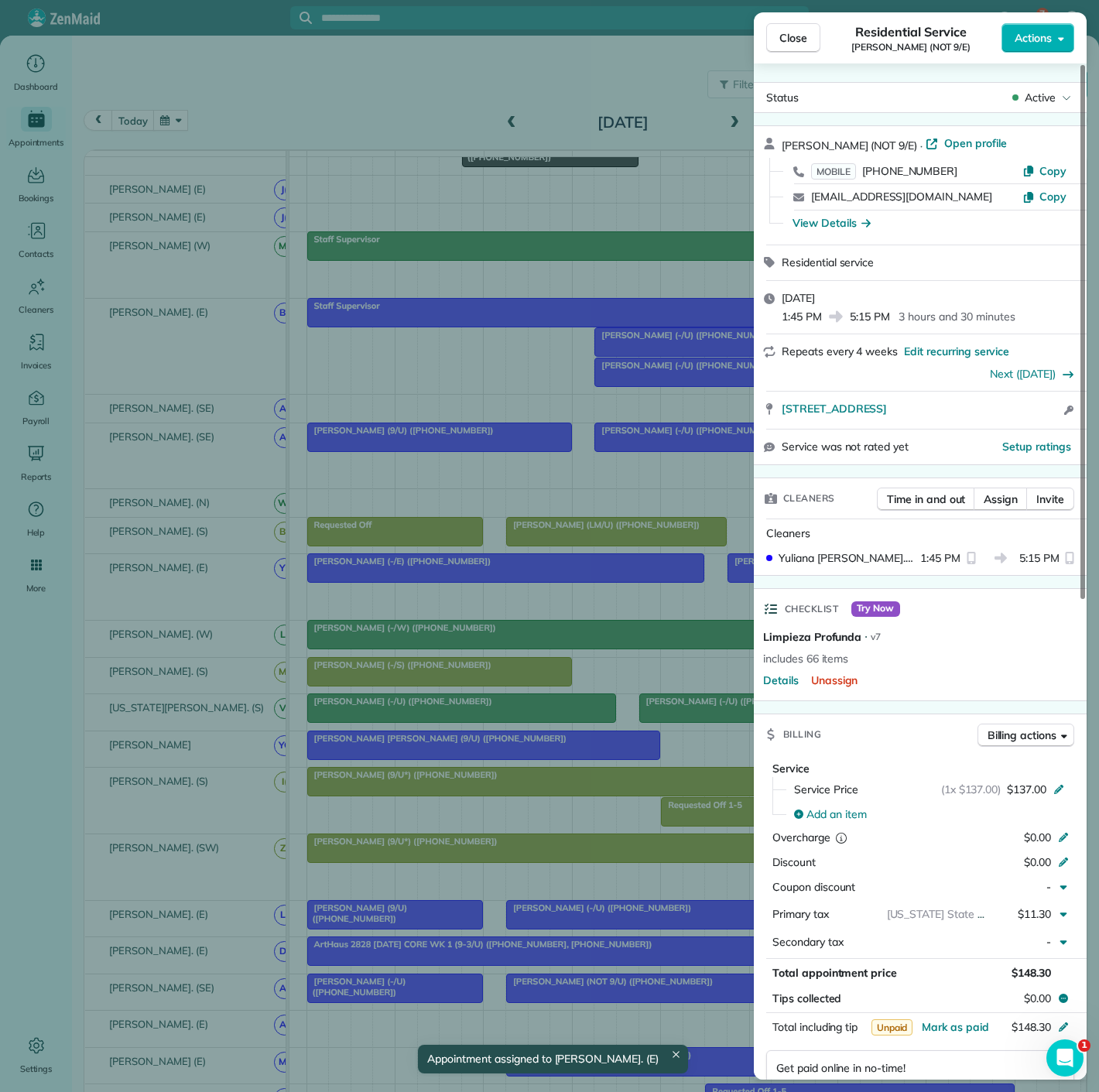
click at [608, 578] on div "Close Residential Service Maddie Pritchard (NOT 9/E) Actions Status Active Madd…" at bounding box center [549, 546] width 1099 height 1092
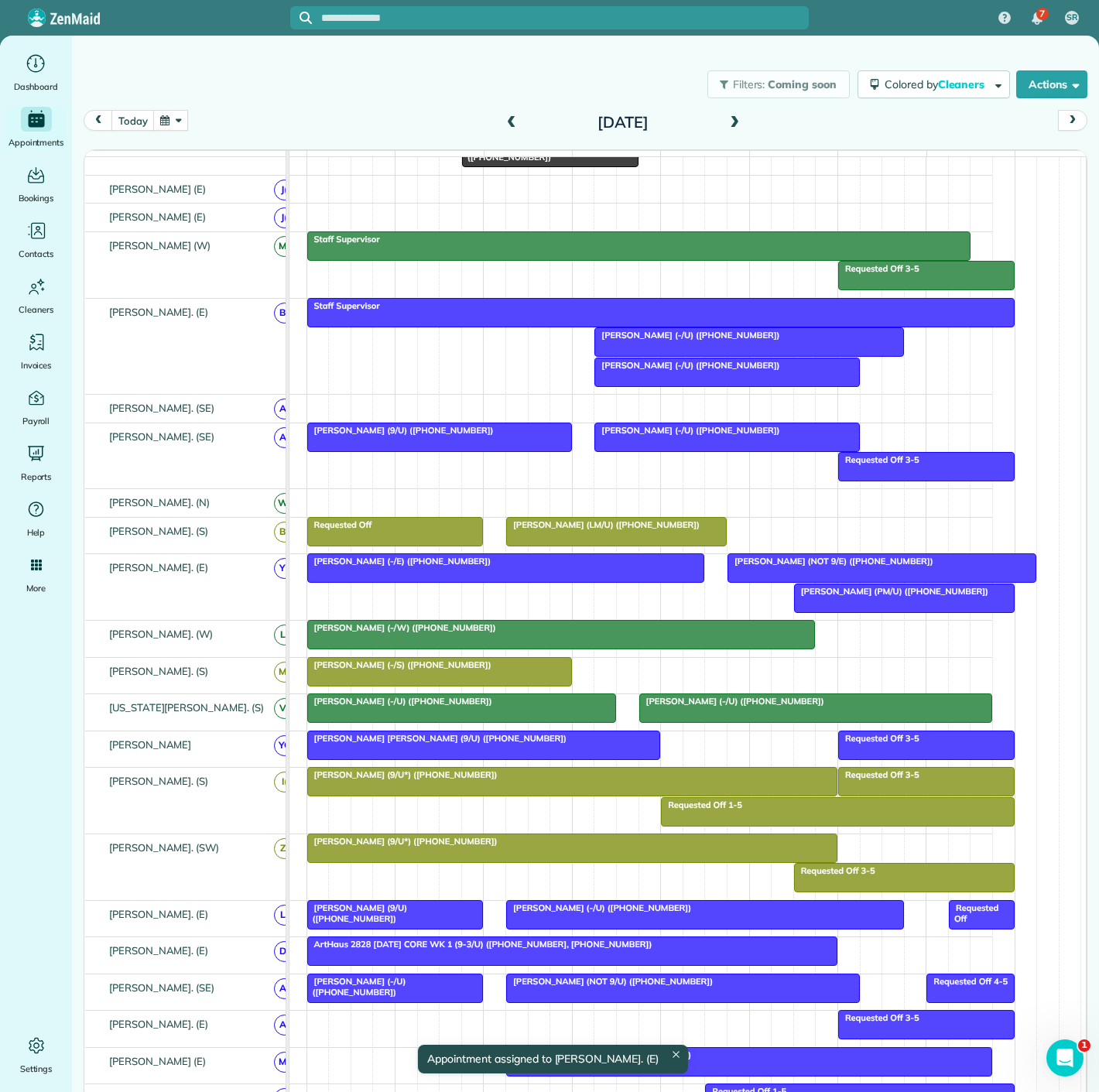
click at [608, 578] on div at bounding box center [506, 568] width 396 height 28
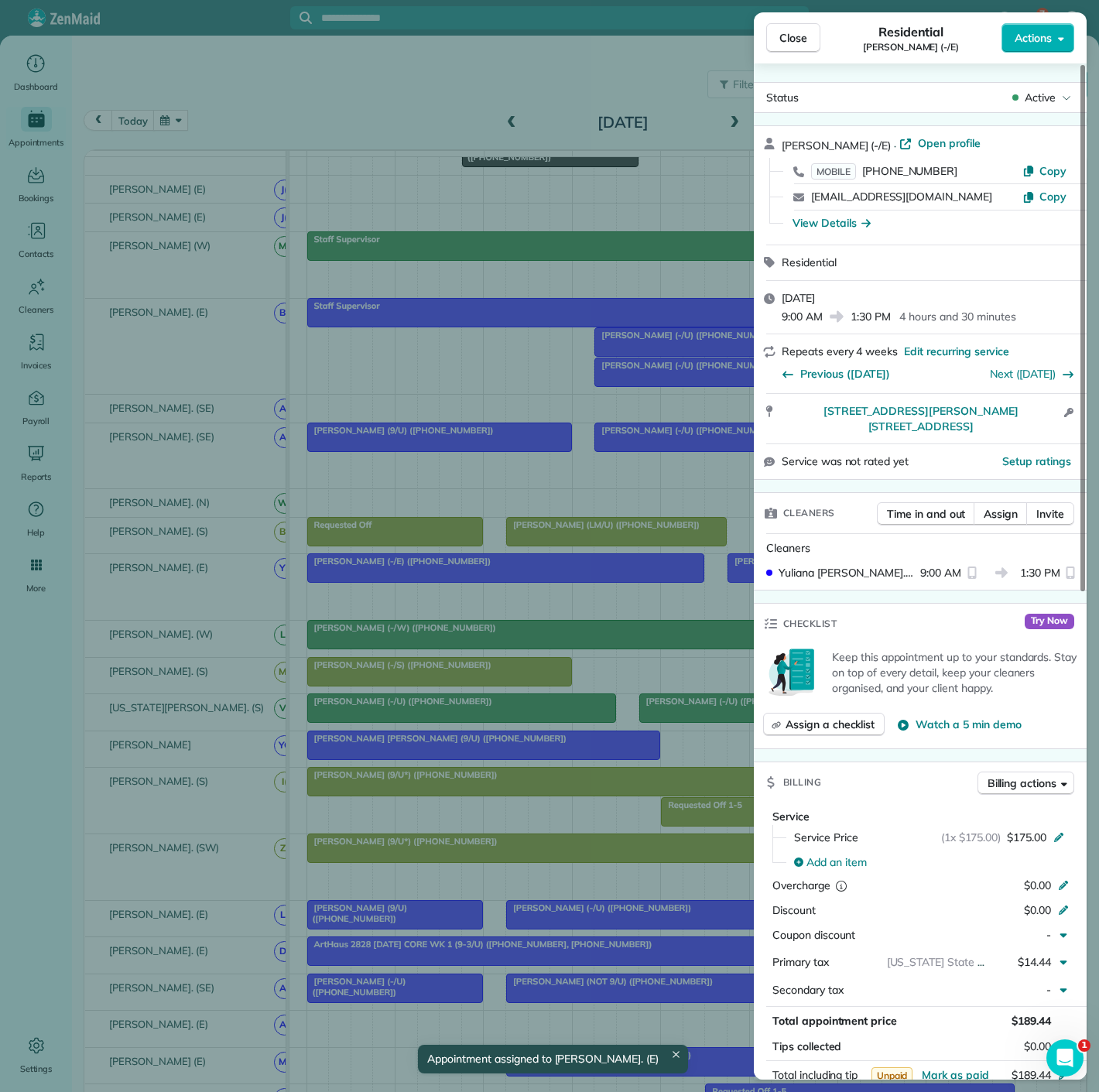
click at [608, 578] on div "Close Residential Samantha Tracy (-/E) Actions Status Active Samantha Tracy (-/…" at bounding box center [549, 546] width 1099 height 1092
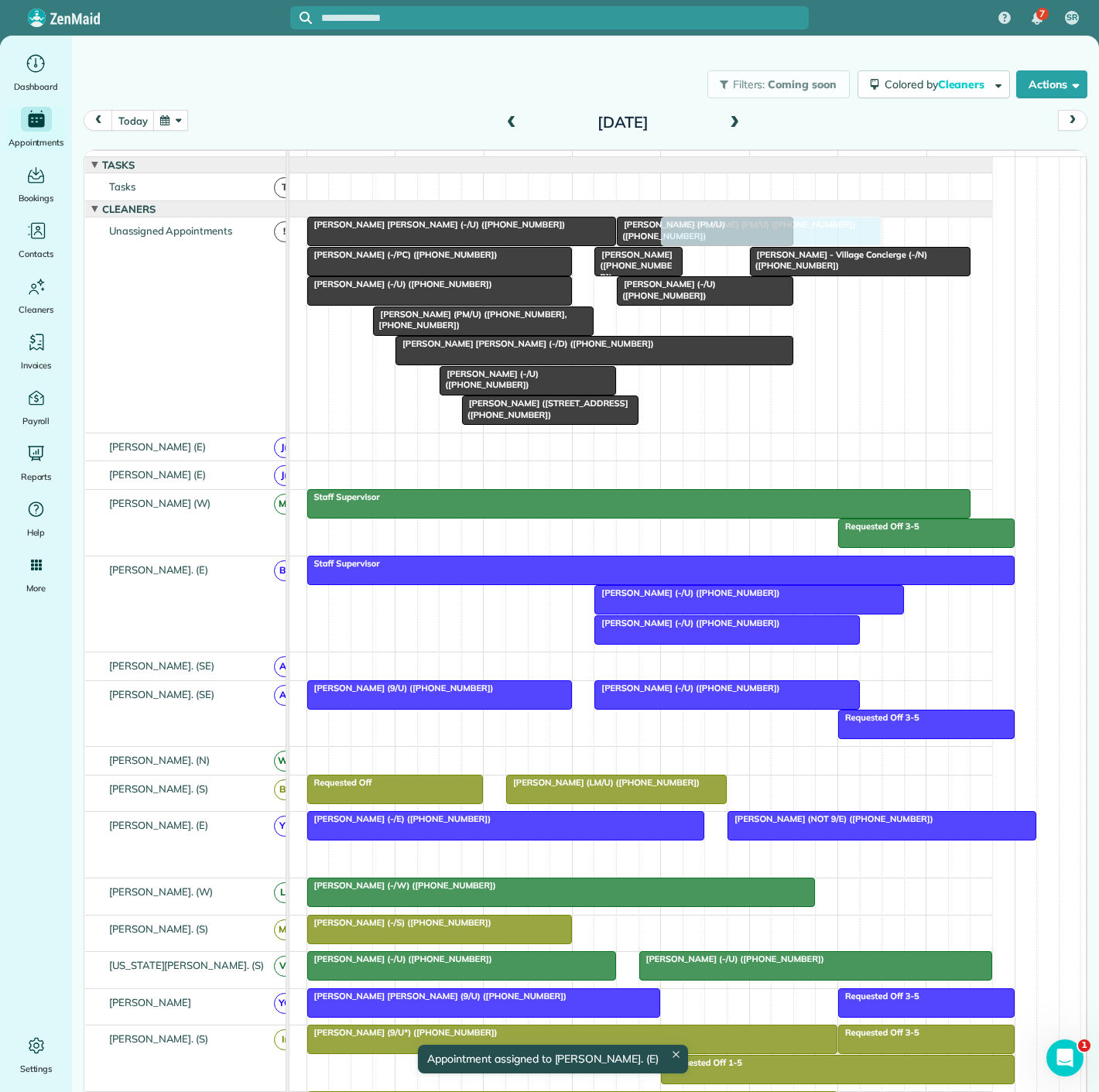
drag, startPoint x: 822, startPoint y: 600, endPoint x: 685, endPoint y: 333, distance: 300.1
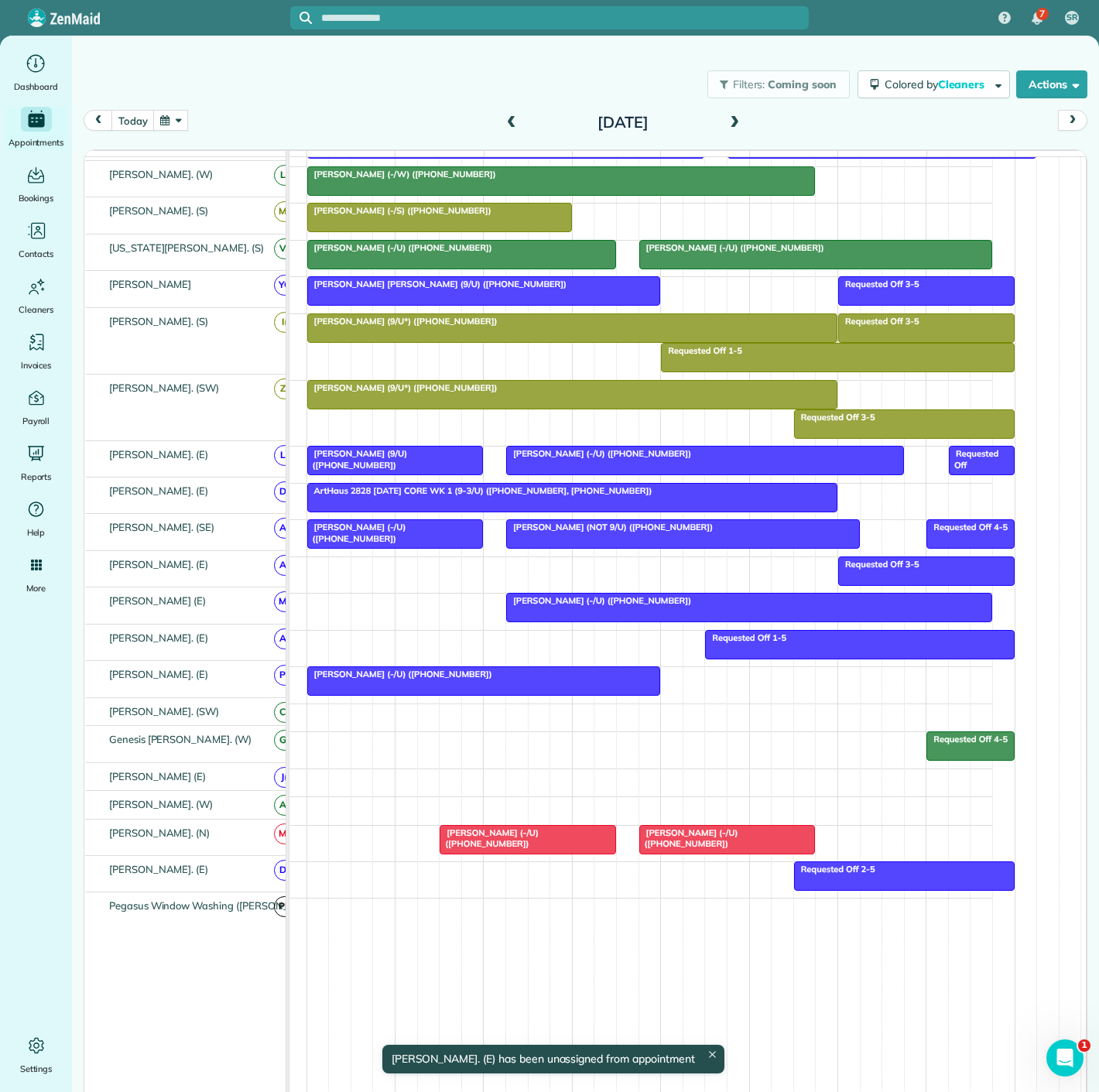
click at [521, 684] on div at bounding box center [484, 681] width 352 height 28
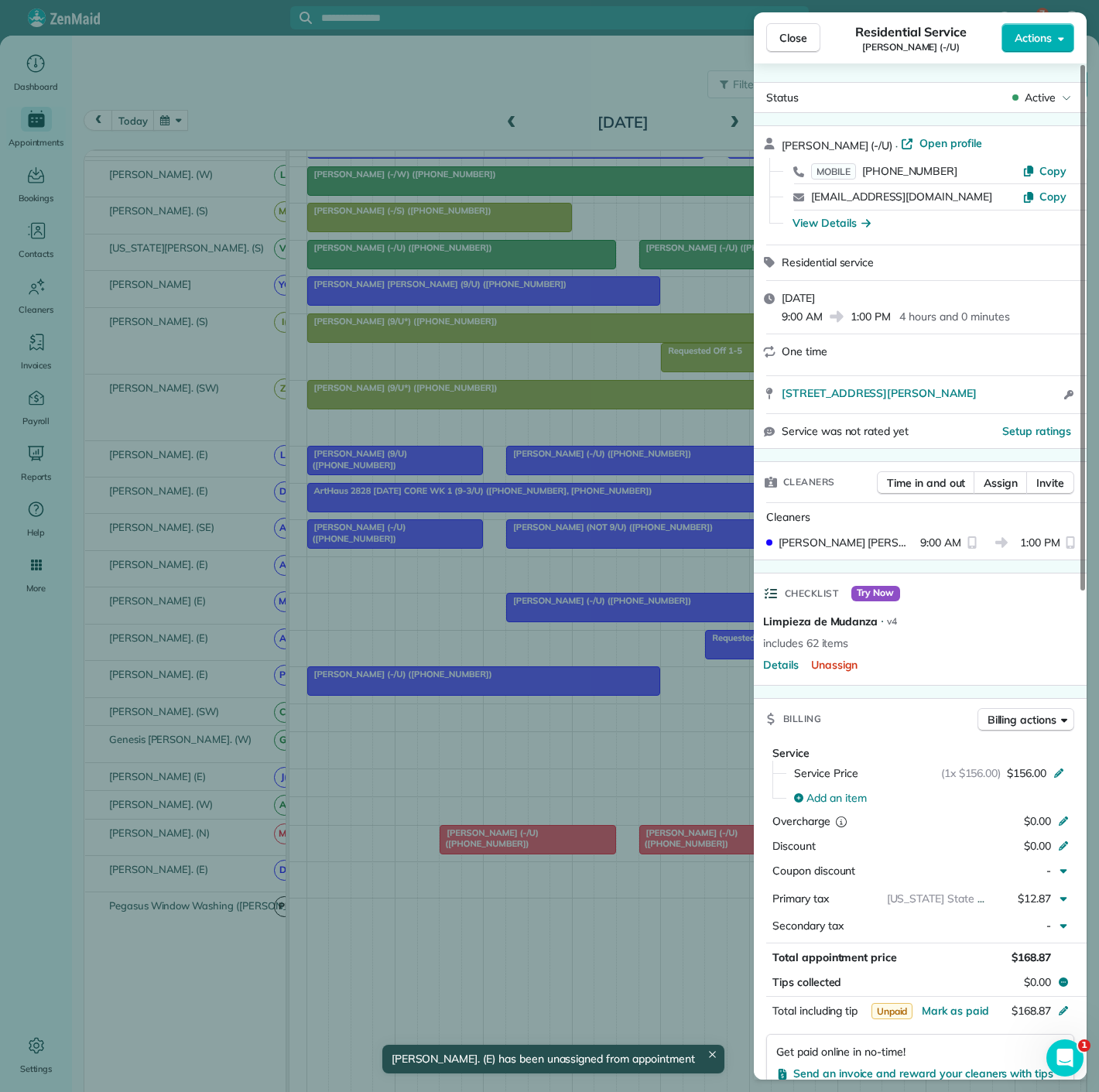
click at [517, 684] on div "Close Residential Service Jacob Young (-/U) Actions Status Active Jacob Young (…" at bounding box center [549, 546] width 1099 height 1092
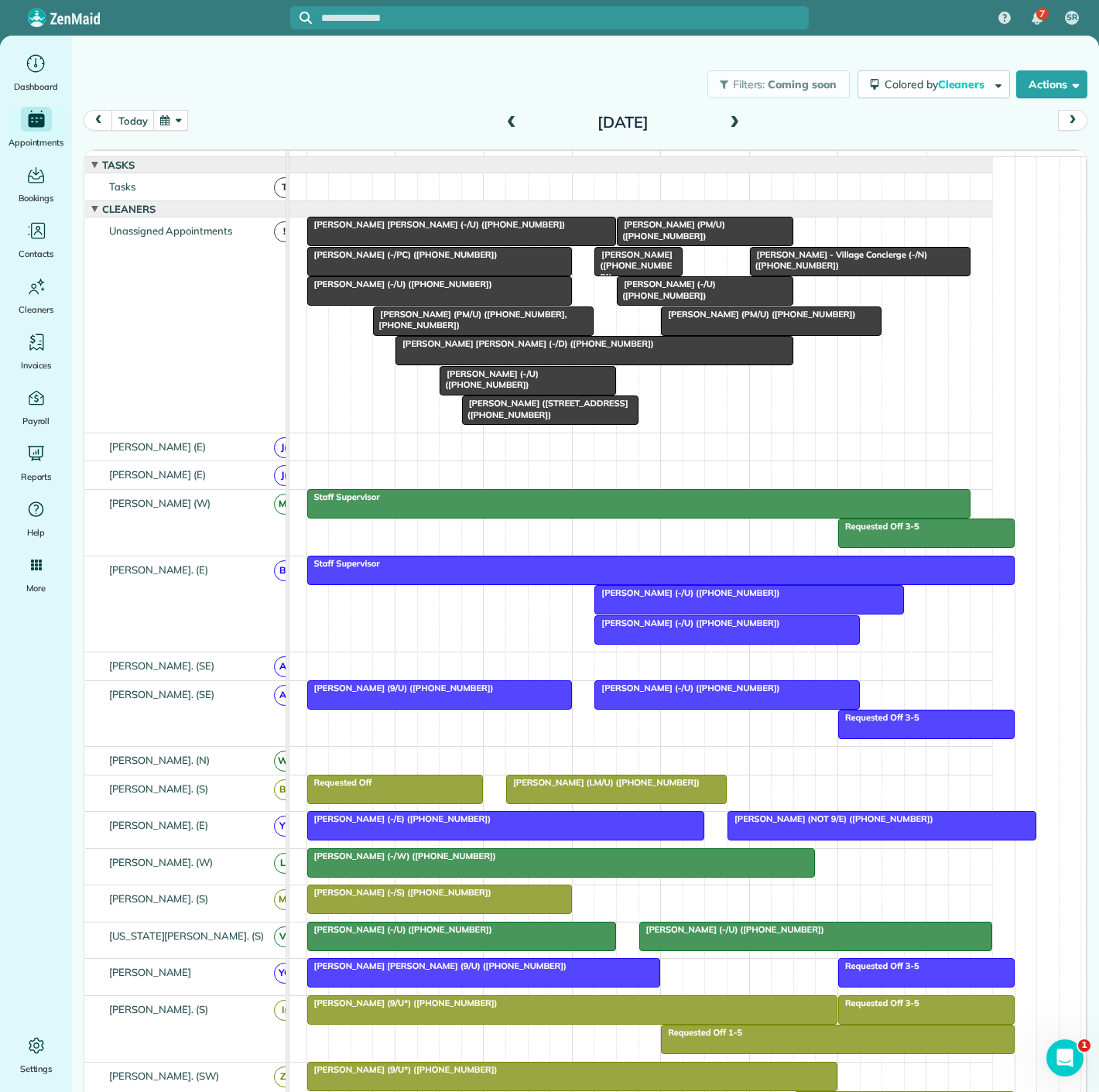
click at [400, 271] on div at bounding box center [440, 261] width 264 height 28
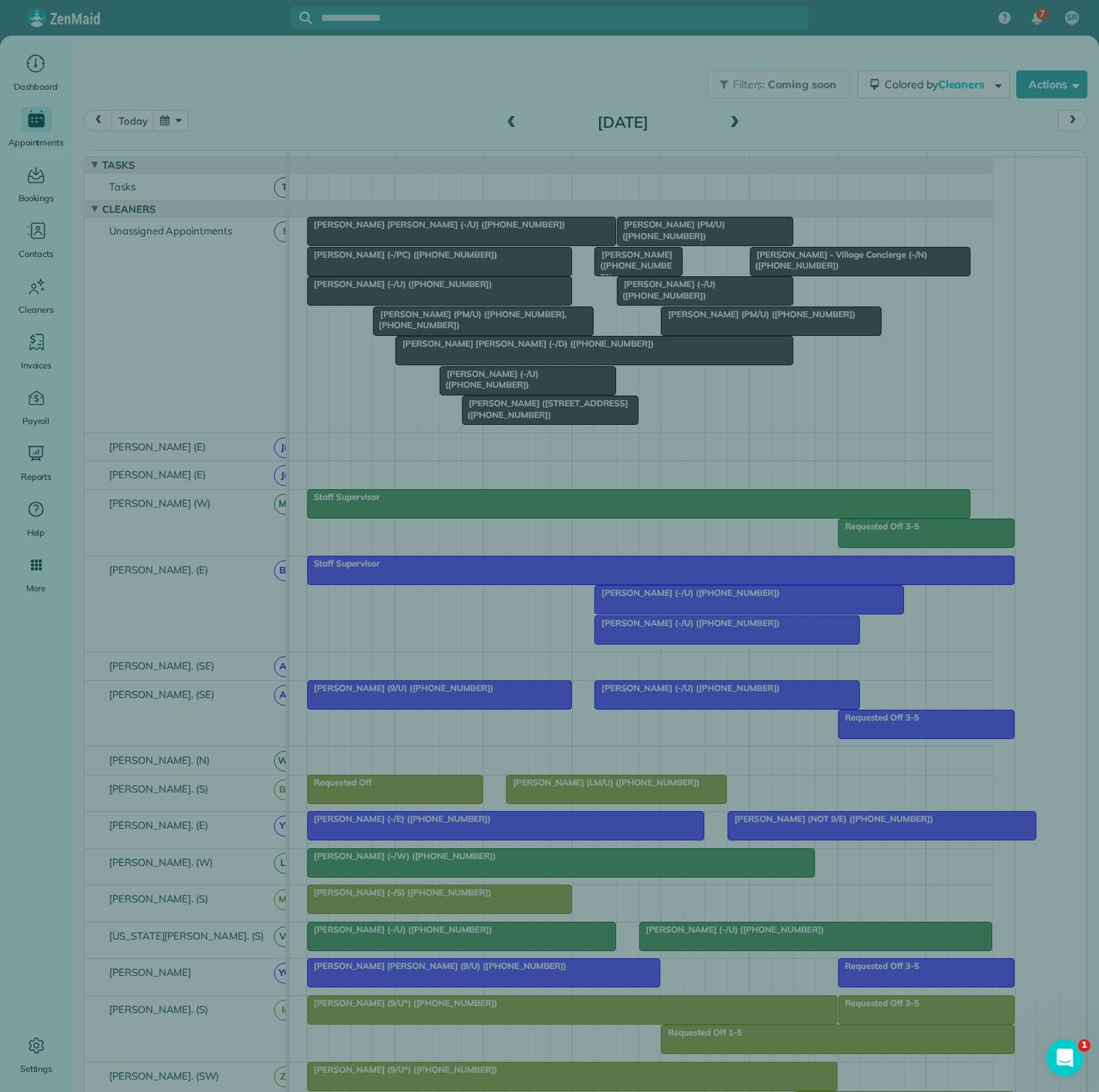
click at [391, 292] on div "Close Cleaners" at bounding box center [549, 546] width 1099 height 1092
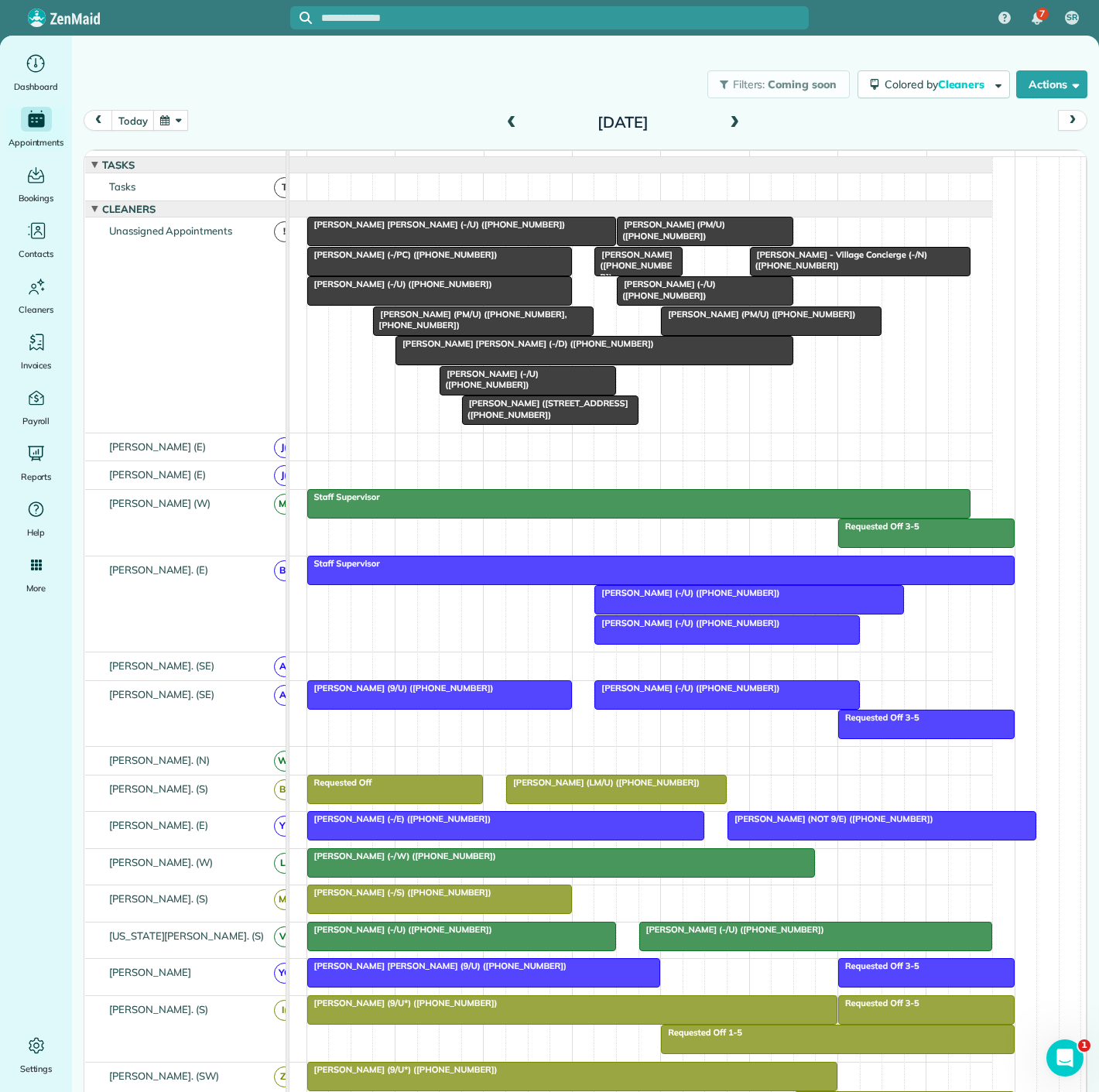
click at [384, 290] on span "Brett Martinsen (-/U) (+12147178525)" at bounding box center [400, 284] width 187 height 11
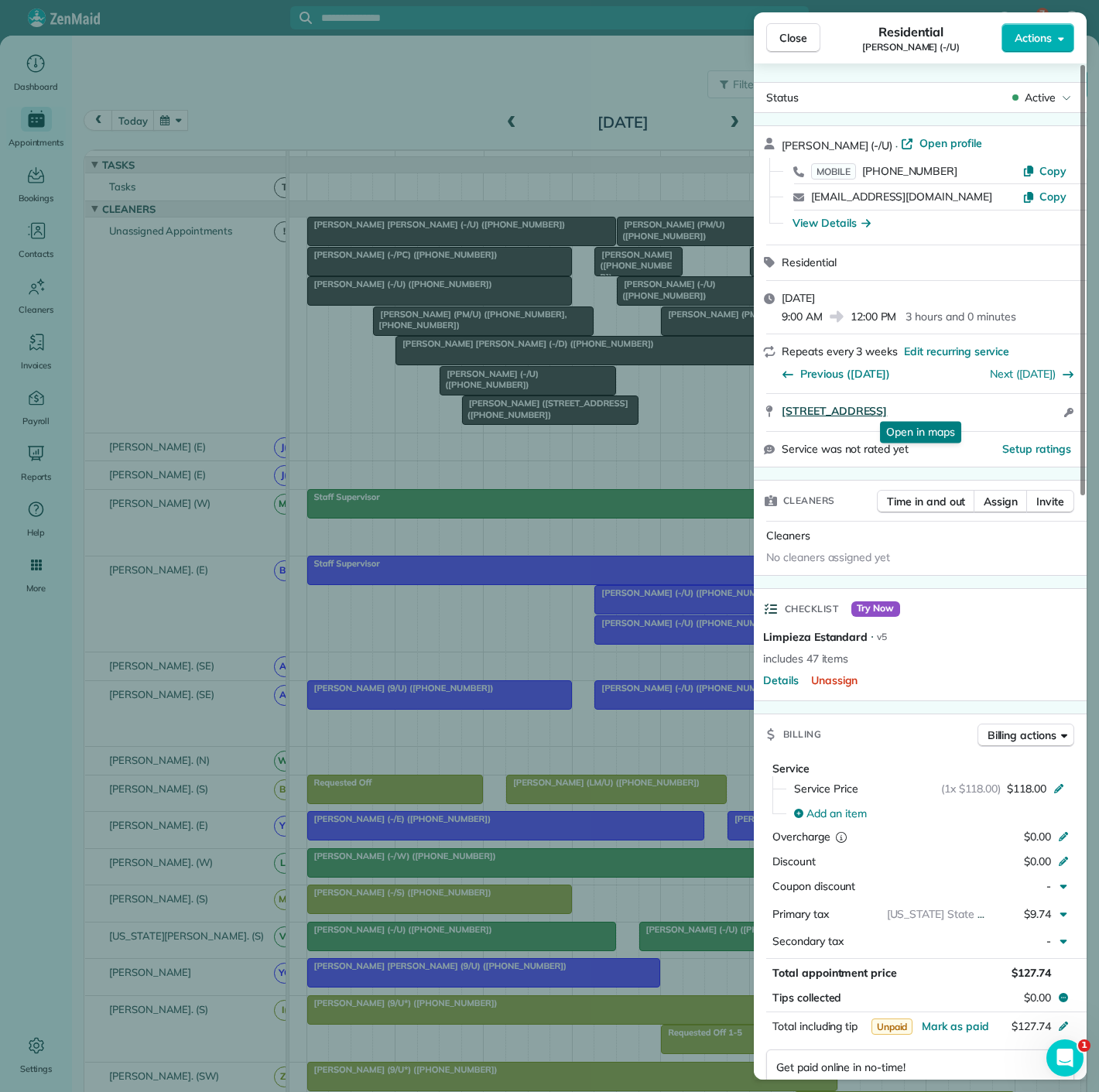
copy span "3255 Carlisle Street Apt 2534 Dallas TX 75204"
drag, startPoint x: 798, startPoint y: 416, endPoint x: 1019, endPoint y: 405, distance: 221.3
click at [1019, 405] on div "3255 Carlisle Street Apt 2534 Dallas TX 75204 Open in maps Open in maps Open ac…" at bounding box center [921, 412] width 333 height 37
click at [427, 352] on div "Close Residential Brett Martinsen (-/U) Actions Status Active Brett Martinsen (…" at bounding box center [549, 546] width 1099 height 1092
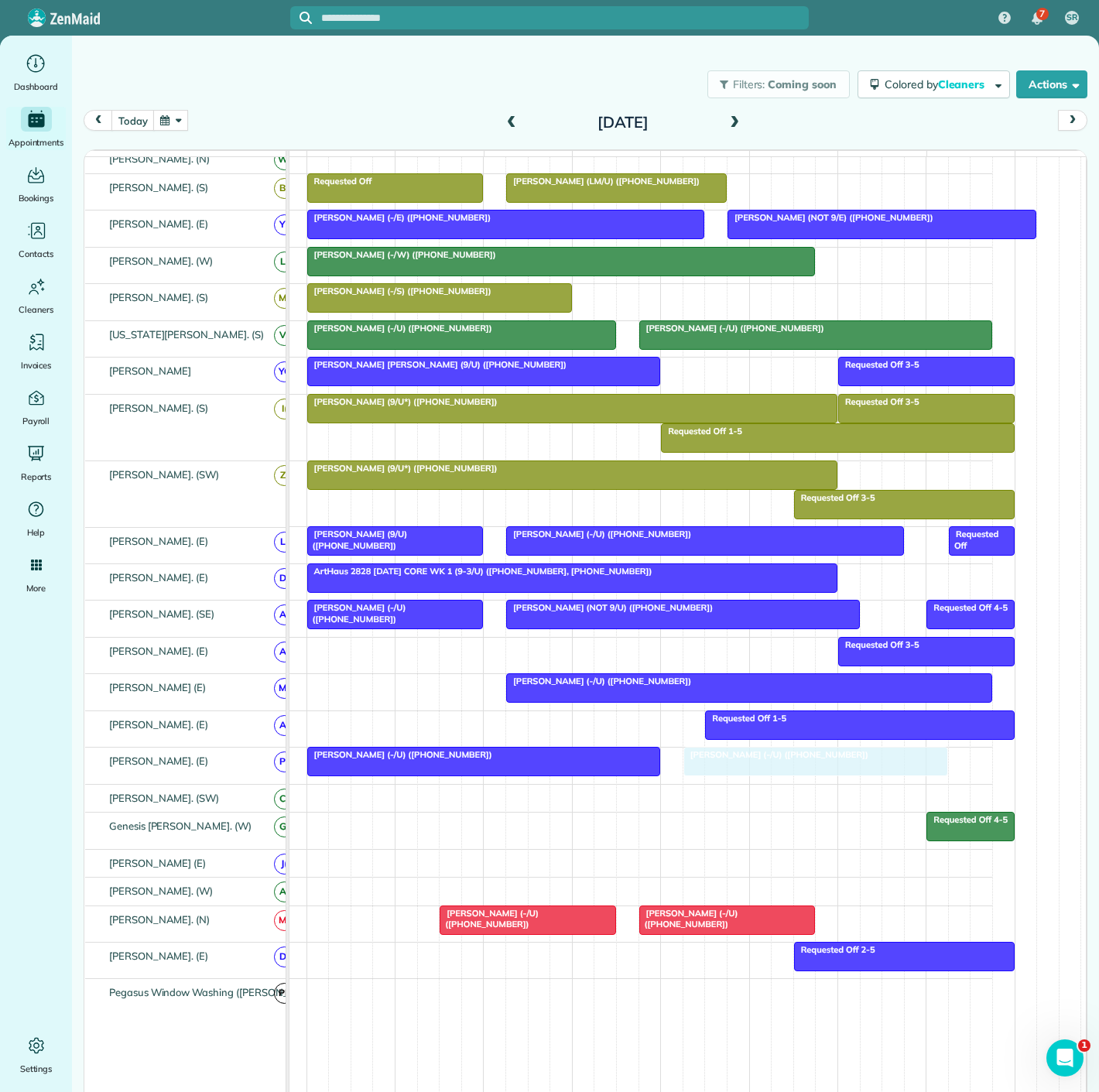
drag, startPoint x: 362, startPoint y: 296, endPoint x: 755, endPoint y: 784, distance: 626.6
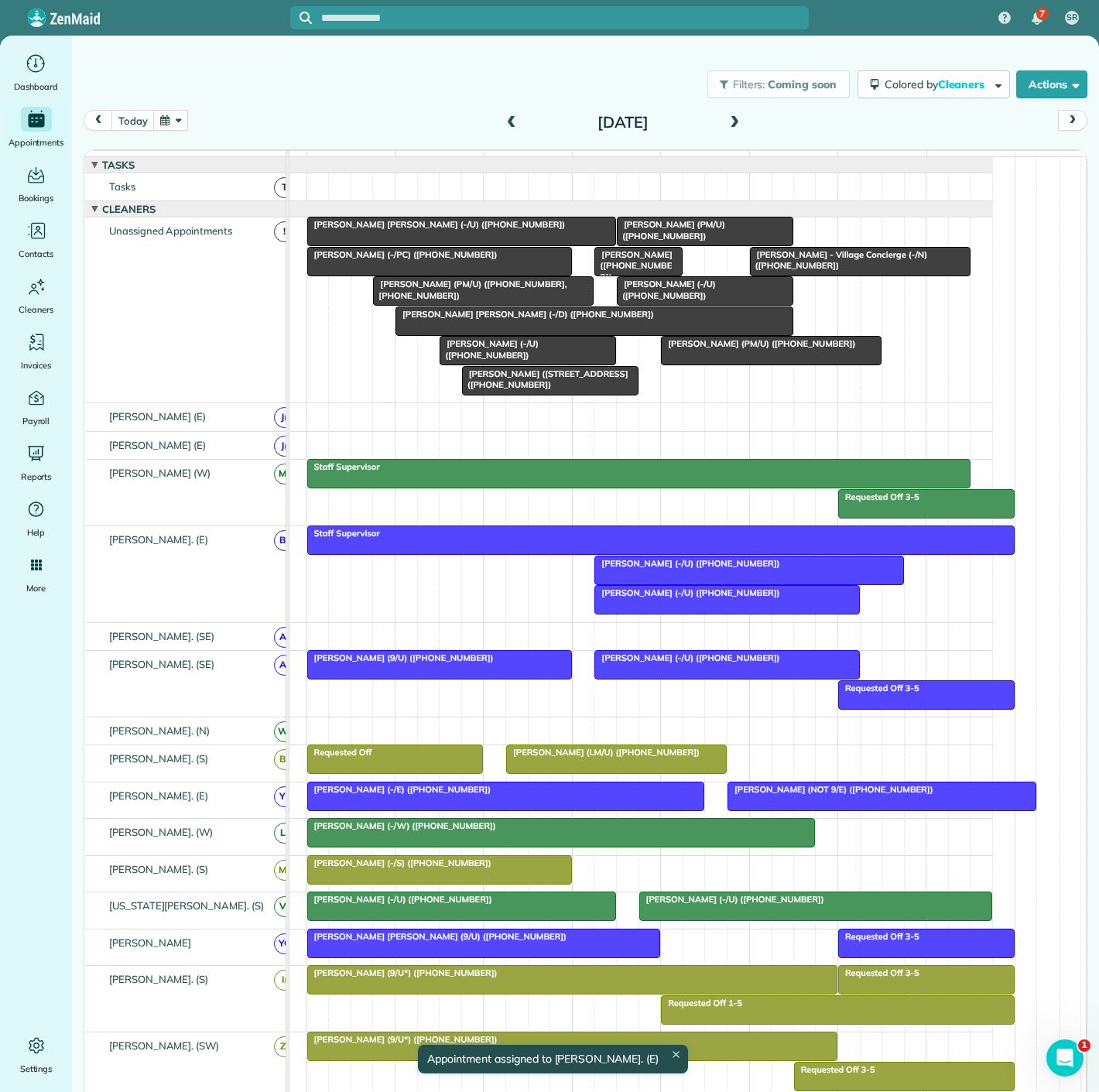
click at [453, 319] on span "Katie Katelyn Anderson (-/D) (+19366619524)" at bounding box center [525, 314] width 260 height 11
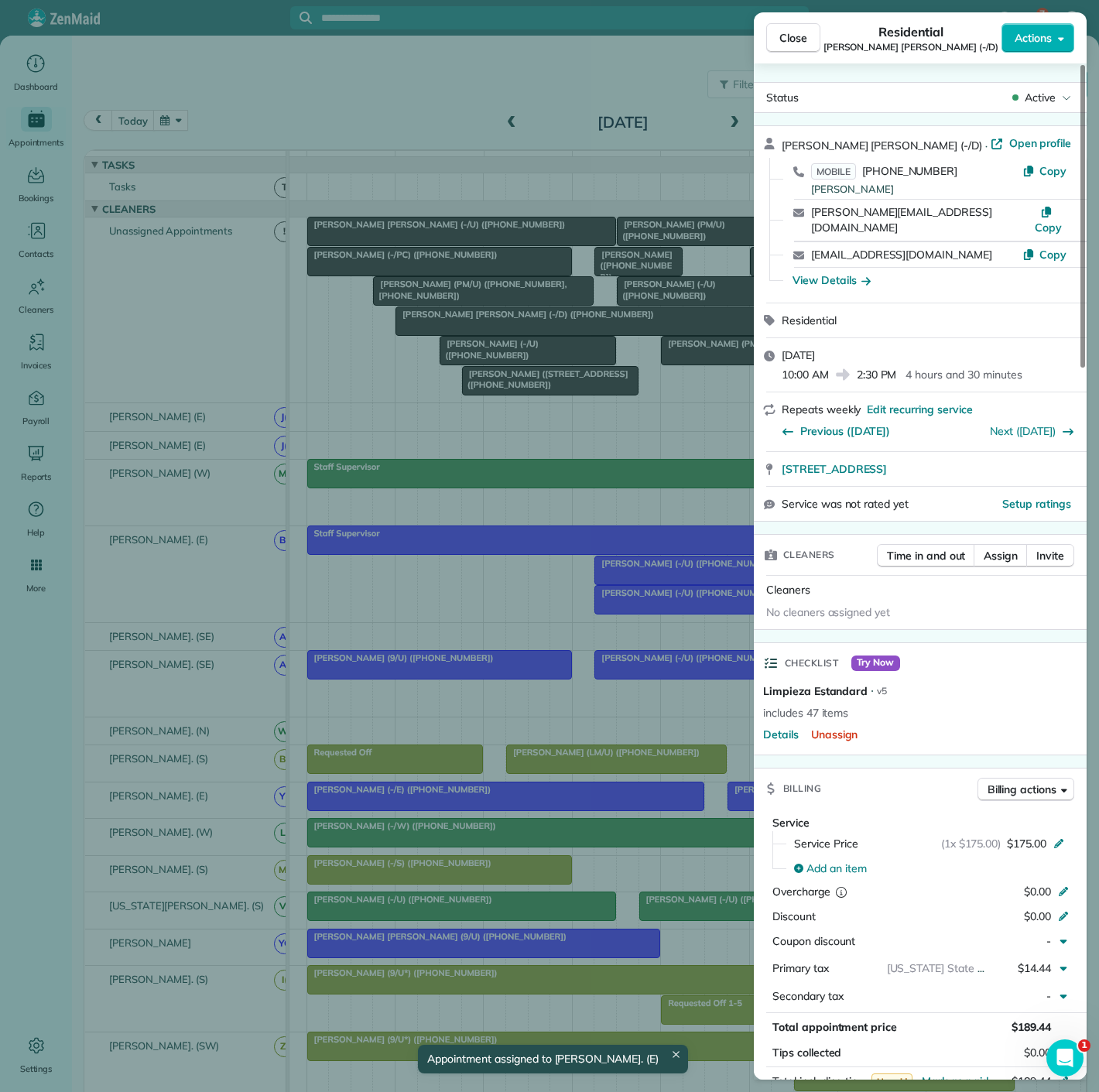
click at [453, 323] on div "Close Residential Katie Katelyn Anderson (-/D) Actions Status Active Katie Kate…" at bounding box center [549, 546] width 1099 height 1092
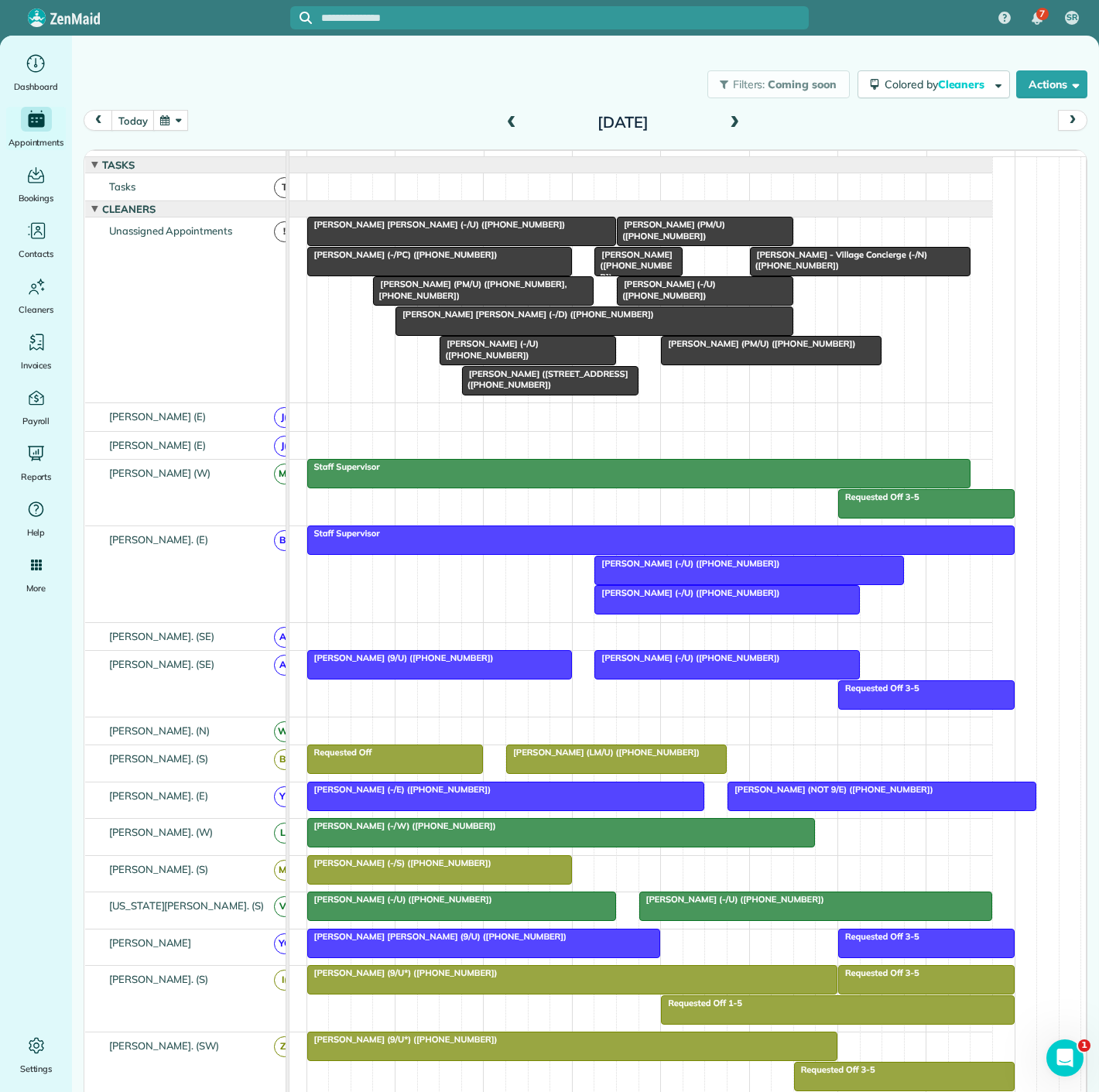
click at [432, 301] on span "Bella Dinardo (PM/U) (+19729742582, +12144494242)" at bounding box center [470, 290] width 194 height 22
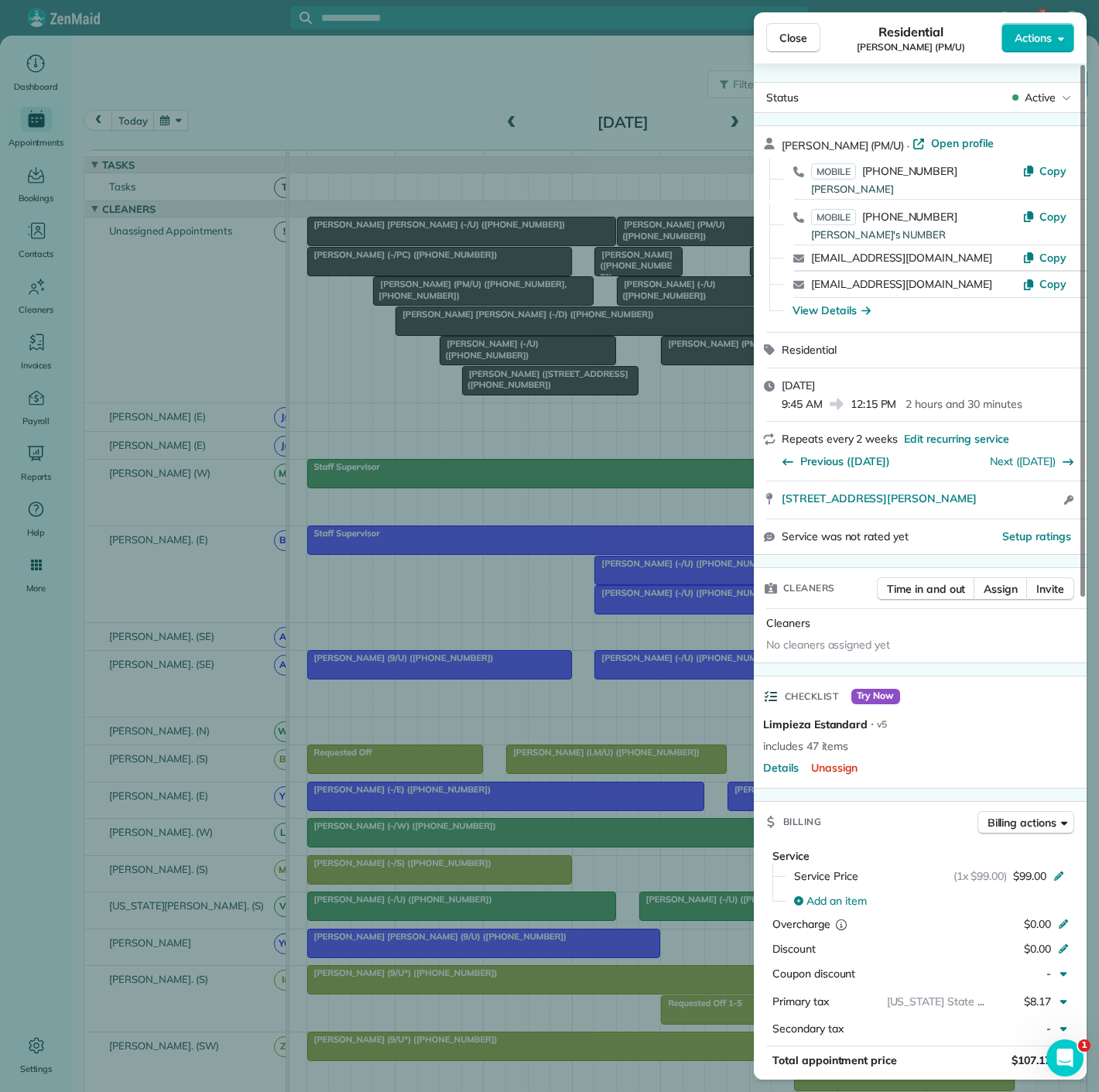
click at [432, 302] on div "Close Residential Bella Dinardo (PM/U) Actions Status Active Bella Dinardo (PM/…" at bounding box center [549, 546] width 1099 height 1092
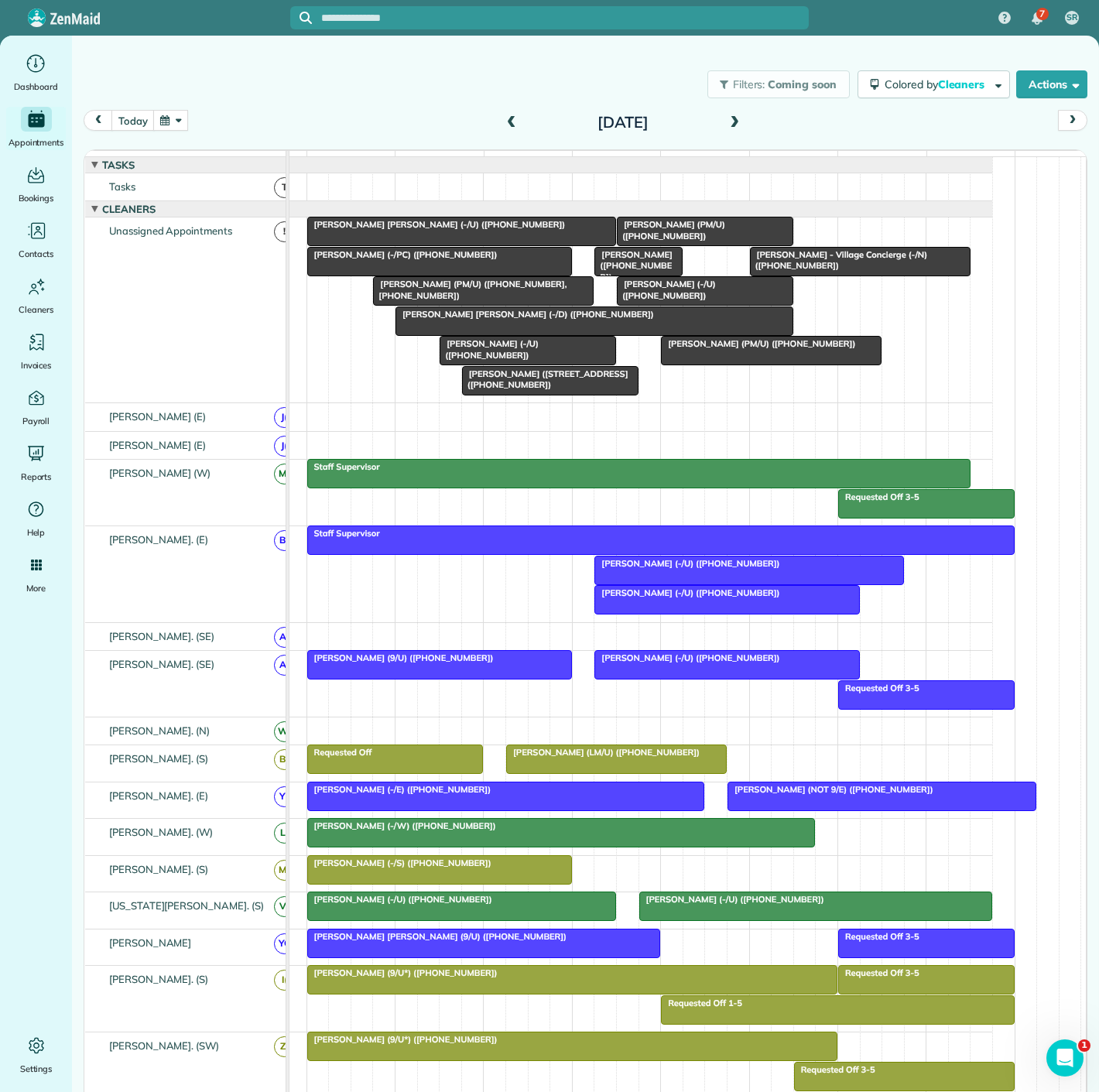
click at [783, 271] on span "Ashley Guzman - Village Concierge (-/N) (+14052557720)" at bounding box center [839, 260] width 179 height 22
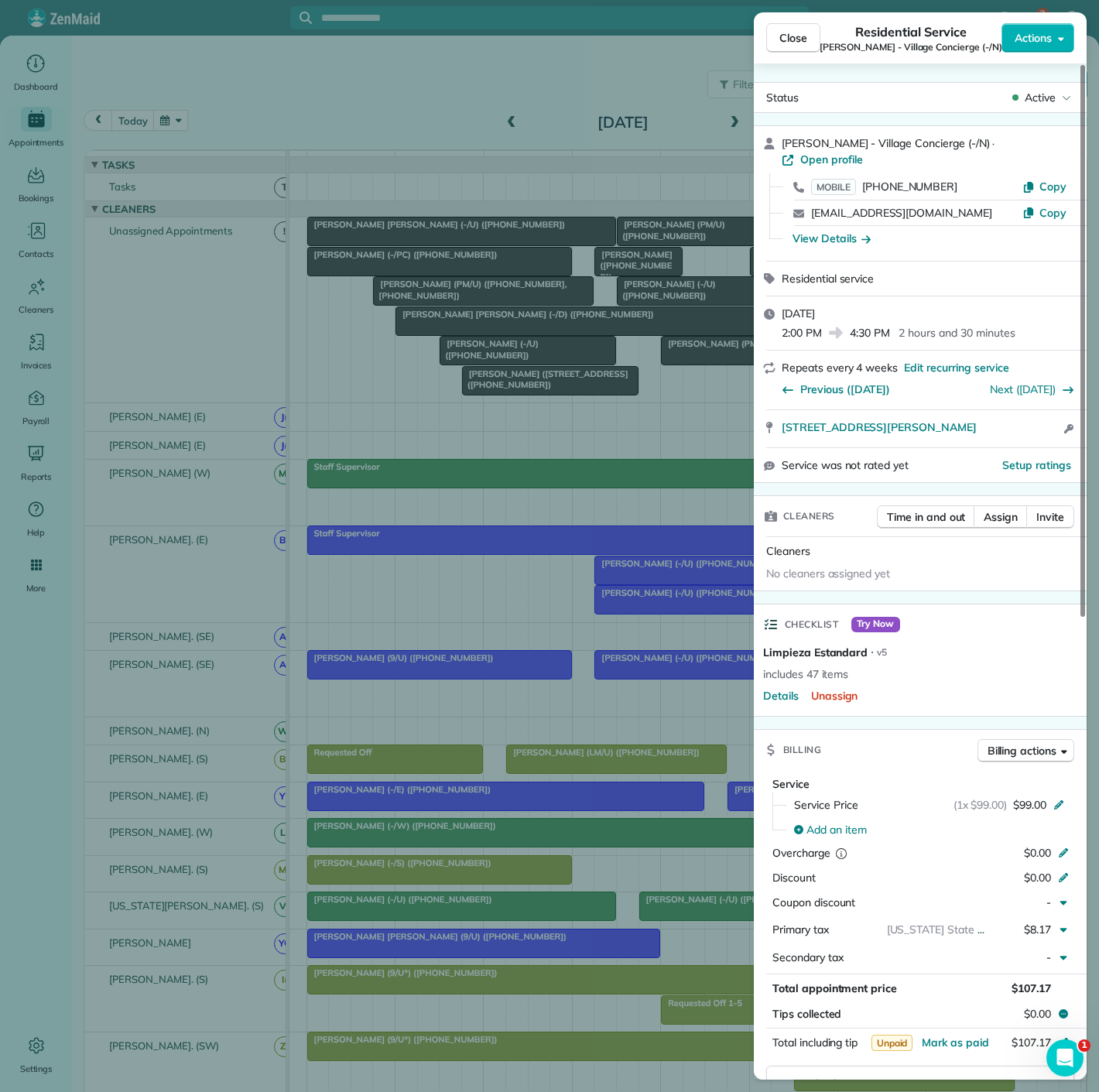
click at [563, 325] on div "Close Residential Service Ashley Guzman - Village Concierge (-/N) Actions Statu…" at bounding box center [549, 546] width 1099 height 1092
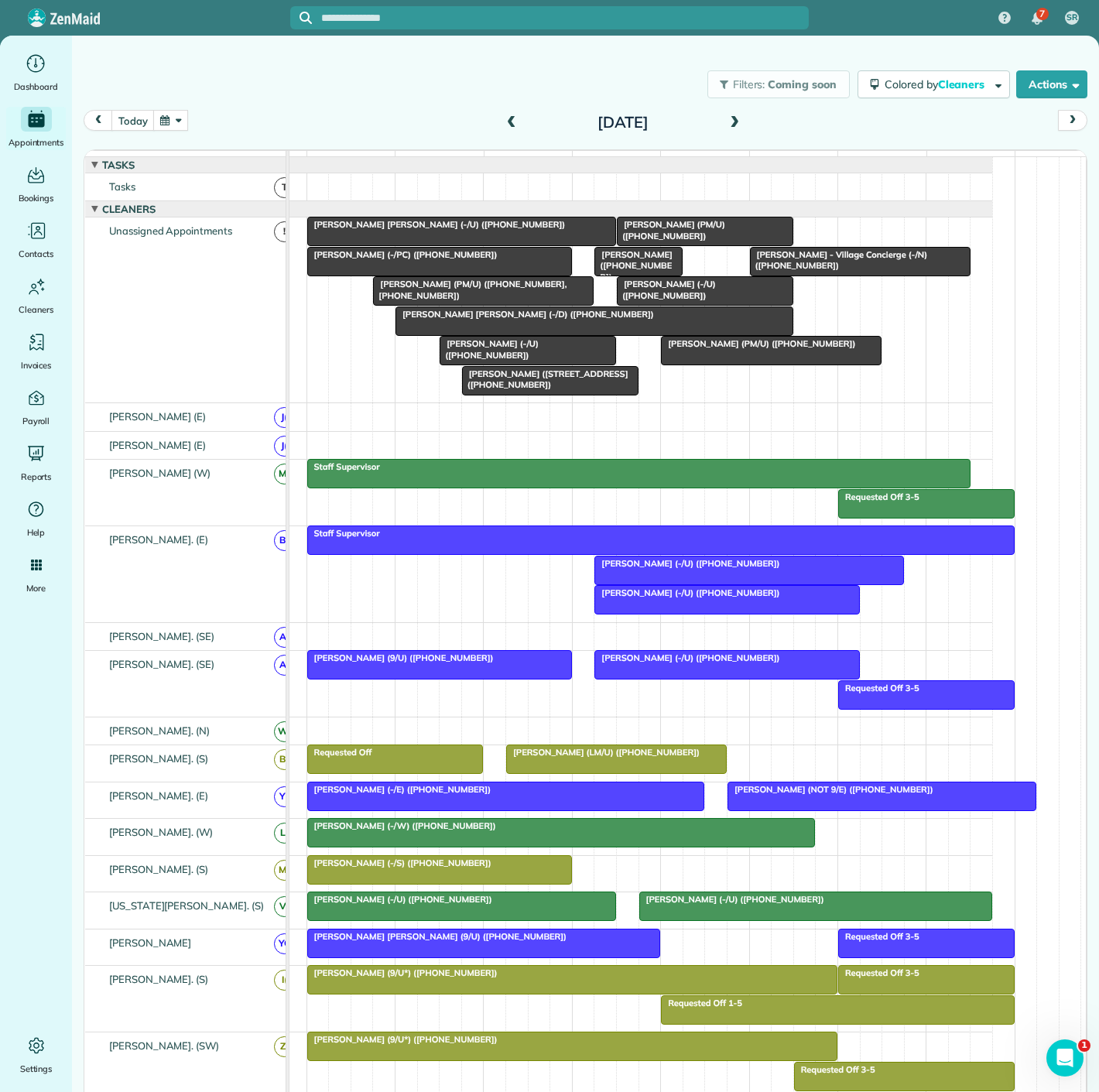
click at [688, 305] on div at bounding box center [705, 291] width 175 height 28
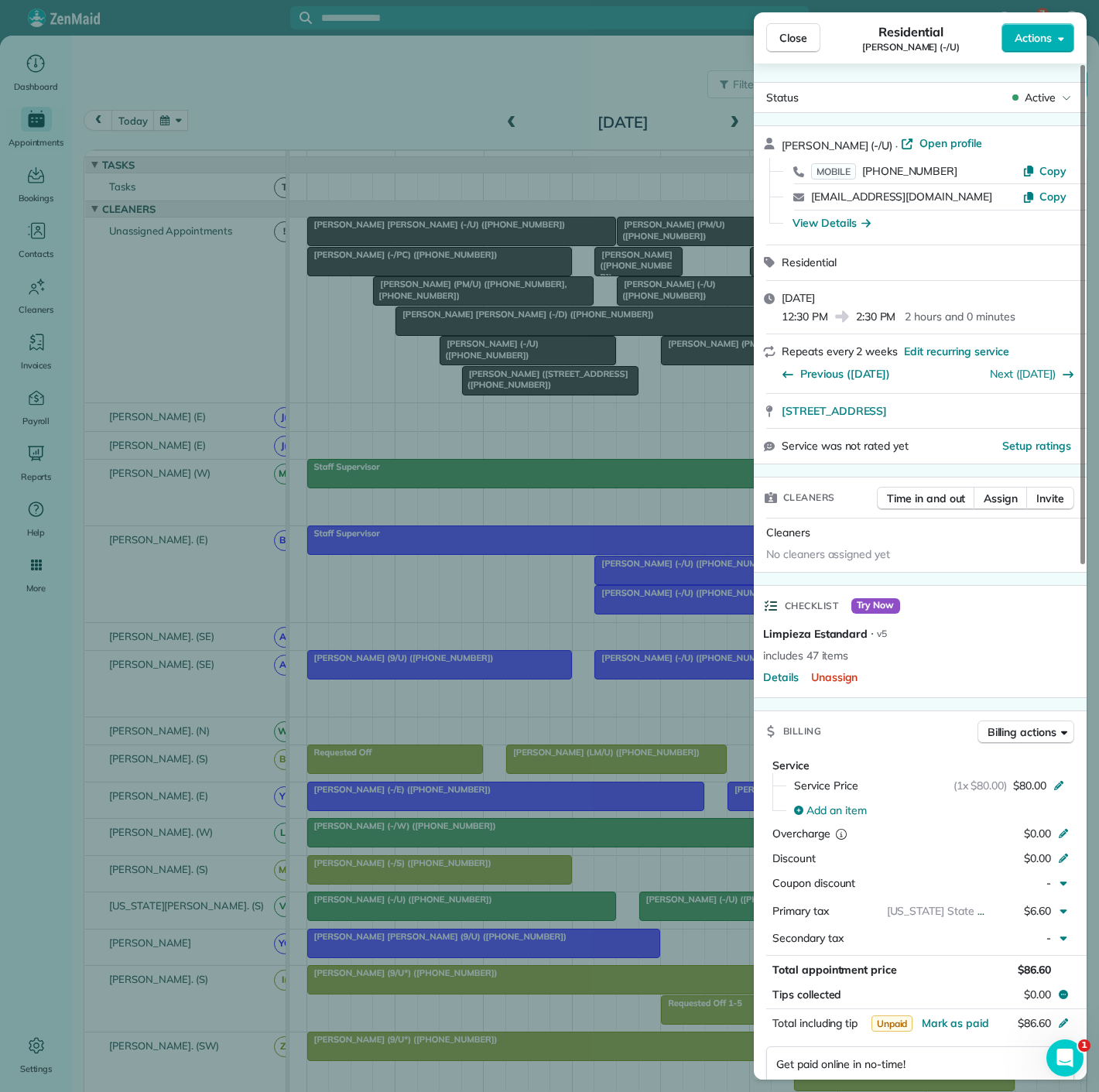
click at [529, 337] on div "Close Residential Megan Fontenot (-/U) Actions Status Active Megan Fontenot (-/…" at bounding box center [549, 546] width 1099 height 1092
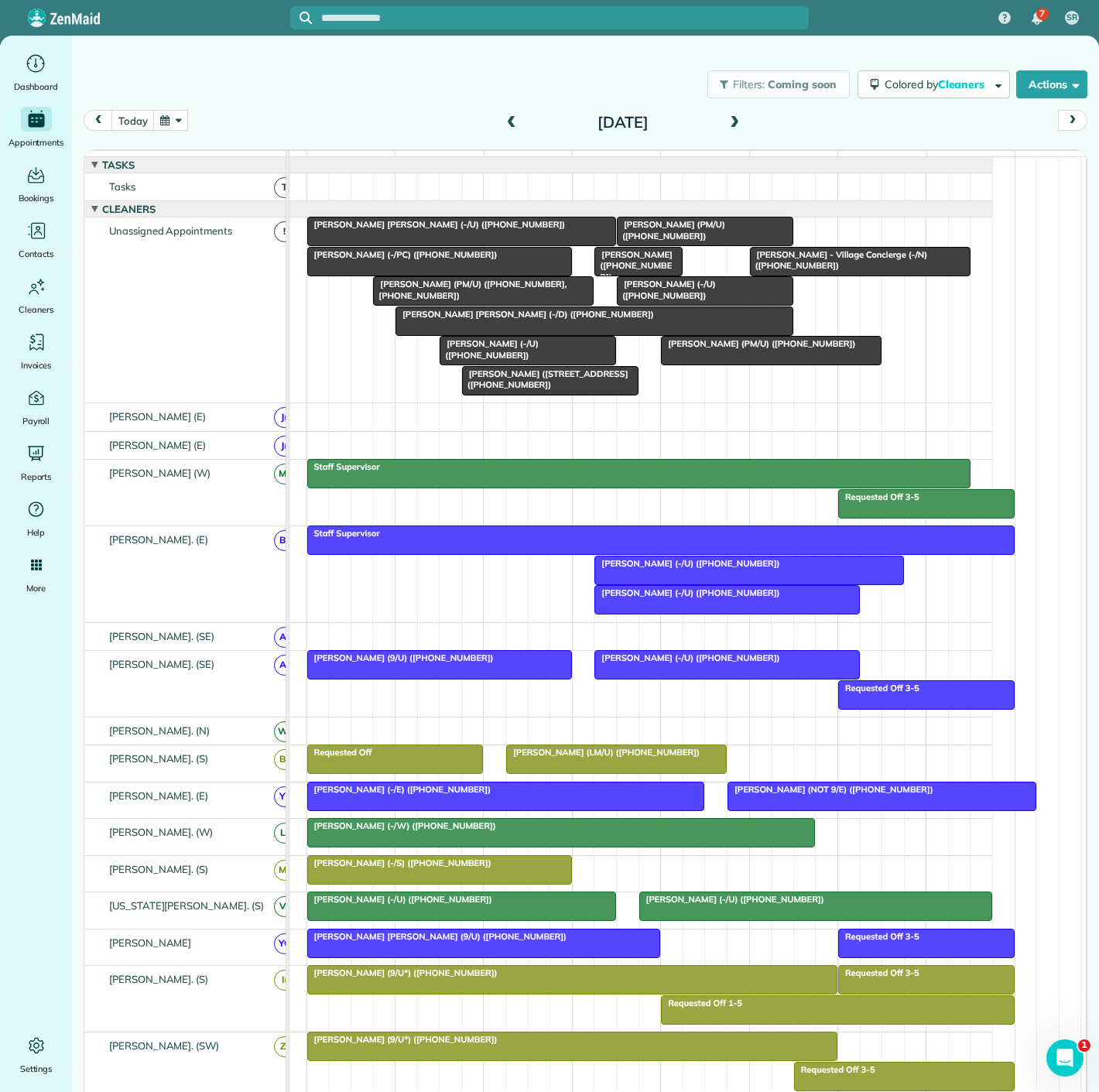
click at [435, 319] on span "Katie Katelyn Anderson (-/D) (+19366619524)" at bounding box center [525, 314] width 260 height 11
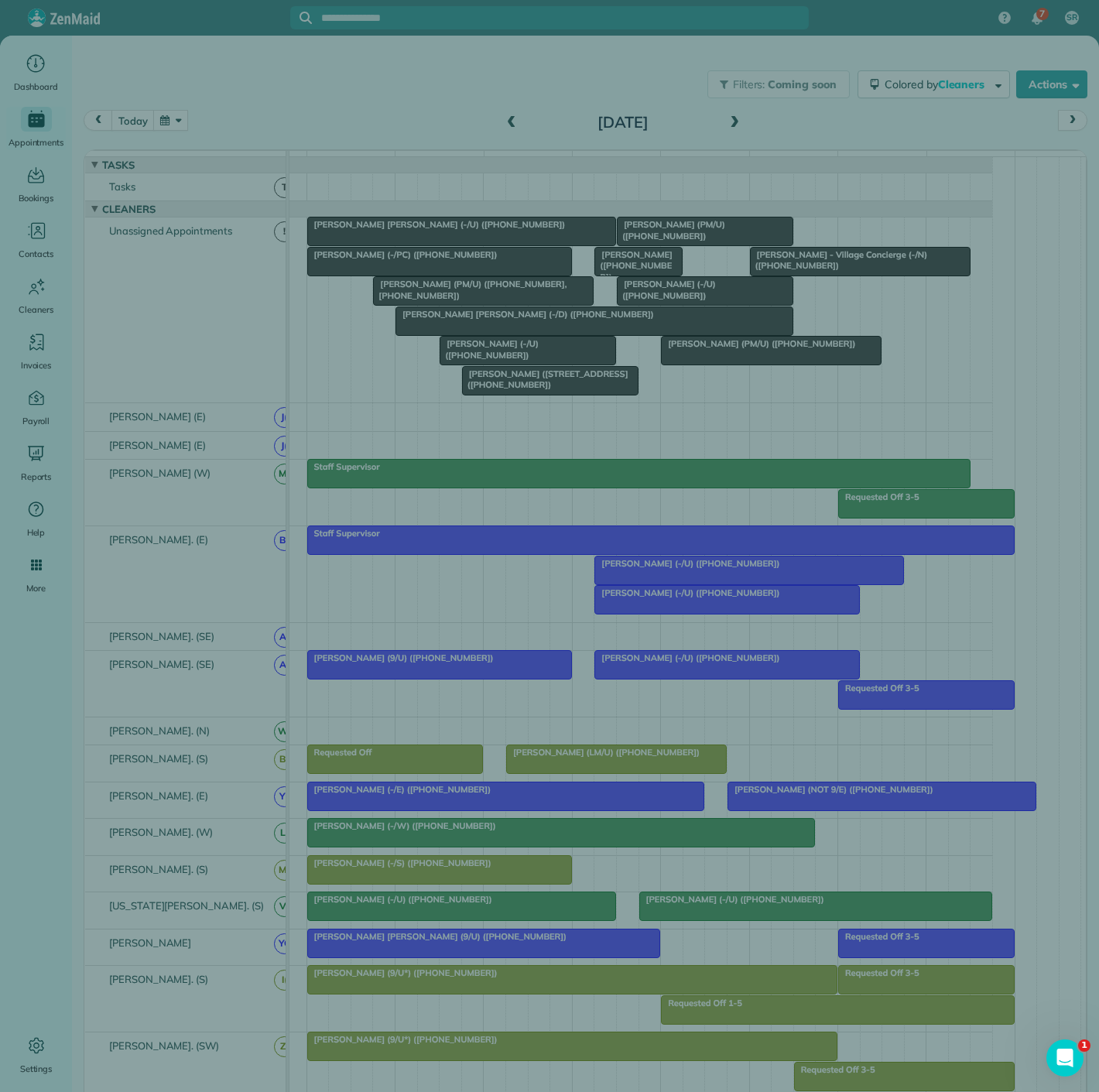
click at [435, 330] on div "Close Residential Katie Katelyn Anderson (-/D) Actions Status Active Katie Kate…" at bounding box center [549, 546] width 1099 height 1092
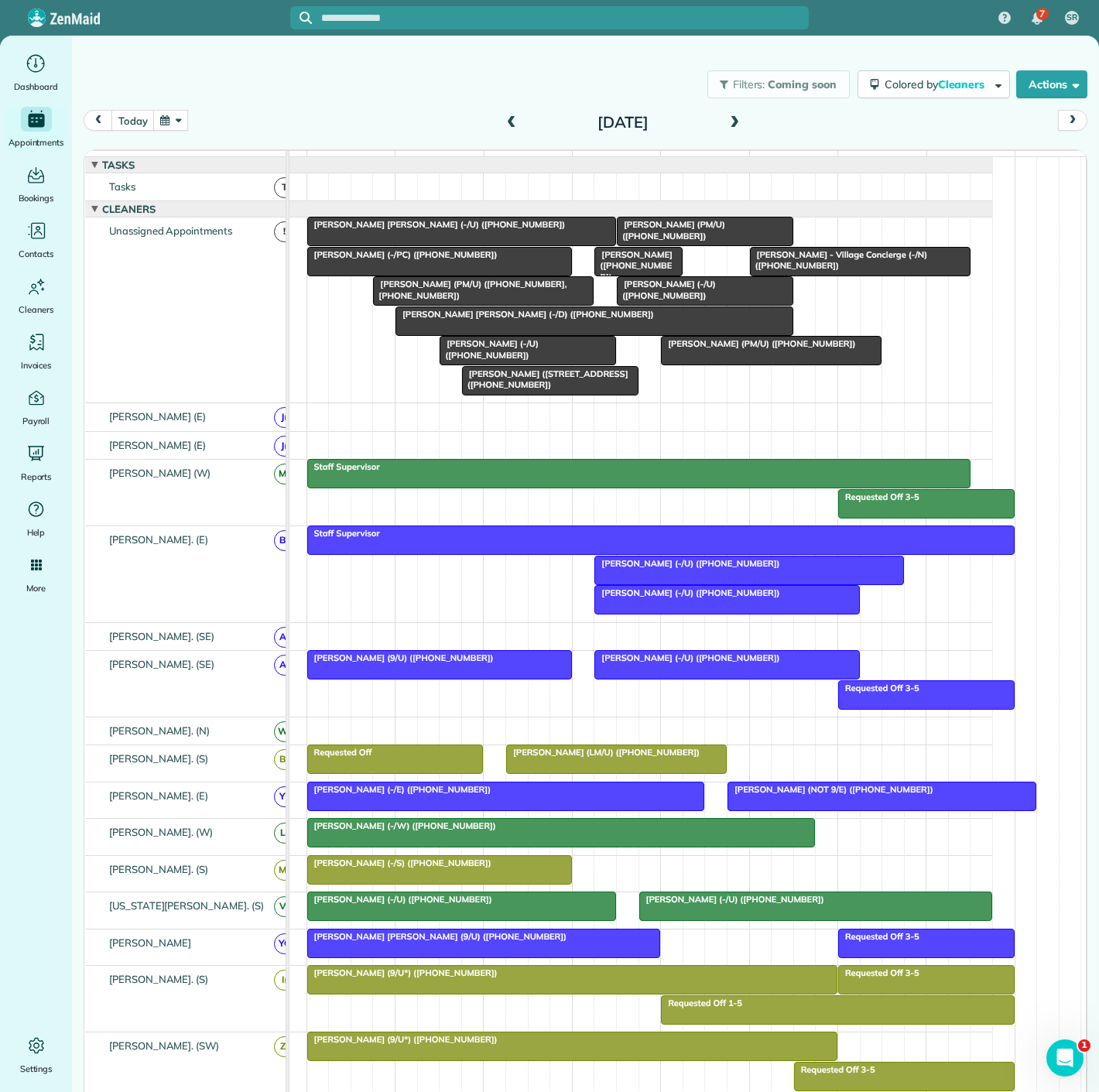
click at [718, 364] on div at bounding box center [771, 350] width 219 height 28
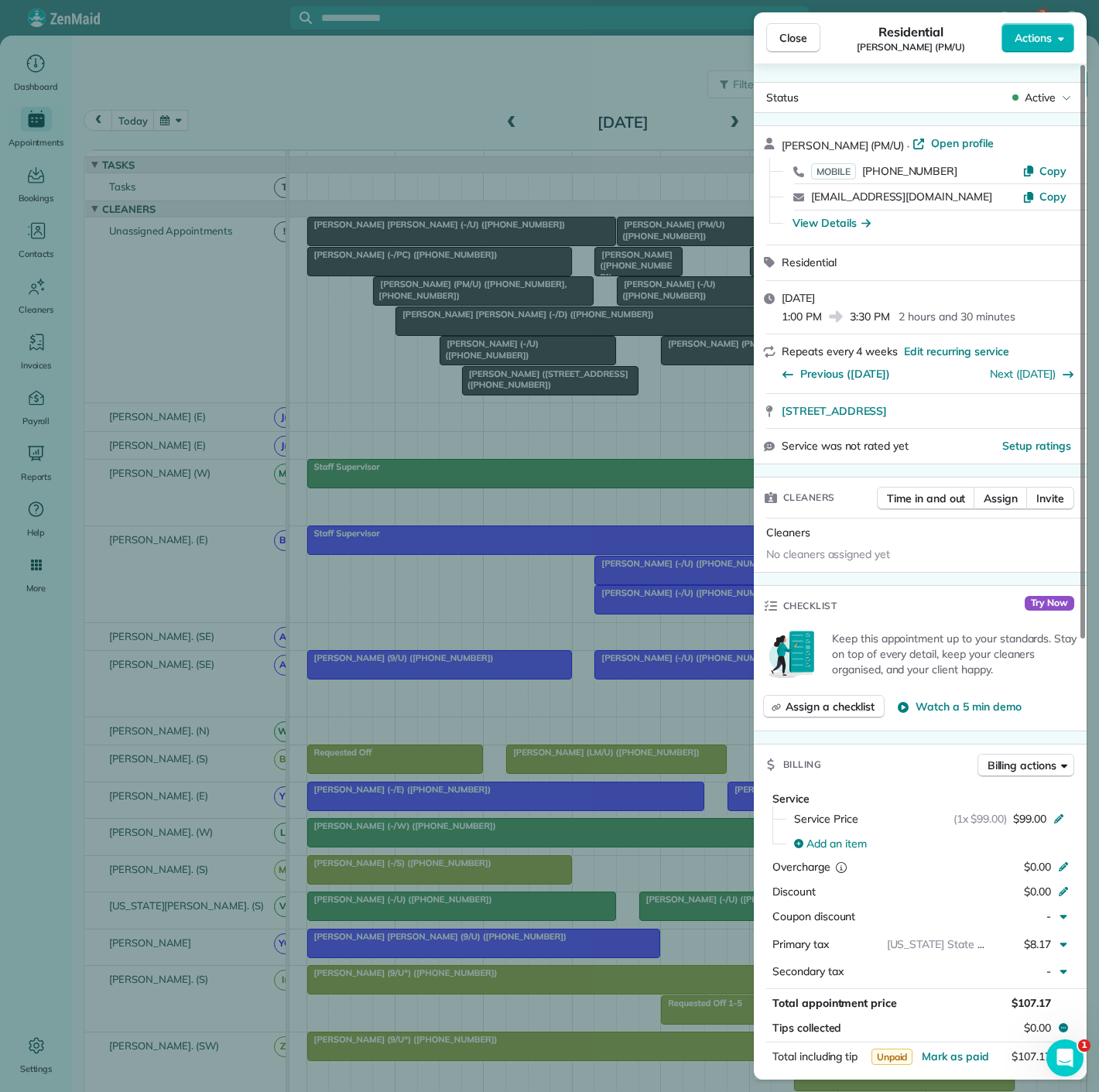
click at [389, 366] on div "Close Residential Rachel Holtgreive (PM/U) Actions Status Active Rachel Holtgre…" at bounding box center [549, 546] width 1099 height 1092
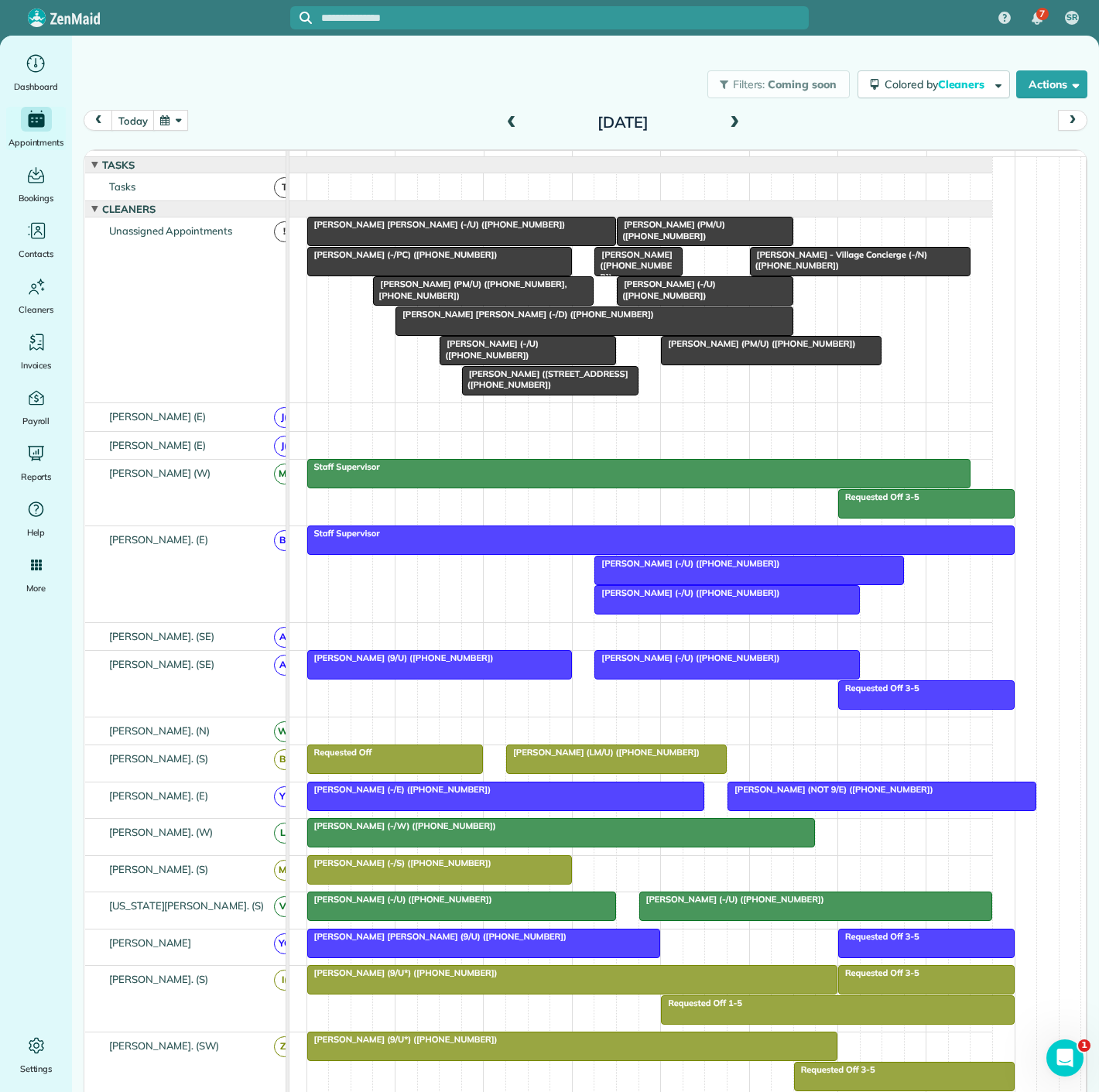
click at [660, 246] on div at bounding box center [705, 231] width 175 height 28
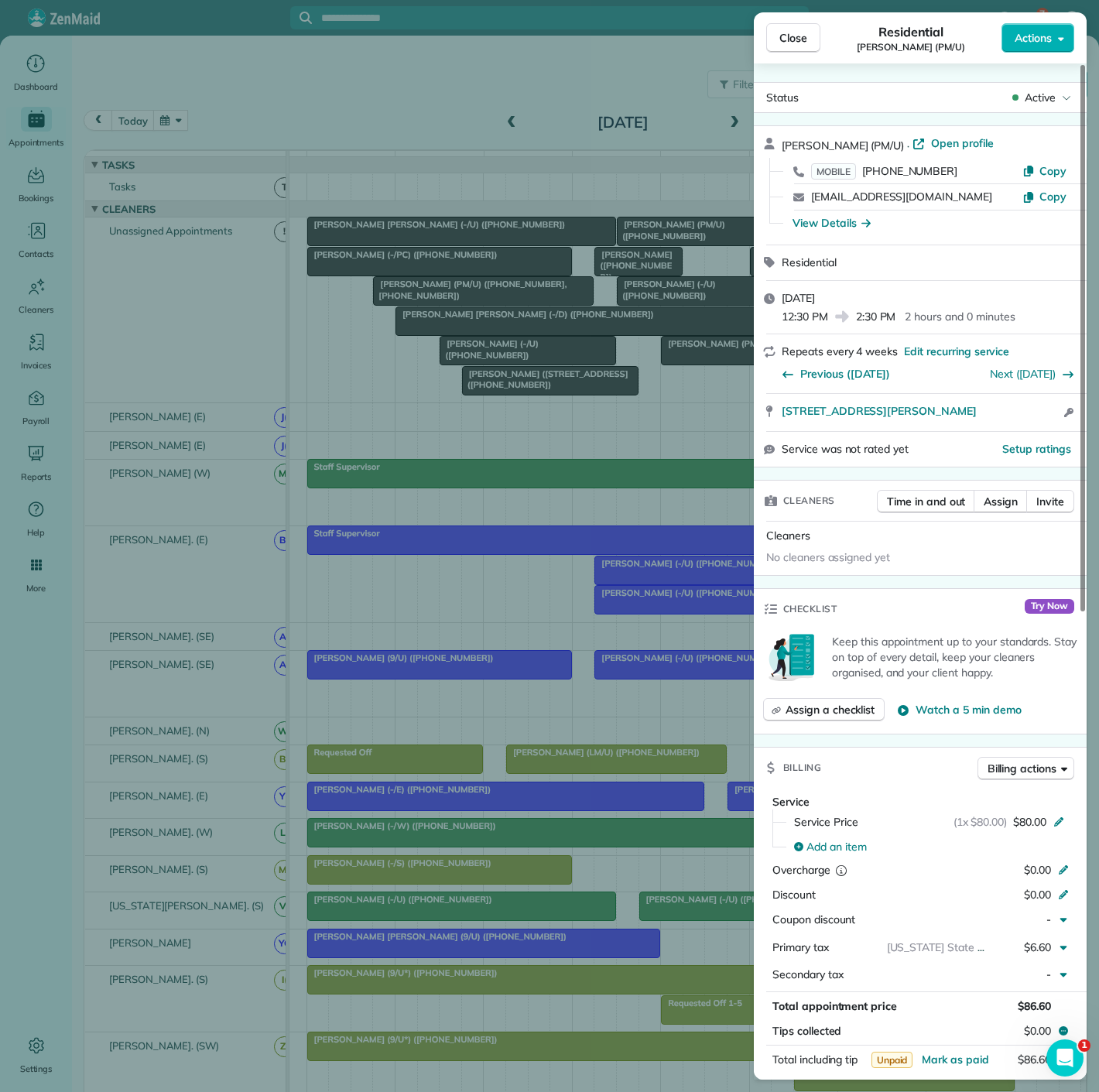
click at [660, 246] on div "Close Residential Emma Roberts (PM/U) Actions Status Active Emma Roberts (PM/U)…" at bounding box center [549, 546] width 1099 height 1092
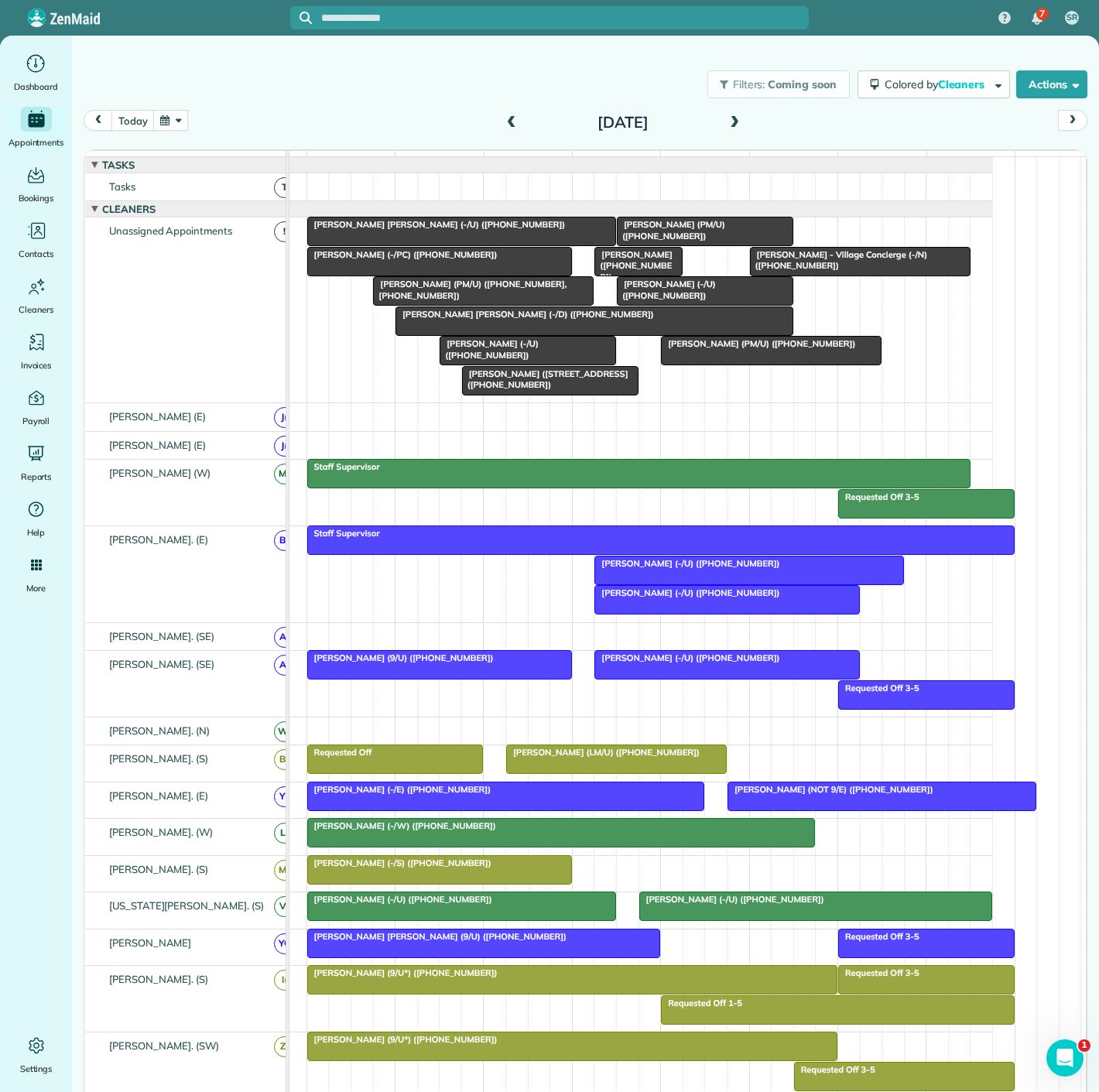
click at [459, 302] on div "Bella Dinardo (PM/U) (+19729742582, +12144494242)" at bounding box center [483, 290] width 211 height 23
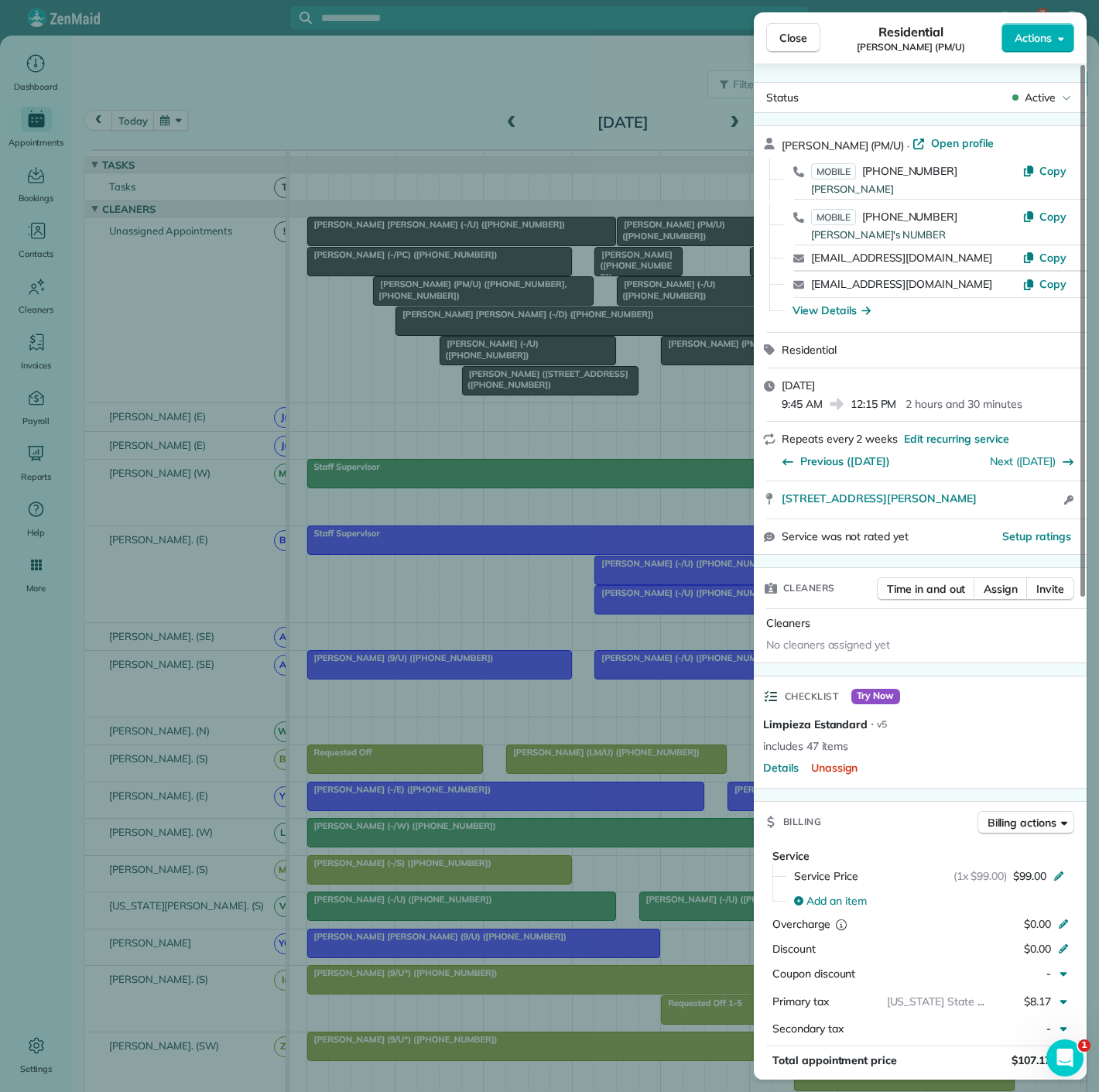
click at [459, 302] on div "Close Residential Bella Dinardo (PM/U) Actions Status Active Bella Dinardo (PM/…" at bounding box center [549, 546] width 1099 height 1092
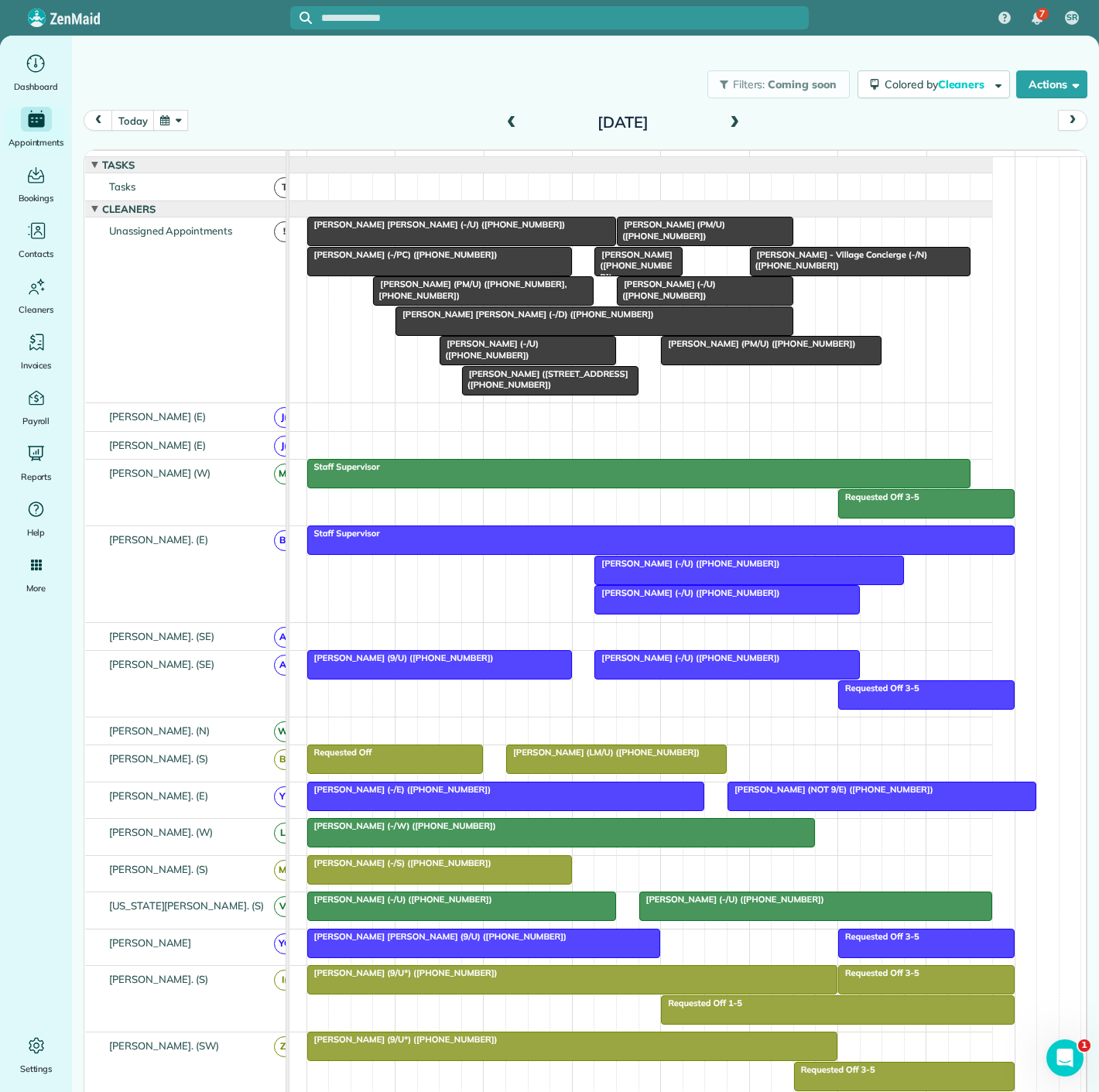
click at [441, 230] on span "Connor Nassetta (-/U) (+15712715034)" at bounding box center [437, 224] width 260 height 11
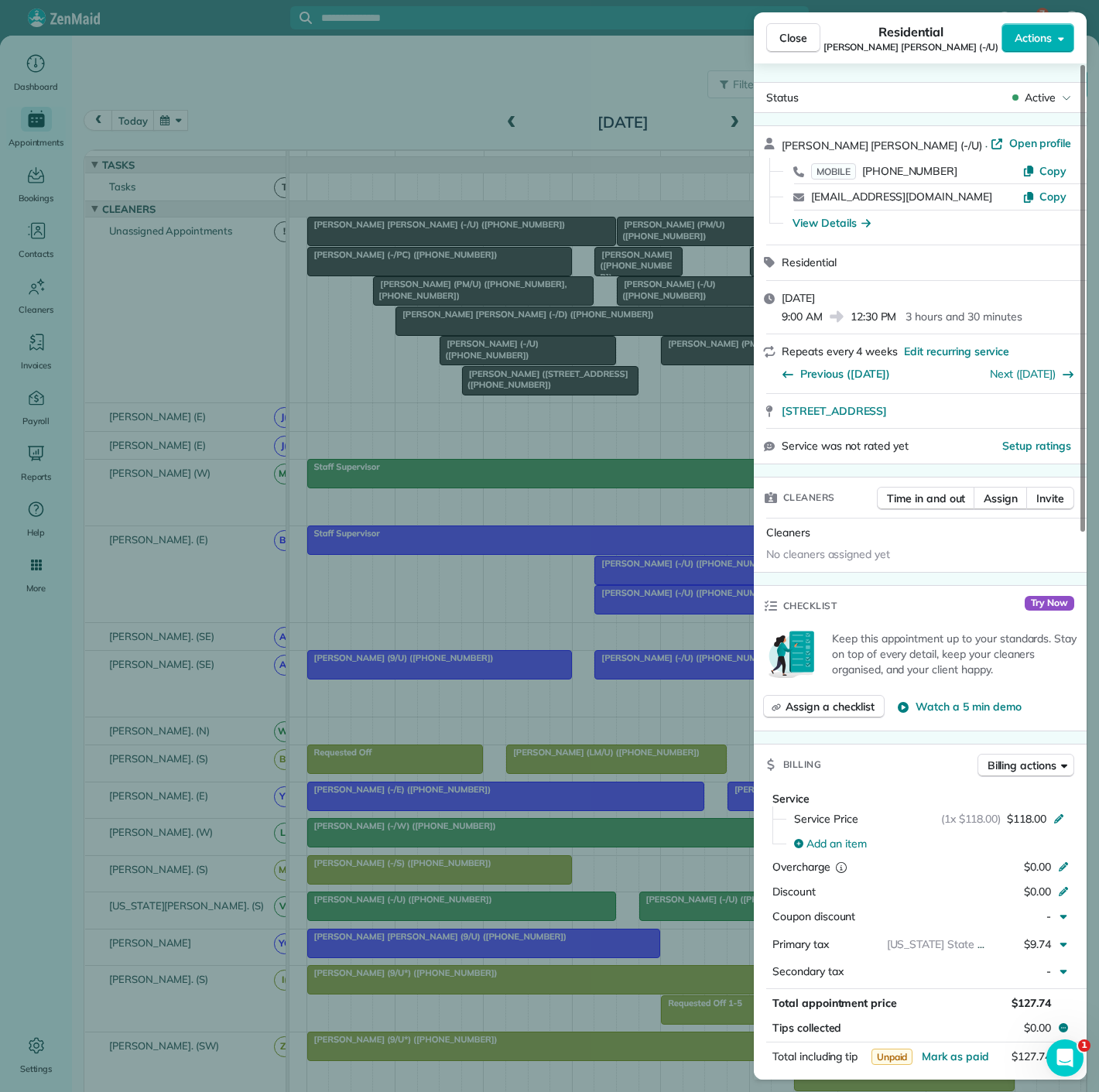
click at [441, 236] on div "Close Residential Connor Nassetta (-/U) Actions Status Active Connor Nassetta (…" at bounding box center [549, 546] width 1099 height 1092
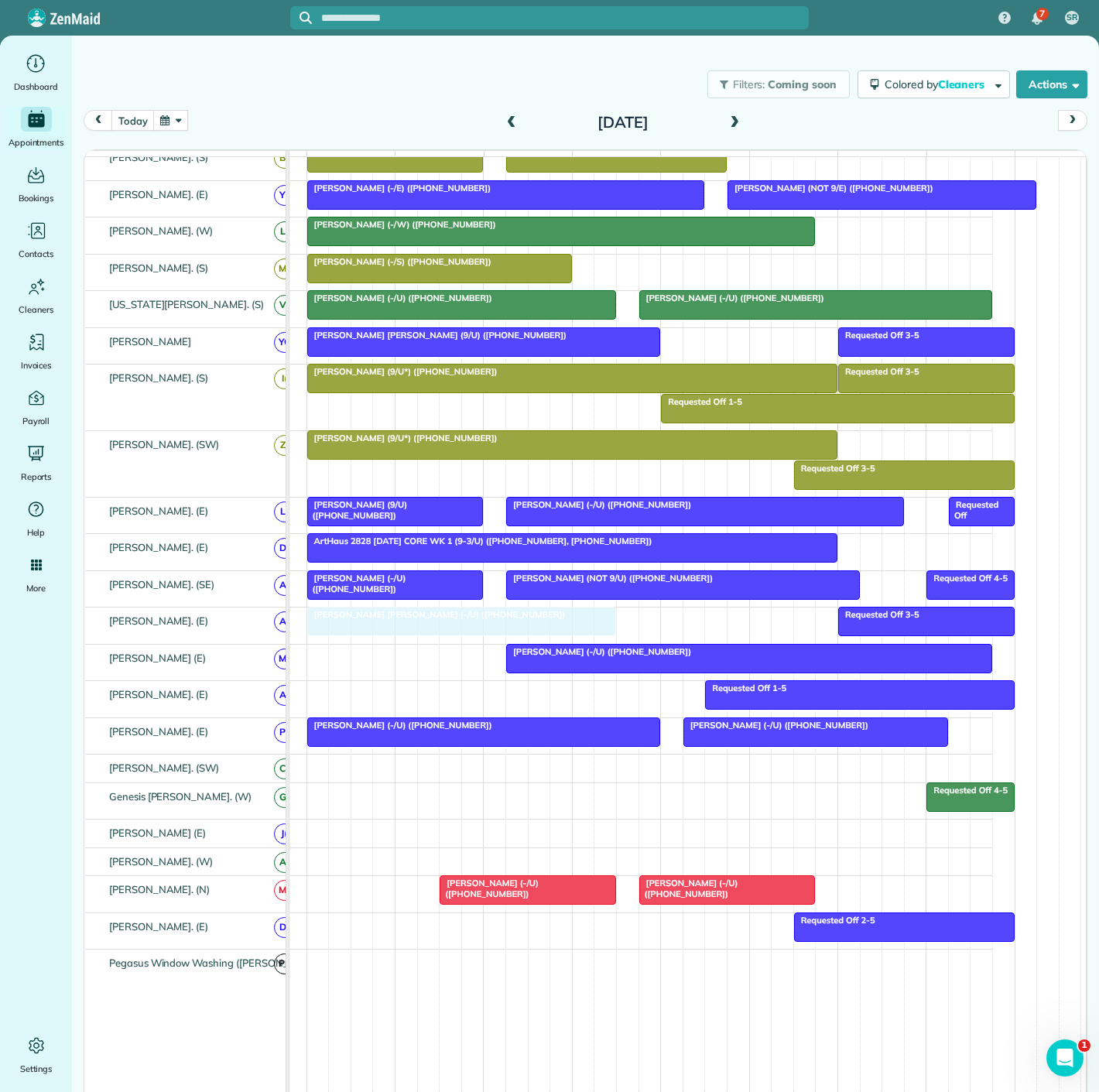
drag, startPoint x: 454, startPoint y: 240, endPoint x: 461, endPoint y: 630, distance: 390.1
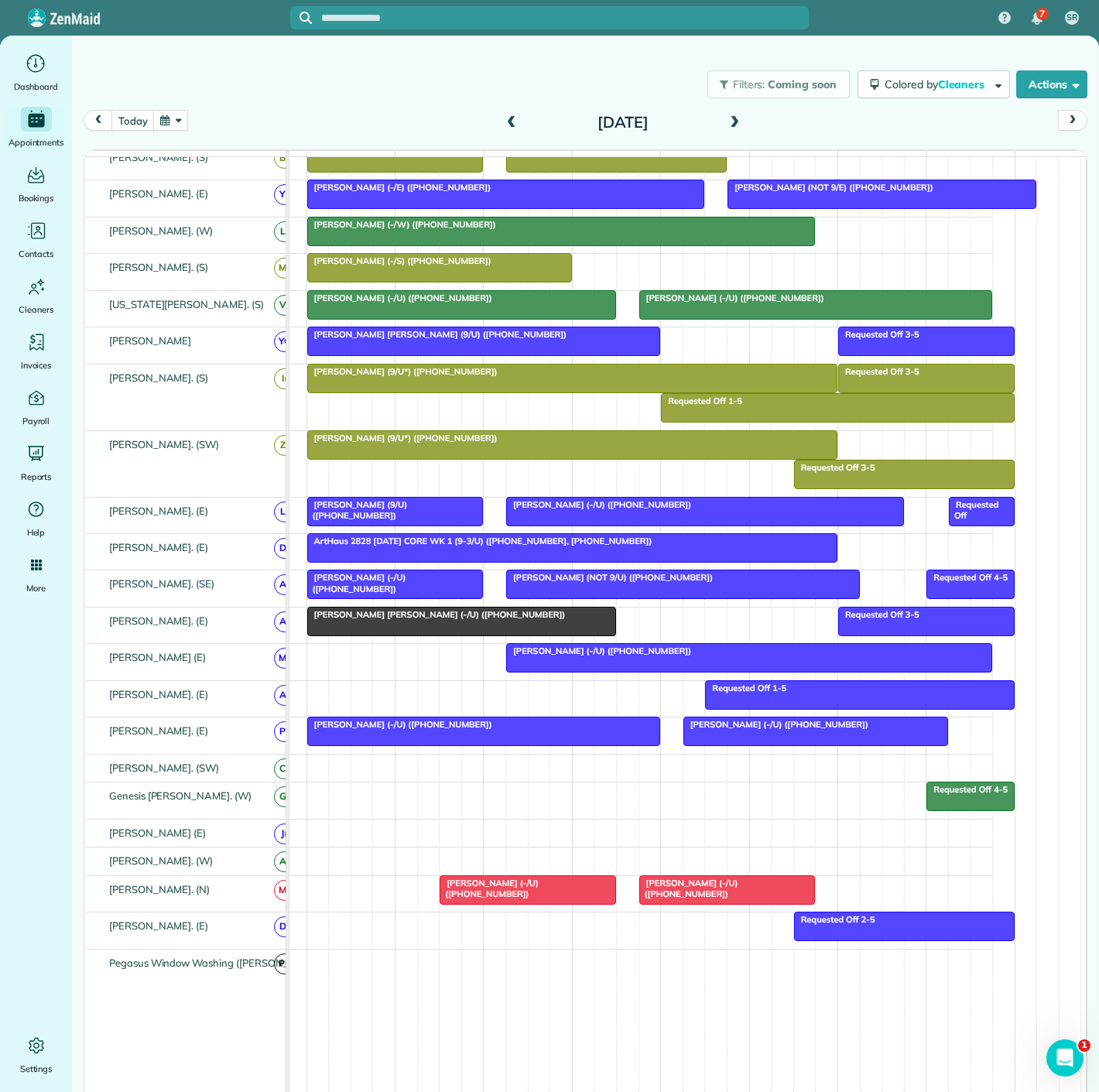
click at [449, 627] on div at bounding box center [462, 621] width 307 height 28
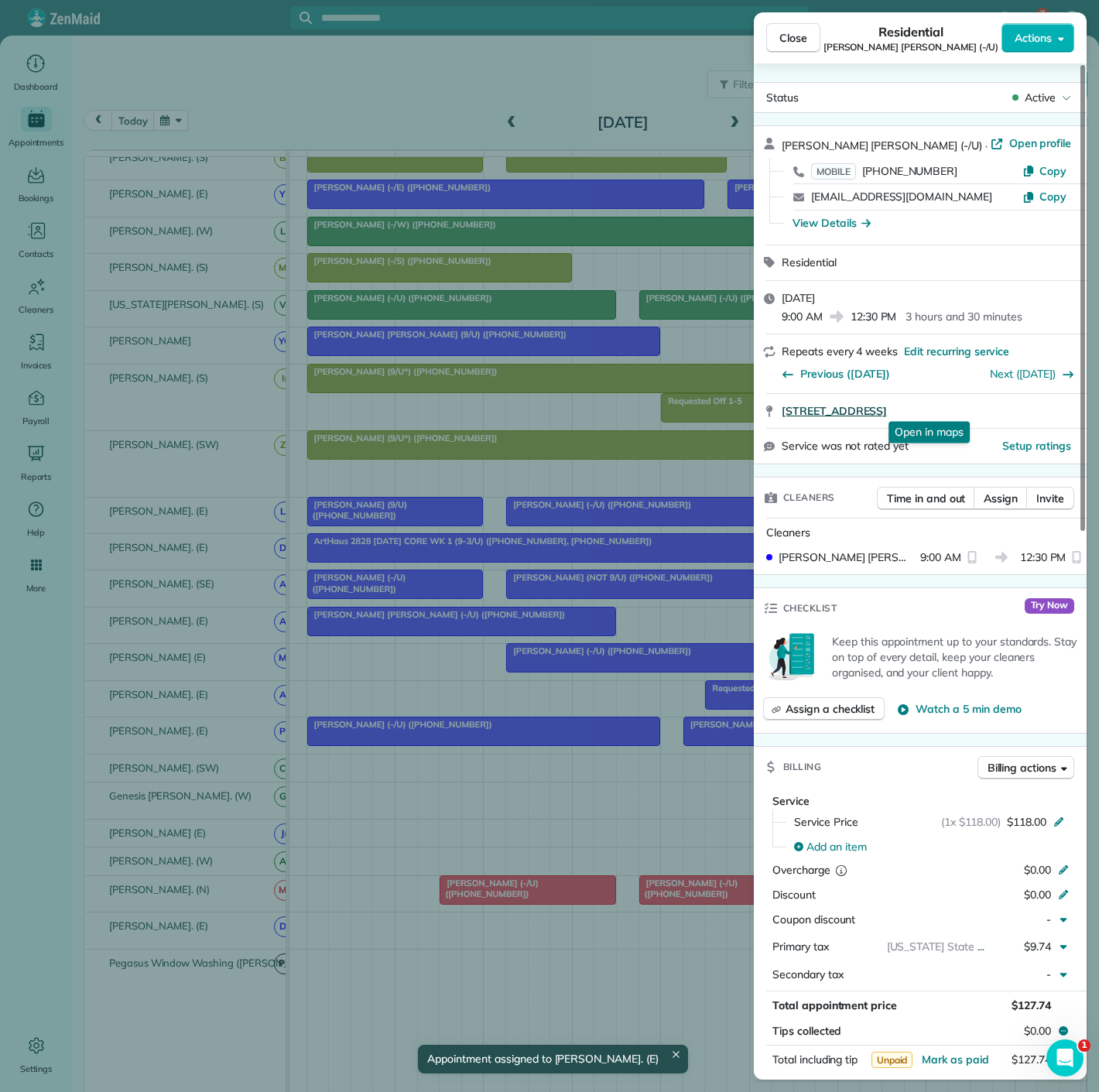
copy span "4251 Irving Avenue 1809 Dallas TX 75219"
drag, startPoint x: 777, startPoint y: 412, endPoint x: 1020, endPoint y: 412, distance: 243.0
click at [1020, 412] on div "4251 Irving Avenue 1809 Dallas TX 75219 Open in maps Open in maps" at bounding box center [921, 410] width 333 height 34
click at [231, 627] on div "Close Residential Connor Nassetta (-/U) Actions Status Active Connor Nassetta (…" at bounding box center [549, 546] width 1099 height 1092
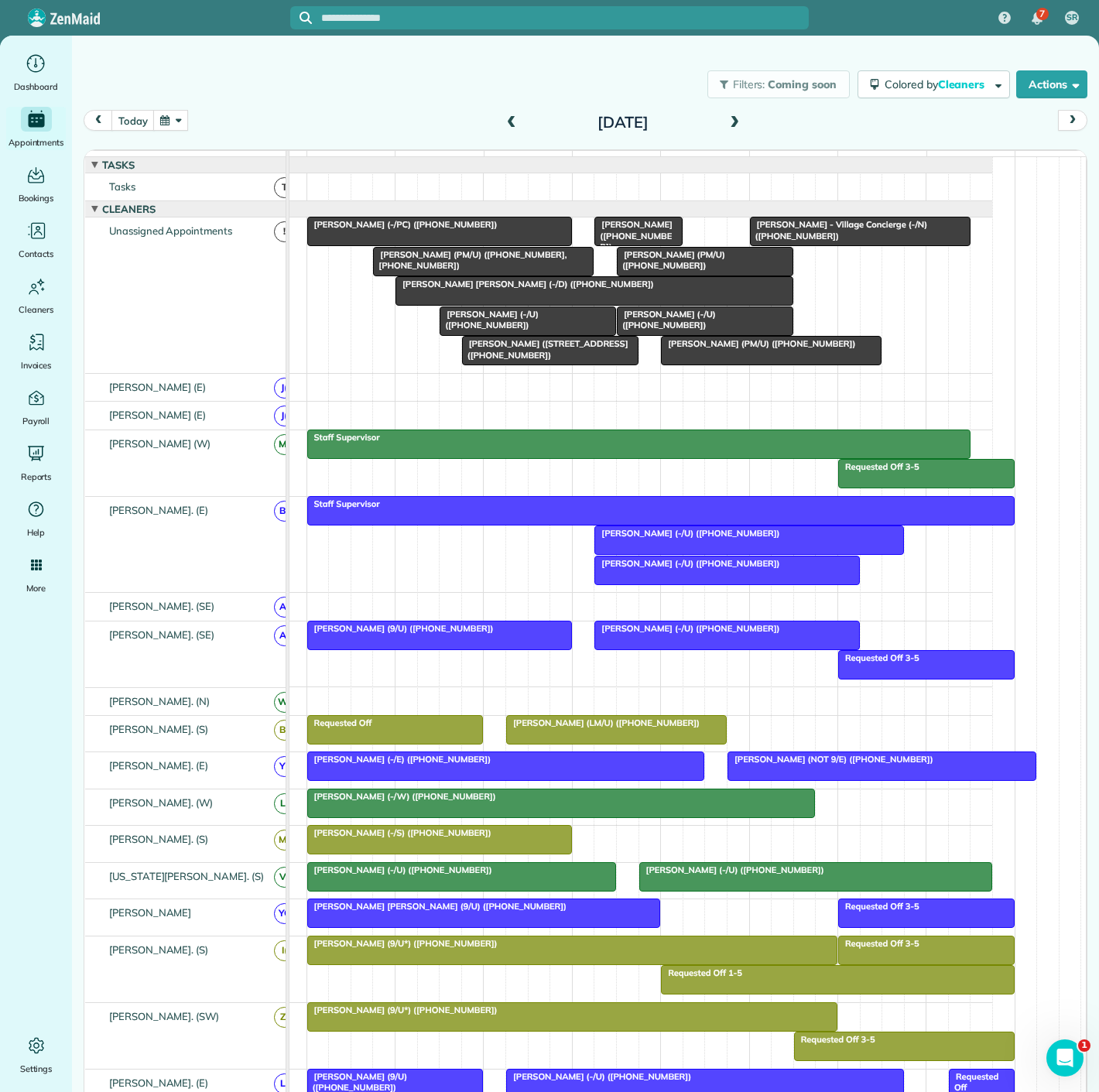
click at [409, 263] on span "Bella Dinardo (PM/U) (+19729742582, +12144494242)" at bounding box center [470, 260] width 194 height 22
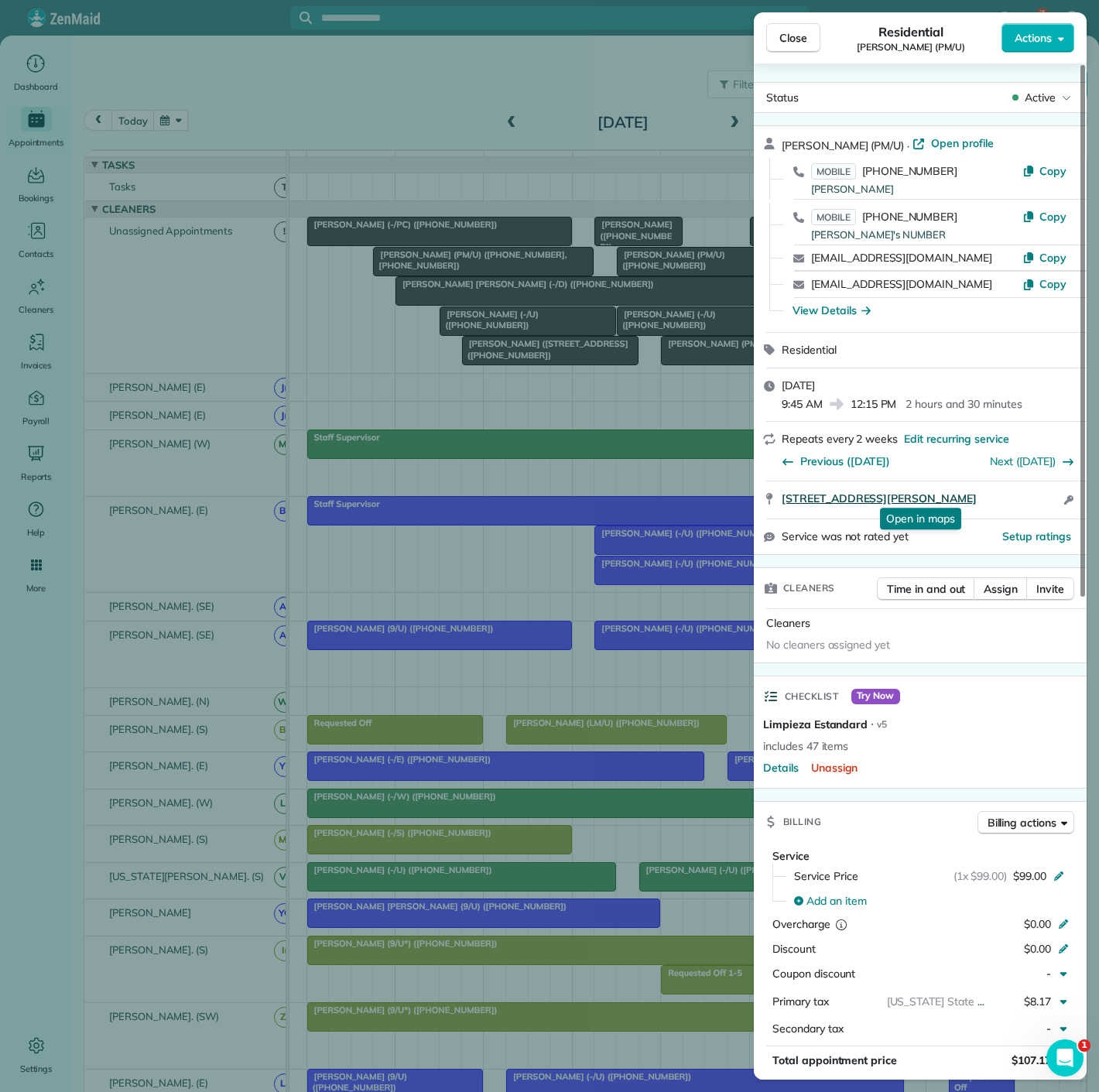
copy span "2975 Blackburn Street #2316 Dallas TX 75204"
drag, startPoint x: 780, startPoint y: 496, endPoint x: 845, endPoint y: 452, distance: 78.5
click at [1020, 496] on div "2975 Blackburn Street #2316 Dallas TX 75204 Open in maps Open in maps Open acce…" at bounding box center [921, 500] width 333 height 37
click at [553, 291] on div "Close Residential Bella Dinardo (PM/U) Actions Status Active Bella Dinardo (PM/…" at bounding box center [549, 546] width 1099 height 1092
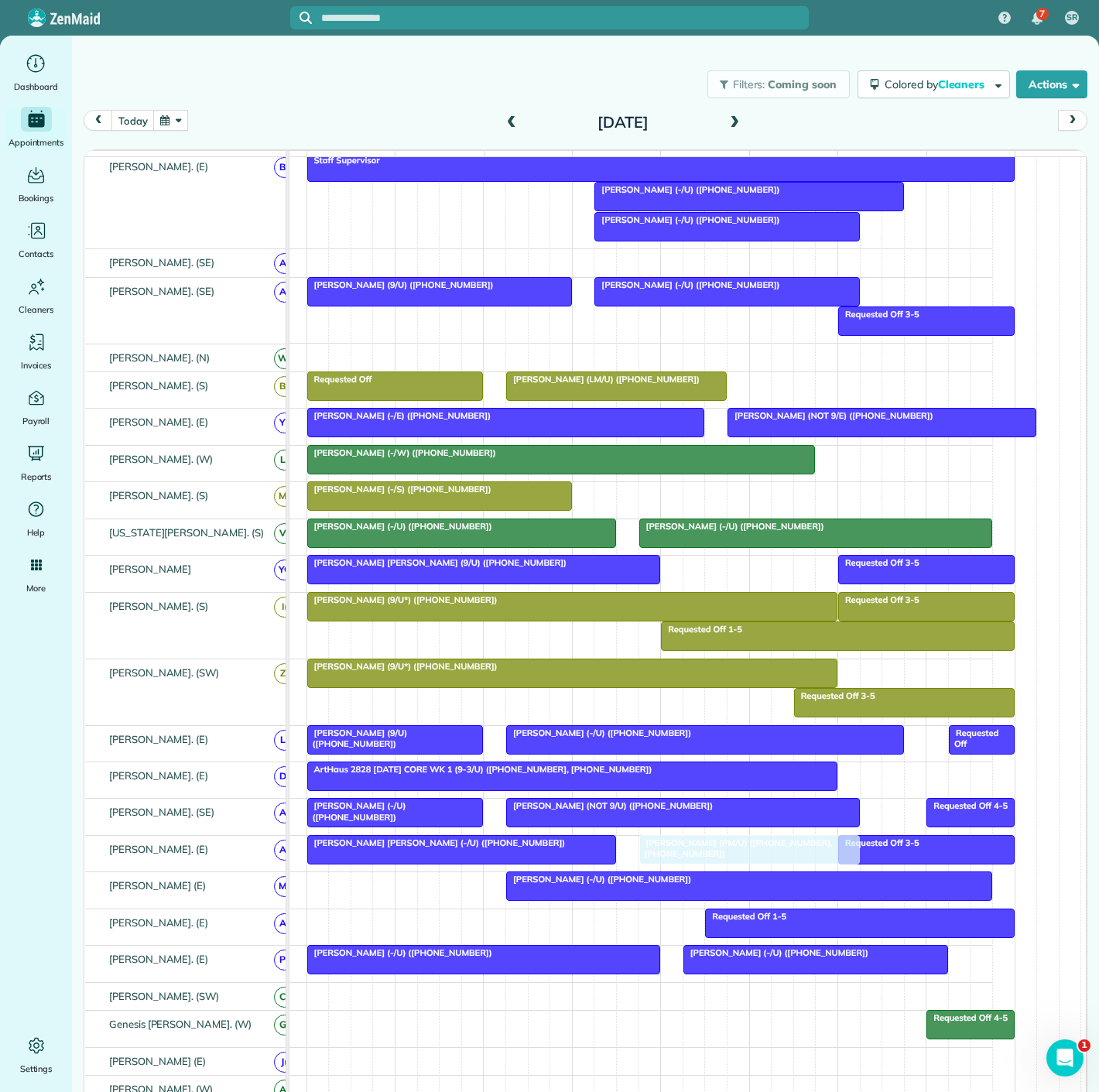
drag, startPoint x: 405, startPoint y: 269, endPoint x: 680, endPoint y: 853, distance: 645.5
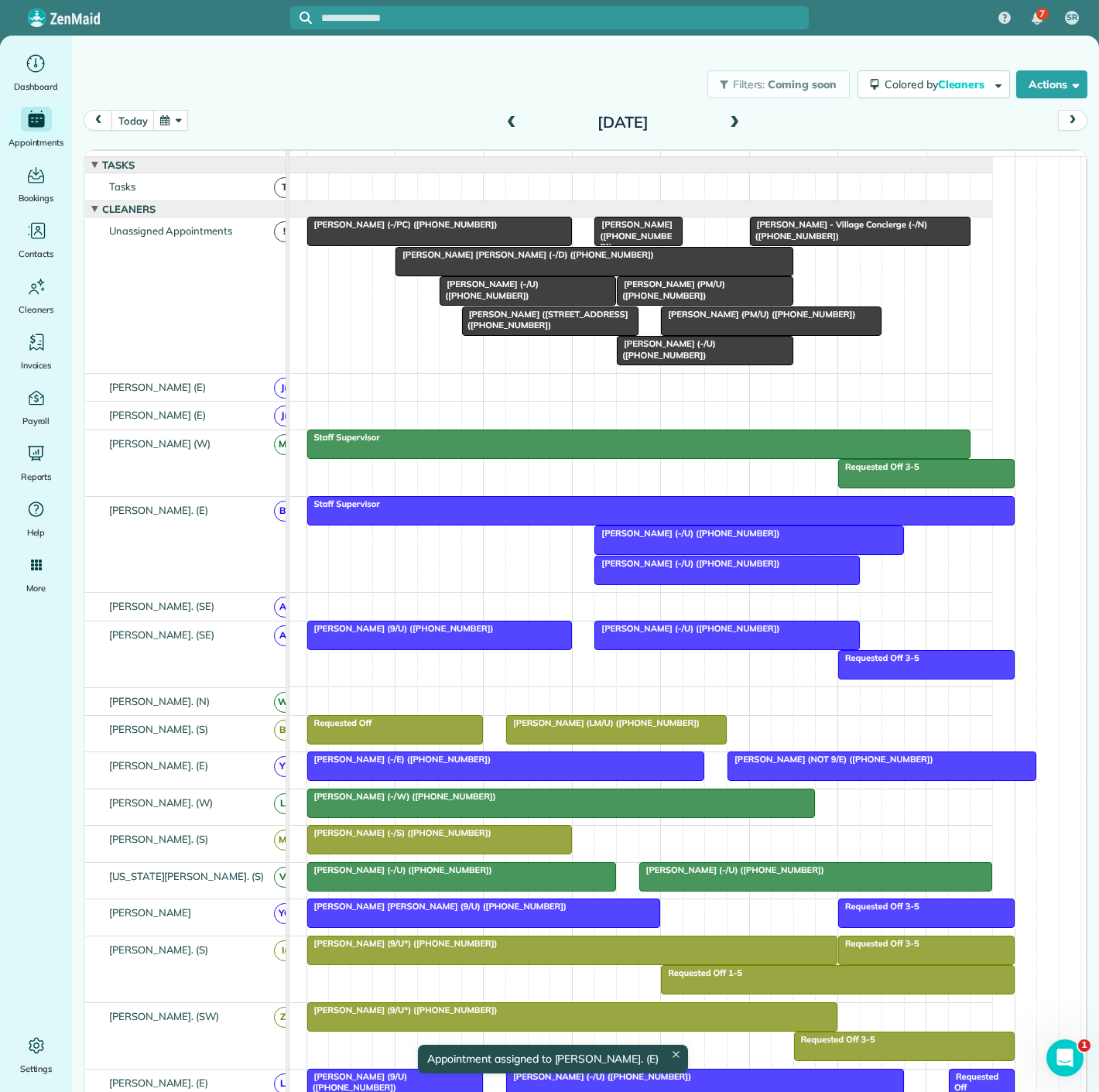
click at [371, 230] on span "Avery Talbot (-/PC) (+12259370503)" at bounding box center [402, 224] width 192 height 11
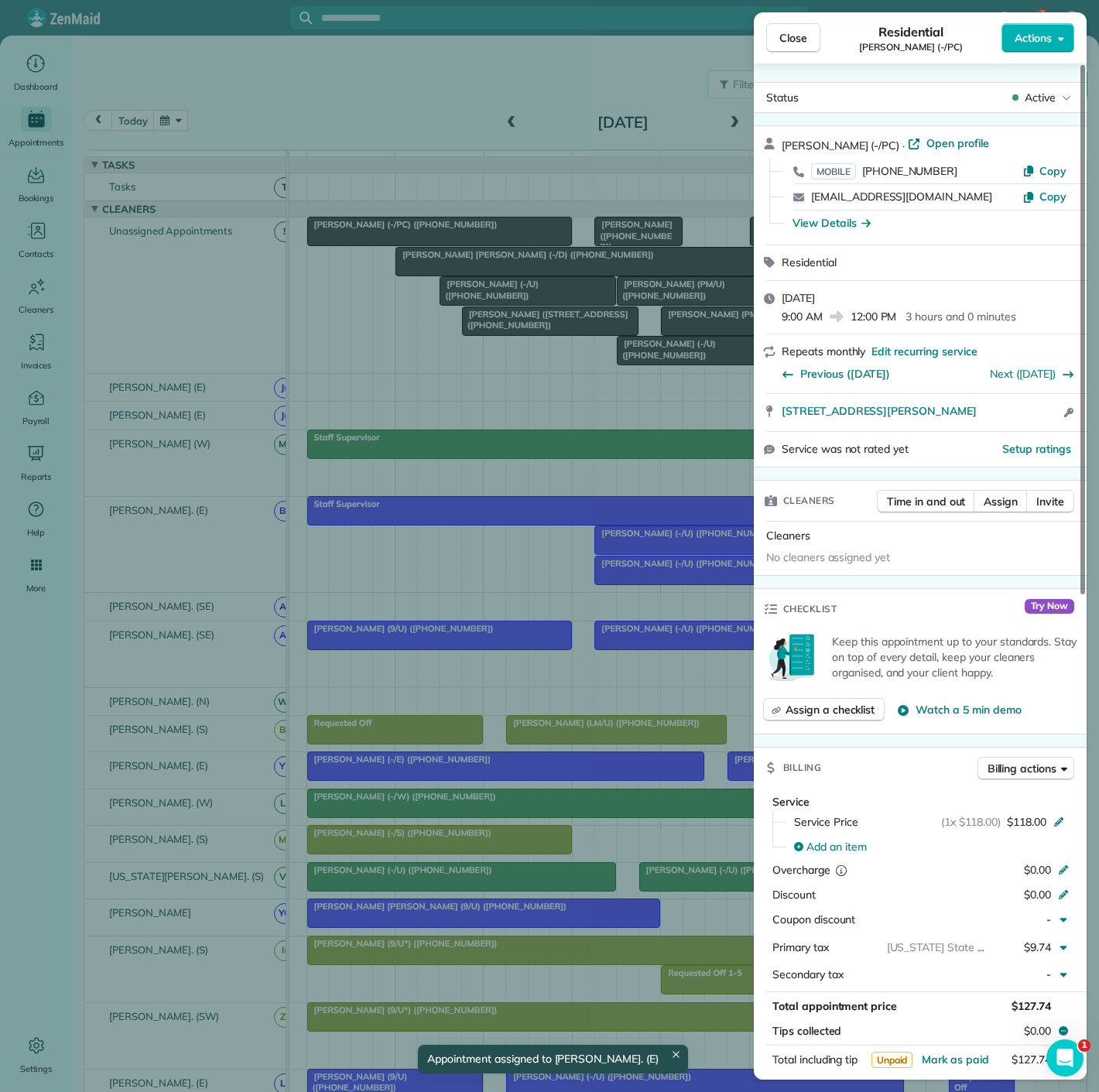
click at [520, 345] on div "Close Residential Avery Talbot (-/PC) Actions Status Active Avery Talbot (-/PC)…" at bounding box center [549, 546] width 1099 height 1092
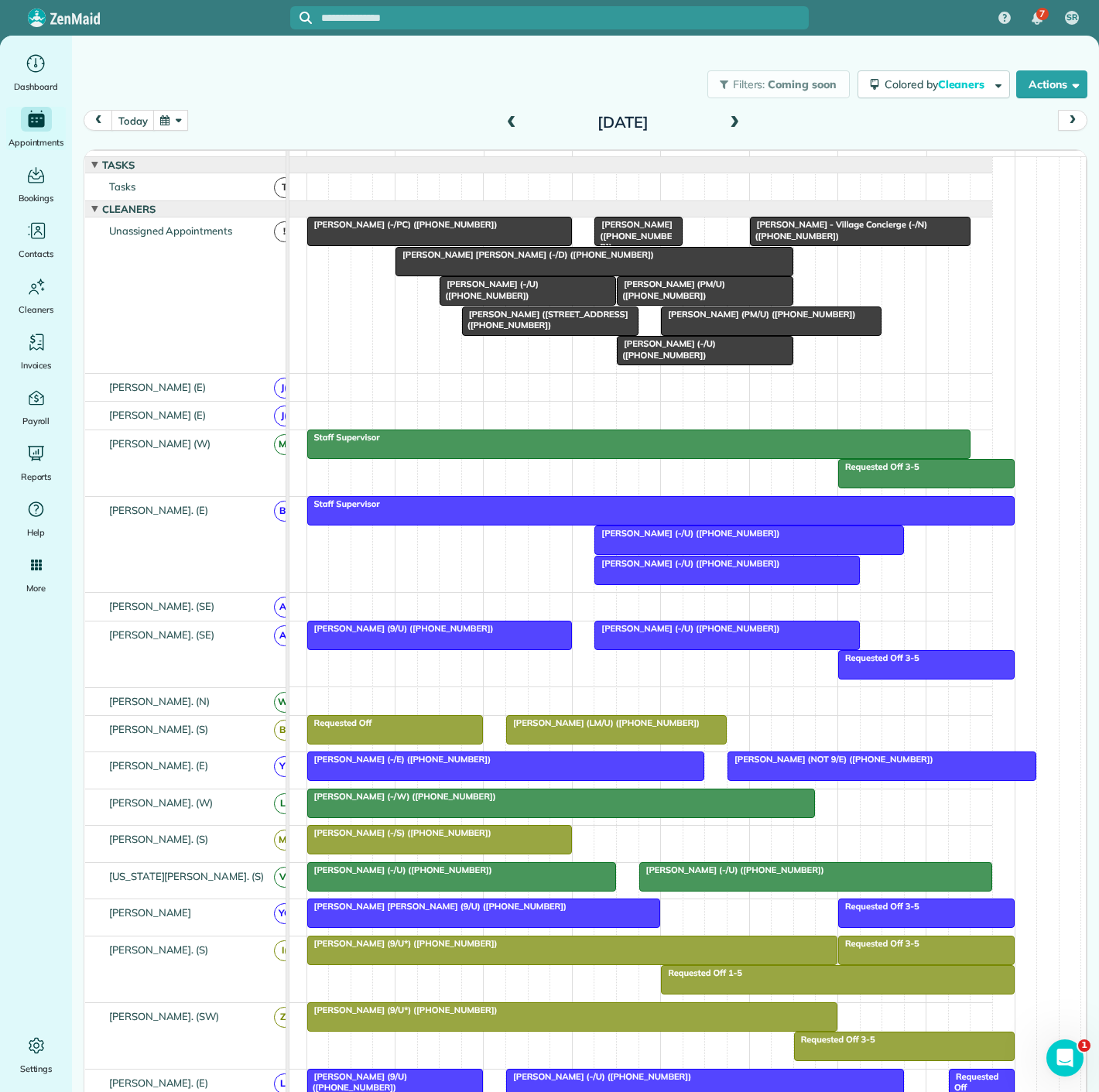
click at [389, 230] on span "Avery Talbot (-/PC) (+12259370503)" at bounding box center [402, 224] width 192 height 11
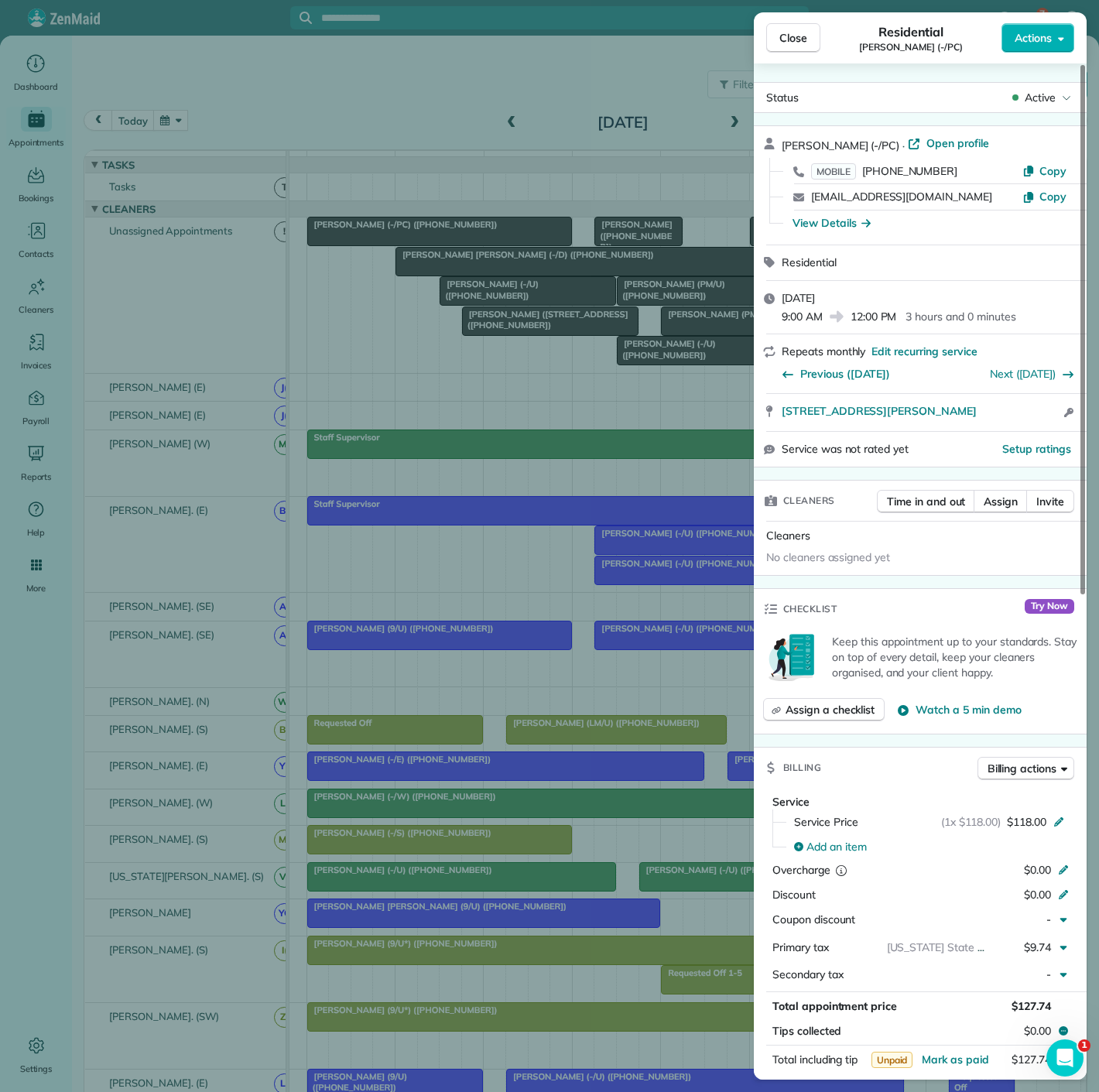
click at [389, 232] on div "Close Residential Avery Talbot (-/PC) Actions Status Active Avery Talbot (-/PC)…" at bounding box center [549, 546] width 1099 height 1092
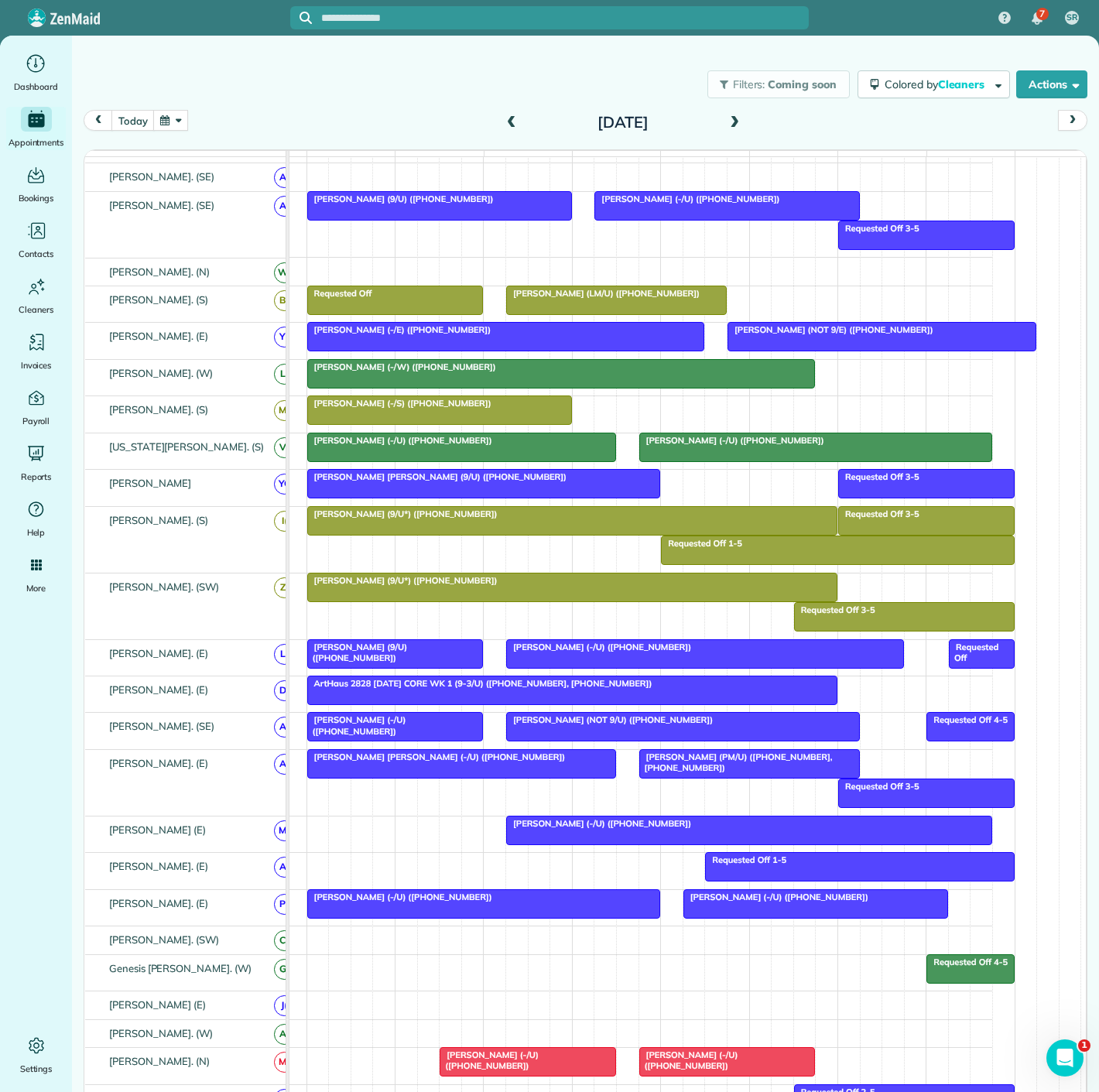
click at [615, 910] on div at bounding box center [484, 904] width 352 height 28
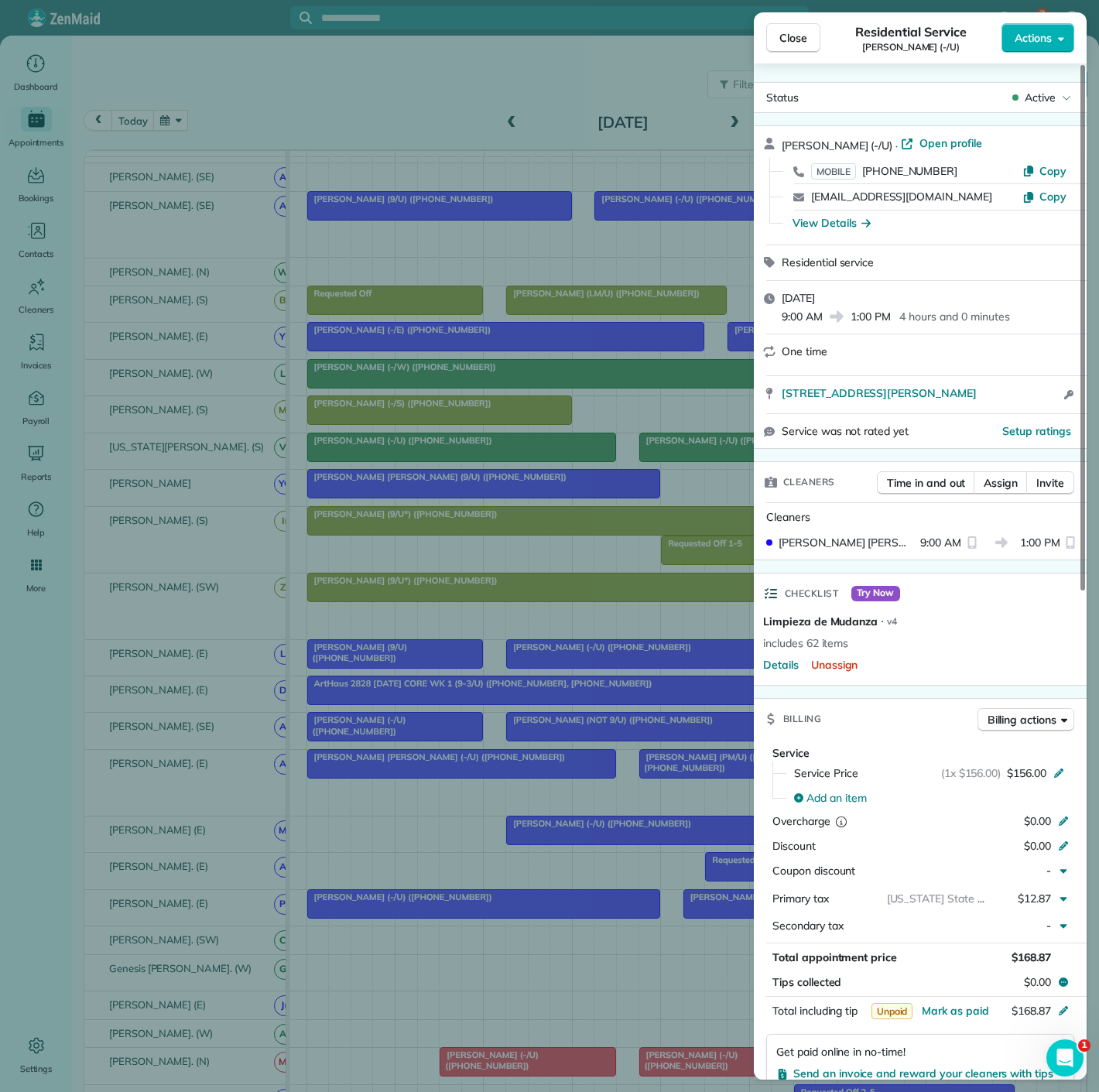
click at [615, 910] on div "Close Residential Service Jacob Young (-/U) Actions Status Active Jacob Young (…" at bounding box center [549, 546] width 1099 height 1092
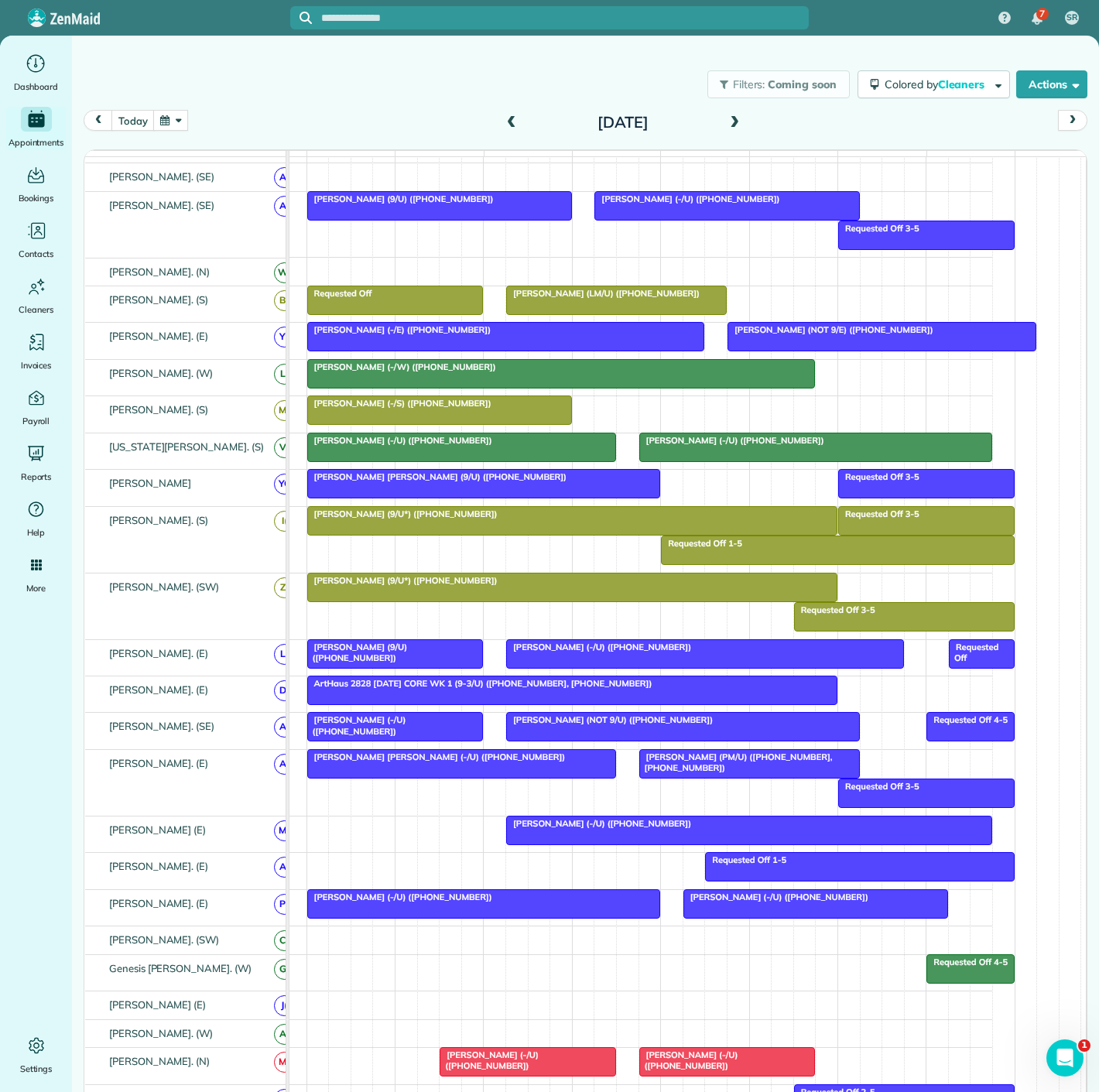
click at [712, 912] on div at bounding box center [816, 904] width 264 height 28
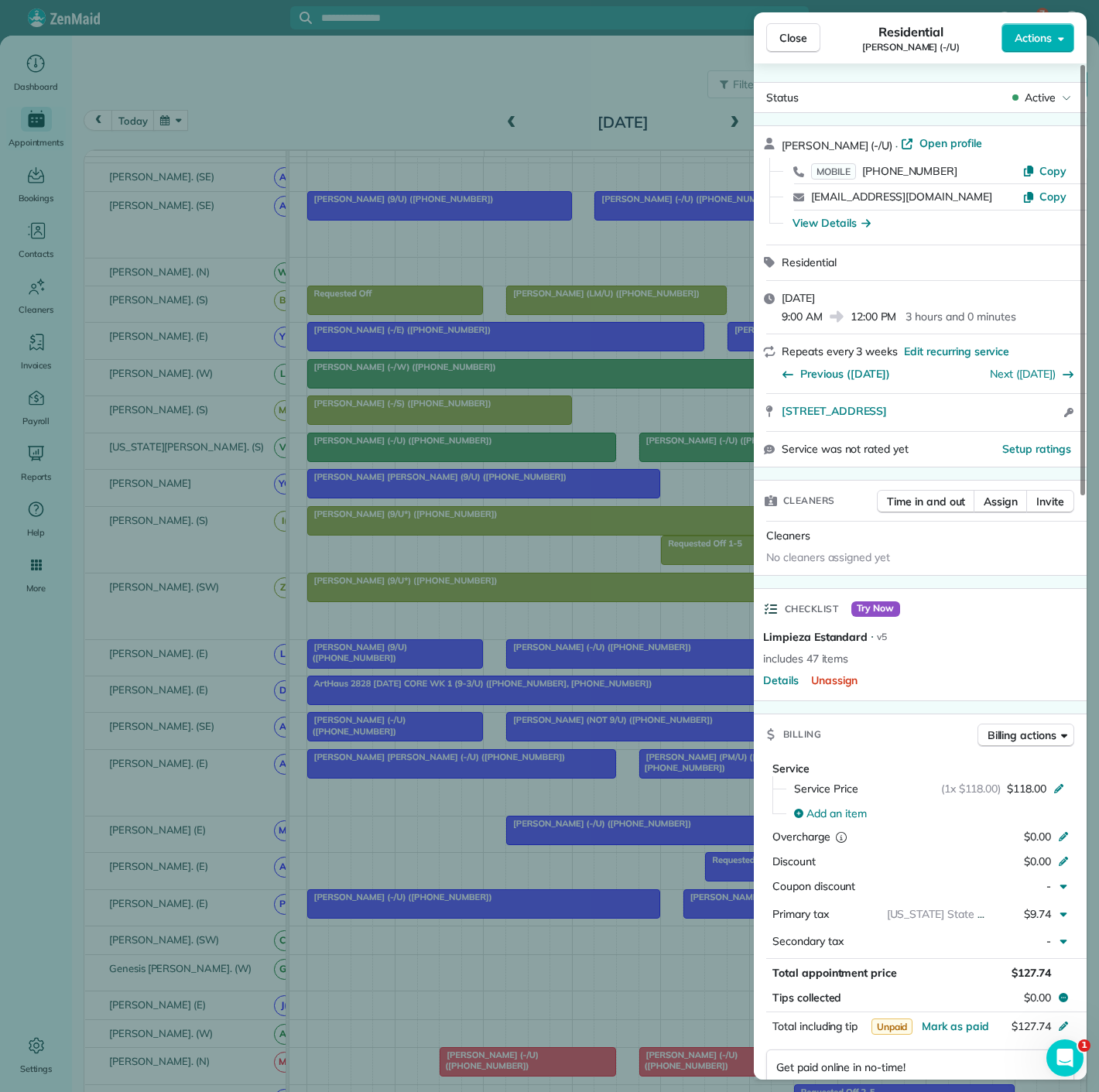
click at [712, 912] on div "Close Residential Brett Martinsen (-/U) Actions Status Active Brett Martinsen (…" at bounding box center [549, 546] width 1099 height 1092
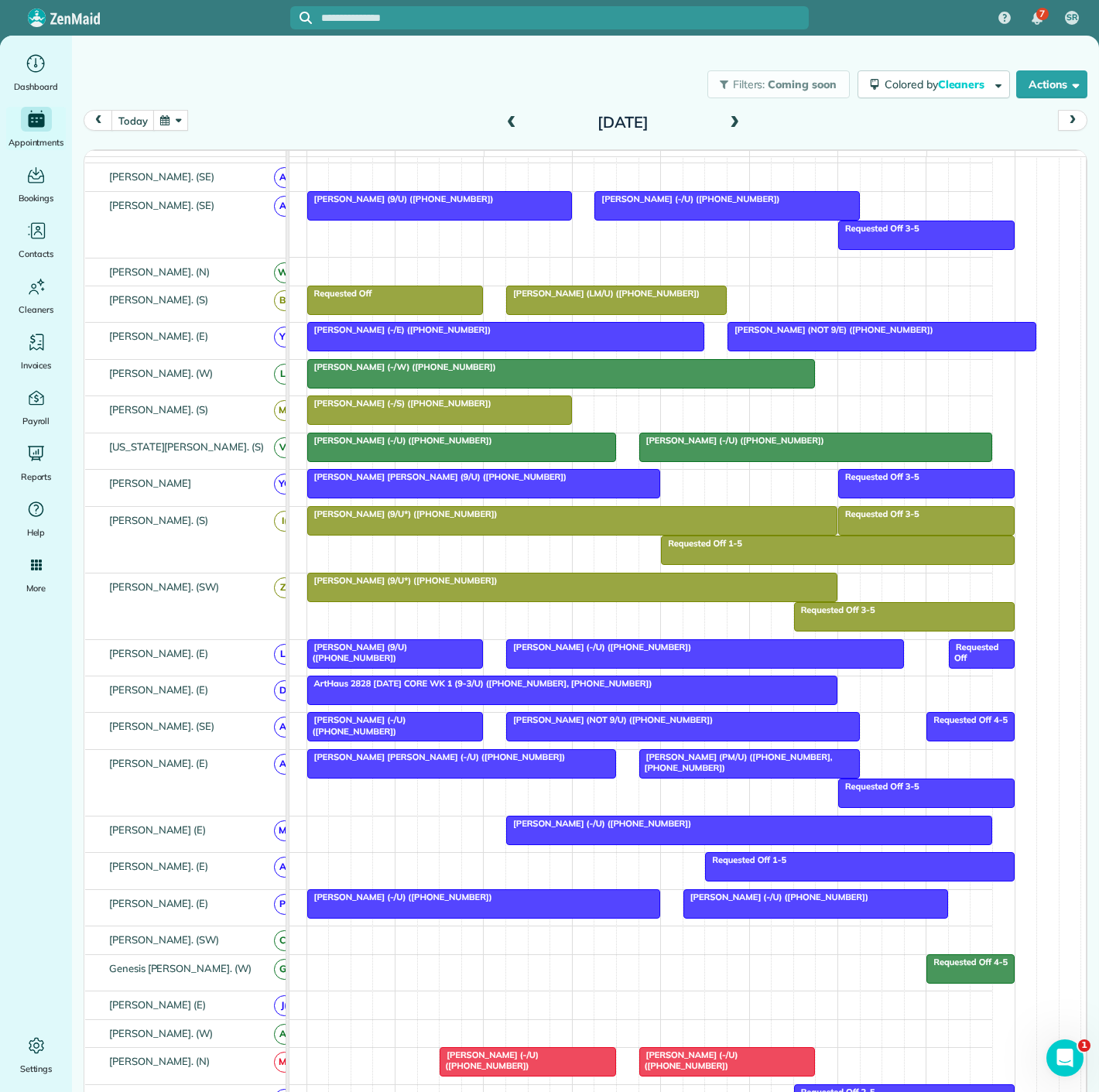
click at [422, 757] on div at bounding box center [462, 763] width 307 height 28
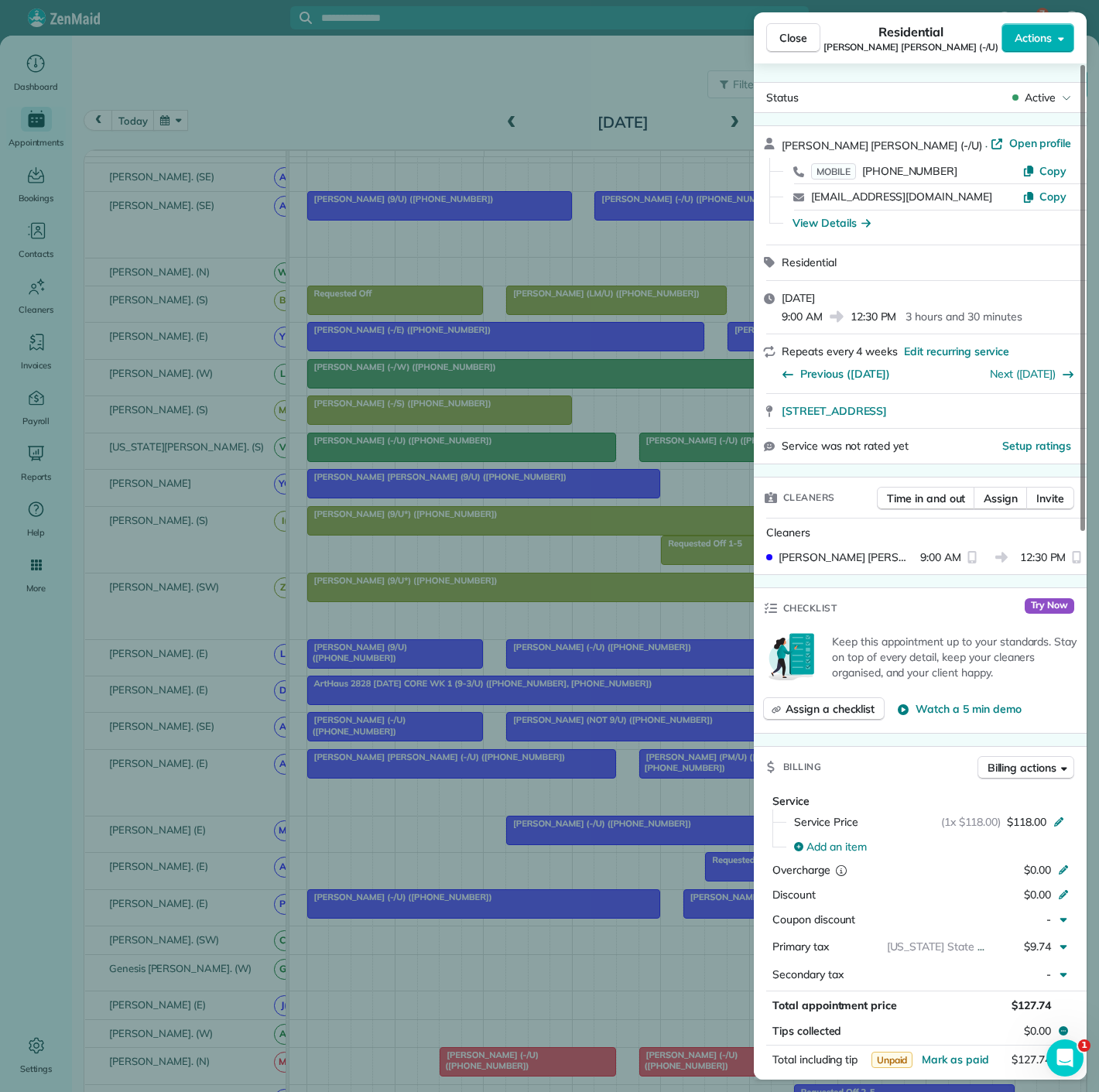
click at [422, 757] on div "Close Residential Connor Nassetta (-/U) Actions Status Active Connor Nassetta (…" at bounding box center [549, 546] width 1099 height 1092
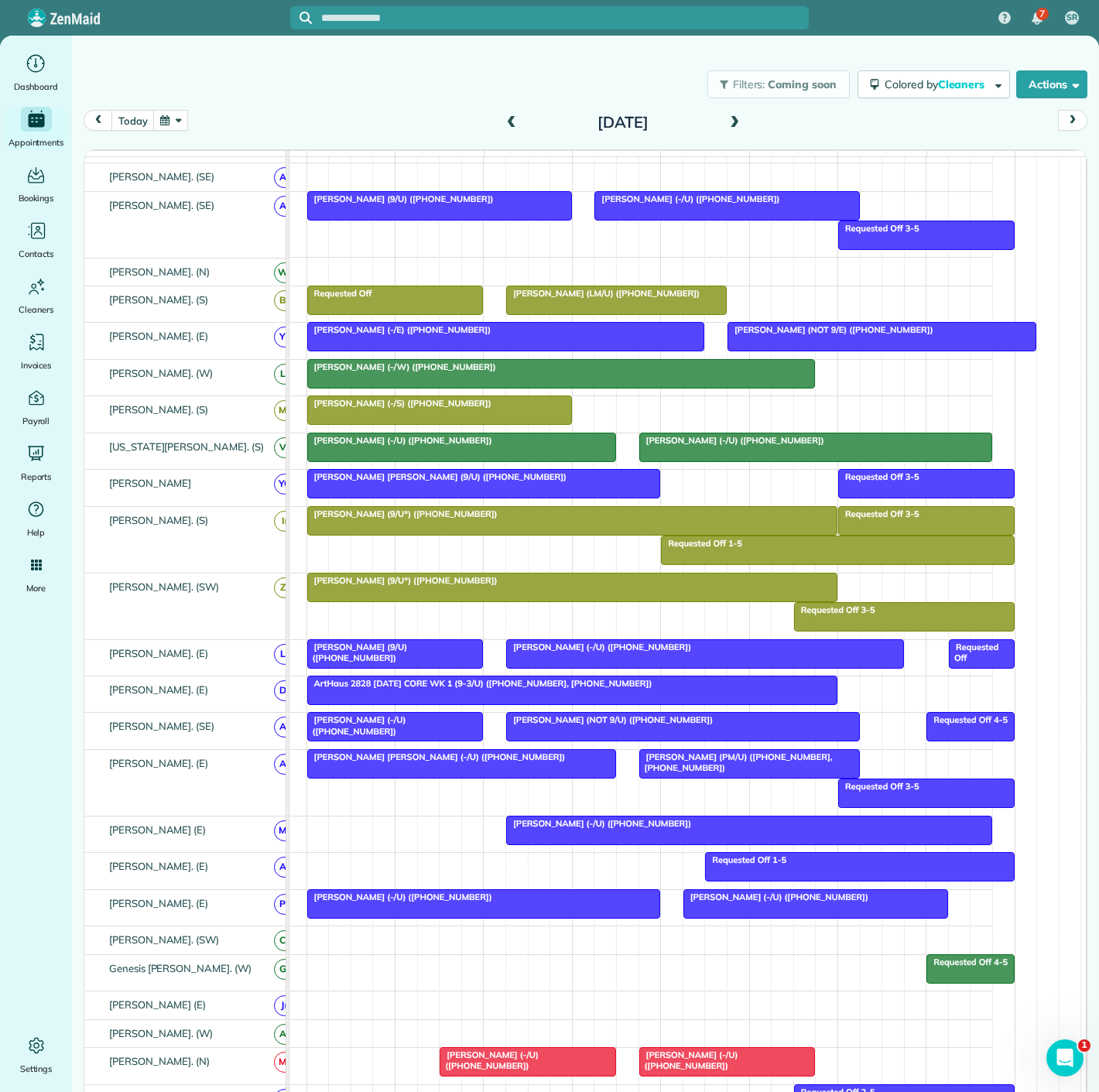
click at [424, 697] on div at bounding box center [573, 690] width 529 height 28
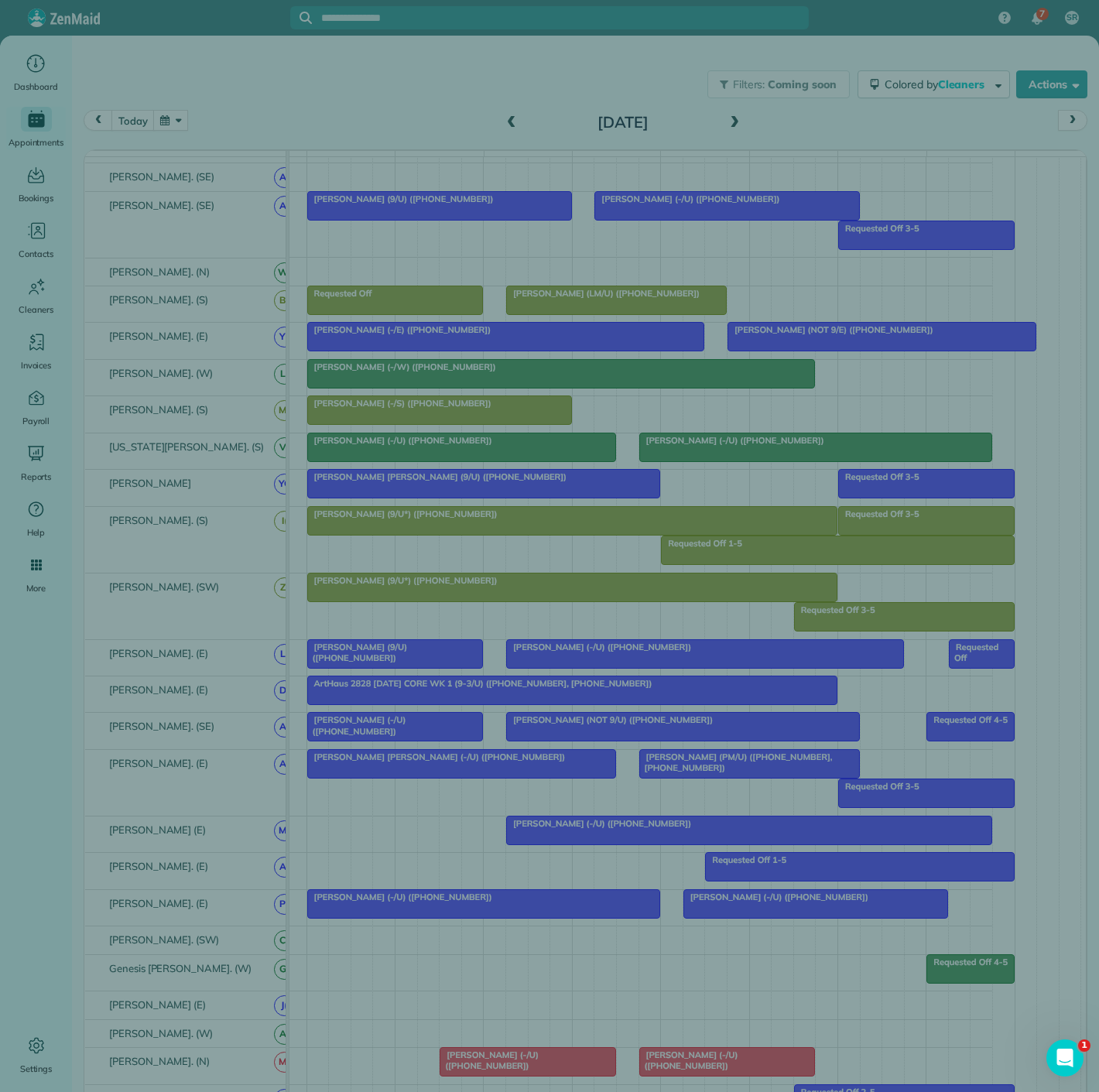
click at [424, 697] on div "Close Cleaners" at bounding box center [549, 546] width 1099 height 1092
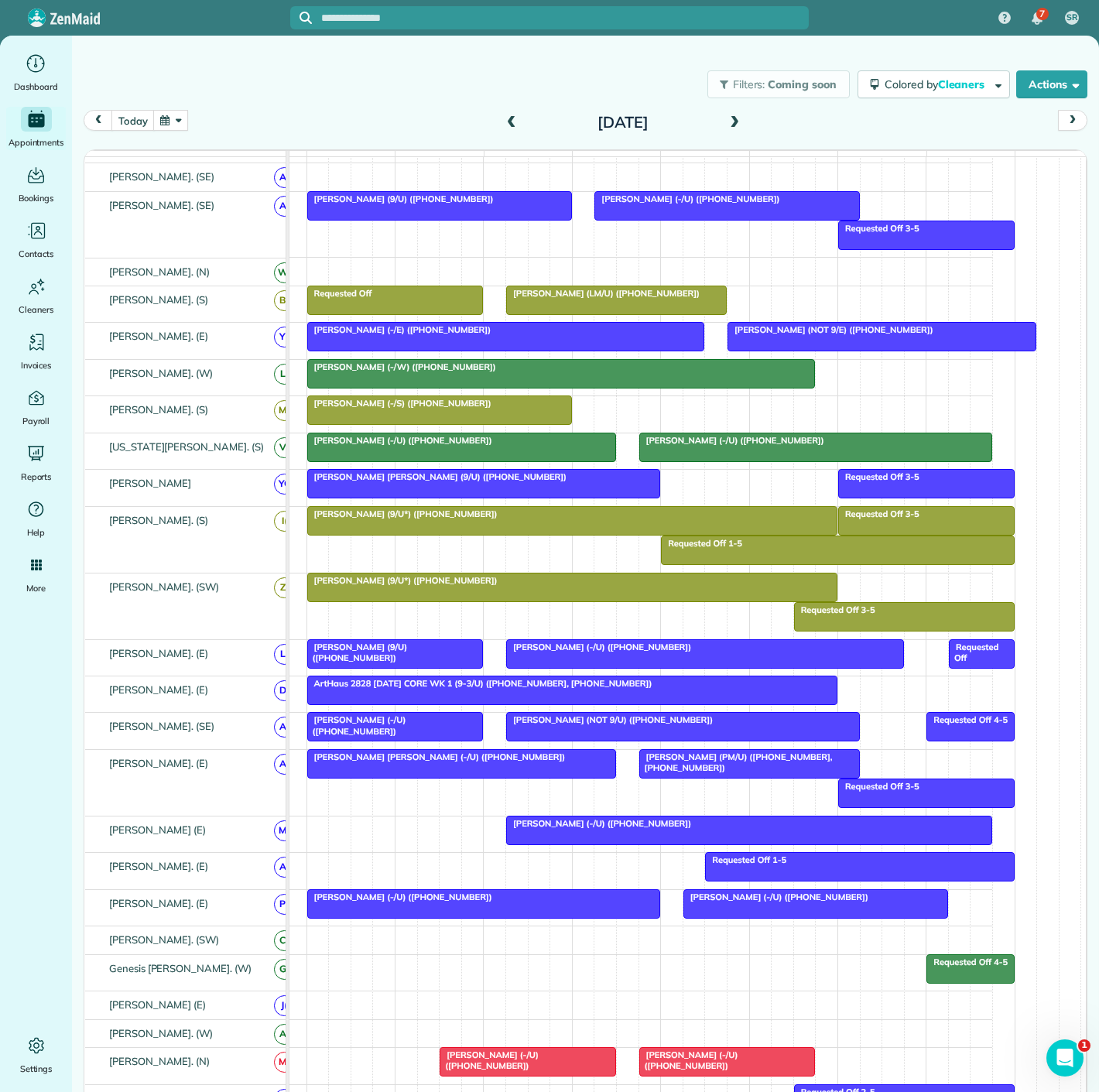
click at [565, 662] on div at bounding box center [705, 654] width 396 height 28
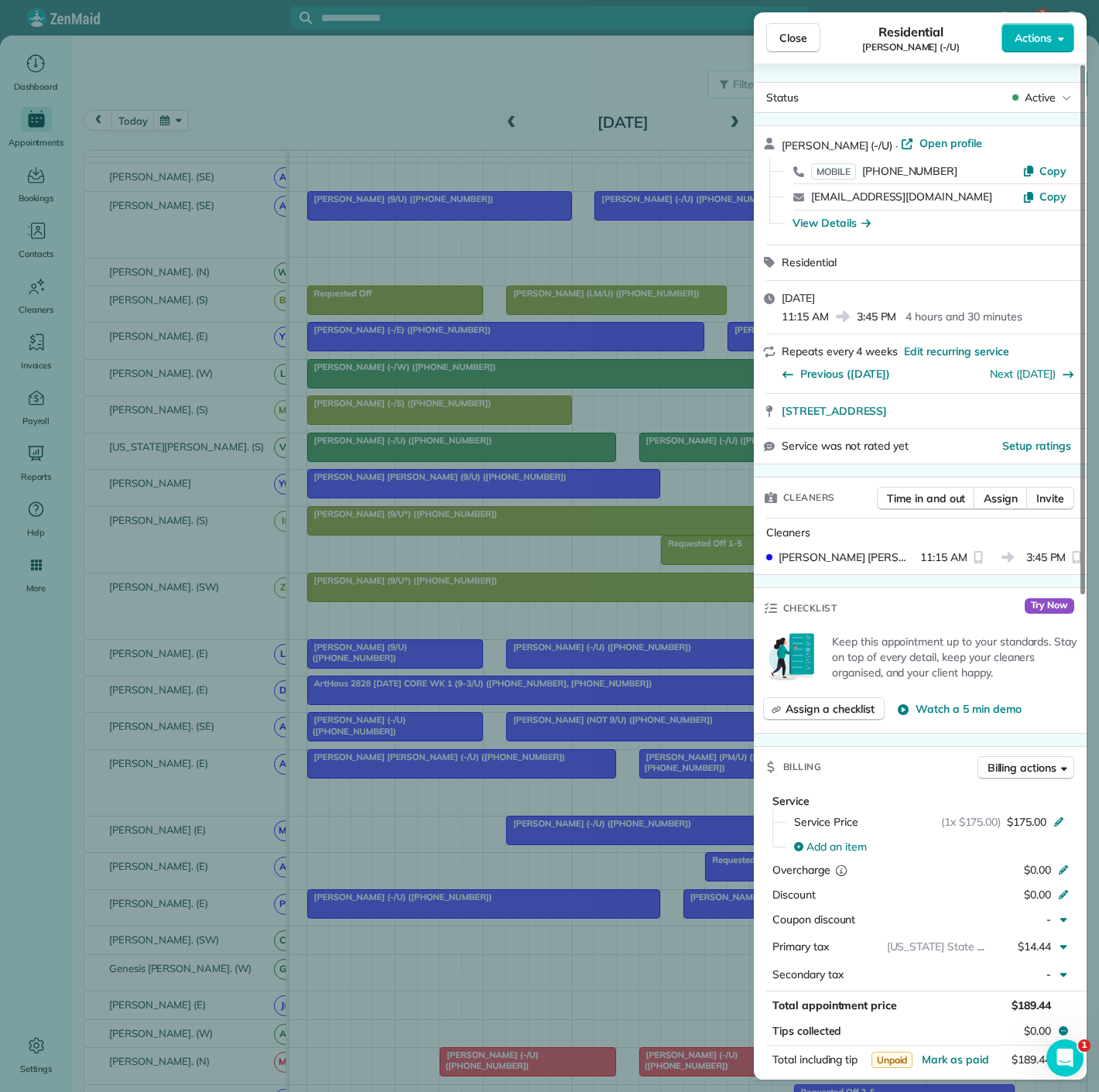
click at [565, 662] on div "Close Residential David Bartus (-/U) Actions Status Active David Bartus (-/U) ·…" at bounding box center [549, 546] width 1099 height 1092
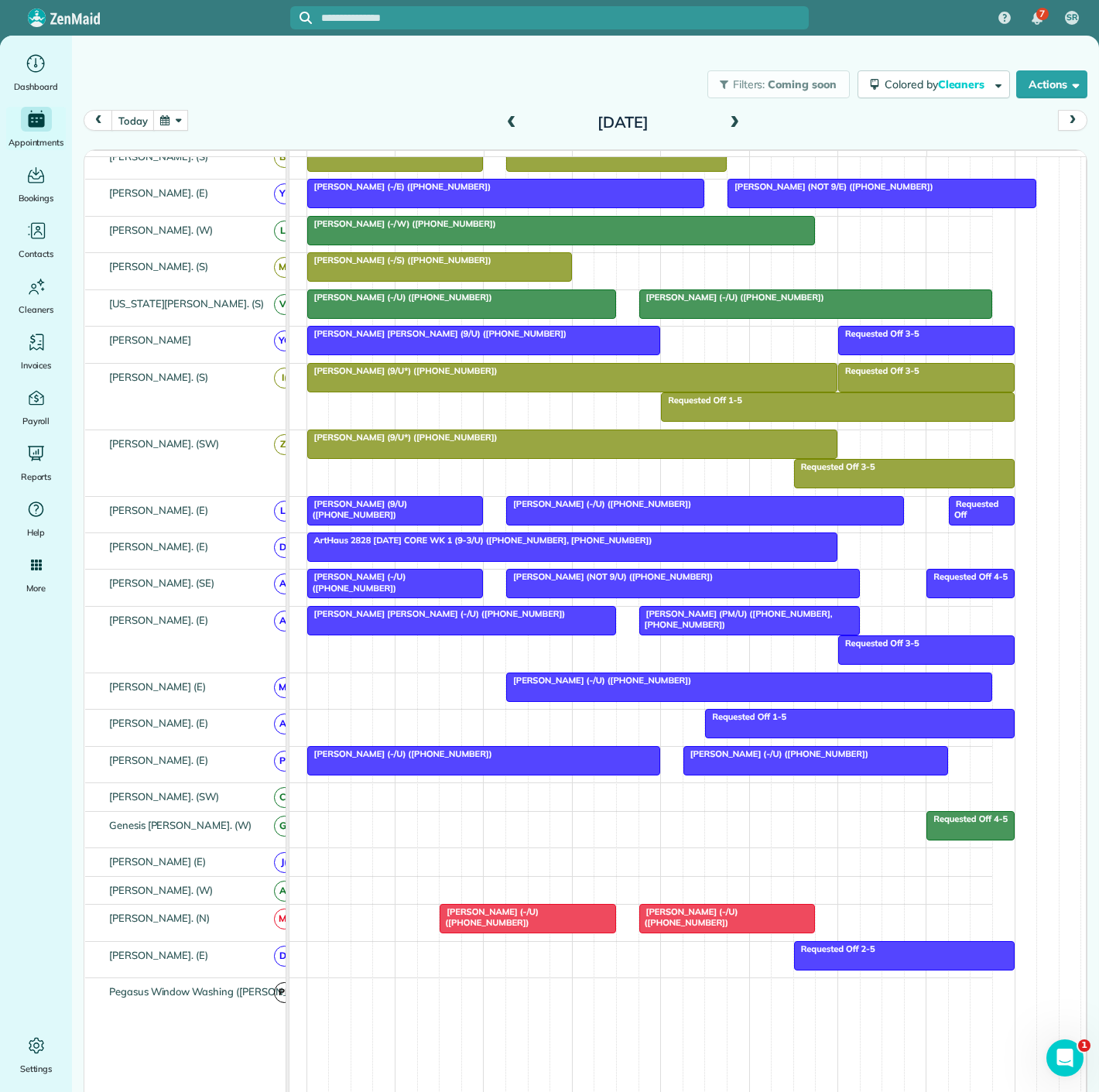
click at [553, 630] on div at bounding box center [462, 621] width 307 height 28
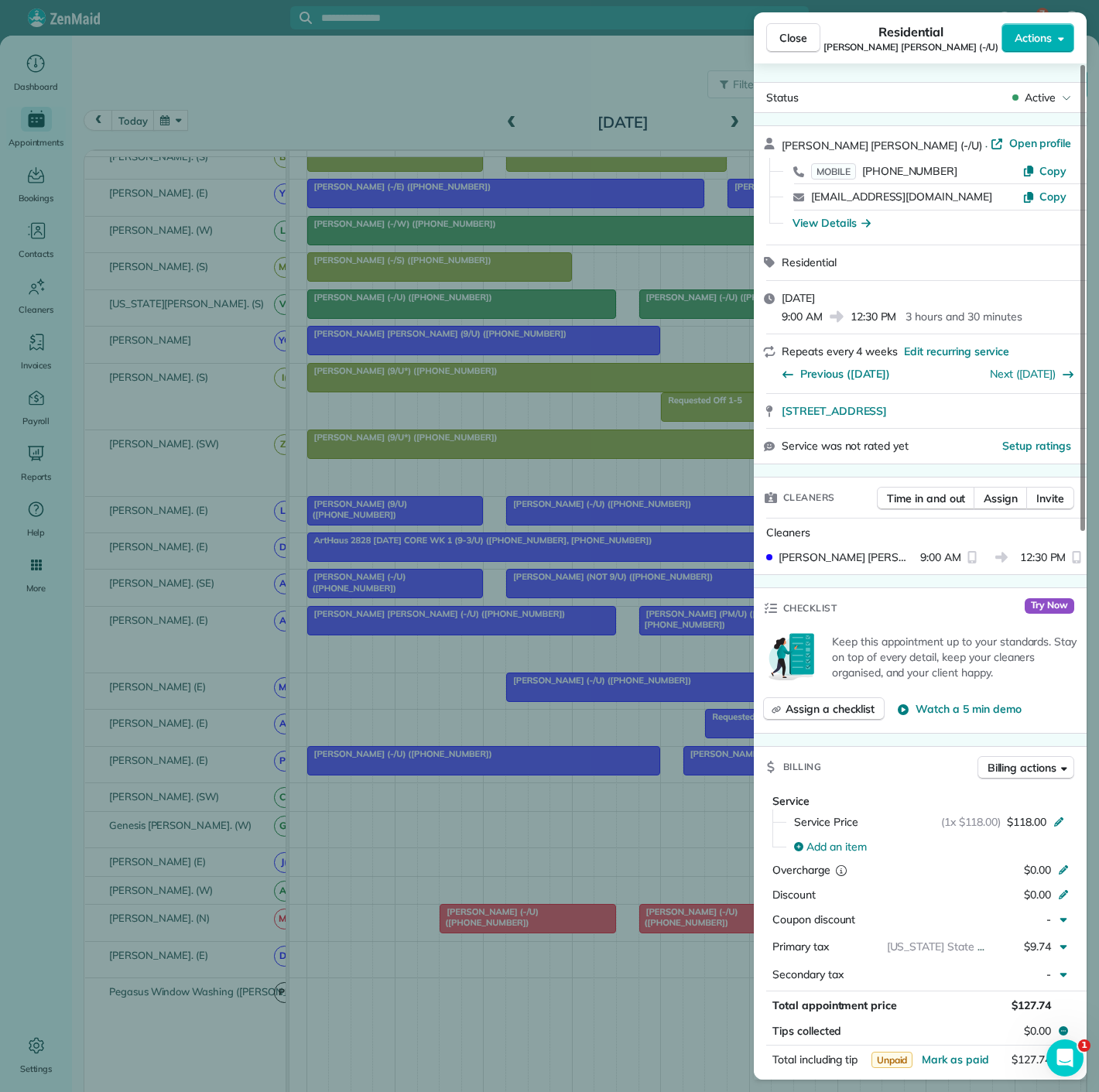
click at [553, 630] on div "Close Residential Connor Nassetta (-/U) Actions Status Active Connor Nassetta (…" at bounding box center [549, 546] width 1099 height 1092
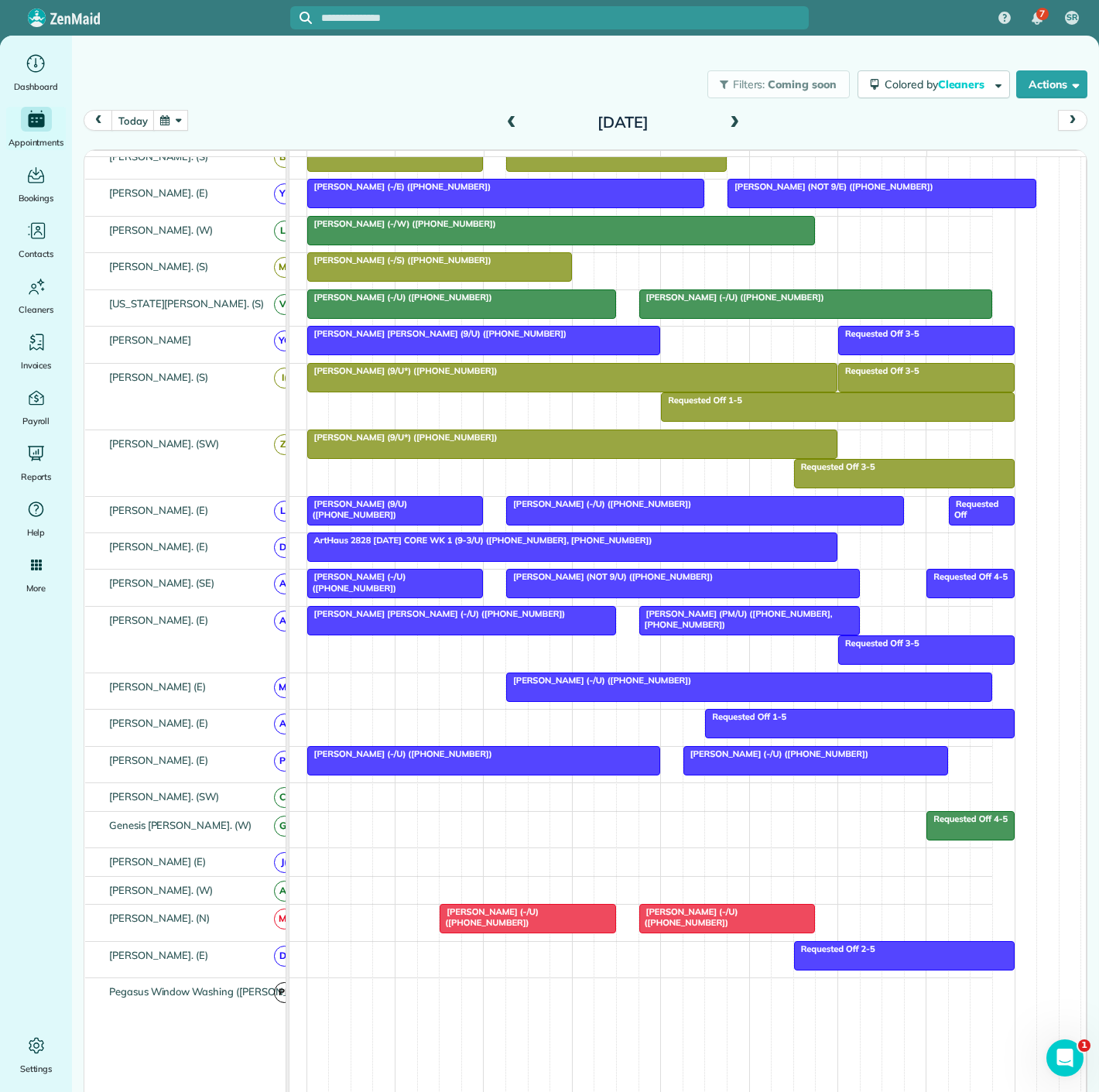
click at [645, 686] on span "Jeff Blackman (-/U) (+12145570465)" at bounding box center [598, 680] width 187 height 11
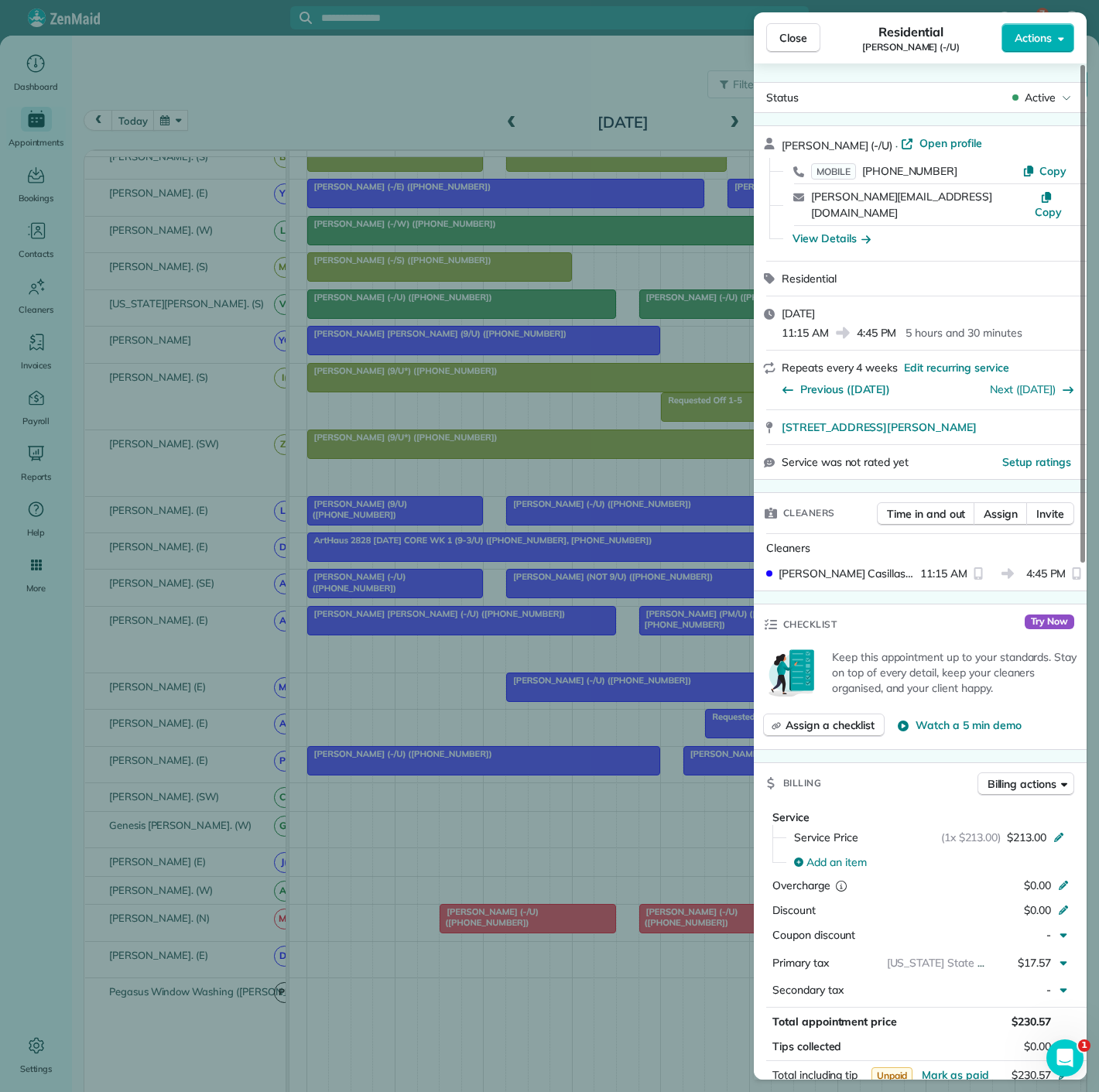
click at [645, 691] on div "Close Residential Jeff Blackman (-/U) Actions Status Active Jeff Blackman (-/U)…" at bounding box center [549, 546] width 1099 height 1092
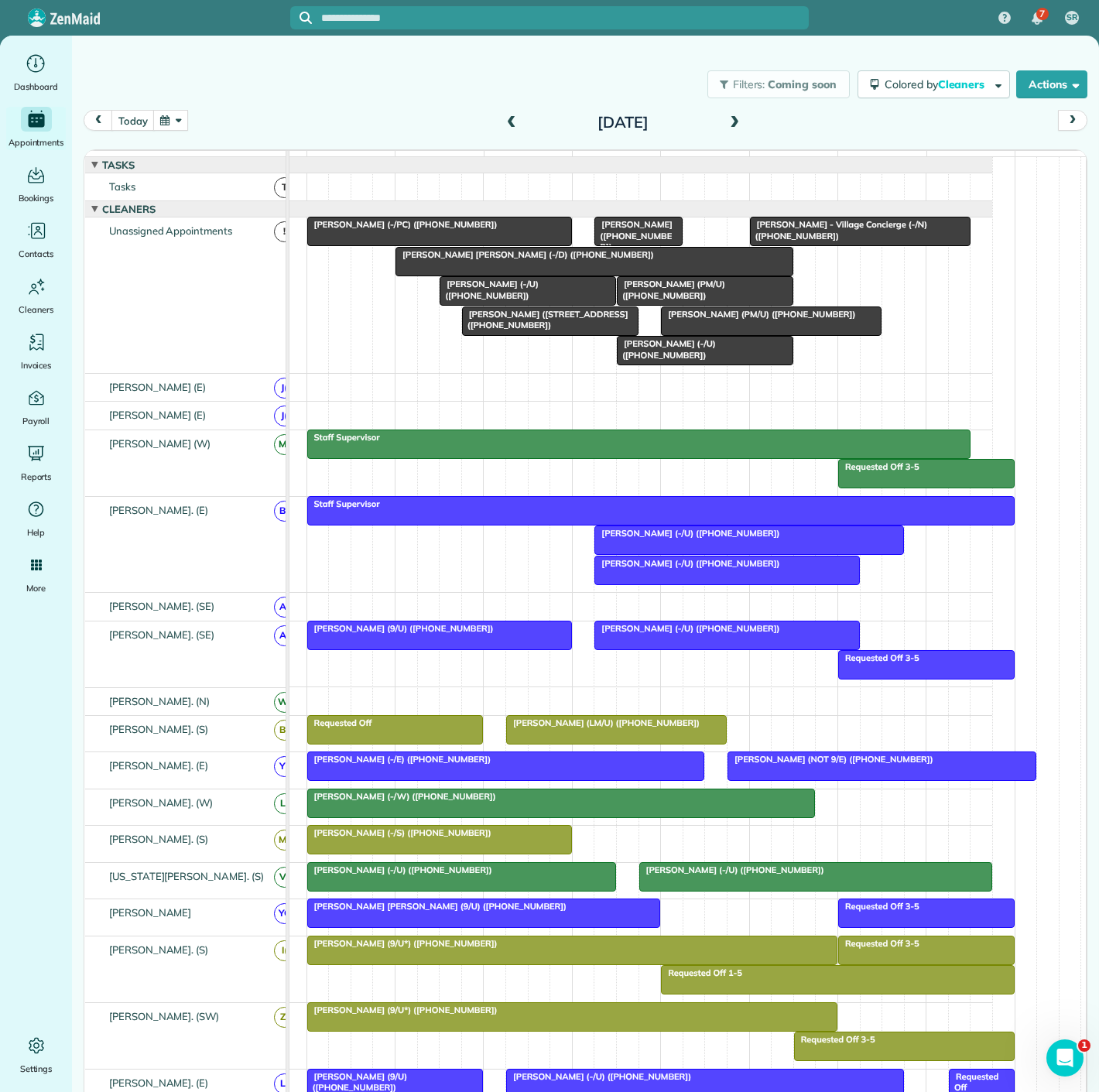
click at [402, 242] on div at bounding box center [440, 231] width 264 height 28
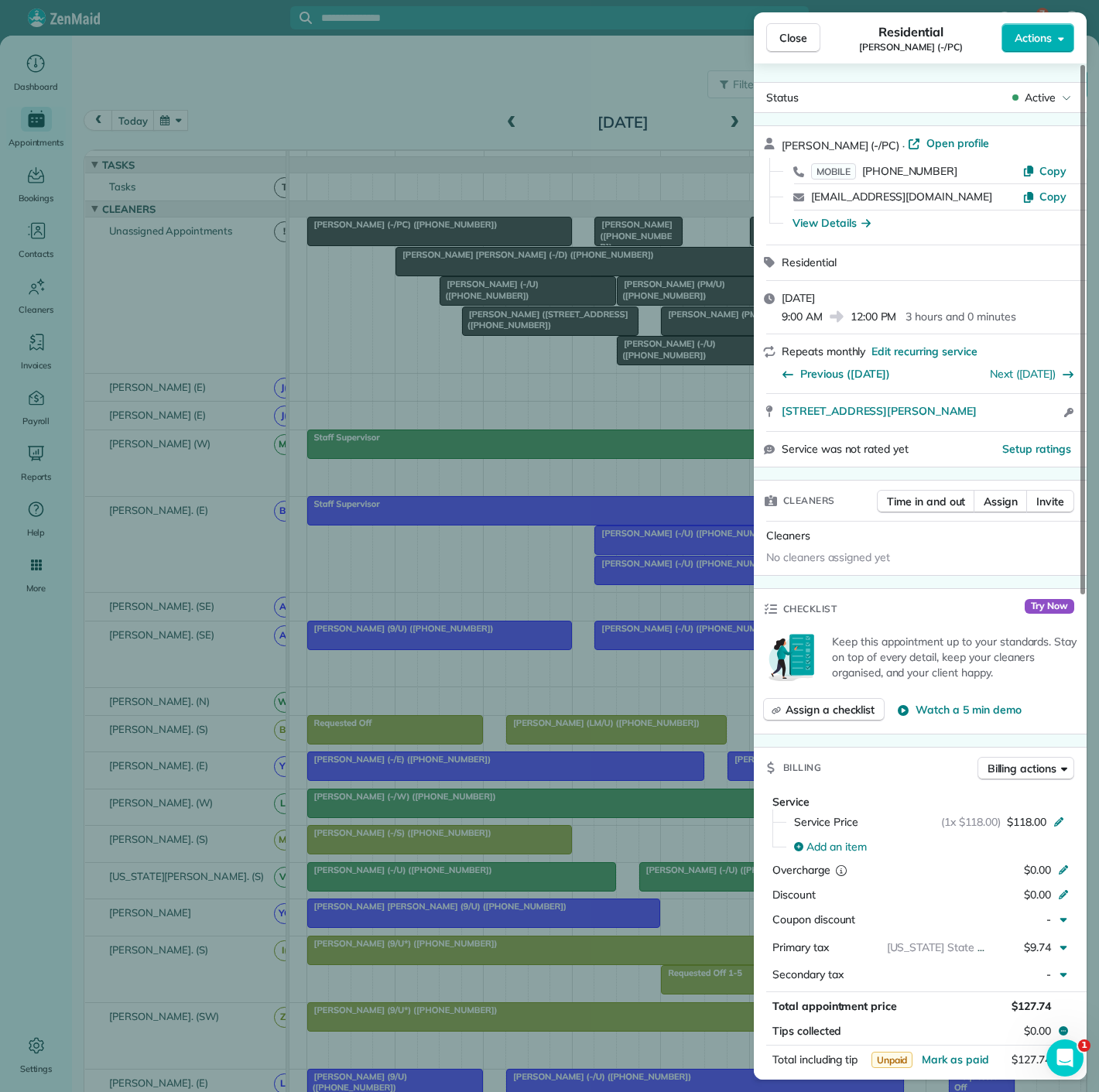
click at [402, 242] on div "Close Residential Avery Talbot (-/PC) Actions Status Active Avery Talbot (-/PC)…" at bounding box center [549, 546] width 1099 height 1092
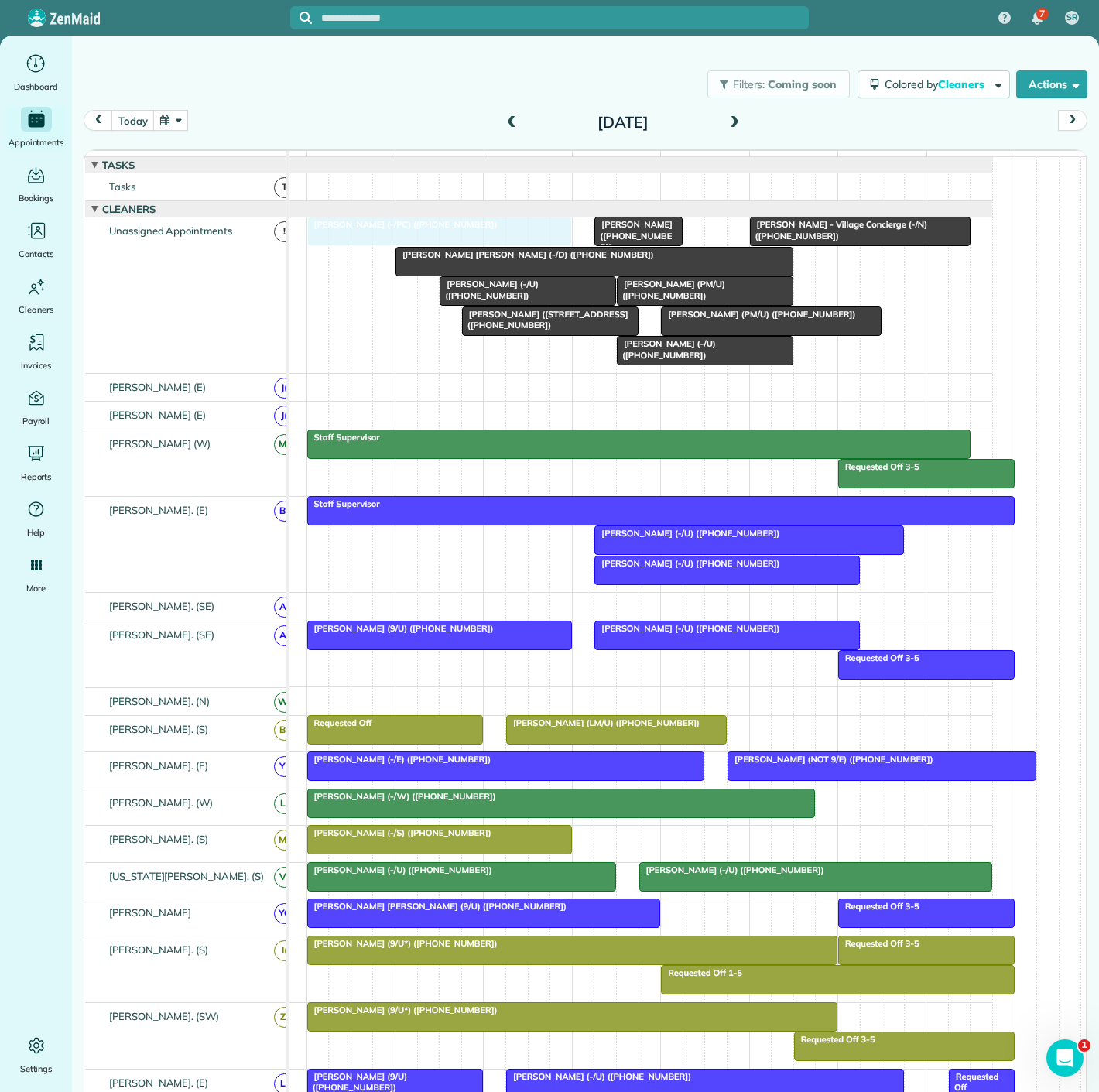
drag, startPoint x: 402, startPoint y: 242, endPoint x: 411, endPoint y: 328, distance: 86.5
click at [411, 328] on div "David Portnoy (4141 Office Parkway - AM/C) (+12142233180) Katie Katelyn Anderso…" at bounding box center [605, 295] width 774 height 155
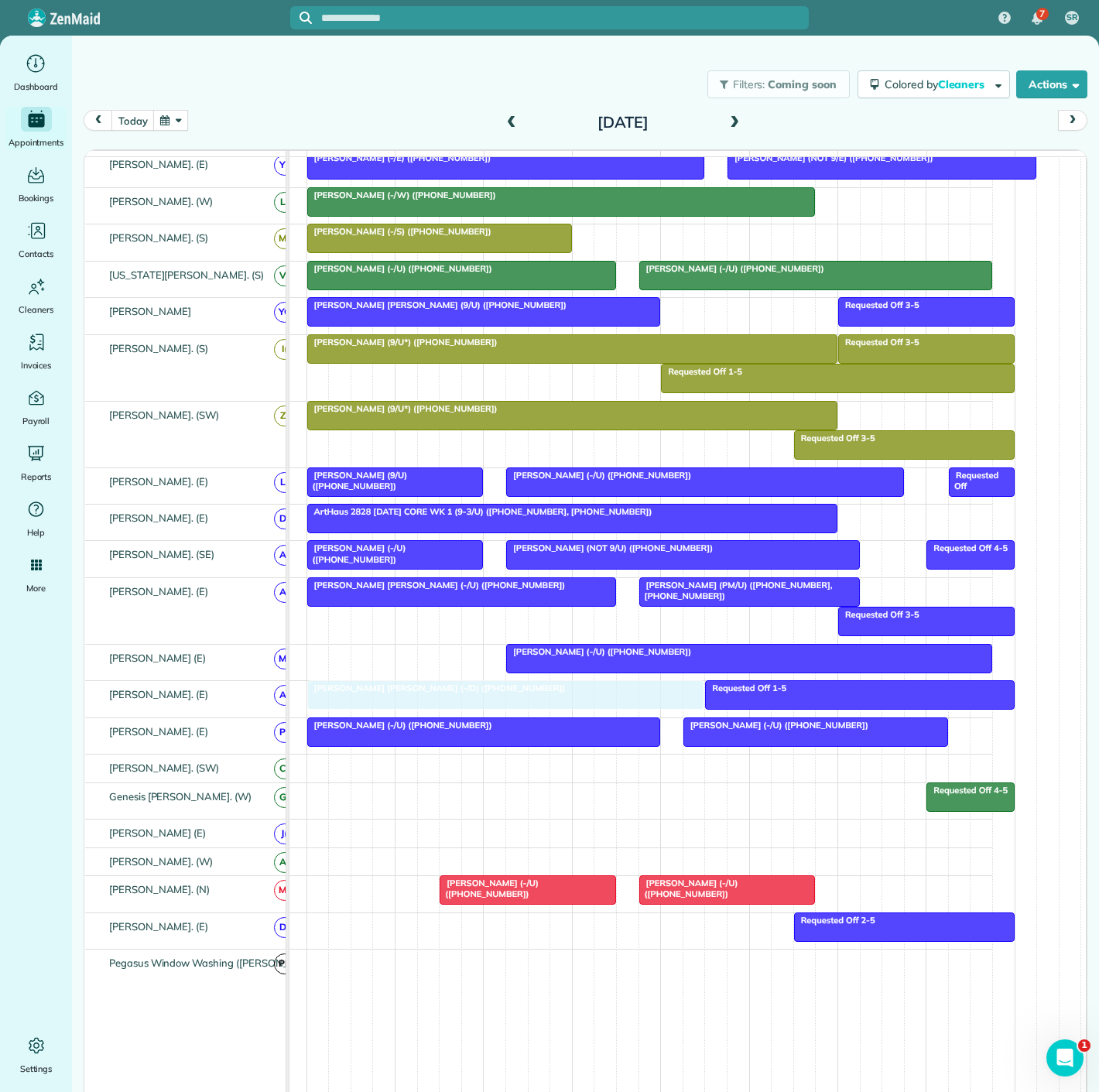
drag, startPoint x: 630, startPoint y: 274, endPoint x: 546, endPoint y: 704, distance: 438.1
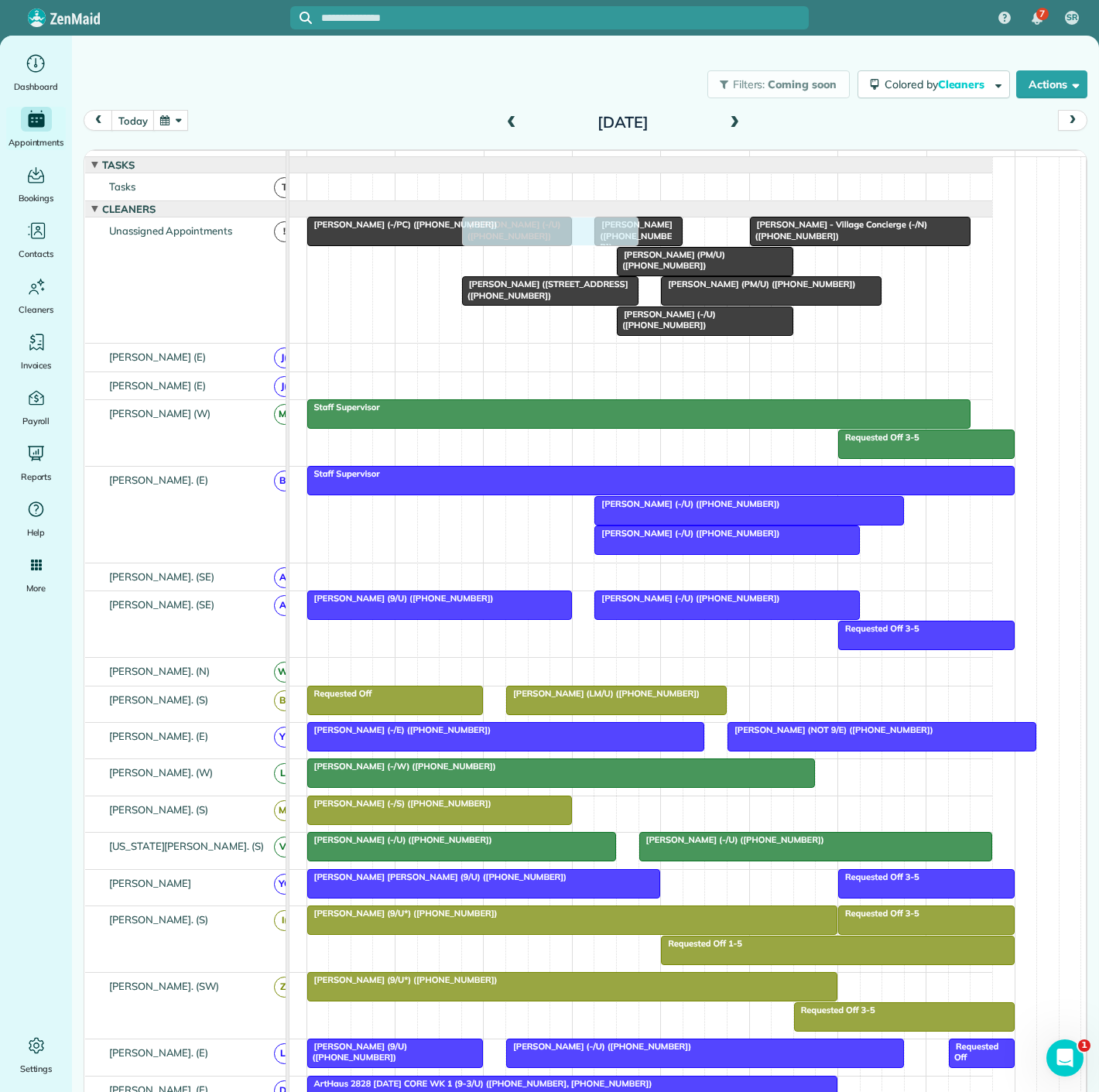
drag, startPoint x: 536, startPoint y: 269, endPoint x: 557, endPoint y: 264, distance: 21.6
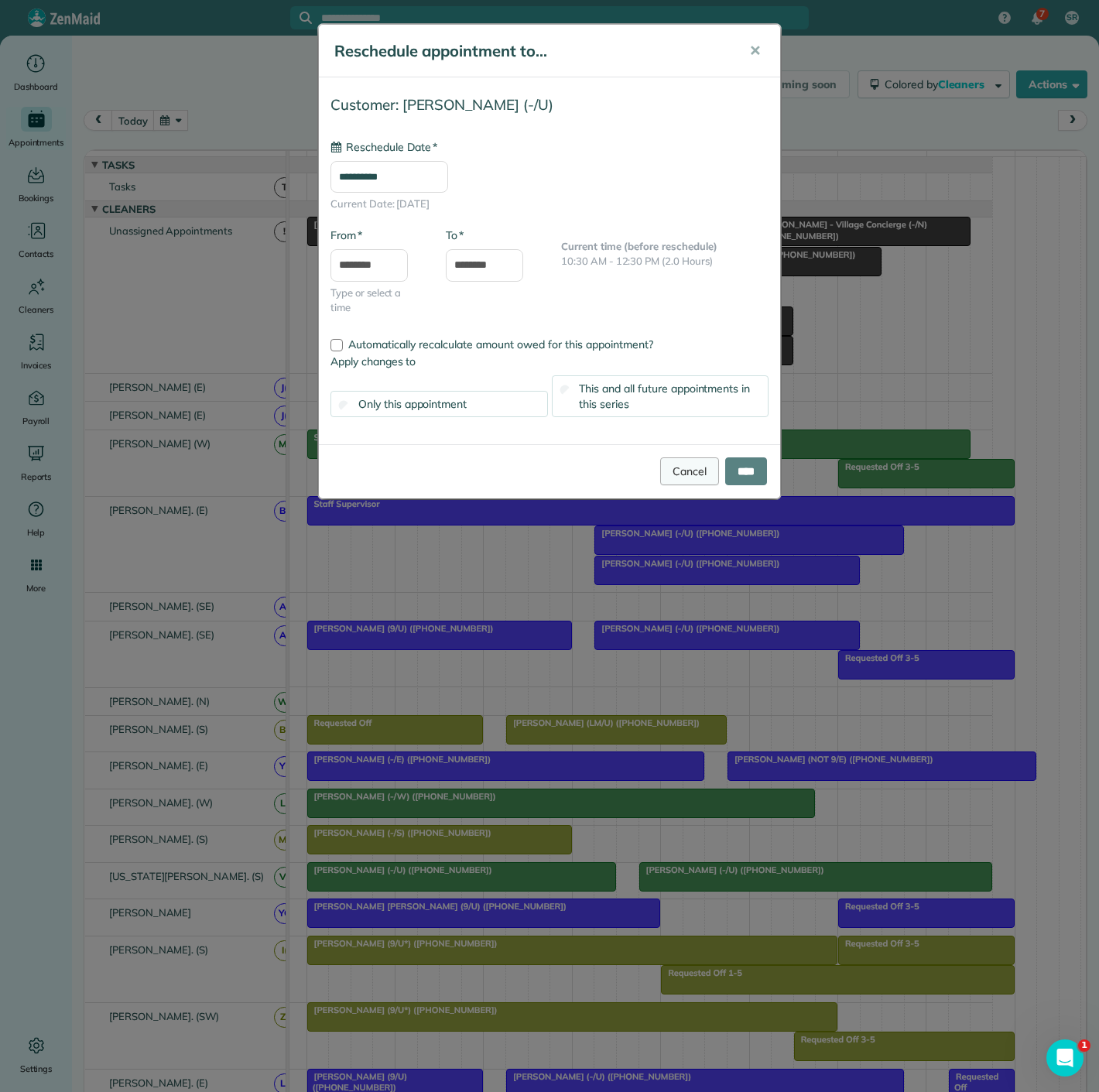
click at [672, 467] on link "Cancel" at bounding box center [690, 471] width 59 height 28
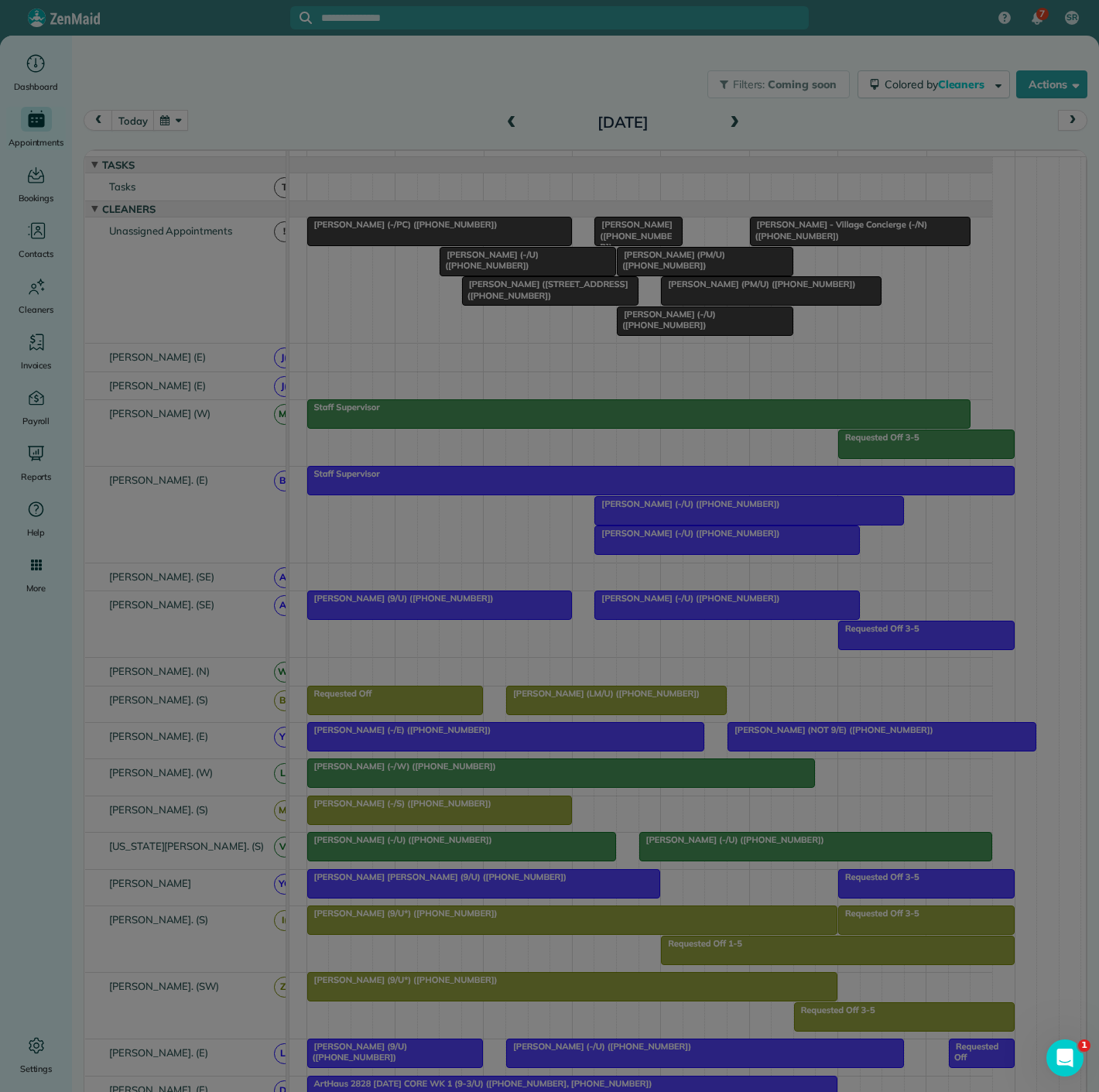
type input "**********"
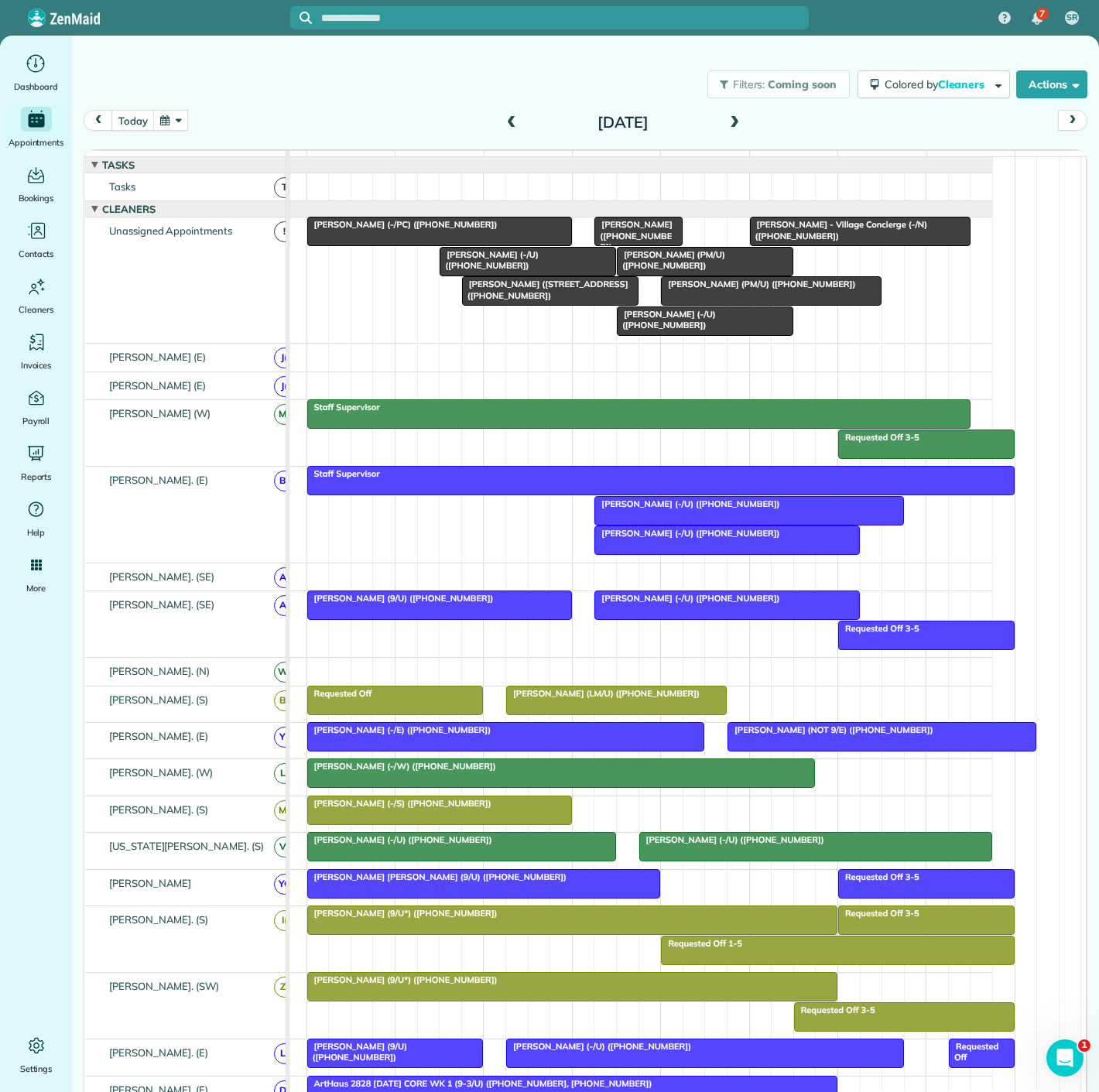
click at [607, 714] on div at bounding box center [616, 700] width 219 height 28
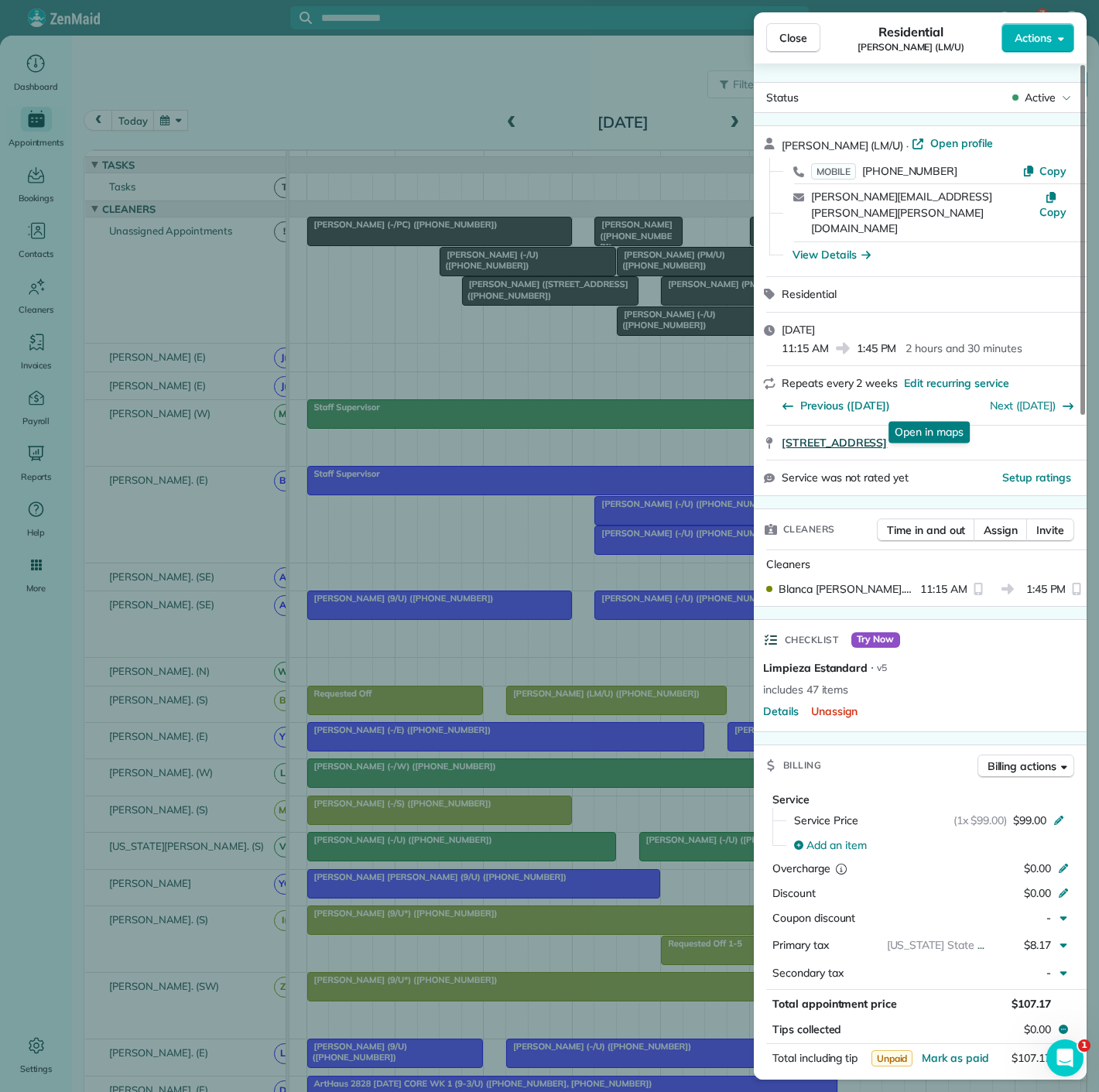
copy span "2201 Wolf Street #1104 Dallas TX 75201"
drag, startPoint x: 775, startPoint y: 408, endPoint x: 1008, endPoint y: 405, distance: 233.0
click at [1008, 426] on div "2201 Wolf Street #1104 Dallas TX 75201 Open in maps Open in maps" at bounding box center [921, 443] width 333 height 34
click at [449, 292] on div "Close Residential Brandon Ray (LM/U) Actions Status Active Brandon Ray (LM/U) ·…" at bounding box center [549, 546] width 1099 height 1092
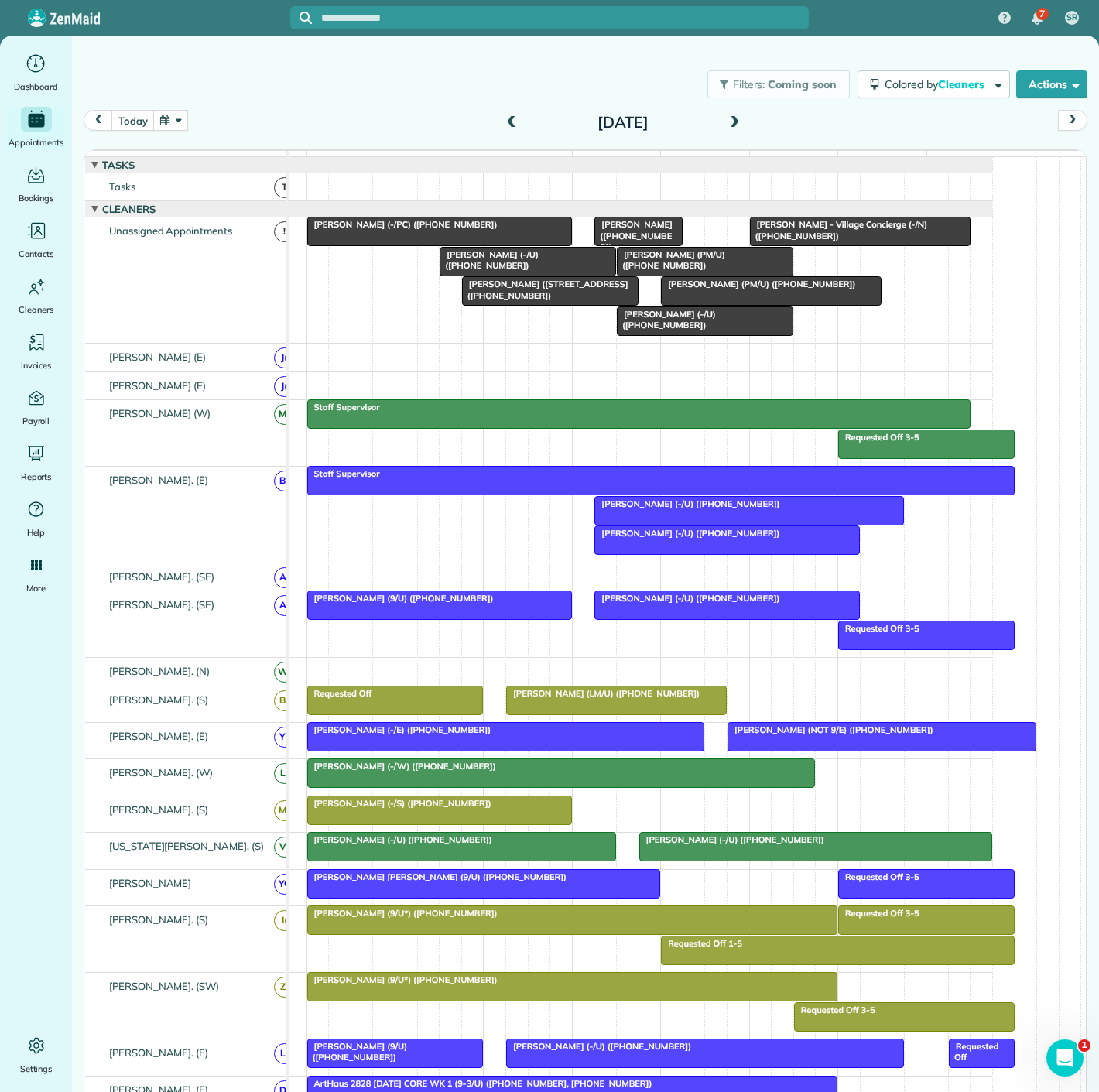
click at [403, 230] on span "Avery Talbot (-/PC) (+12259370503)" at bounding box center [402, 224] width 192 height 11
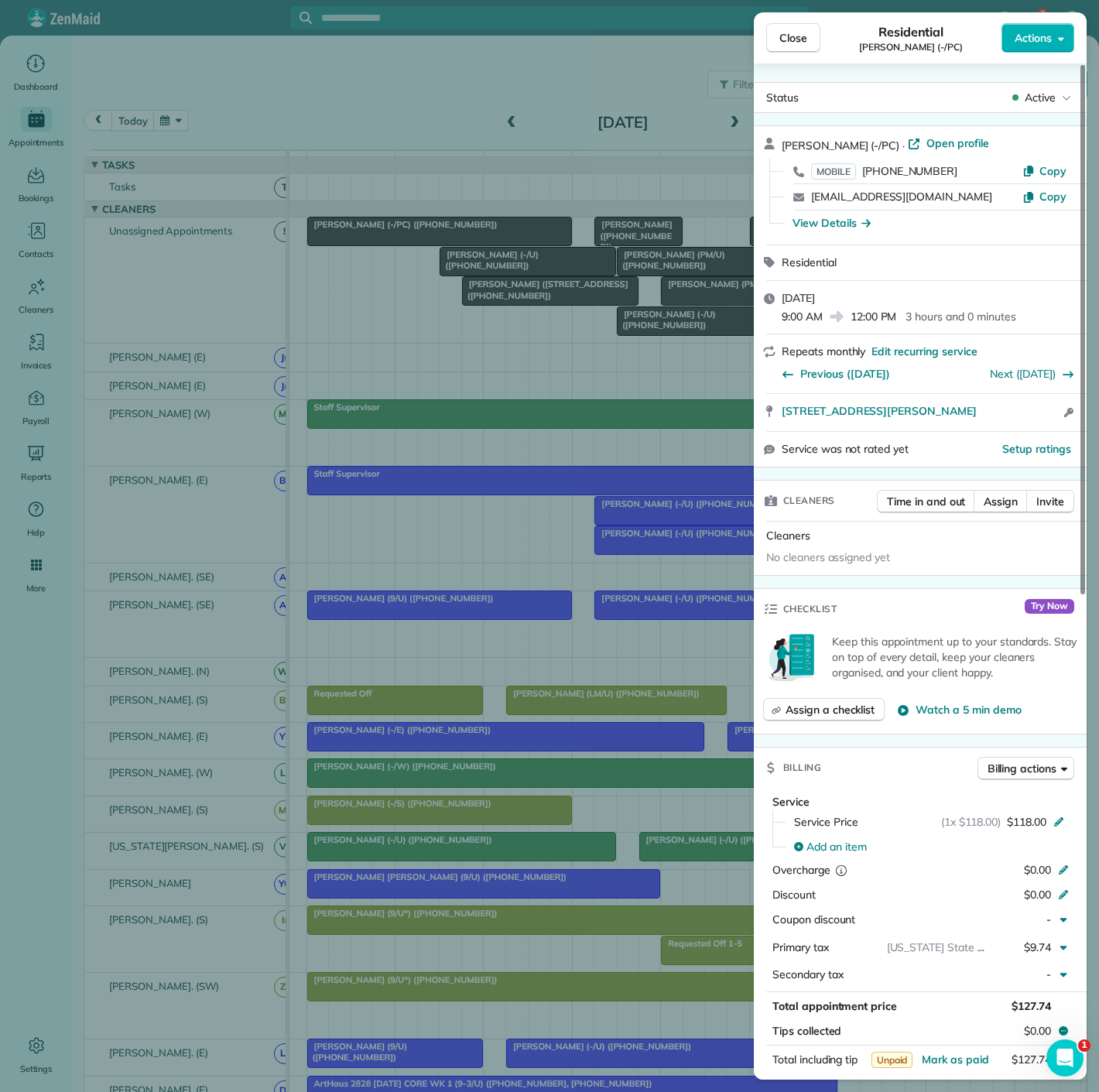
click at [403, 238] on div "Close Residential Avery Talbot (-/PC) Actions Status Active Avery Talbot (-/PC)…" at bounding box center [549, 546] width 1099 height 1092
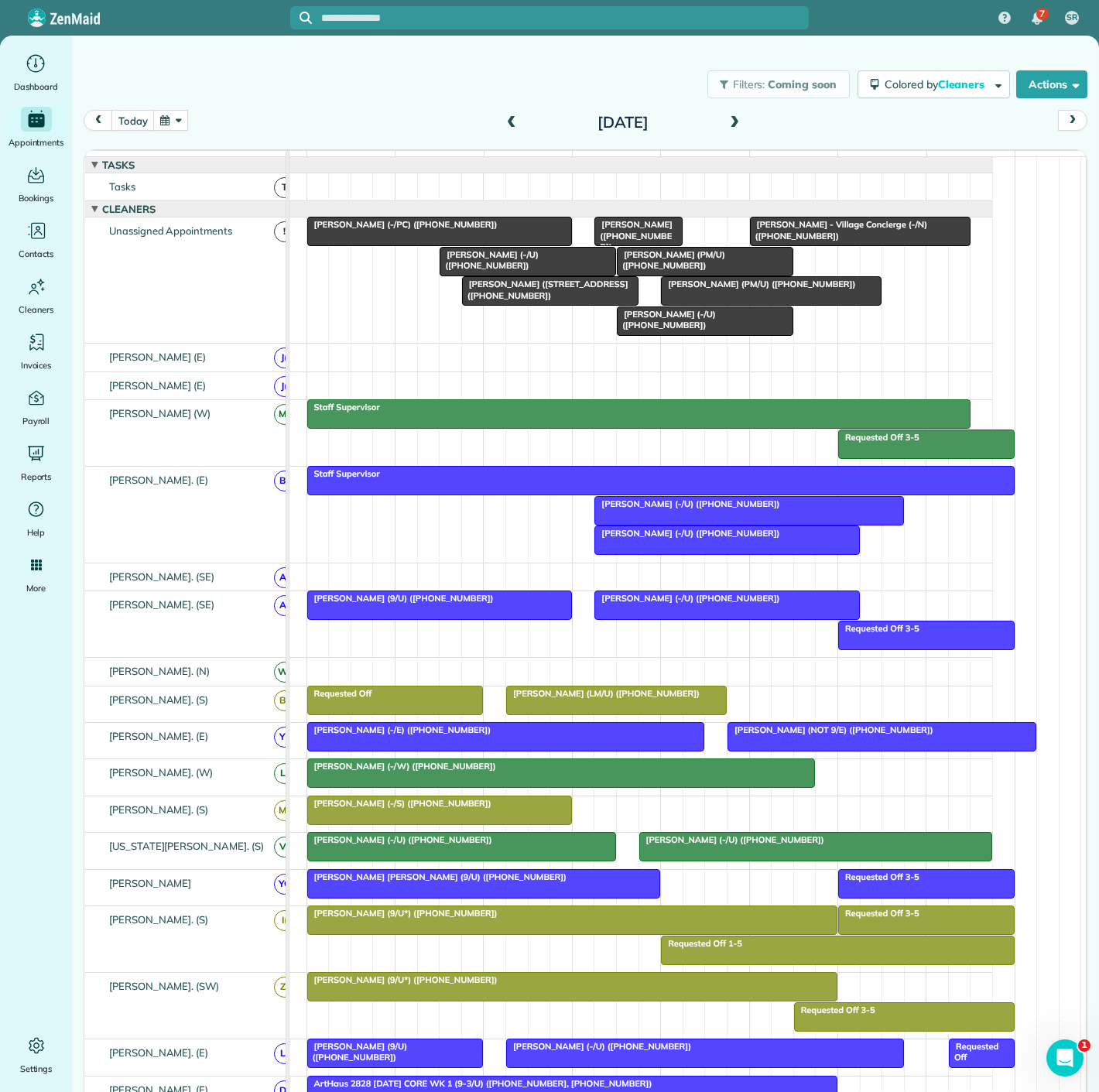
click at [775, 290] on span "Rachel Holtgreive (PM/U) (+19374308010)" at bounding box center [759, 284] width 196 height 11
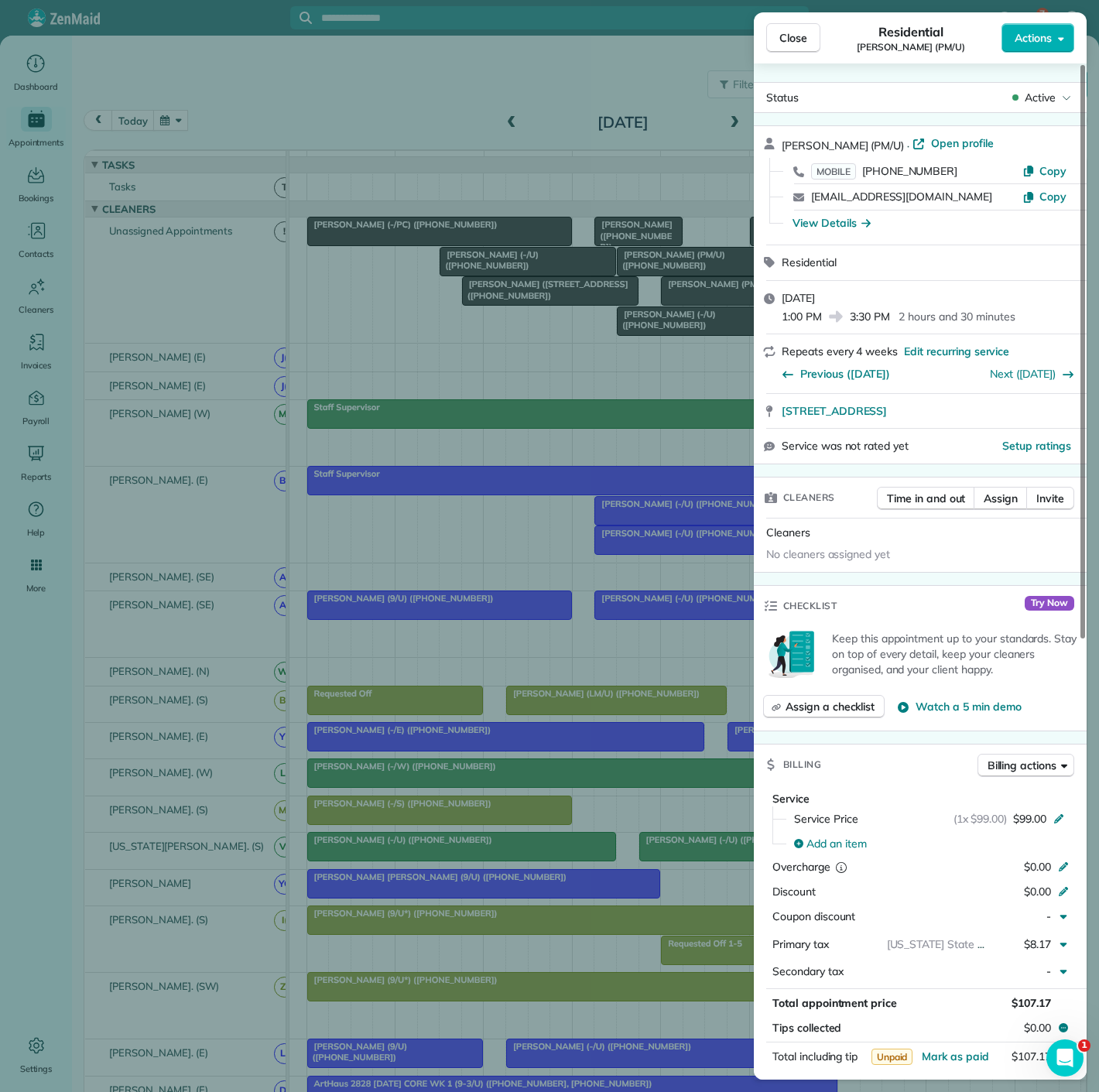
copy span "2929 Oak Lawn Ave Apt 721 Dallas, TX TX 7521"
drag, startPoint x: 771, startPoint y: 414, endPoint x: 1020, endPoint y: 413, distance: 249.0
click at [1033, 416] on div "2929 Oak Lawn Ave Apt 721 Dallas, TX TX 75219" at bounding box center [921, 410] width 333 height 34
click at [492, 326] on div "Close Residential Rachel Holtgreive (PM/U) Actions Status Active Rachel Holtgre…" at bounding box center [549, 546] width 1099 height 1092
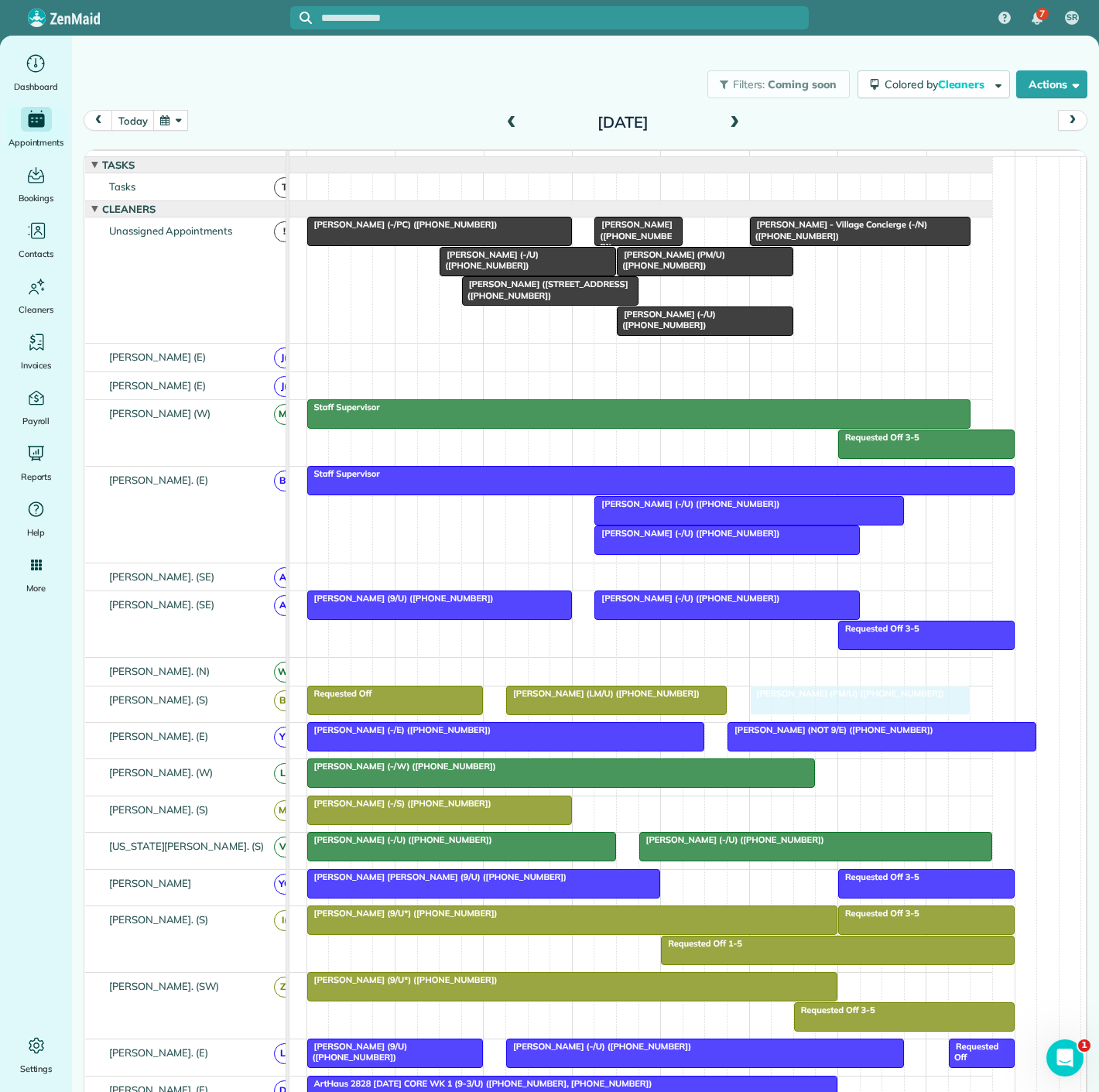
drag, startPoint x: 718, startPoint y: 295, endPoint x: 807, endPoint y: 706, distance: 420.5
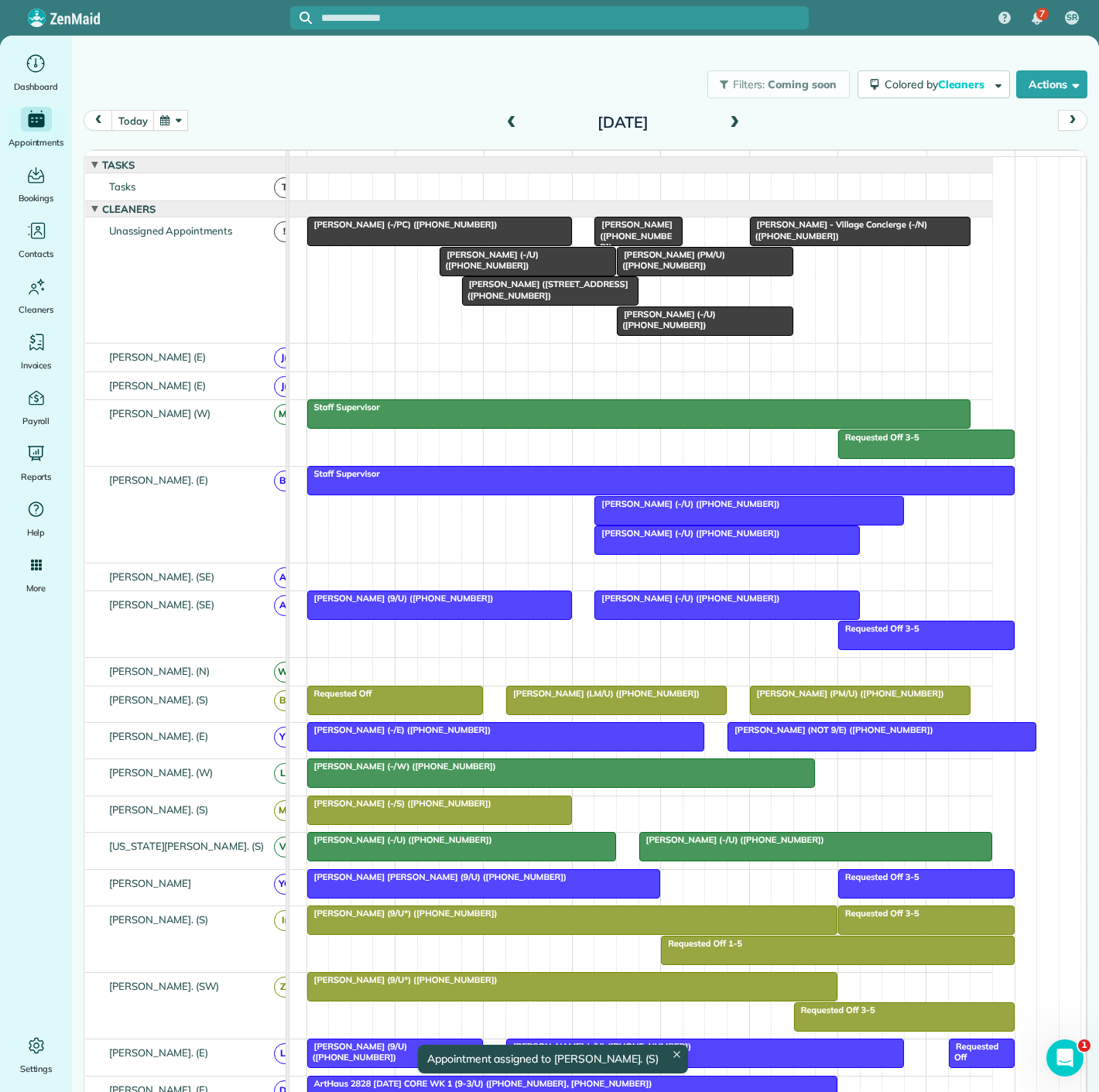
click at [503, 785] on div at bounding box center [562, 773] width 507 height 28
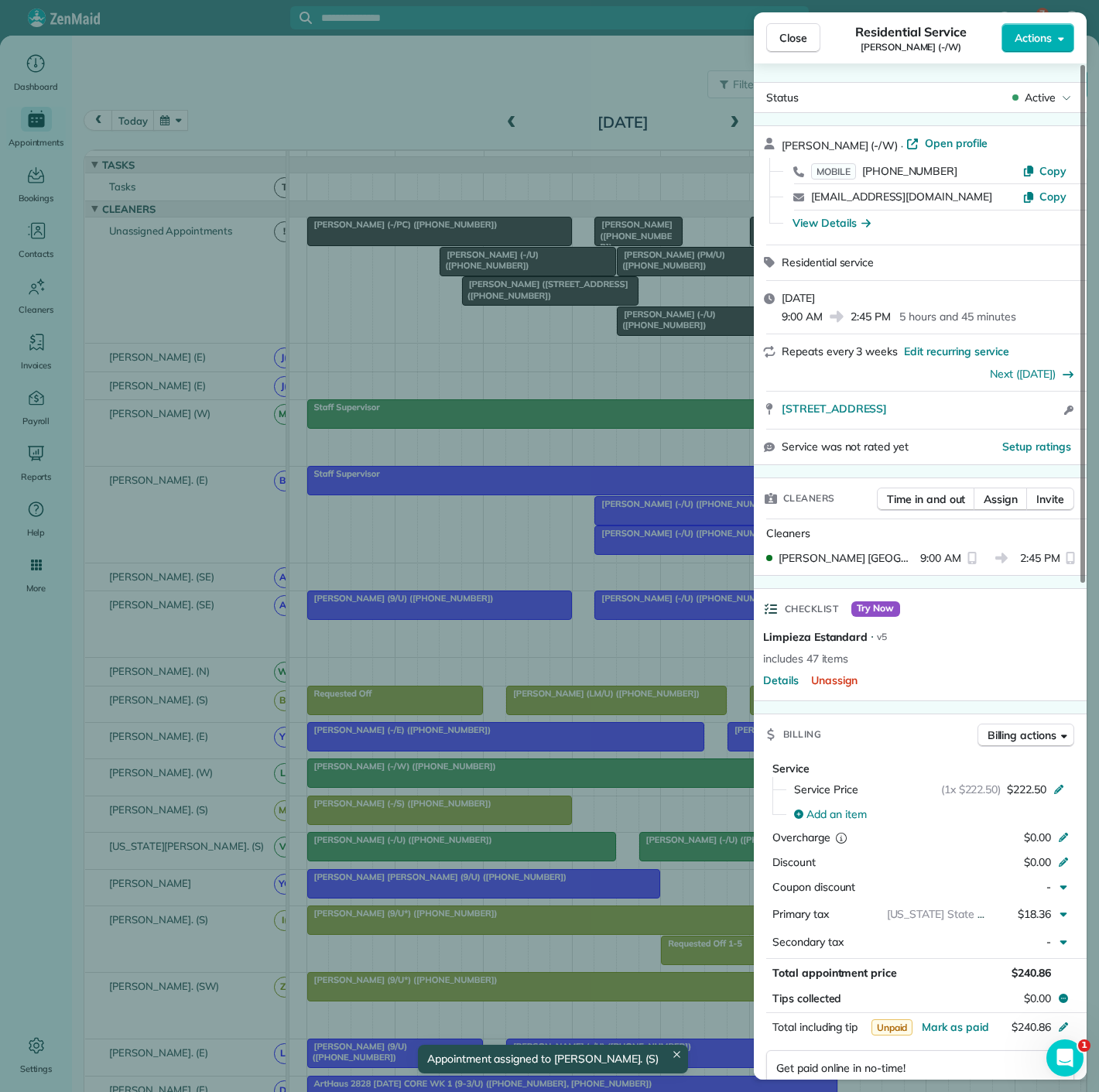
click at [503, 785] on div "Close Residential Service Amber Ali (-/W) Actions Status Active Amber Ali (-/W)…" at bounding box center [549, 546] width 1099 height 1092
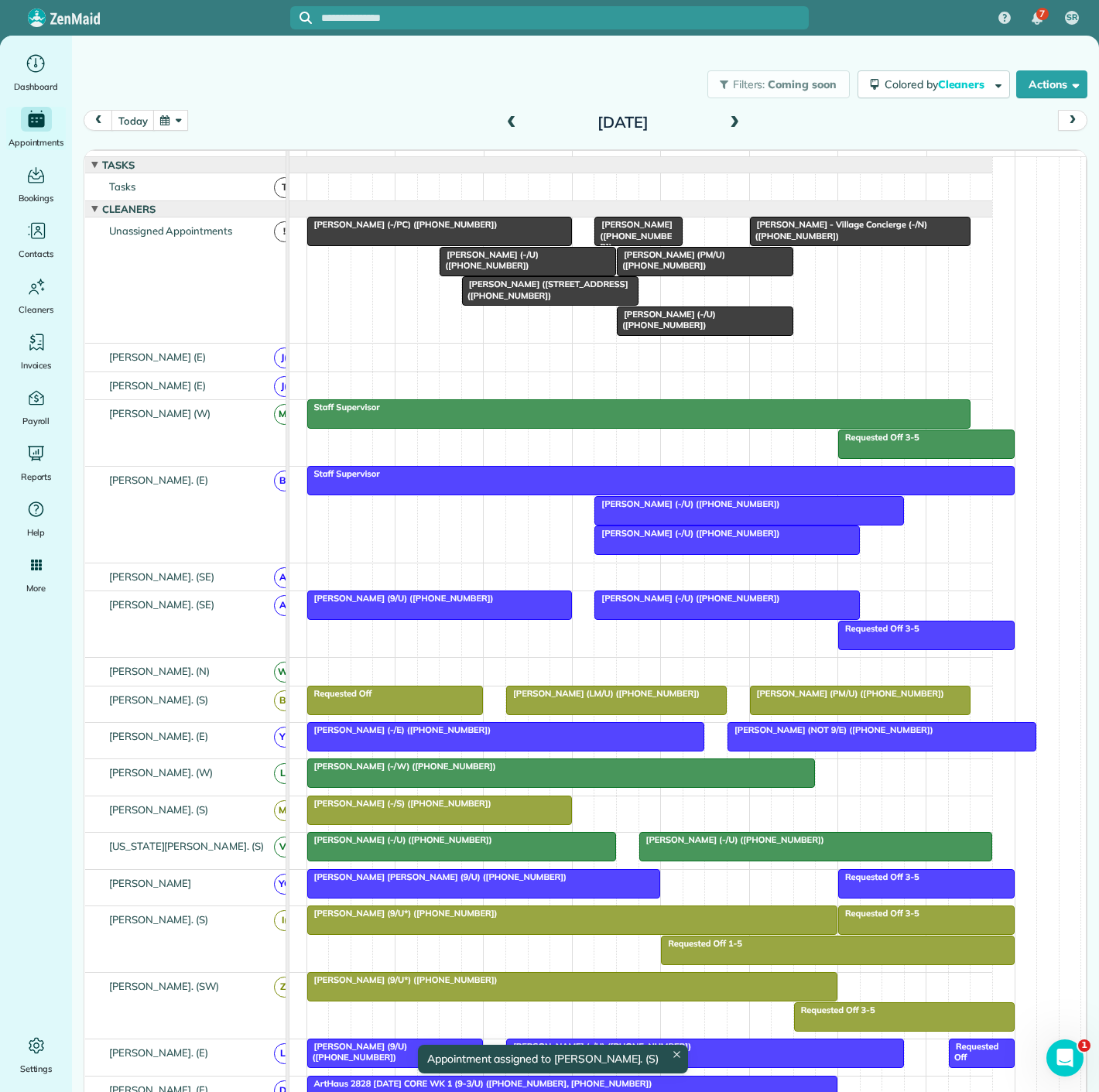
click at [384, 821] on div at bounding box center [440, 810] width 264 height 28
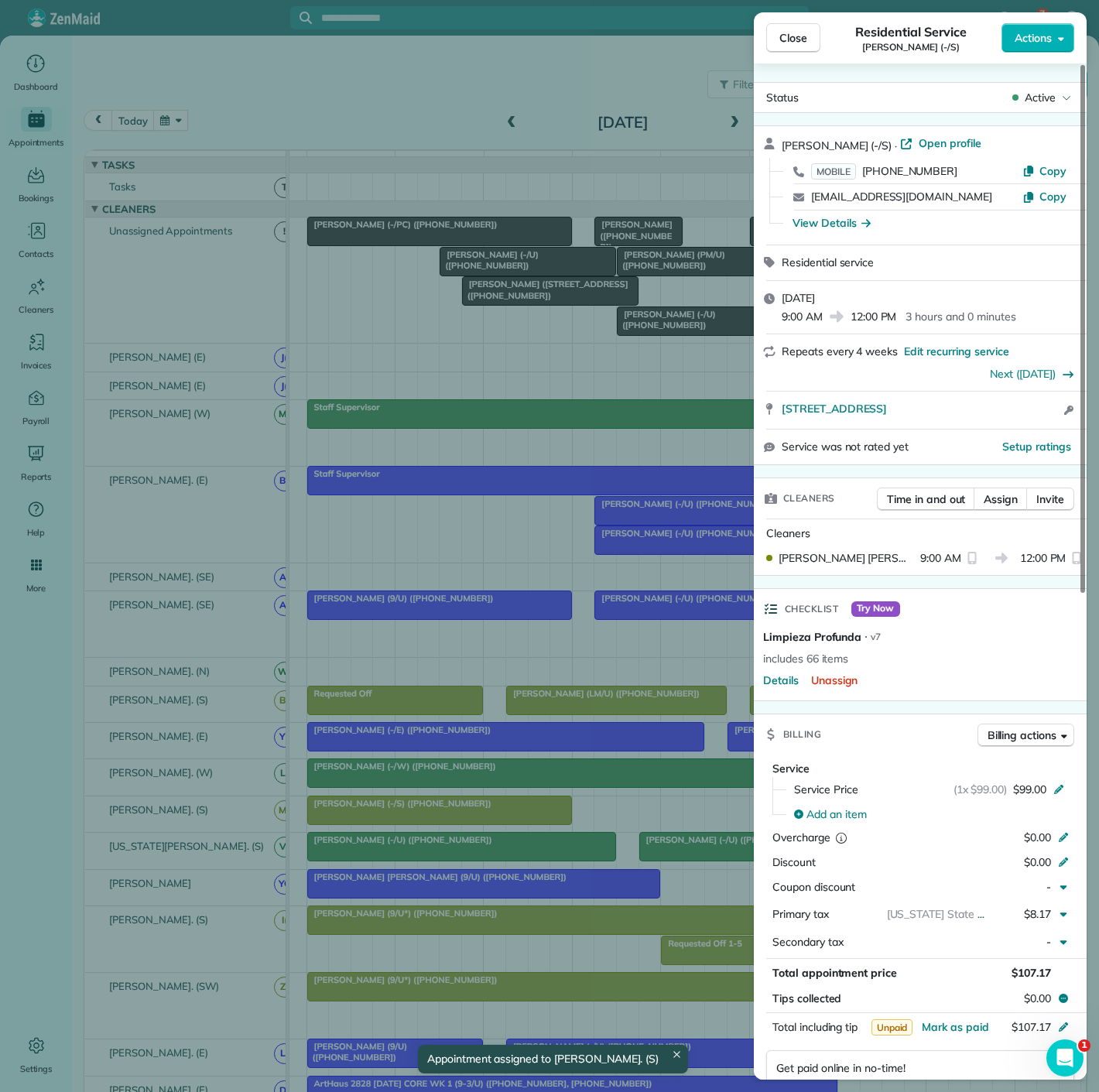
click at [384, 821] on div "Close Residential Service Tina Cao (-/S) Actions Status Active Tina Cao (-/S) ·…" at bounding box center [549, 546] width 1099 height 1092
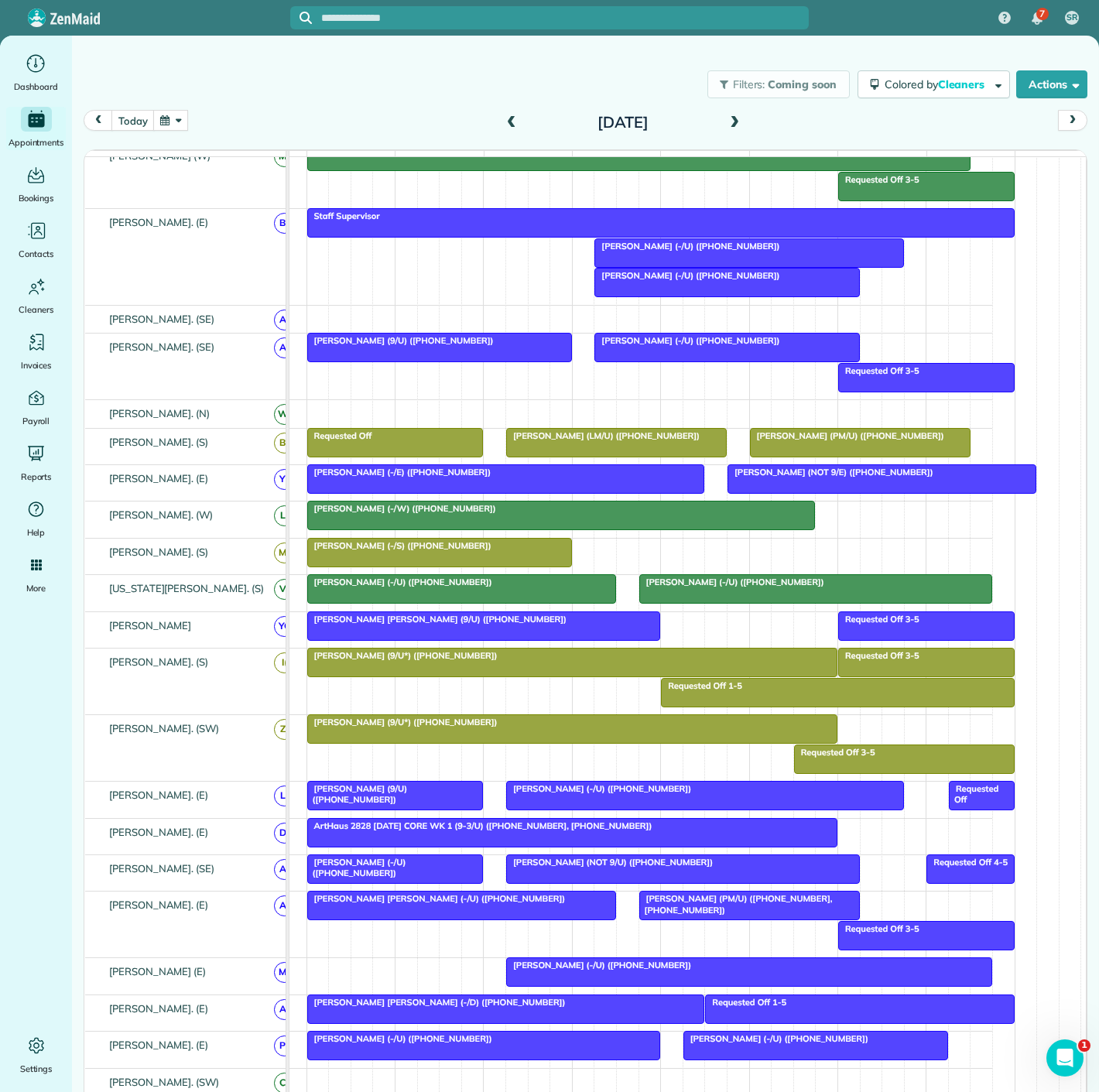
click at [352, 562] on div at bounding box center [440, 552] width 264 height 28
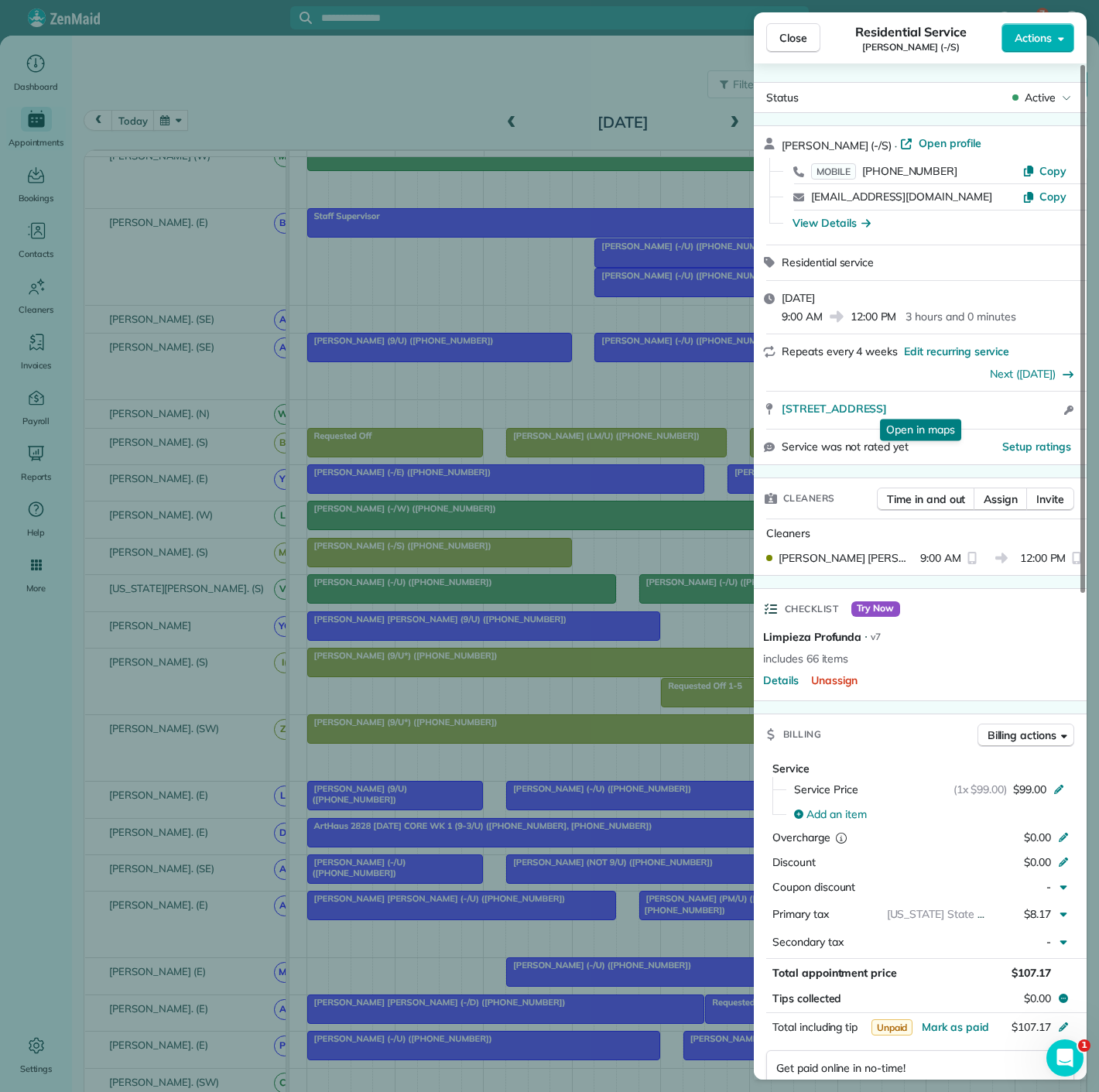
drag, startPoint x: 779, startPoint y: 409, endPoint x: 481, endPoint y: 266, distance: 330.5
click at [994, 409] on div "2505 wedglea dr 137 Dallas tx 75211 Open in maps Open in maps Open access infor…" at bounding box center [921, 410] width 333 height 37
click at [193, 579] on div "Close Residential Service Tina Cao (-/S) Actions Status Active Tina Cao (-/S) ·…" at bounding box center [549, 546] width 1099 height 1092
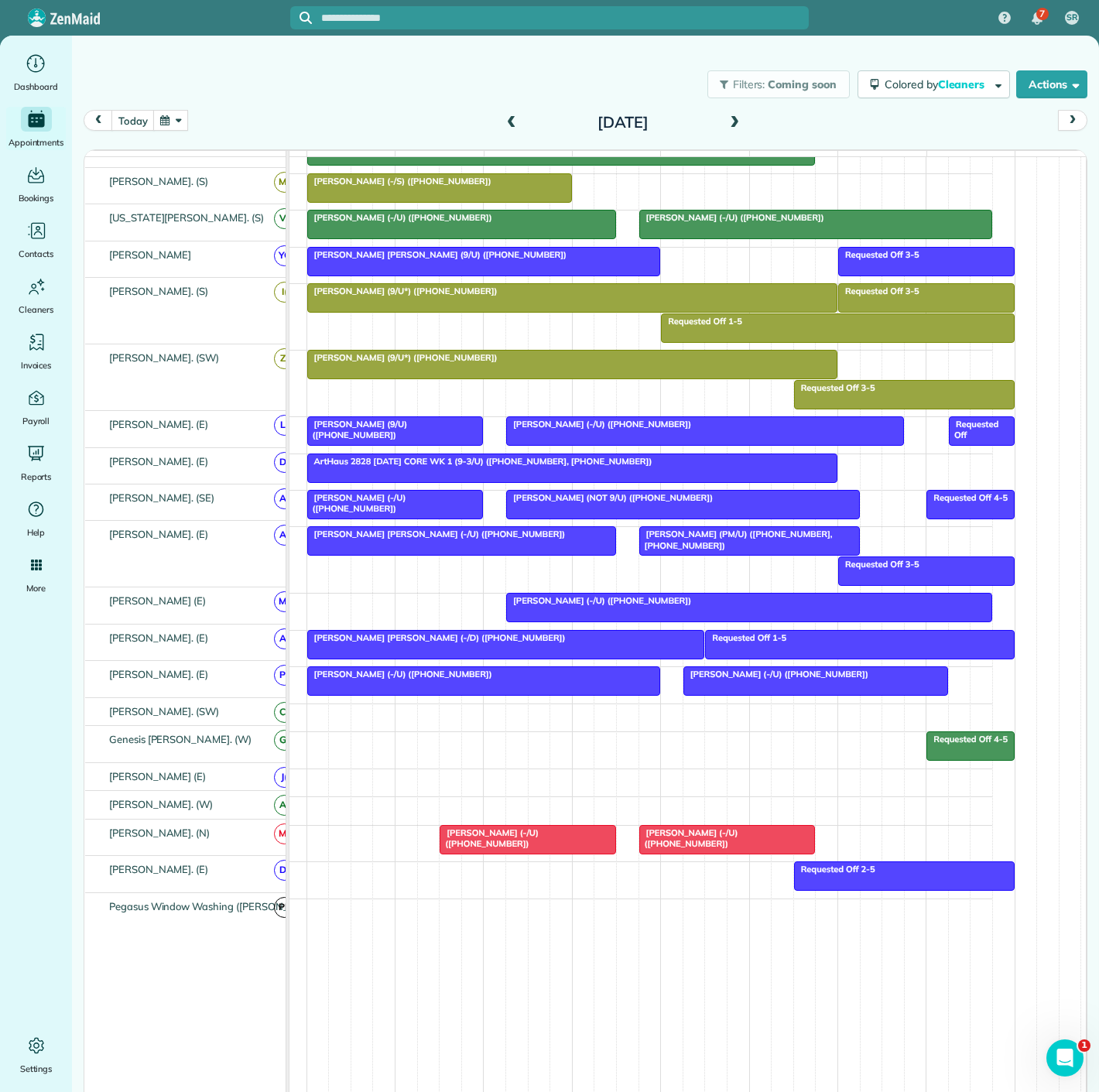
click at [372, 644] on div at bounding box center [506, 644] width 396 height 28
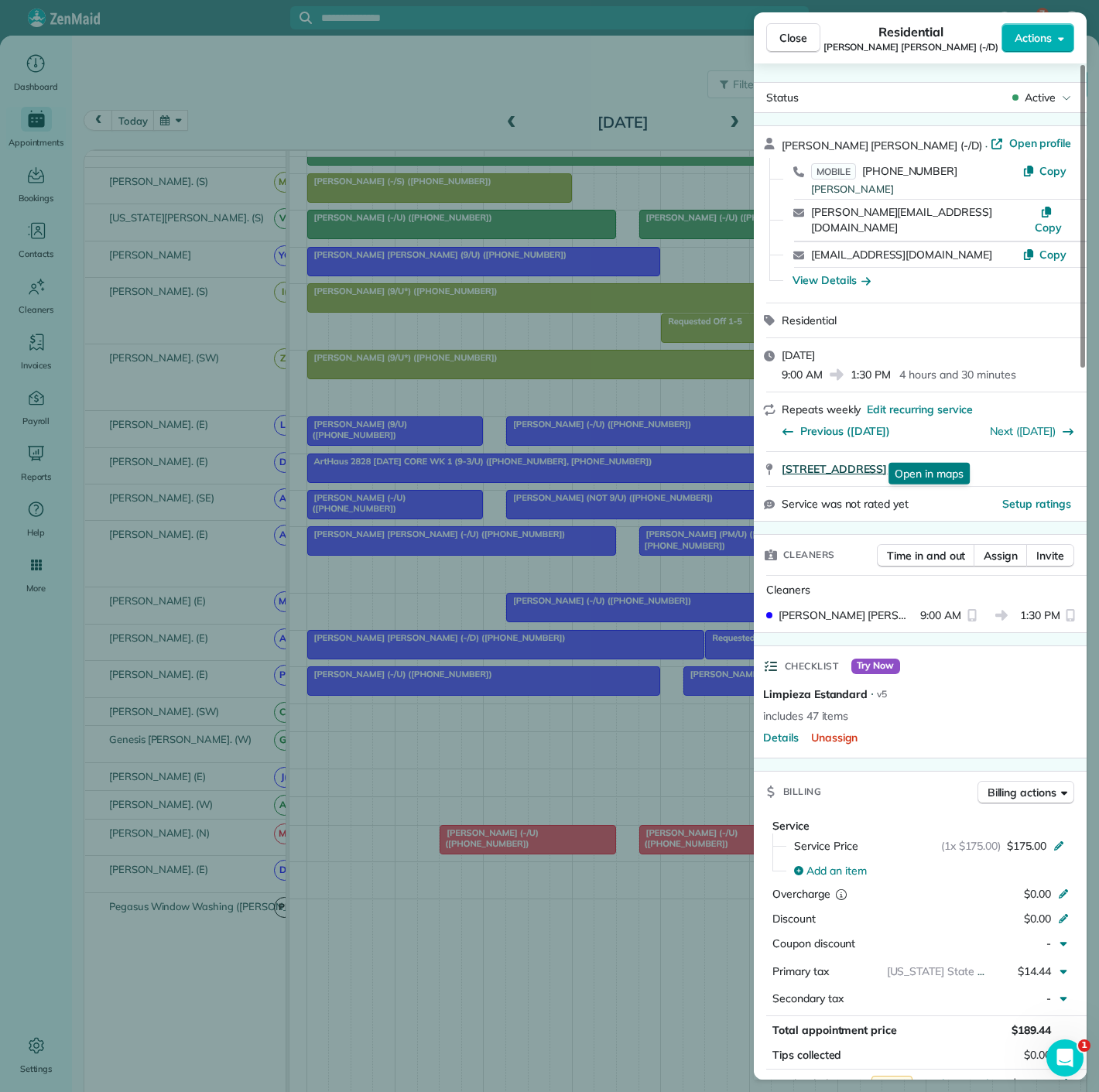
drag, startPoint x: 776, startPoint y: 450, endPoint x: 987, endPoint y: 443, distance: 211.1
click at [987, 452] on div "1401 Elm Street 4502 Dallas TX 75202 Open in maps Open in maps" at bounding box center [921, 469] width 333 height 34
click at [276, 644] on div "Close Residential Katie Katelyn Anderson (-/D) Actions Status Active Katie Kate…" at bounding box center [549, 546] width 1099 height 1092
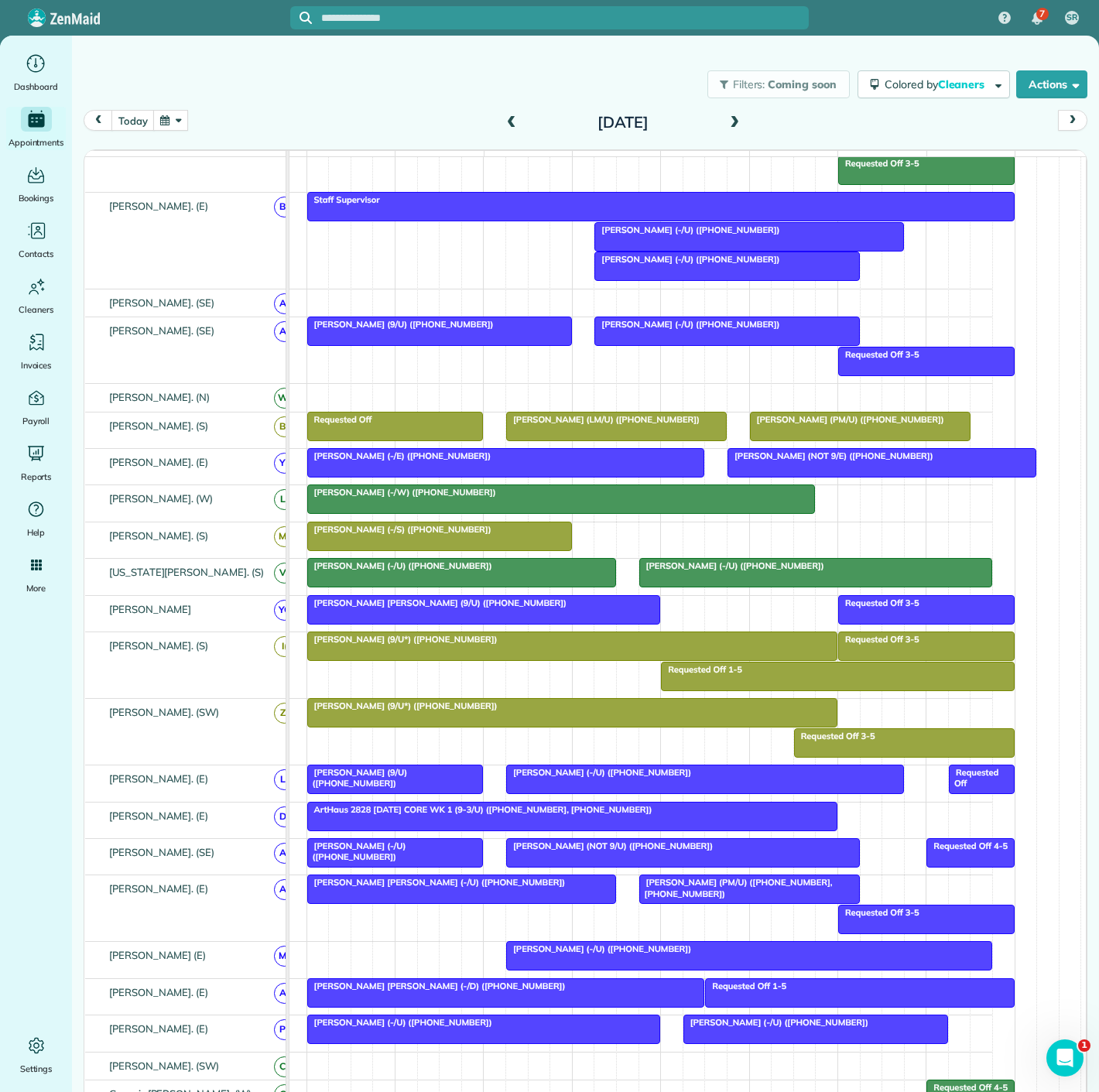
scroll to position [199, 0]
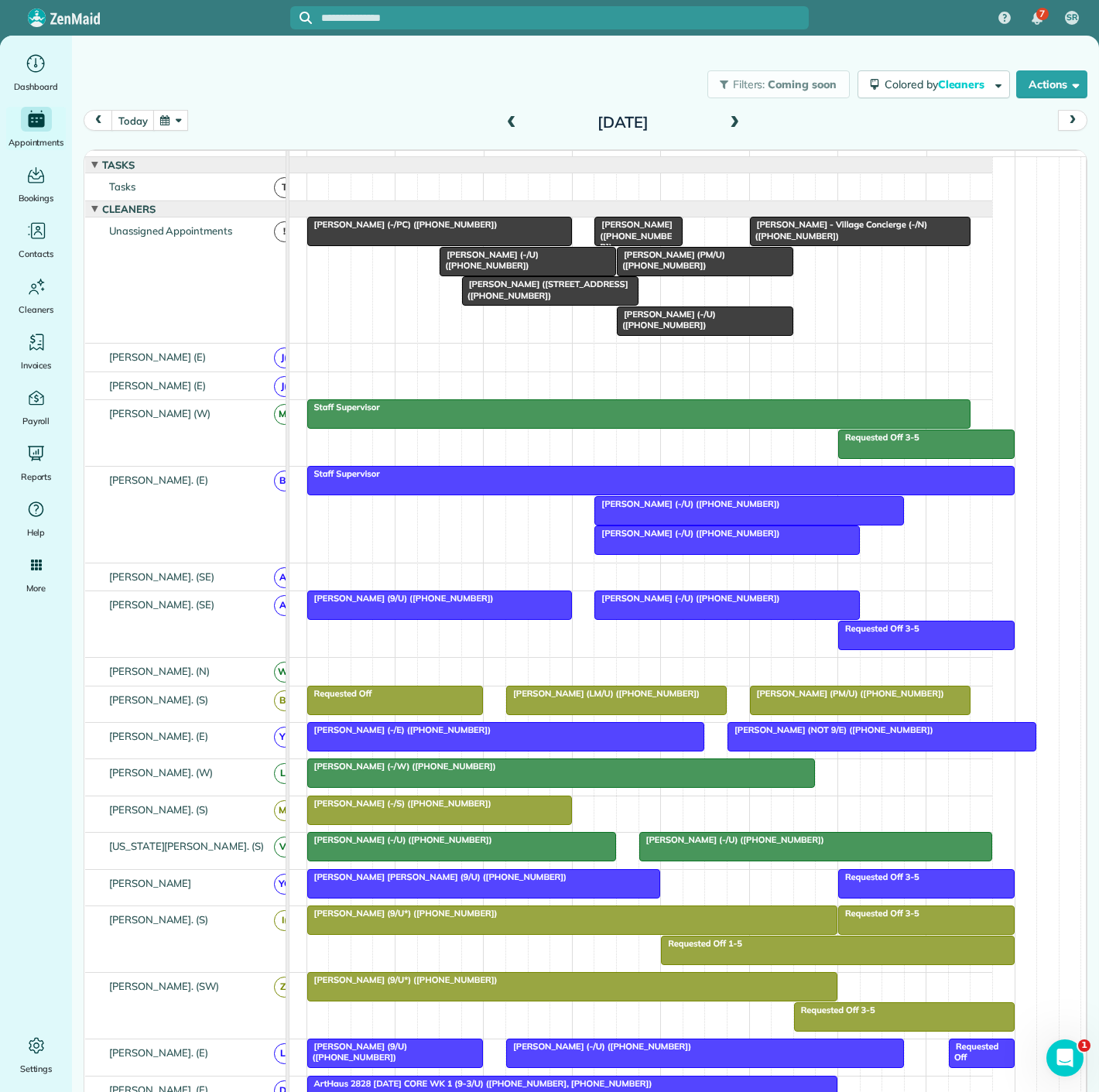
click at [820, 242] on div "Ashley Guzman - Village Concierge (-/N) (+14052557720)" at bounding box center [861, 230] width 211 height 23
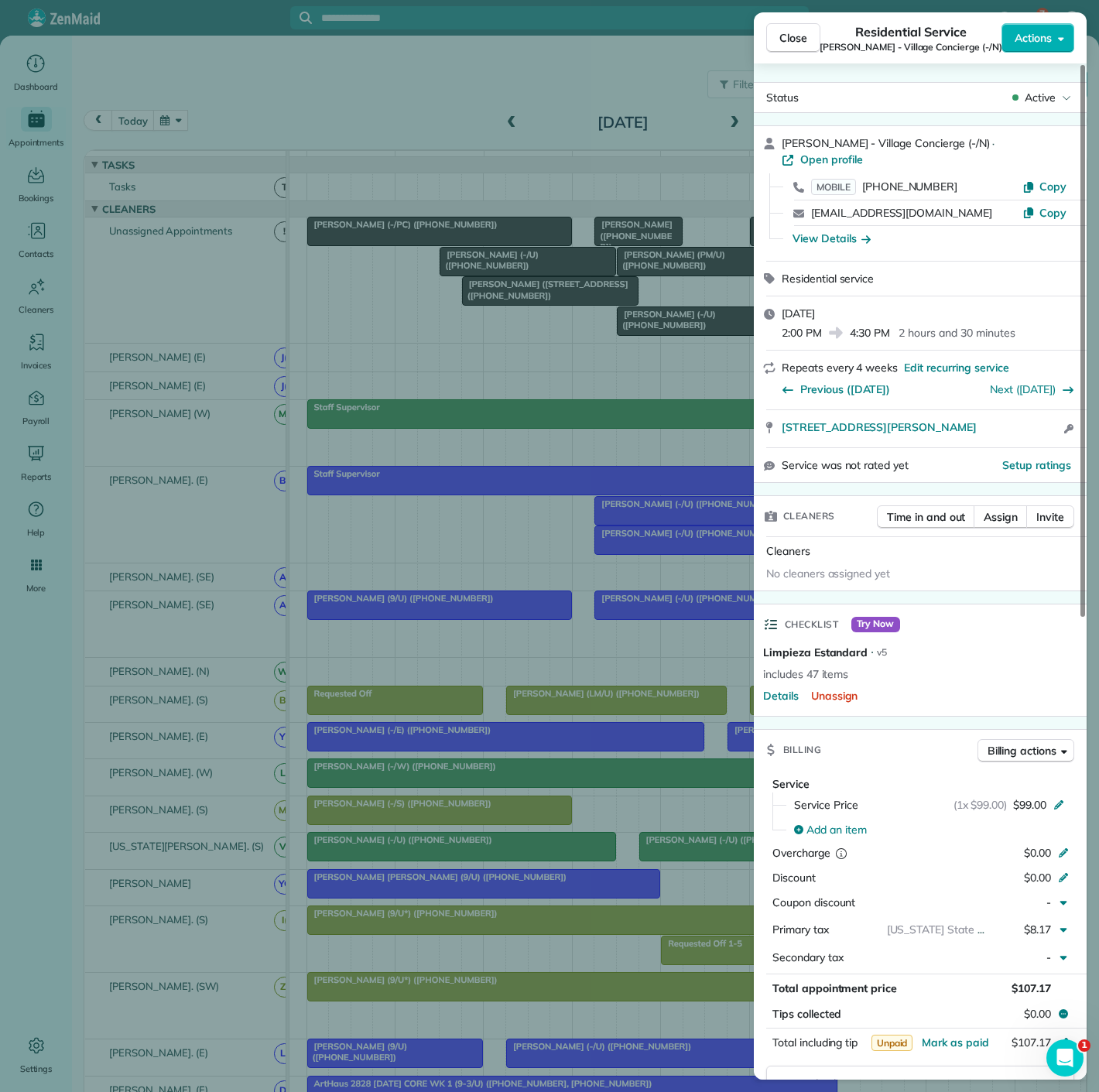
click at [538, 410] on div "Close Residential Service Ashley Guzman - Village Concierge (-/N) Actions Statu…" at bounding box center [549, 546] width 1099 height 1092
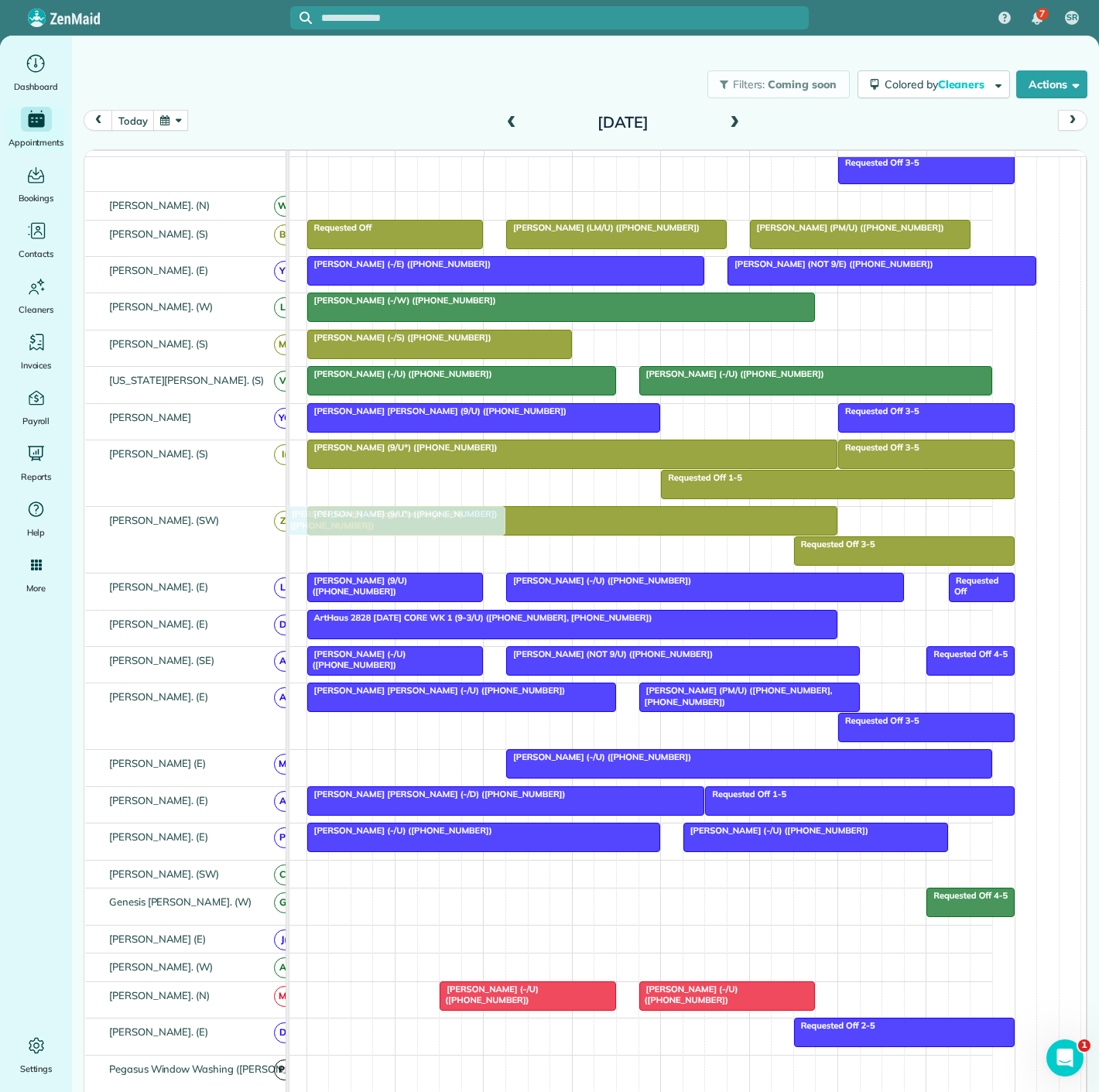
scroll to position [515, 0]
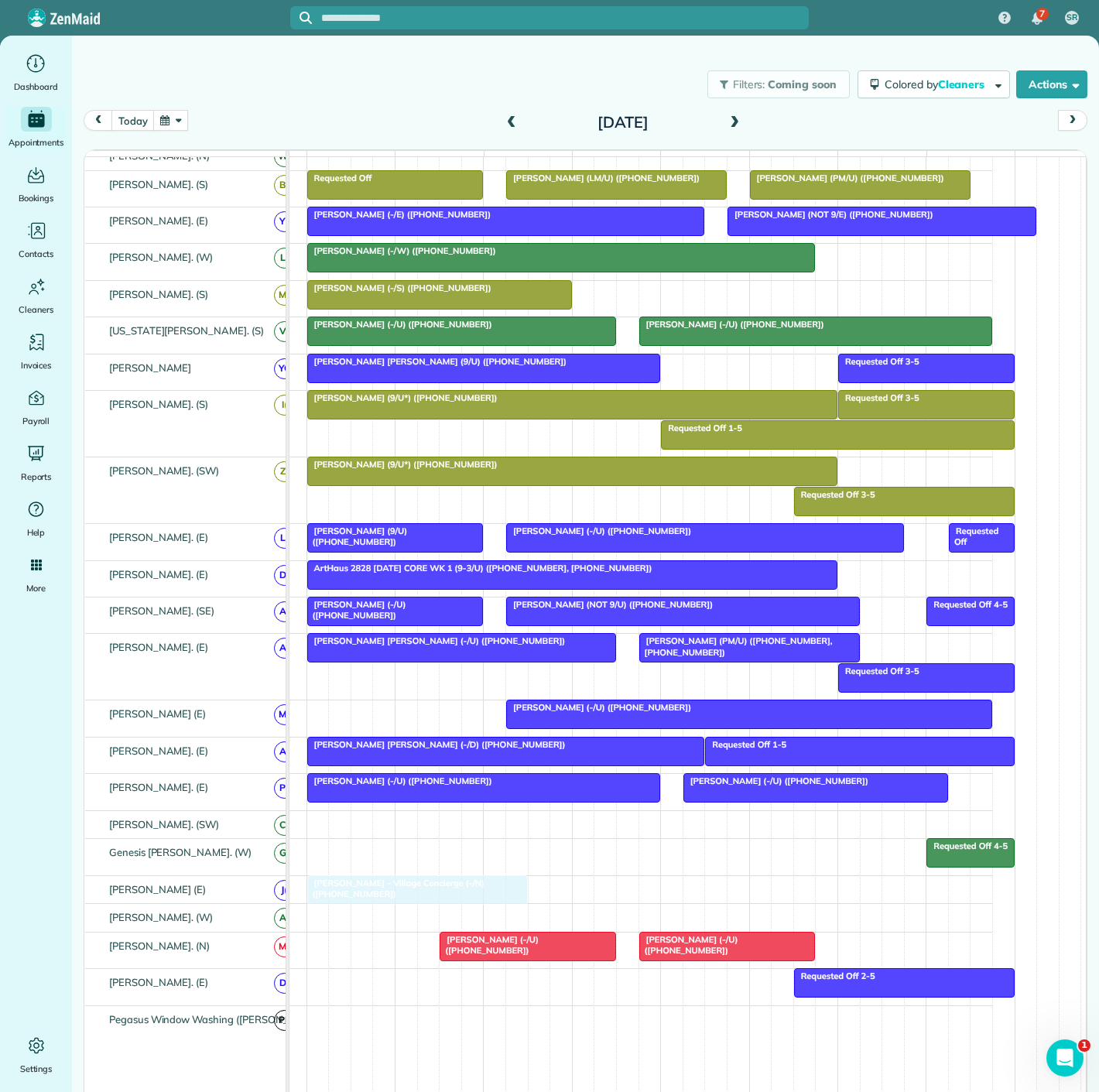
drag, startPoint x: 876, startPoint y: 247, endPoint x: 442, endPoint y: 894, distance: 779.1
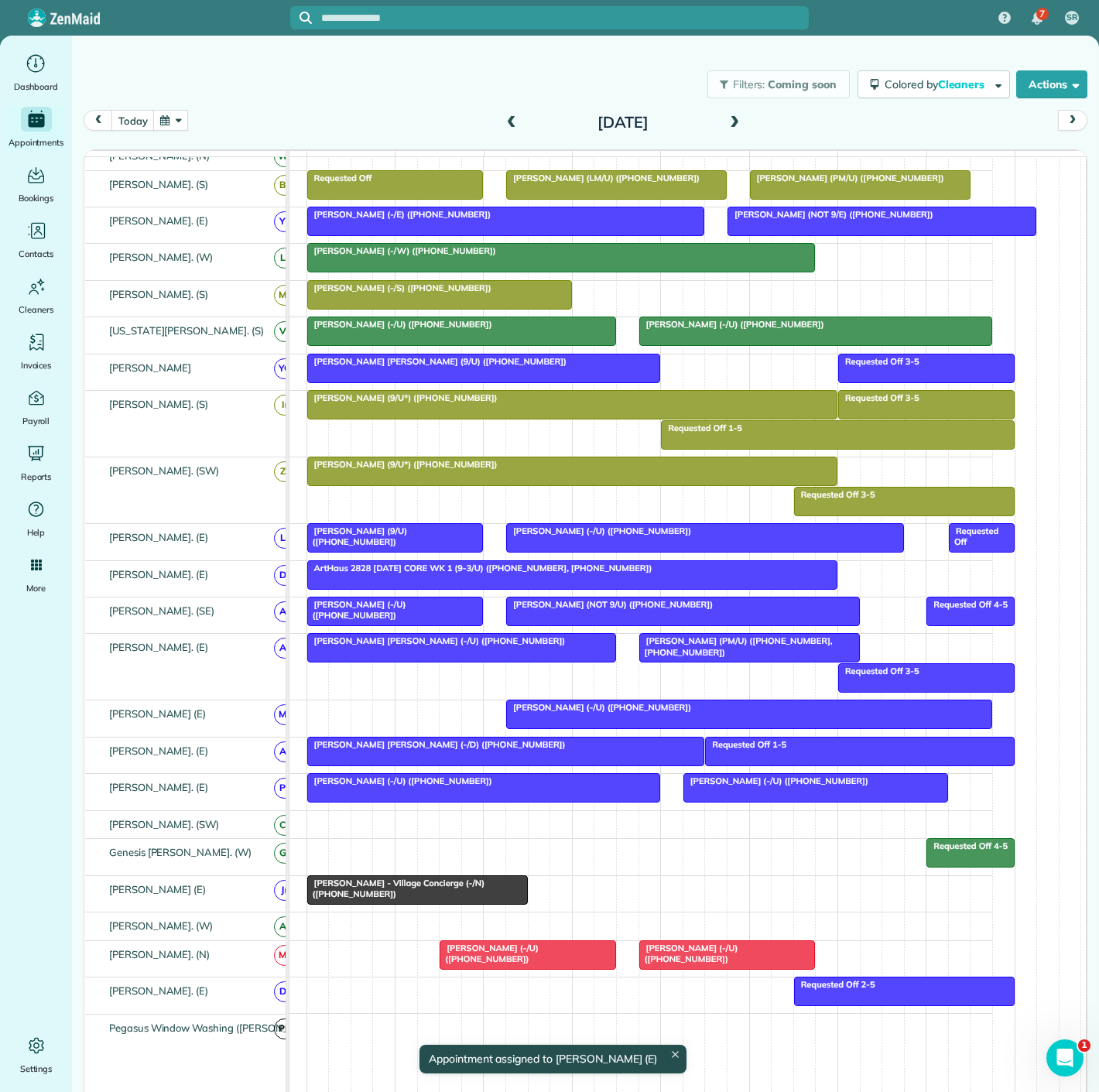
scroll to position [0, 0]
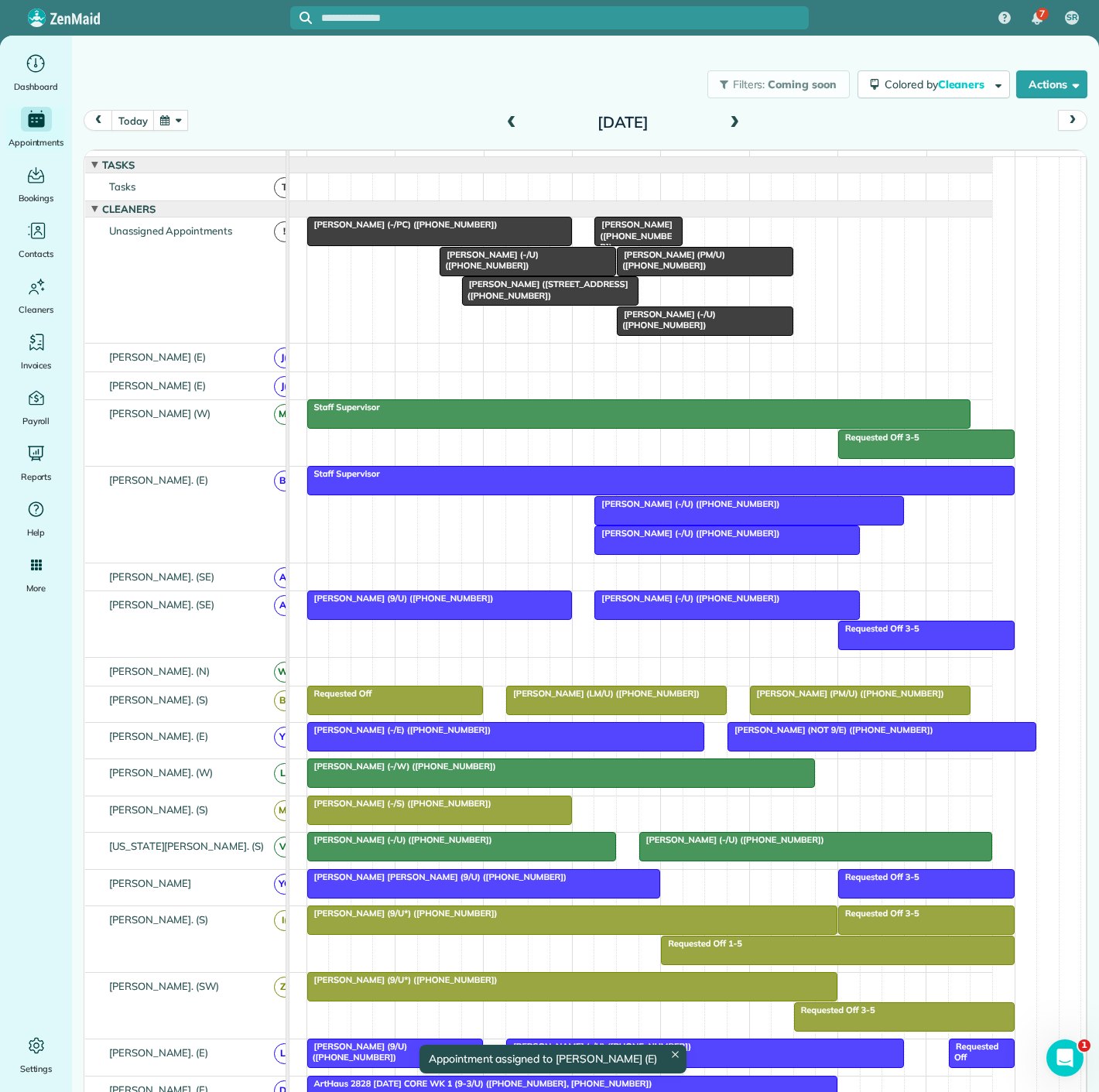
click at [539, 269] on span "Jordan Hames (-/U) (+12149269298)" at bounding box center [489, 260] width 100 height 22
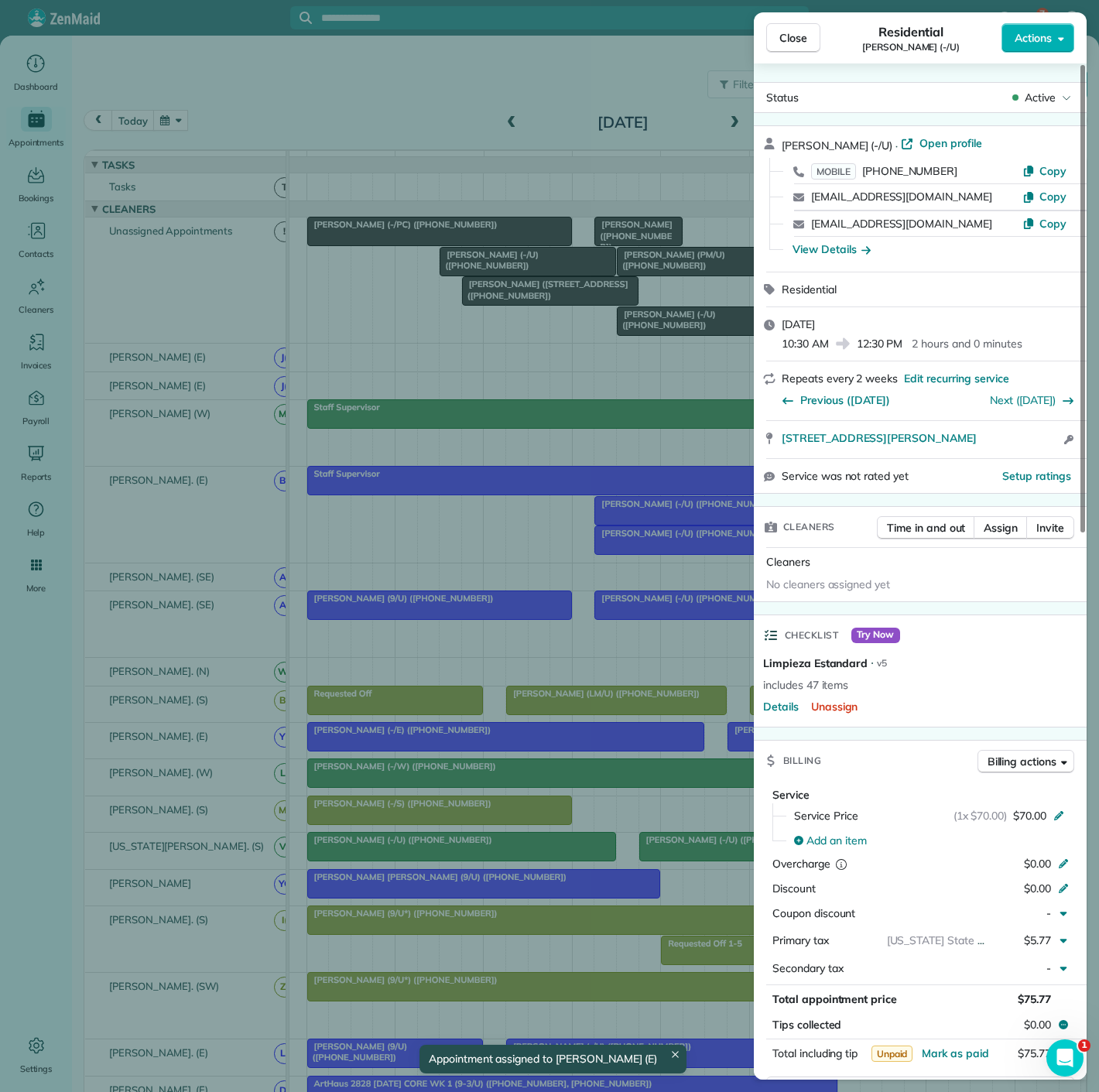
click at [519, 270] on div "Close Residential Jordan Hames (-/U) Actions Status Active Jordan Hames (-/U) ·…" at bounding box center [549, 546] width 1099 height 1092
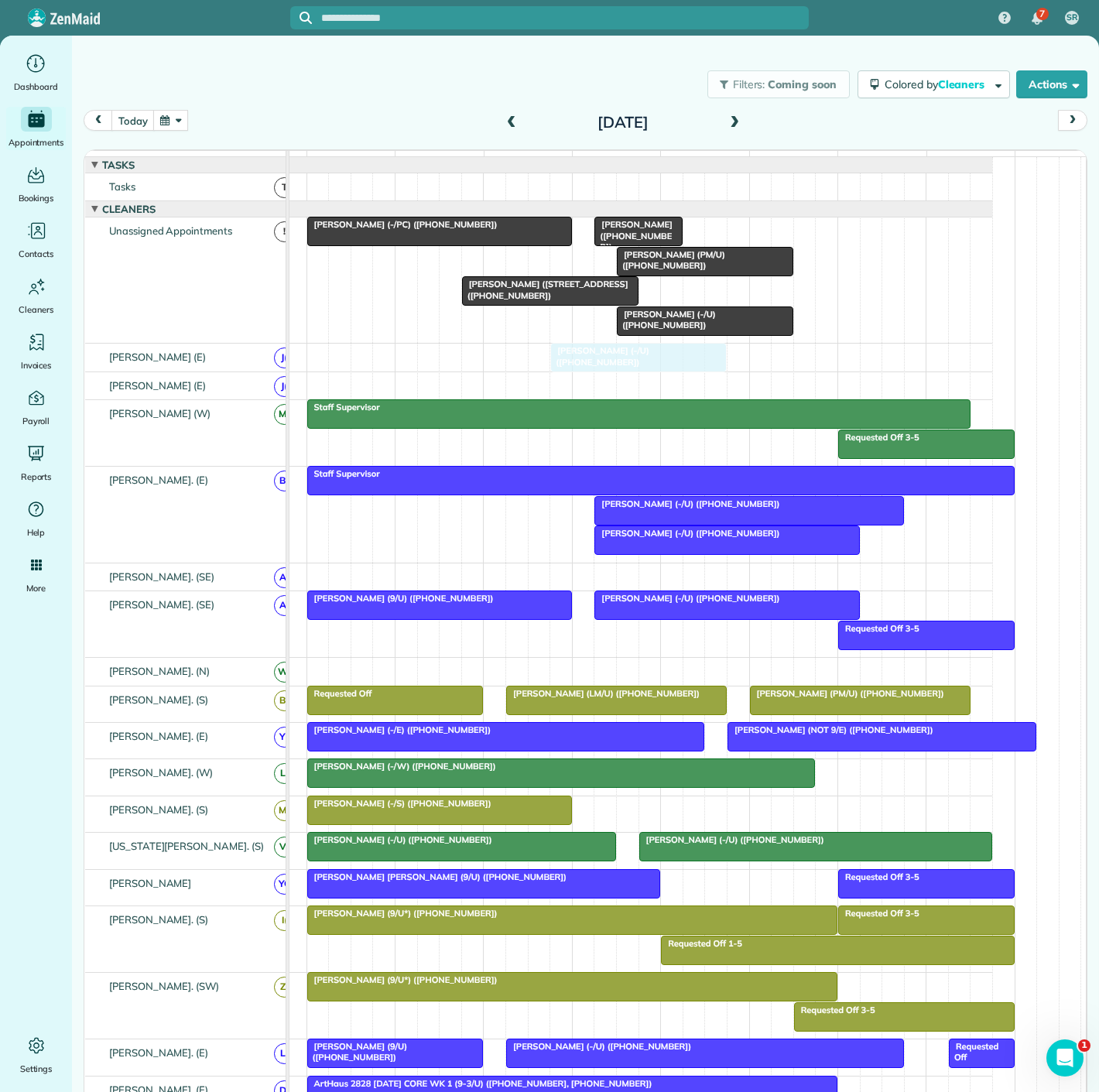
scroll to position [437, 0]
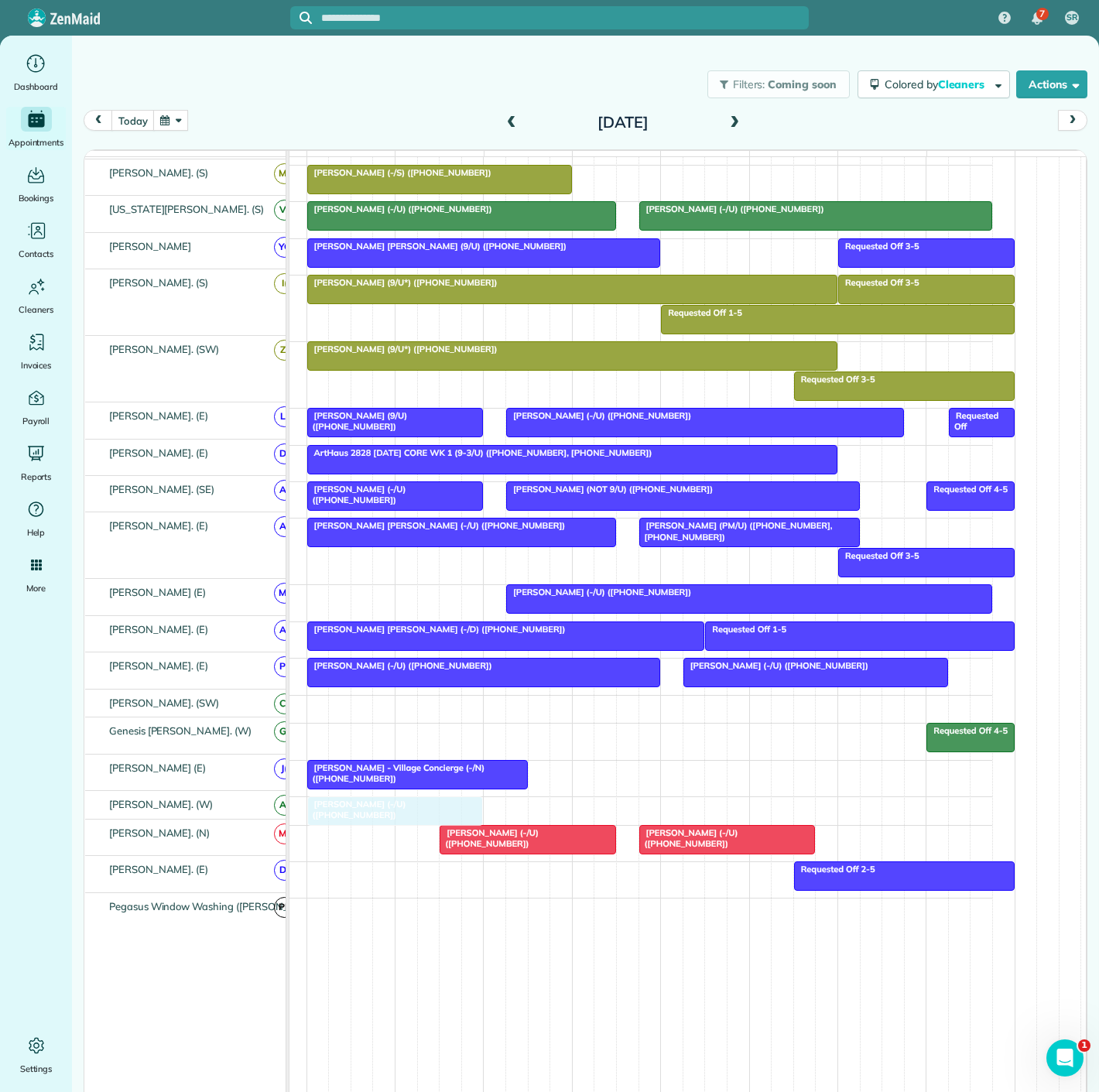
drag, startPoint x: 520, startPoint y: 271, endPoint x: 387, endPoint y: 819, distance: 563.9
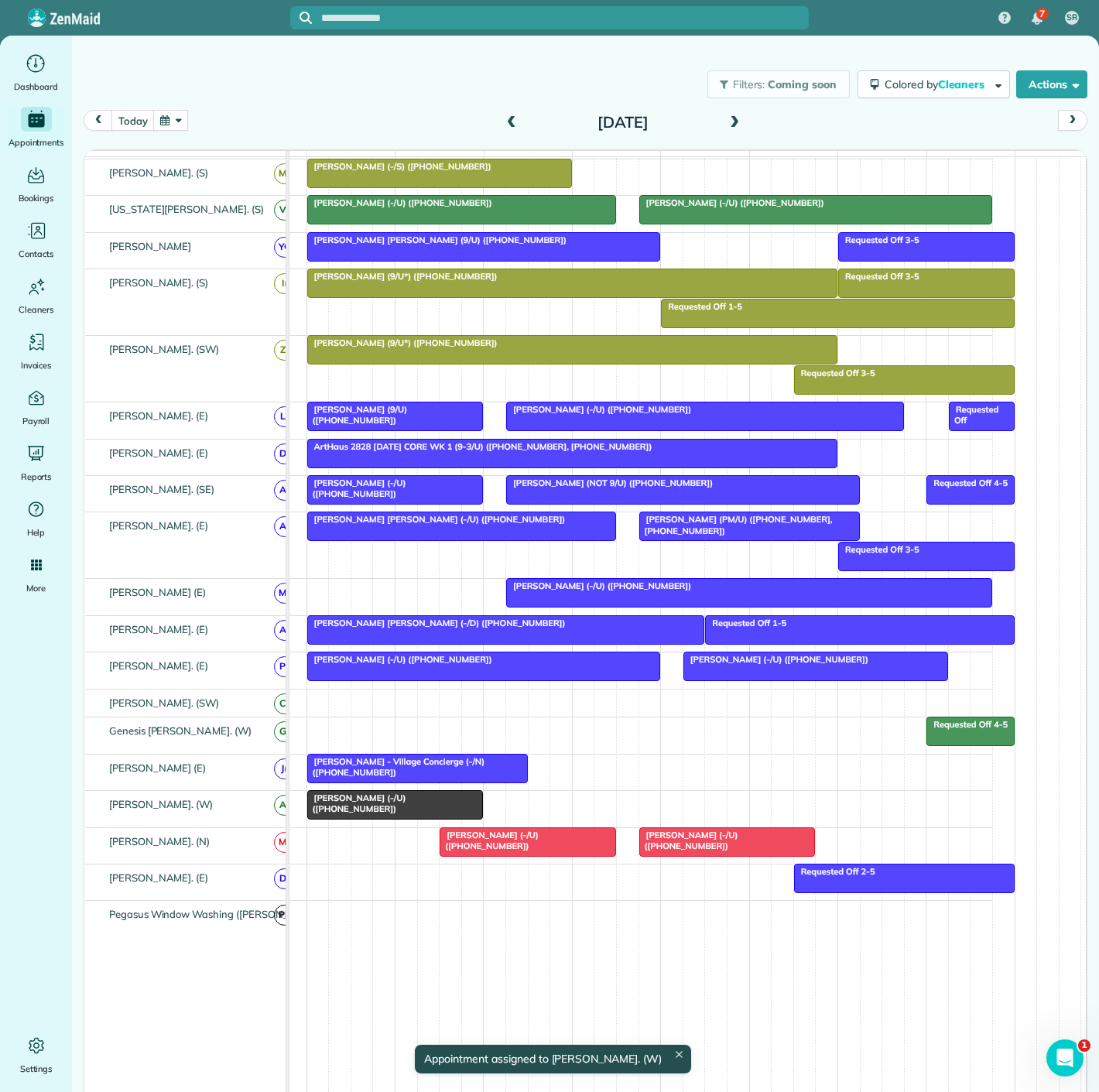
click at [373, 809] on div at bounding box center [395, 805] width 175 height 28
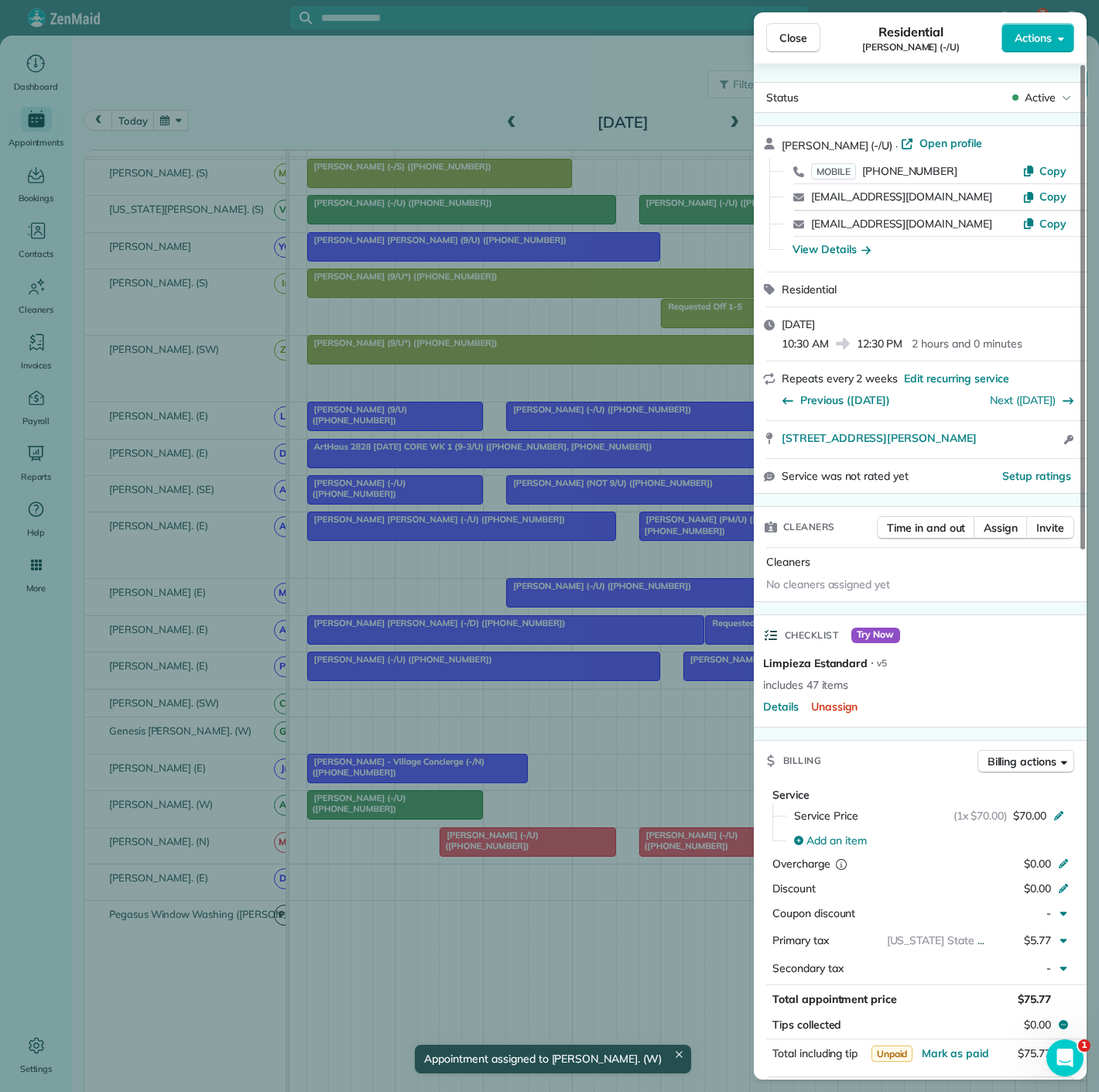
drag, startPoint x: 373, startPoint y: 809, endPoint x: 403, endPoint y: 811, distance: 30.1
click at [376, 808] on div "Close Residential Jordan Hames (-/U) Actions Status Active Jordan Hames (-/U) ·…" at bounding box center [549, 546] width 1099 height 1092
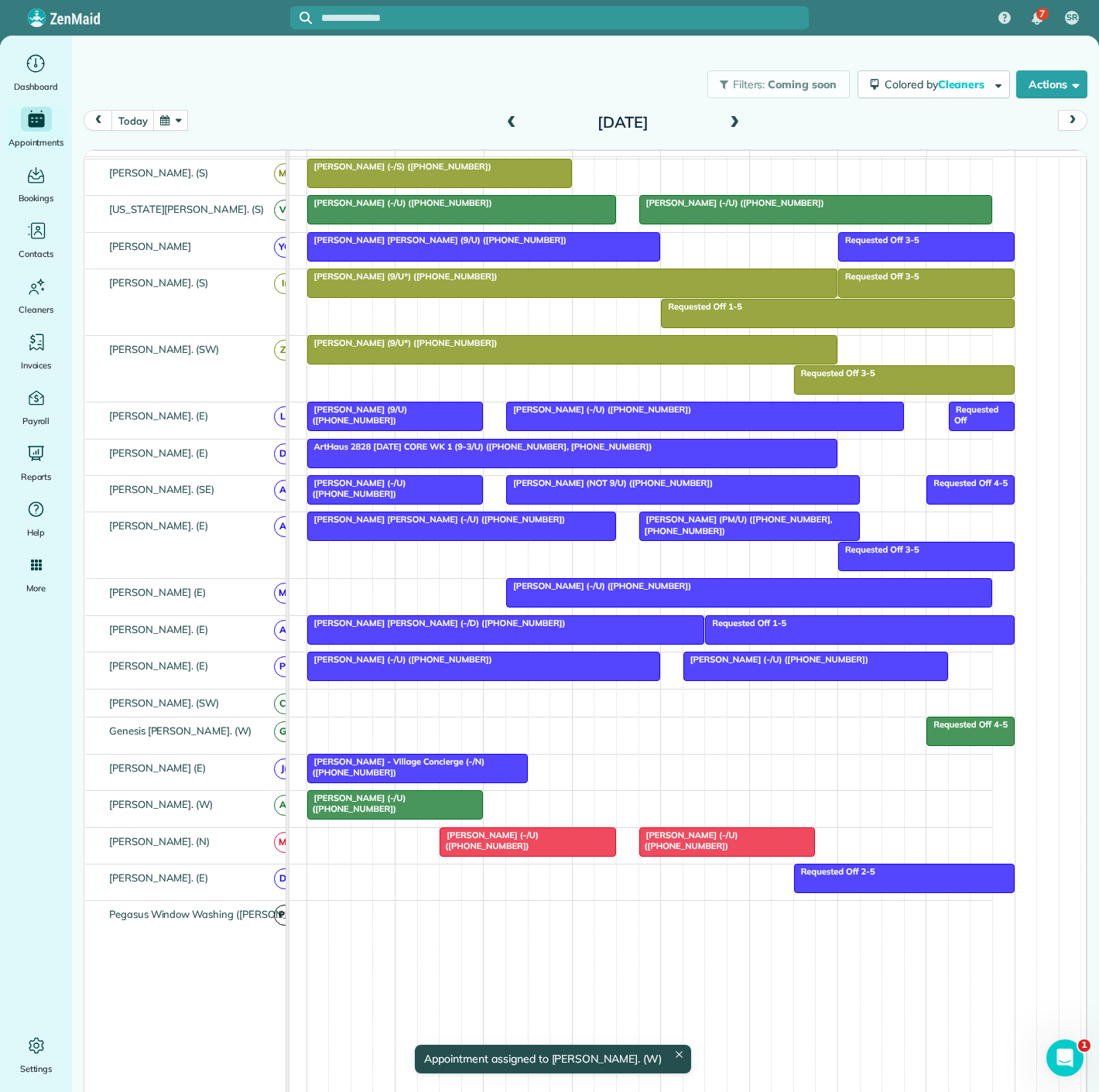
click at [481, 855] on div at bounding box center [527, 842] width 175 height 28
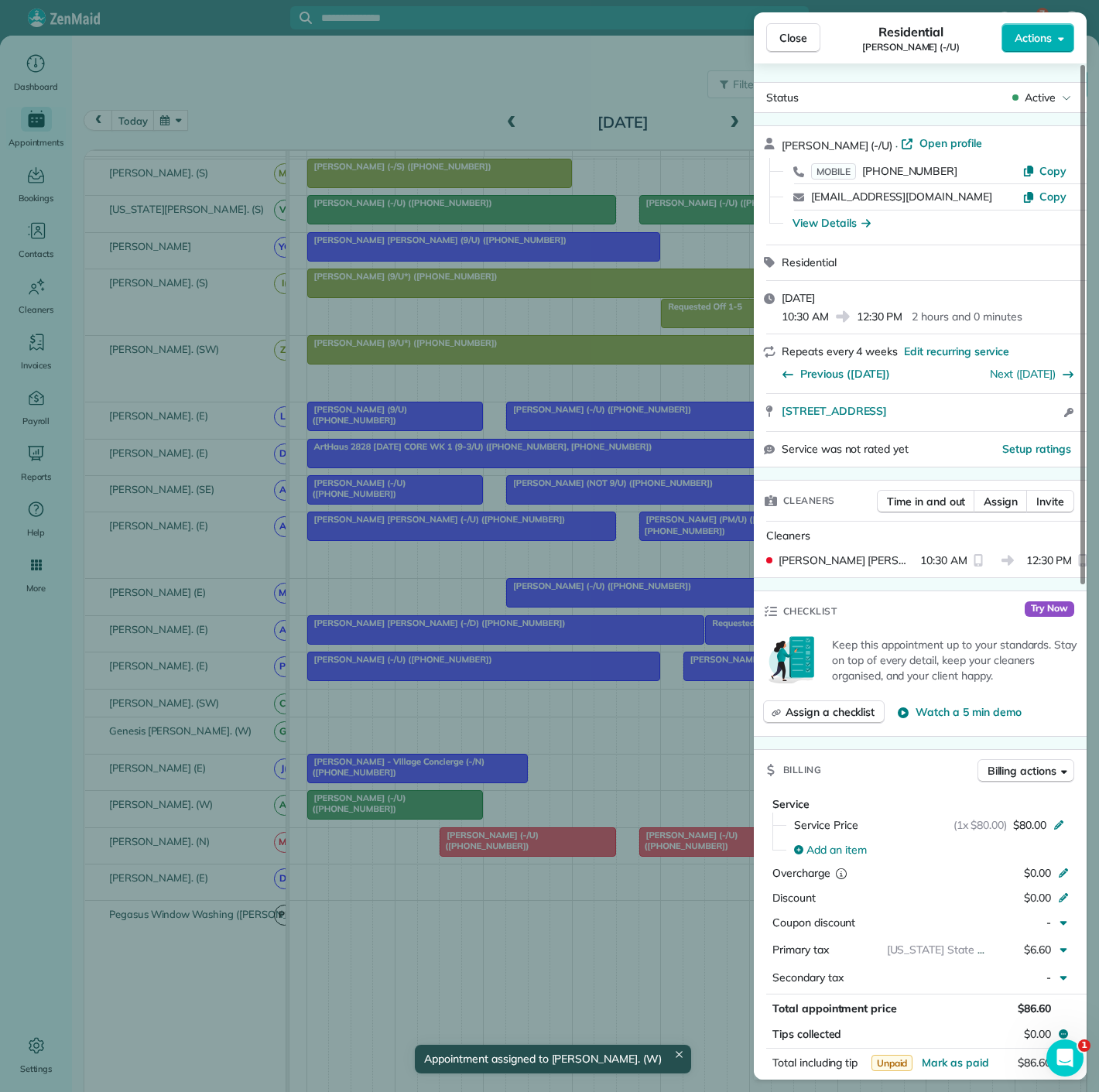
click at [481, 855] on div "Close Residential Michelle Morando (-/U) Actions Status Active Michelle Morando…" at bounding box center [549, 546] width 1099 height 1092
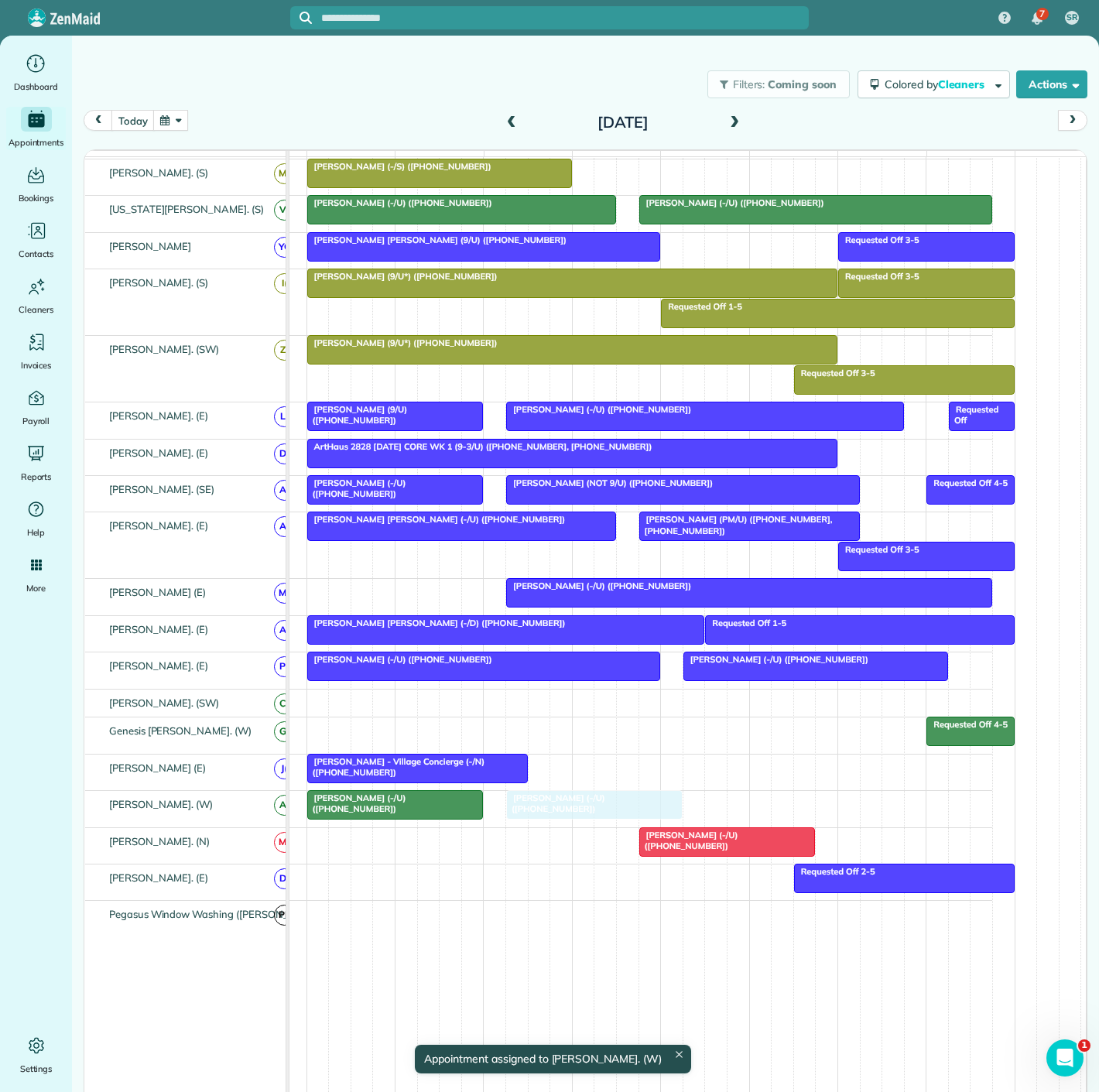
drag, startPoint x: 487, startPoint y: 855, endPoint x: 557, endPoint y: 835, distance: 72.8
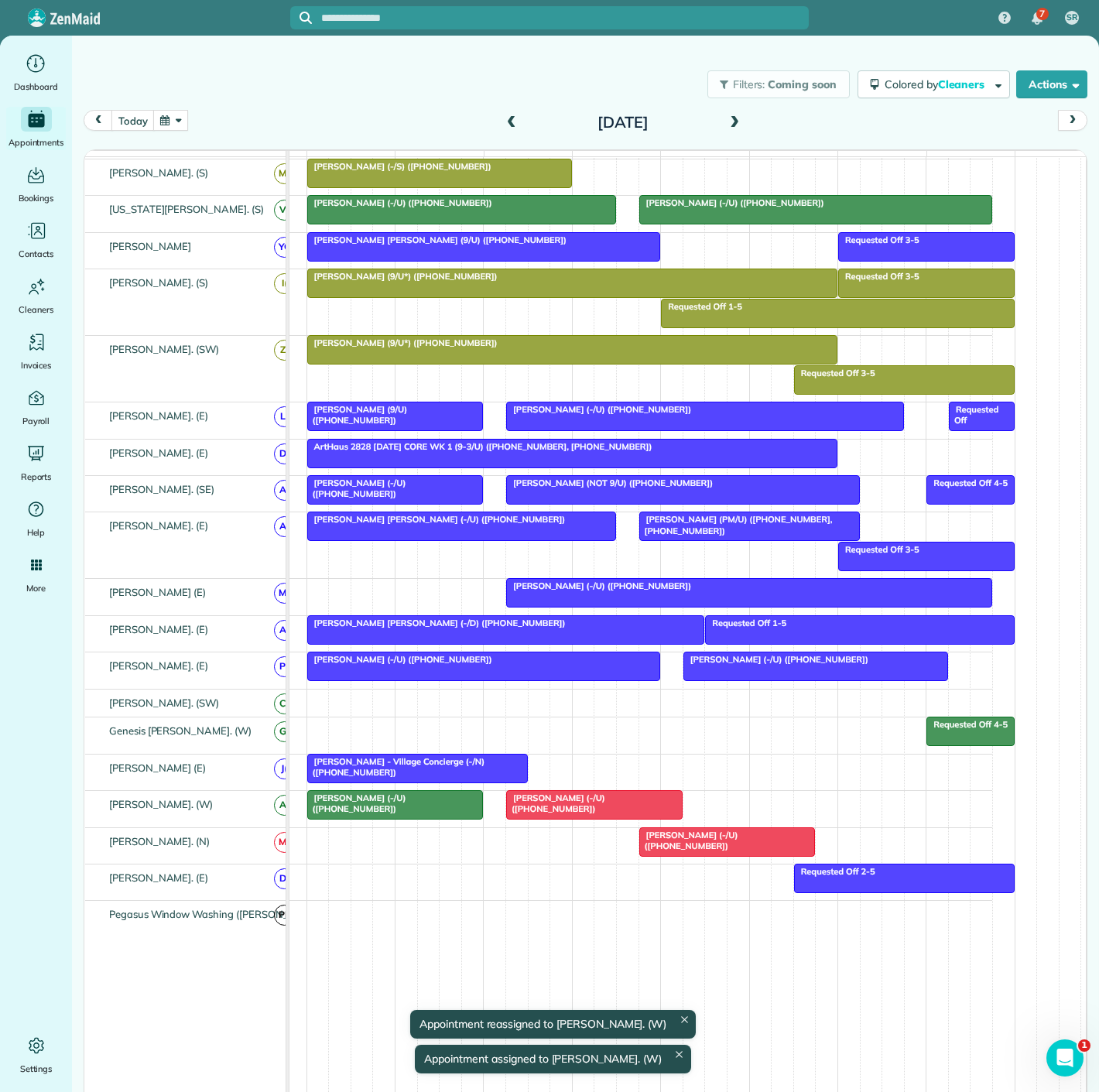
click at [708, 848] on div at bounding box center [727, 842] width 175 height 28
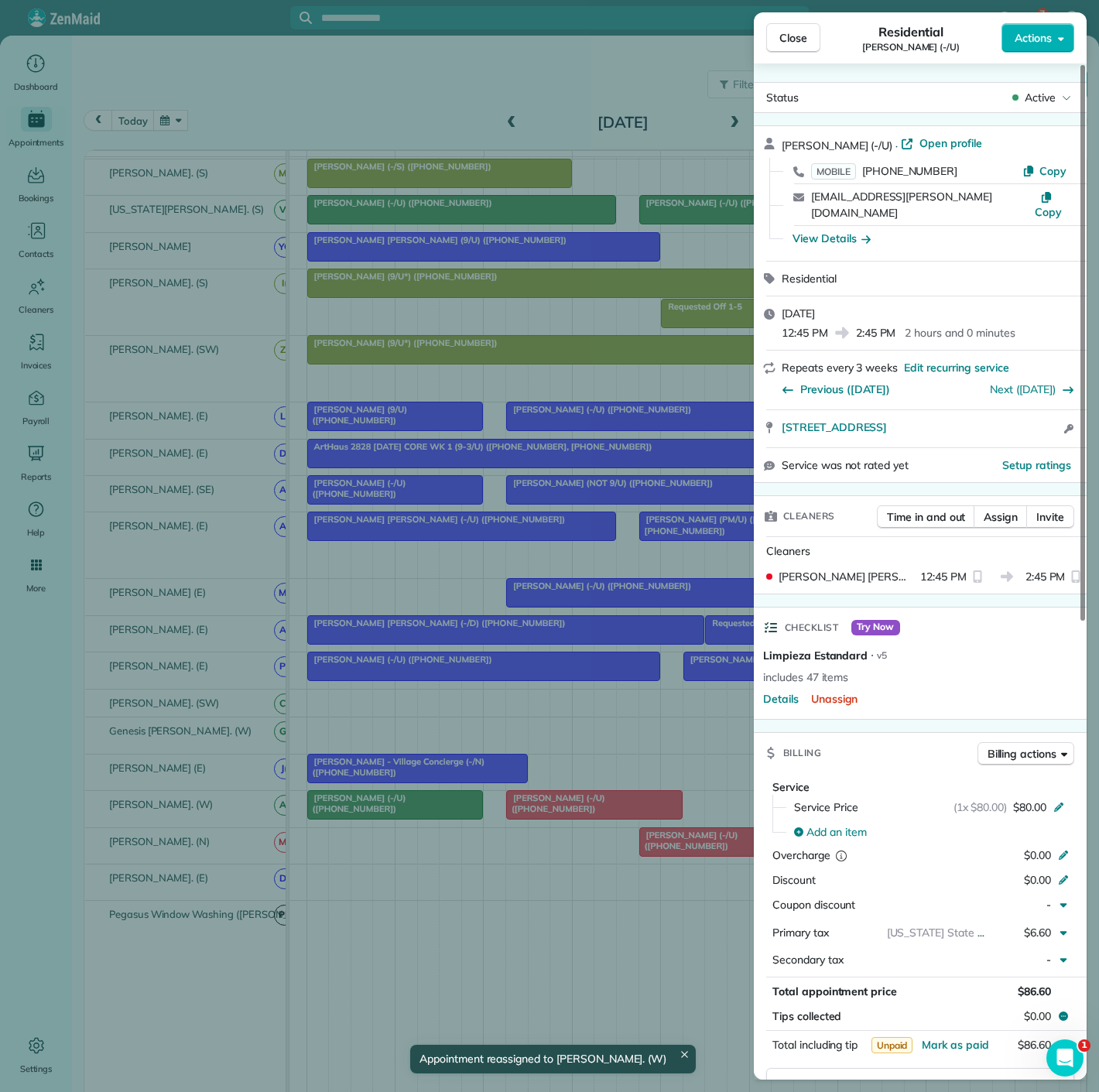
click at [653, 848] on div "Close Residential Kamryn Crossley (-/U) Actions Status Active Kamryn Crossley (…" at bounding box center [549, 546] width 1099 height 1092
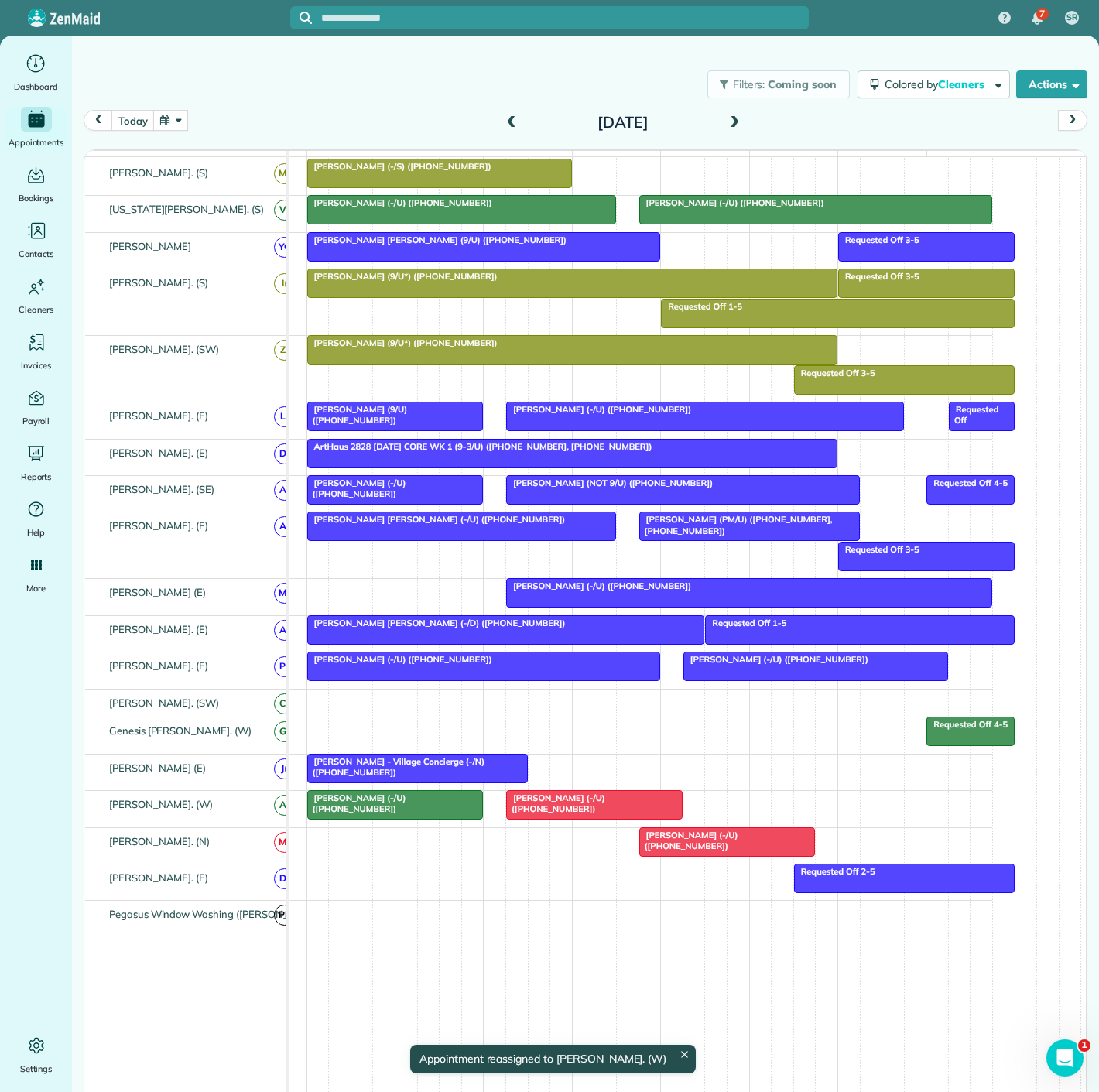
click at [564, 808] on span "Michelle Morando (-/U) (+16503022674)" at bounding box center [555, 803] width 100 height 22
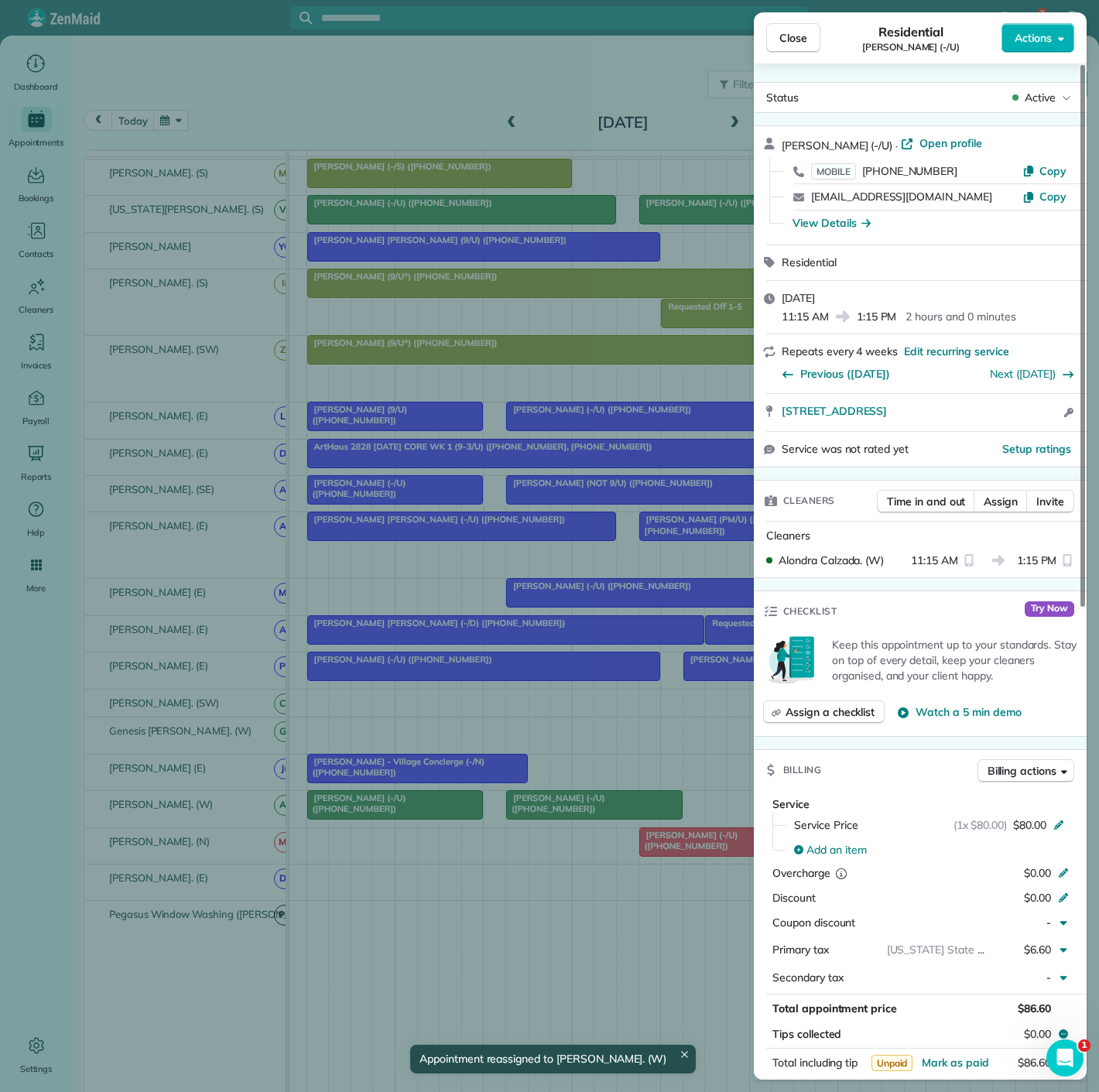
click at [564, 808] on div "Close Residential Michelle Morando (-/U) Actions Status Active Michelle Morando…" at bounding box center [549, 546] width 1099 height 1092
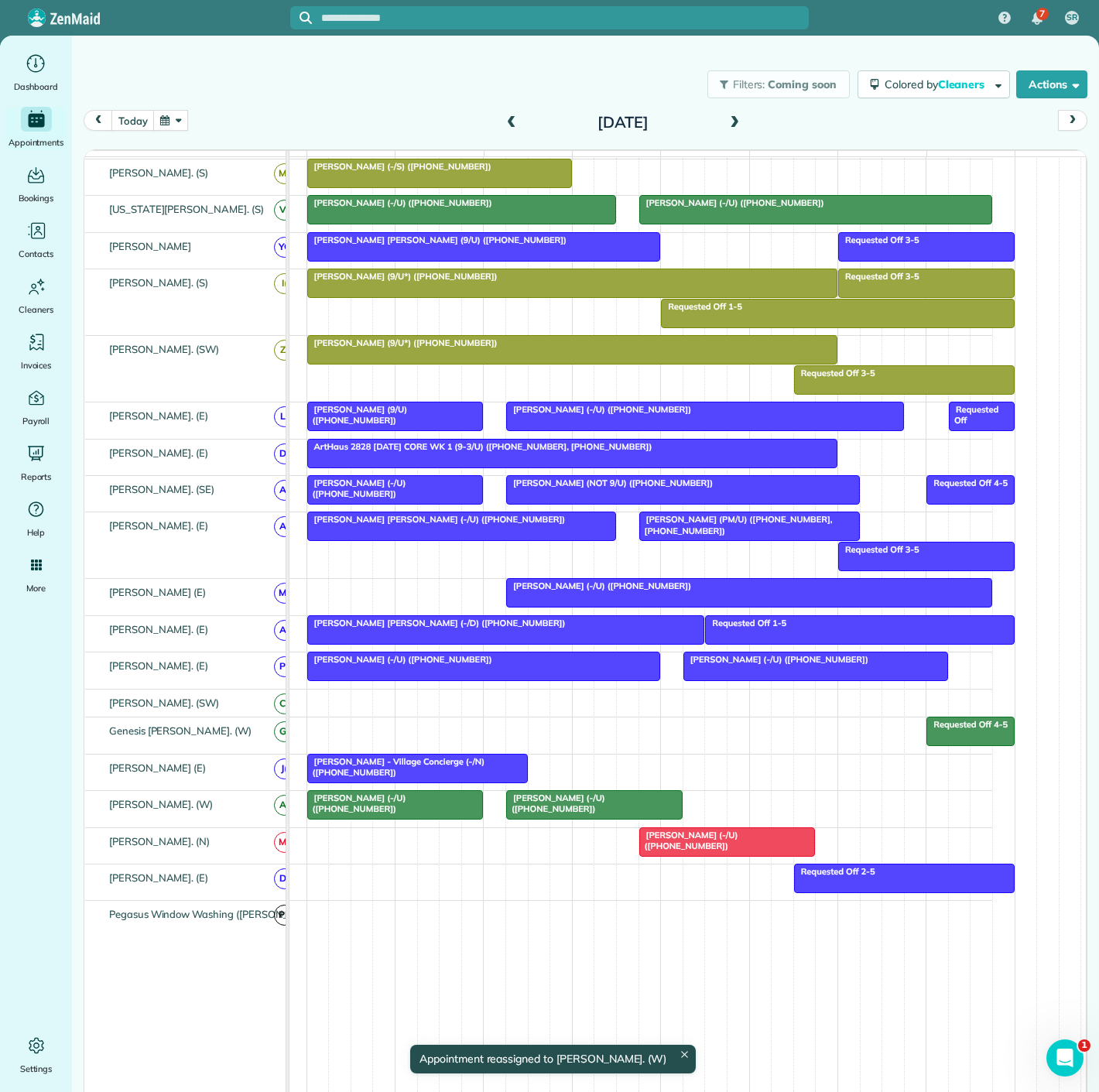
click at [406, 806] on span "Jordan Hames (-/U) (+12149269298)" at bounding box center [356, 803] width 100 height 22
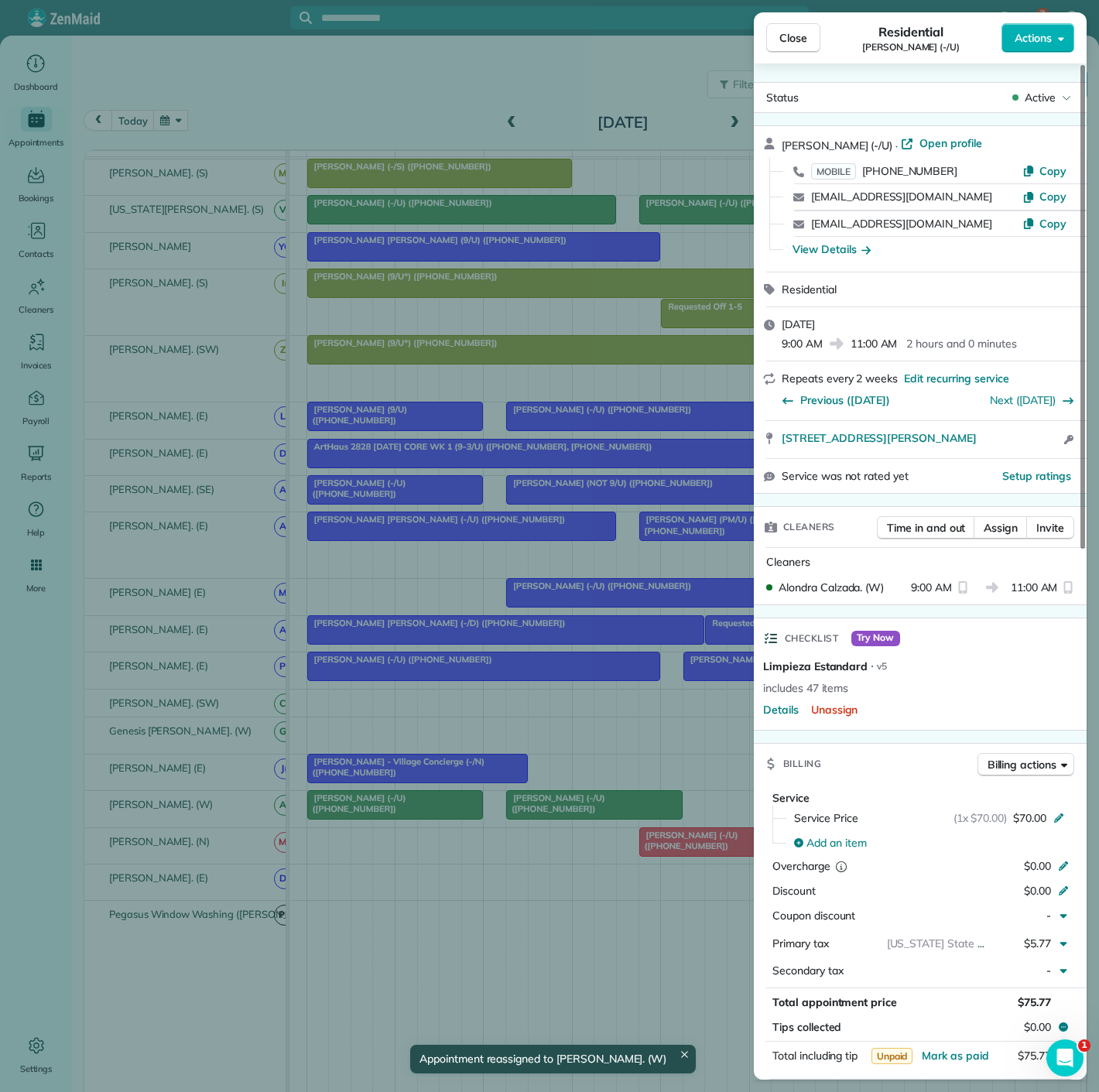
click at [411, 806] on div "Close Residential Jordan Hames (-/U) Actions Status Active Jordan Hames (-/U) ·…" at bounding box center [549, 546] width 1099 height 1092
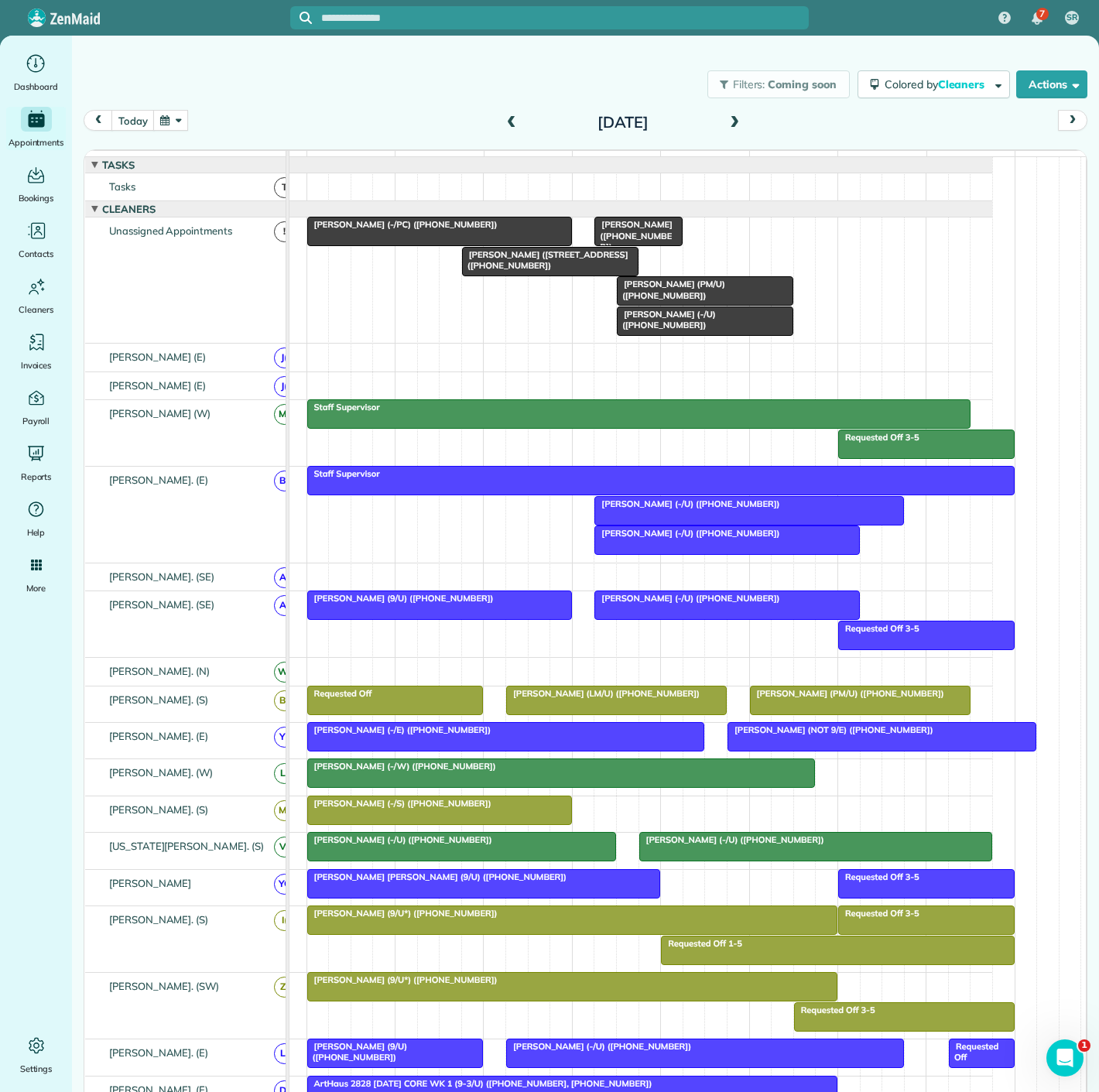
click at [663, 302] on div at bounding box center [705, 291] width 175 height 28
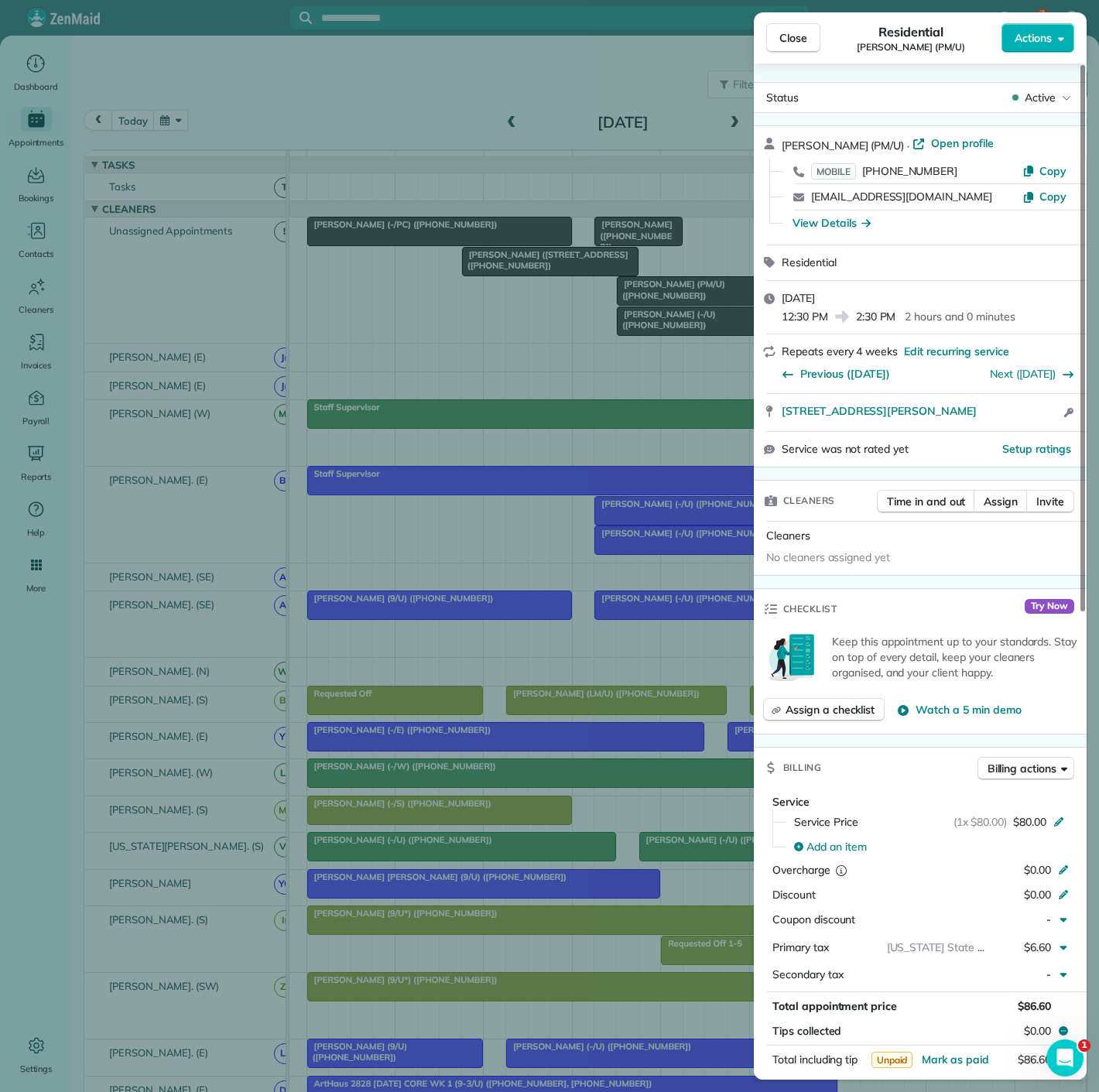
click at [663, 302] on div "Close Residential Emma Roberts (PM/U) Actions Status Active Emma Roberts (PM/U)…" at bounding box center [549, 546] width 1099 height 1092
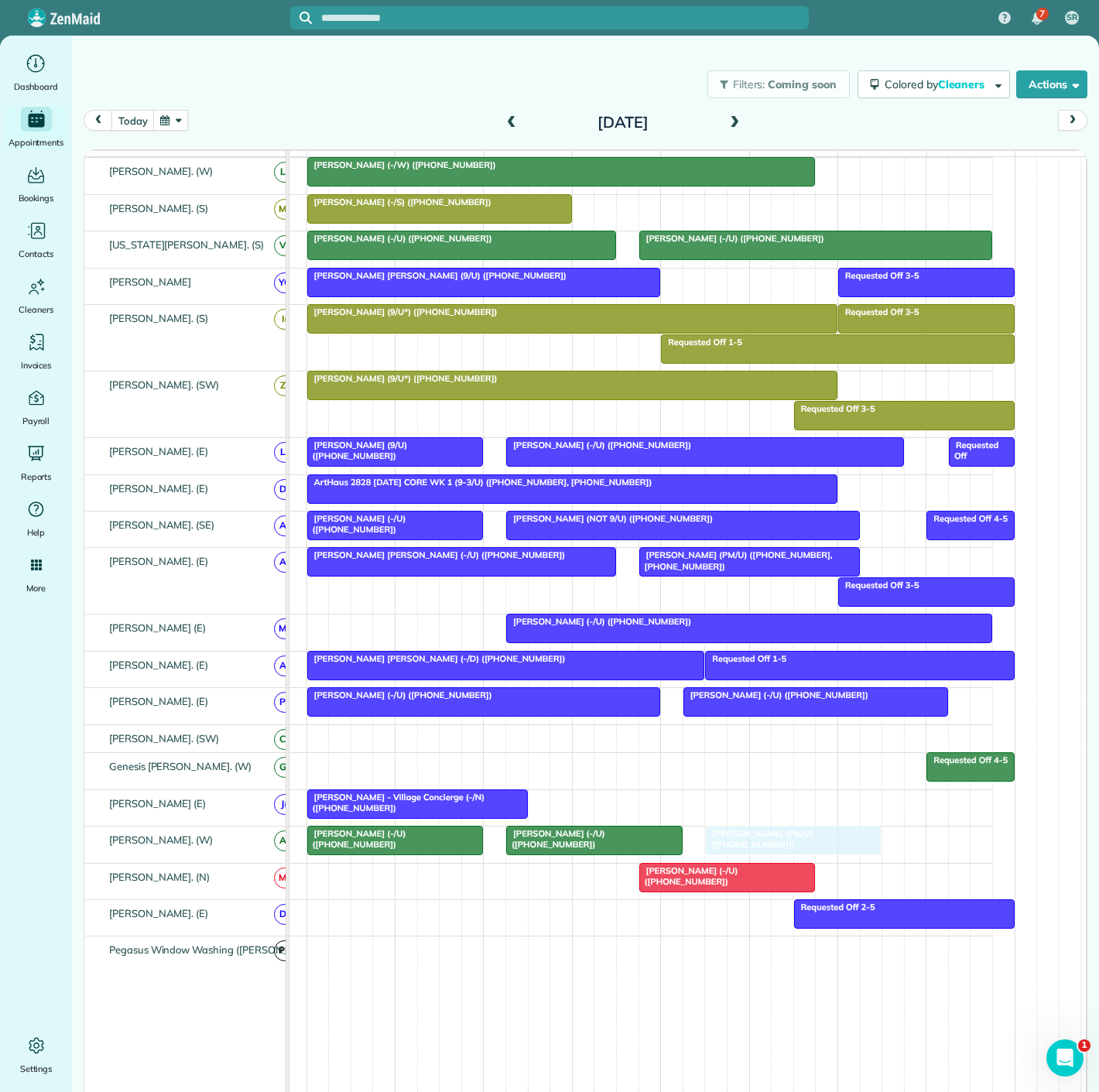
drag, startPoint x: 663, startPoint y: 302, endPoint x: 757, endPoint y: 839, distance: 545.2
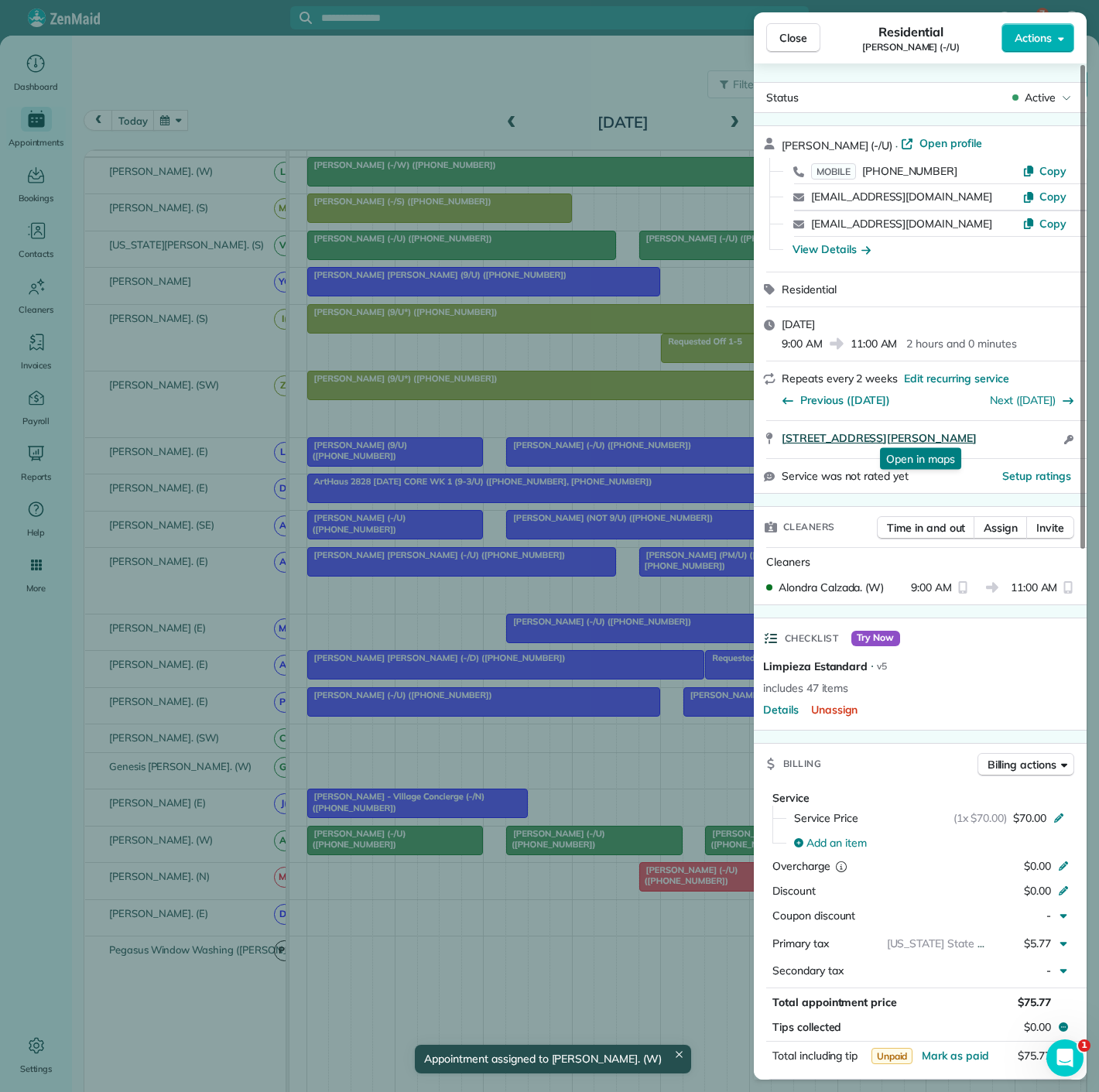
drag, startPoint x: 769, startPoint y: 446, endPoint x: 1017, endPoint y: 435, distance: 248.2
click at [1019, 434] on div "4120 Bowser Avenue #A Dallas TX 75219 Open in maps Open in maps Open access inf…" at bounding box center [921, 440] width 333 height 37
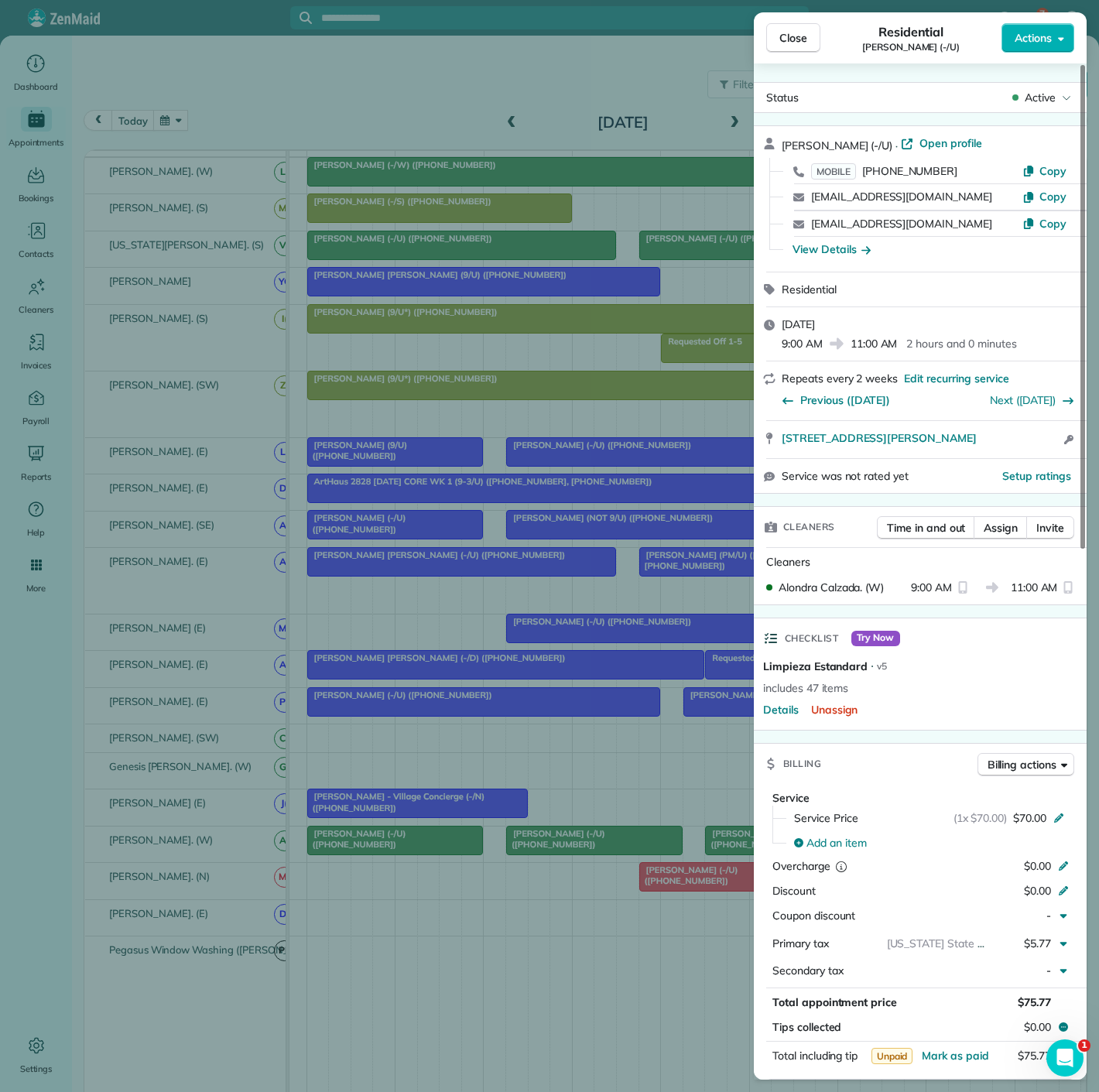
click at [524, 844] on div "Close Residential Jordan Hames (-/U) Actions Status Active Jordan Hames (-/U) ·…" at bounding box center [549, 546] width 1099 height 1092
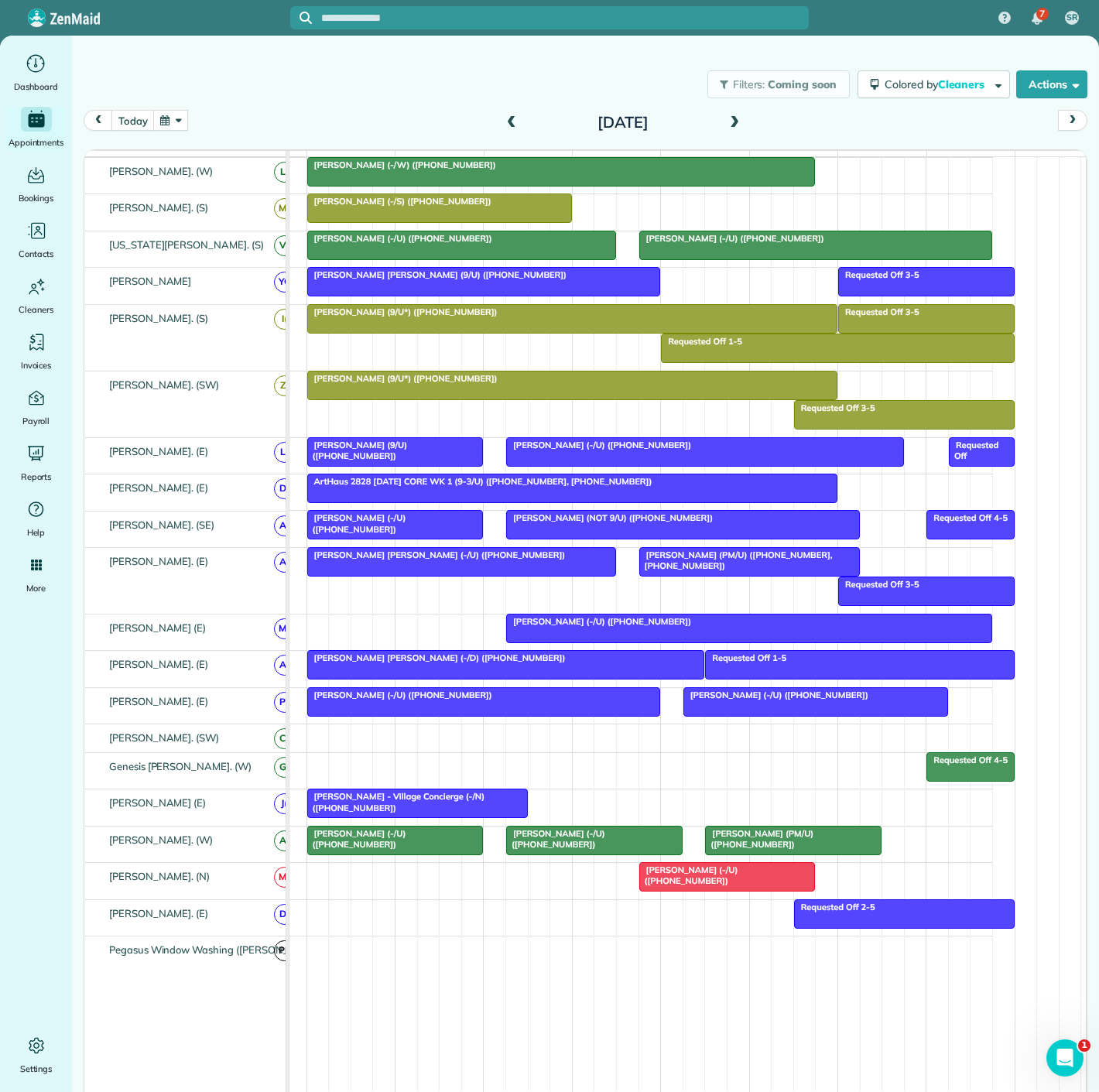
click at [528, 844] on span "Michelle Morando (-/U) (+16503022674)" at bounding box center [555, 839] width 100 height 22
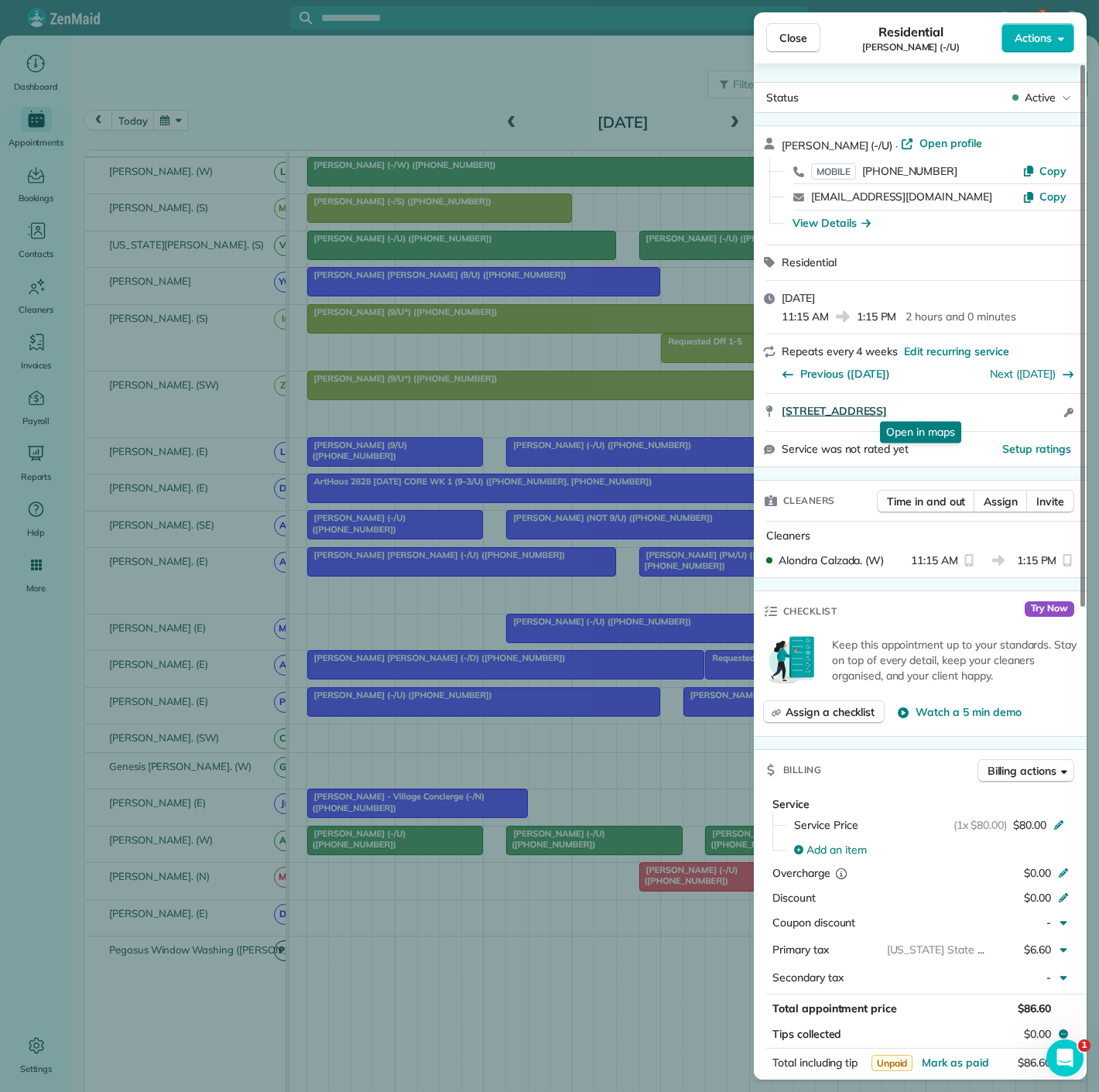
drag, startPoint x: 780, startPoint y: 414, endPoint x: 1053, endPoint y: 405, distance: 273.1
click at [1053, 405] on div "3611 Congress Avenue 908 Dallas TX 75219 Open in maps Open in maps Open access …" at bounding box center [921, 412] width 333 height 37
click at [610, 758] on div "Close Residential Michelle Morando (-/U) Actions Status Active Michelle Morando…" at bounding box center [549, 546] width 1099 height 1092
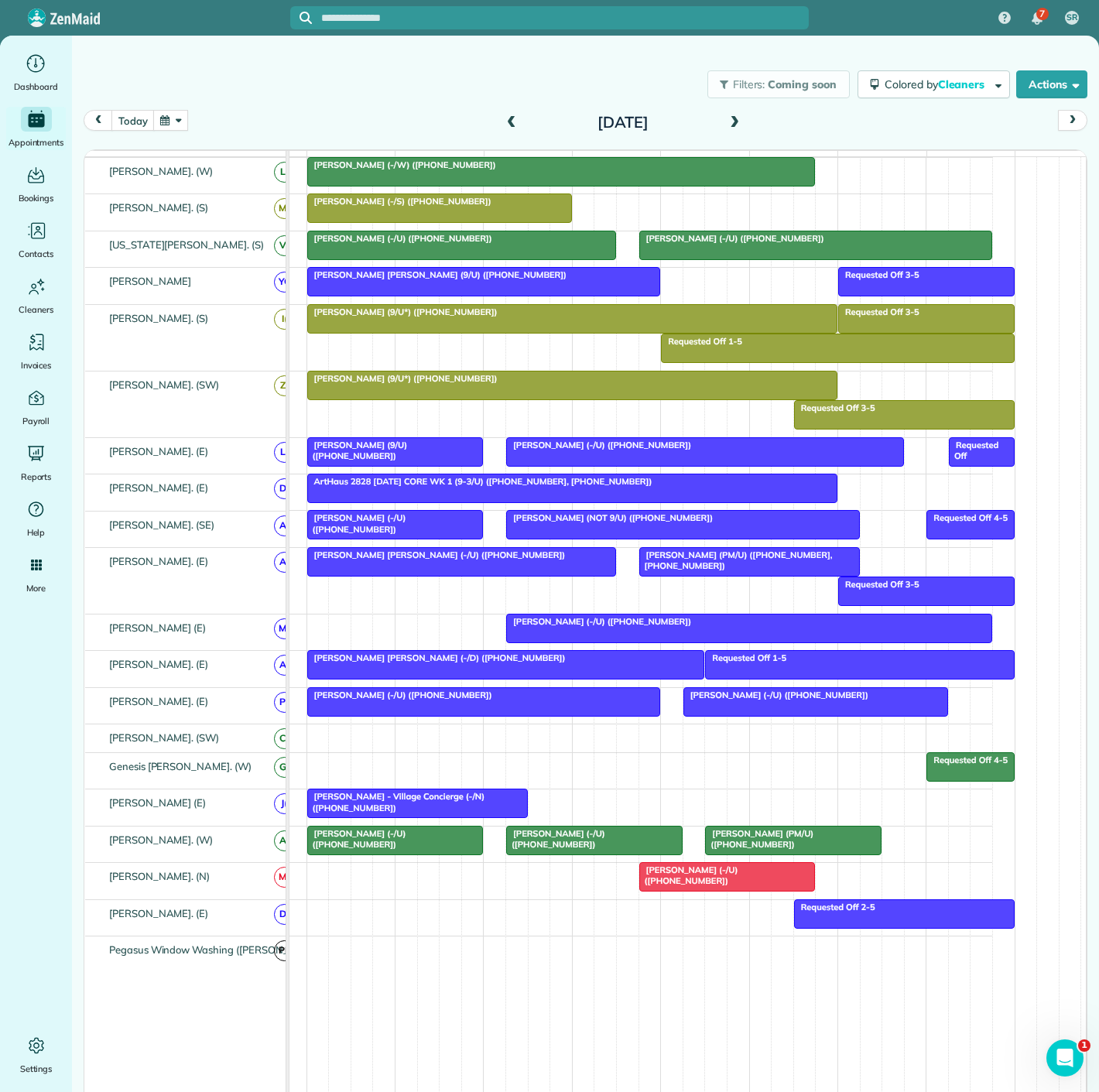
click at [742, 844] on span "Emma Roberts (PM/U) (+17609165362)" at bounding box center [759, 839] width 109 height 22
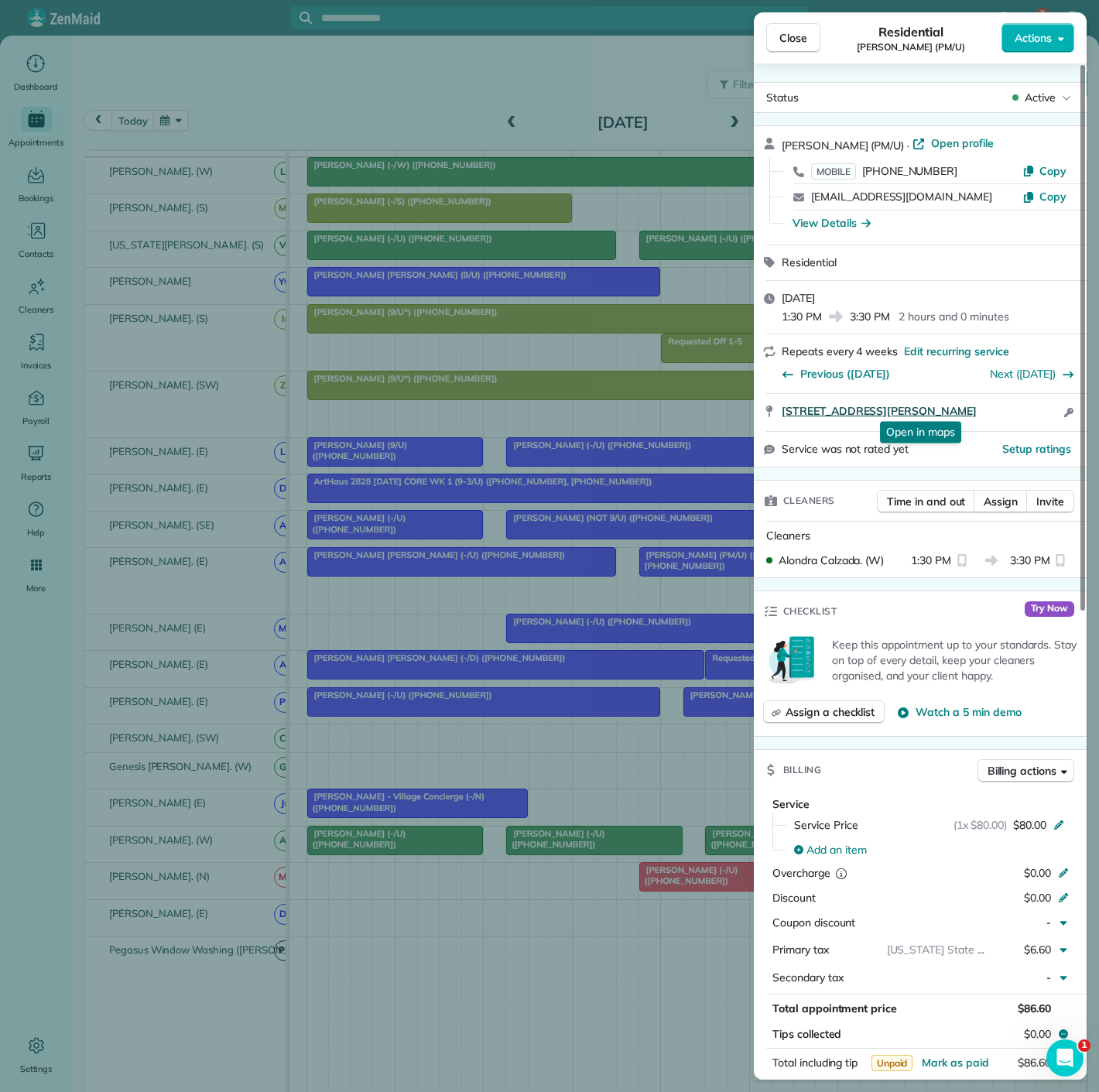
drag, startPoint x: 781, startPoint y: 417, endPoint x: 1035, endPoint y: 399, distance: 254.6
click at [1035, 403] on div "2619 McKinney Avenue Apt 506 Dallas TX 75204 Open in maps Open in maps Open acc…" at bounding box center [930, 412] width 296 height 19
click at [349, 848] on div "Close Residential Emma Roberts (PM/U) Actions Status Active Emma Roberts (PM/U)…" at bounding box center [549, 546] width 1099 height 1092
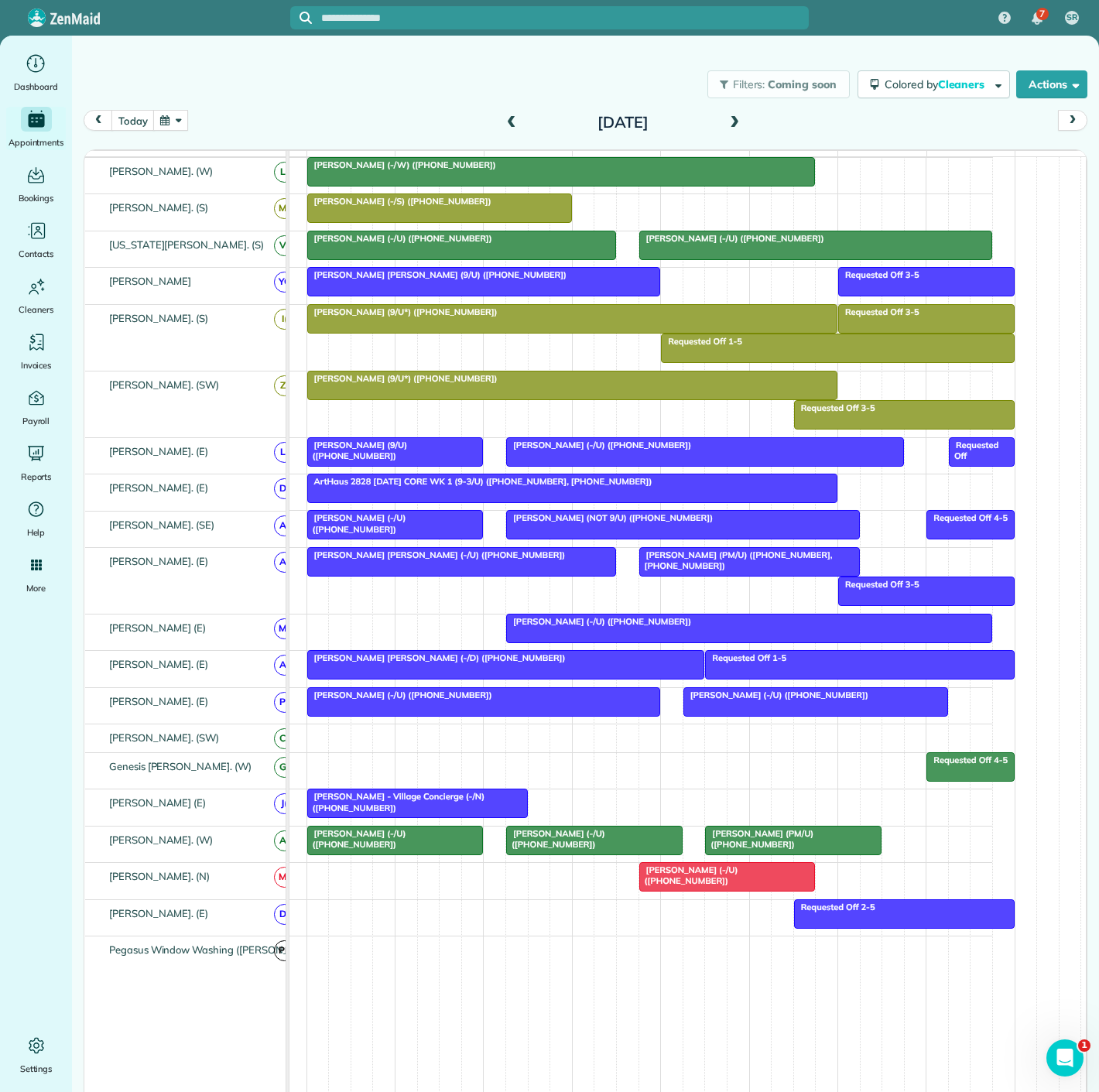
click at [349, 848] on div "7 SR Dashboard Appointments Bookings Contacts Cleaners Invoices Payroll Reports…" at bounding box center [549, 546] width 1099 height 1092
click at [365, 848] on div at bounding box center [395, 840] width 175 height 28
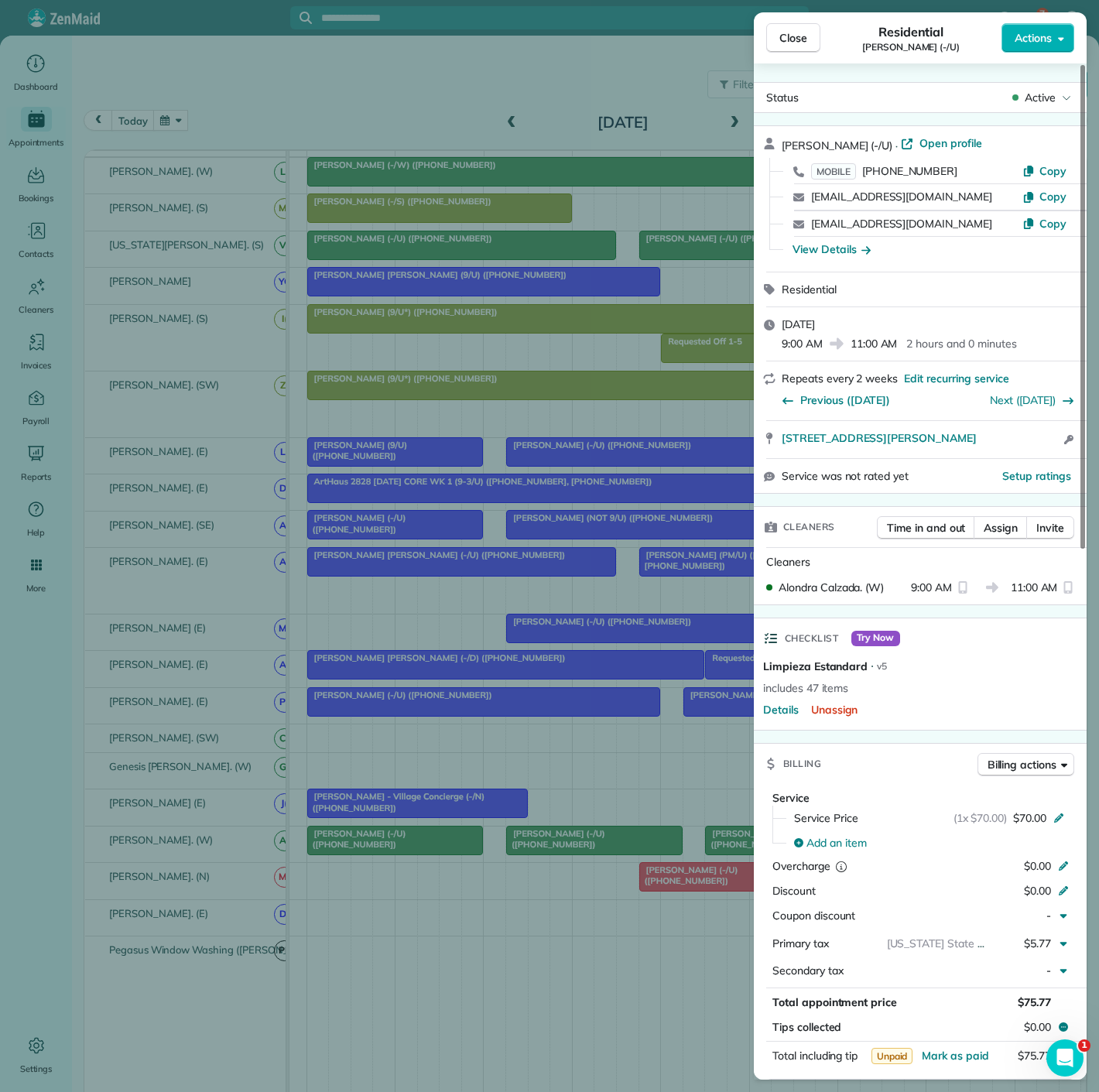
drag, startPoint x: 774, startPoint y: 441, endPoint x: 1004, endPoint y: 443, distance: 230.0
click at [1004, 443] on div "4120 Bowser Avenue #A Dallas TX 75219 Open access information" at bounding box center [921, 440] width 333 height 37
click at [468, 706] on div "Close Residential Jordan Hames (-/U) Actions Status Active Jordan Hames (-/U) ·…" at bounding box center [549, 546] width 1099 height 1092
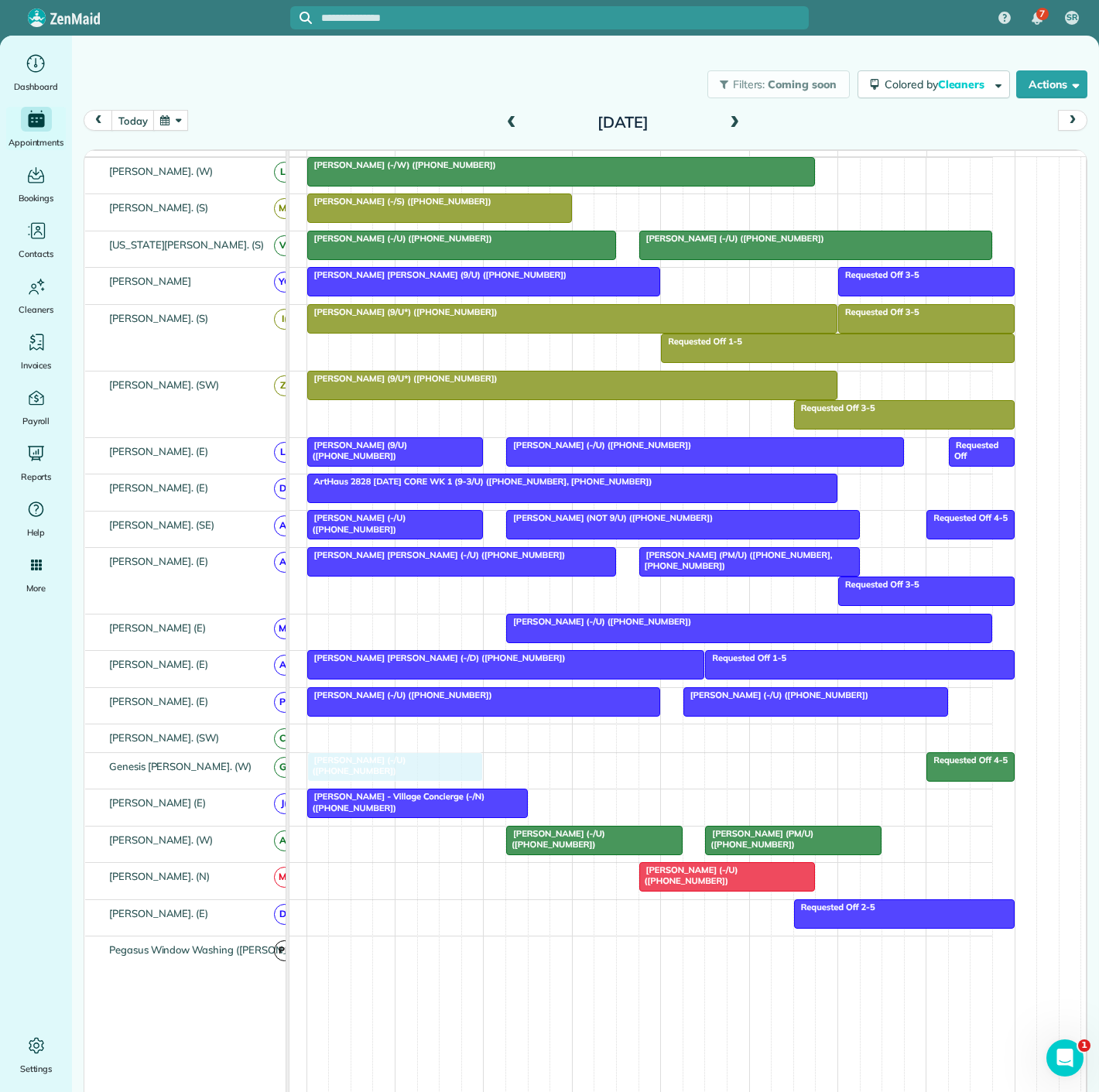
drag, startPoint x: 410, startPoint y: 846, endPoint x: 410, endPoint y: 823, distance: 23.0
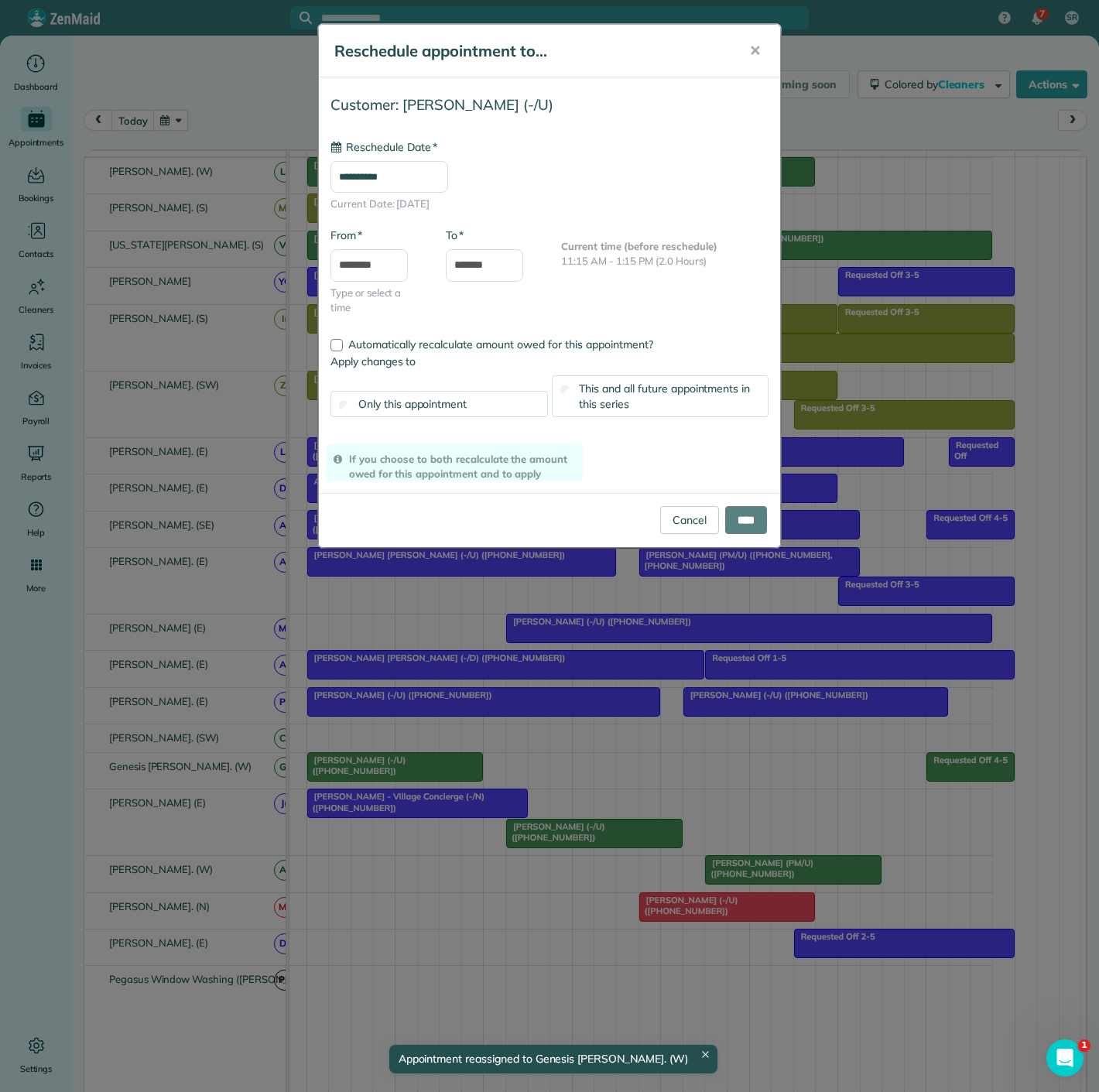
drag, startPoint x: 579, startPoint y: 840, endPoint x: 576, endPoint y: 771, distance: 69.1
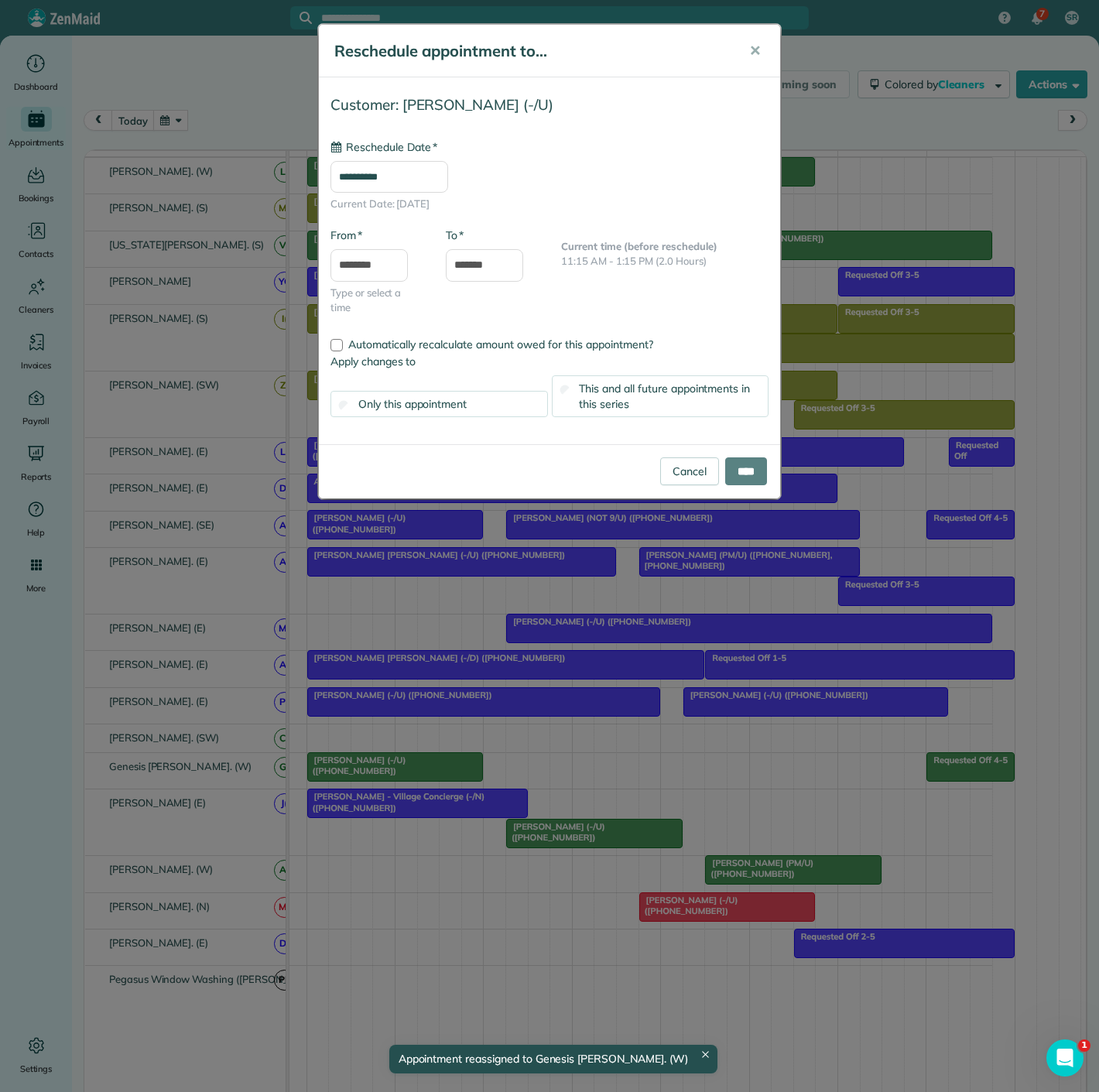
click at [543, 863] on div "**********" at bounding box center [549, 546] width 1099 height 1092
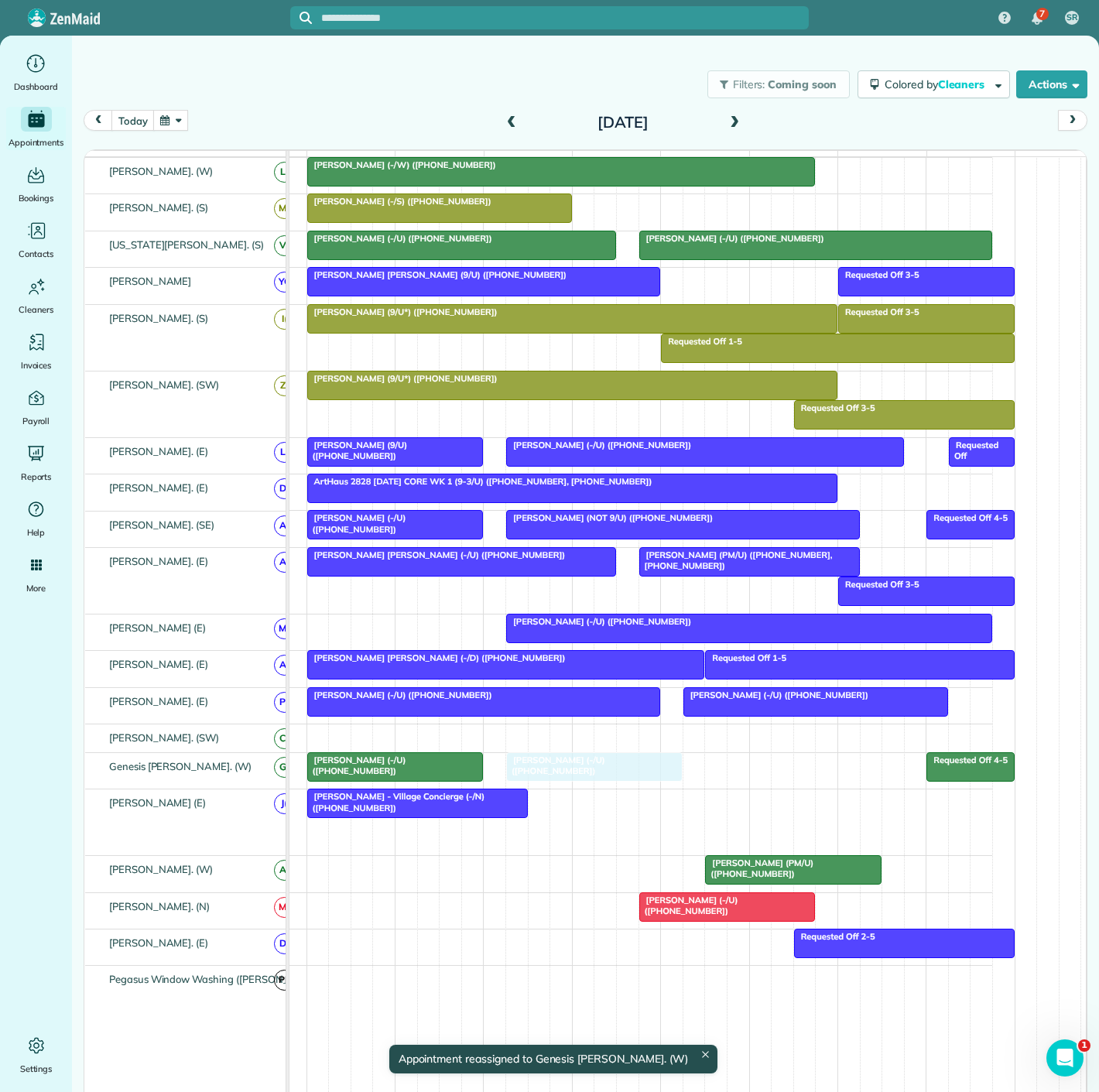
drag, startPoint x: 561, startPoint y: 837, endPoint x: 558, endPoint y: 786, distance: 51.1
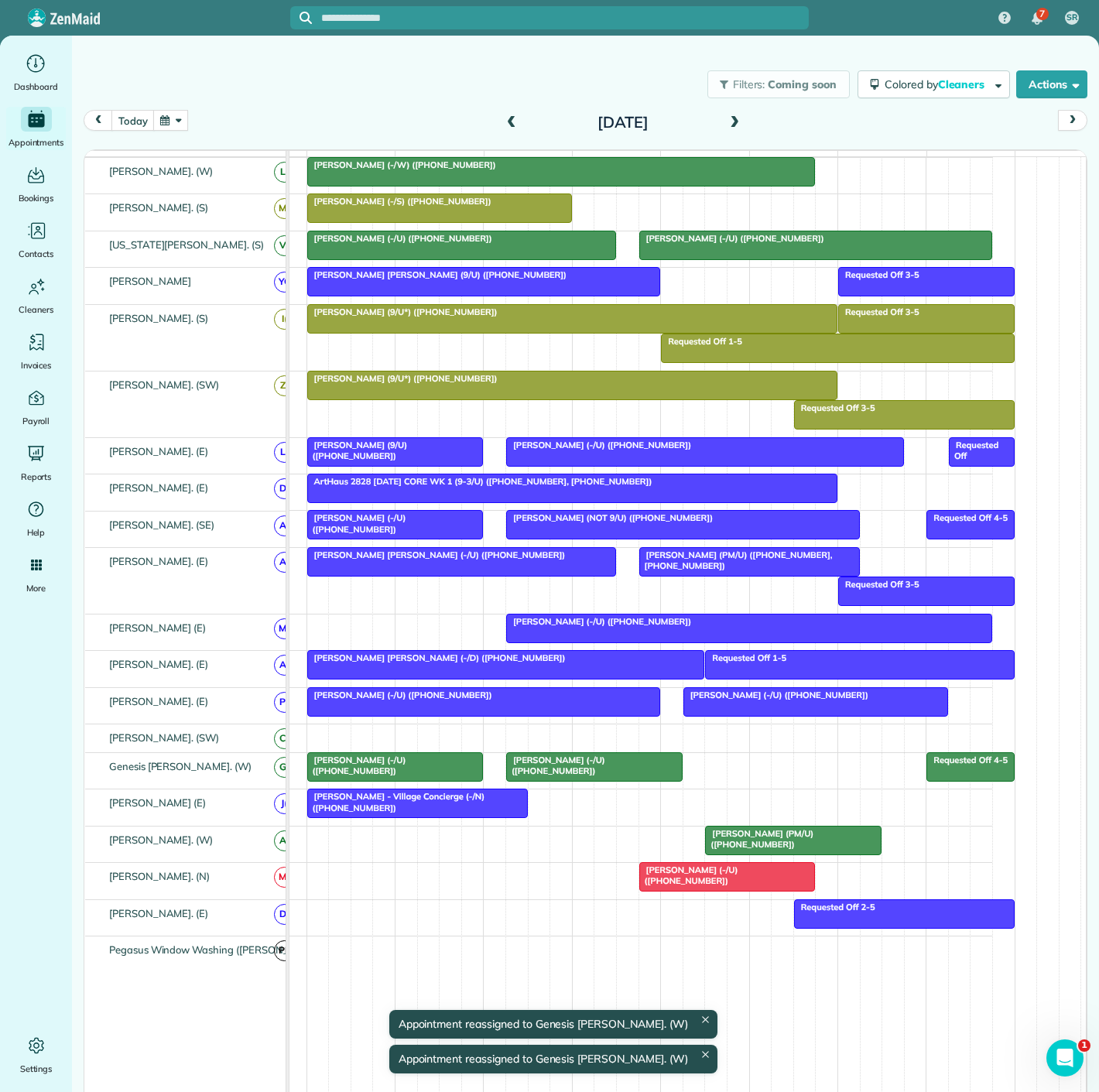
drag, startPoint x: 767, startPoint y: 844, endPoint x: 767, endPoint y: 789, distance: 55.0
drag, startPoint x: 770, startPoint y: 841, endPoint x: 764, endPoint y: 771, distance: 70.3
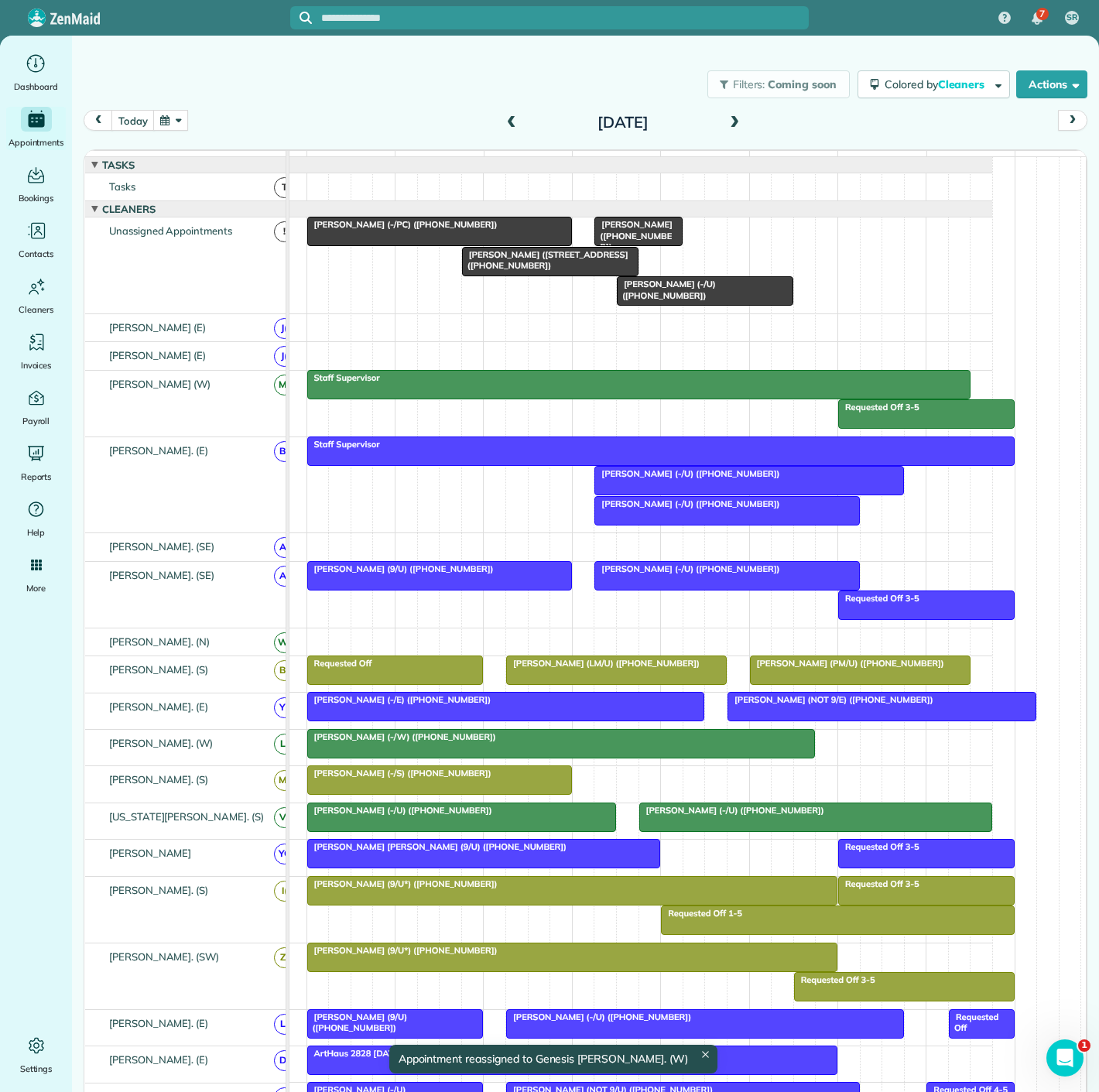
click at [712, 302] on div at bounding box center [705, 291] width 175 height 28
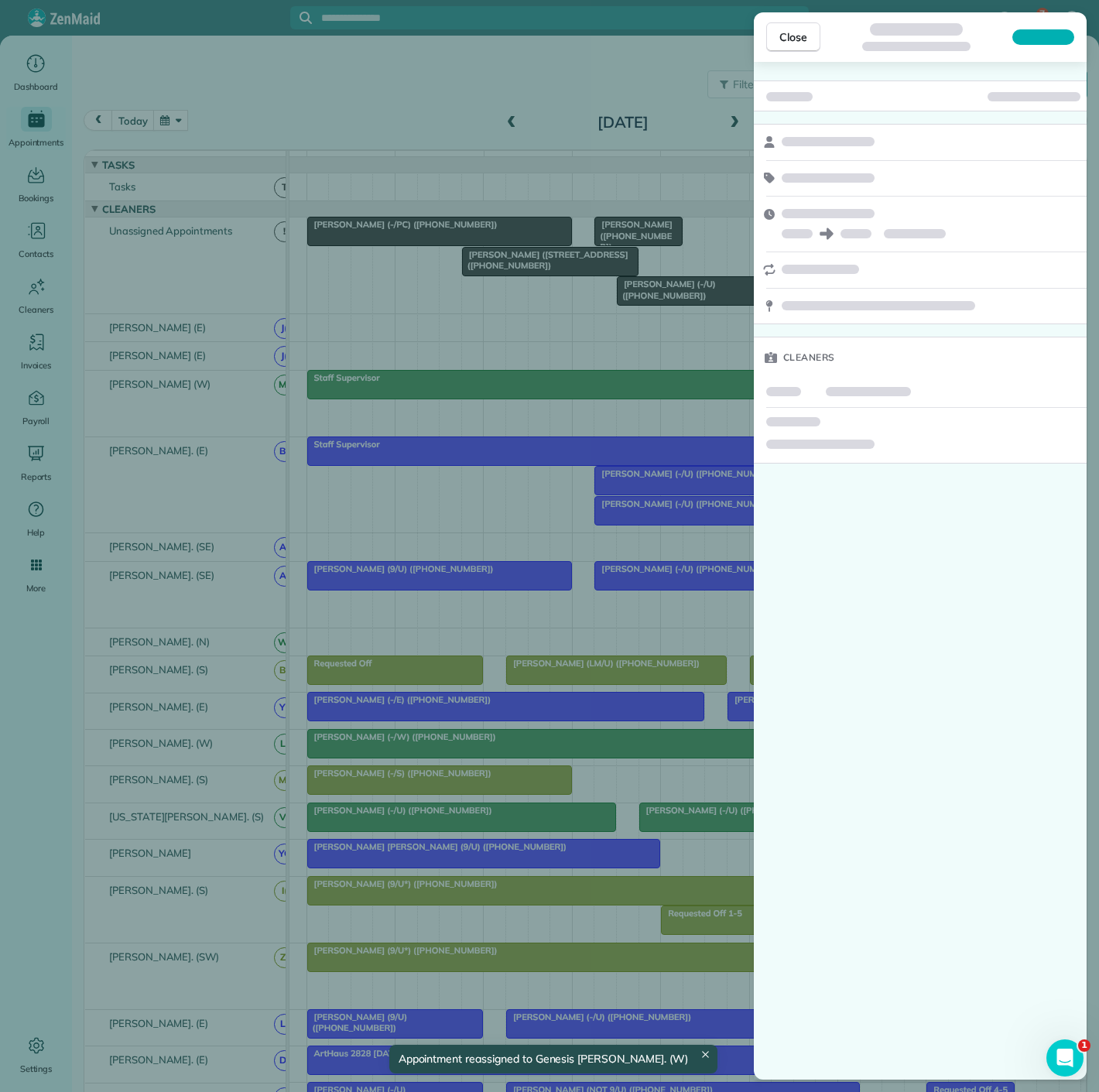
click at [530, 492] on div "Close Cleaners" at bounding box center [549, 546] width 1099 height 1092
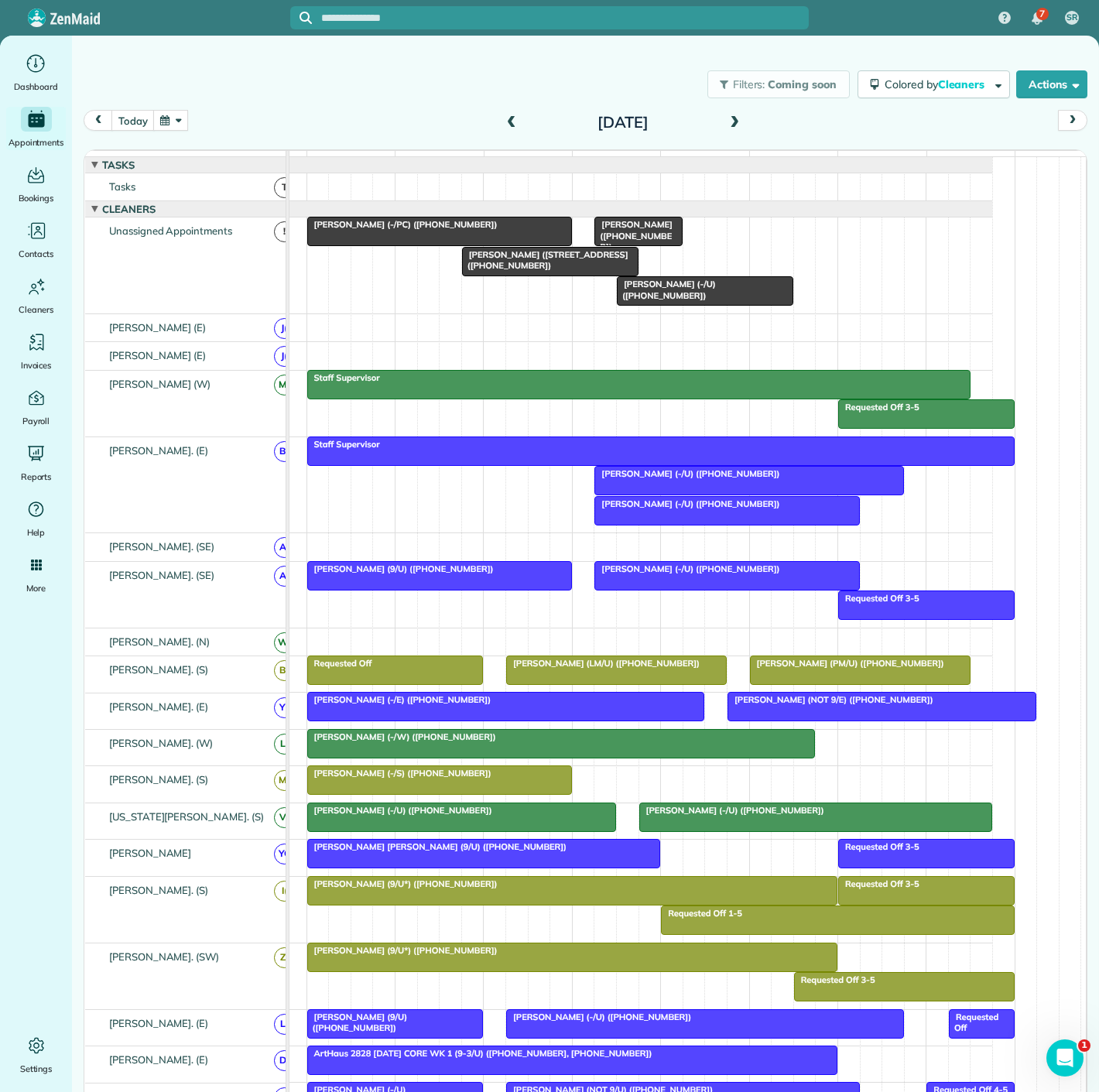
click at [653, 494] on div at bounding box center [749, 481] width 307 height 28
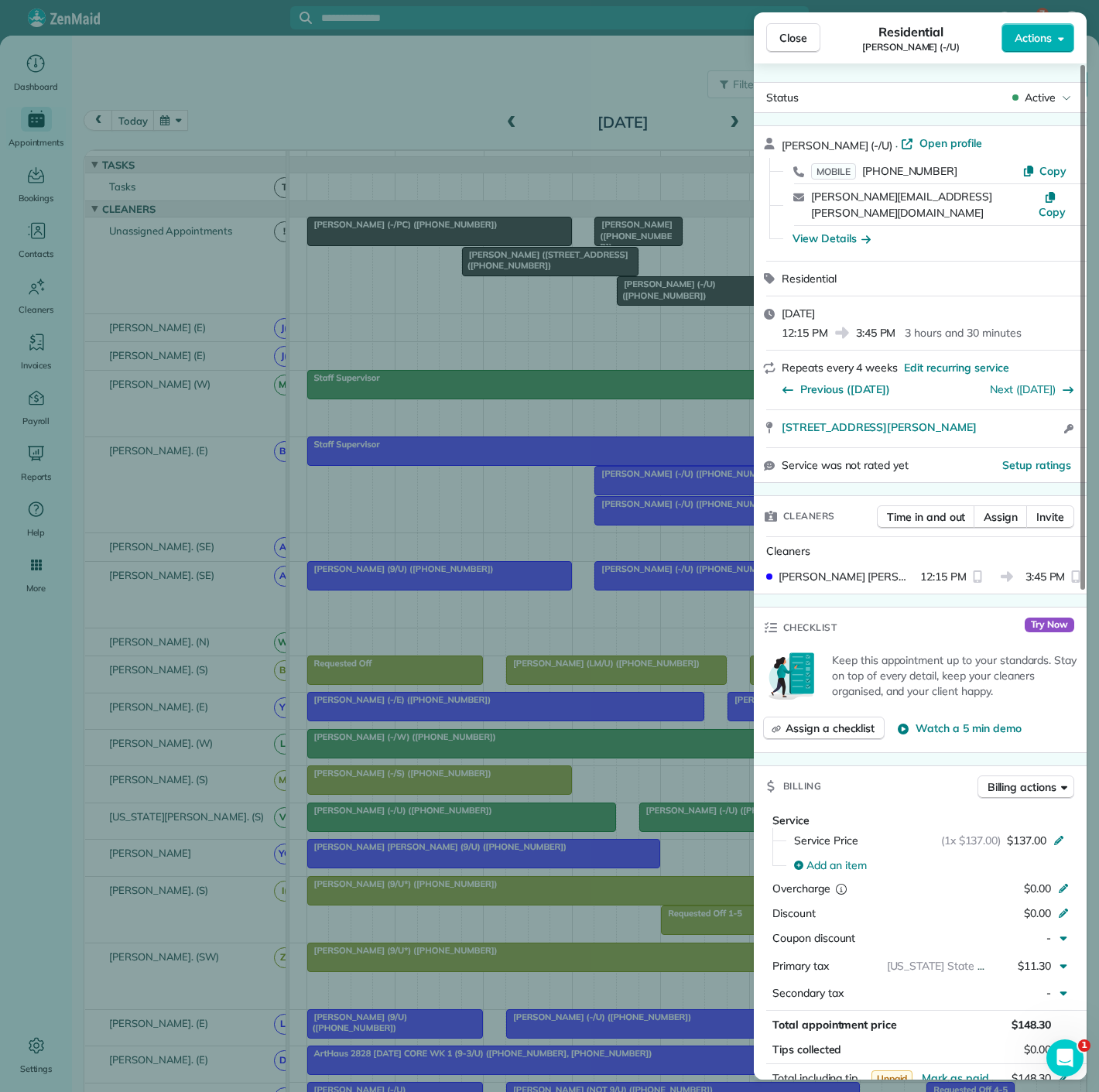
click at [653, 494] on div "Close Residential Jon Hillier (-/U) Actions Status Active Jon Hillier (-/U) · O…" at bounding box center [549, 546] width 1099 height 1092
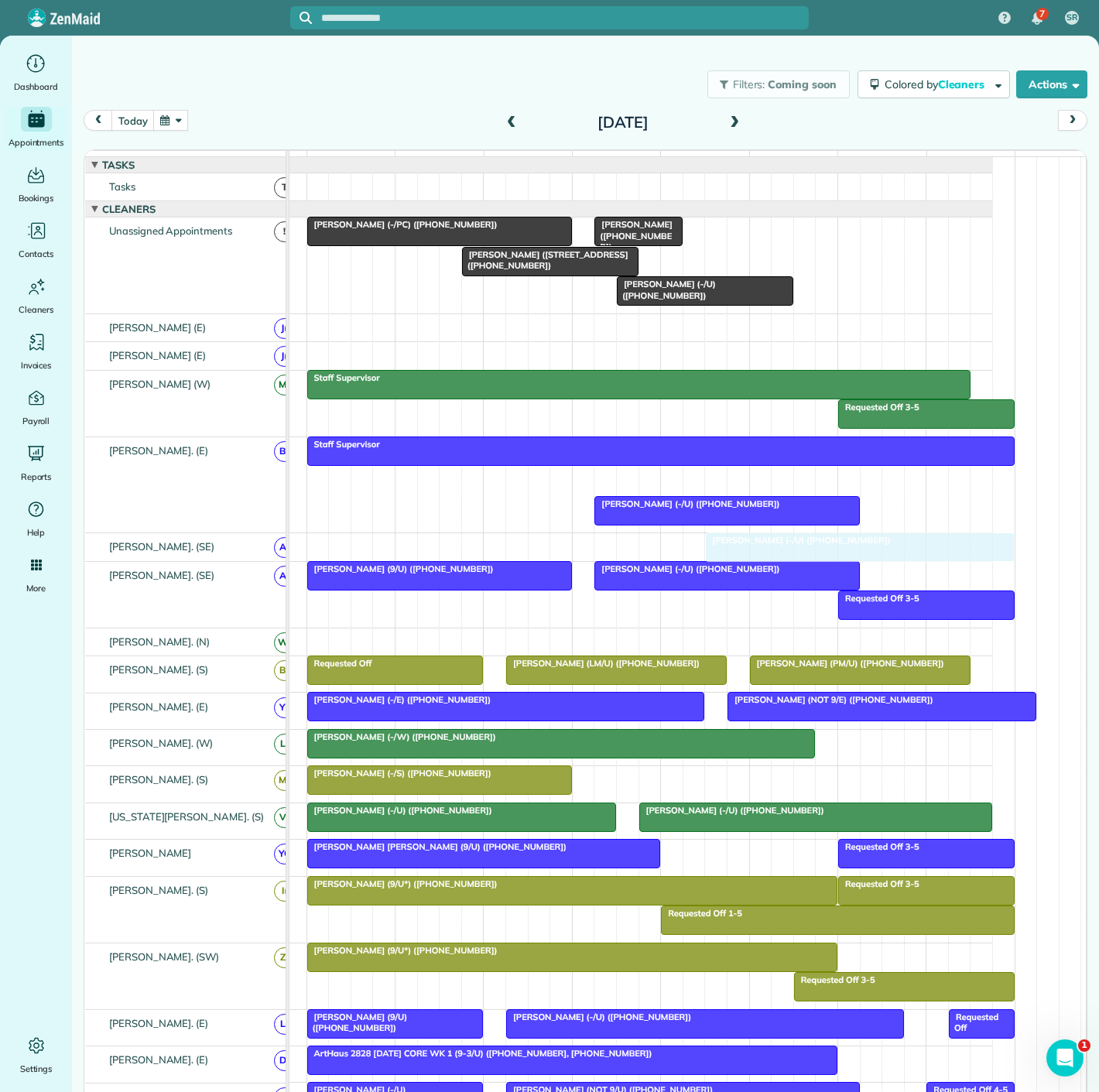
drag, startPoint x: 652, startPoint y: 494, endPoint x: 752, endPoint y: 551, distance: 115.1
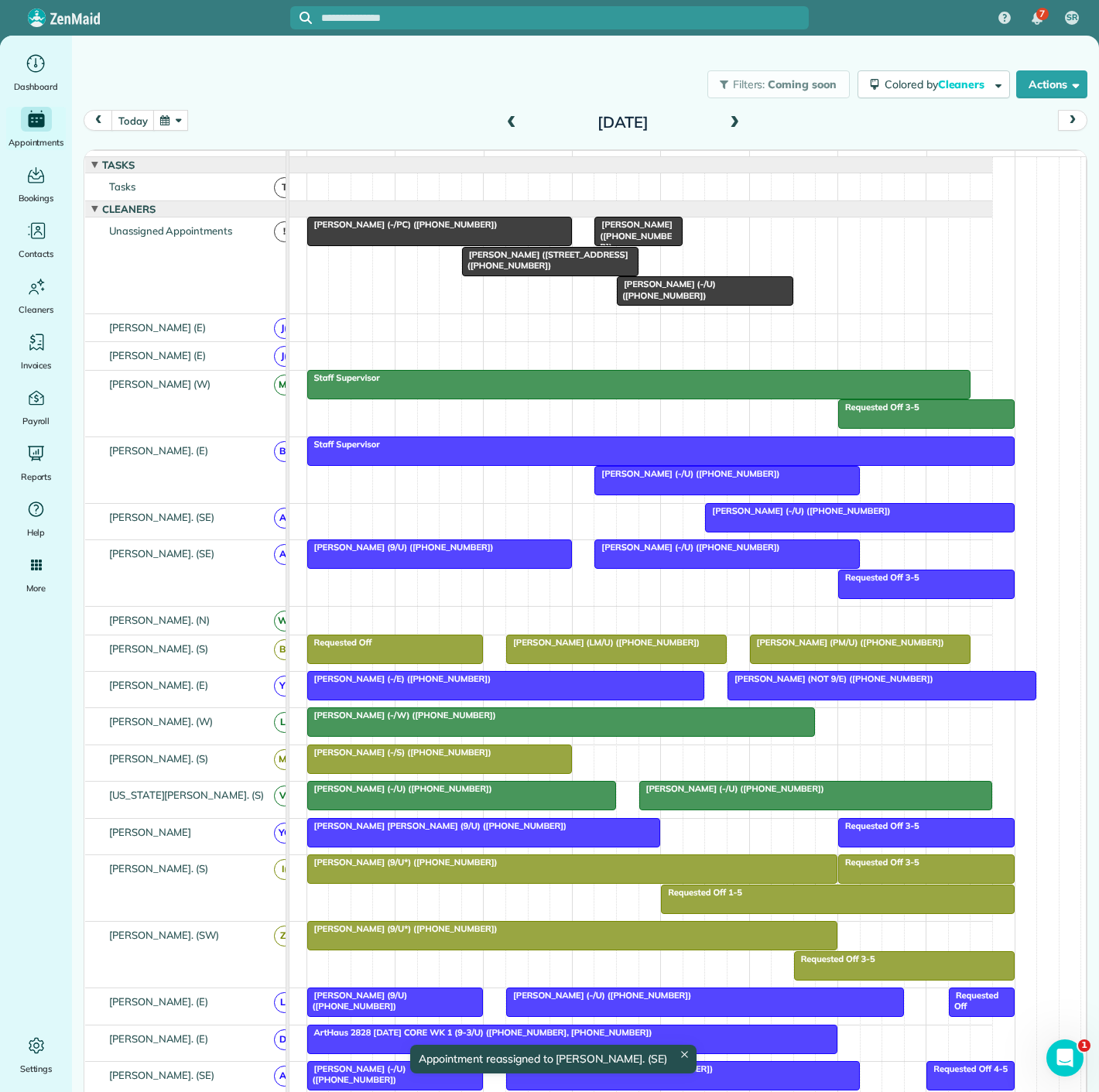
click at [781, 529] on div at bounding box center [860, 518] width 307 height 28
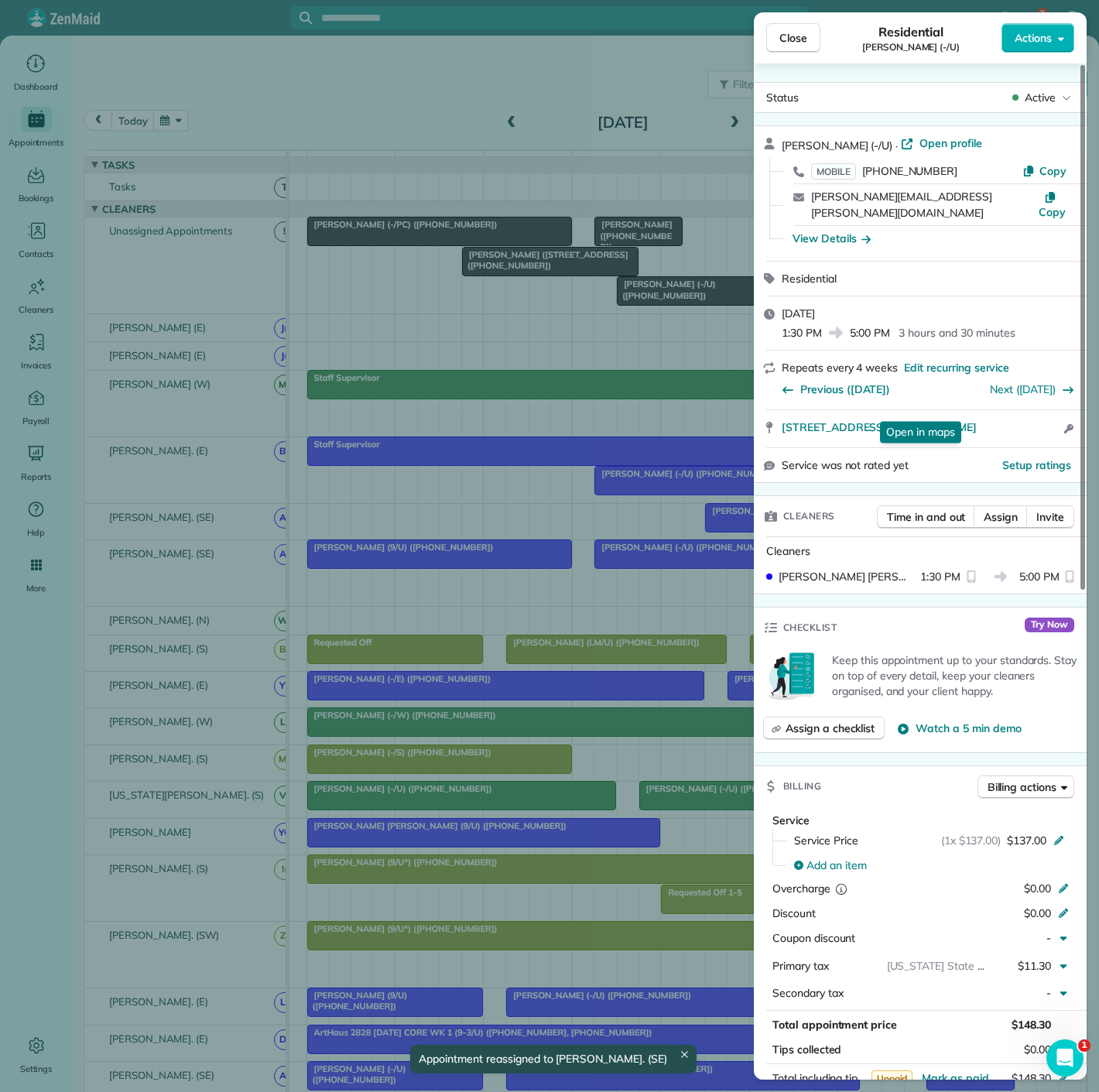
drag, startPoint x: 781, startPoint y: 416, endPoint x: 214, endPoint y: 292, distance: 580.4
click at [1024, 420] on div "4302 Ross Ave Apt 3040 Dallas TX 75204 Open in maps Open in maps Open access in…" at bounding box center [930, 429] width 296 height 19
click at [494, 441] on div "Close Residential Jon Hillier (-/U) Actions Status Active Jon Hillier (-/U) · O…" at bounding box center [549, 546] width 1099 height 1092
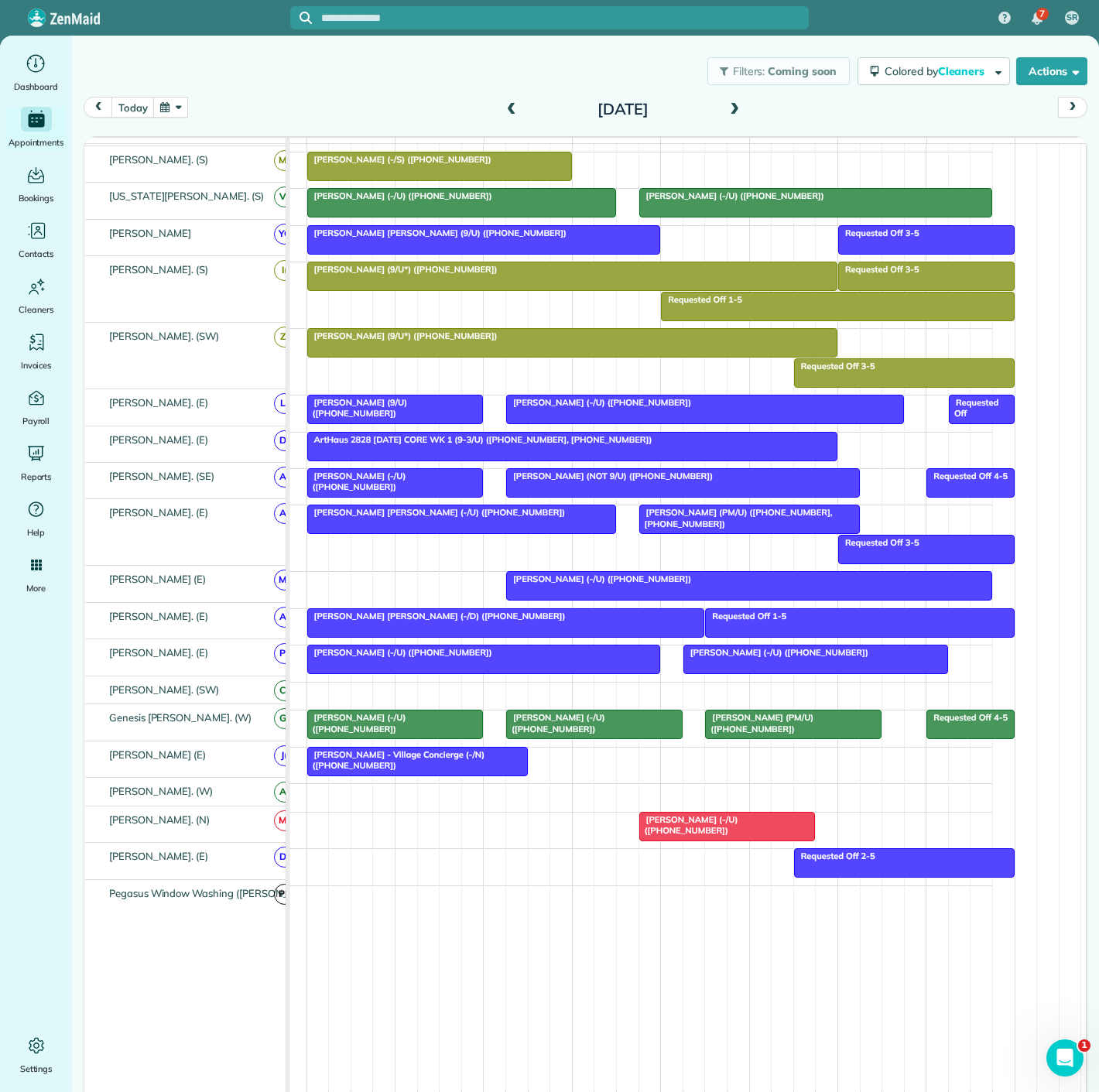
scroll to position [14, 0]
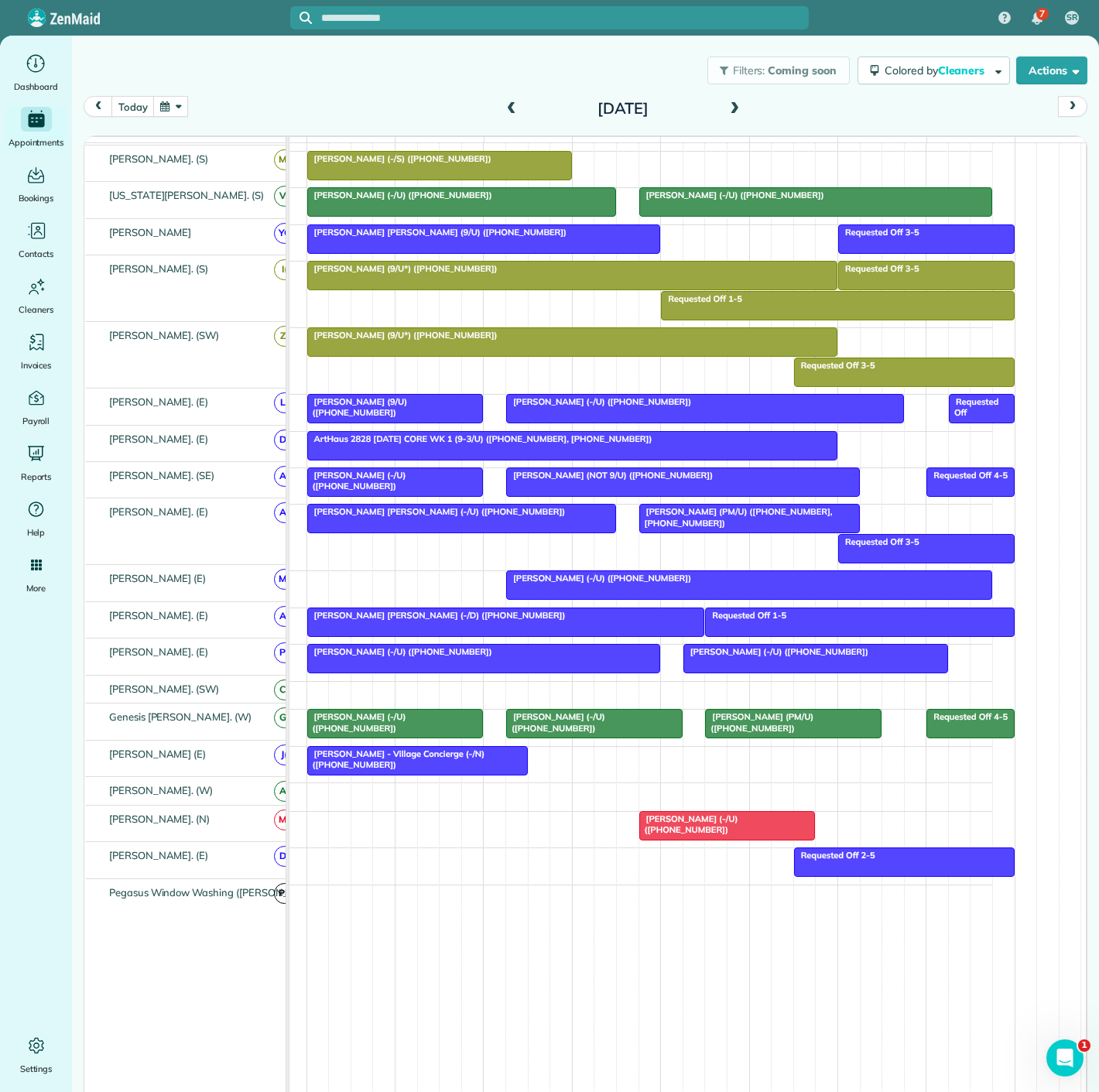
click at [743, 835] on div at bounding box center [727, 825] width 175 height 28
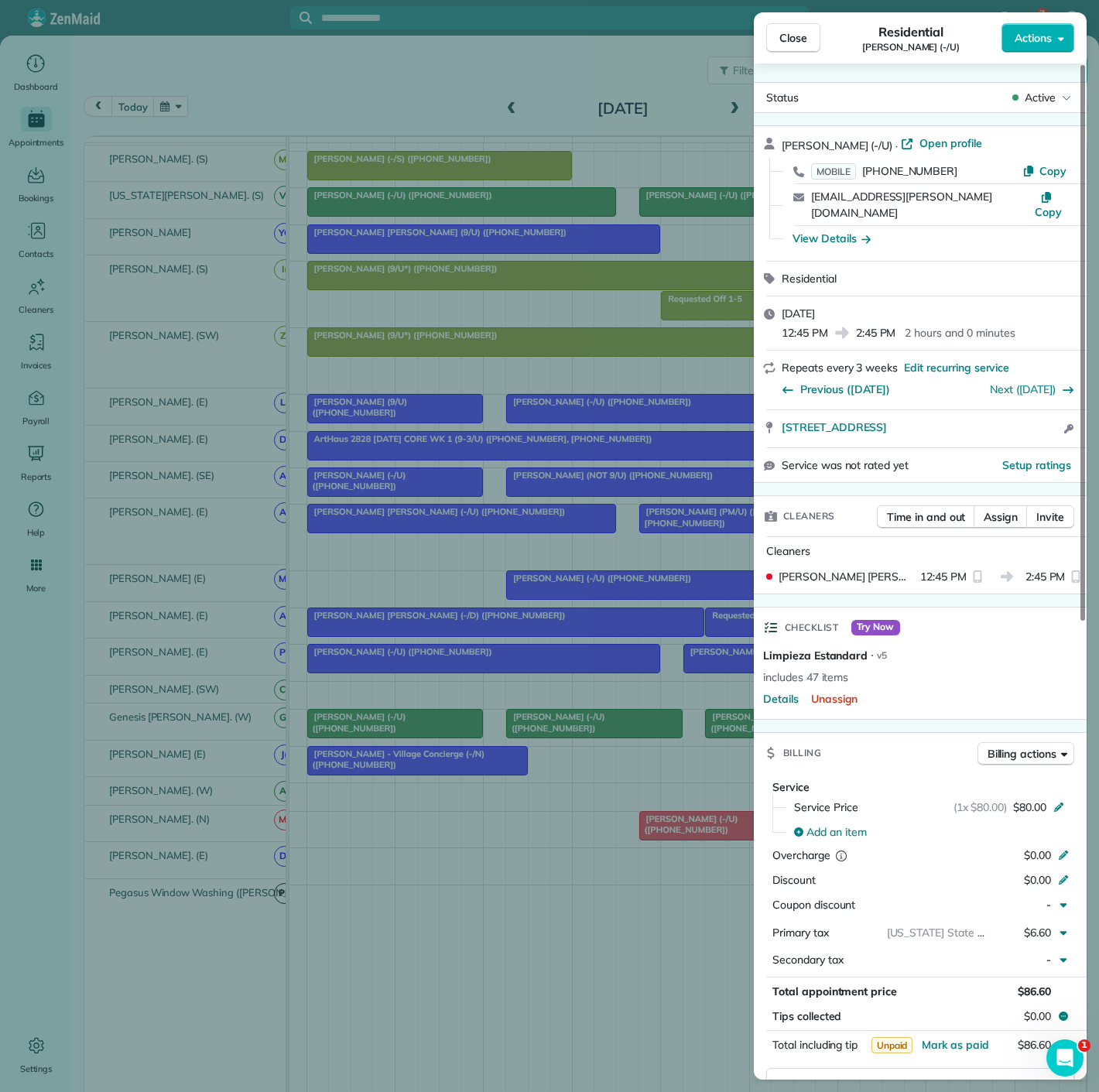
drag, startPoint x: 777, startPoint y: 416, endPoint x: 1043, endPoint y: 416, distance: 266.0
click at [1043, 416] on div "3663 Cedar Springs Rd Apt 311 Dallas TX 75219 Open access information" at bounding box center [921, 429] width 333 height 37
click at [622, 485] on div "Close Residential Kamryn Crossley (-/U) Actions Status Active Kamryn Crossley (…" at bounding box center [549, 546] width 1099 height 1092
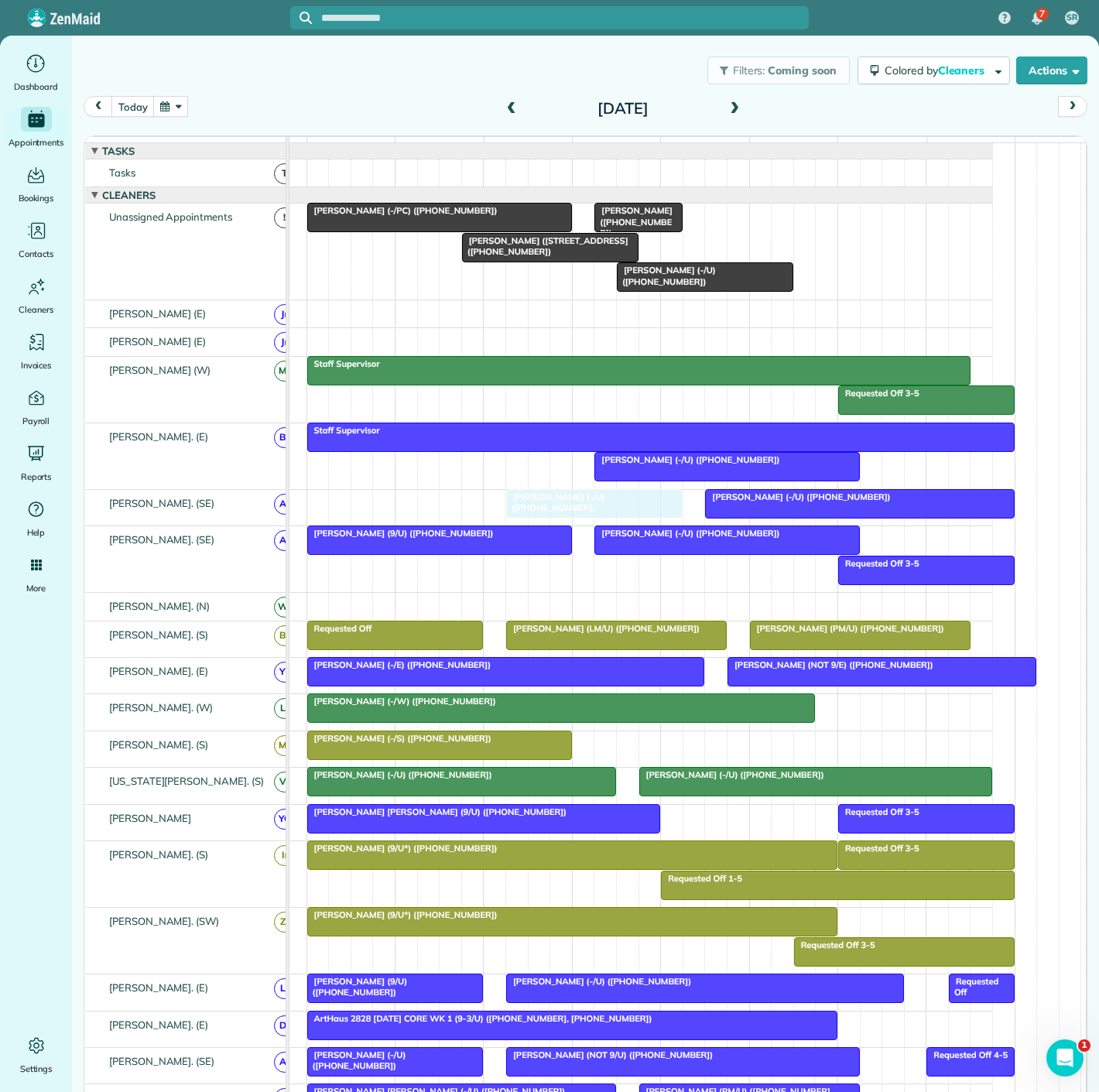
drag, startPoint x: 710, startPoint y: 817, endPoint x: 574, endPoint y: 524, distance: 323.0
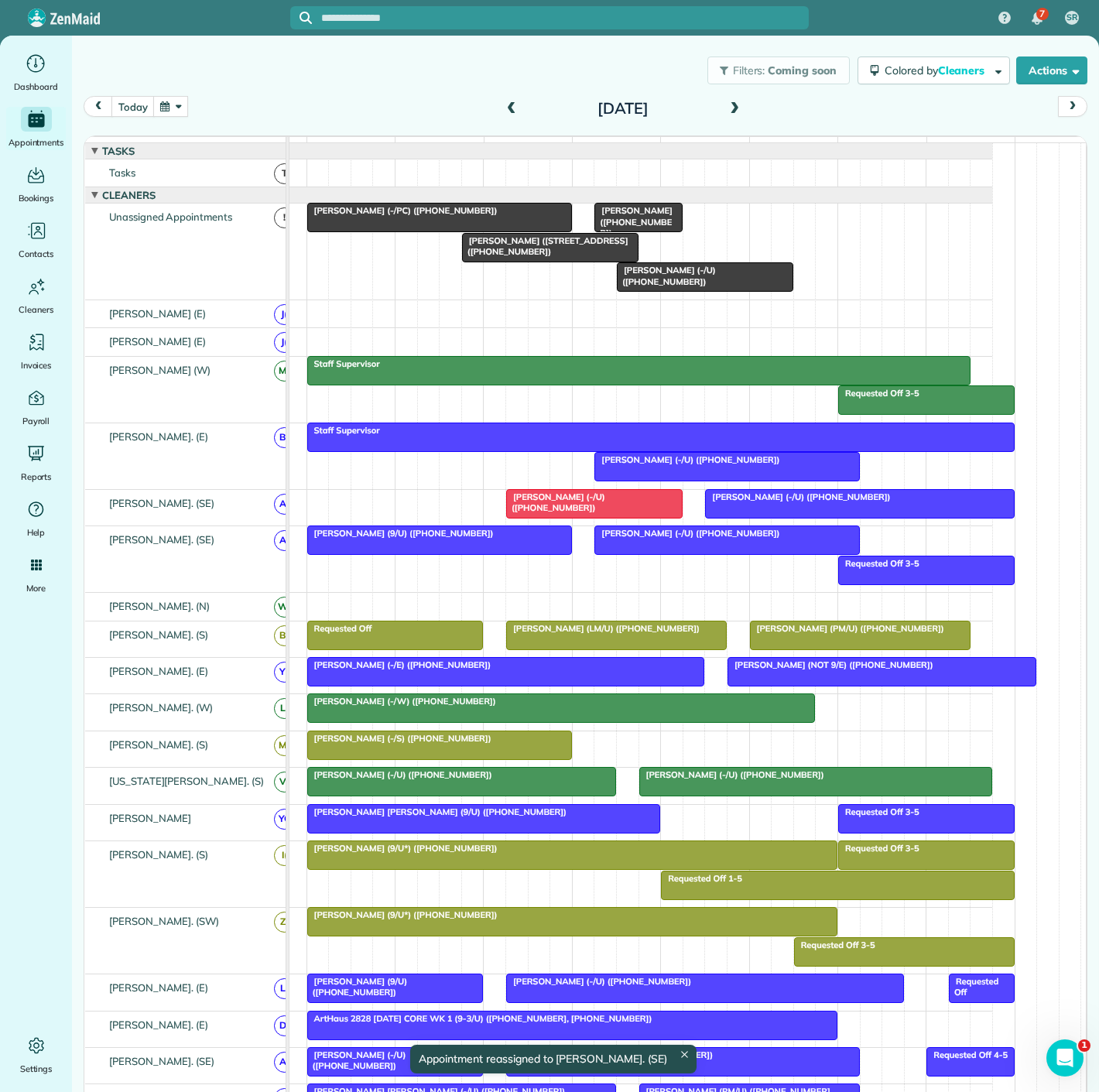
click at [716, 283] on span "Megan Fontenot (-/U) (+13375804460)" at bounding box center [666, 275] width 100 height 22
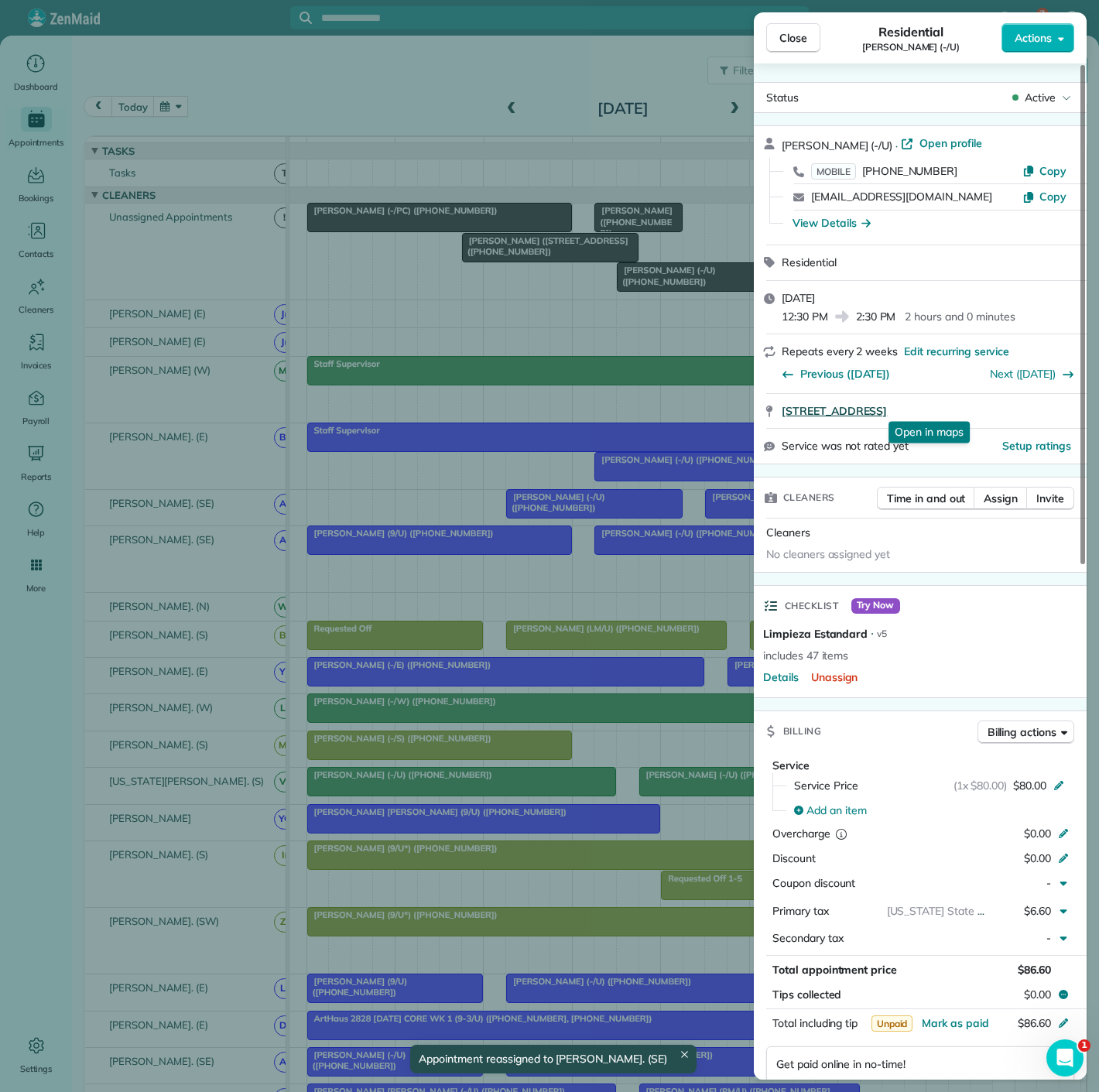
drag, startPoint x: 780, startPoint y: 418, endPoint x: 1053, endPoint y: 410, distance: 273.1
click at [1053, 410] on div "2500 North Houston Street #2807 Dallas TX 75219 Open in maps Open in maps" at bounding box center [921, 410] width 333 height 34
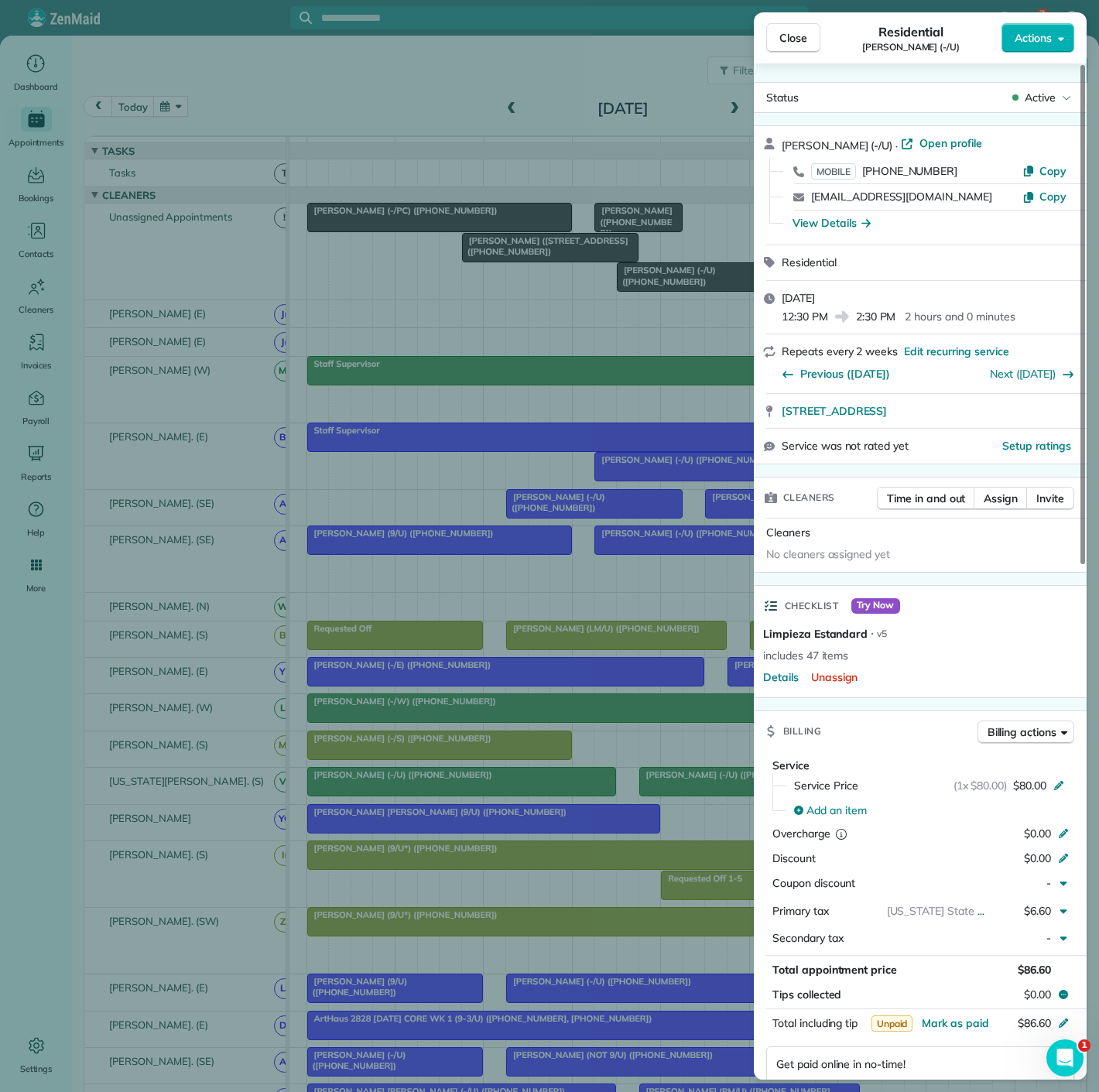
click at [513, 381] on div "Close Residential Megan Fontenot (-/U) Actions Status Active Megan Fontenot (-/…" at bounding box center [549, 546] width 1099 height 1092
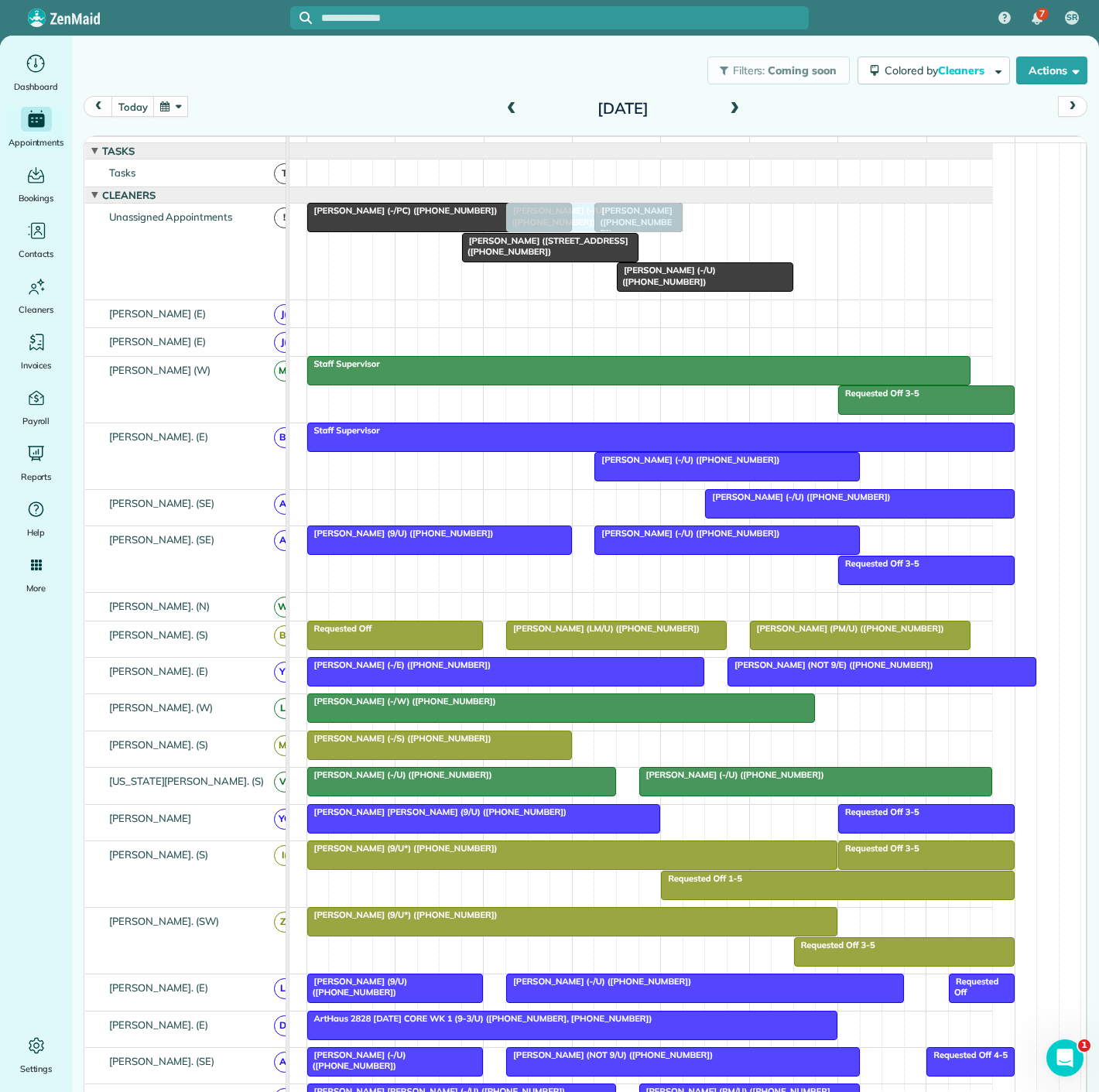
drag, startPoint x: 597, startPoint y: 501, endPoint x: 590, endPoint y: 262, distance: 239.1
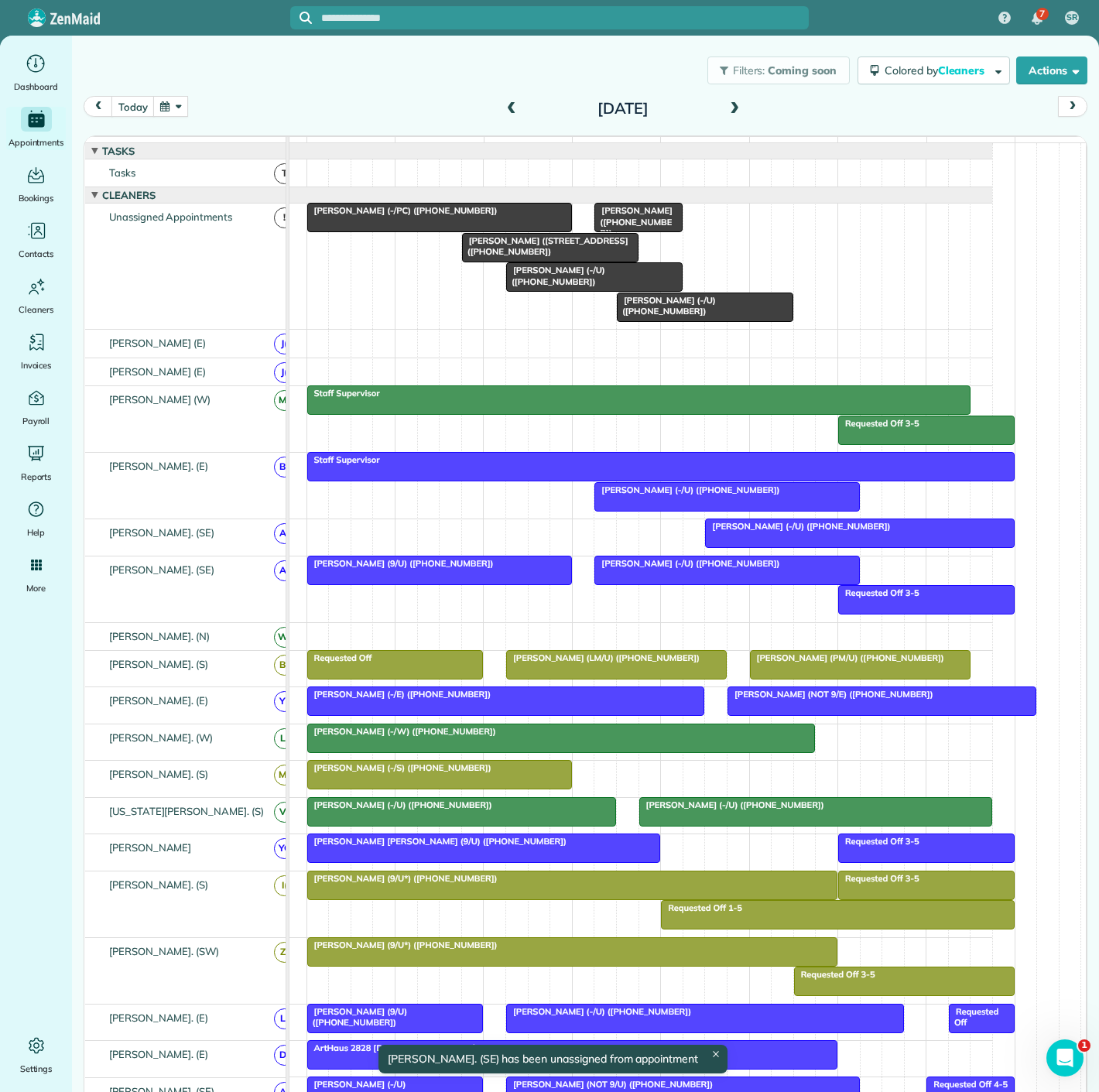
click at [645, 315] on span "Megan Fontenot (-/U) (+13375804460)" at bounding box center [666, 306] width 100 height 22
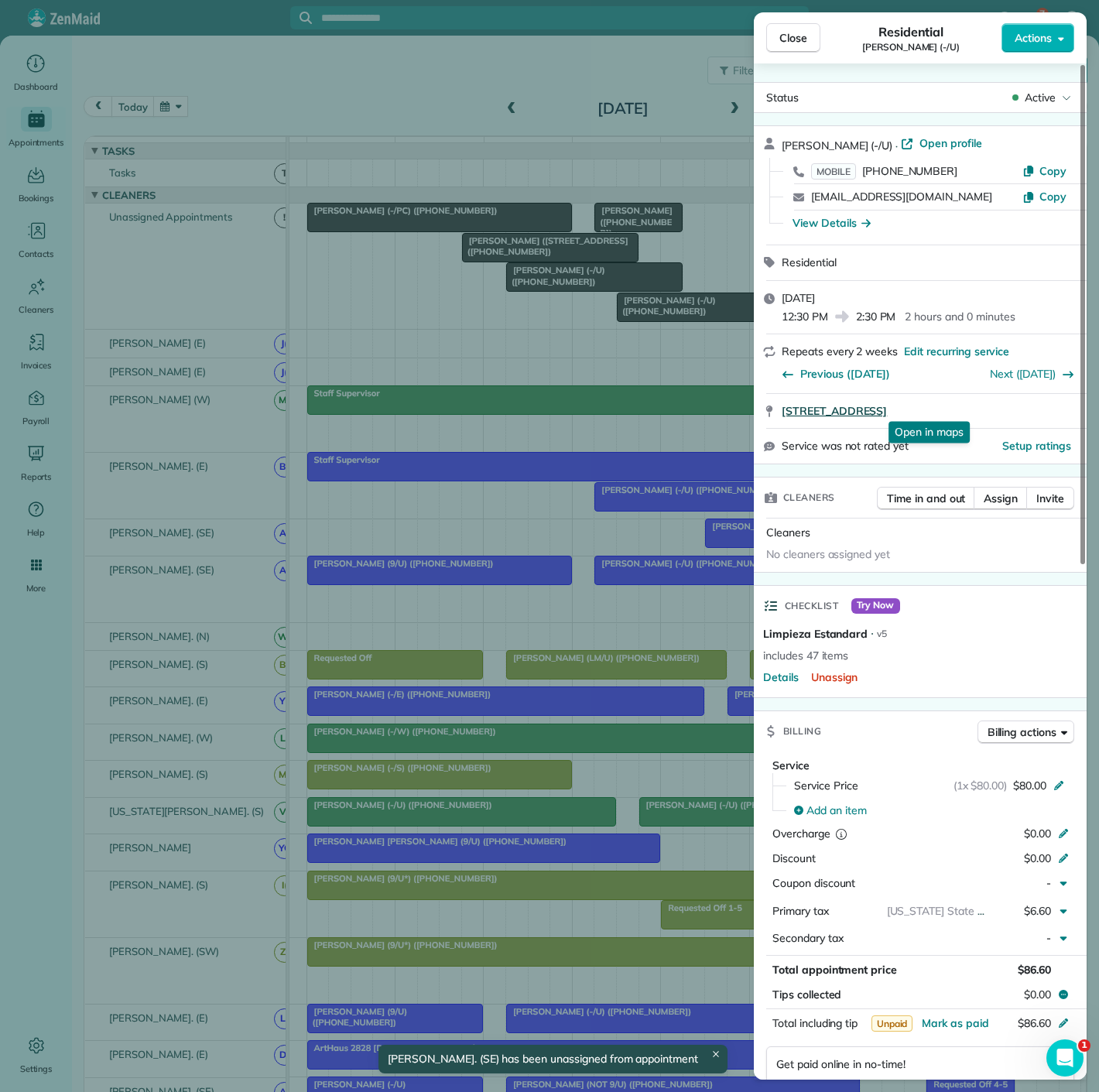
drag, startPoint x: 770, startPoint y: 419, endPoint x: 1059, endPoint y: 406, distance: 289.3
click at [1059, 406] on div "2500 North Houston Street #2807 Dallas TX 75219 Open in maps Open in maps" at bounding box center [921, 410] width 333 height 34
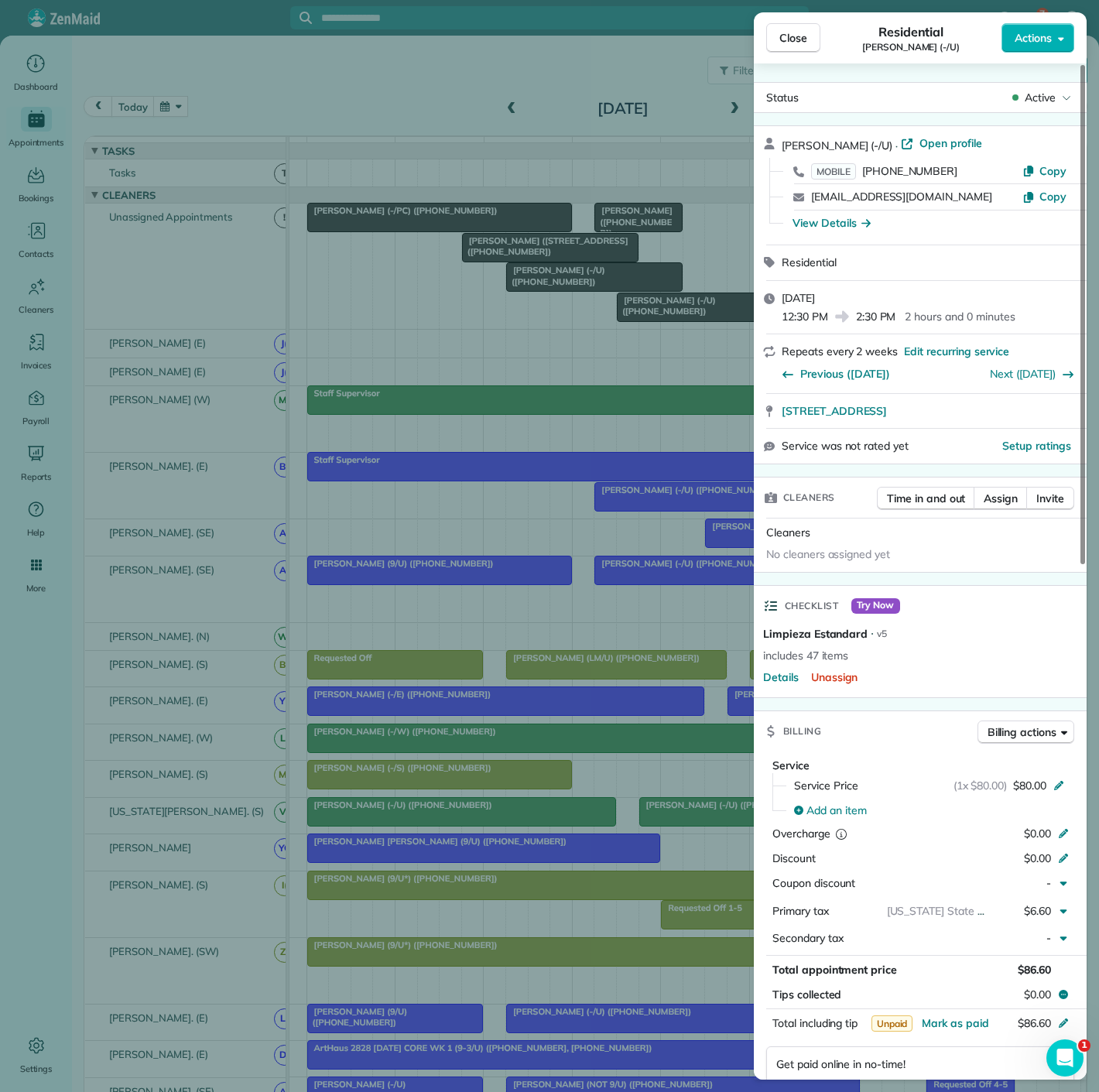
click at [422, 335] on div "Close Residential Megan Fontenot (-/U) Actions Status Active Megan Fontenot (-/…" at bounding box center [549, 546] width 1099 height 1092
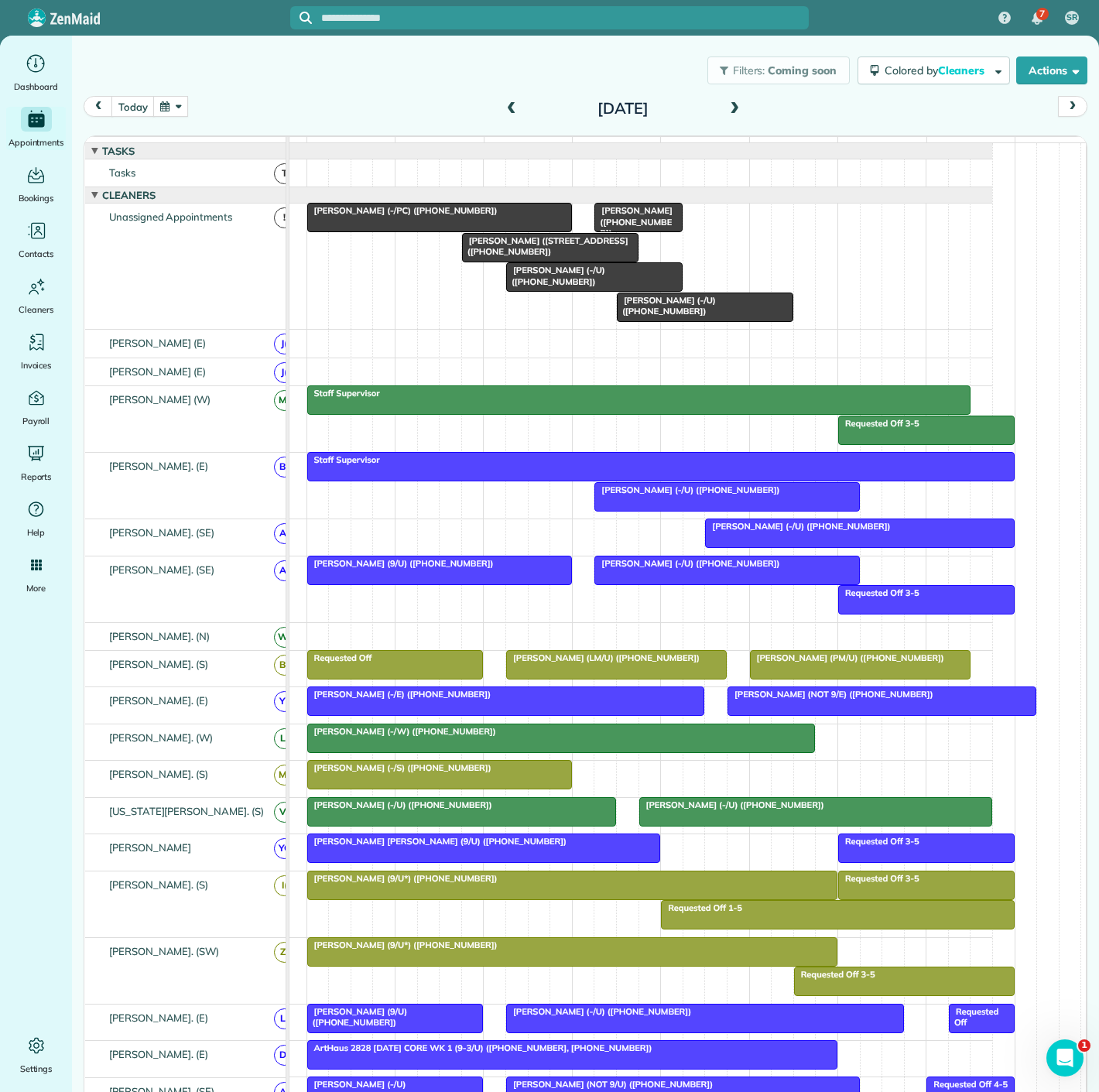
click at [643, 315] on span "Megan Fontenot (-/U) (+13375804460)" at bounding box center [666, 306] width 100 height 22
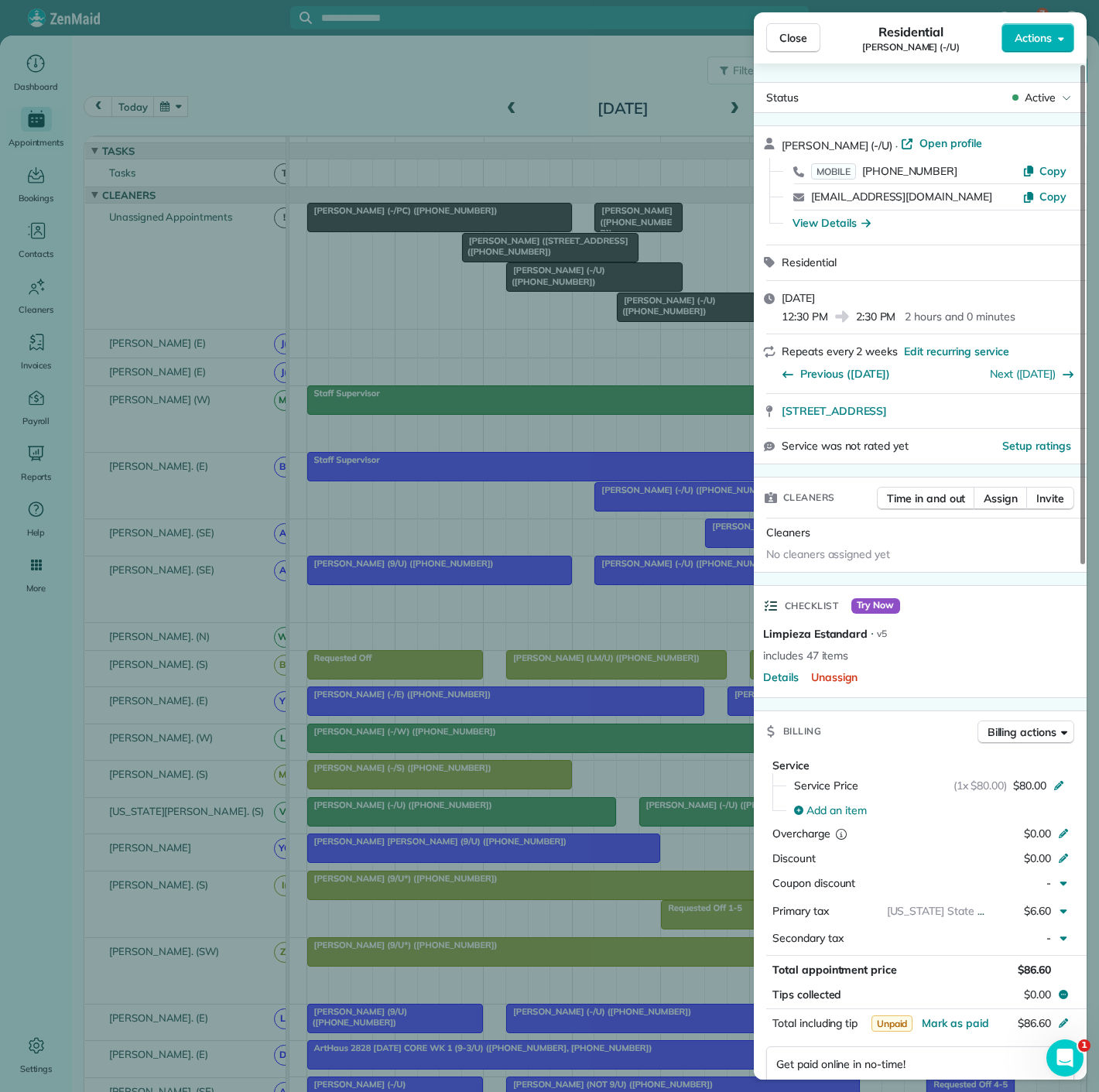
click at [634, 314] on div "Close Residential Megan Fontenot (-/U) Actions Status Active Megan Fontenot (-/…" at bounding box center [549, 546] width 1099 height 1092
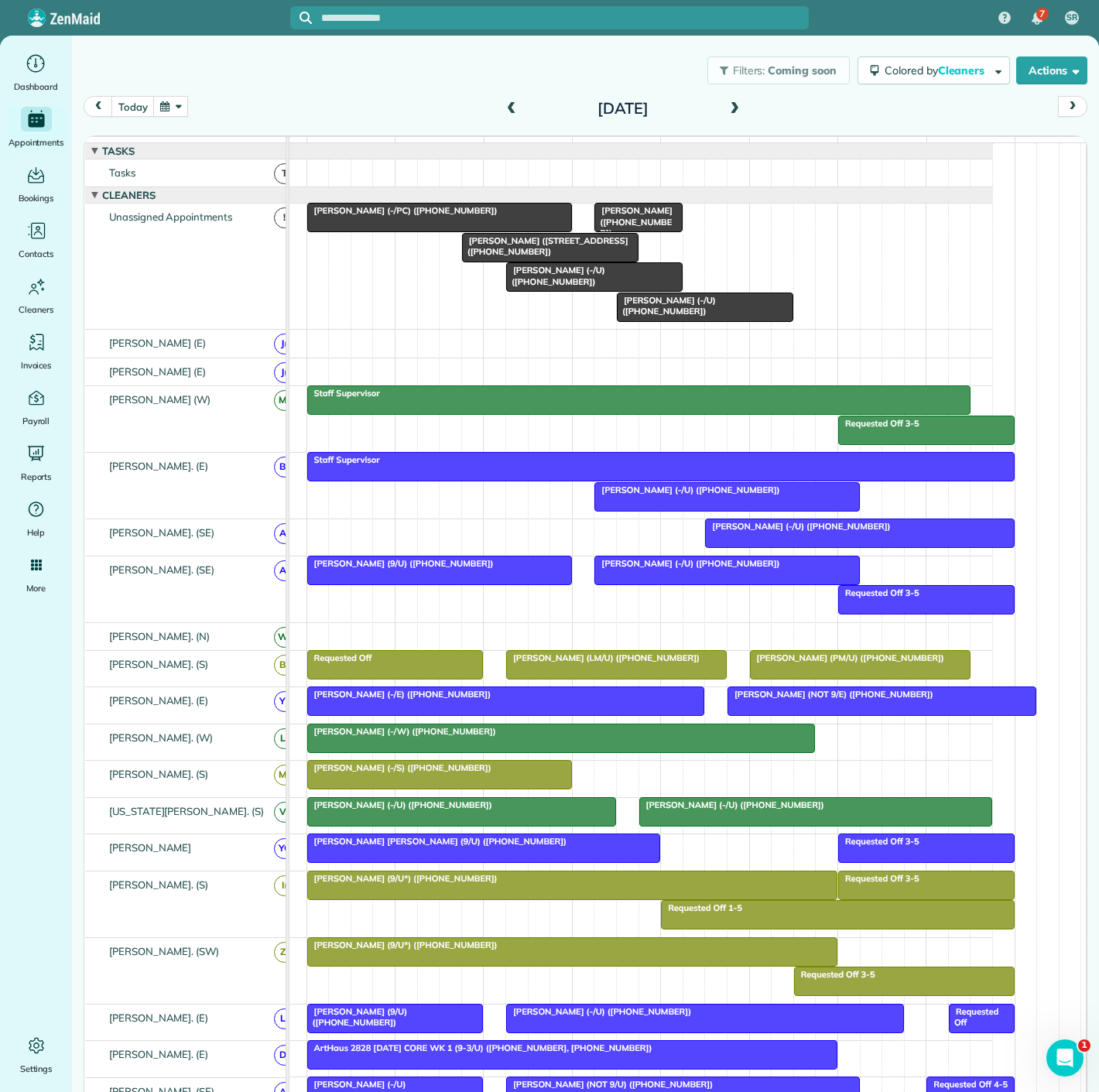
click at [533, 288] on div at bounding box center [594, 277] width 175 height 28
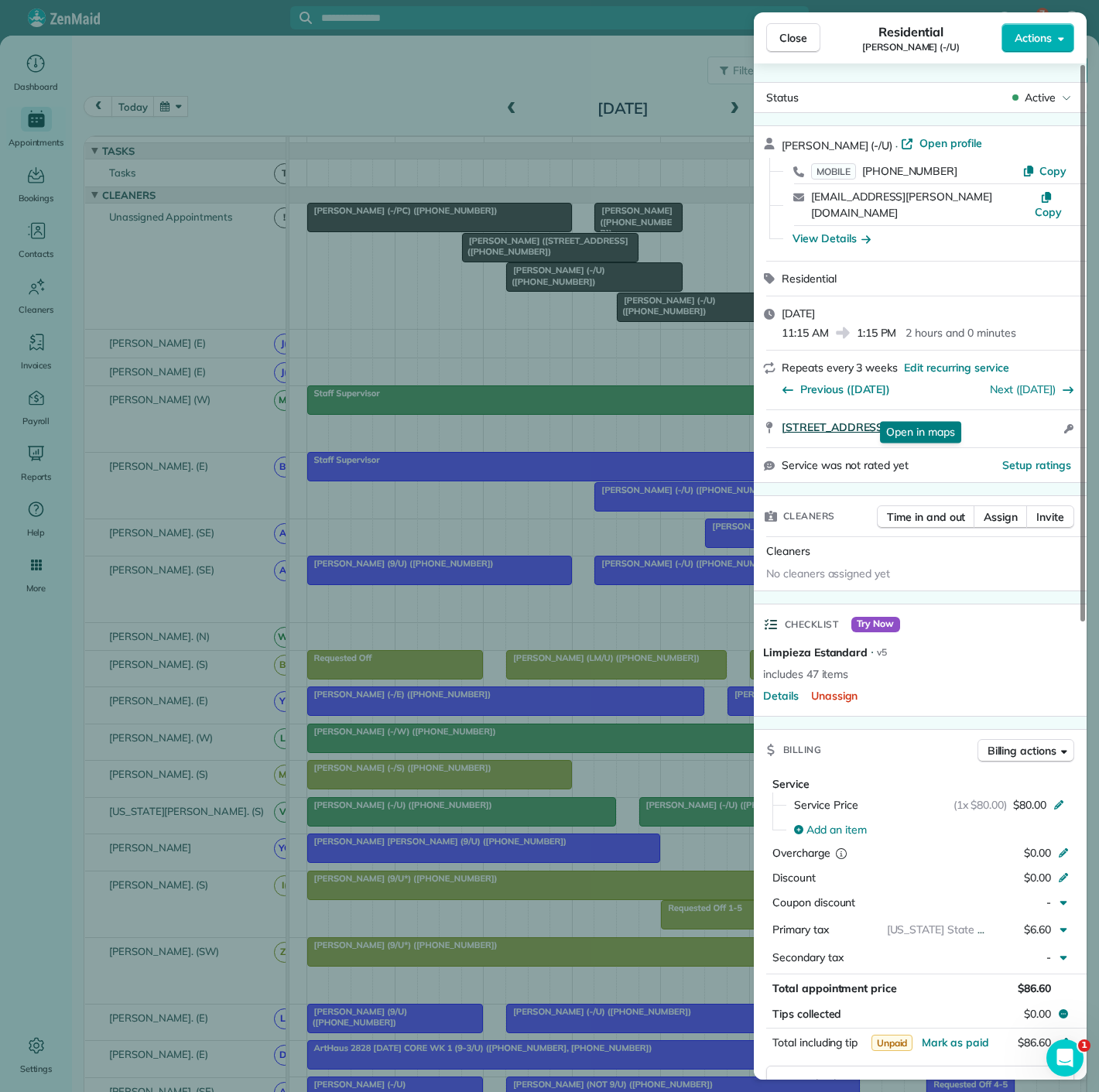
drag, startPoint x: 827, startPoint y: 412, endPoint x: 1042, endPoint y: 408, distance: 215.0
click at [1042, 410] on div "3663 Cedar Springs Rd Apt 311 Dallas TX 75219 Open in maps Open in maps Open ac…" at bounding box center [921, 429] width 333 height 37
drag, startPoint x: 362, startPoint y: 211, endPoint x: 463, endPoint y: 209, distance: 101.0
click at [362, 211] on div "Close Residential Kamryn Crossley (-/U) Actions Status Active Kamryn Crossley (…" at bounding box center [549, 546] width 1099 height 1092
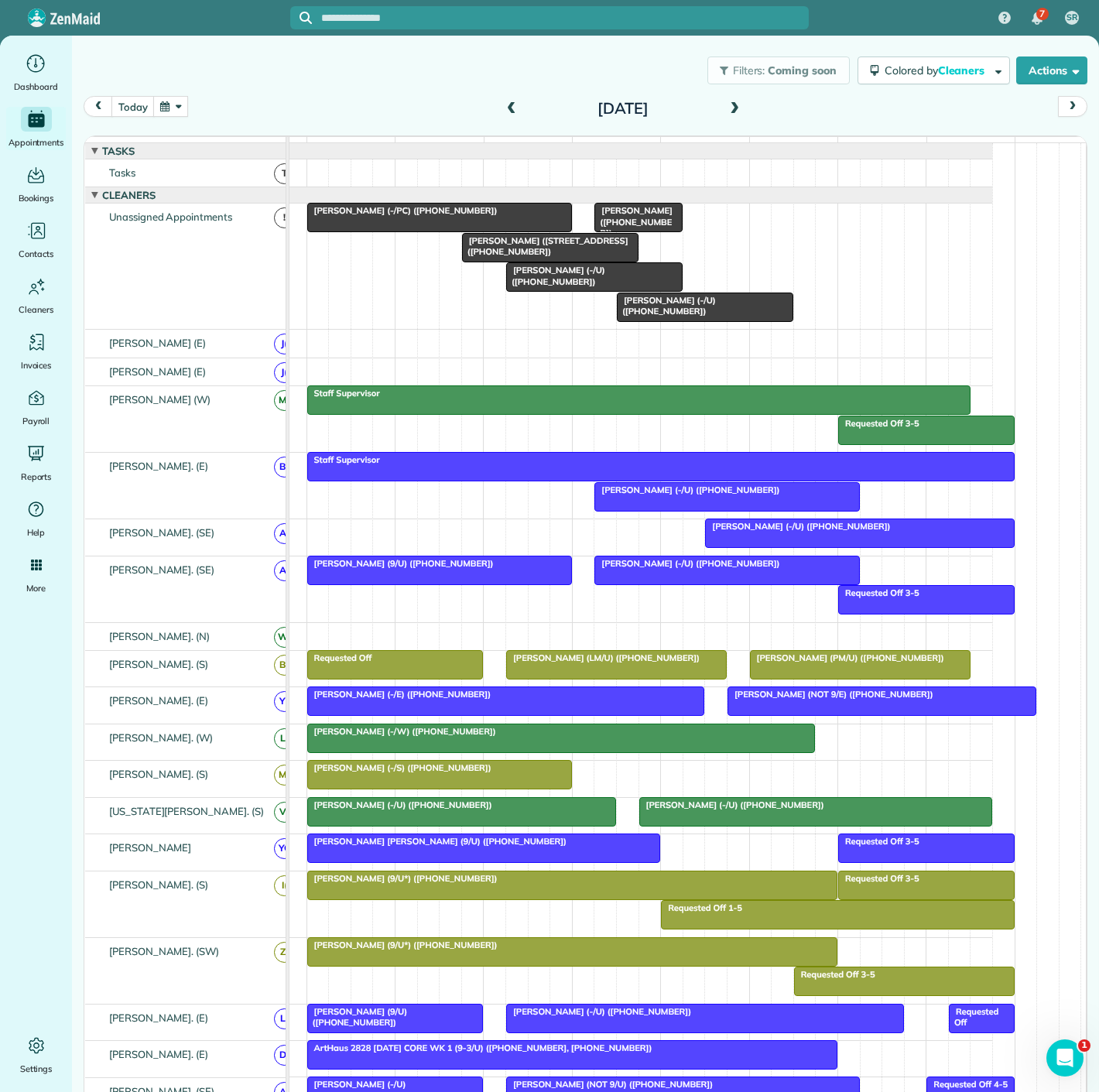
click at [725, 511] on div at bounding box center [727, 497] width 264 height 28
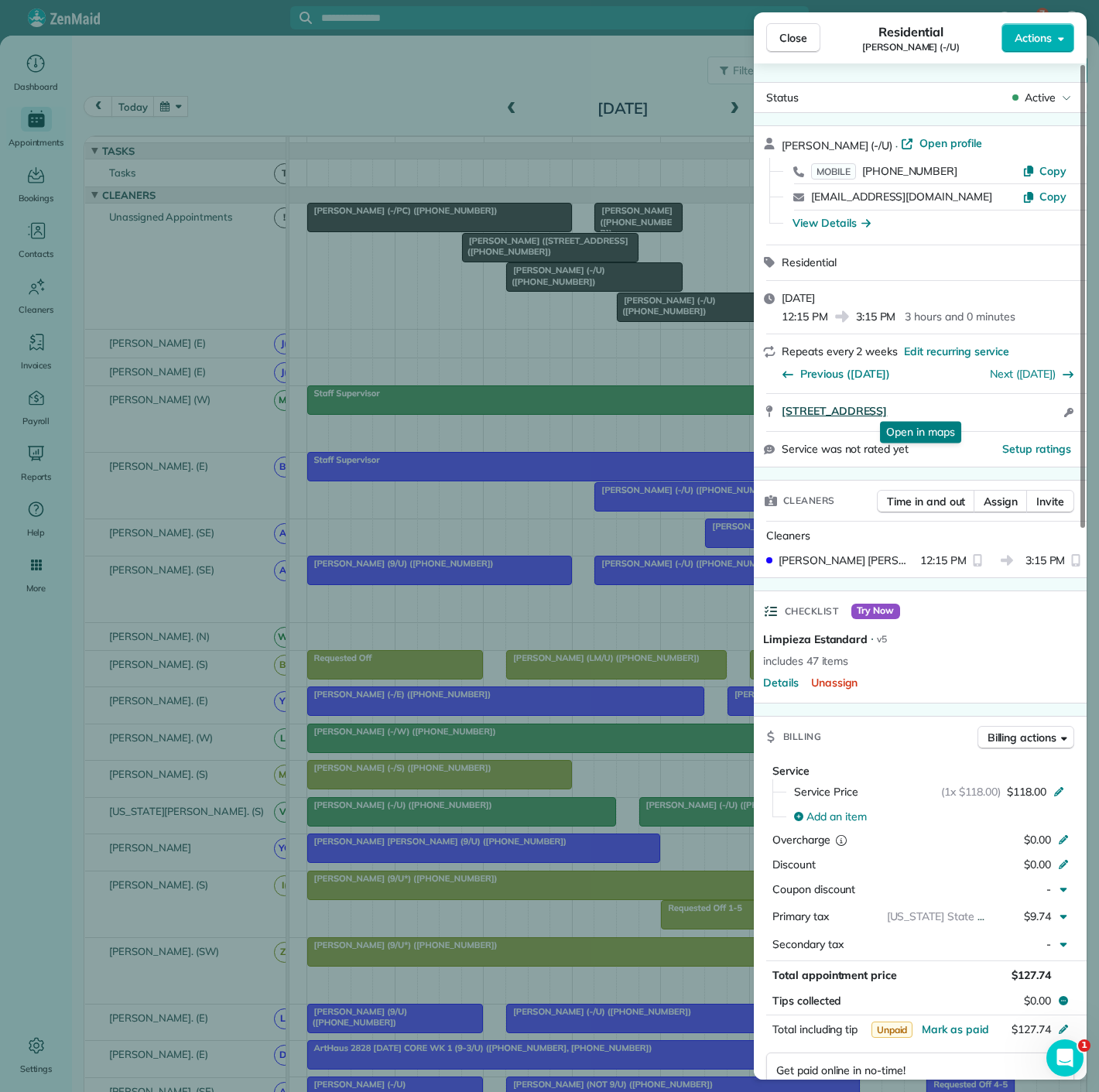
drag, startPoint x: 778, startPoint y: 416, endPoint x: 1029, endPoint y: 405, distance: 251.2
click at [1029, 405] on div "3611 Congress Avenue 2013 Dallas TX 75219 Open in maps Open in maps Open access…" at bounding box center [921, 412] width 333 height 37
click at [301, 430] on div "Close Residential John Barcus (-/U) Actions Status Active John Barcus (-/U) · O…" at bounding box center [549, 546] width 1099 height 1092
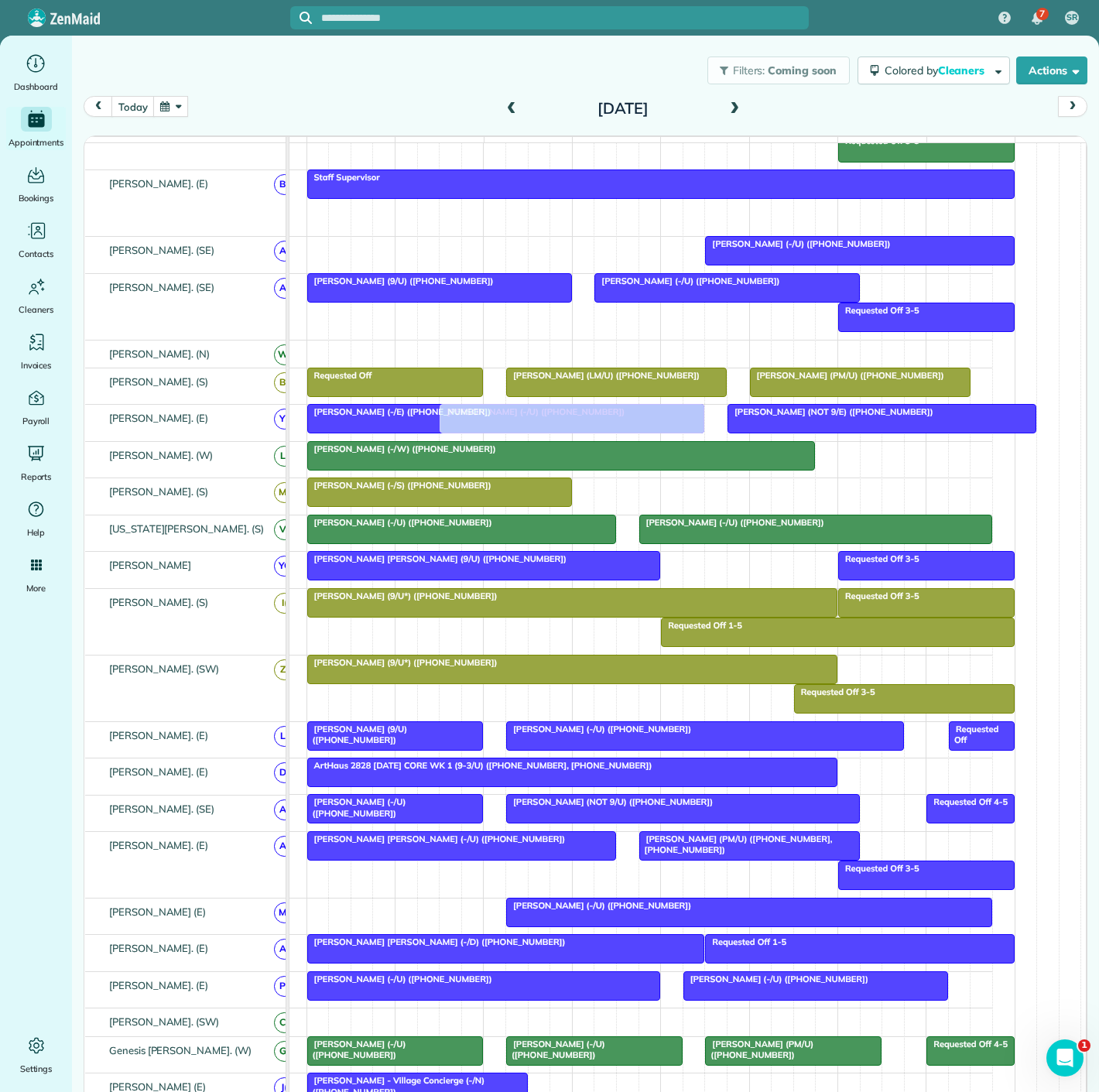
scroll to position [430, 0]
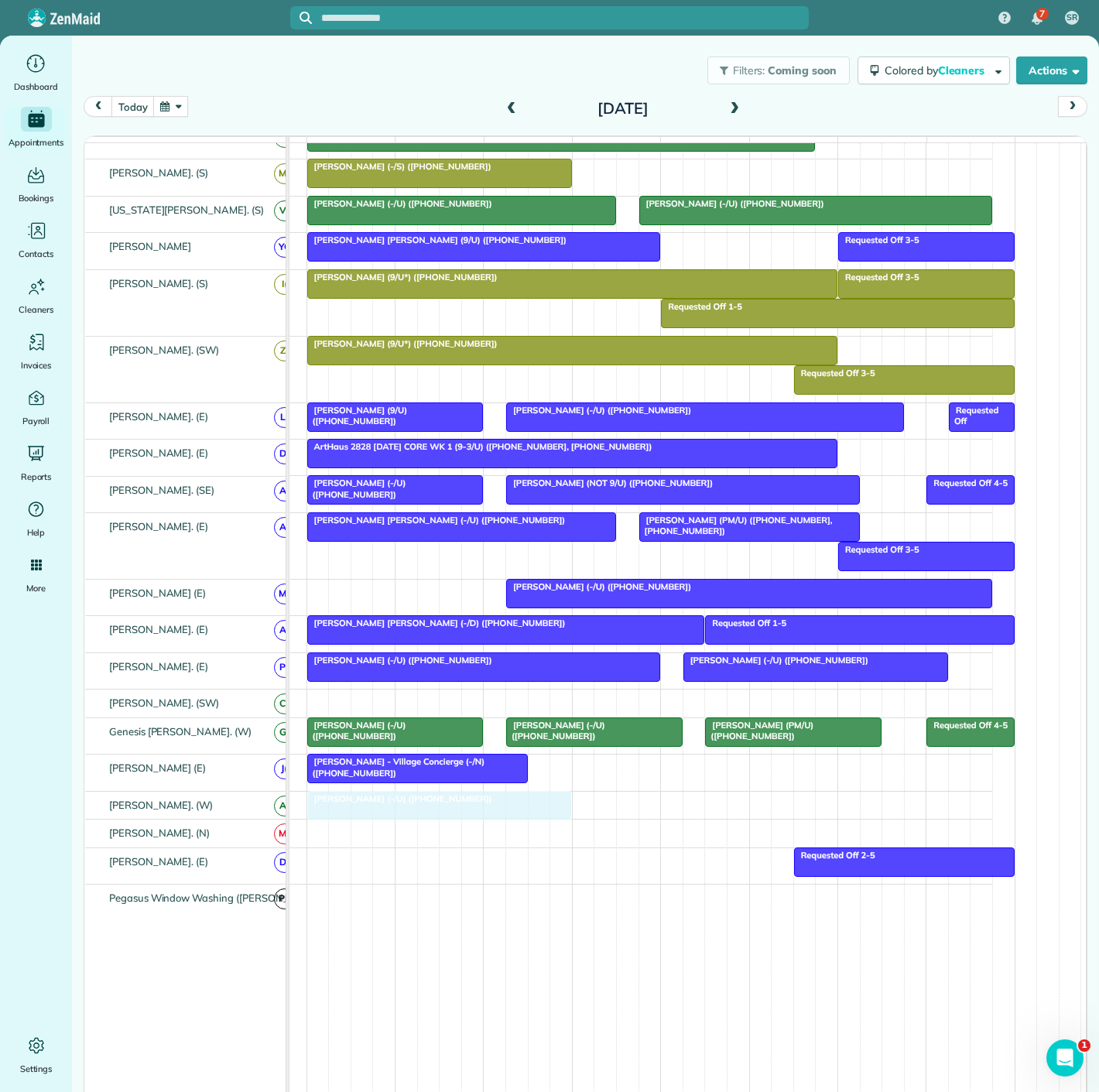
drag, startPoint x: 659, startPoint y: 508, endPoint x: 360, endPoint y: 814, distance: 427.8
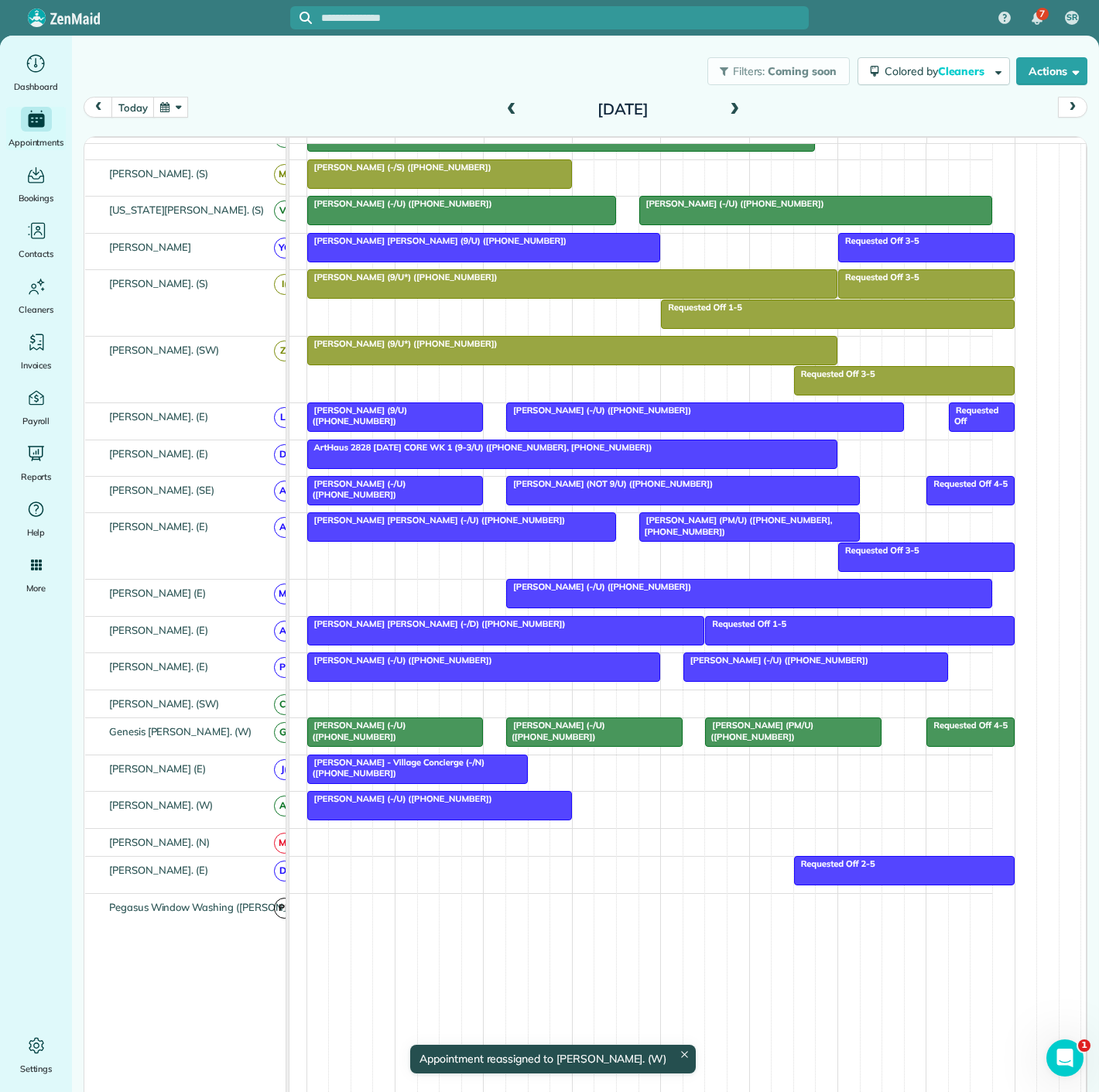
click at [366, 811] on div at bounding box center [440, 806] width 264 height 28
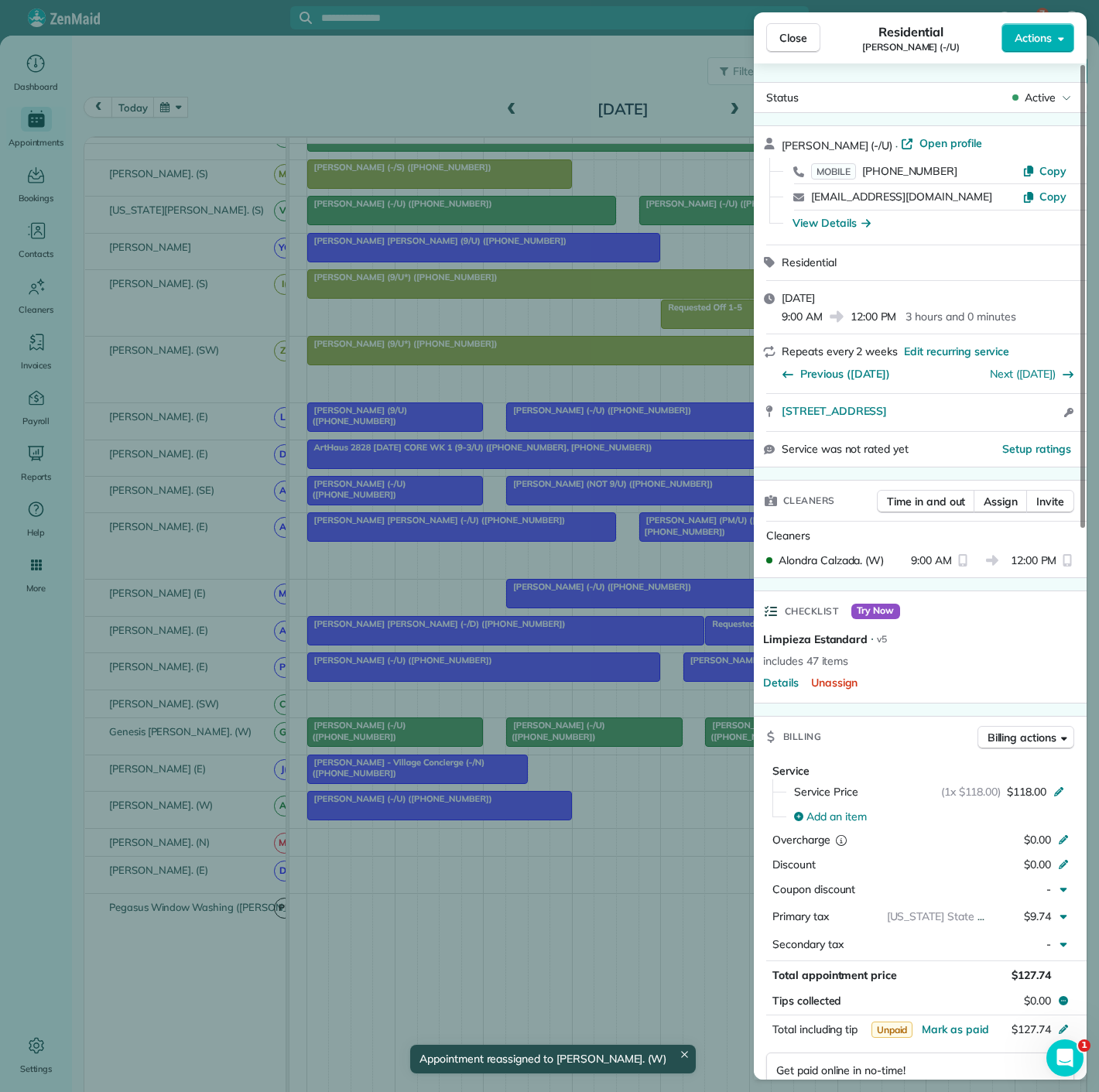
click at [399, 531] on div "Close Residential John Barcus (-/U) Actions Status Active John Barcus (-/U) · O…" at bounding box center [549, 546] width 1099 height 1092
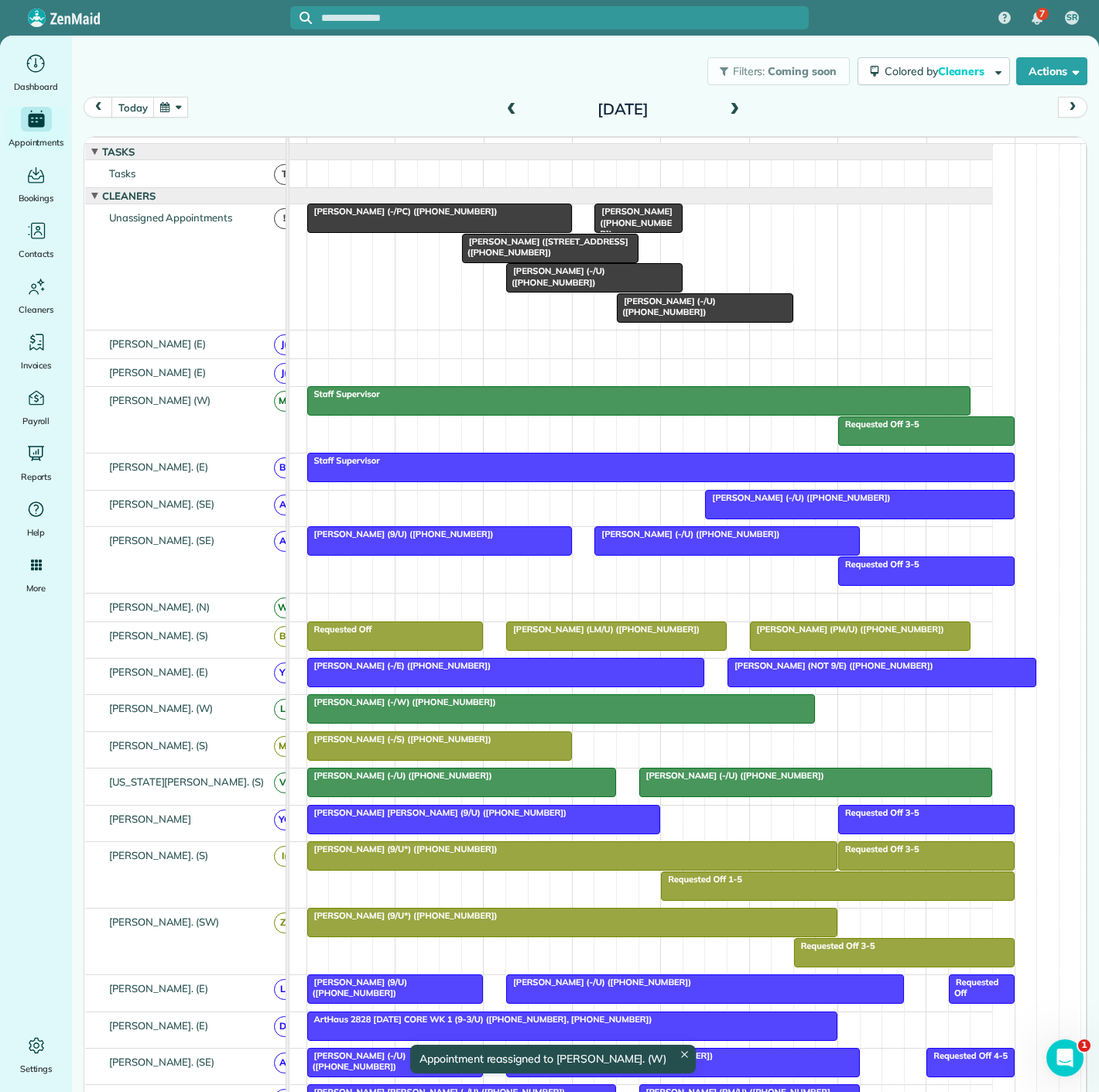
click at [546, 288] on div at bounding box center [594, 278] width 175 height 28
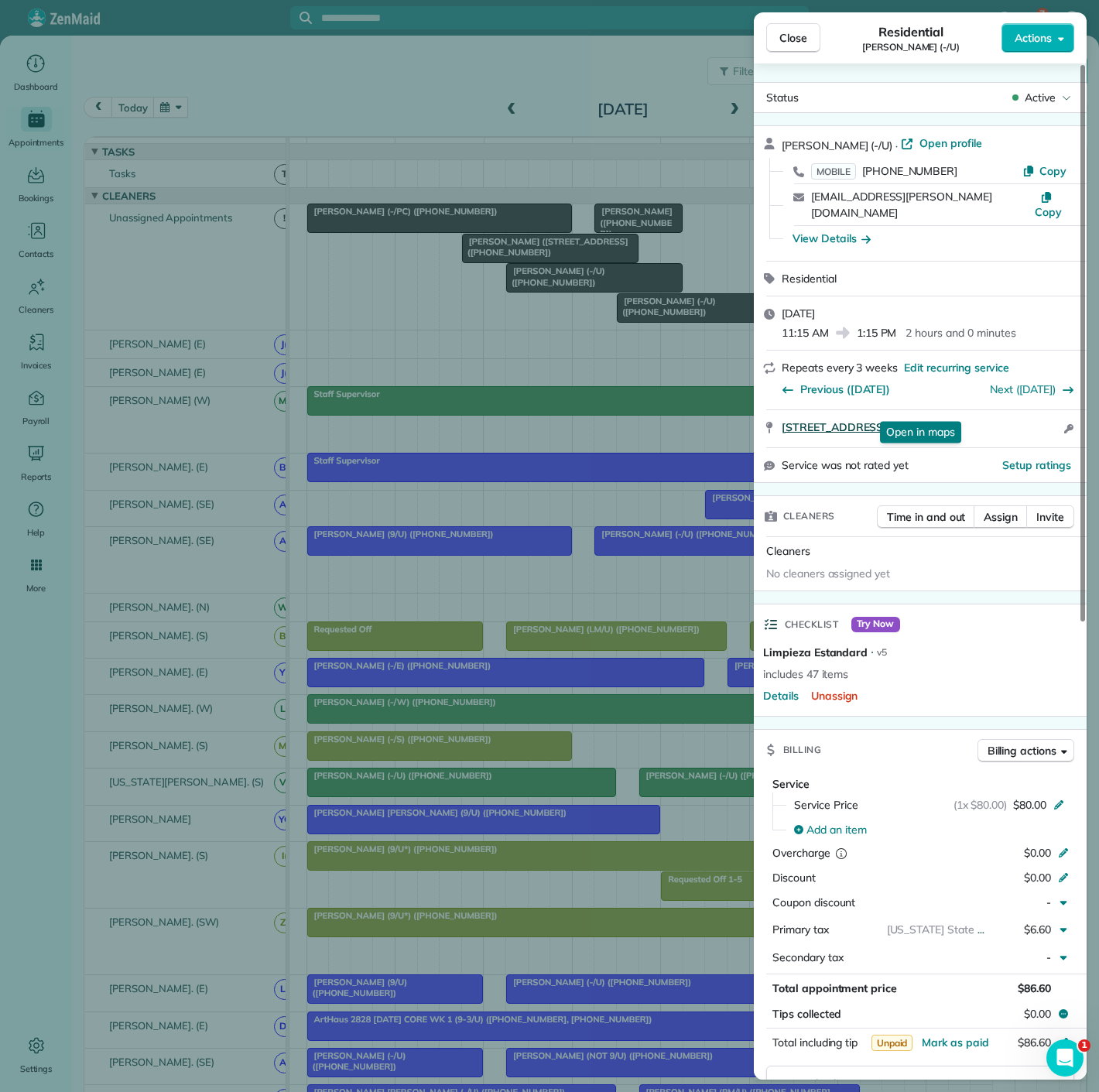
drag, startPoint x: 770, startPoint y: 412, endPoint x: 1037, endPoint y: 406, distance: 267.1
click at [1037, 410] on div "3663 Cedar Springs Rd Apt 311 Dallas TX 75219 Open in maps Open in maps Open ac…" at bounding box center [921, 429] width 333 height 37
click at [487, 309] on div "Close Residential Kamryn Crossley (-/U) Actions Status Active Kamryn Crossley (…" at bounding box center [549, 546] width 1099 height 1092
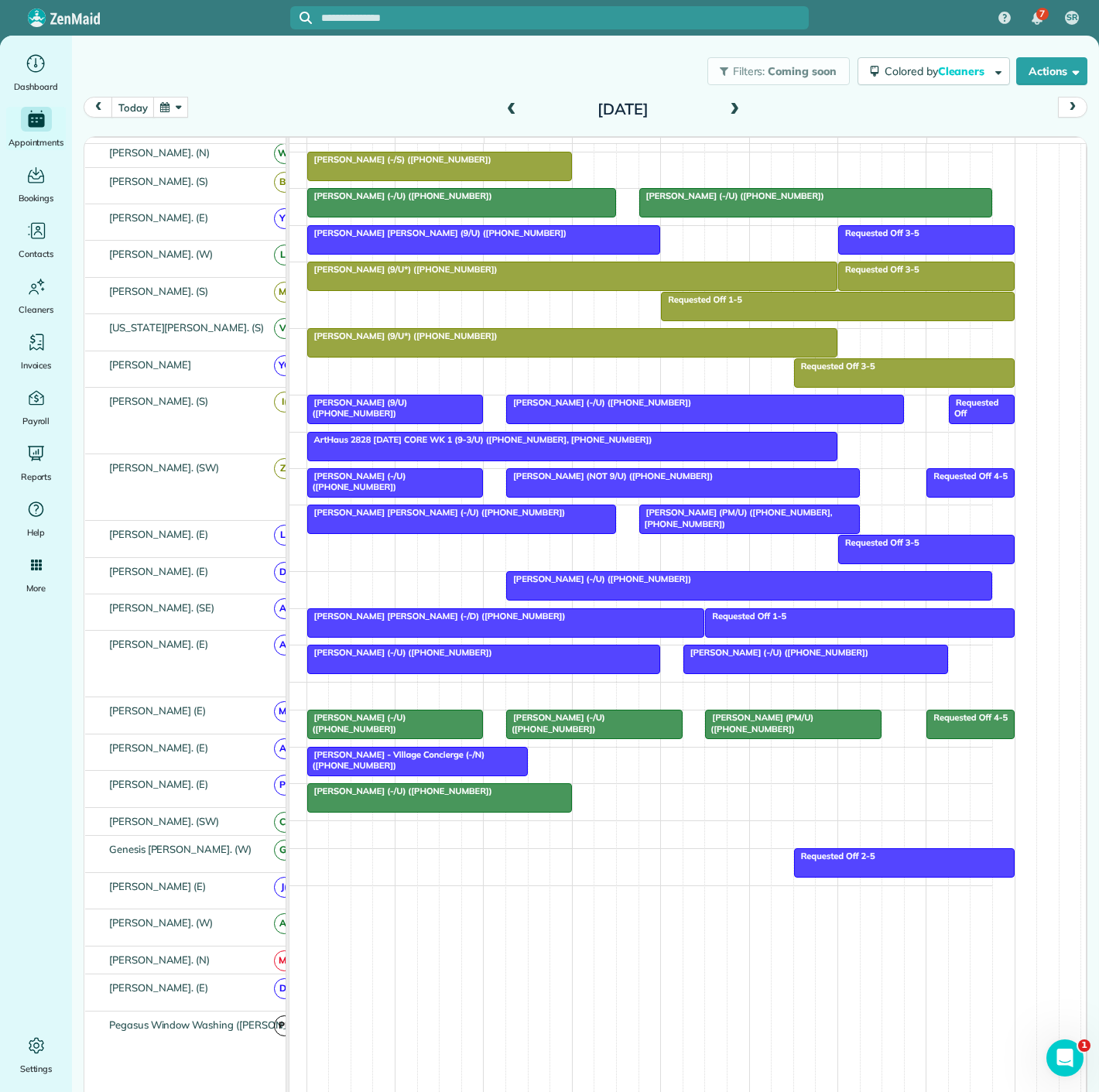
scroll to position [586, 0]
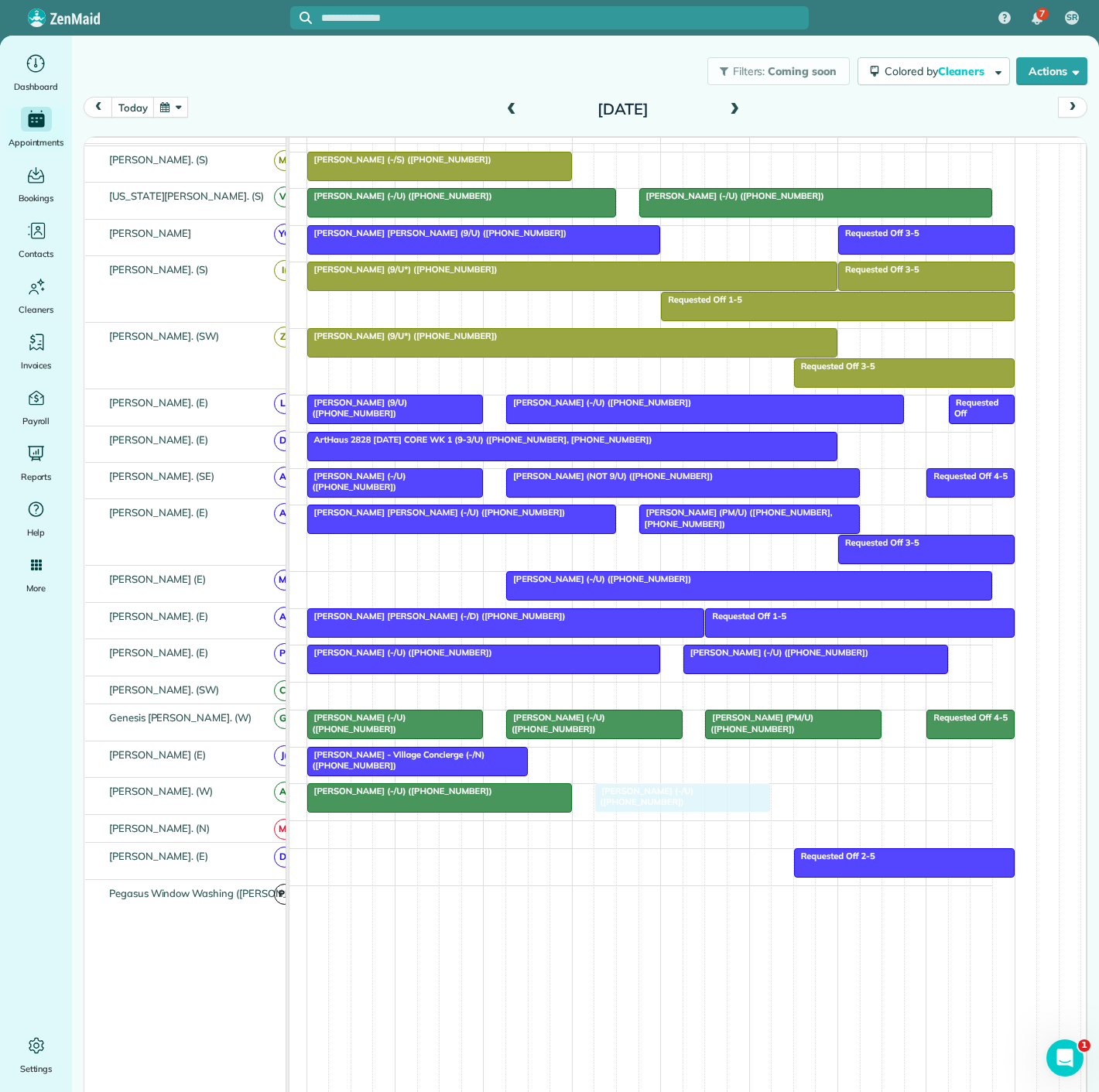
drag, startPoint x: 548, startPoint y: 295, endPoint x: 634, endPoint y: 811, distance: 523.1
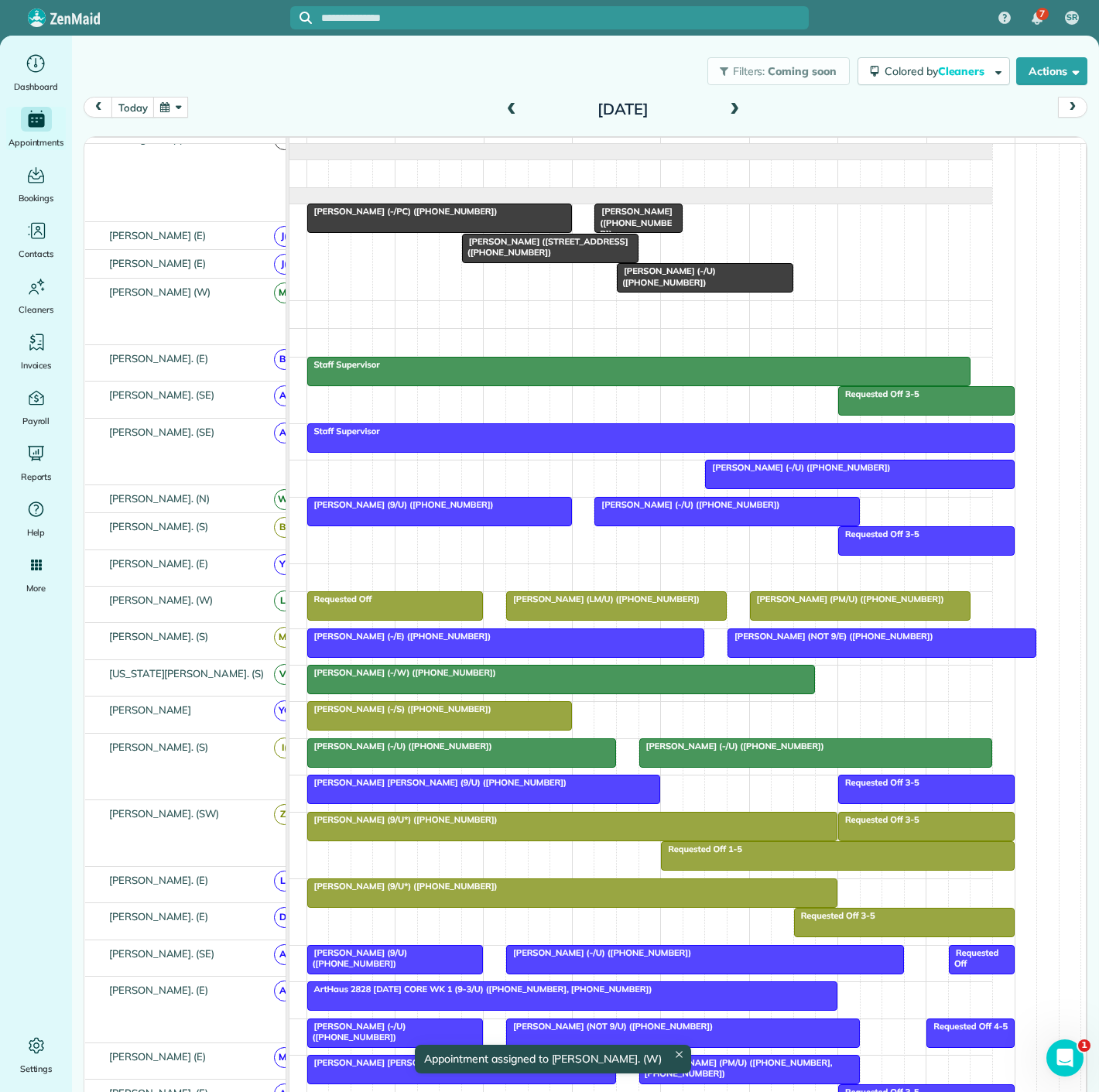
scroll to position [0, 0]
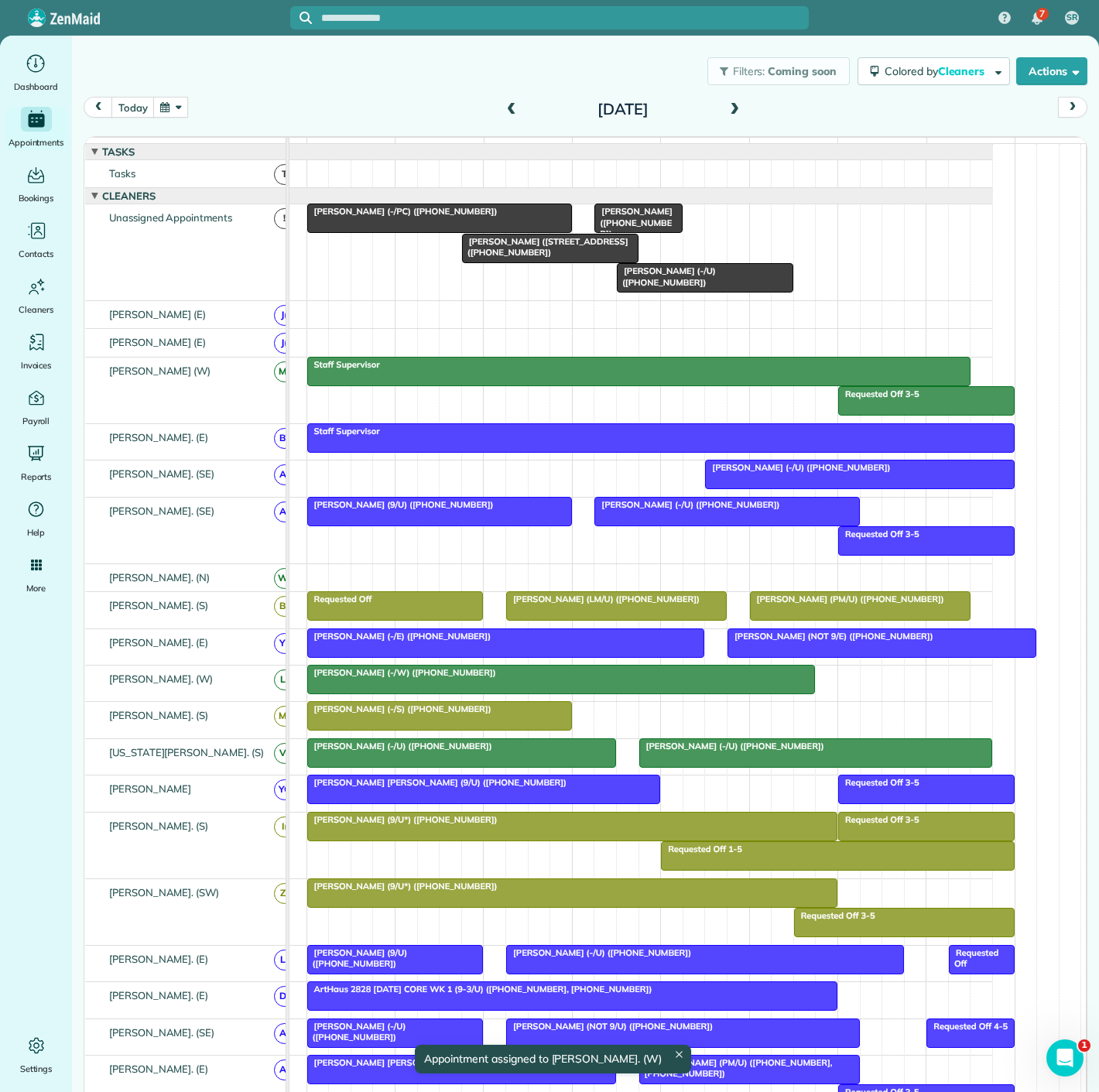
click at [690, 289] on div at bounding box center [705, 278] width 175 height 28
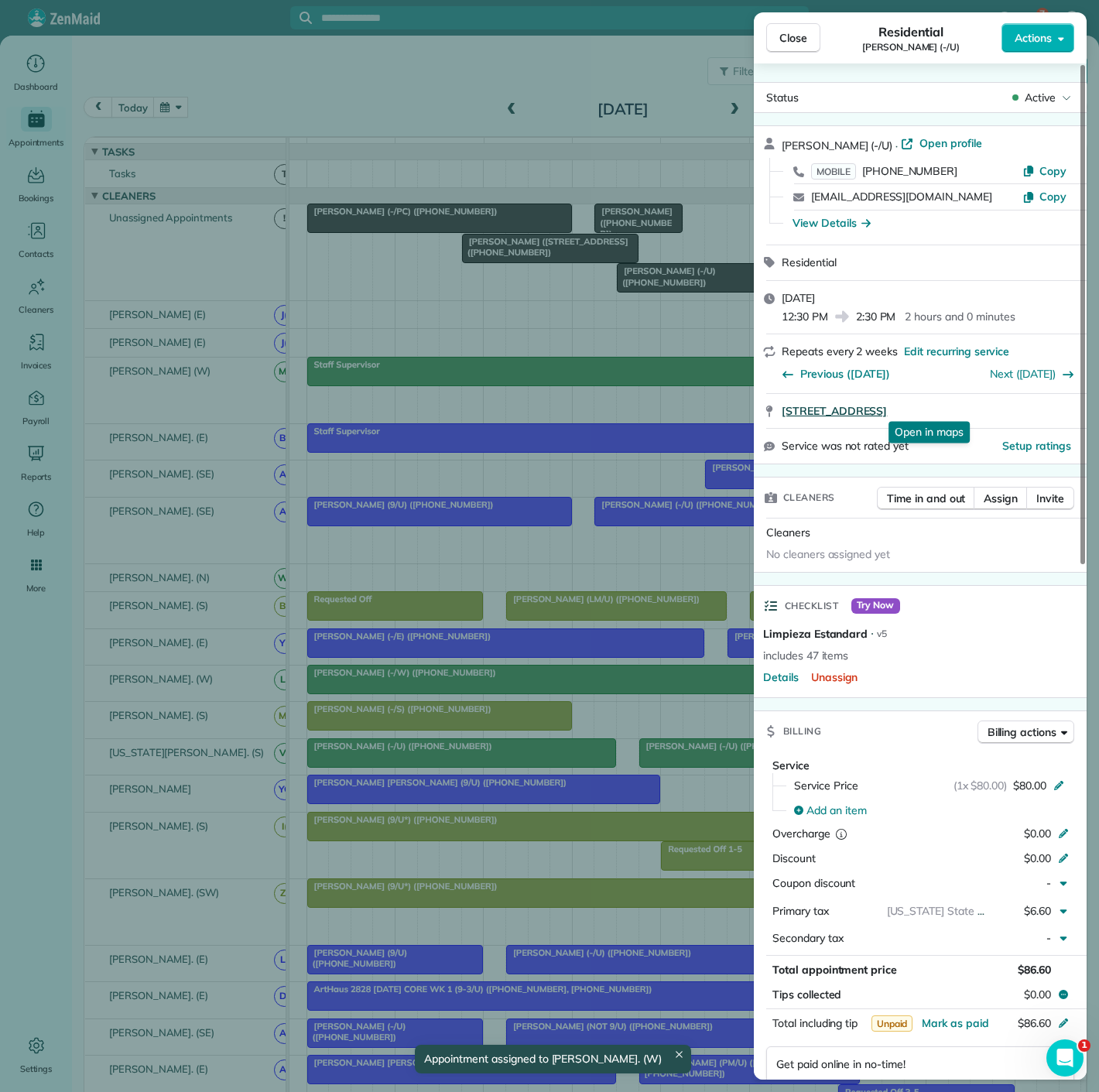
drag, startPoint x: 773, startPoint y: 414, endPoint x: 1042, endPoint y: 412, distance: 269.0
click at [1042, 412] on div "2500 North Houston Street #2807 Dallas TX 75219 Open in maps Open in maps" at bounding box center [921, 410] width 333 height 34
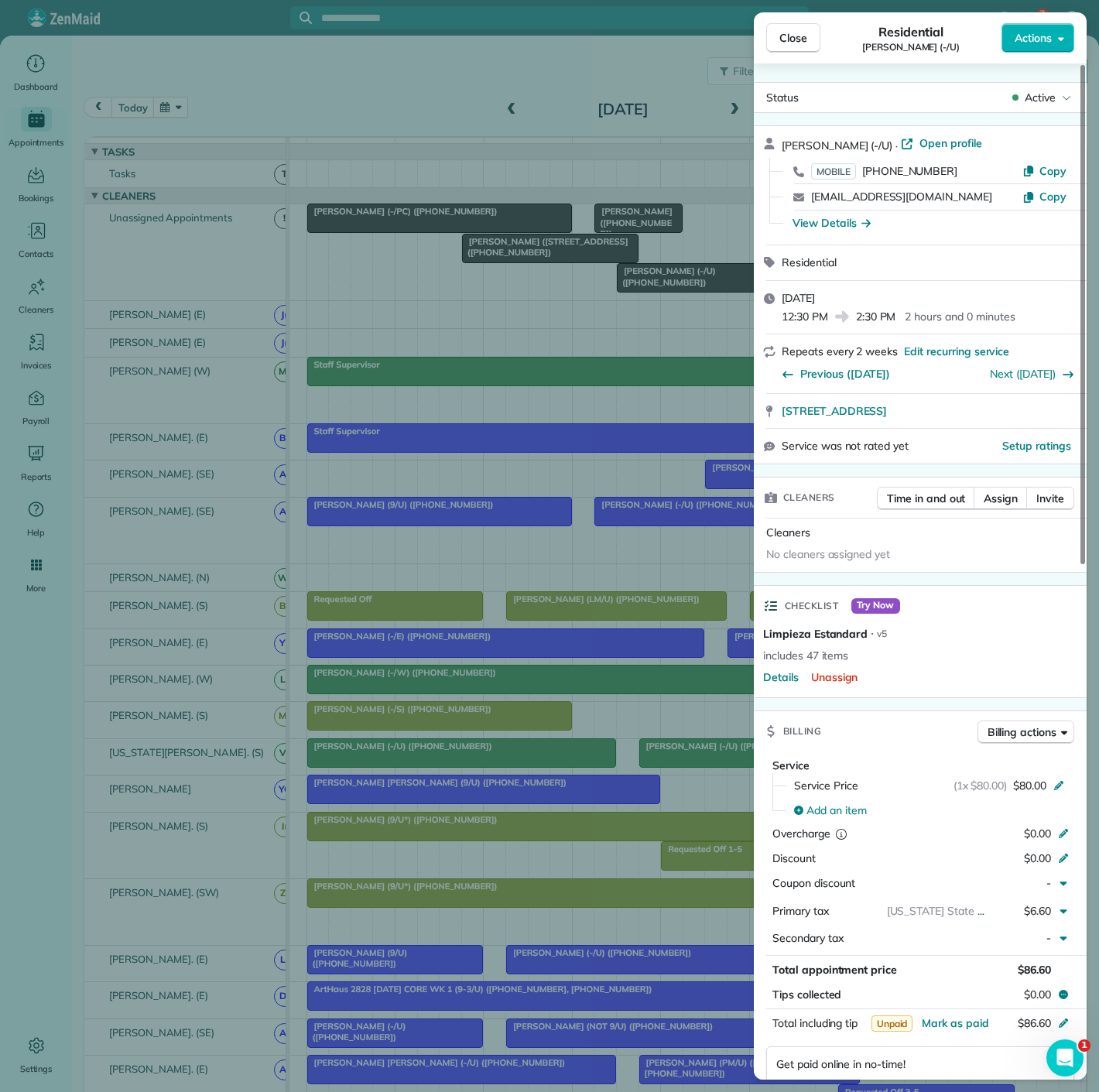
drag, startPoint x: 514, startPoint y: 302, endPoint x: 514, endPoint y: 292, distance: 10.0
click at [514, 302] on div "Close Residential Megan Fontenot (-/U) Actions Status Active Megan Fontenot (-/…" at bounding box center [549, 546] width 1099 height 1092
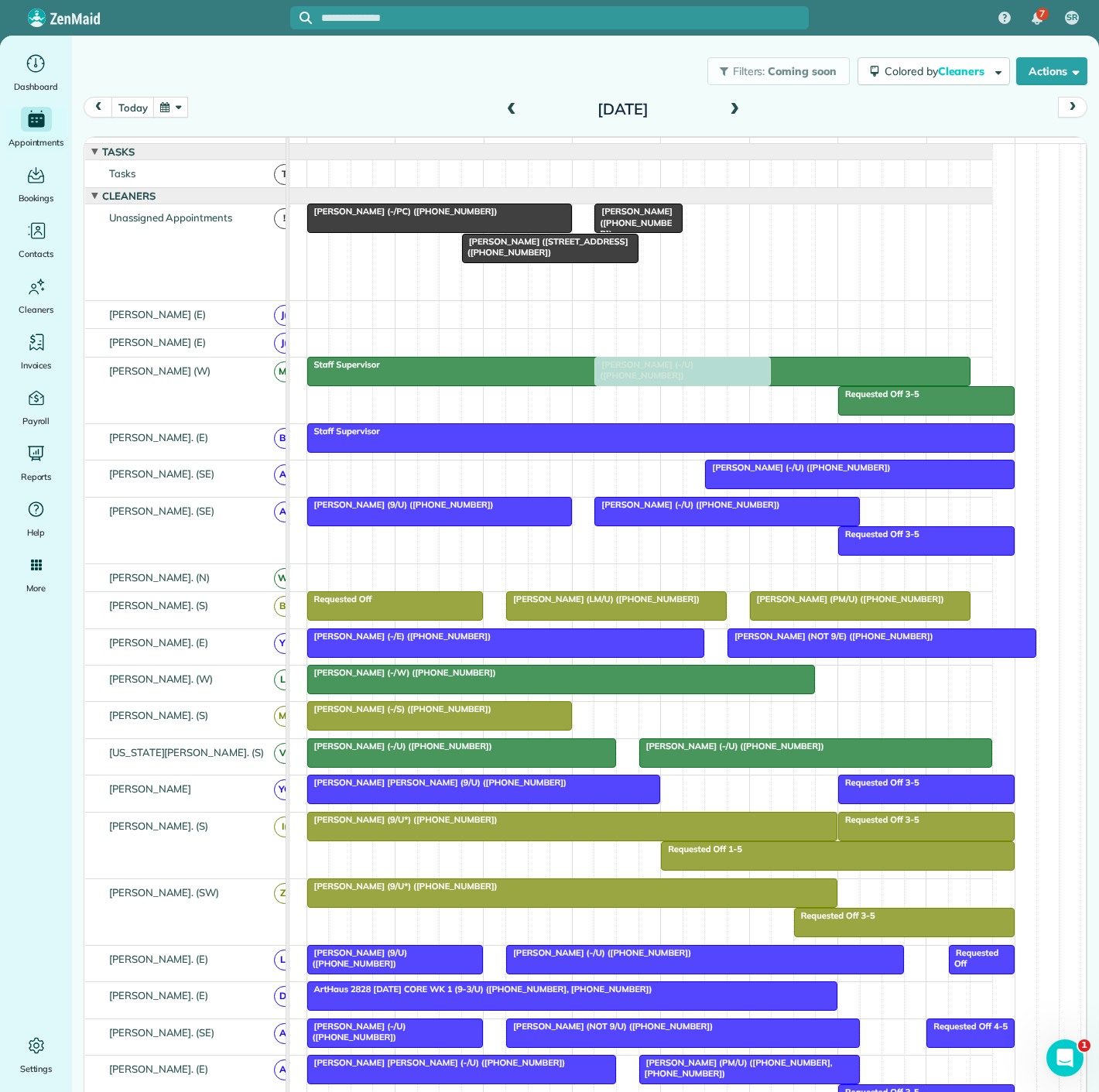
scroll to position [411, 71]
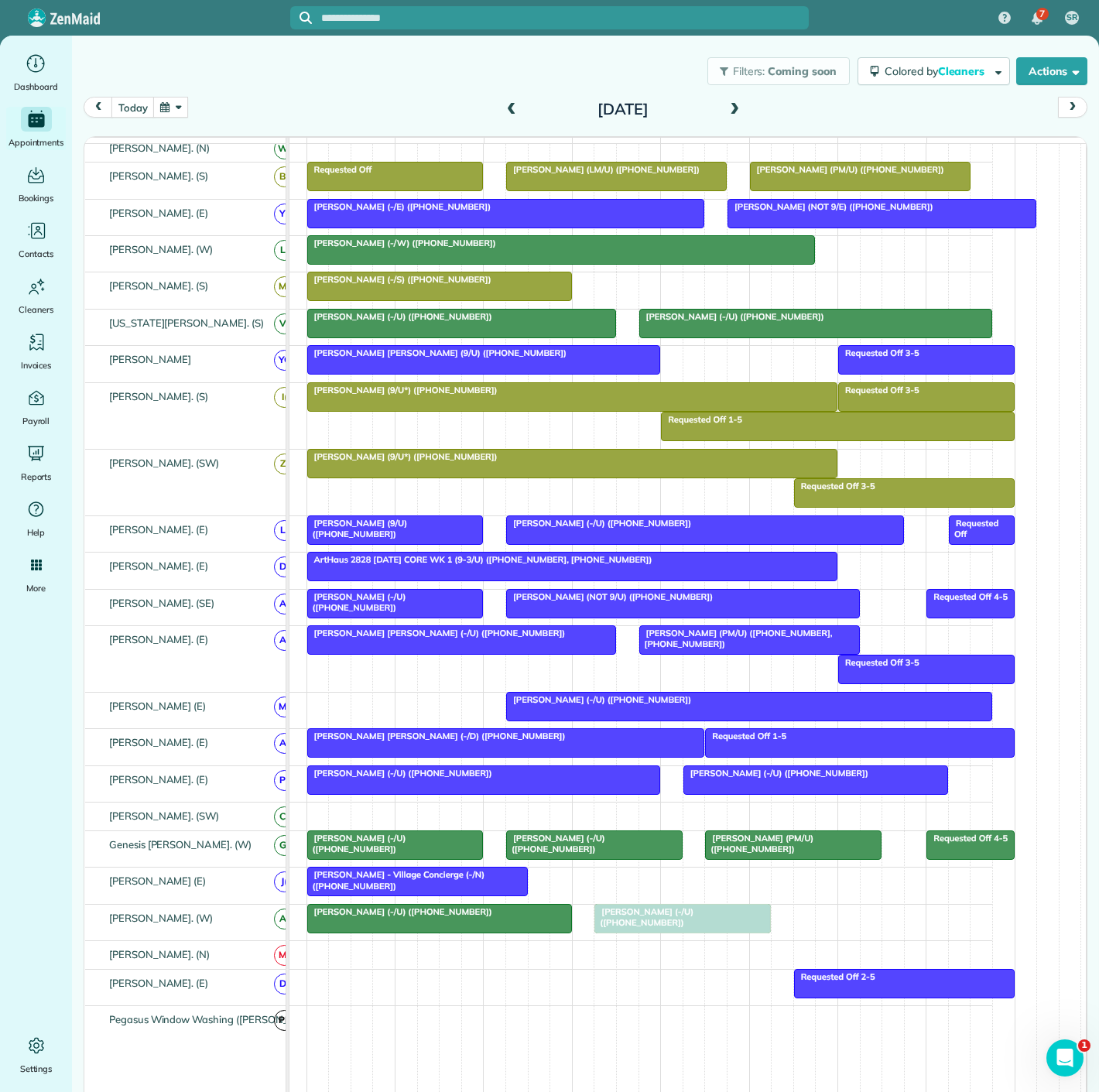
drag, startPoint x: 654, startPoint y: 284, endPoint x: 628, endPoint y: 918, distance: 634.5
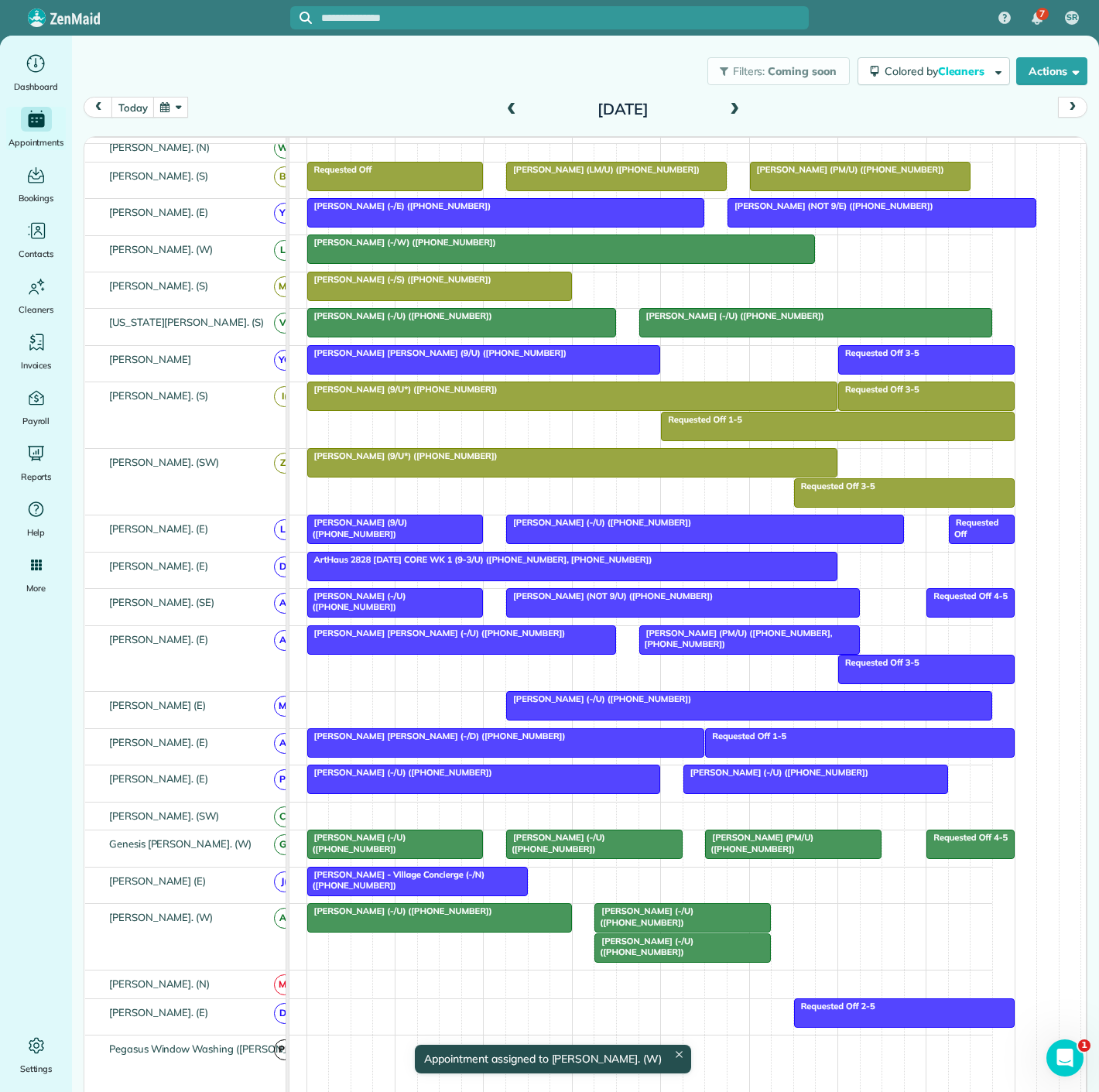
click at [432, 913] on span "John Barcus (-/U) (+12145630183)" at bounding box center [400, 910] width 187 height 11
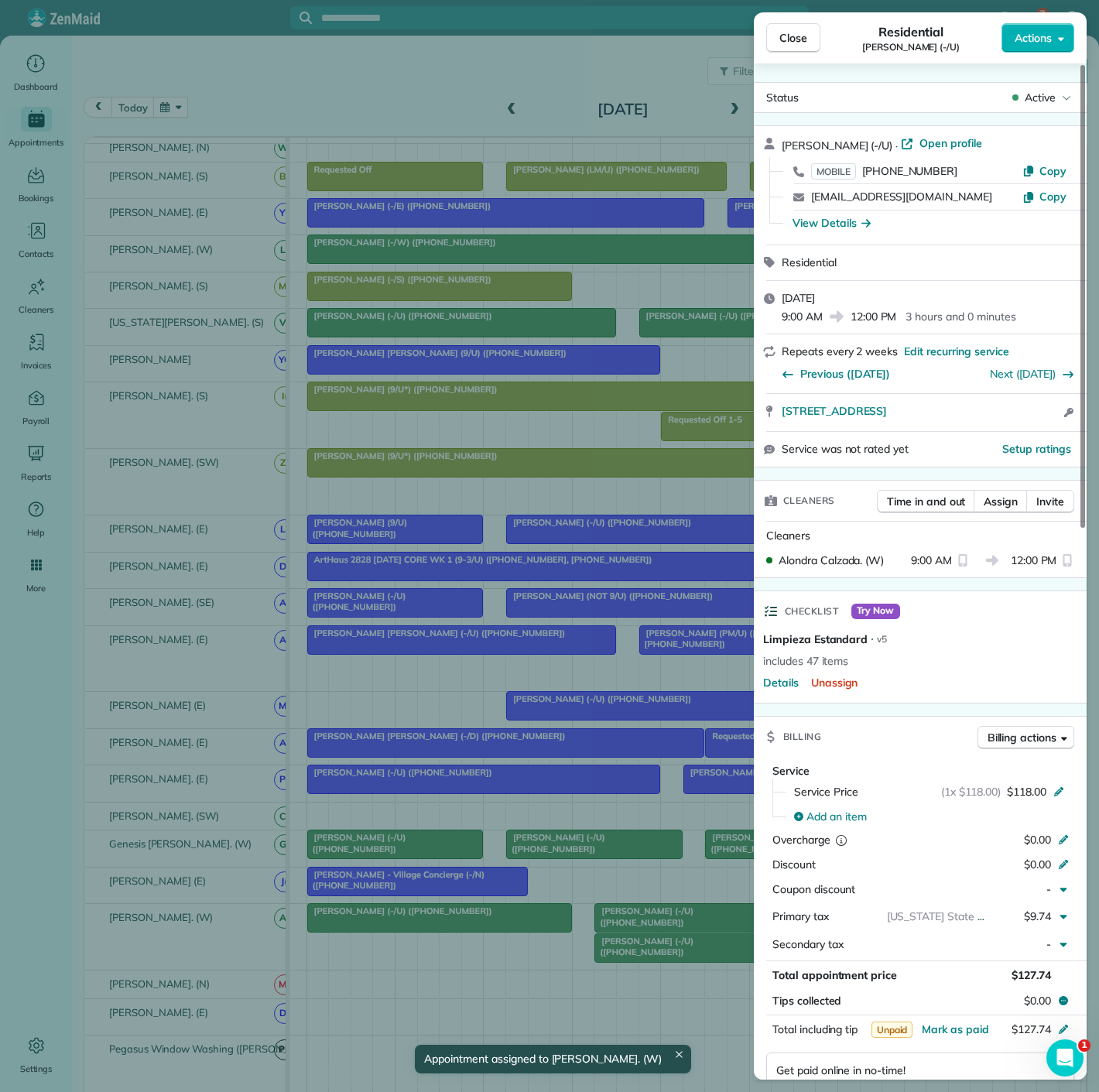
click at [432, 913] on div "Close Residential John Barcus (-/U) Actions Status Active John Barcus (-/U) · O…" at bounding box center [549, 546] width 1099 height 1092
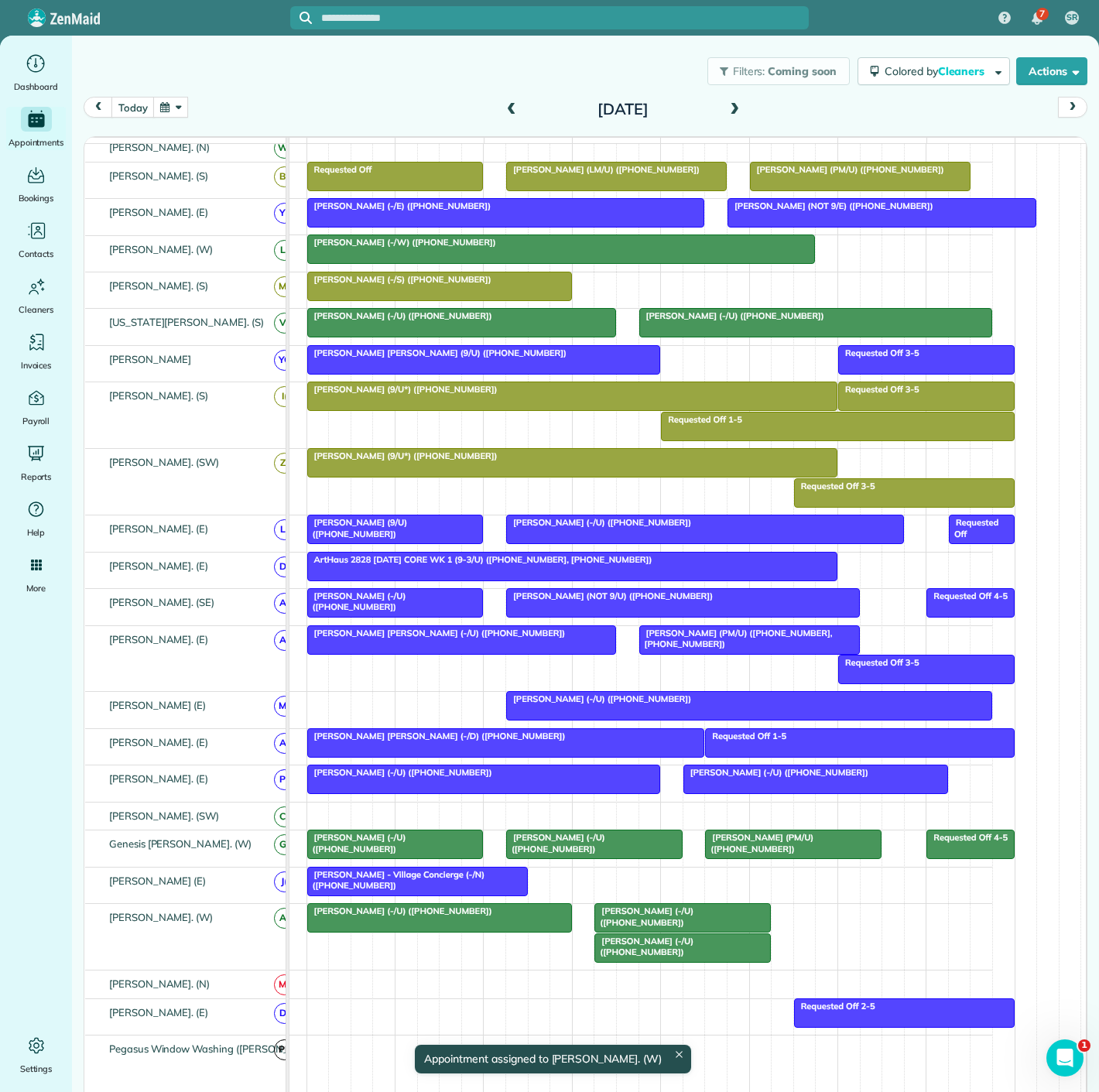
click at [628, 922] on link "Kamryn Crossley (-/U) (+19729659029)" at bounding box center [683, 918] width 177 height 30
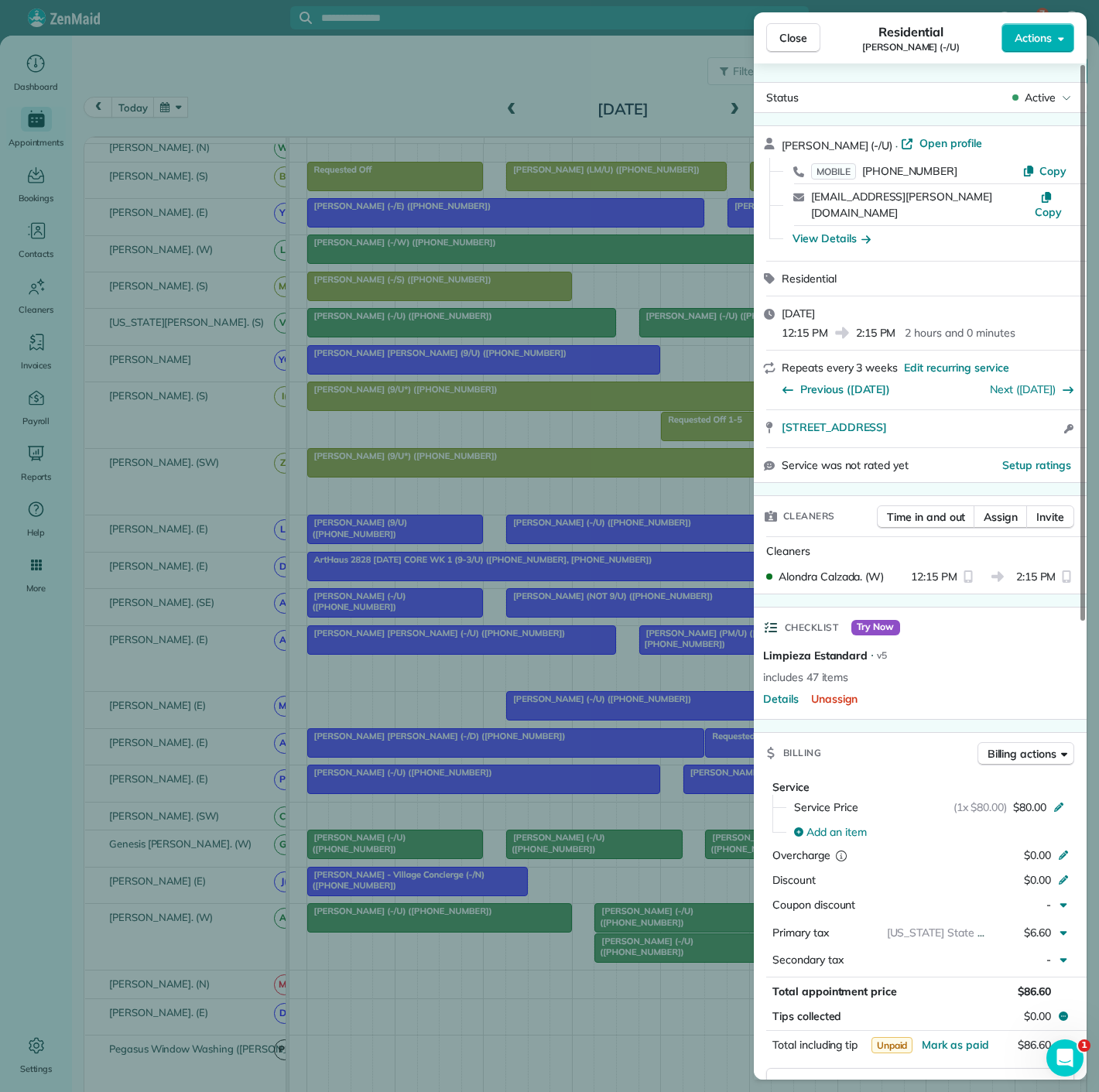
click at [628, 922] on div "Close Residential Kamryn Crossley (-/U) Actions Status Active Kamryn Crossley (…" at bounding box center [549, 546] width 1099 height 1092
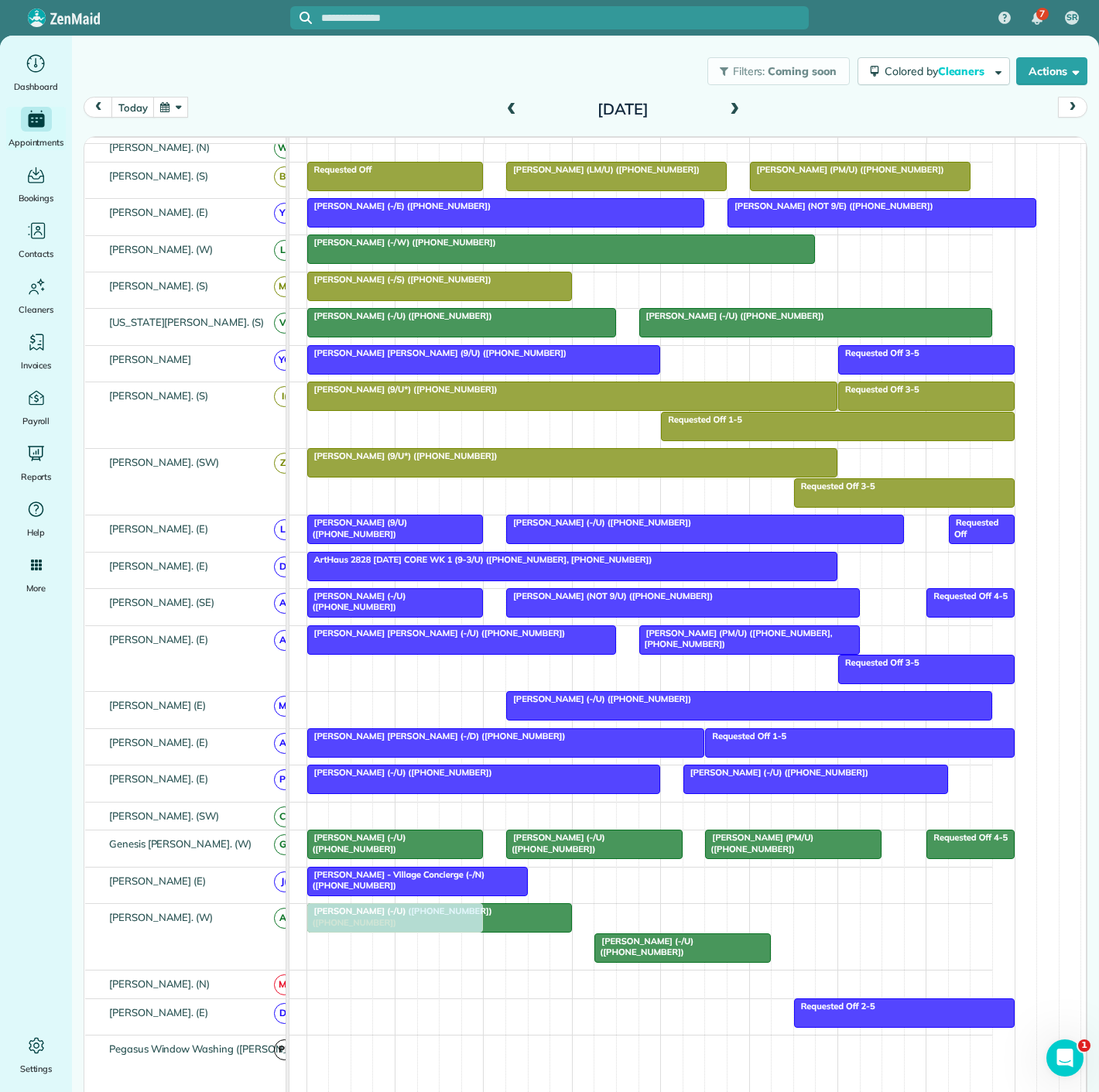
drag, startPoint x: 628, startPoint y: 923, endPoint x: 351, endPoint y: 922, distance: 277.0
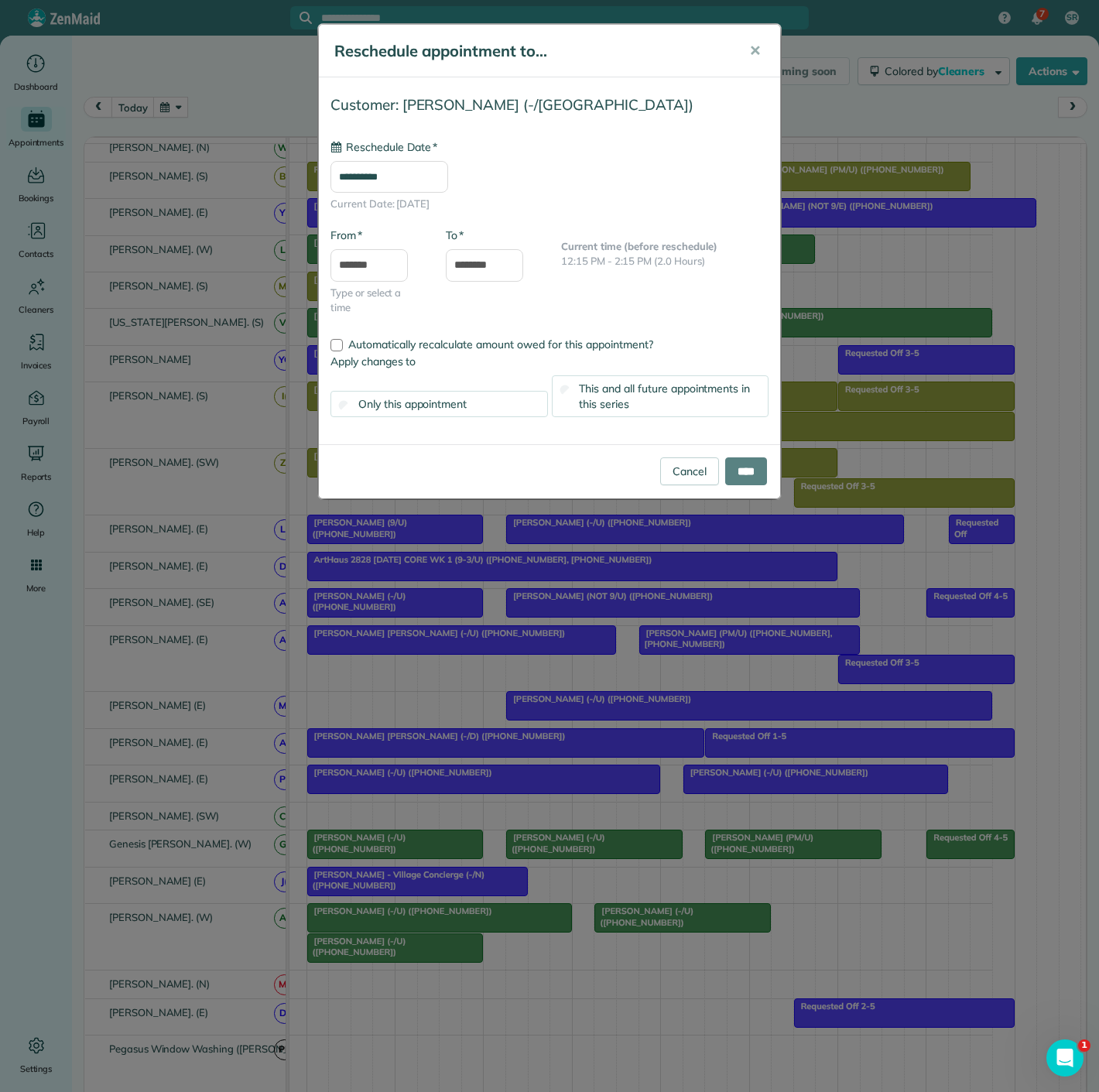
type input "**********"
click at [743, 478] on input "****" at bounding box center [746, 471] width 41 height 28
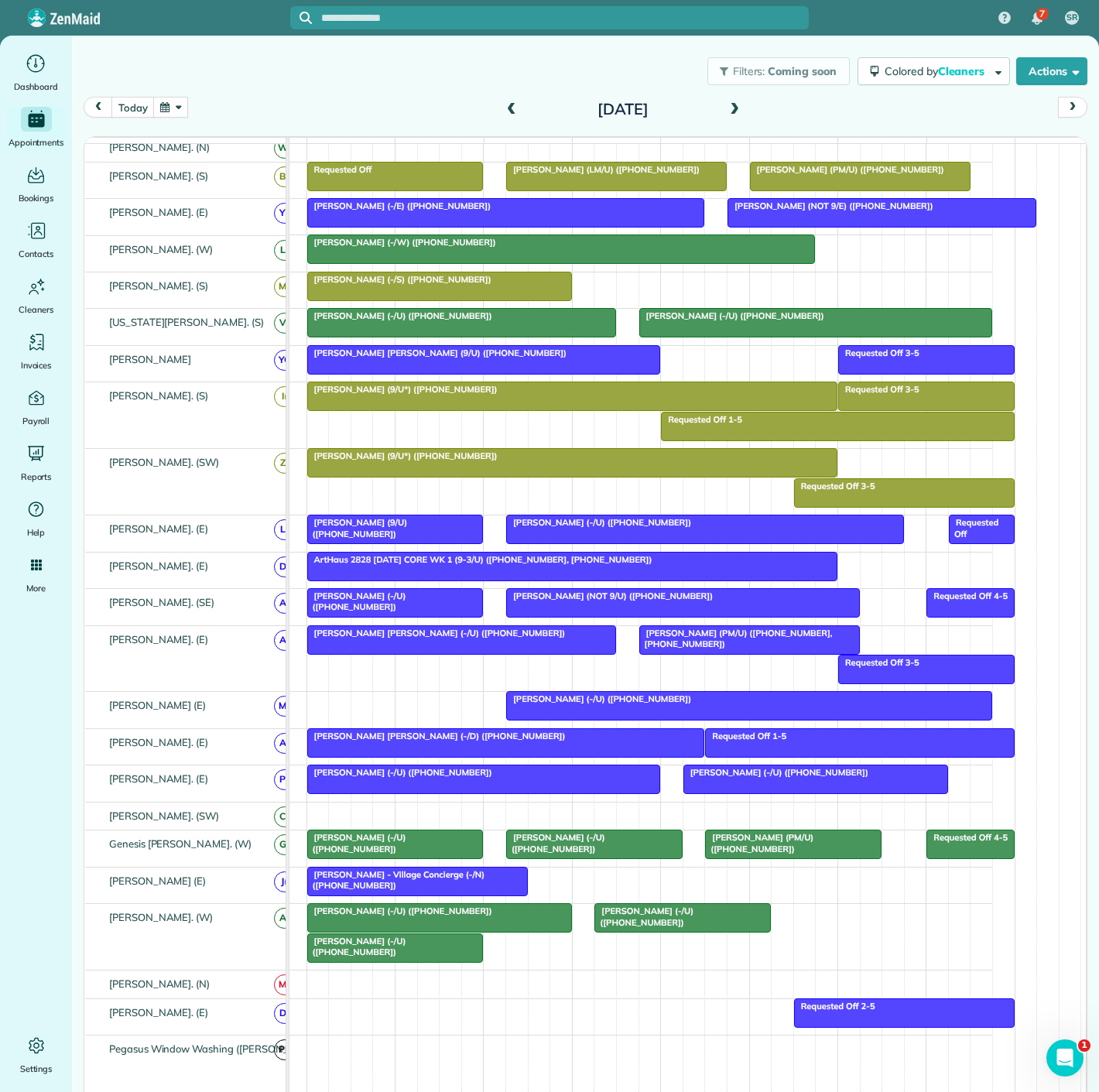
click at [366, 950] on span "Kamryn Crossley (-/U) (+19729659029)" at bounding box center [356, 947] width 100 height 22
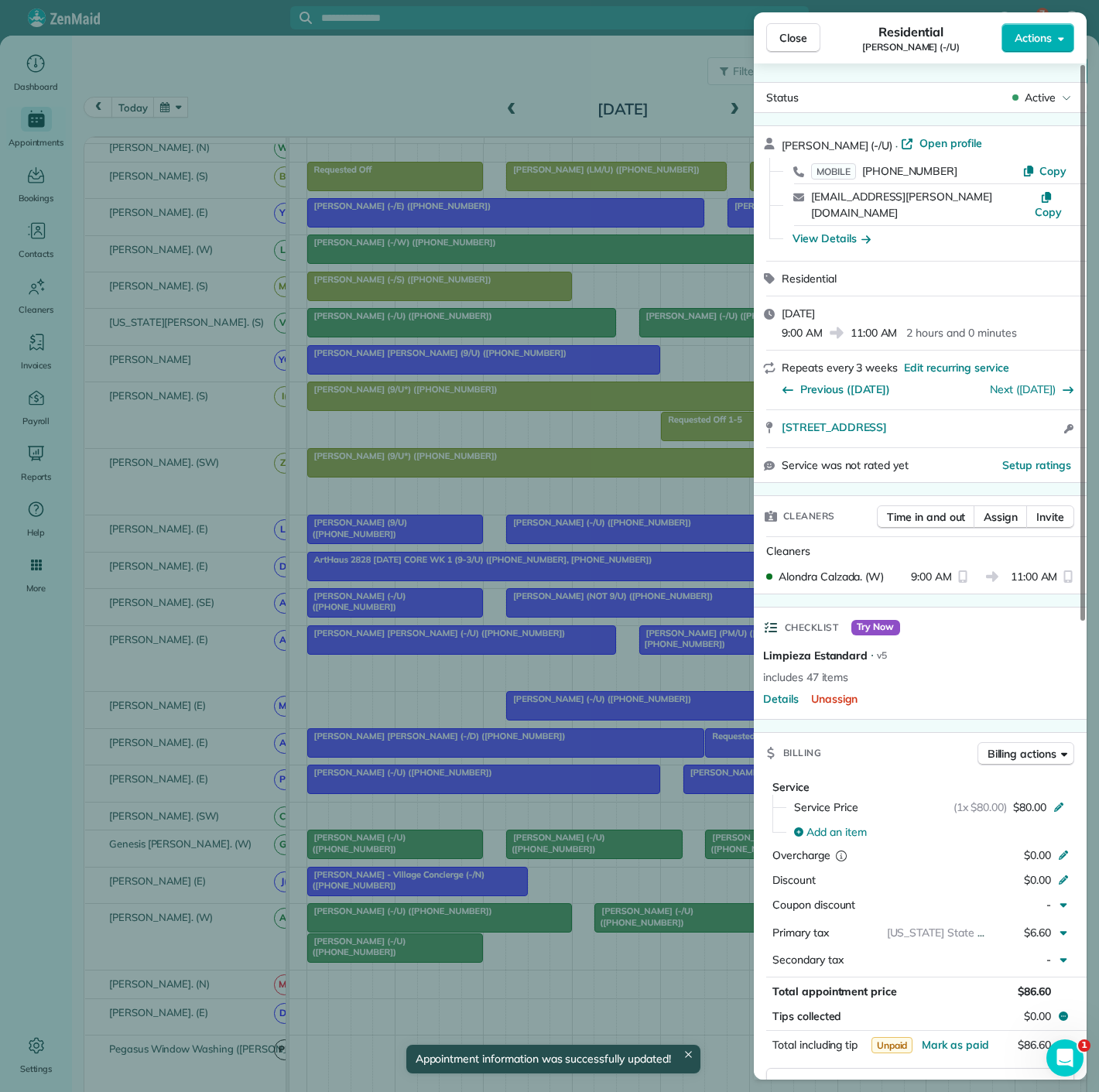
click at [366, 950] on div "Close Residential Kamryn Crossley (-/U) Actions Status Active Kamryn Crossley (…" at bounding box center [549, 546] width 1099 height 1092
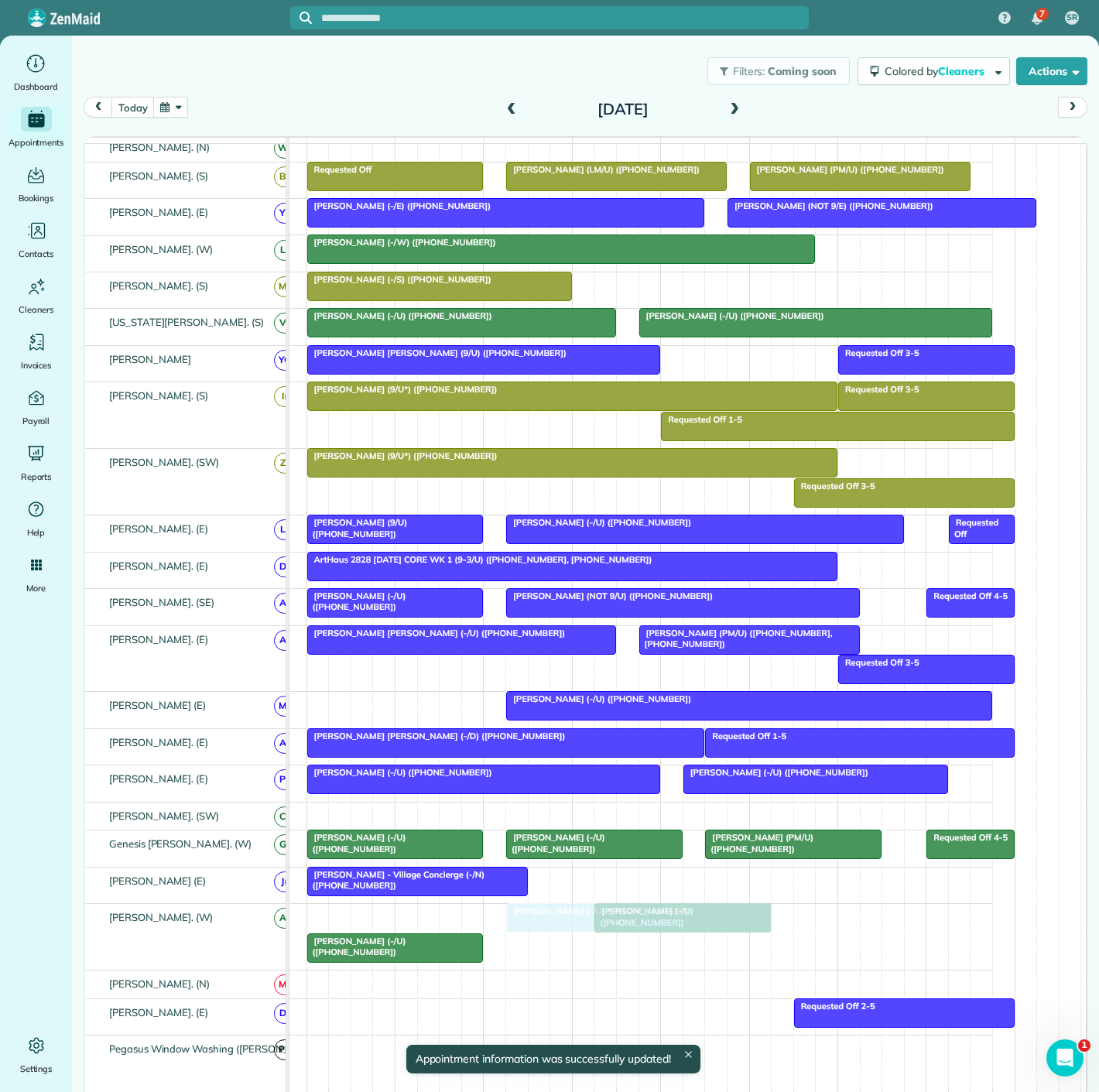
drag, startPoint x: 397, startPoint y: 931, endPoint x: 570, endPoint y: 932, distance: 173.0
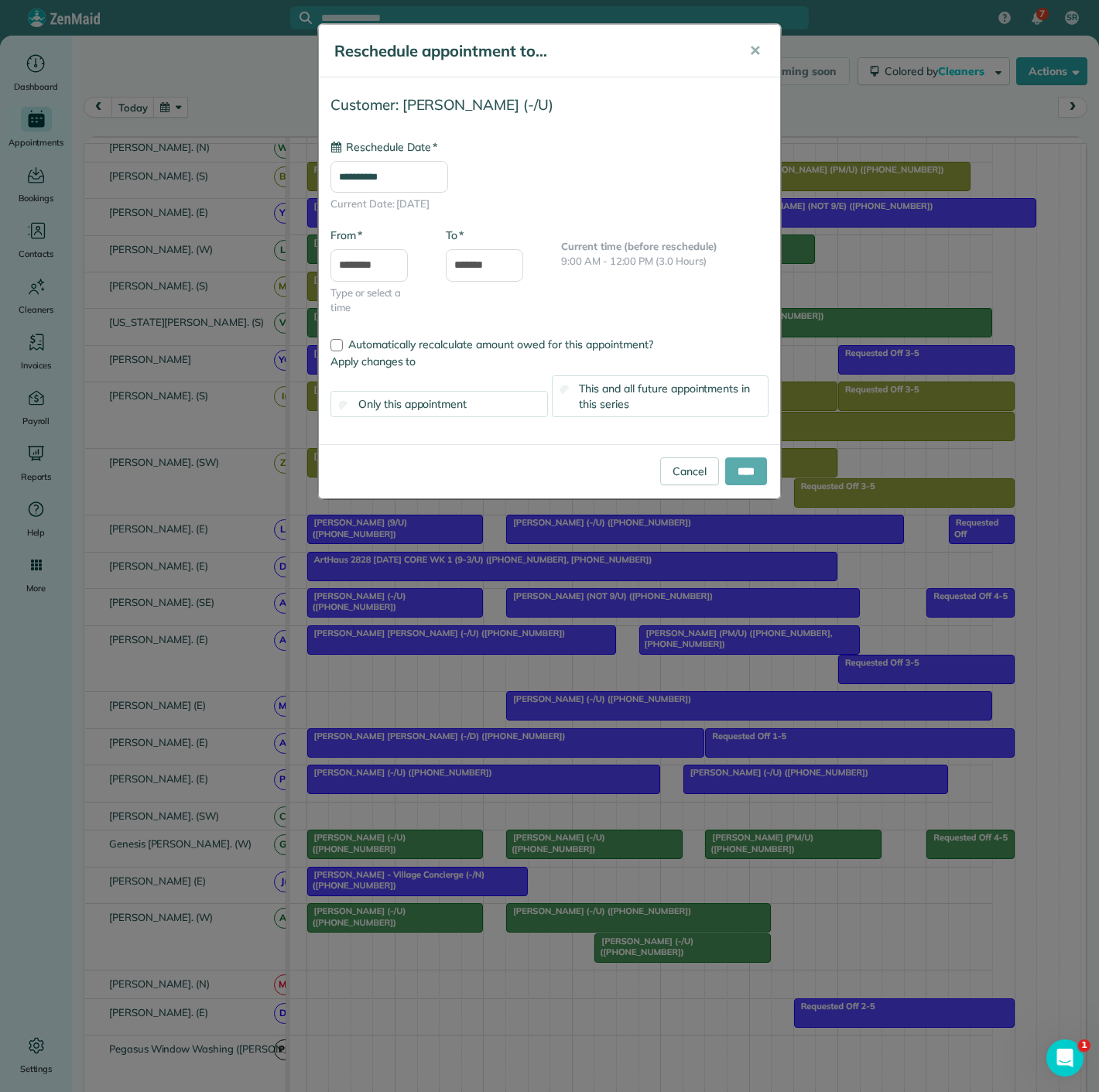
type input "**********"
click at [749, 469] on input "****" at bounding box center [746, 471] width 41 height 28
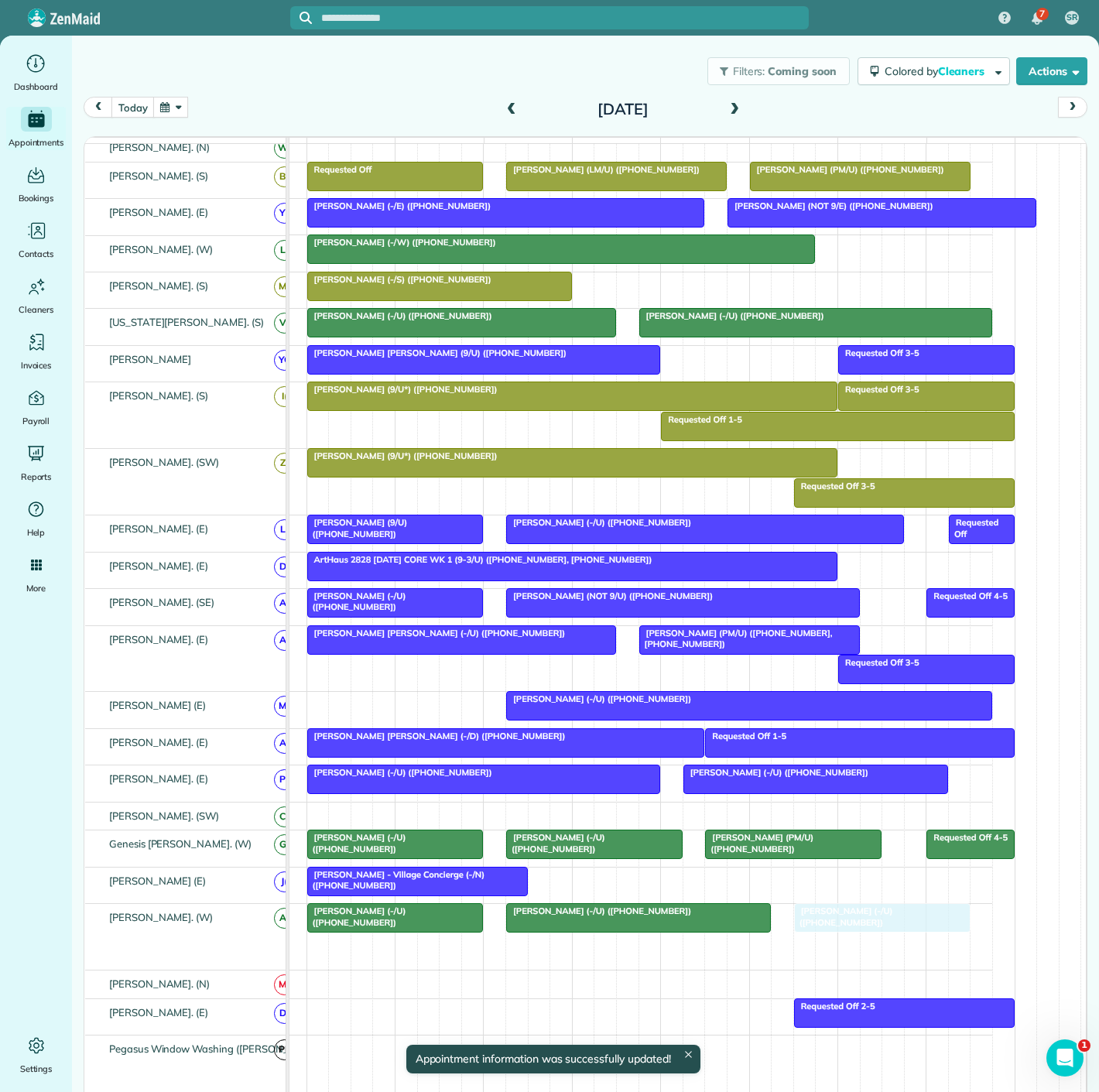
drag, startPoint x: 710, startPoint y: 959, endPoint x: 853, endPoint y: 948, distance: 143.4
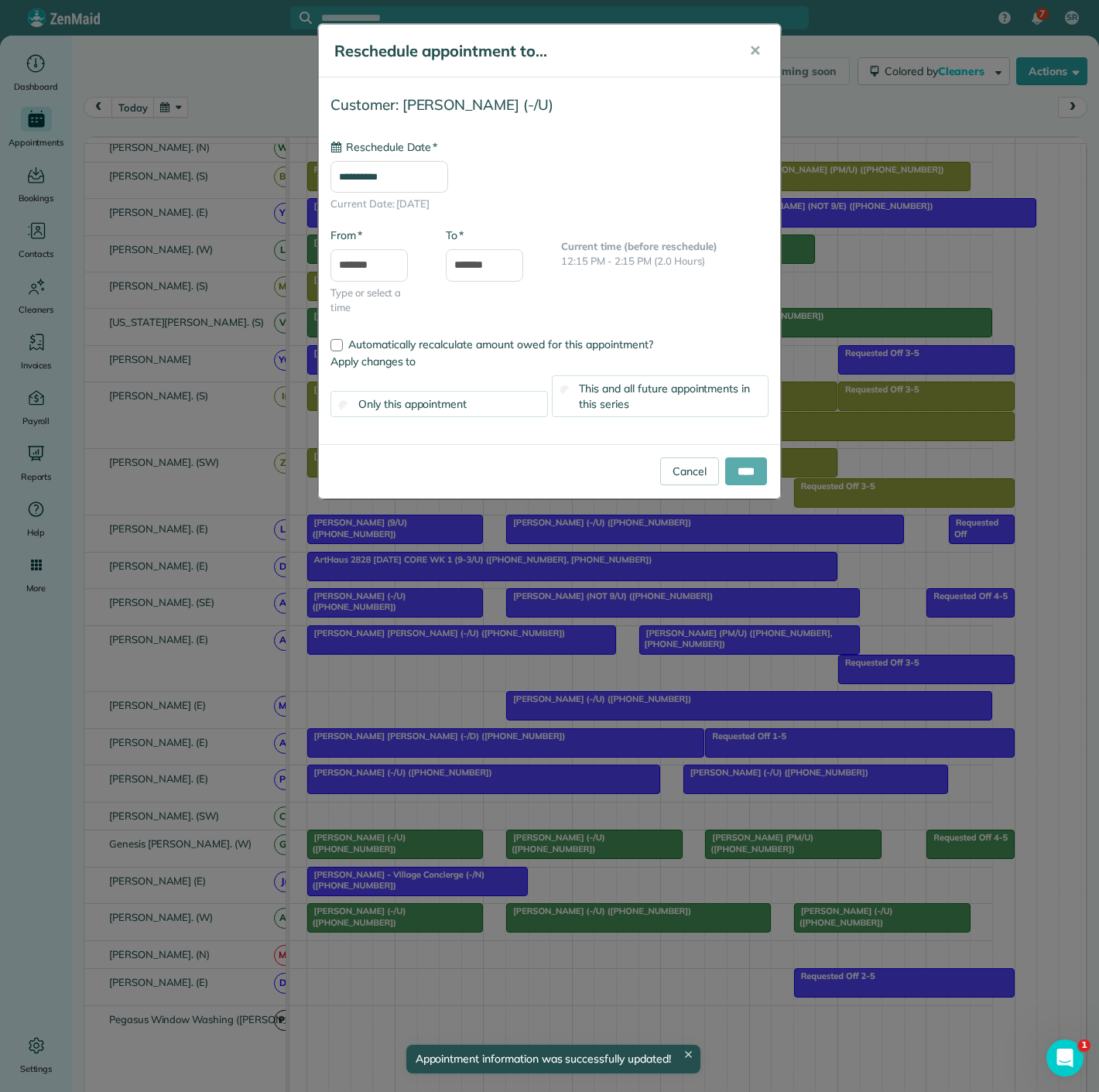
type input "**********"
click at [737, 470] on input "****" at bounding box center [746, 471] width 41 height 28
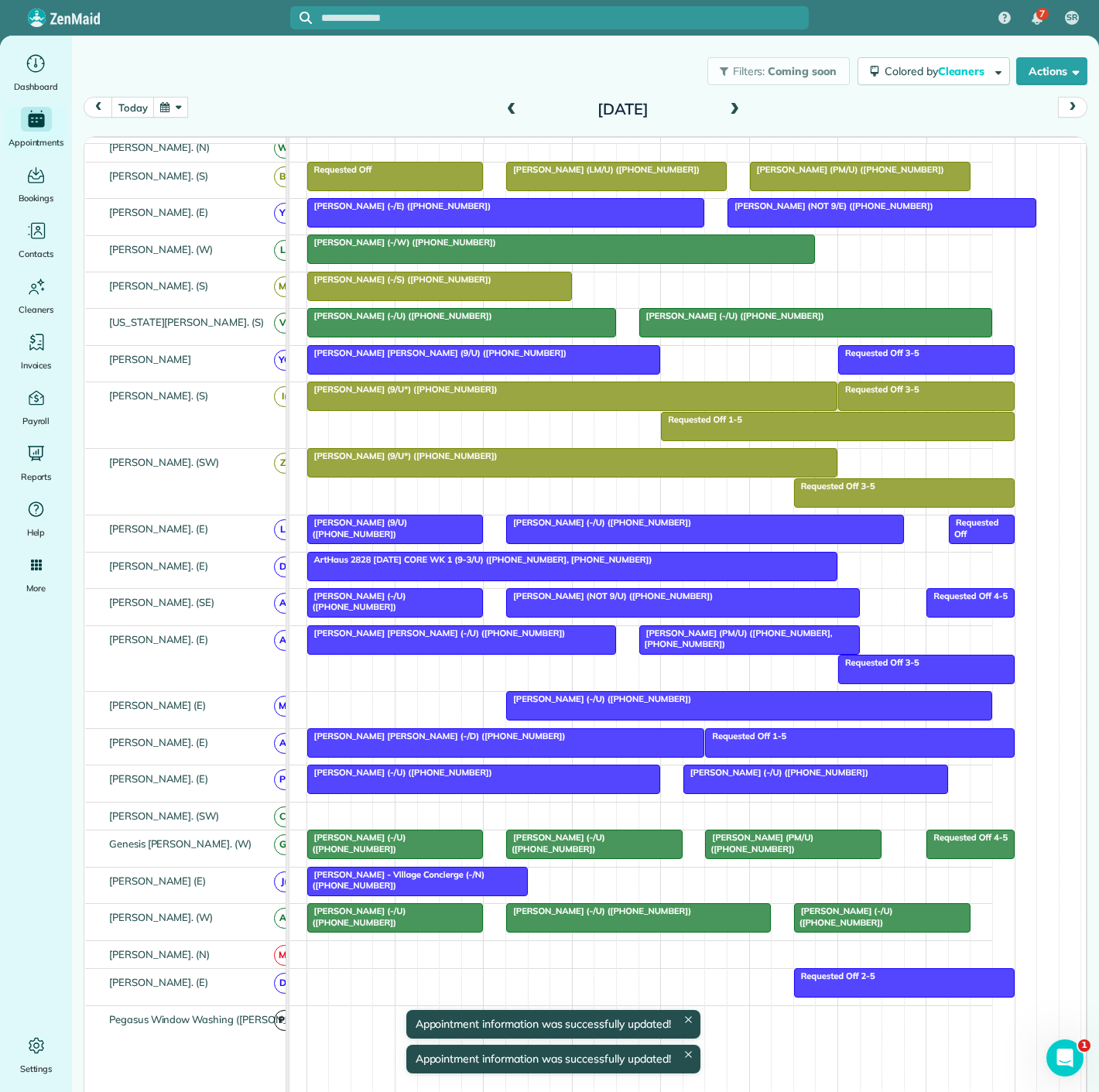
click at [390, 931] on div at bounding box center [395, 917] width 175 height 28
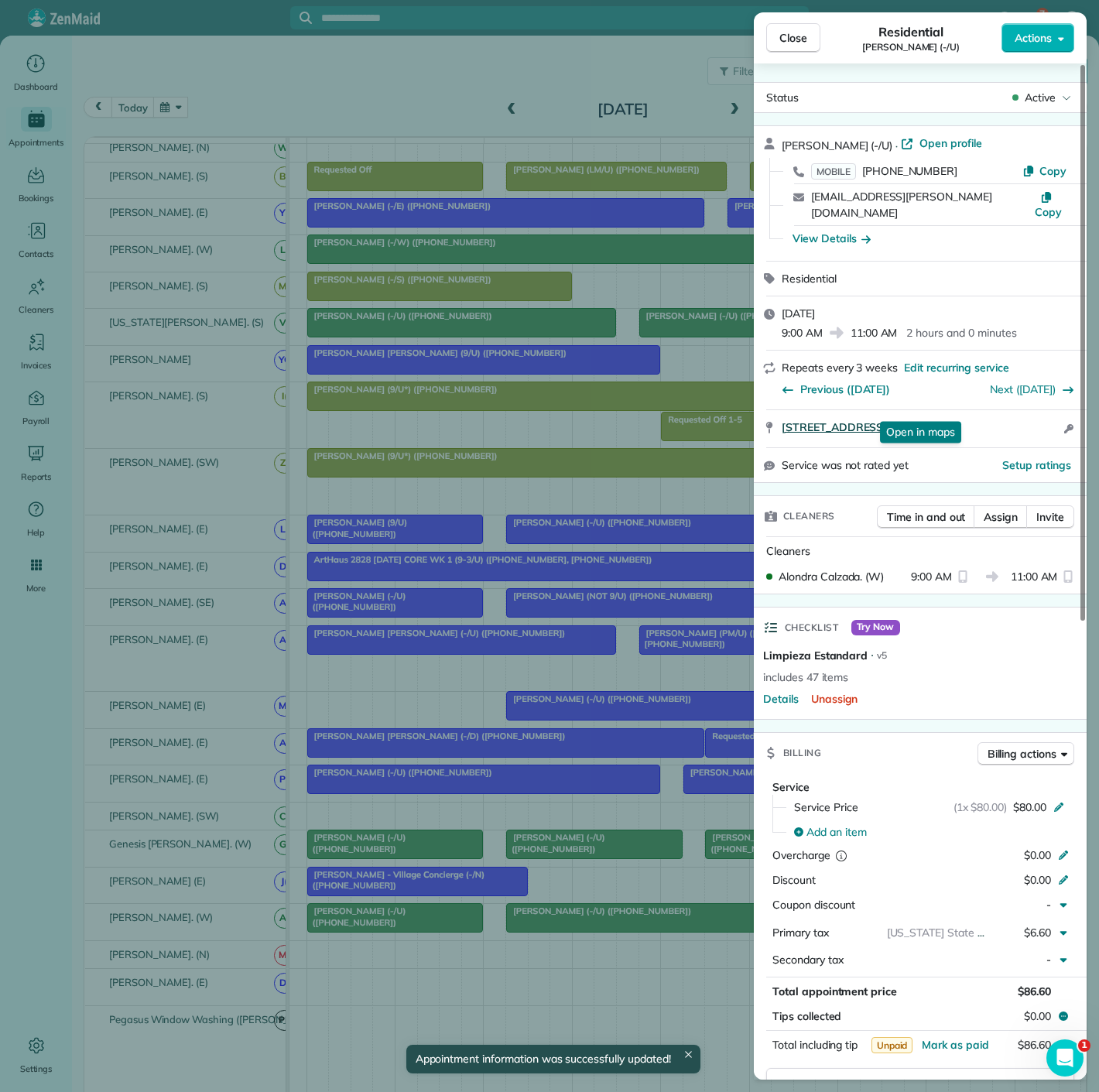
drag, startPoint x: 778, startPoint y: 422, endPoint x: 1035, endPoint y: 410, distance: 257.3
click at [1035, 410] on div "3663 Cedar Springs Rd Apt 311 Dallas TX 75219 Open in maps Open in maps Open ac…" at bounding box center [921, 429] width 333 height 37
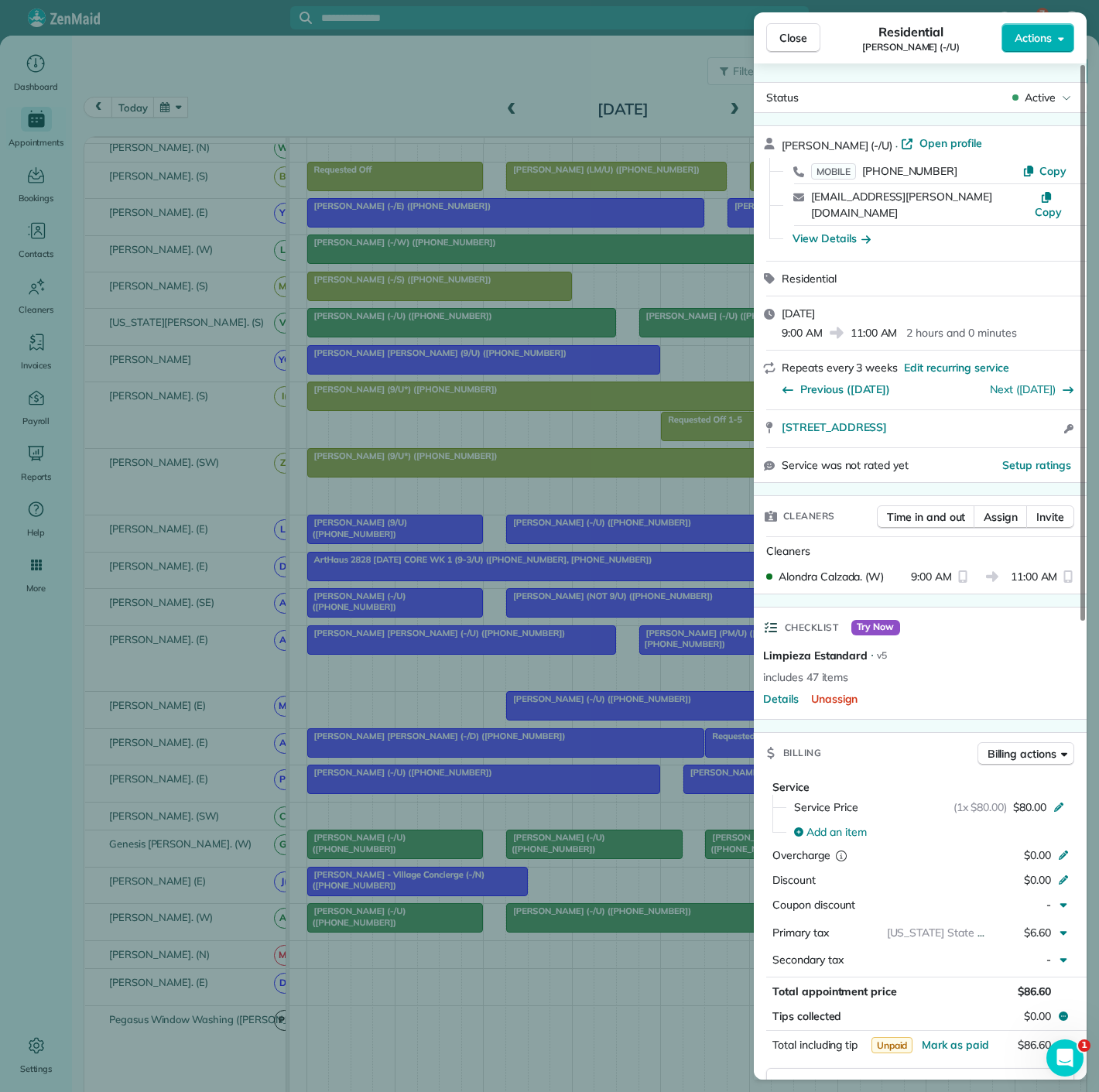
click at [489, 922] on div "Close Residential Kamryn Crossley (-/U) Actions Status Active Kamryn Crossley (…" at bounding box center [549, 546] width 1099 height 1092
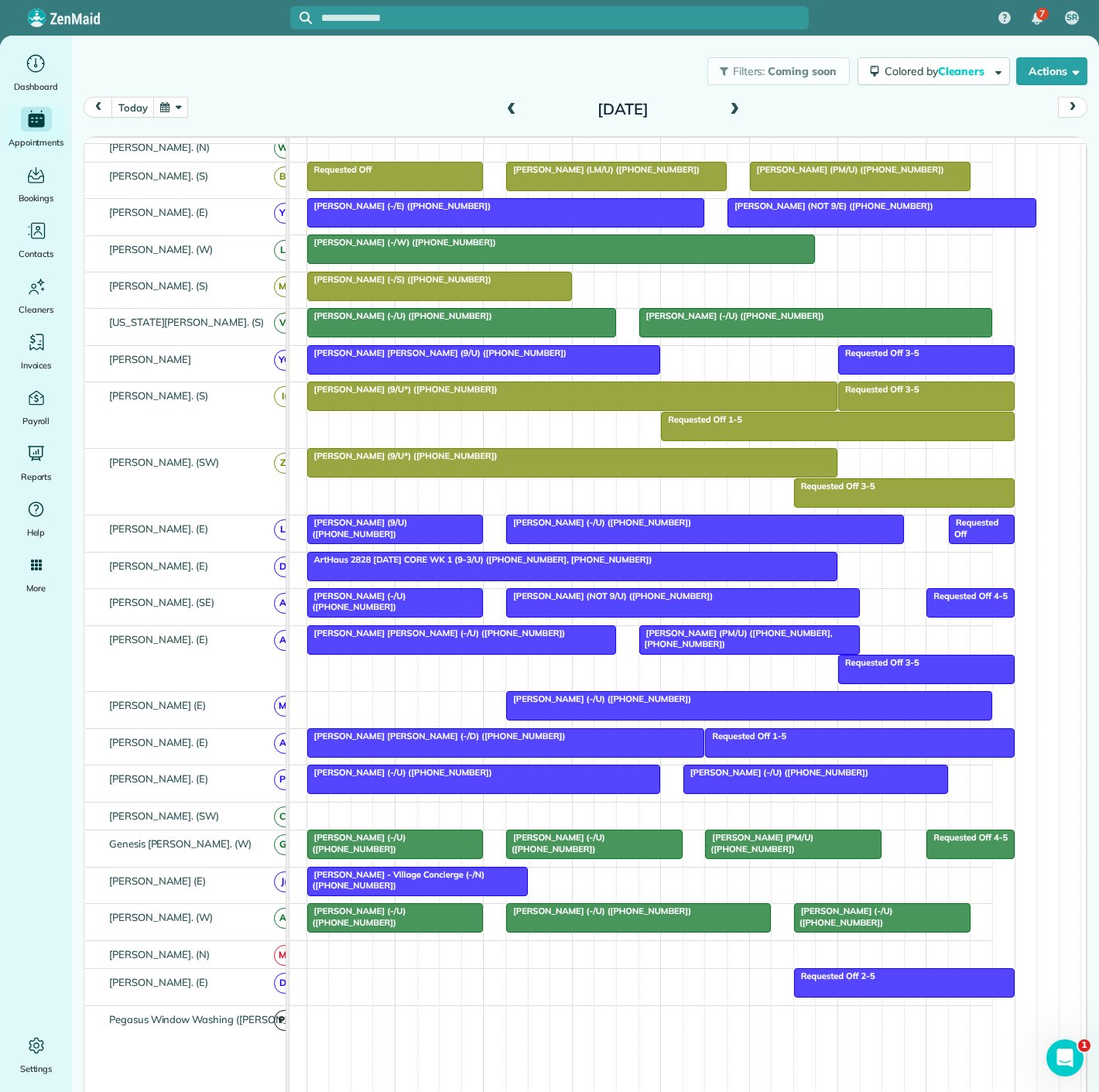
click at [514, 916] on span "John Barcus (-/U) (+12145630183)" at bounding box center [598, 910] width 187 height 11
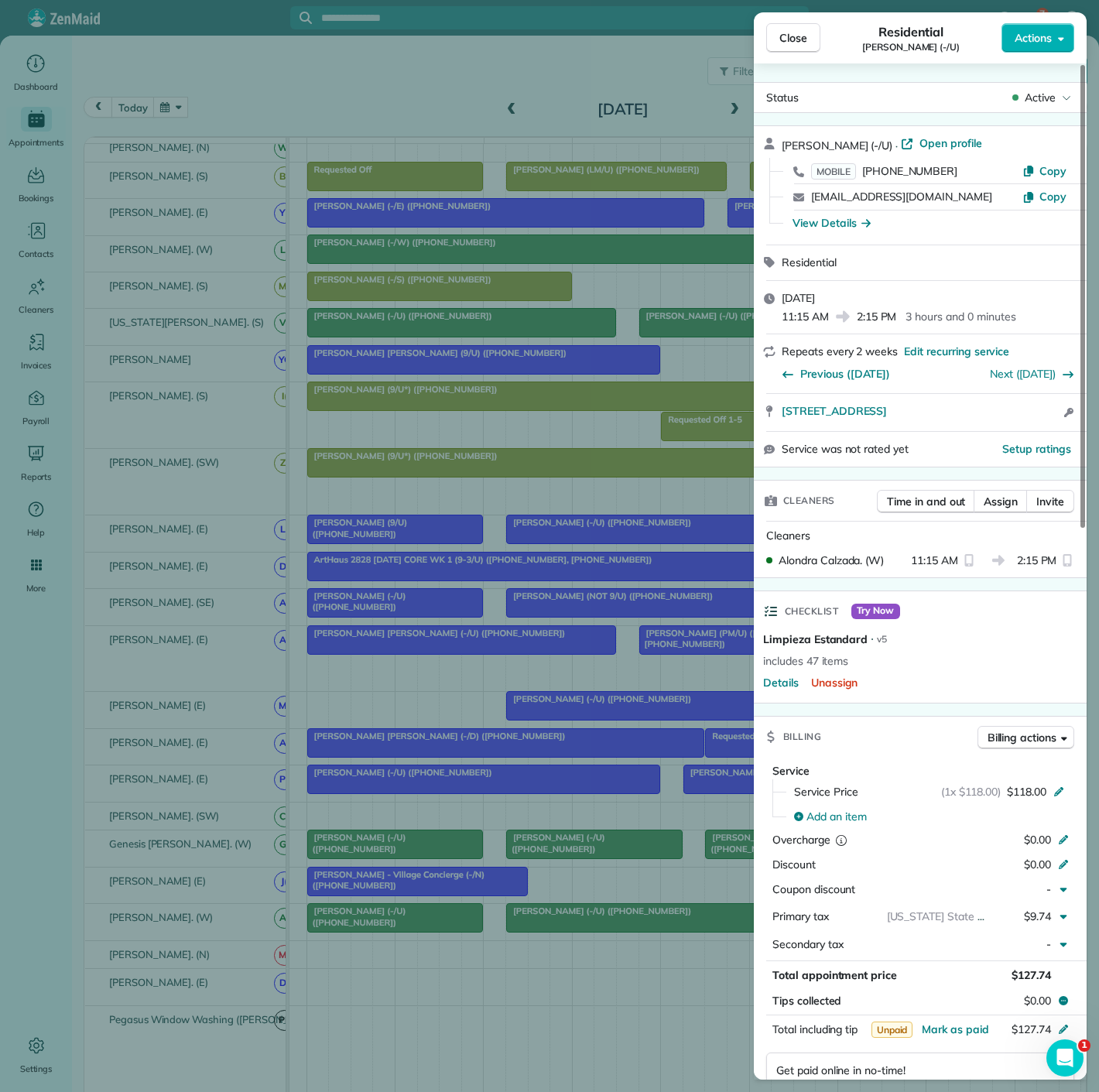
drag, startPoint x: 775, startPoint y: 422, endPoint x: 1024, endPoint y: 421, distance: 249.0
click at [1024, 421] on div "3611 Congress Avenue 2013 Dallas TX 75219 Open access information" at bounding box center [921, 412] width 333 height 37
click at [331, 824] on div "Close Residential John Barcus (-/U) Actions Status Active John Barcus (-/U) · O…" at bounding box center [549, 546] width 1099 height 1092
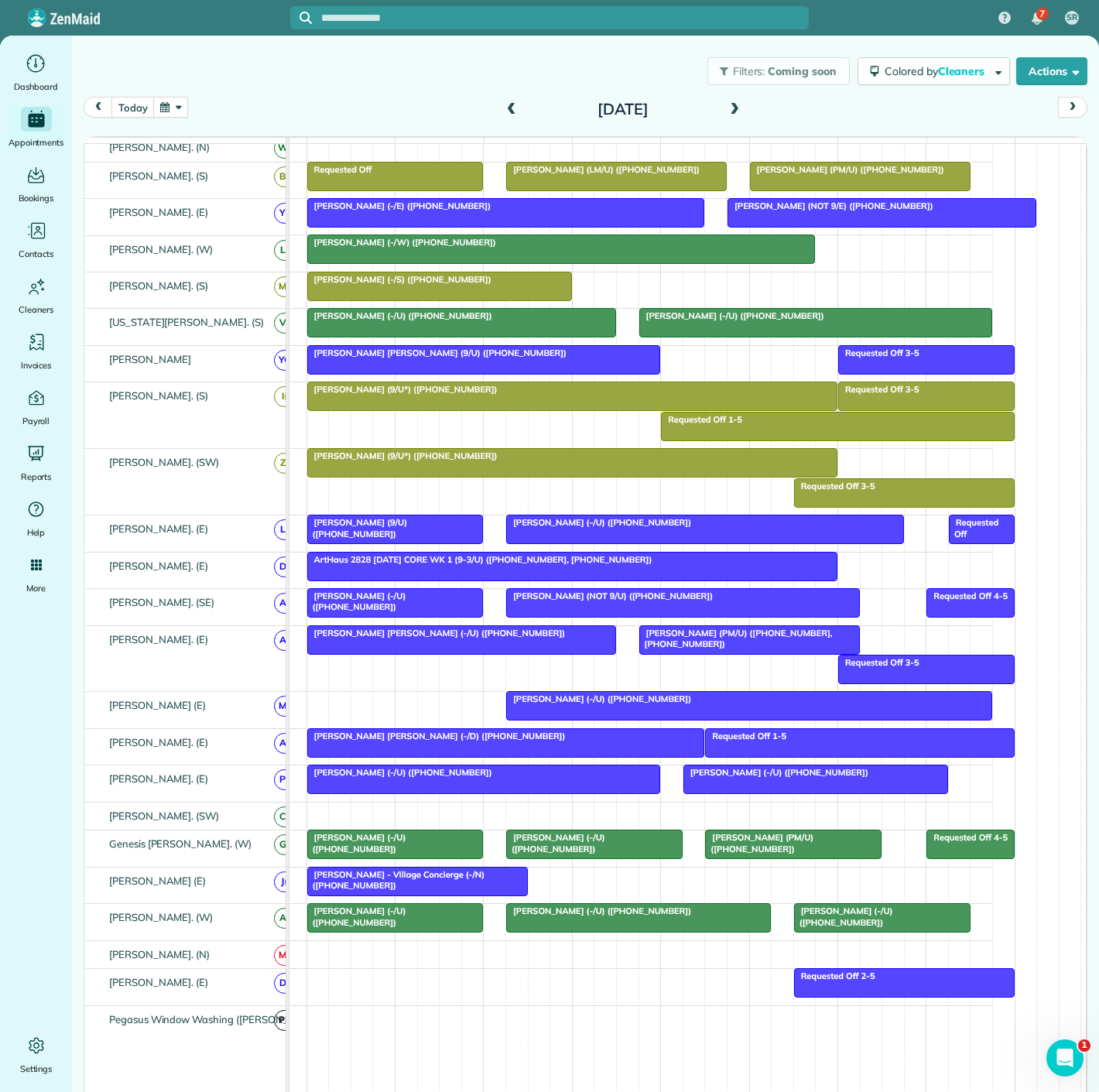
click at [854, 930] on div at bounding box center [882, 917] width 175 height 28
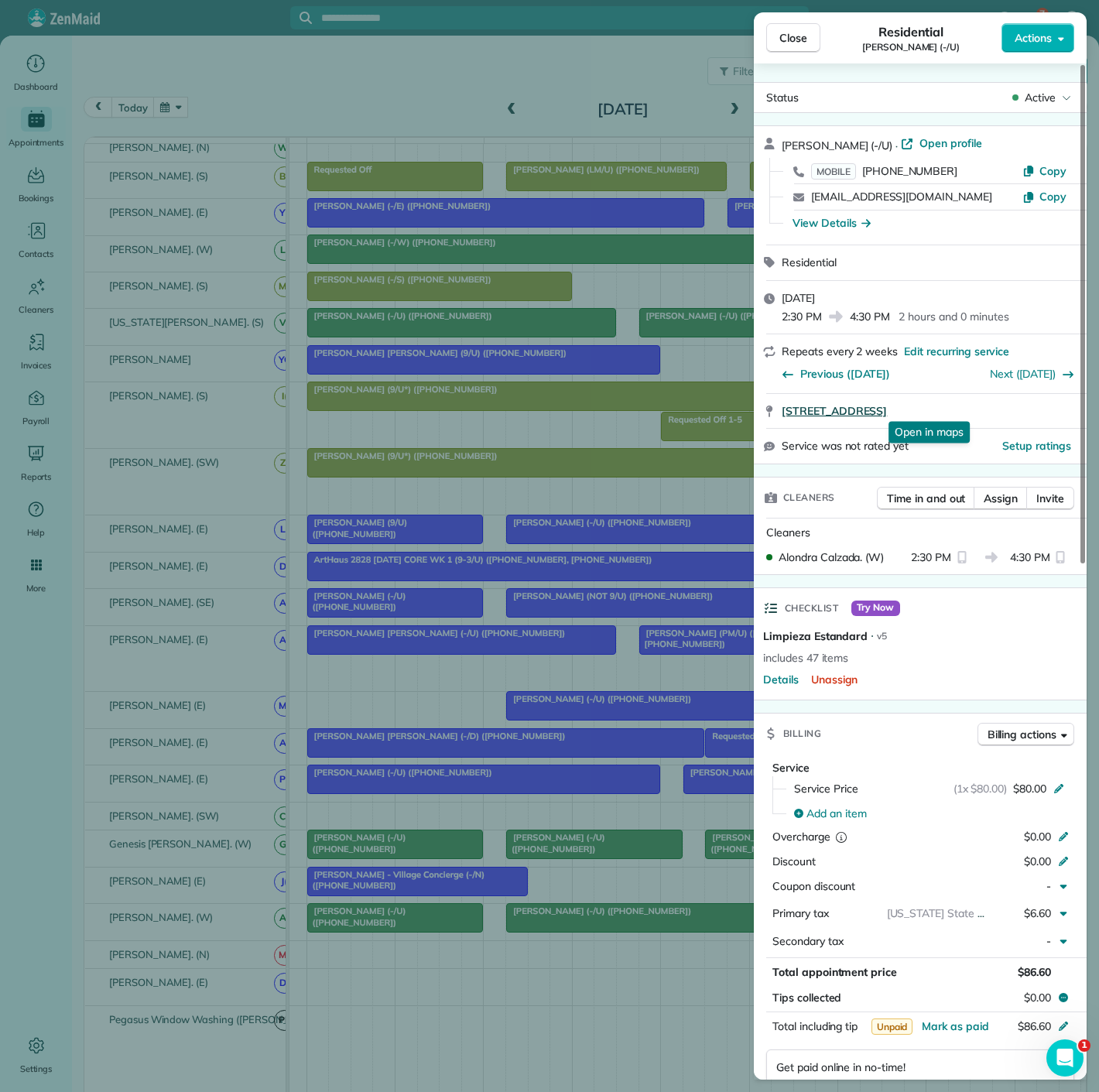
drag, startPoint x: 781, startPoint y: 418, endPoint x: 1051, endPoint y: 409, distance: 270.1
click at [1051, 409] on div "2500 North Houston Street #2807 Dallas TX 75219 Open in maps Open in maps" at bounding box center [921, 410] width 333 height 34
click at [520, 904] on div "Close Residential Megan Fontenot (-/U) Actions Status Active Megan Fontenot (-/…" at bounding box center [549, 546] width 1099 height 1092
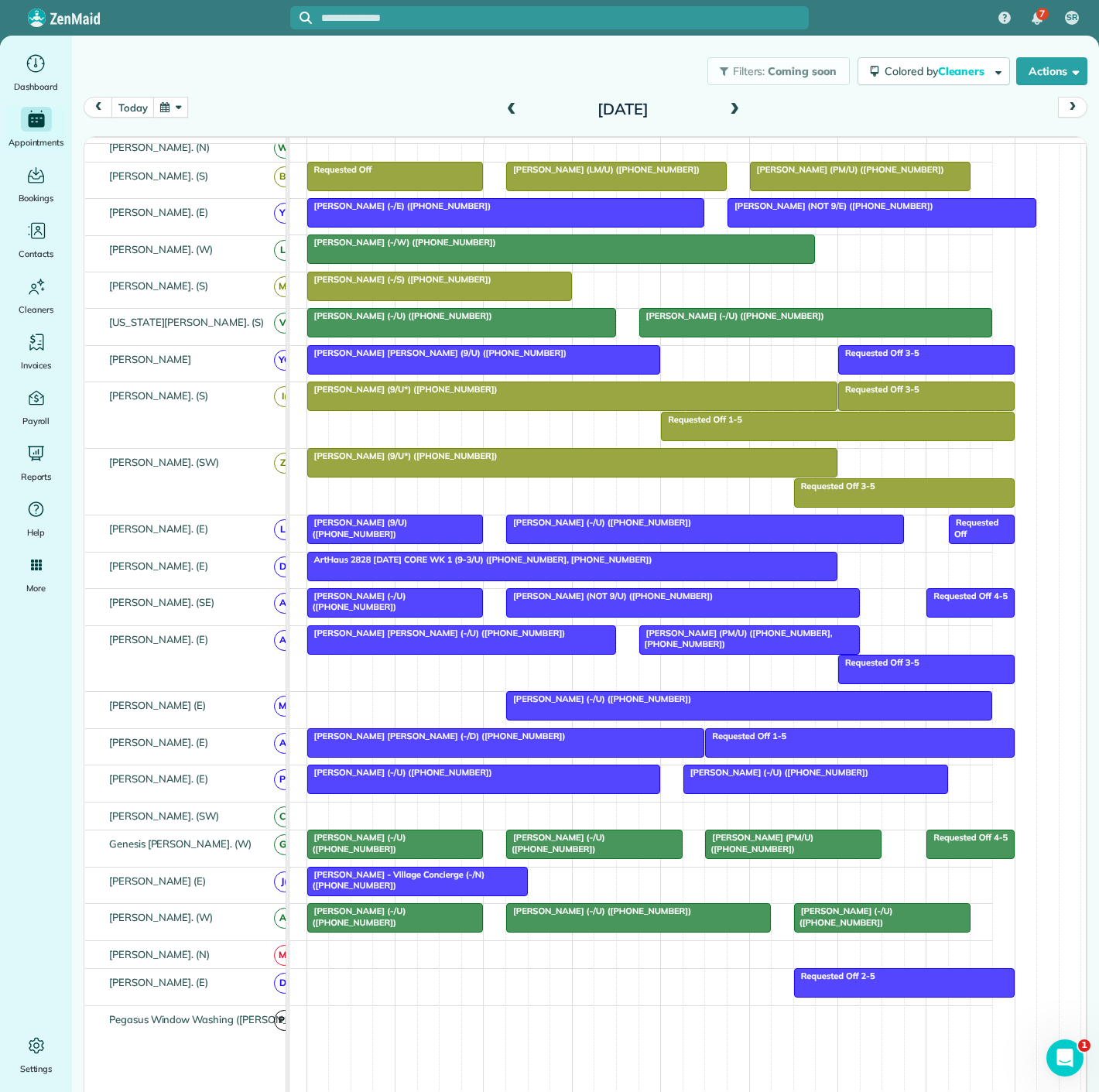
click at [567, 916] on span "John Barcus (-/U) (+12145630183)" at bounding box center [598, 910] width 187 height 11
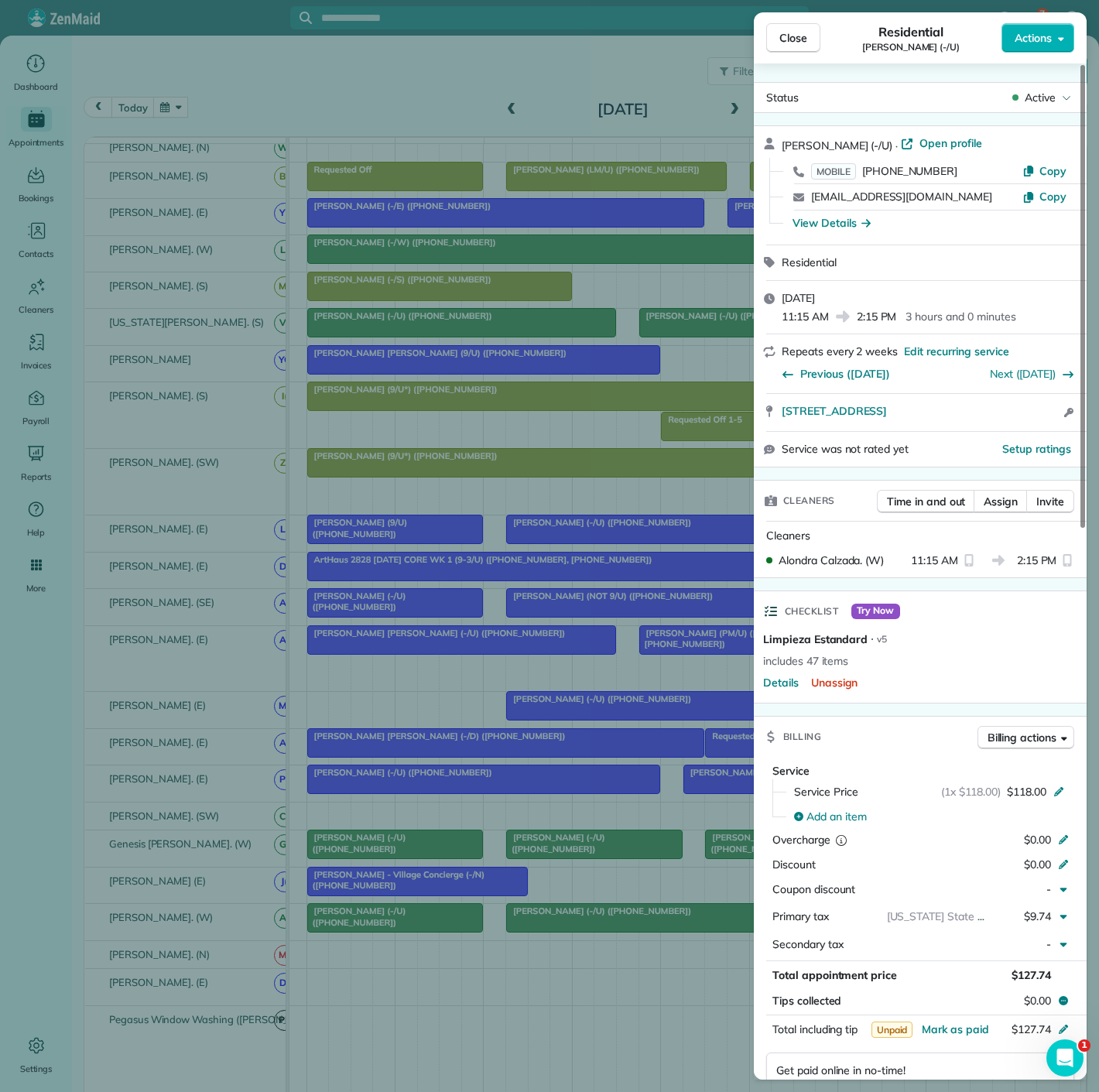
click at [394, 916] on div "Close Residential John Barcus (-/U) Actions Status Active John Barcus (-/U) · O…" at bounding box center [549, 546] width 1099 height 1092
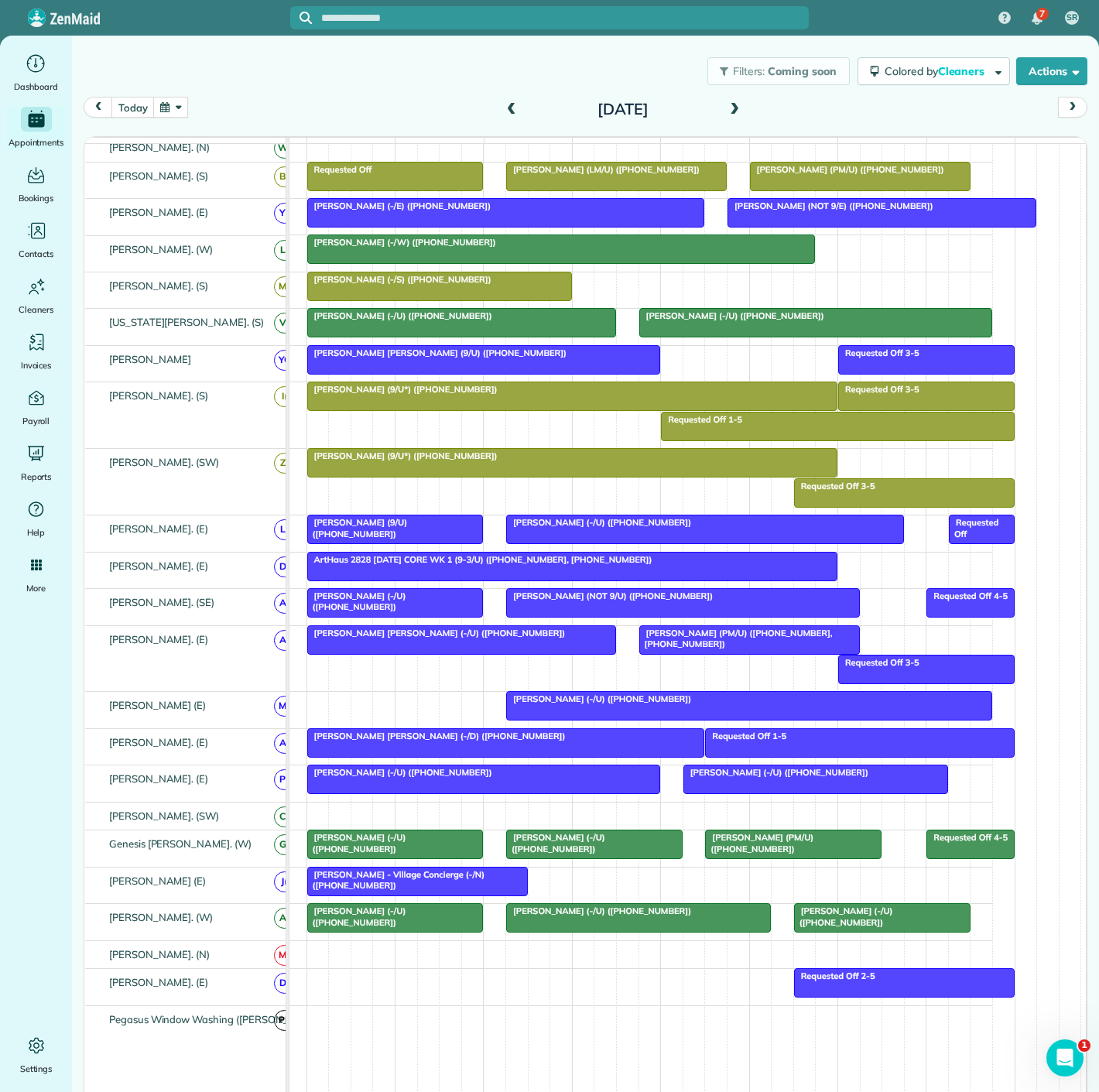
click at [394, 916] on span "Kamryn Crossley (-/U) (+19729659029)" at bounding box center [356, 916] width 100 height 22
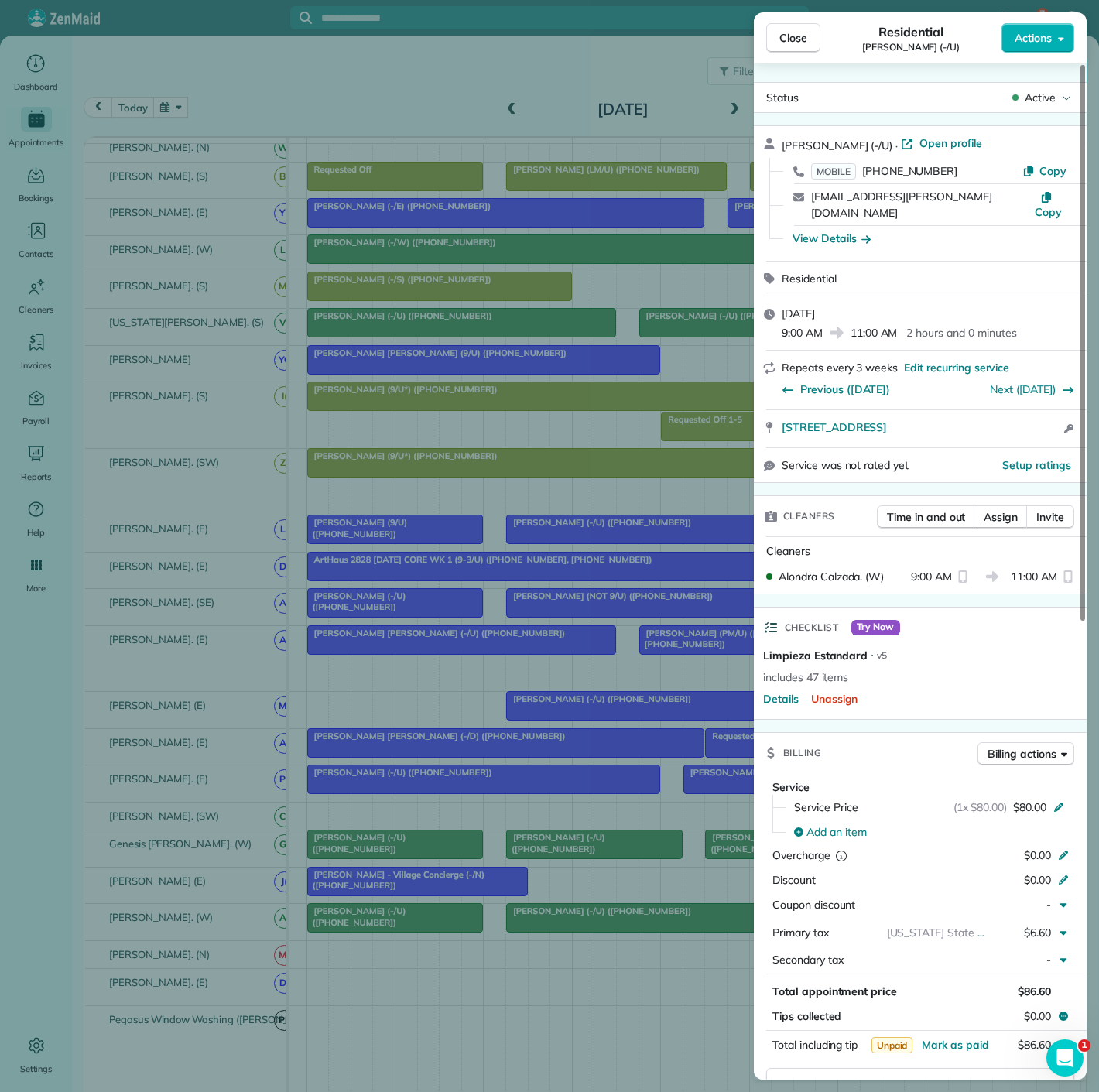
drag, startPoint x: 777, startPoint y: 409, endPoint x: 1033, endPoint y: 390, distance: 256.7
click at [1033, 410] on div "3663 Cedar Springs Rd Apt 311 Dallas TX 75219 Open access information" at bounding box center [921, 429] width 333 height 37
drag, startPoint x: 435, startPoint y: 587, endPoint x: 460, endPoint y: 611, distance: 34.7
click at [435, 587] on div "Close Residential Kamryn Crossley (-/U) Actions Status Active Kamryn Crossley (…" at bounding box center [549, 546] width 1099 height 1092
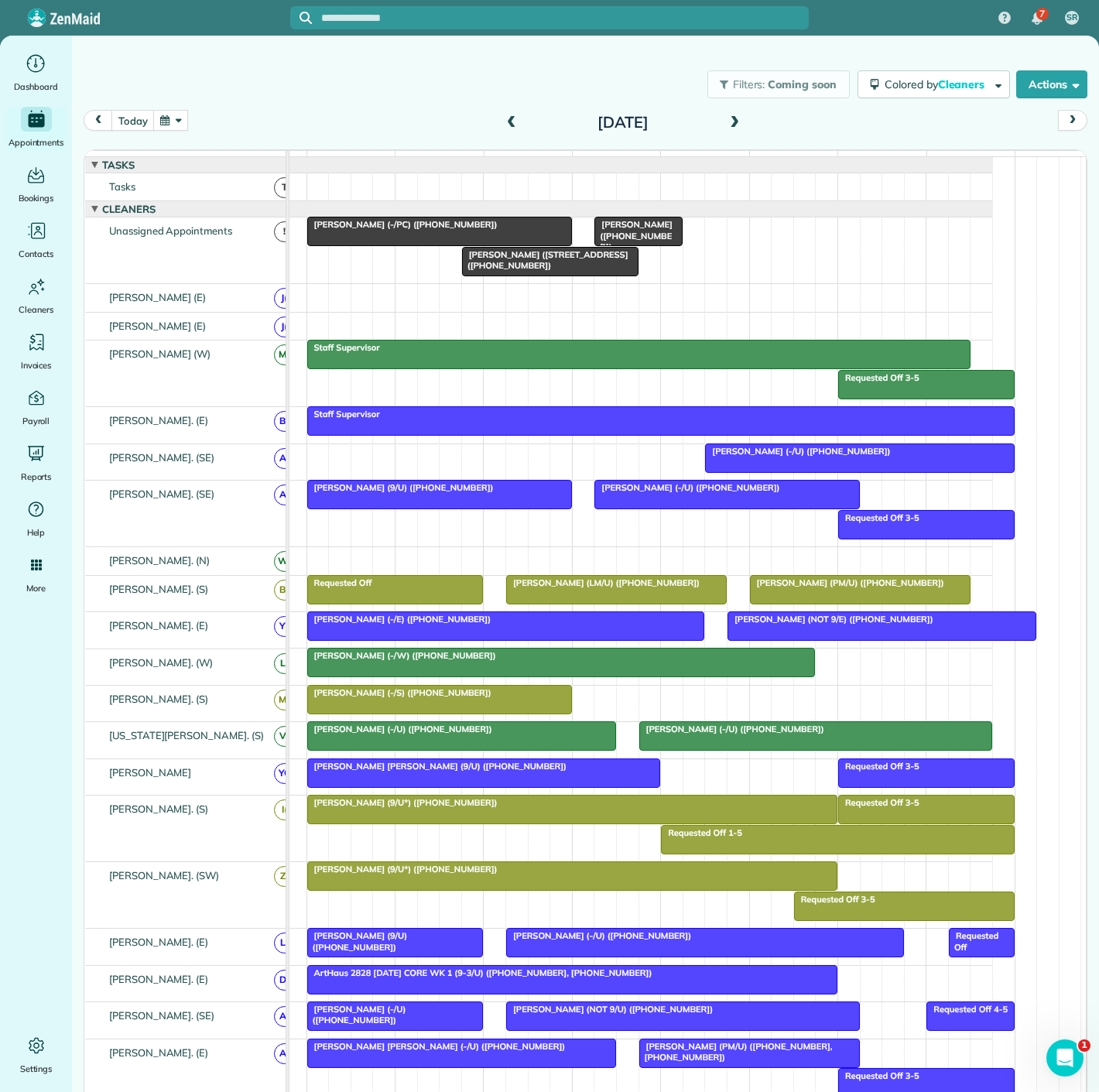
click at [389, 230] on span "Avery Talbot (-/PC) (+12259370503)" at bounding box center [402, 224] width 192 height 11
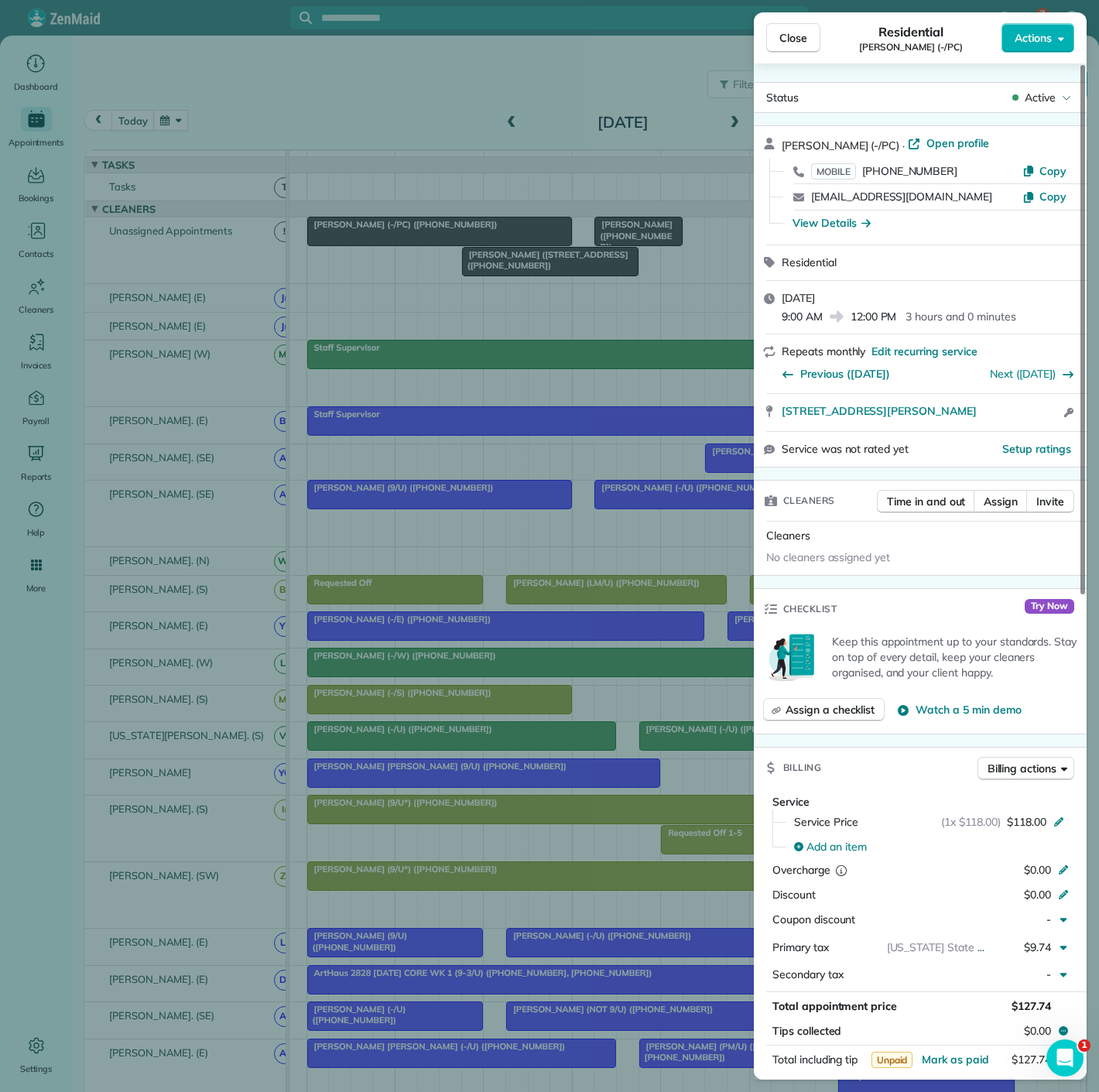
click at [389, 241] on div "Close Residential Avery Talbot (-/PC) Actions Status Active Avery Talbot (-/PC)…" at bounding box center [549, 546] width 1099 height 1092
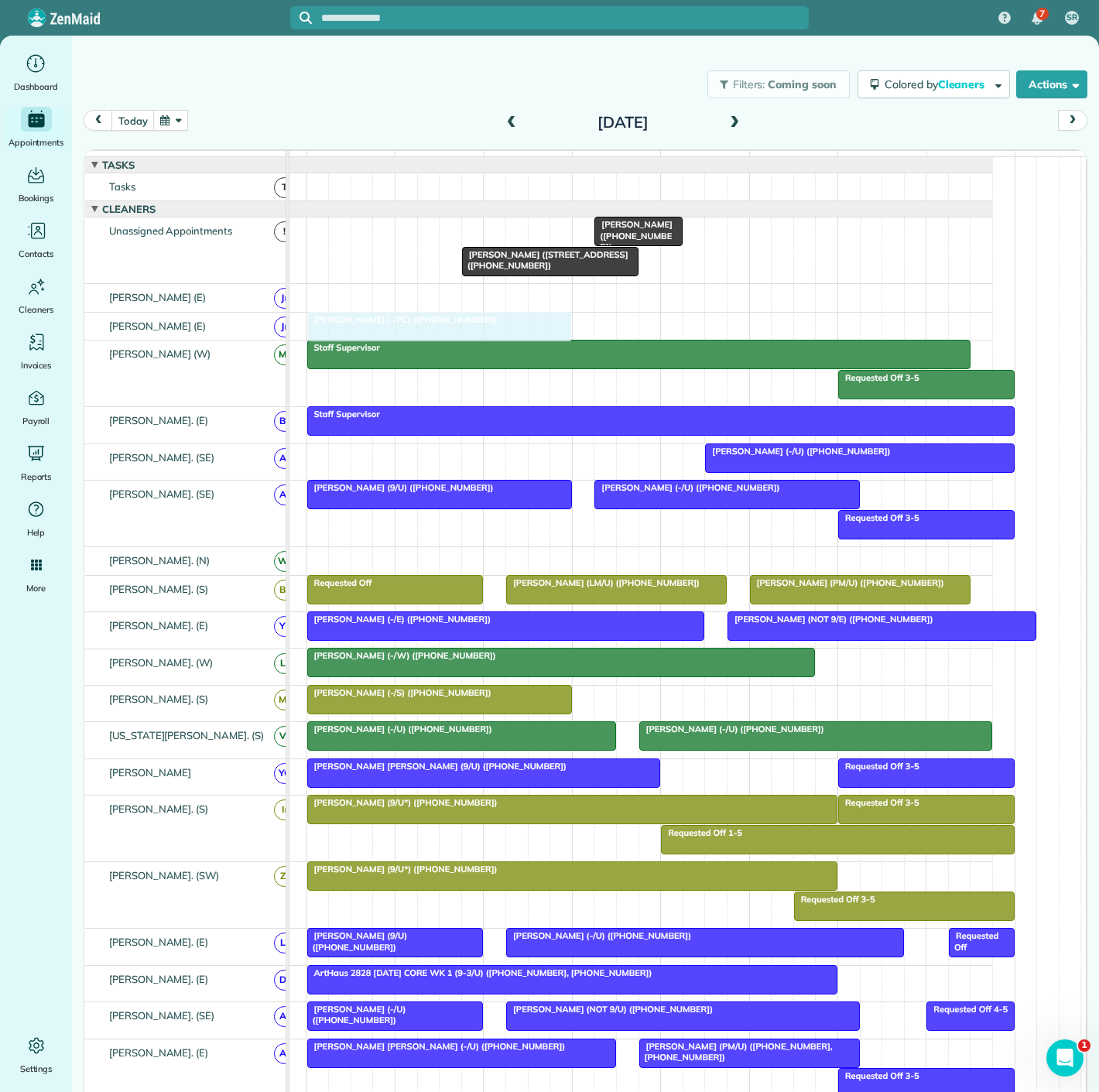
drag, startPoint x: 389, startPoint y: 241, endPoint x: 389, endPoint y: 296, distance: 55.0
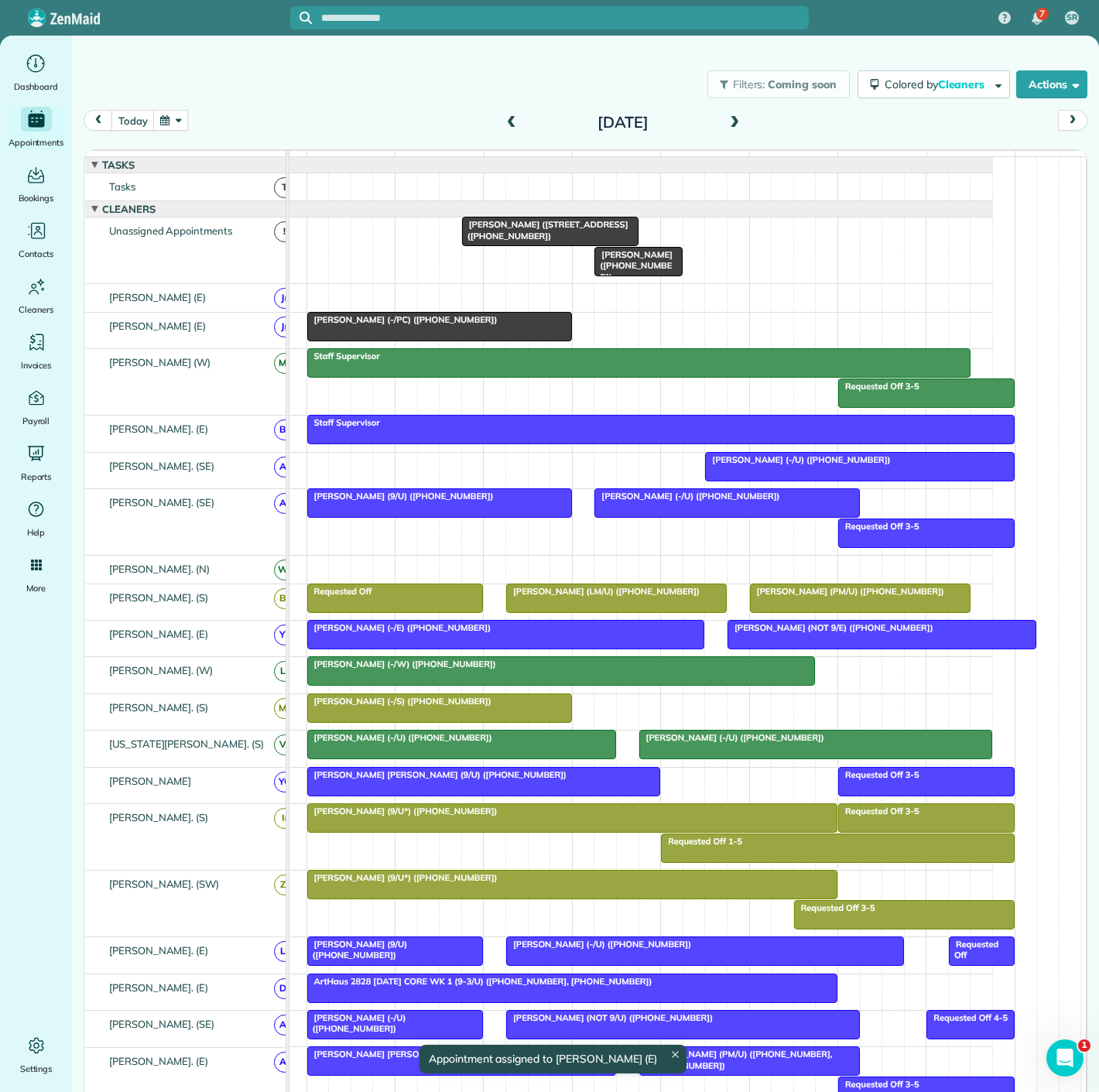
click at [491, 241] on span "David Portnoy (4141 Office Parkway - AM/C) (+12142233180)" at bounding box center [545, 230] width 167 height 22
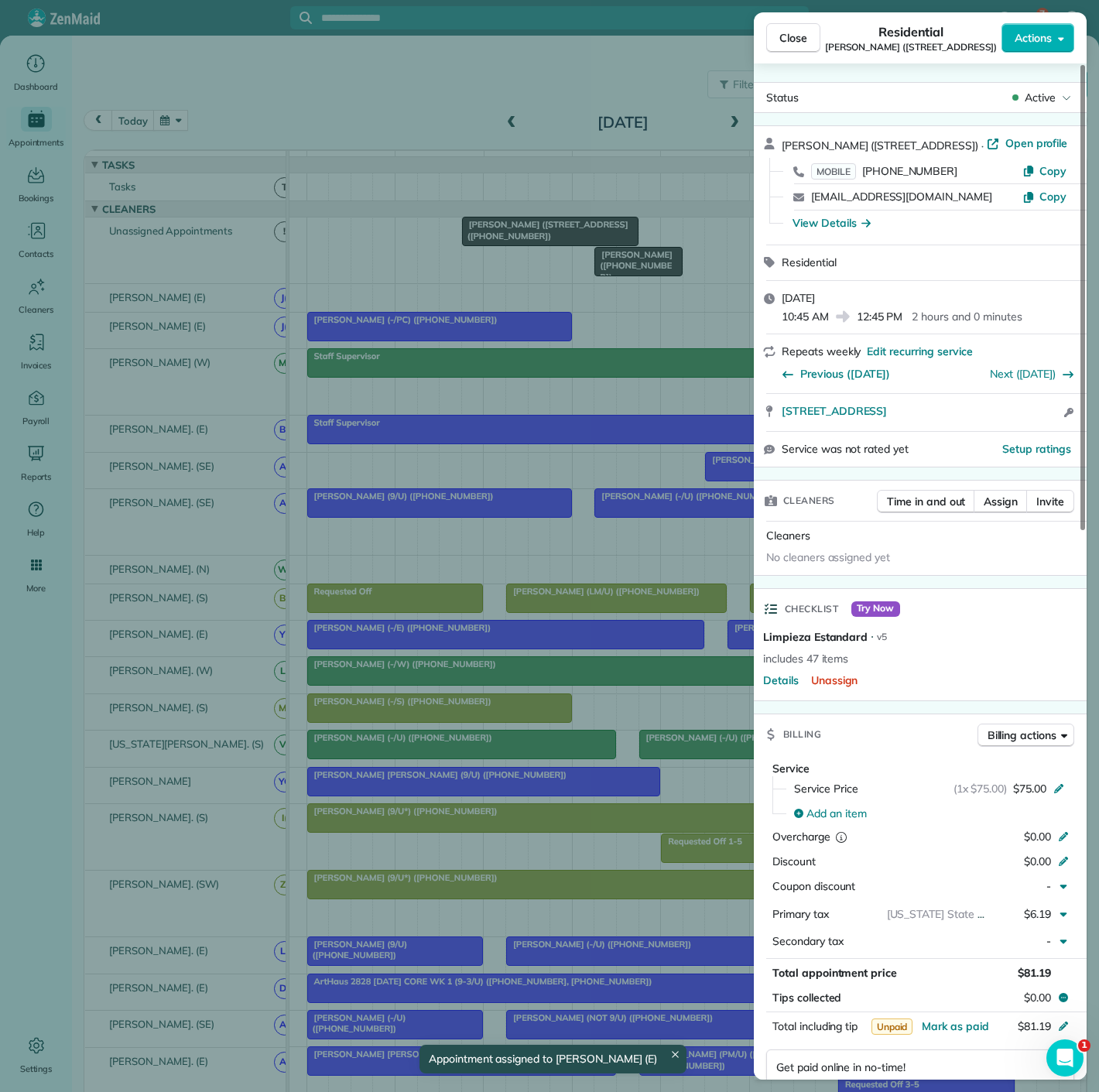
click at [457, 242] on div "Close Residential David Portnoy (4141 Office Parkway - AM/C) Actions Status Act…" at bounding box center [549, 546] width 1099 height 1092
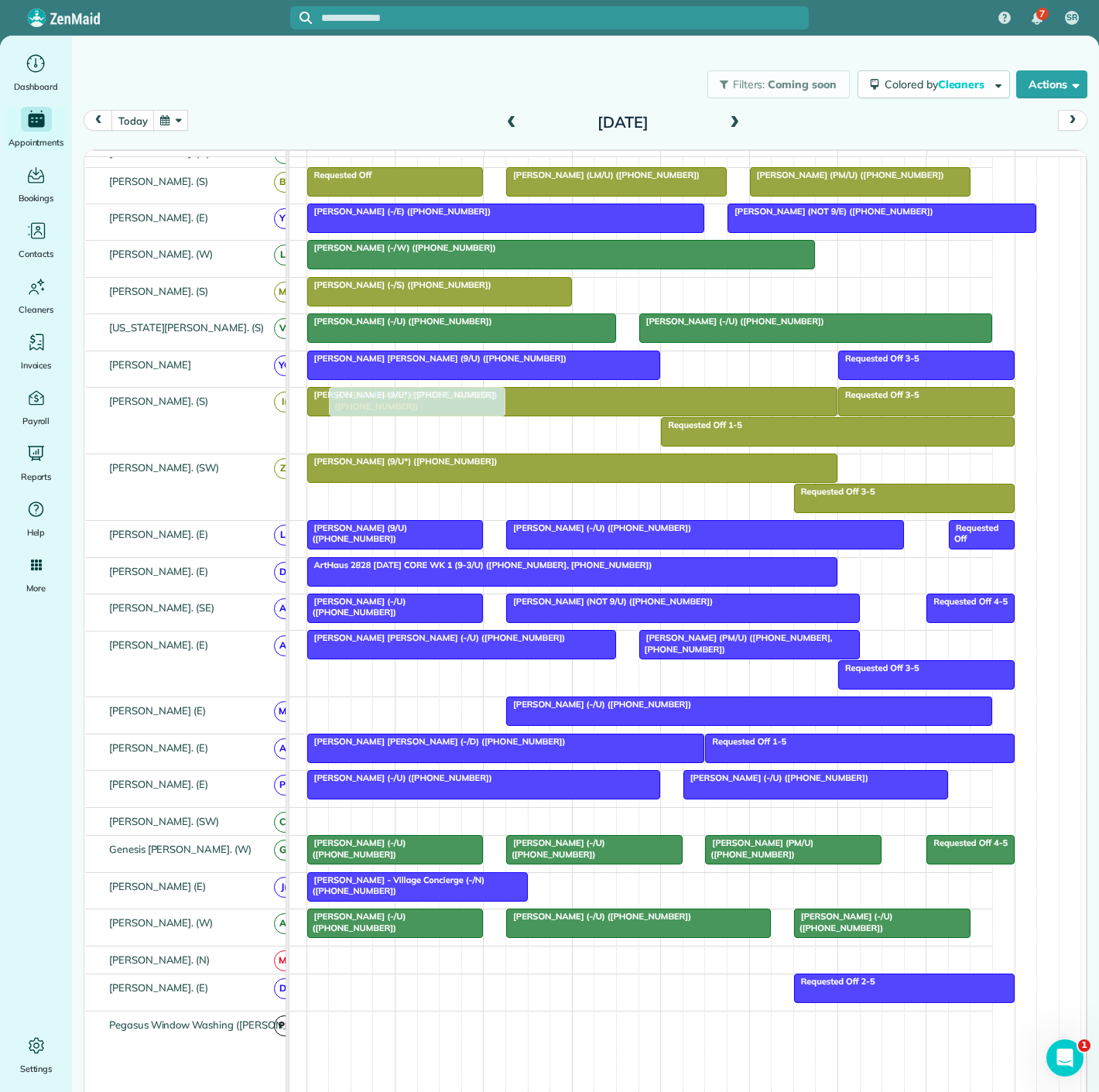
scroll to position [430, 0]
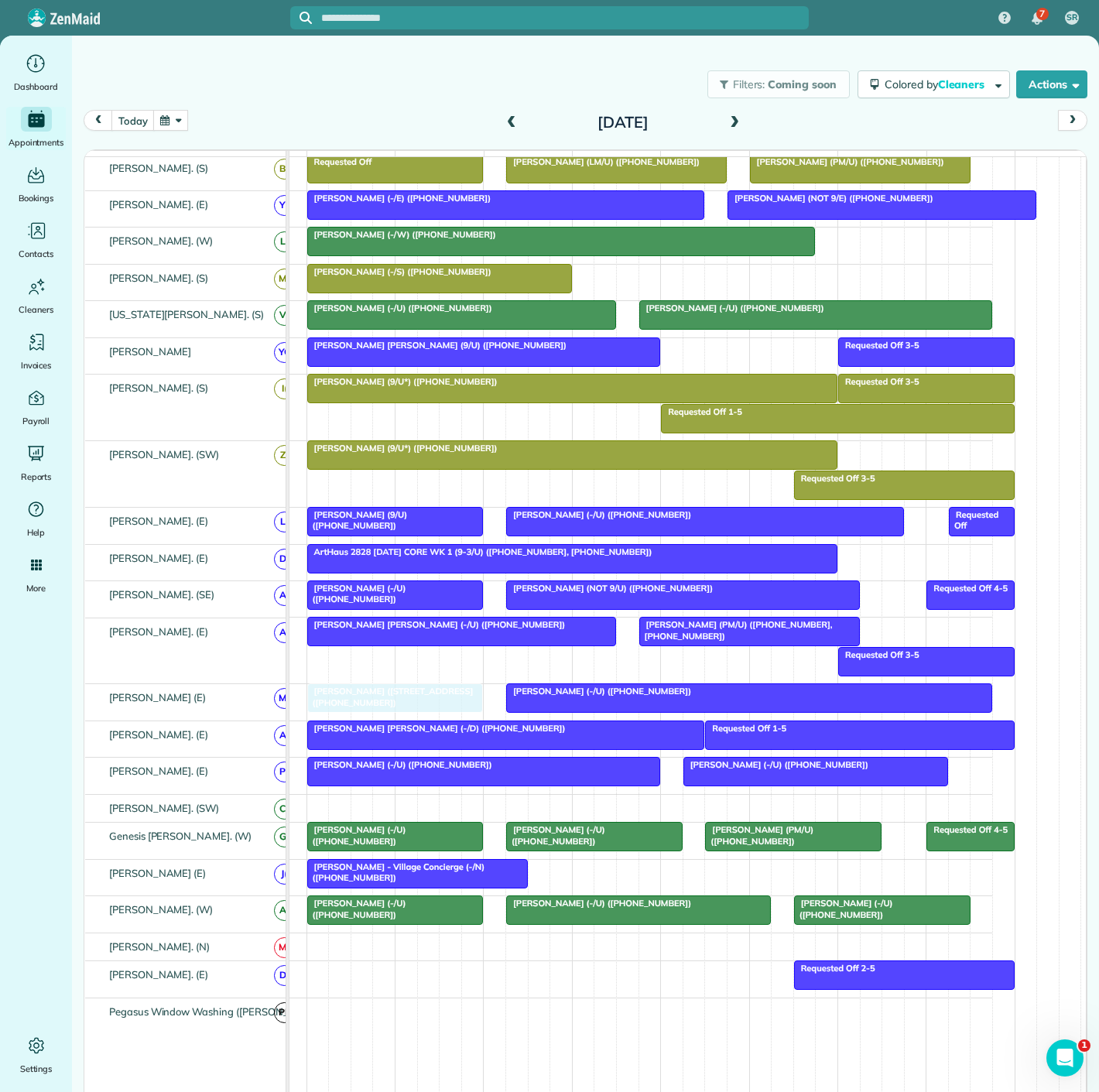
drag, startPoint x: 520, startPoint y: 236, endPoint x: 372, endPoint y: 713, distance: 499.4
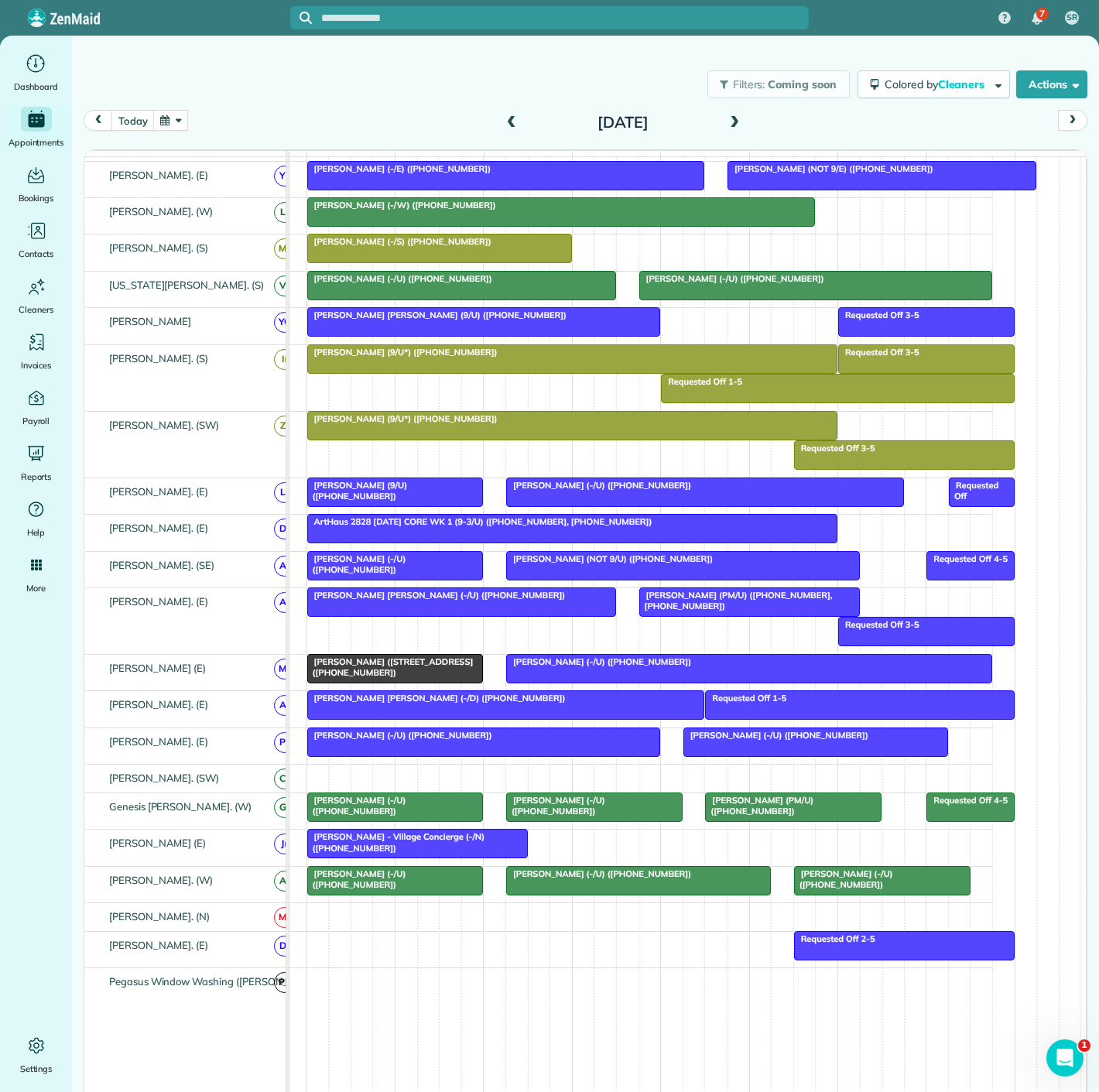
scroll to position [400, 0]
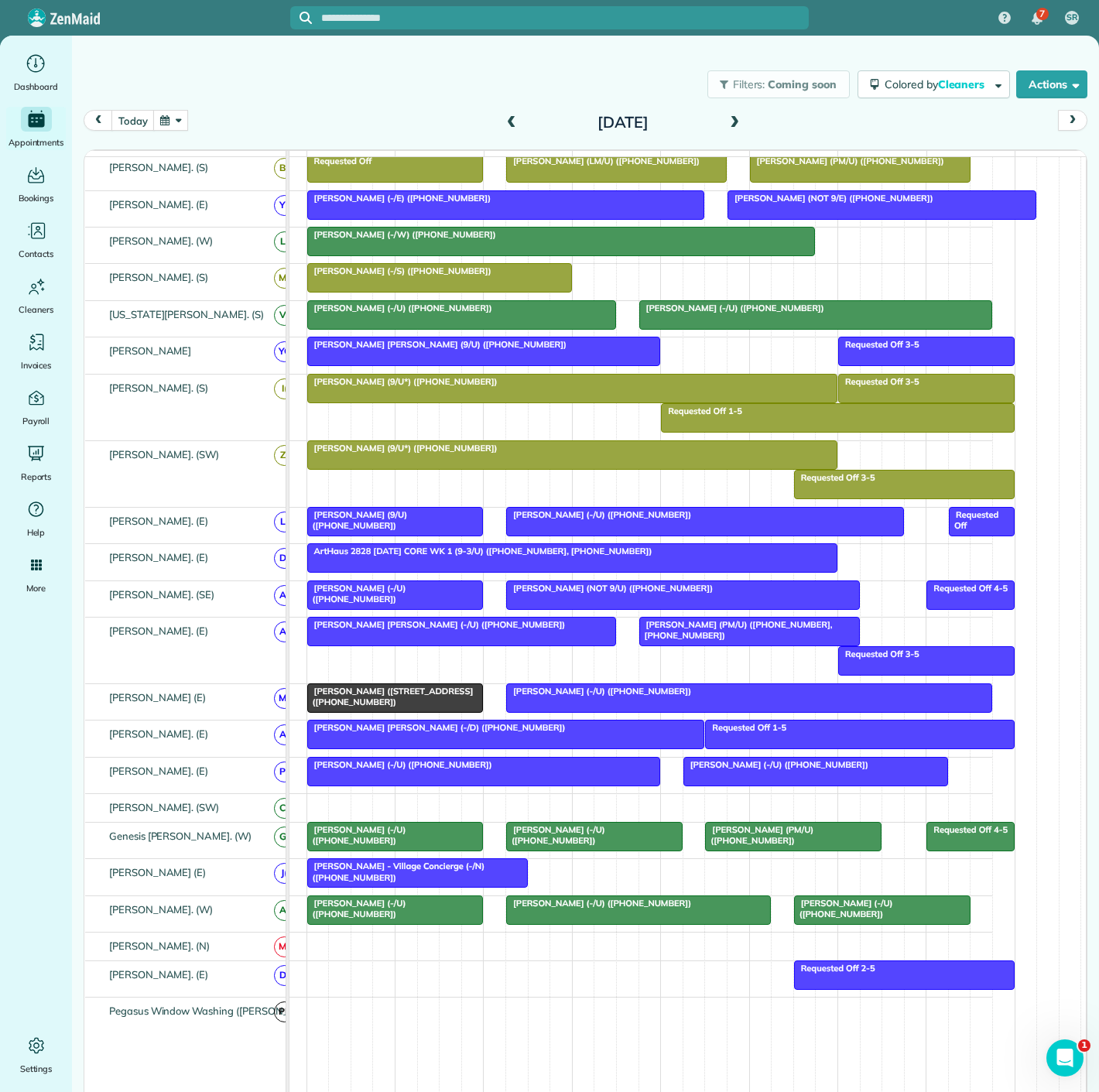
click at [650, 697] on span "Jeff Blackman (-/U) (+12145570465)" at bounding box center [598, 691] width 187 height 11
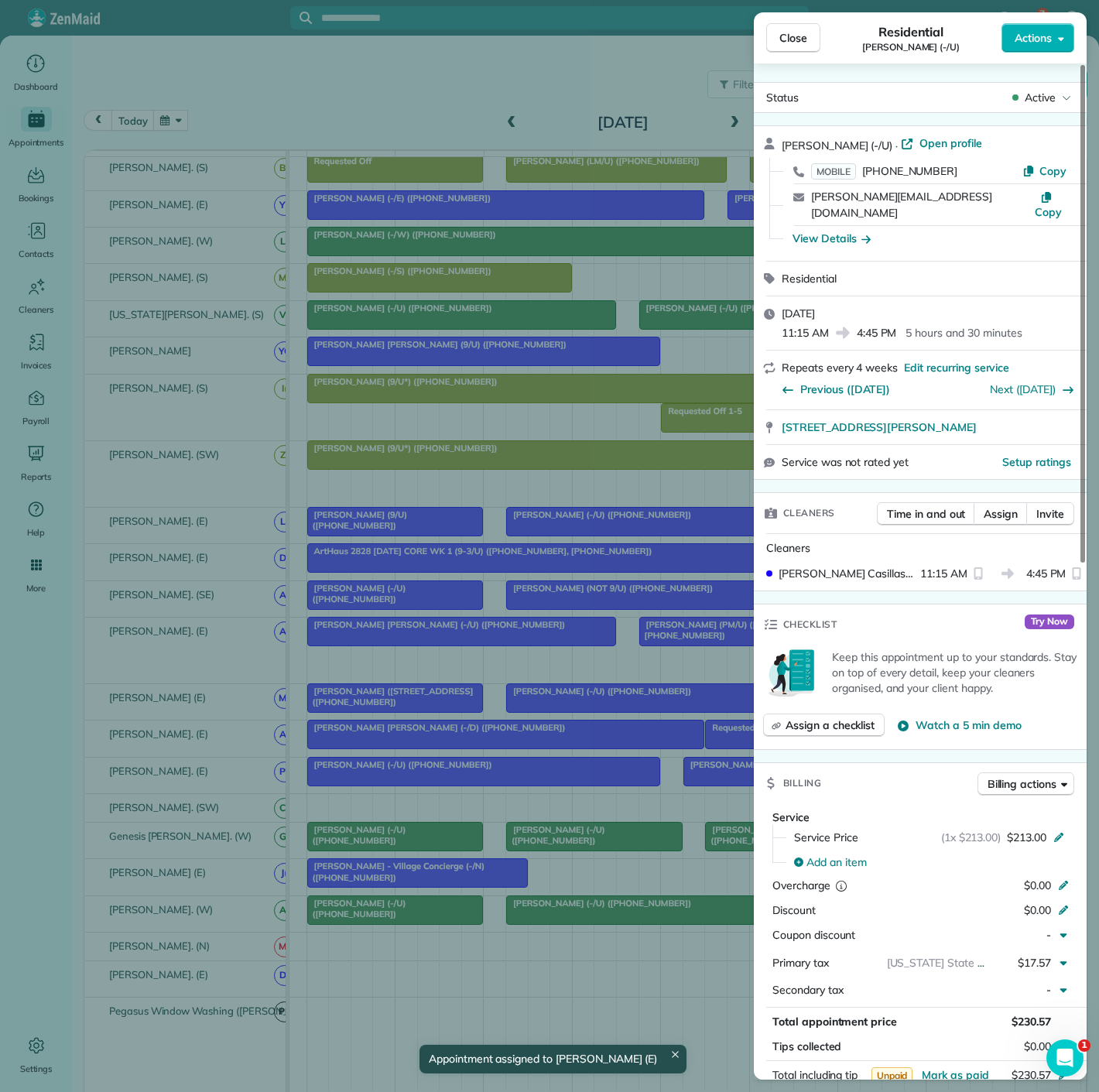
click at [393, 697] on div "Close Residential Jeff Blackman (-/U) Actions Status Active Jeff Blackman (-/U)…" at bounding box center [549, 546] width 1099 height 1092
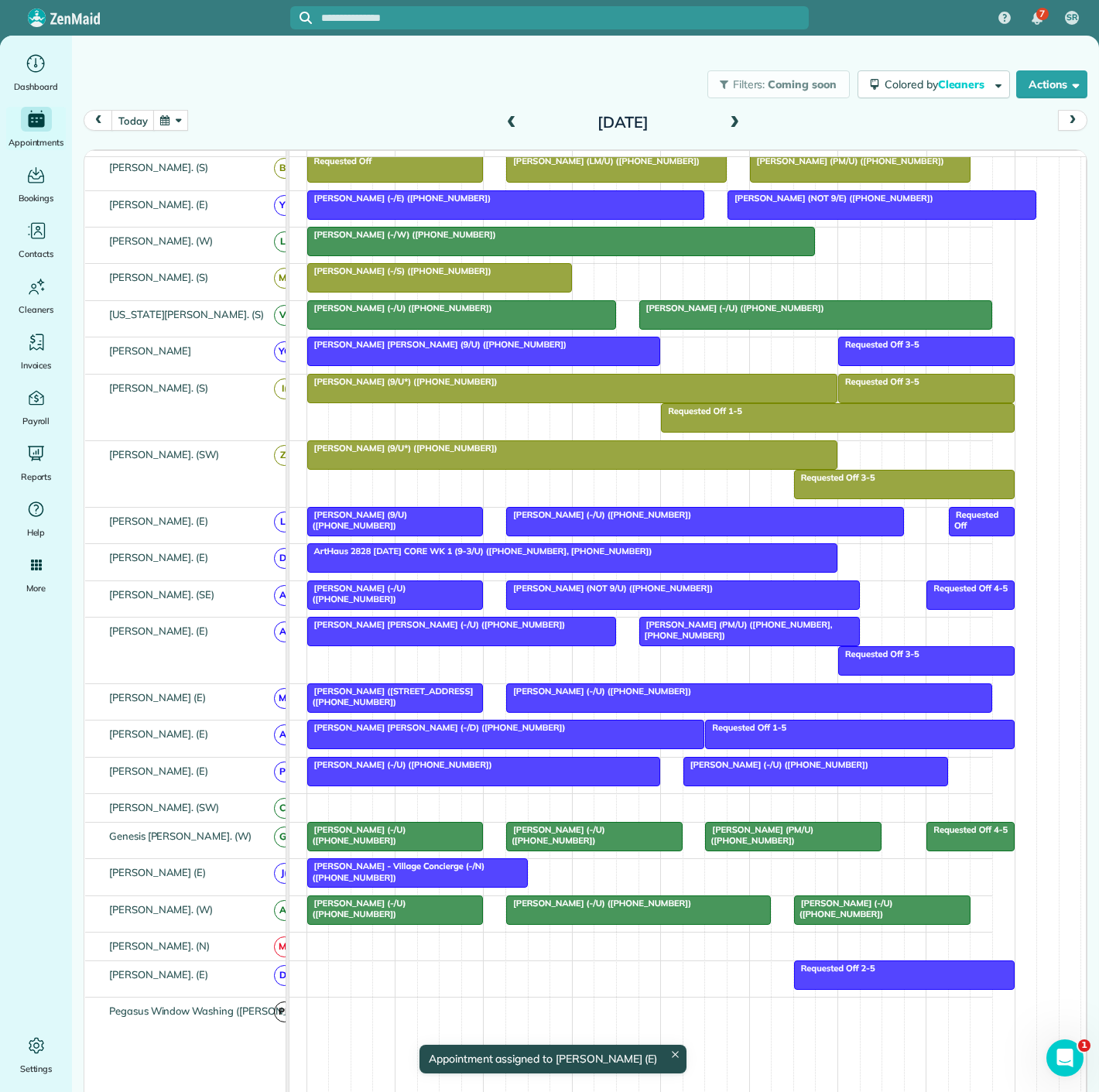
click at [392, 699] on span "David Portnoy (4141 Office Parkway - AM/C) (+12142233180)" at bounding box center [390, 697] width 167 height 22
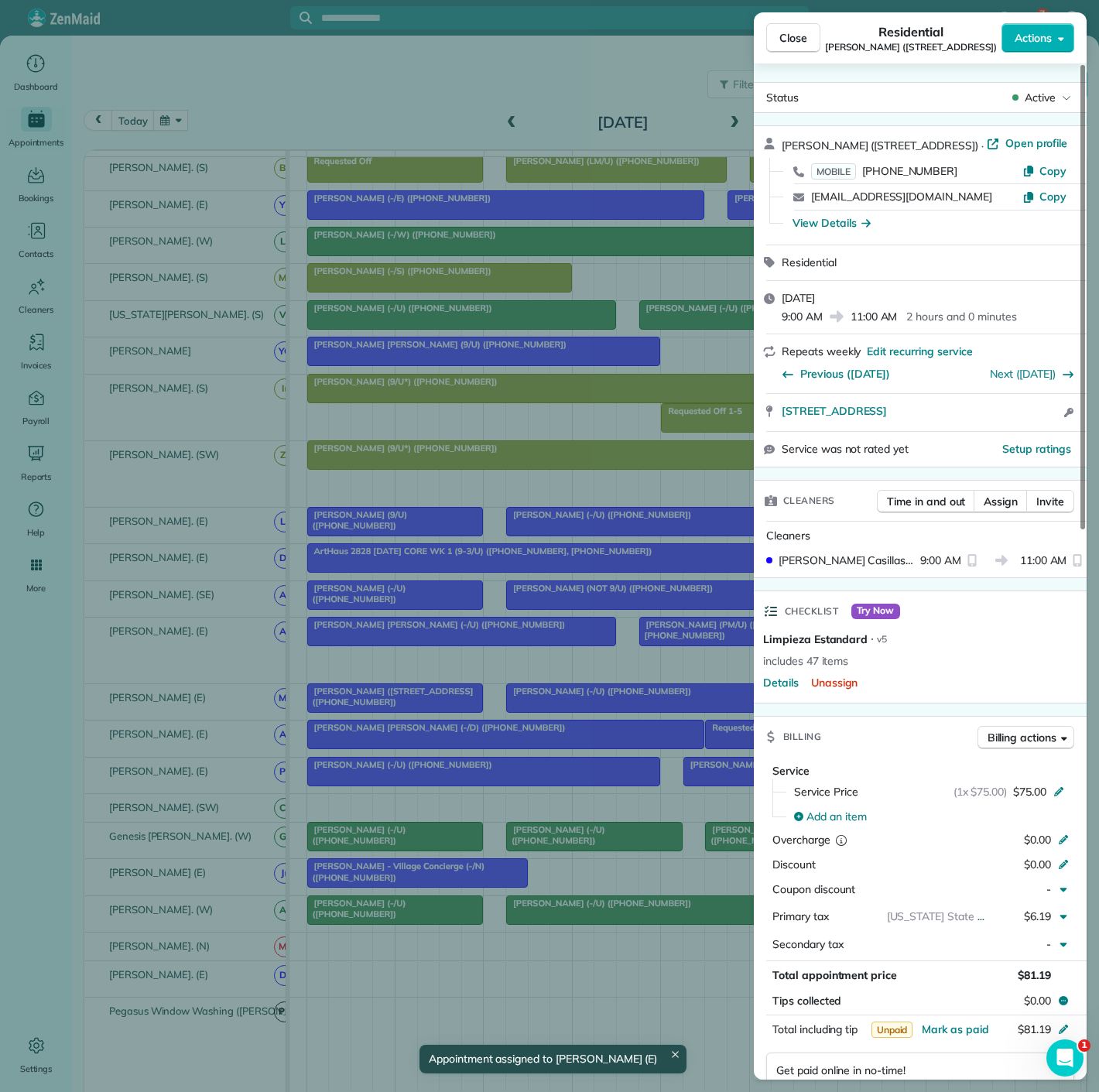
click at [392, 699] on div "Close Residential David Portnoy (4141 Office Parkway - AM/C) Actions Status Act…" at bounding box center [549, 546] width 1099 height 1092
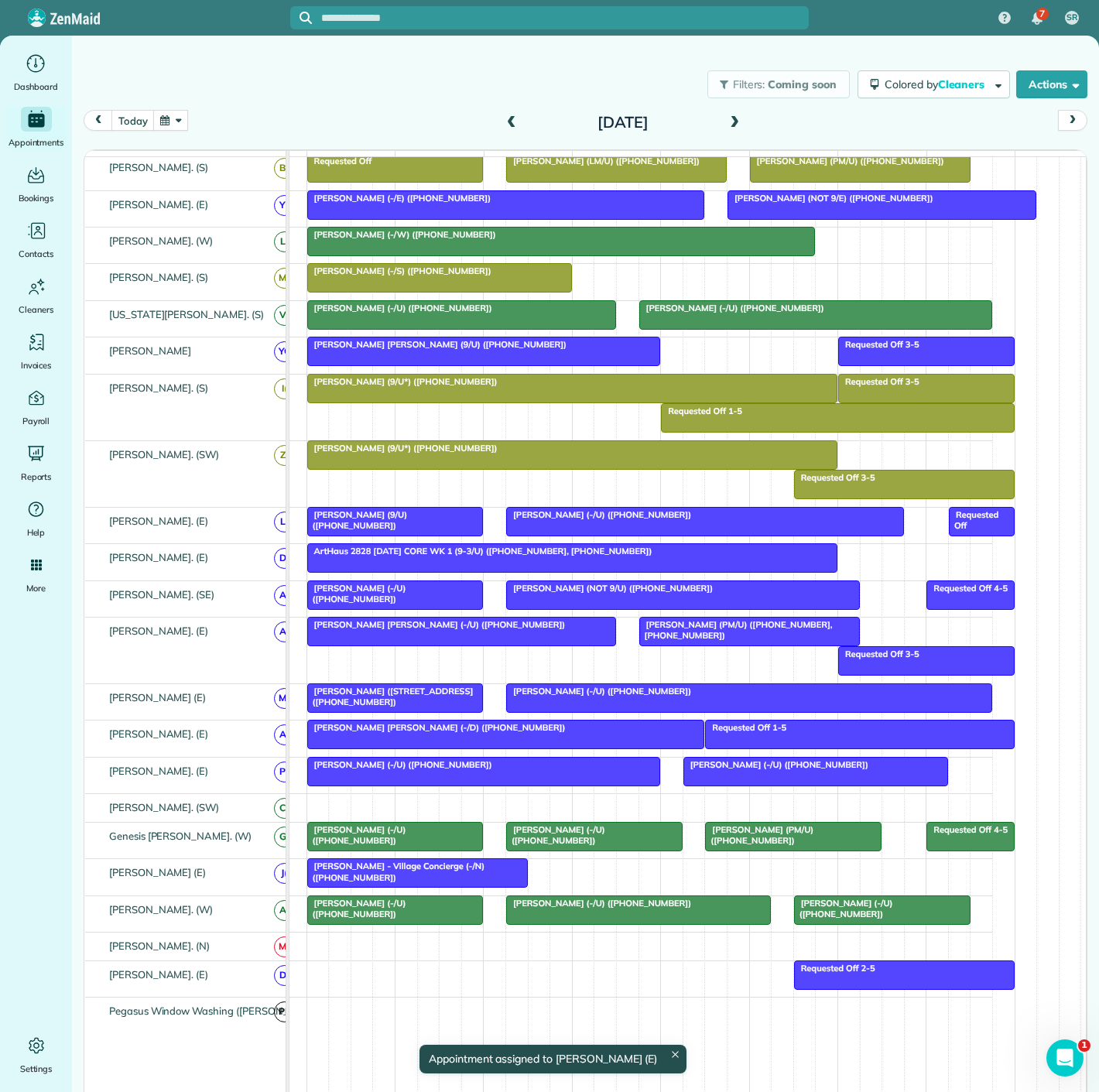
click at [392, 699] on span "David Portnoy (4141 Office Parkway - AM/C) (+12142233180)" at bounding box center [390, 697] width 167 height 22
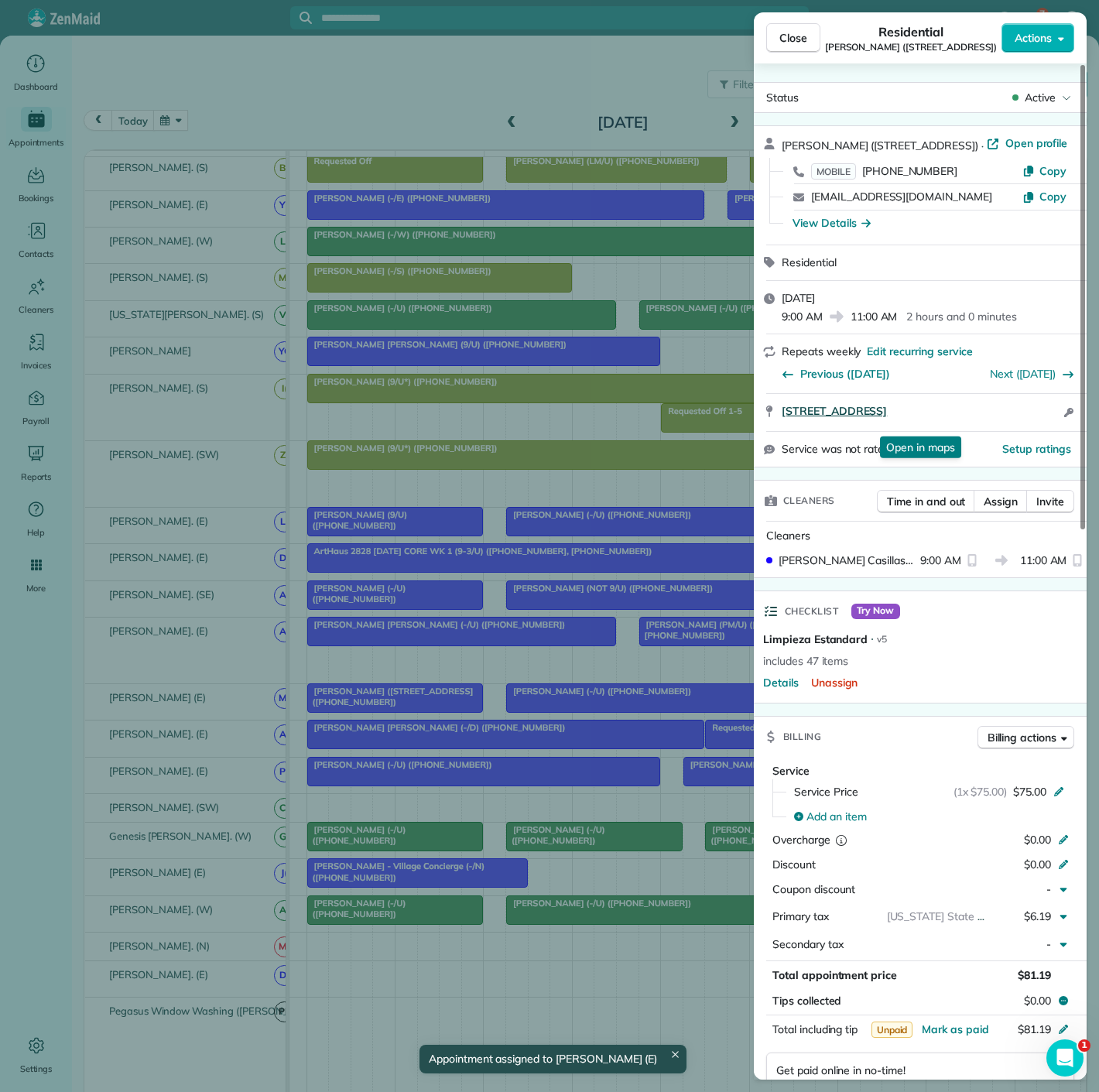
drag, startPoint x: 833, startPoint y: 431, endPoint x: 998, endPoint y: 426, distance: 165.1
click at [998, 426] on div "4141 Office Parkway Dallas TX 75204 Open in maps Open in maps Open access infor…" at bounding box center [921, 412] width 333 height 37
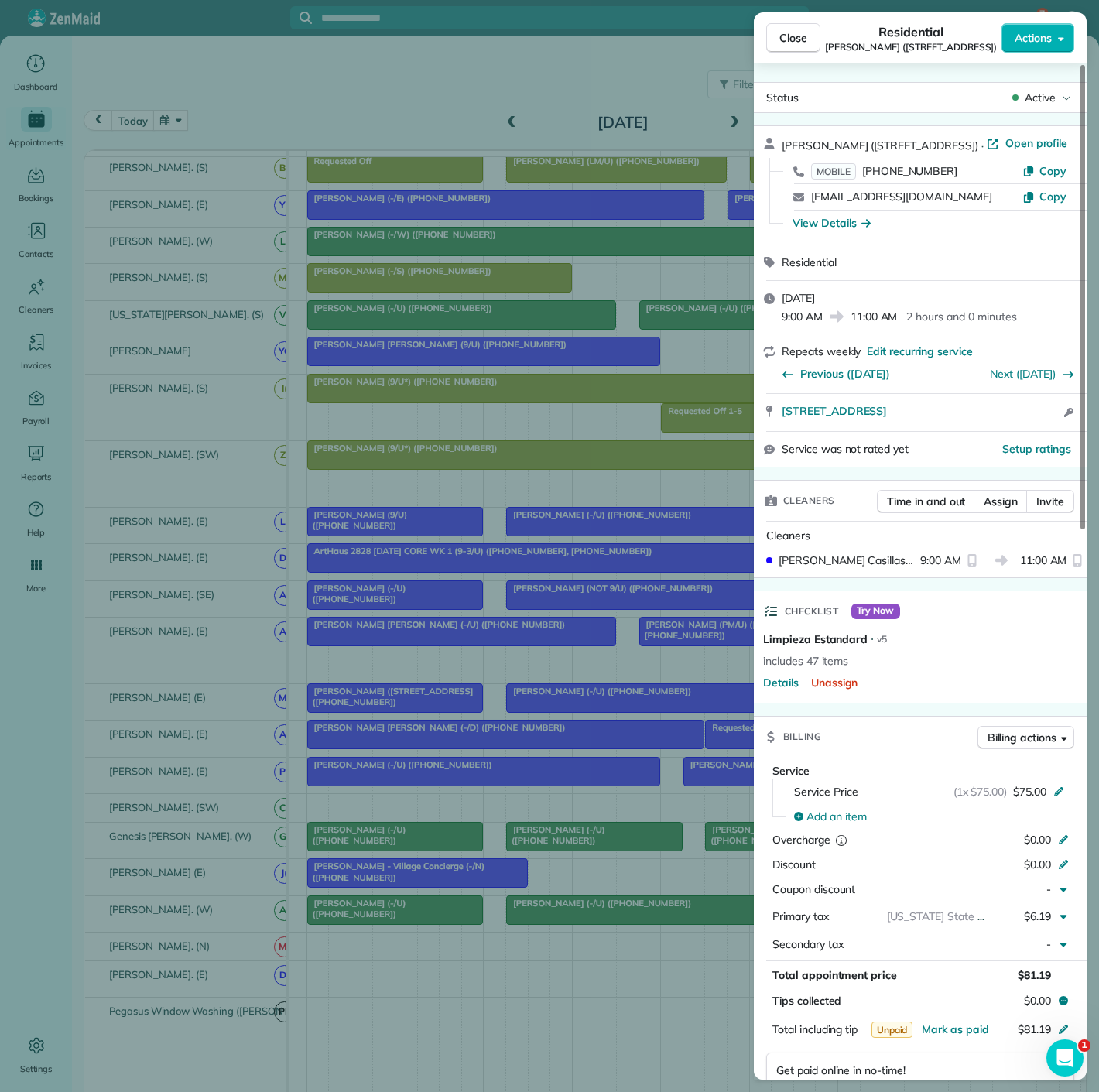
click at [617, 717] on div "Close Residential David Portnoy (4141 Office Parkway - AM/C) Actions Status Act…" at bounding box center [549, 546] width 1099 height 1092
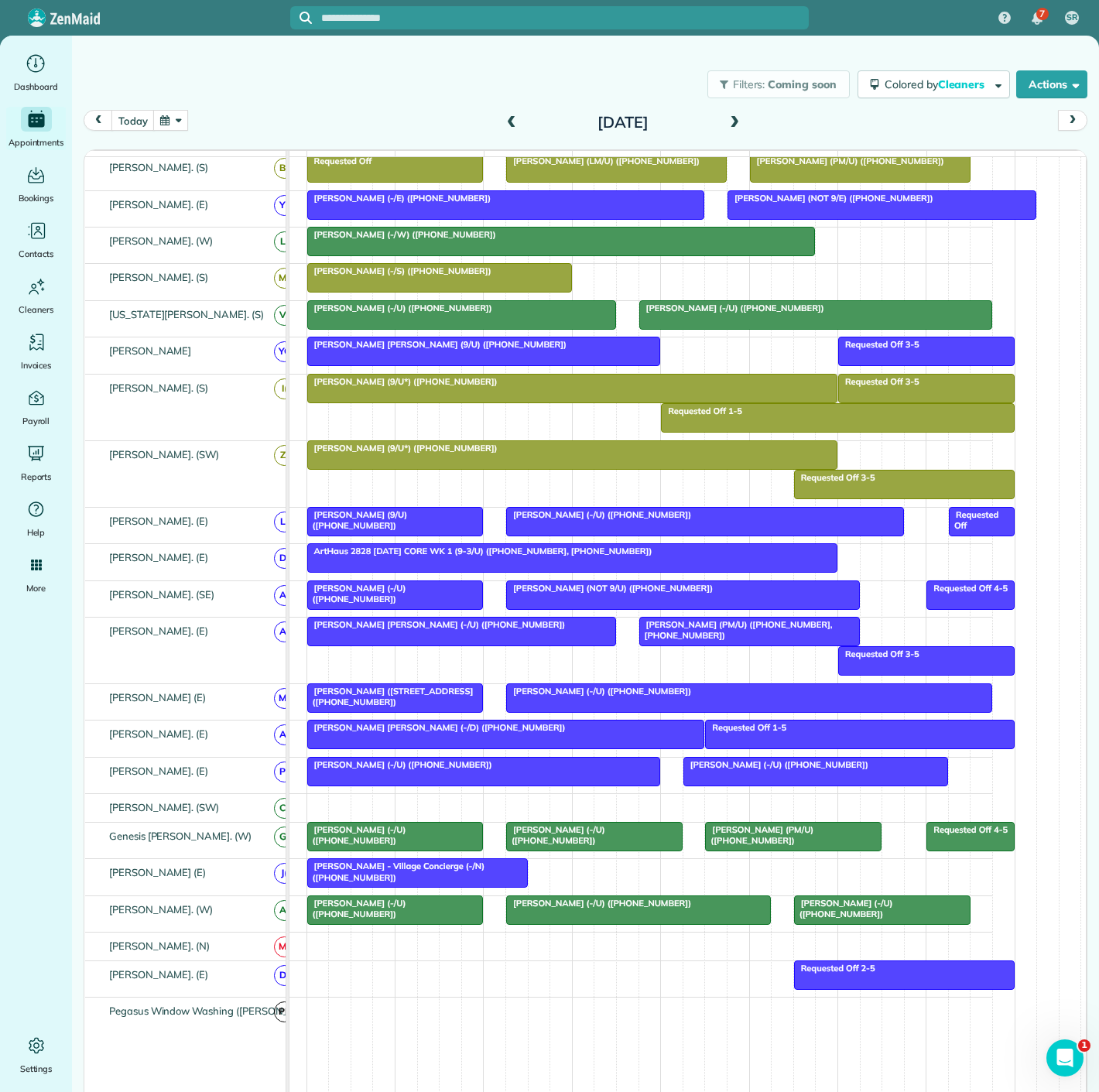
click at [618, 709] on div at bounding box center [749, 698] width 485 height 28
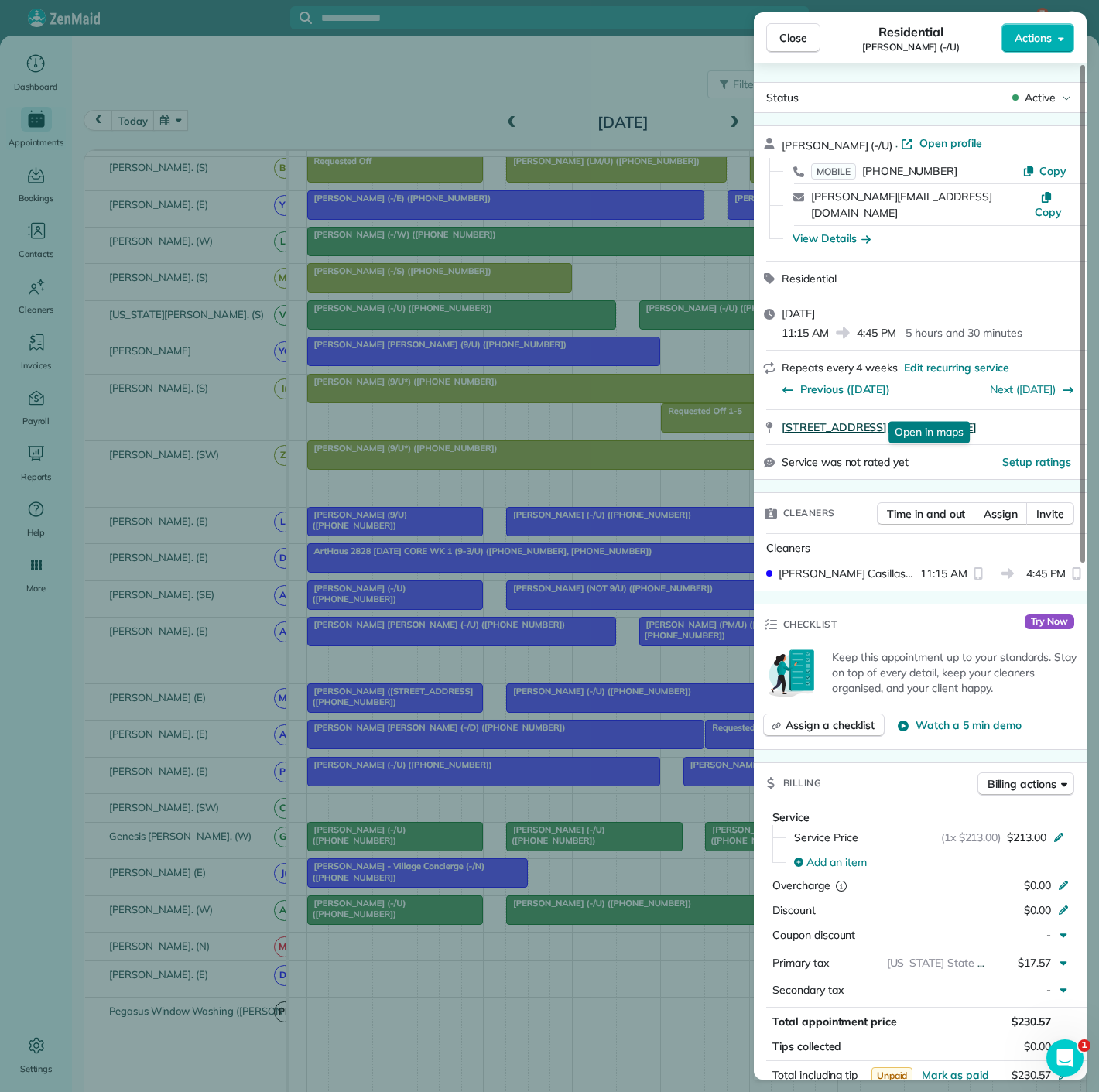
drag, startPoint x: 777, startPoint y: 410, endPoint x: 966, endPoint y: 403, distance: 189.1
click at [966, 410] on div "4313 Travis Street Dallas TX 75205 Open in maps Open in maps" at bounding box center [921, 427] width 333 height 34
drag, startPoint x: 367, startPoint y: 541, endPoint x: 387, endPoint y: 541, distance: 20.0
click at [367, 541] on div "Close Residential Jeff Blackman (-/U) Actions Status Active Jeff Blackman (-/U)…" at bounding box center [549, 546] width 1099 height 1092
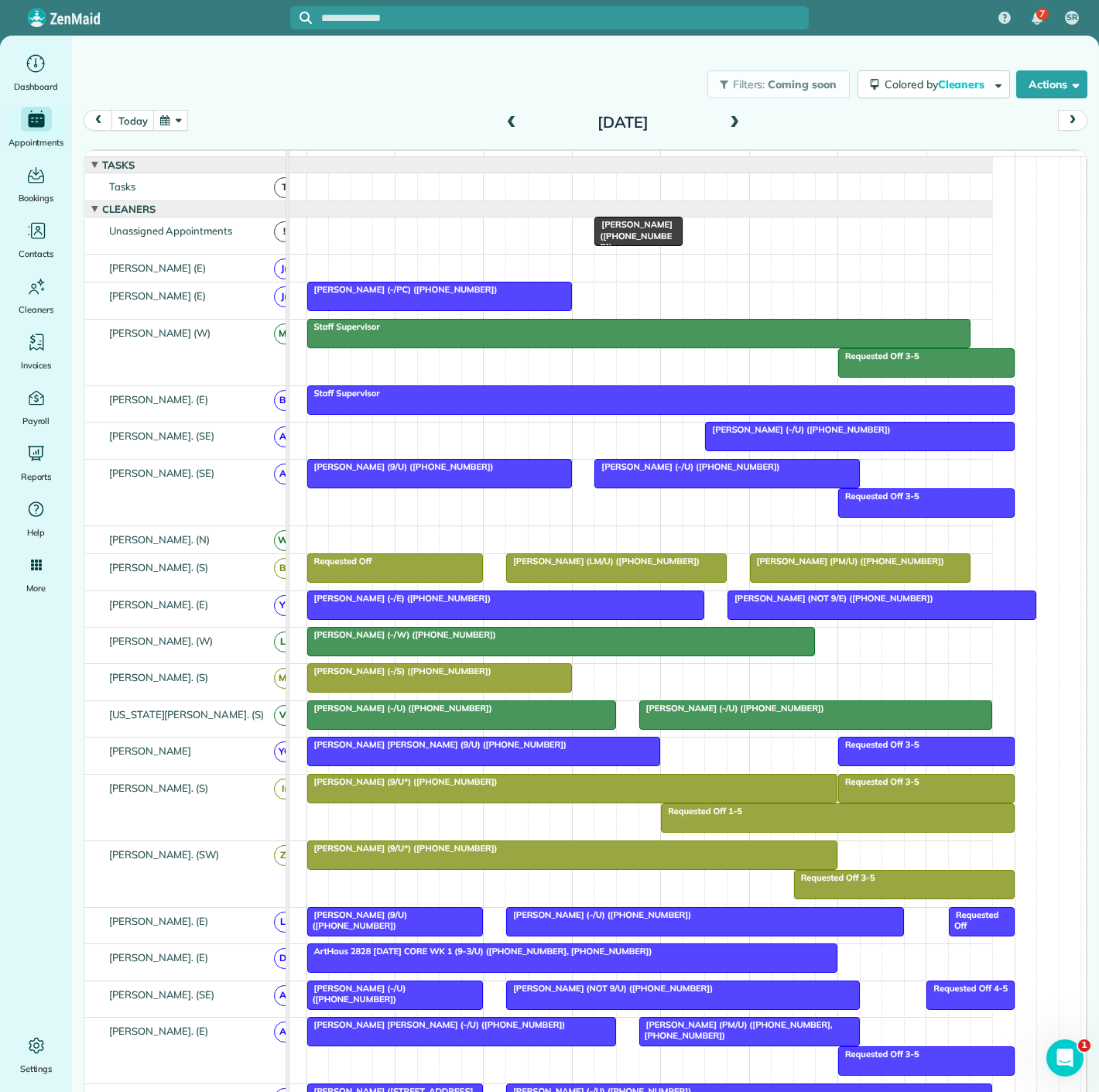
click at [729, 121] on span at bounding box center [735, 122] width 17 height 14
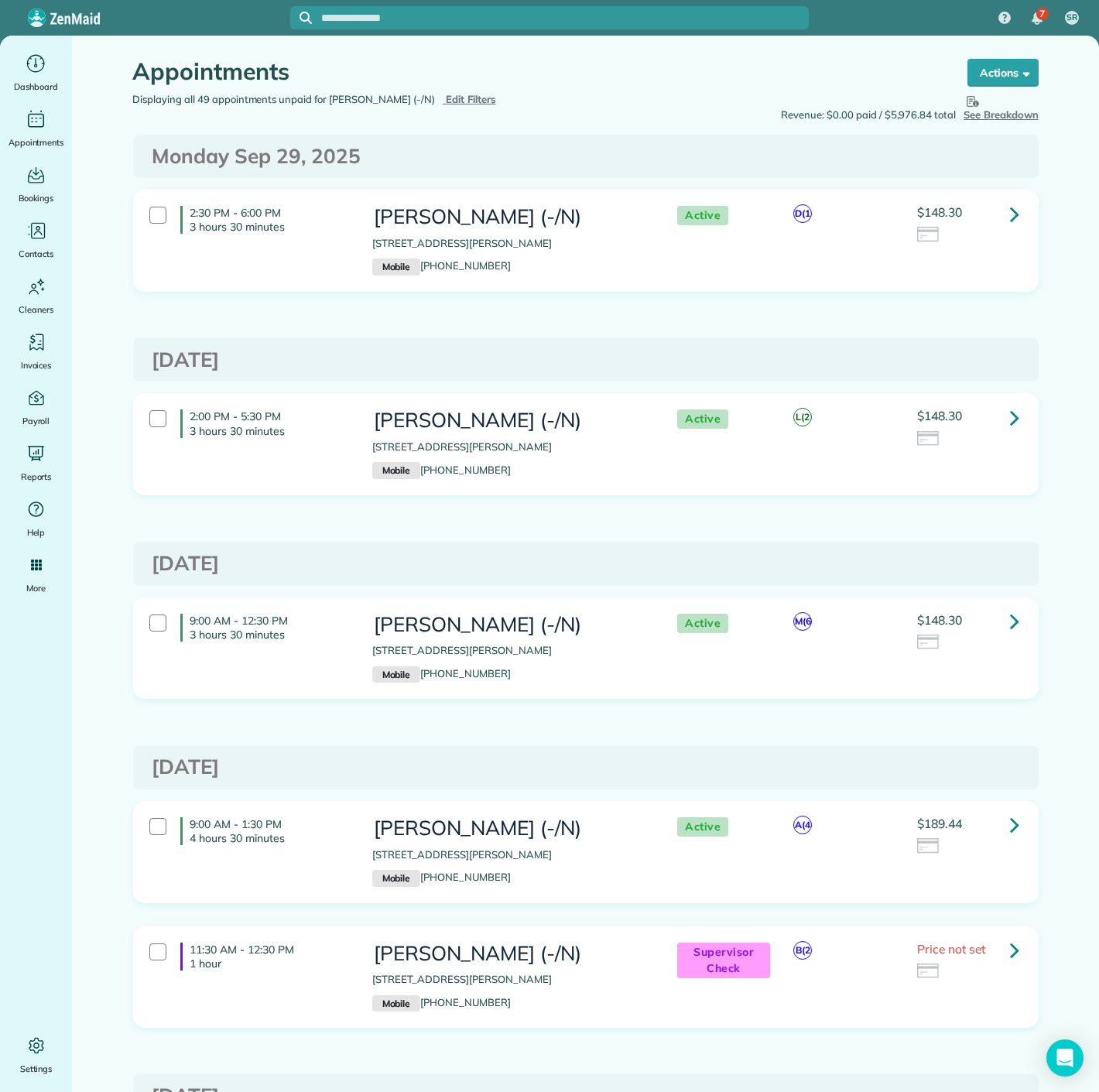
click at [999, 220] on link at bounding box center [1015, 214] width 31 height 31
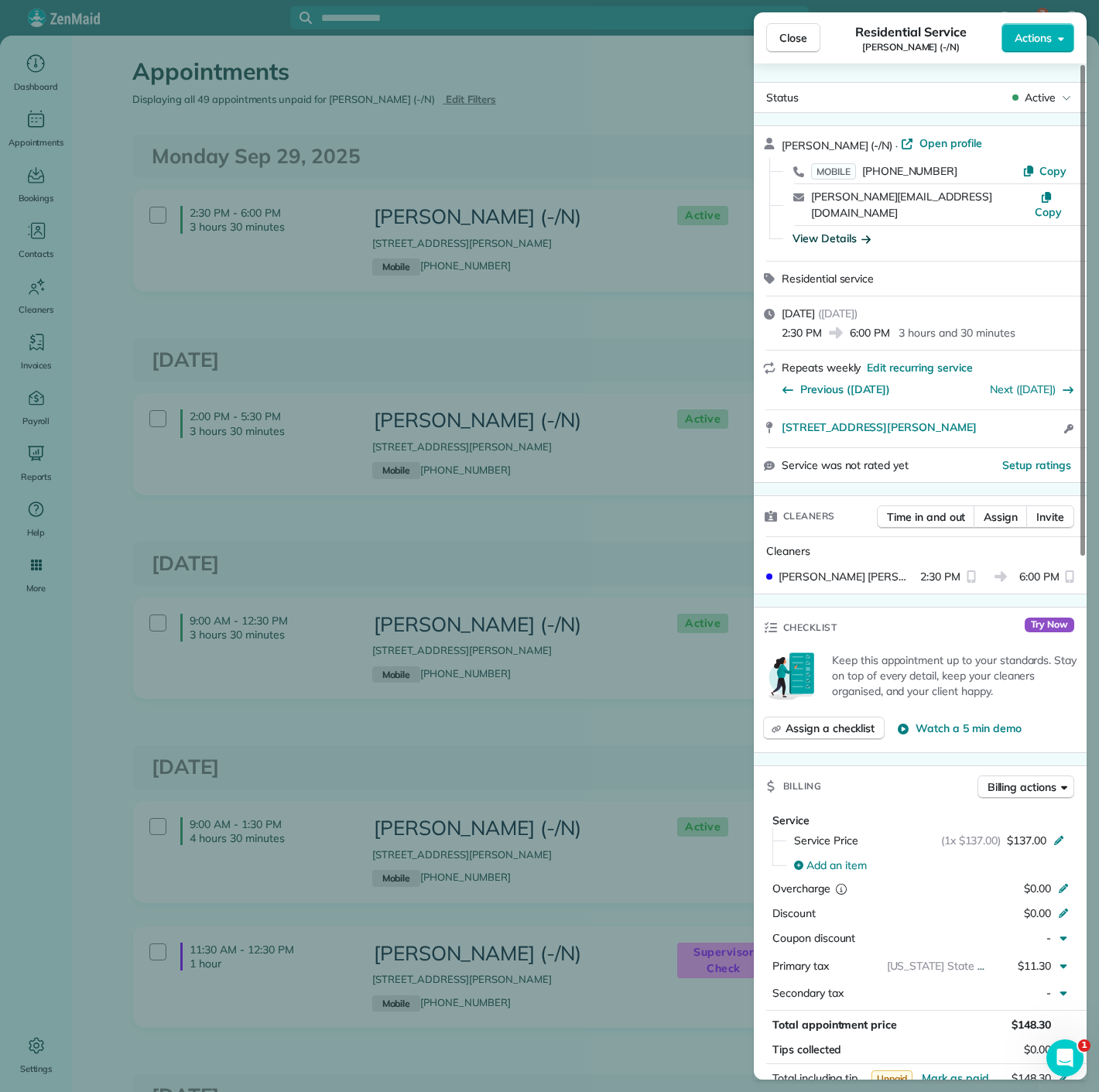
click at [849, 231] on div "View Details" at bounding box center [831, 238] width 79 height 15
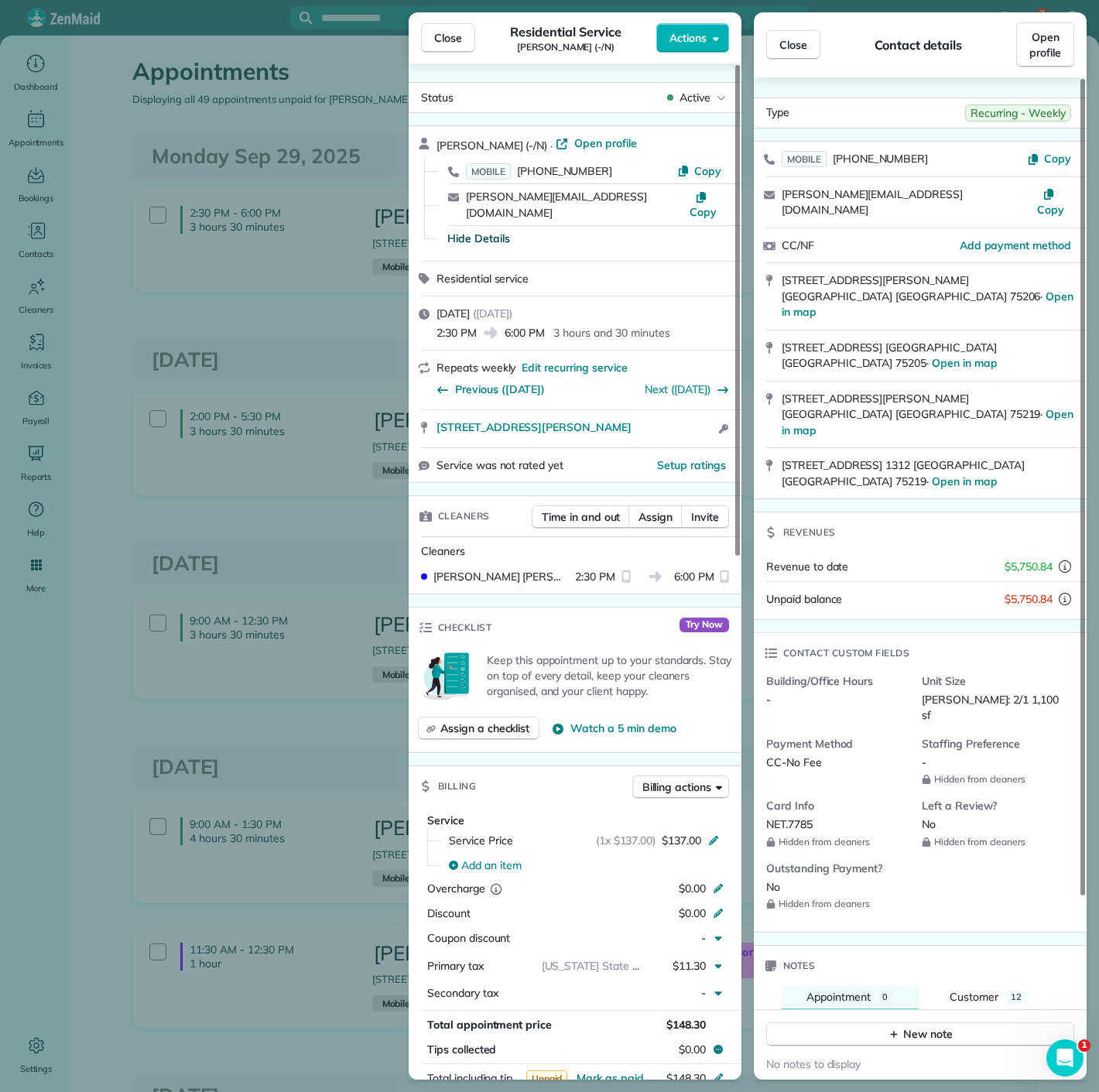
copy span "7785"
drag, startPoint x: 814, startPoint y: 693, endPoint x: 792, endPoint y: 693, distance: 22.0
click at [792, 817] on div "NET.7785" at bounding box center [838, 824] width 144 height 16
